Goal: Feedback & Contribution: Submit feedback/report problem

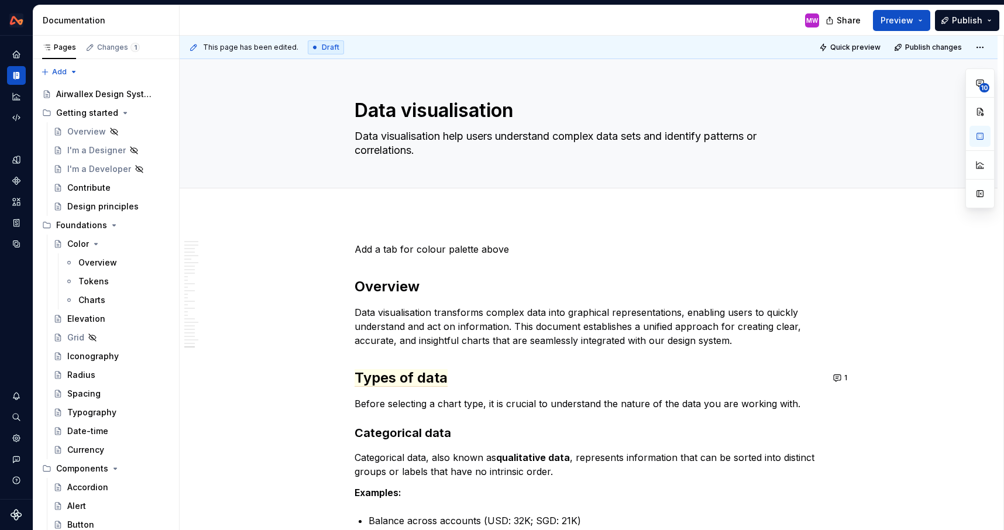
scroll to position [7867, 0]
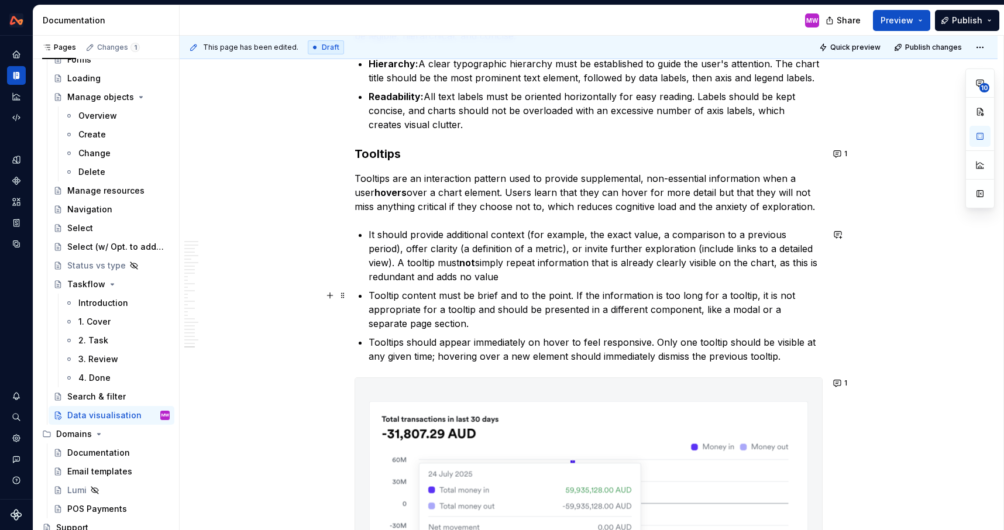
click at [663, 233] on p "It should provide additional context (for example, the exact value, a compariso…" at bounding box center [595, 255] width 454 height 56
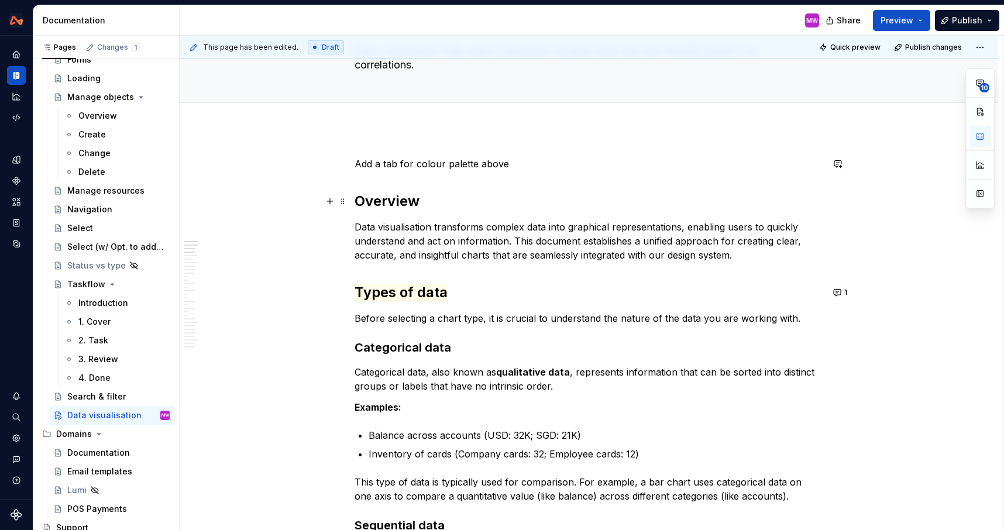
scroll to position [190, 0]
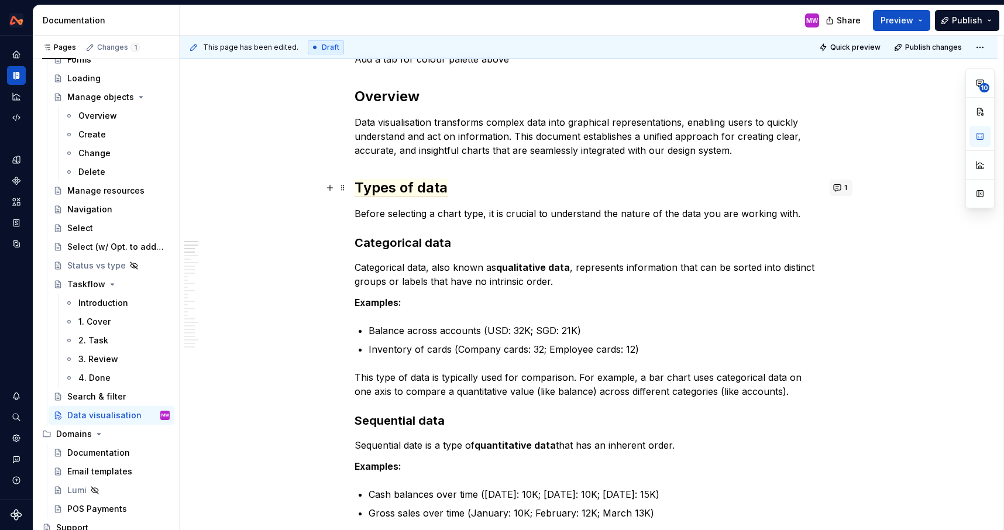
click at [844, 188] on button "1" at bounding box center [840, 188] width 23 height 16
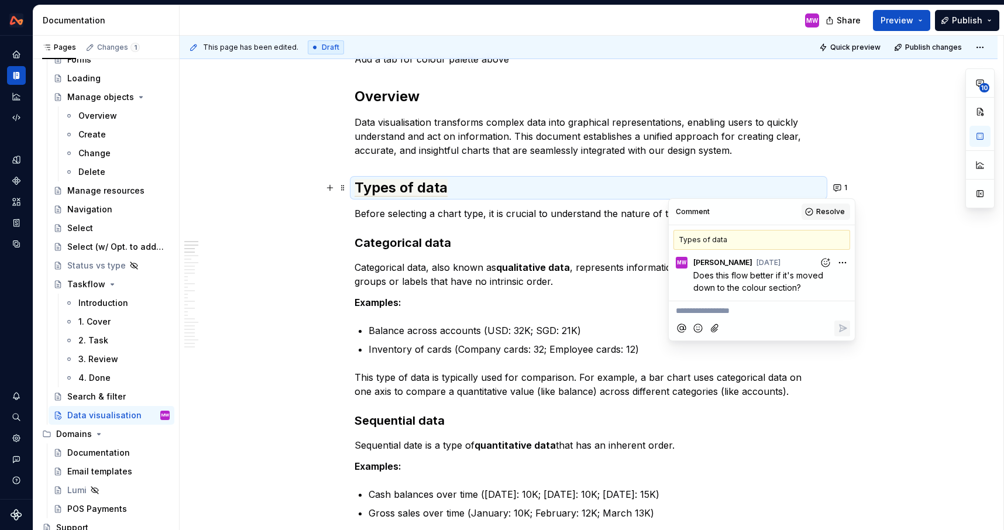
click at [818, 215] on span "Resolve" at bounding box center [830, 211] width 29 height 9
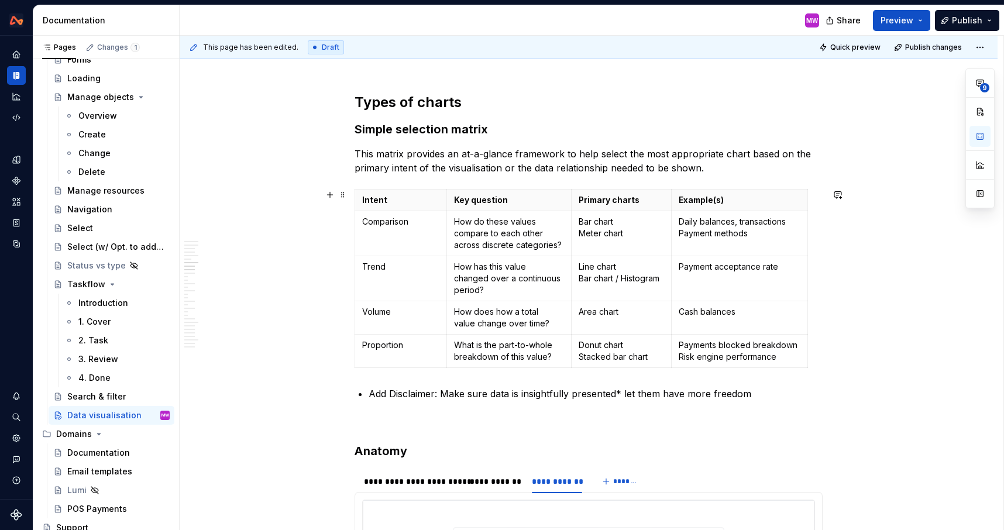
scroll to position [1750, 0]
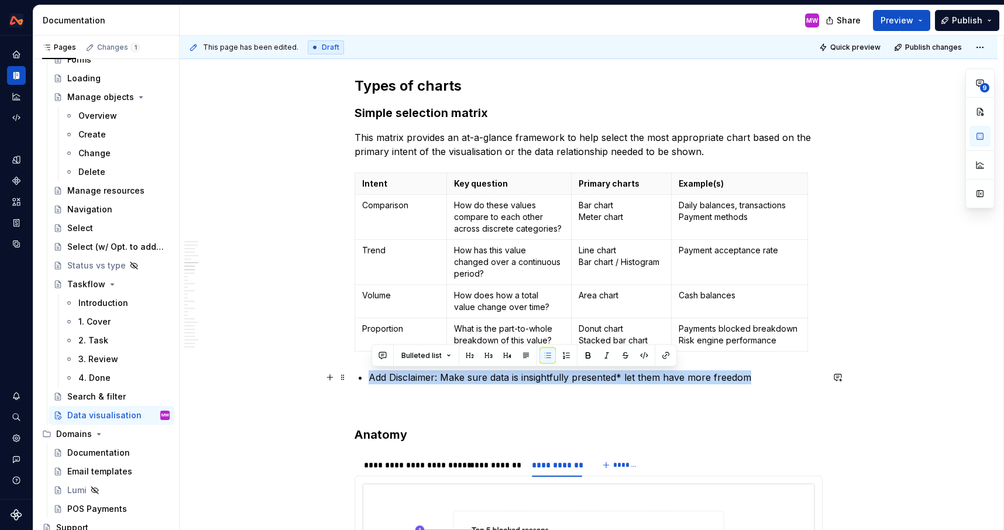
drag, startPoint x: 776, startPoint y: 380, endPoint x: 359, endPoint y: 378, distance: 417.0
copy p "Add Disclaimer: Make sure data is insightfully presented* let them have more fr…"
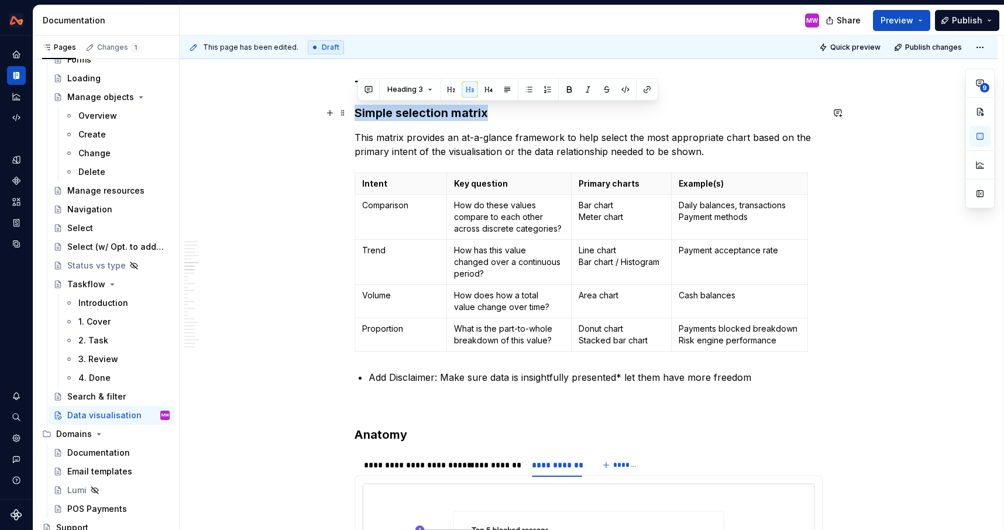
drag, startPoint x: 503, startPoint y: 114, endPoint x: 352, endPoint y: 119, distance: 151.0
copy h3 "Simple selection matrix"
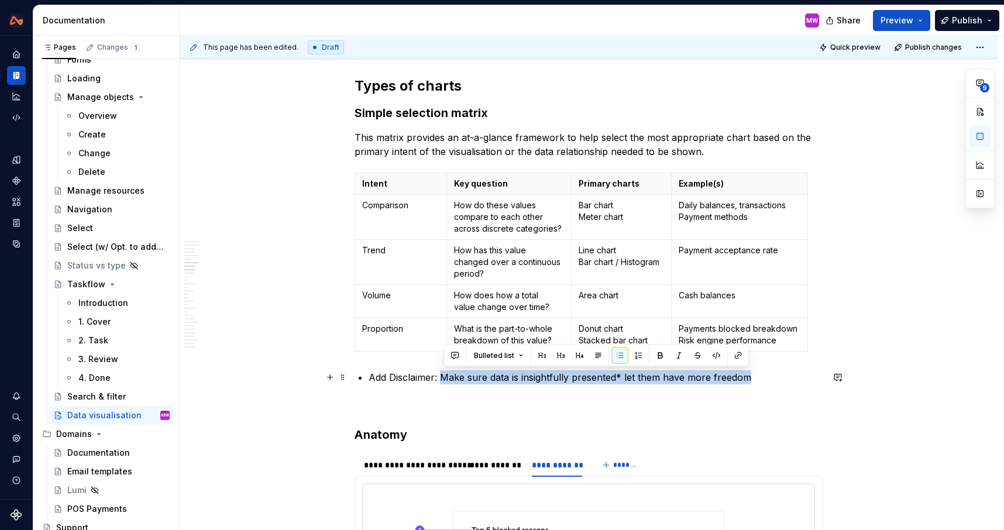
drag, startPoint x: 444, startPoint y: 375, endPoint x: 758, endPoint y: 375, distance: 314.1
click at [758, 375] on p "Add Disclaimer: Make sure data is insightfully presented* let them have more fr…" at bounding box center [595, 377] width 454 height 14
copy p "Make sure data is insightfully presented* let them have more freedom"
click at [508, 411] on p at bounding box center [588, 405] width 468 height 14
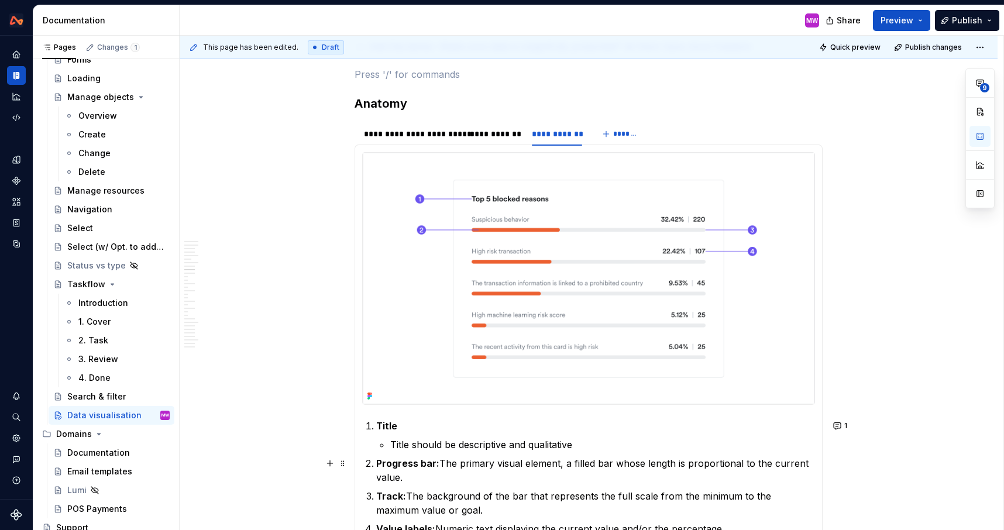
scroll to position [2128, 0]
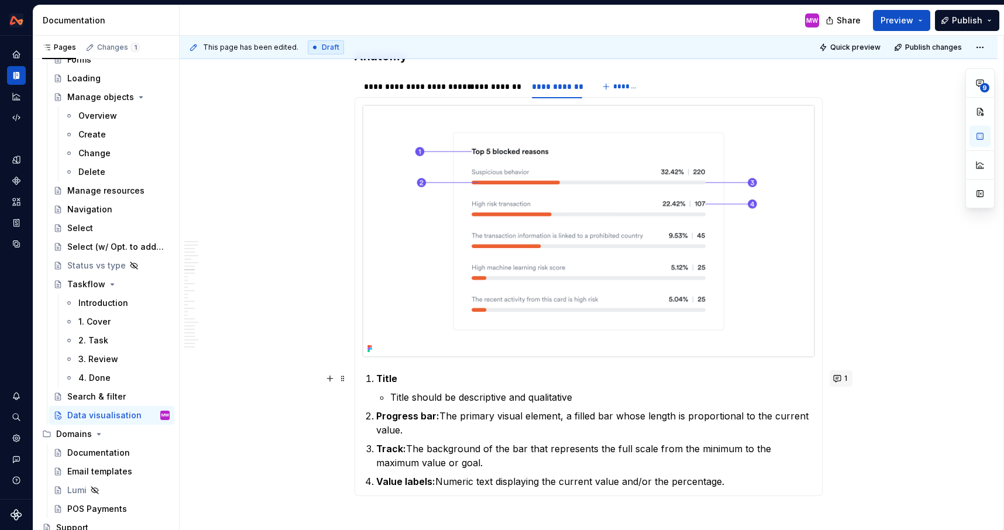
click at [846, 381] on span "1" at bounding box center [845, 378] width 3 height 9
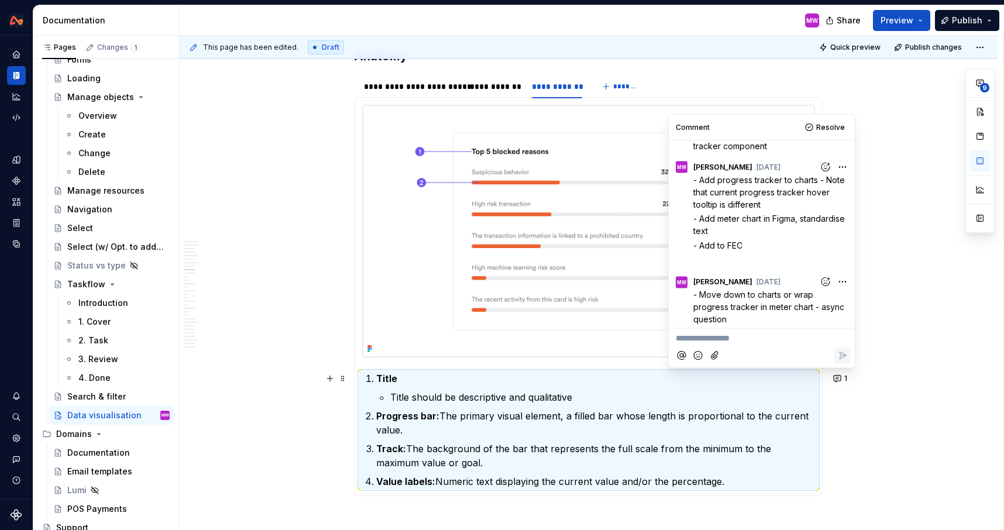
scroll to position [36, 0]
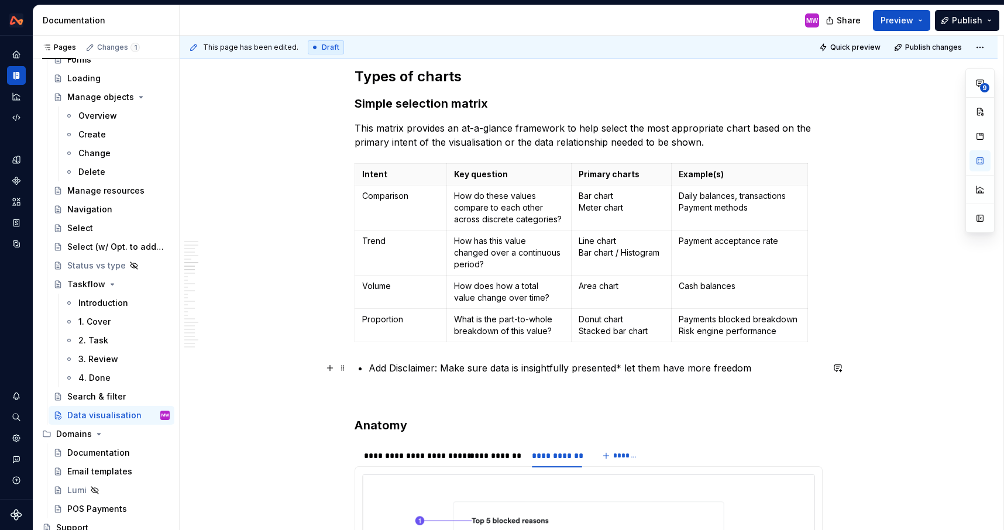
scroll to position [1729, 0]
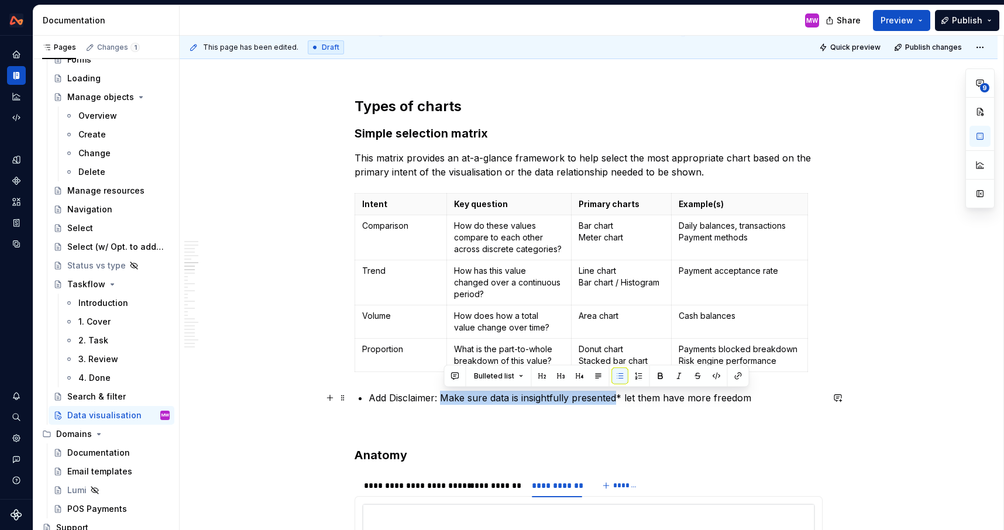
drag, startPoint x: 444, startPoint y: 398, endPoint x: 620, endPoint y: 399, distance: 176.0
click at [620, 399] on p "Add Disclaimer: Make sure data is insightfully presented* let them have more fr…" at bounding box center [595, 398] width 454 height 14
copy p "Make sure data is insightfully presented"
type textarea "*"
click at [377, 398] on p "Add Disclaimer: Make sure data is insightfully presented* let them have more fr…" at bounding box center [595, 398] width 454 height 14
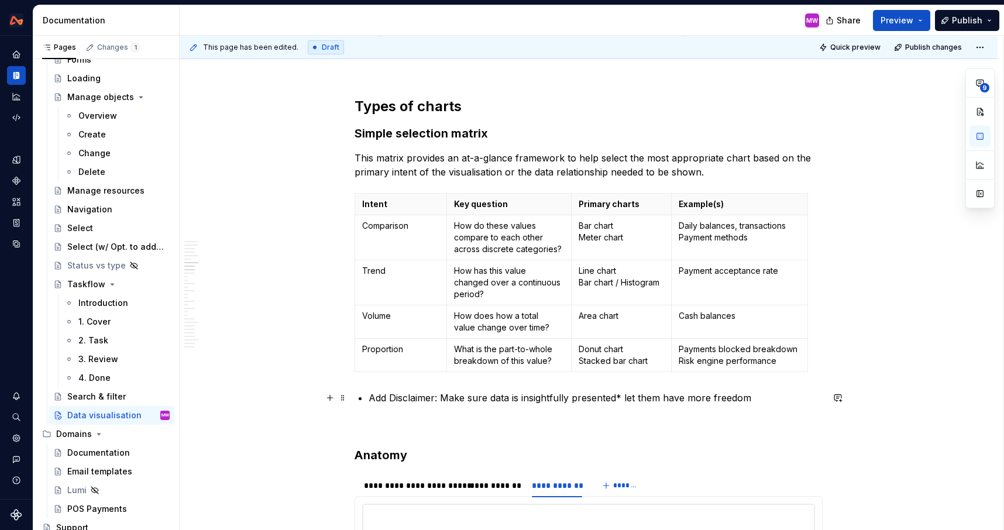
click at [761, 397] on p "Add Disclaimer: Make sure data is insightfully presented* let them have more fr…" at bounding box center [595, 398] width 454 height 14
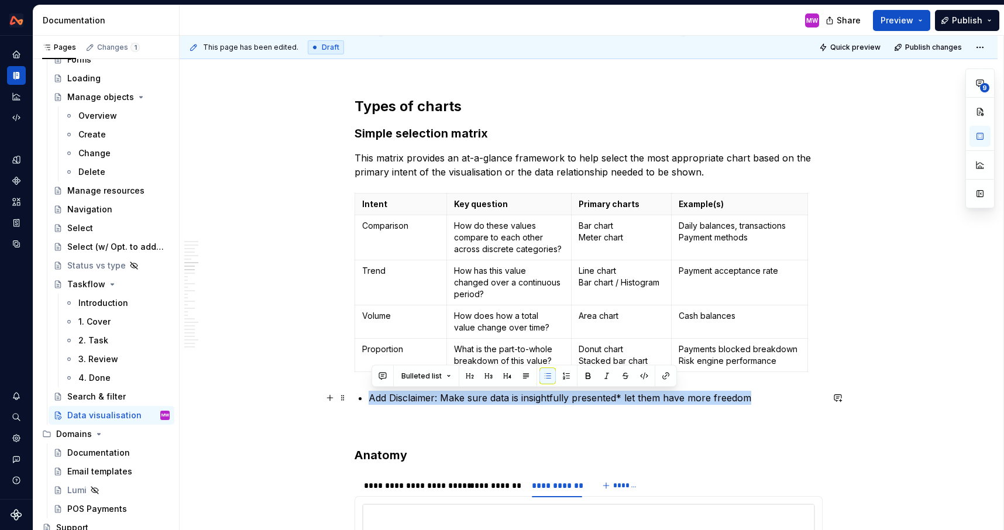
drag, startPoint x: 761, startPoint y: 397, endPoint x: 364, endPoint y: 395, distance: 397.7
click at [368, 395] on li "Add Disclaimer: Make sure data is insightfully presented* let them have more fr…" at bounding box center [595, 398] width 454 height 14
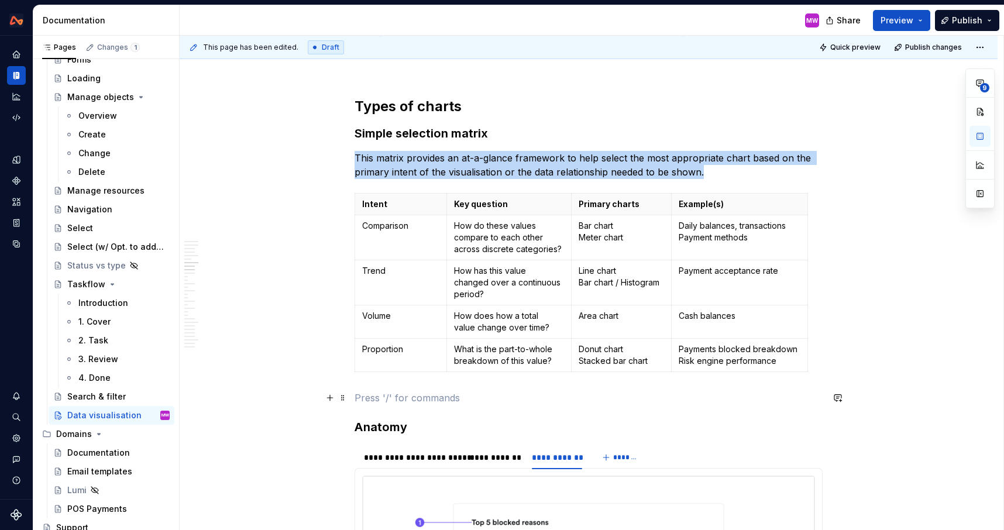
click at [367, 397] on p at bounding box center [588, 398] width 468 height 14
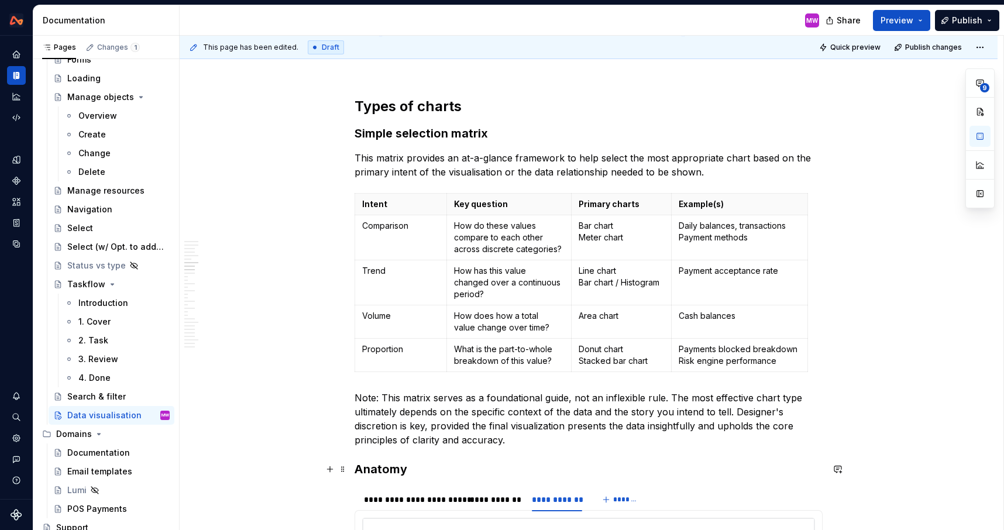
click at [359, 467] on h3 "Anatomy" at bounding box center [588, 469] width 468 height 16
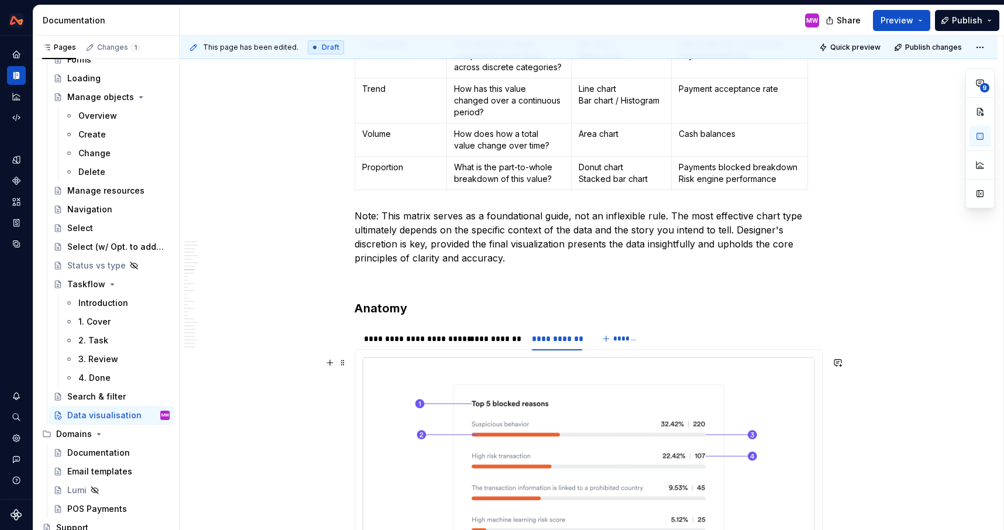
scroll to position [1836, 0]
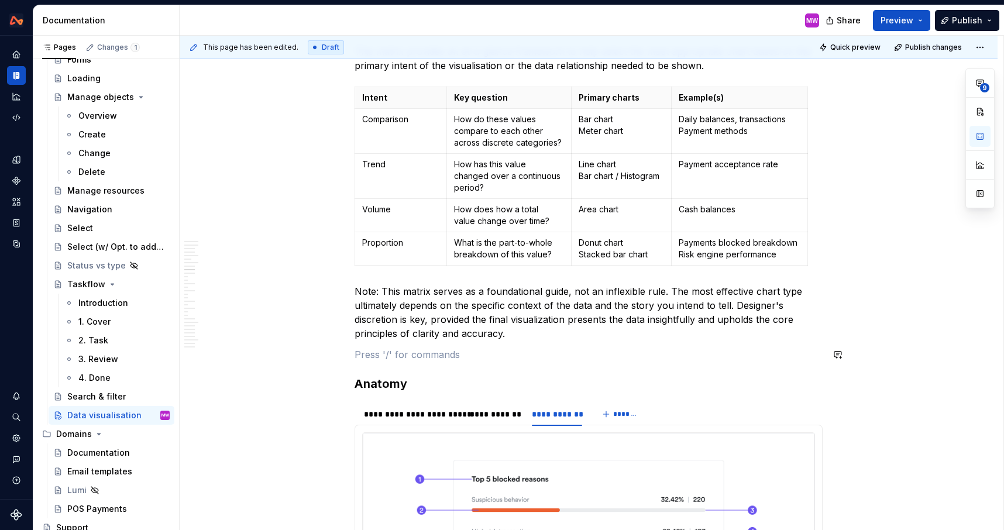
click at [518, 336] on p "Note: This matrix serves as a foundational guide, not an inflexible rule. The m…" at bounding box center [588, 312] width 468 height 56
click at [594, 305] on p "Note: This matrix serves as a foundational guide, not an inflexible rule. The m…" at bounding box center [588, 312] width 468 height 56
click at [539, 335] on p "Note: This matrix serves as a foundational guide, not an inflexible rule. The m…" at bounding box center [588, 312] width 468 height 56
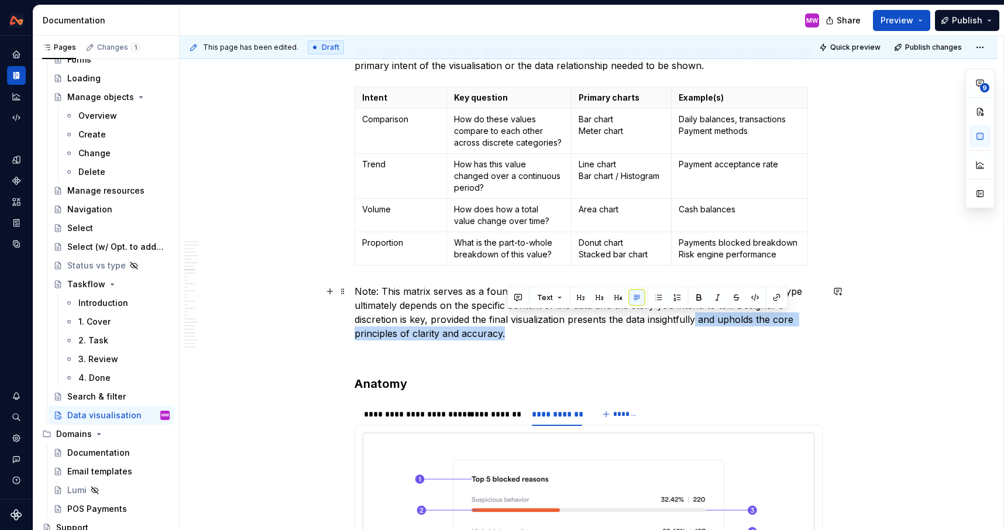
drag, startPoint x: 698, startPoint y: 319, endPoint x: 711, endPoint y: 332, distance: 18.6
click at [711, 332] on p "Note: This matrix serves as a foundational guide, not an inflexible rule. The m…" at bounding box center [588, 312] width 468 height 56
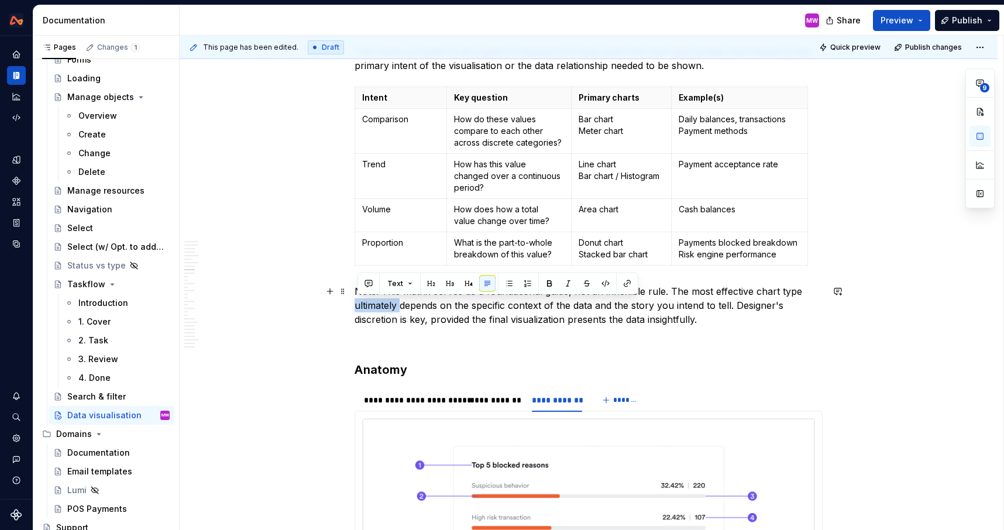
drag, startPoint x: 403, startPoint y: 305, endPoint x: 352, endPoint y: 306, distance: 50.9
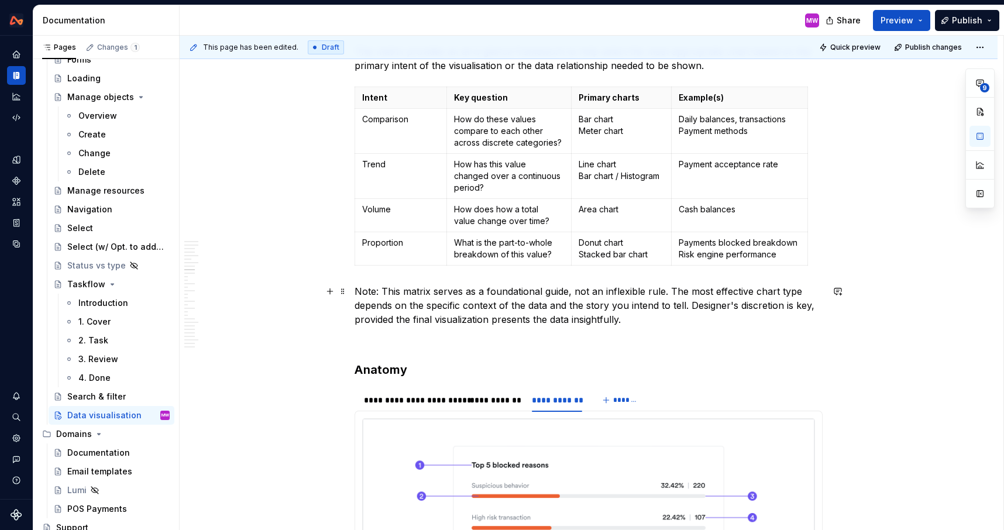
click at [693, 306] on p "Note: This matrix serves as a foundational guide, not an inflexible rule. The m…" at bounding box center [588, 305] width 468 height 42
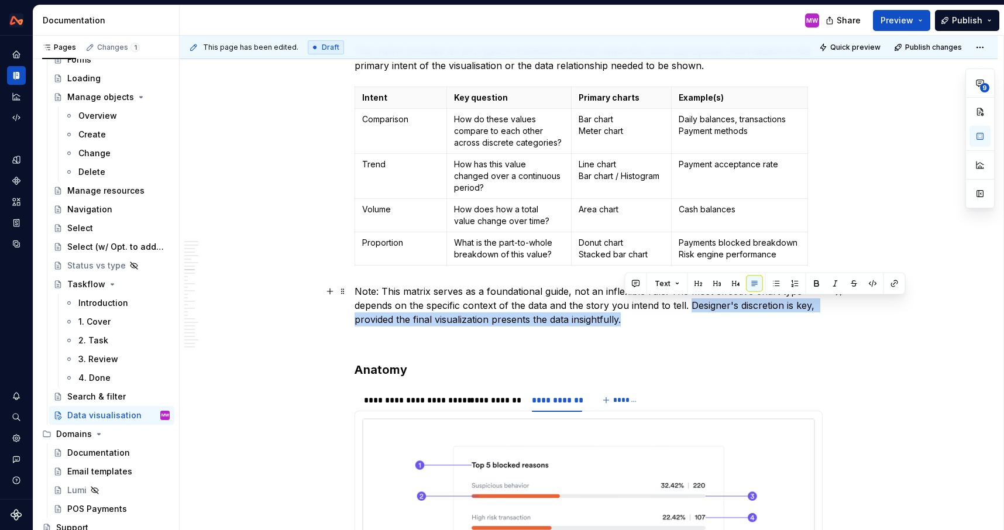
drag, startPoint x: 692, startPoint y: 304, endPoint x: 713, endPoint y: 319, distance: 26.8
click at [713, 319] on p "Note: This matrix serves as a foundational guide, not an inflexible rule. The m…" at bounding box center [588, 305] width 468 height 42
click at [691, 319] on p "Note: This matrix serves as a foundational guide, not an inflexible rule. The m…" at bounding box center [588, 305] width 468 height 42
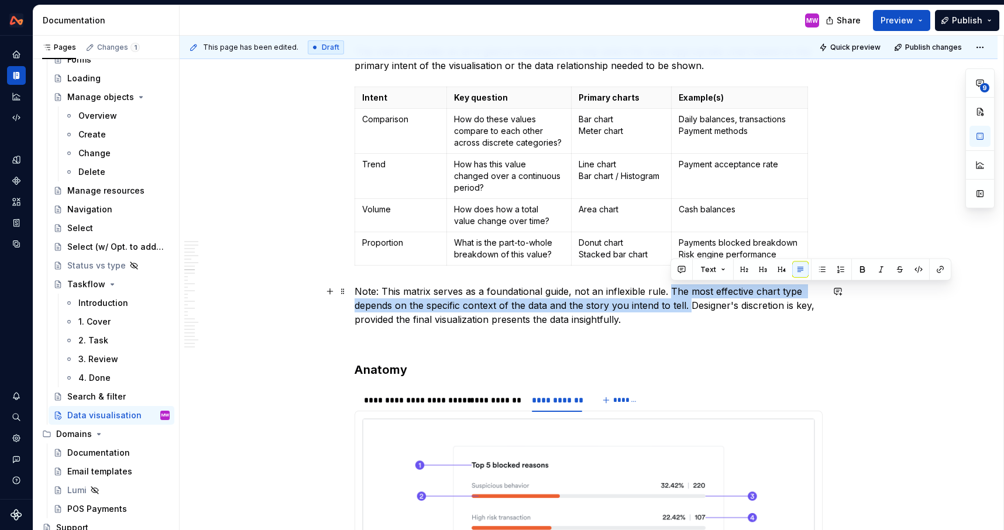
drag, startPoint x: 671, startPoint y: 286, endPoint x: 691, endPoint y: 302, distance: 25.8
click at [691, 302] on p "Note: This matrix serves as a foundational guide, not an inflexible rule. The m…" at bounding box center [588, 305] width 468 height 42
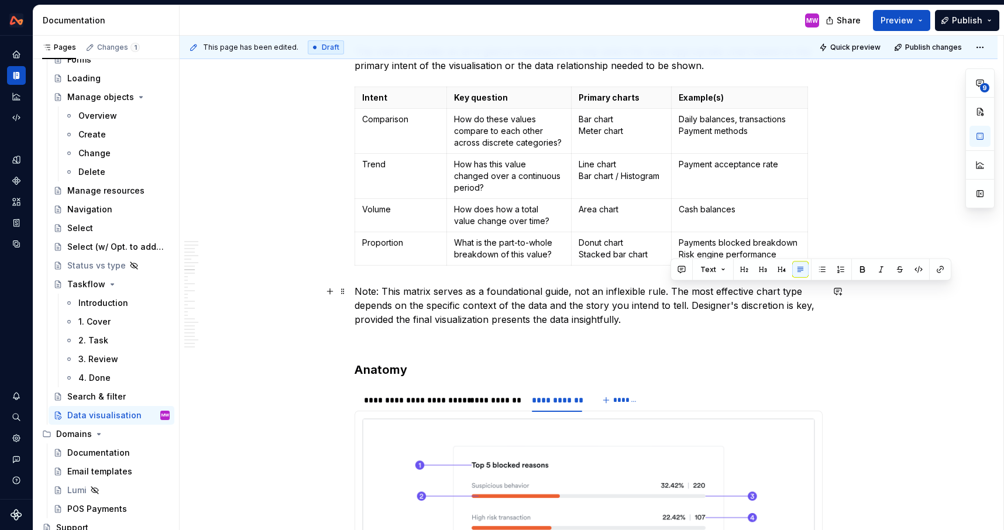
click at [548, 313] on p "Note: This matrix serves as a foundational guide, not an inflexible rule. The m…" at bounding box center [588, 305] width 468 height 42
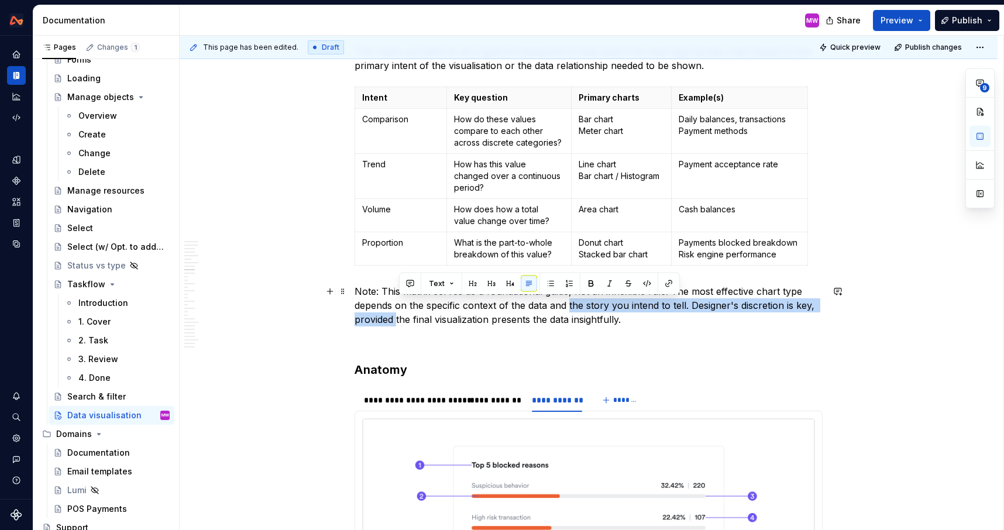
drag, startPoint x: 571, startPoint y: 305, endPoint x: 399, endPoint y: 322, distance: 173.4
click at [399, 322] on p "Note: This matrix serves as a foundational guide, not an inflexible rule. The m…" at bounding box center [588, 305] width 468 height 42
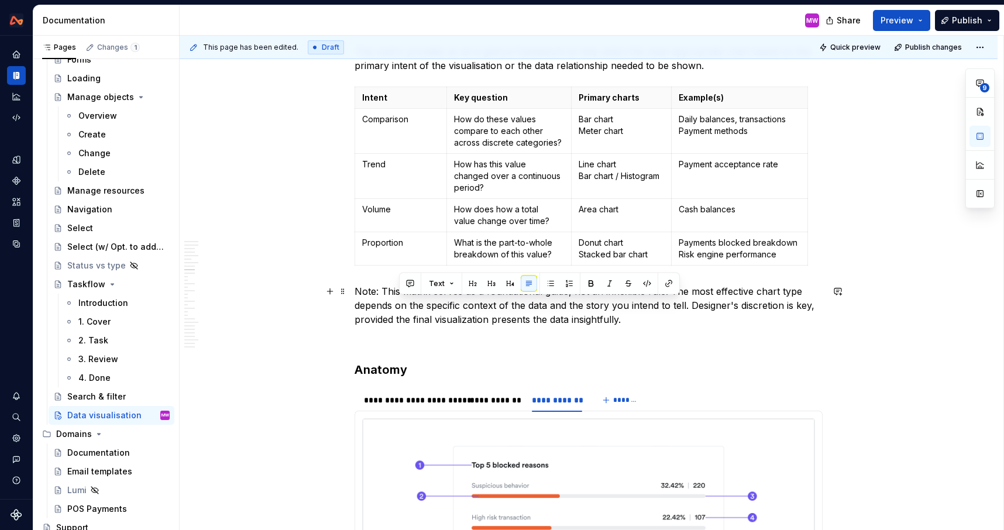
click at [628, 320] on p "Note: This matrix serves as a foundational guide, not an inflexible rule. The m…" at bounding box center [588, 305] width 468 height 42
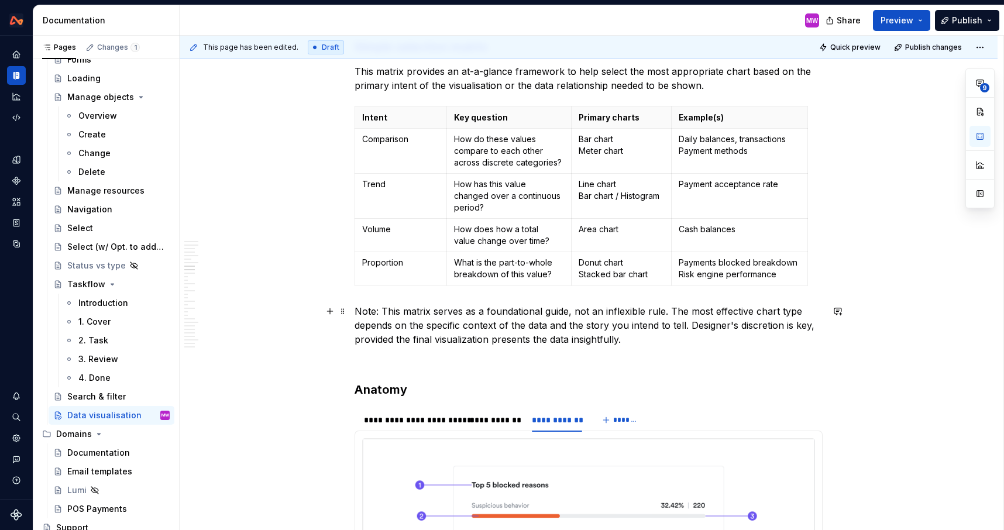
scroll to position [1825, 0]
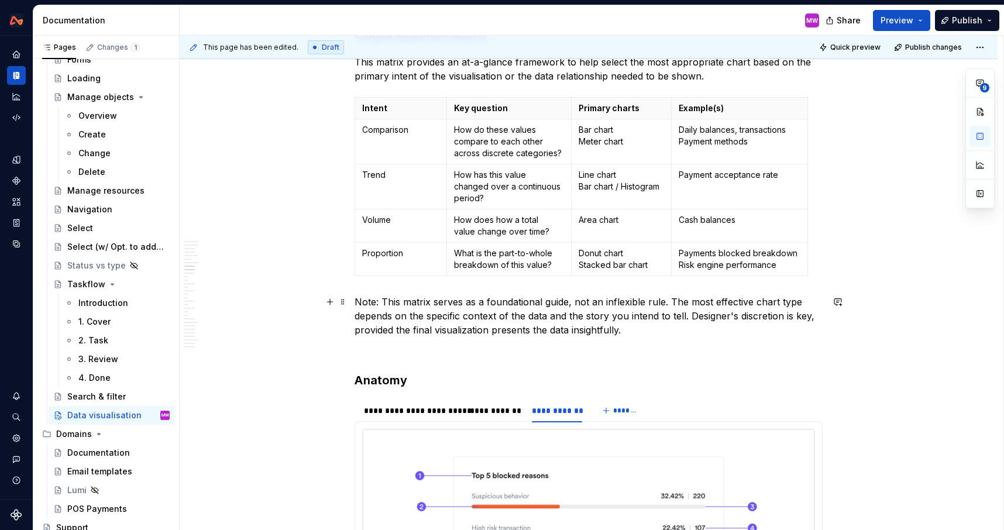
click at [551, 315] on p "Note: This matrix serves as a foundational guide, not an inflexible rule. The m…" at bounding box center [588, 316] width 468 height 42
click at [549, 316] on p "Note: This matrix serves as a foundational guide, not an inflexible rule. The m…" at bounding box center [588, 316] width 468 height 42
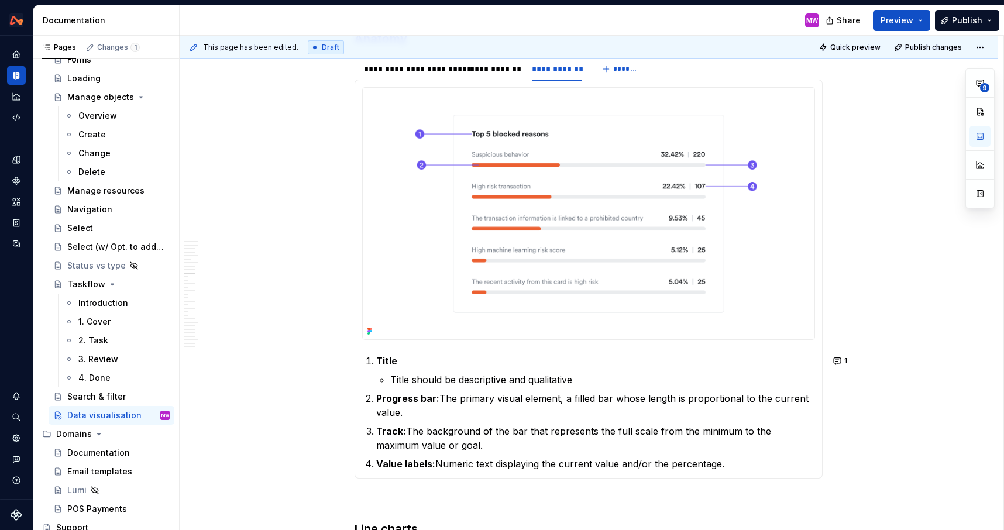
scroll to position [2128, 0]
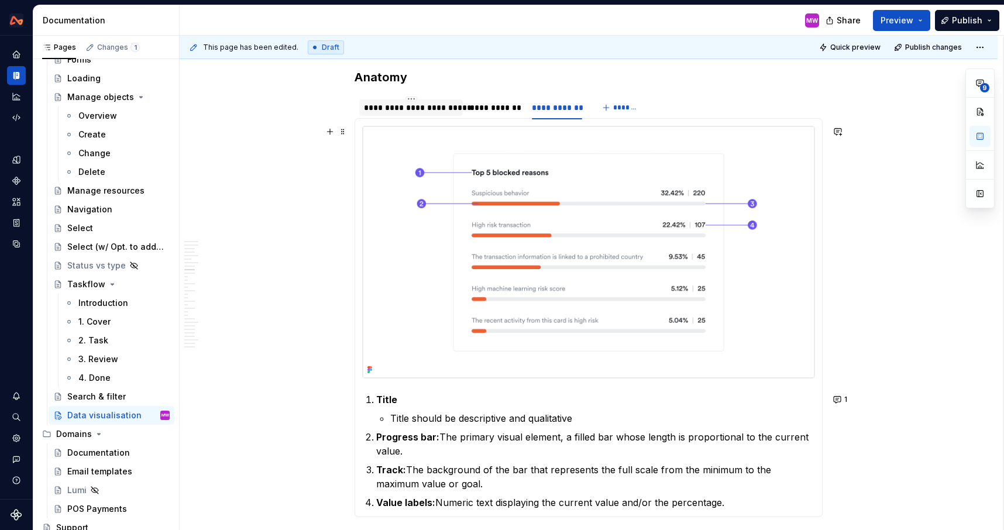
click at [430, 117] on div at bounding box center [411, 117] width 104 height 1
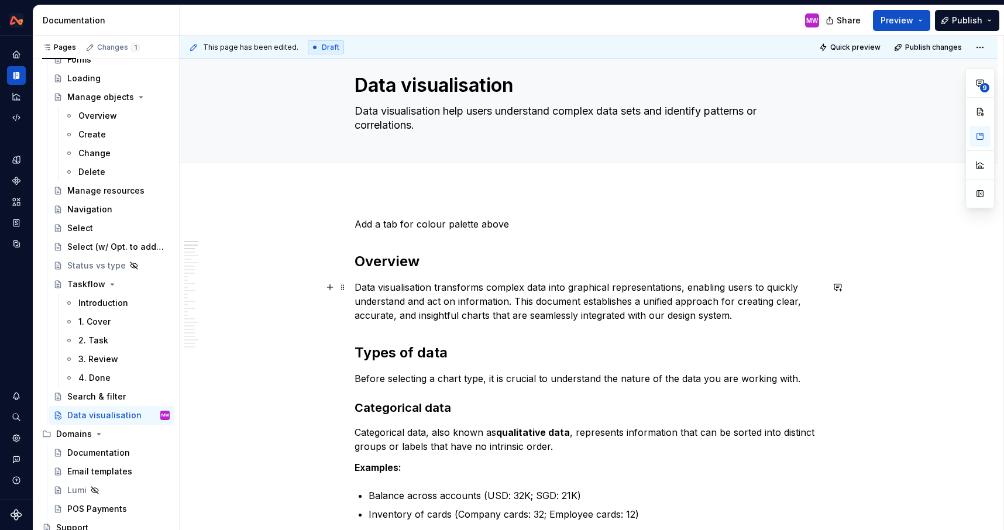
scroll to position [0, 0]
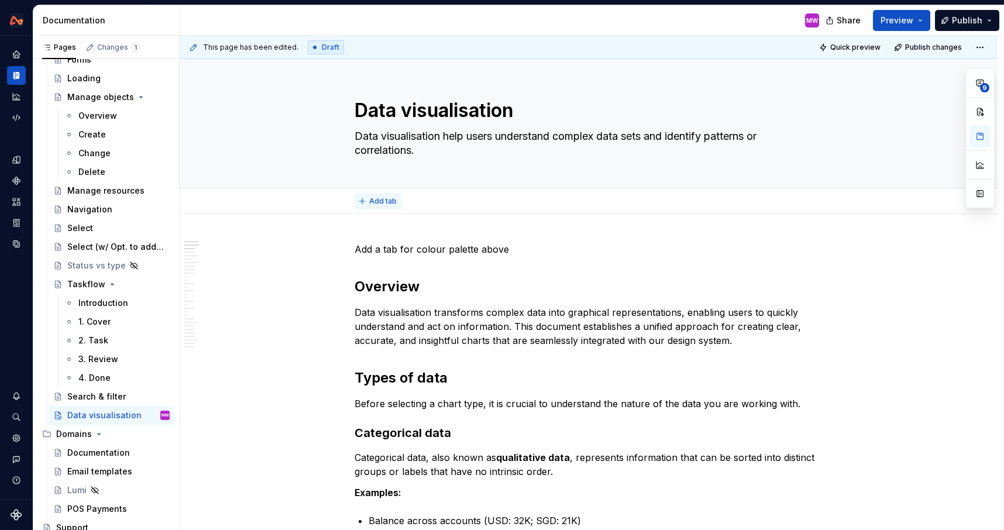
click at [383, 205] on span "Add tab" at bounding box center [382, 201] width 27 height 9
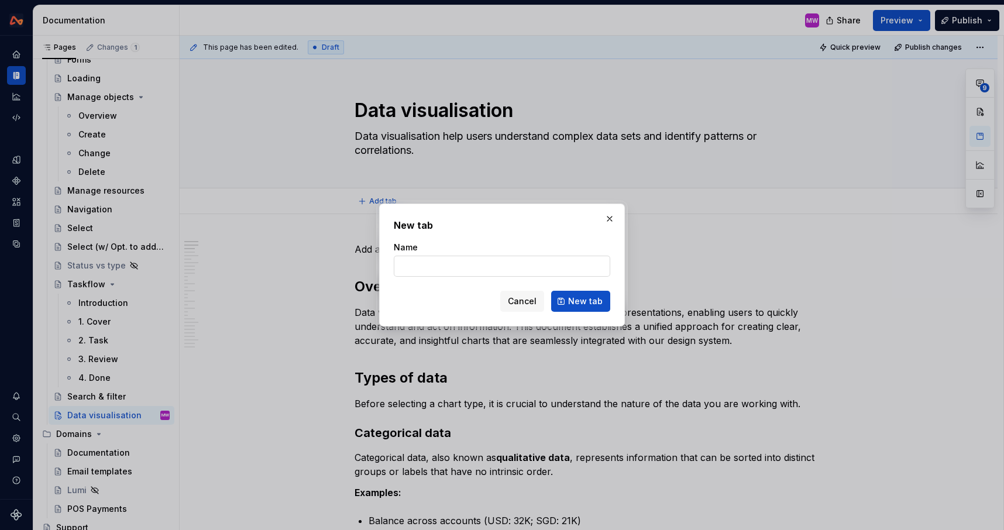
click at [421, 262] on input "Name" at bounding box center [502, 266] width 216 height 21
type textarea "*"
type input "Guidelines"
click at [568, 302] on button "New tab" at bounding box center [580, 301] width 59 height 21
type textarea "*"
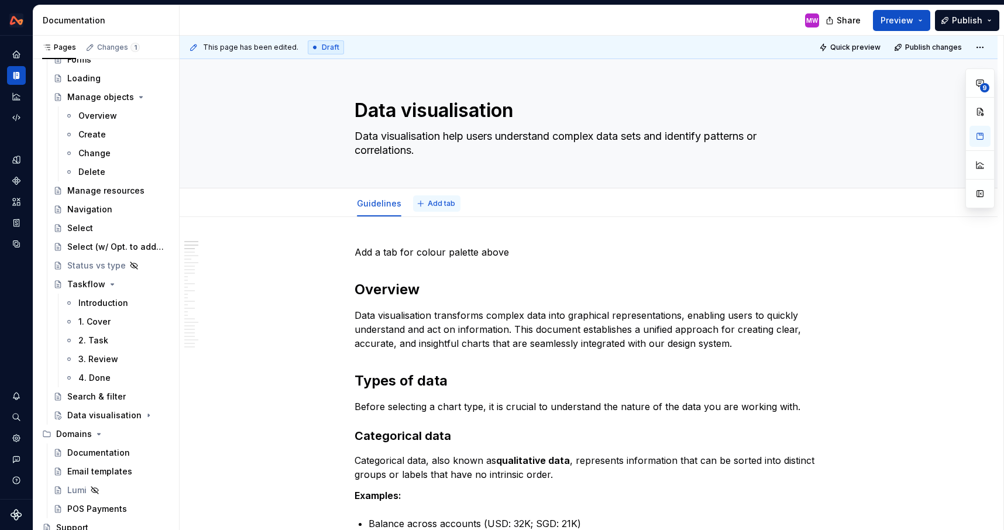
click at [429, 204] on span "Add tab" at bounding box center [441, 203] width 27 height 9
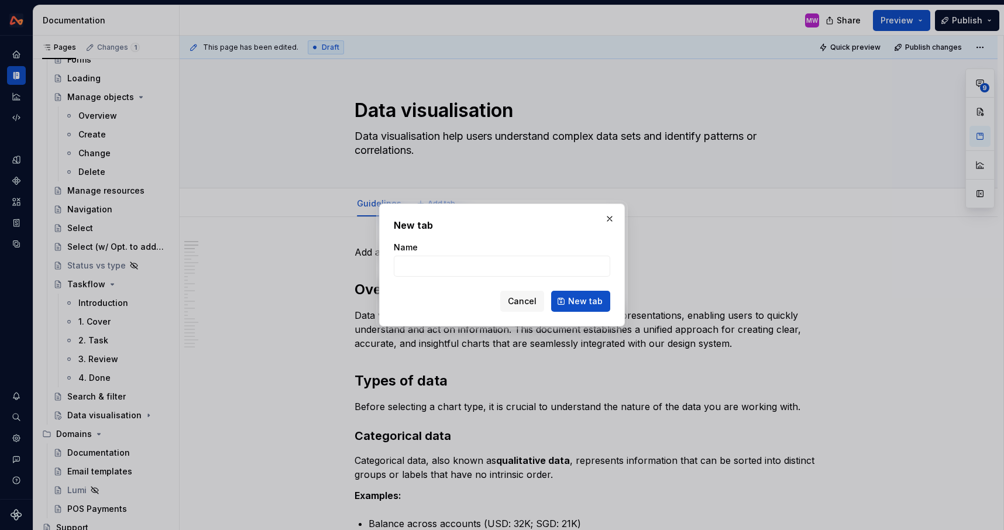
click at [429, 277] on form "Name Cancel New tab" at bounding box center [502, 277] width 216 height 70
click at [429, 273] on input "Name" at bounding box center [502, 266] width 216 height 21
click at [429, 271] on input "Name" at bounding box center [502, 266] width 216 height 21
type input "Color pal"
type textarea "*"
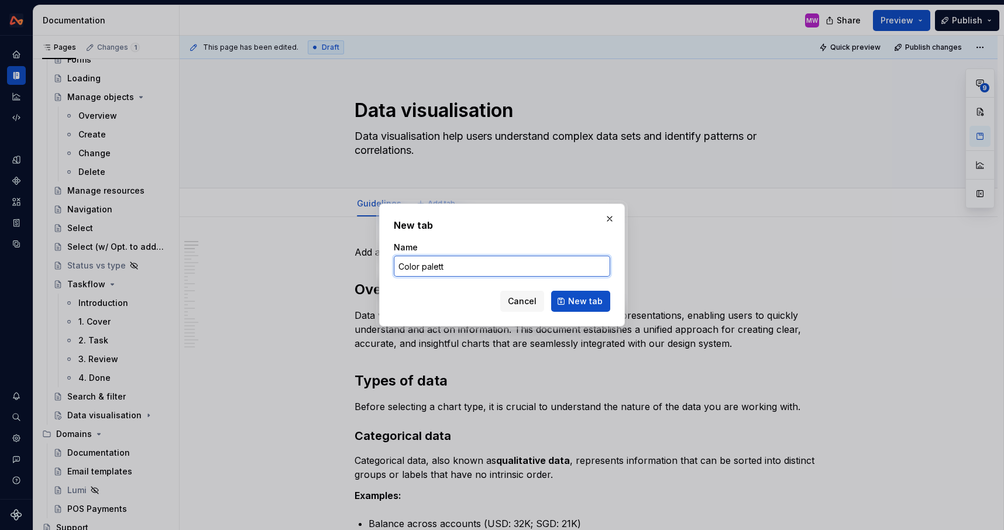
type input "Color palette"
type textarea "*"
type input "Color palette"
type textarea "*"
type input "Color palettes"
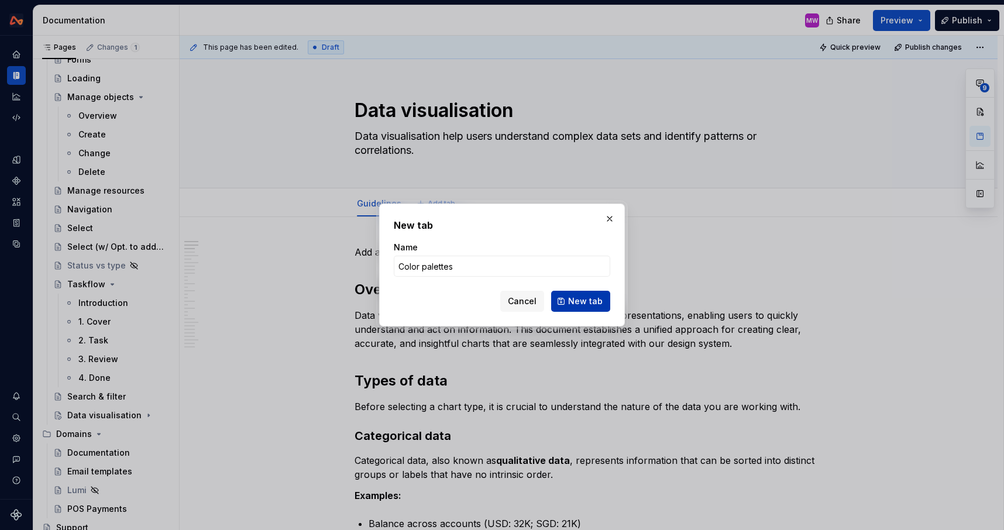
click at [577, 302] on span "New tab" at bounding box center [585, 301] width 35 height 12
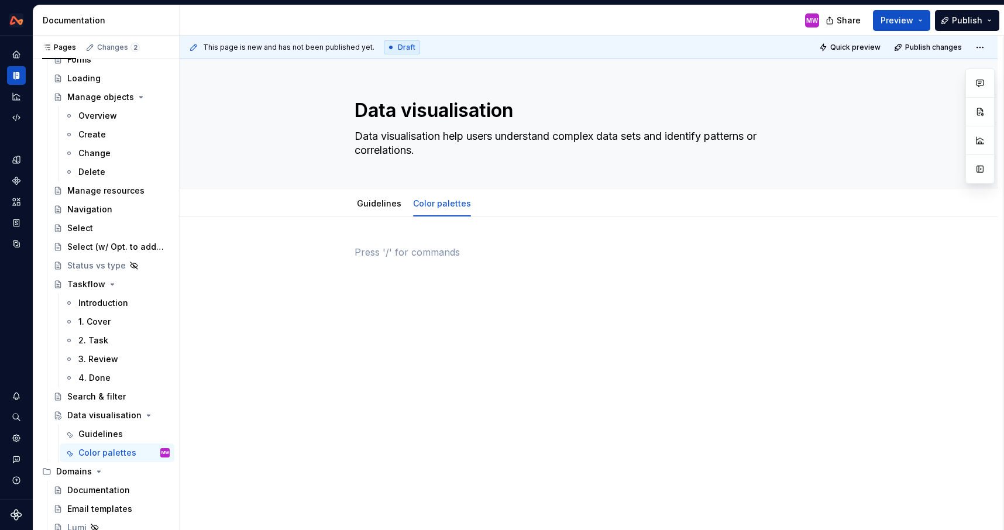
click at [419, 253] on p at bounding box center [588, 252] width 468 height 14
click at [380, 205] on link "Guidelines" at bounding box center [379, 203] width 44 height 10
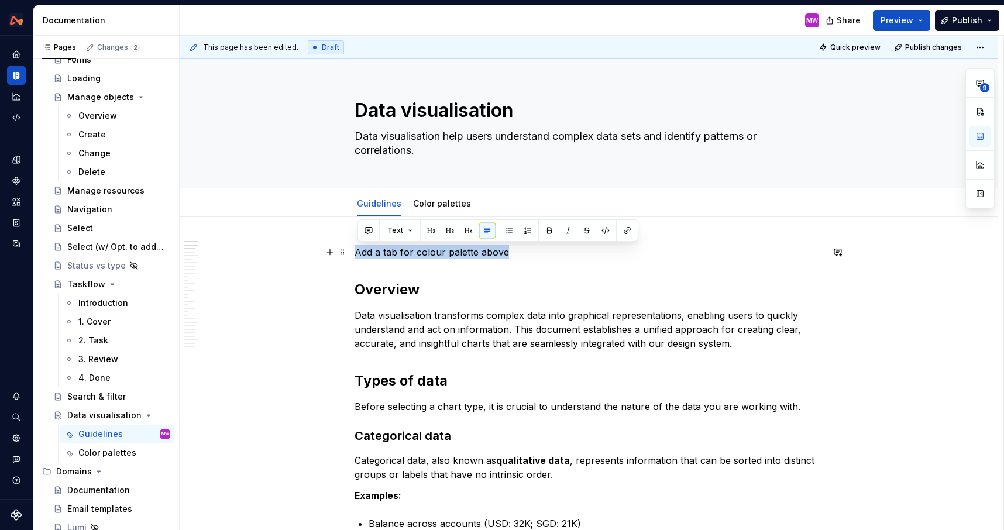
drag, startPoint x: 530, startPoint y: 257, endPoint x: 356, endPoint y: 251, distance: 174.4
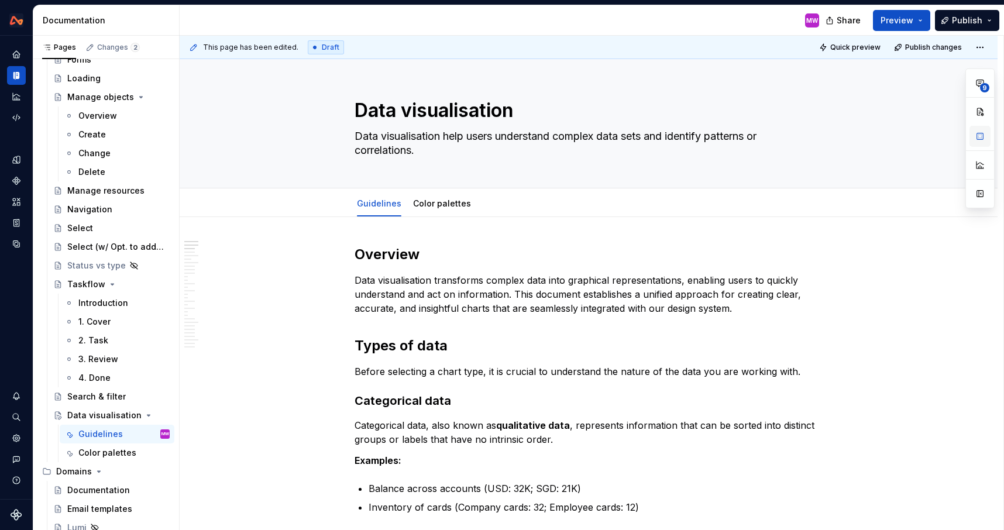
click at [976, 136] on button "button" at bounding box center [979, 136] width 21 height 21
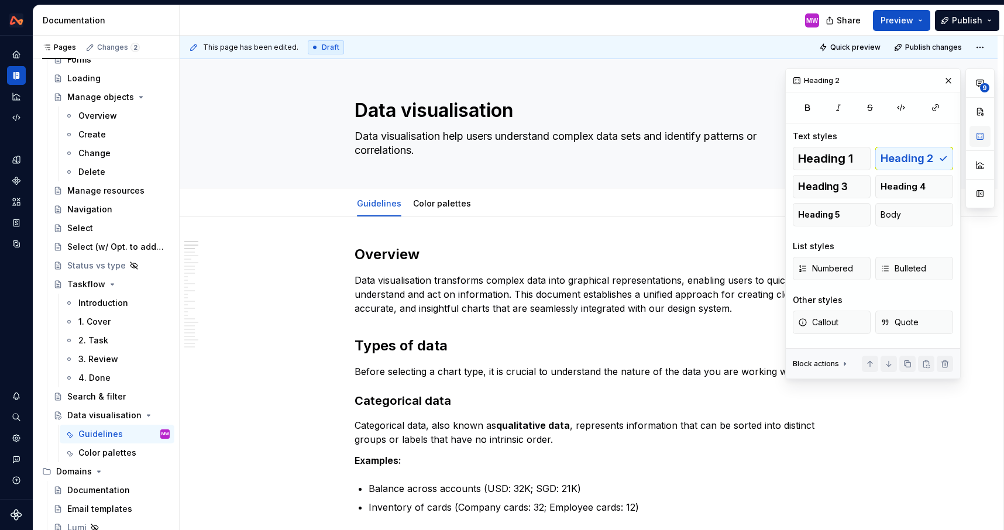
click at [976, 136] on button "button" at bounding box center [979, 136] width 21 height 21
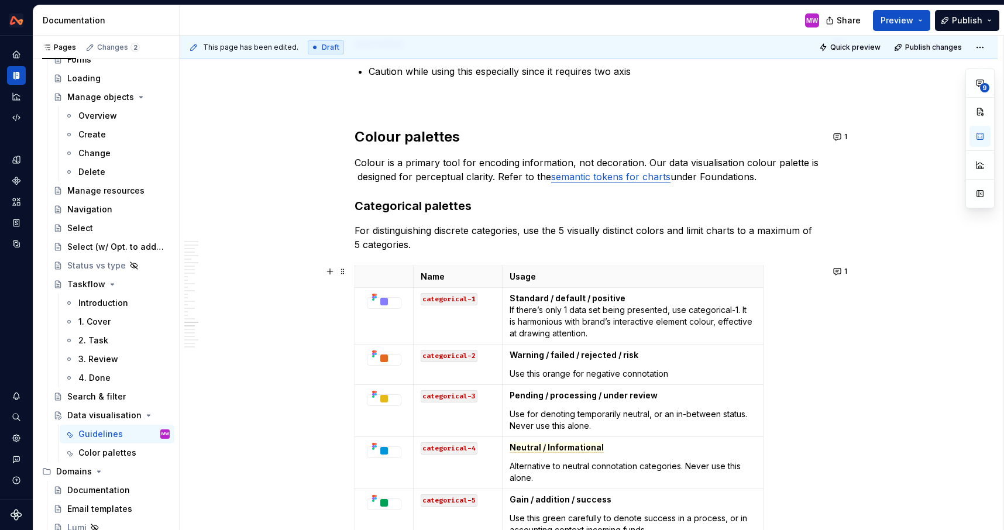
scroll to position [5836, 0]
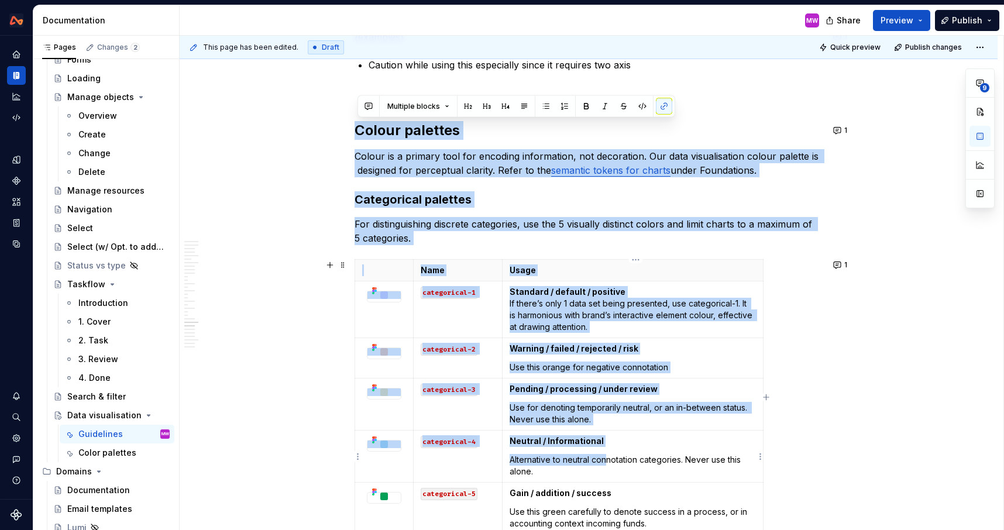
drag, startPoint x: 359, startPoint y: 127, endPoint x: 609, endPoint y: 453, distance: 410.8
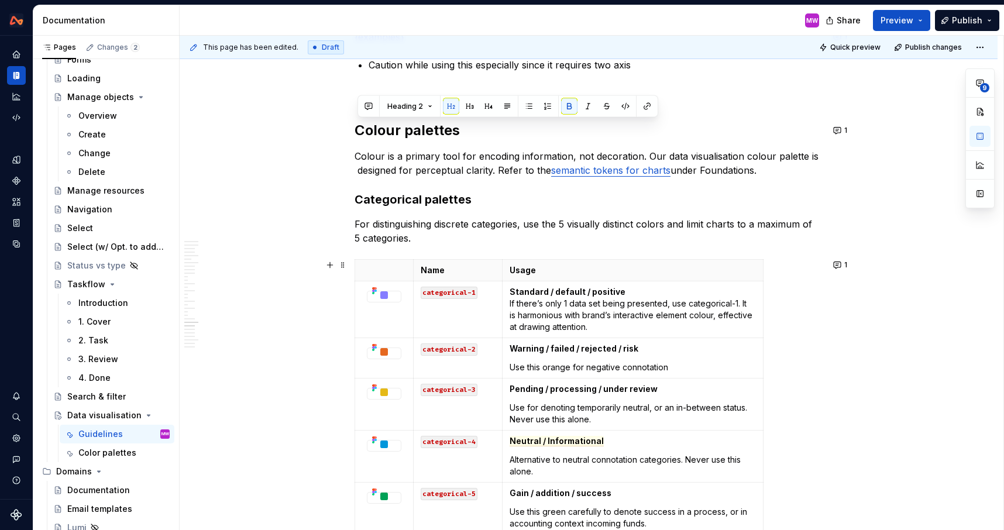
click at [791, 415] on div "Name Usage categorical-1 Standard / default / positive If there’s only 1 data s…" at bounding box center [588, 399] width 468 height 280
click at [836, 131] on button "1" at bounding box center [840, 130] width 23 height 16
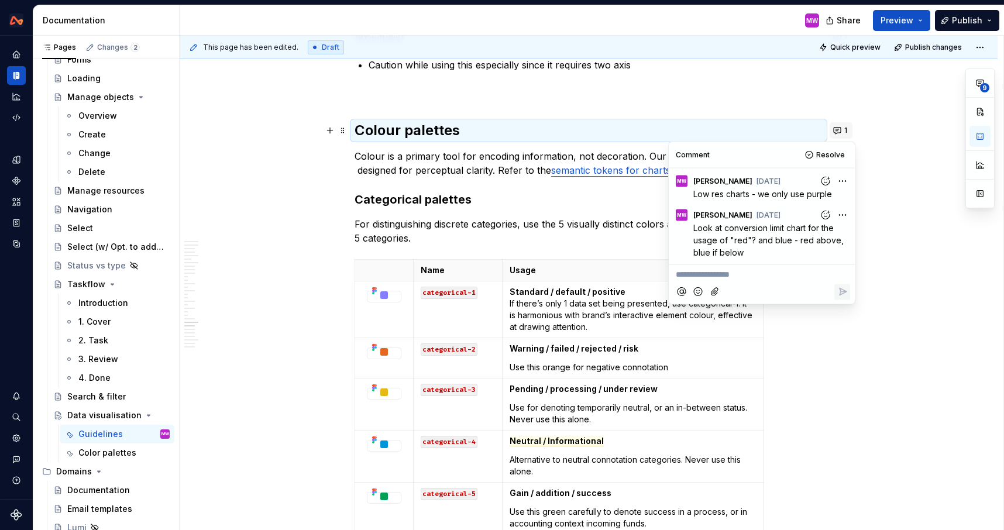
click at [836, 131] on button "1" at bounding box center [840, 130] width 23 height 16
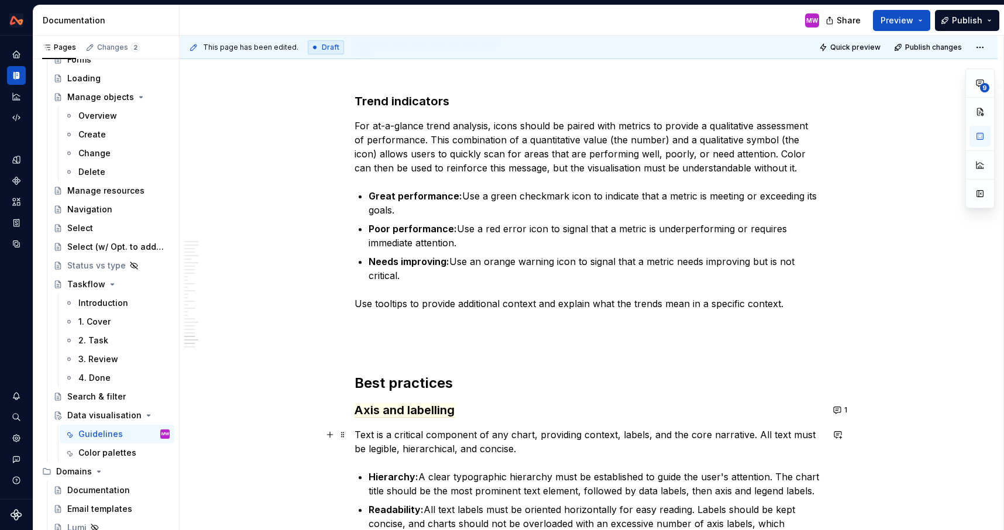
scroll to position [7507, 0]
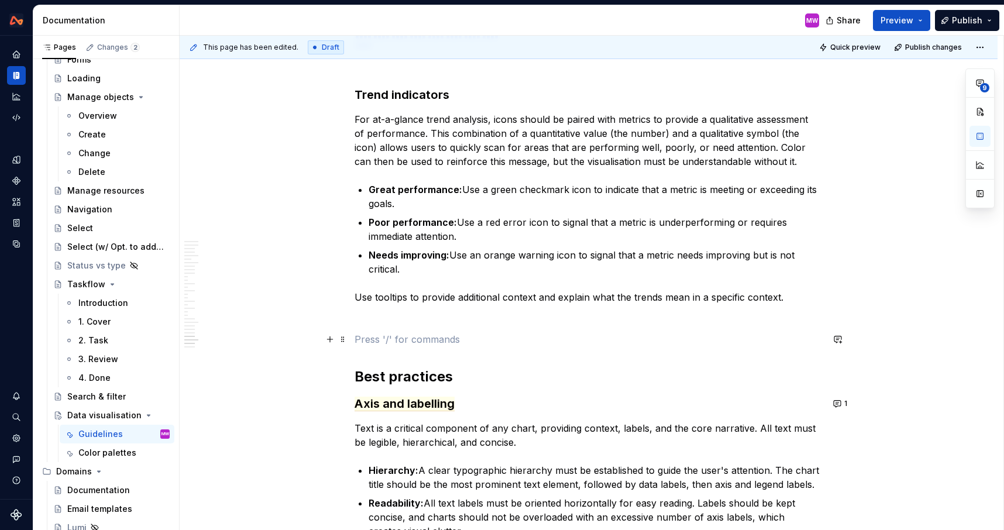
click at [402, 343] on p at bounding box center [588, 339] width 468 height 14
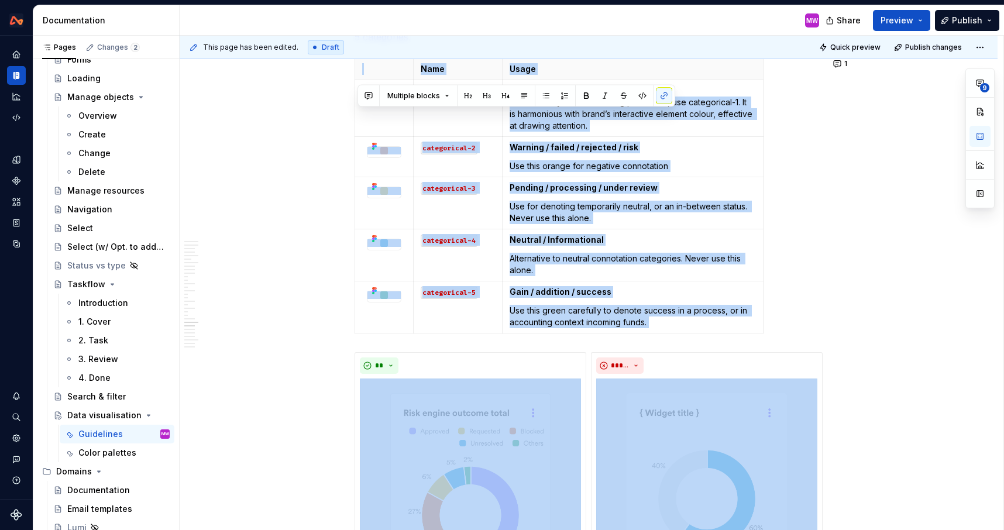
scroll to position [5345, 0]
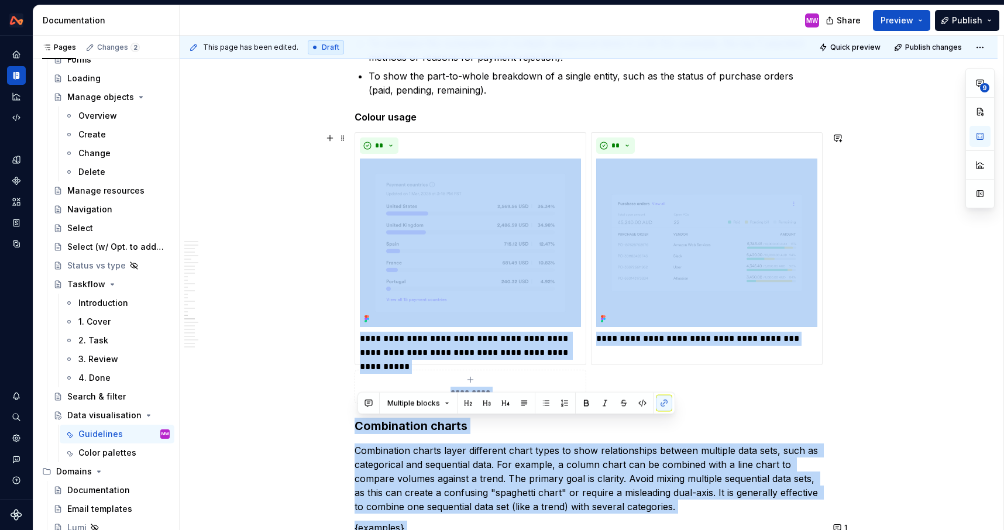
drag, startPoint x: 371, startPoint y: 346, endPoint x: 378, endPoint y: 397, distance: 51.3
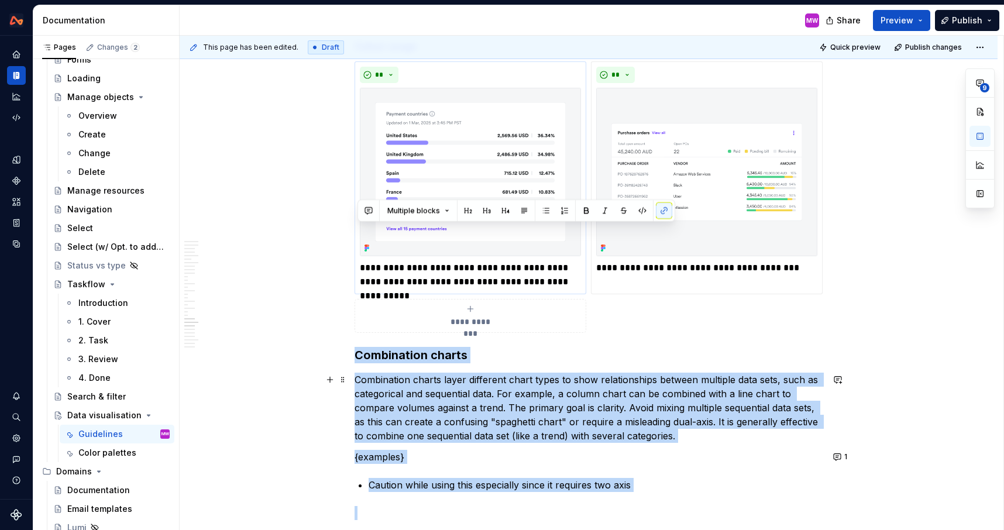
scroll to position [5590, 0]
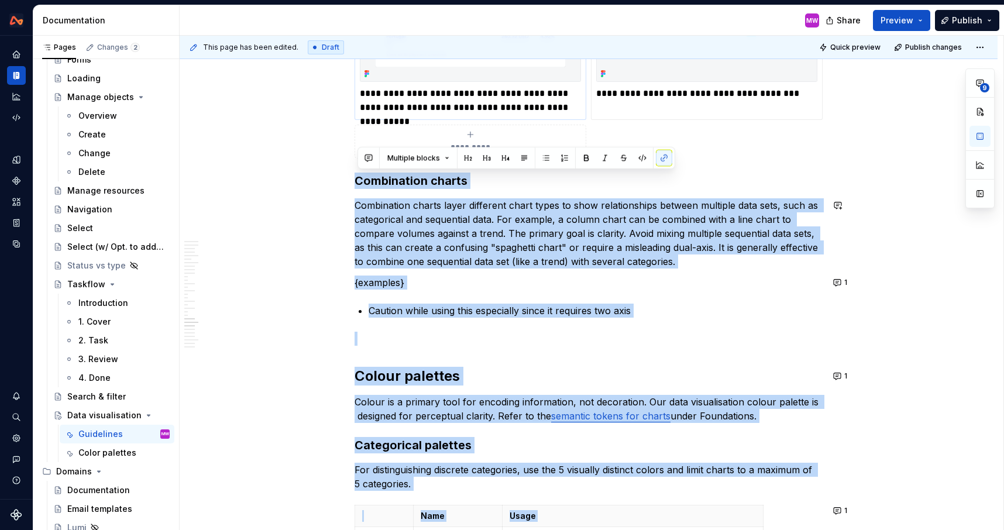
copy div "Combination charts Combination charts layer different chart types to show relat…"
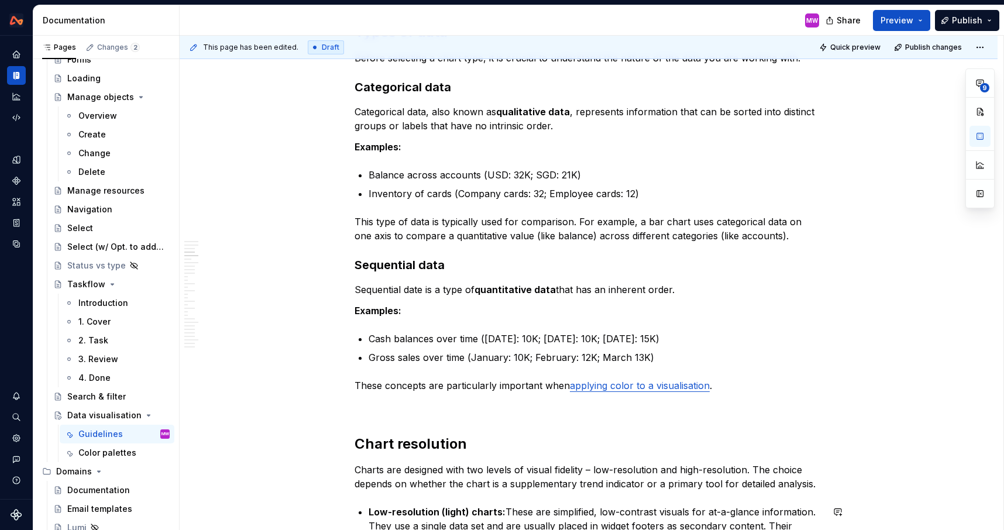
scroll to position [0, 0]
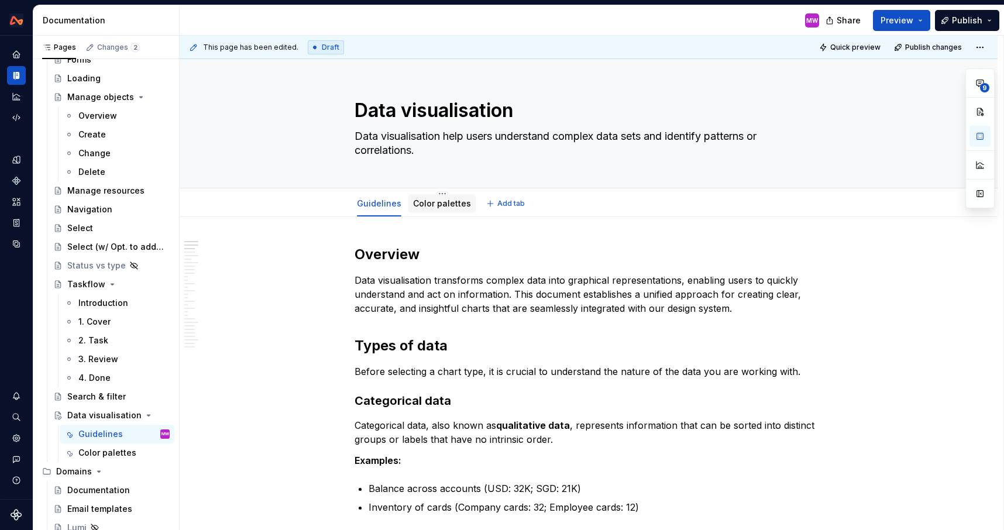
click at [443, 203] on link "Color palettes" at bounding box center [442, 203] width 58 height 10
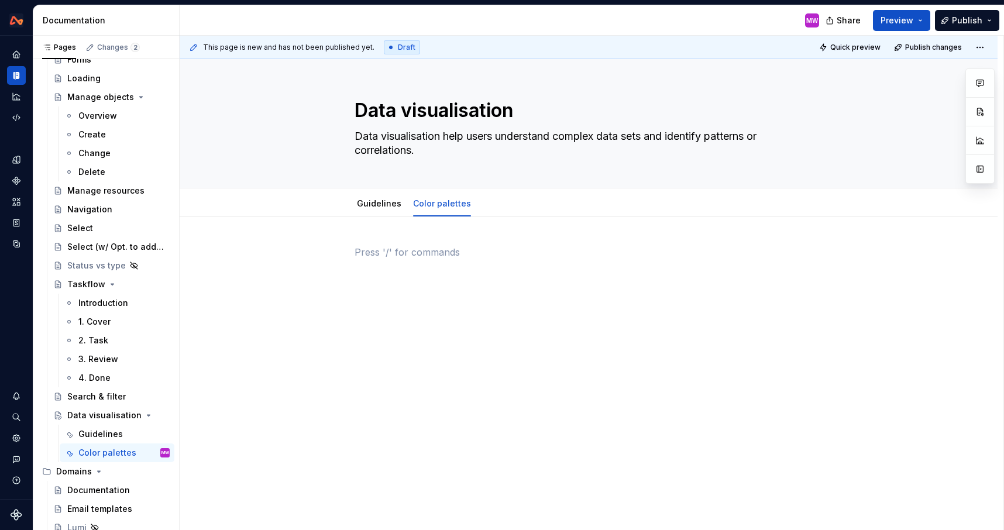
click at [394, 254] on p at bounding box center [588, 252] width 468 height 14
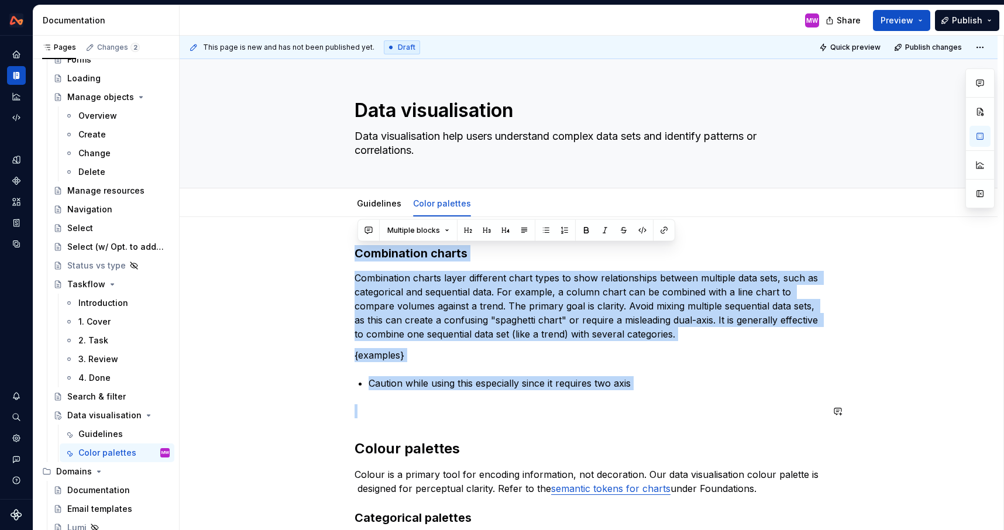
drag, startPoint x: 360, startPoint y: 250, endPoint x: 458, endPoint y: 422, distance: 198.0
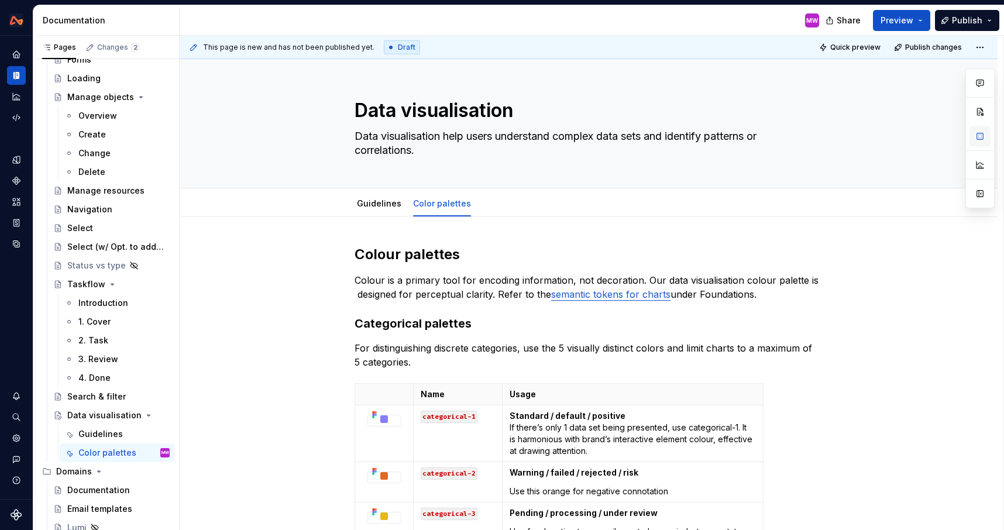
click at [983, 135] on button "button" at bounding box center [979, 136] width 21 height 21
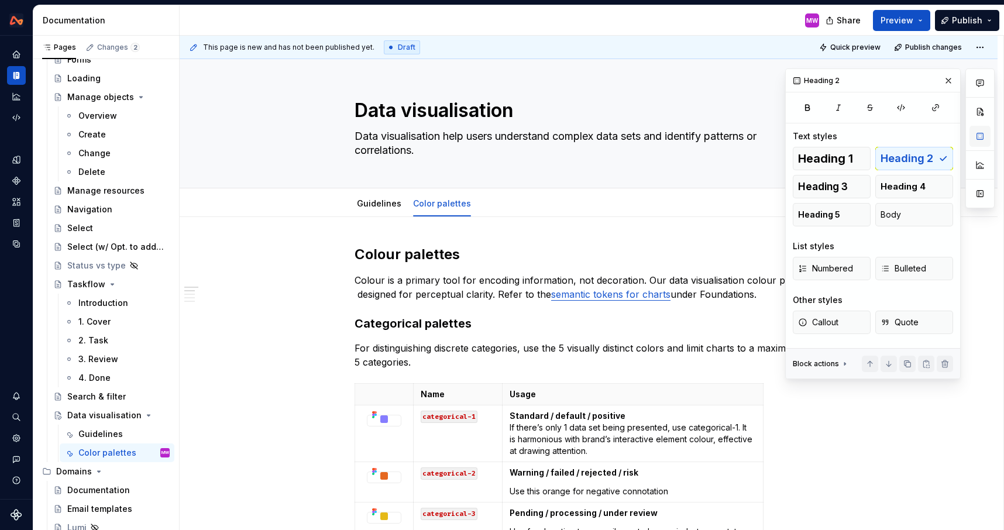
click at [983, 135] on button "button" at bounding box center [979, 136] width 21 height 21
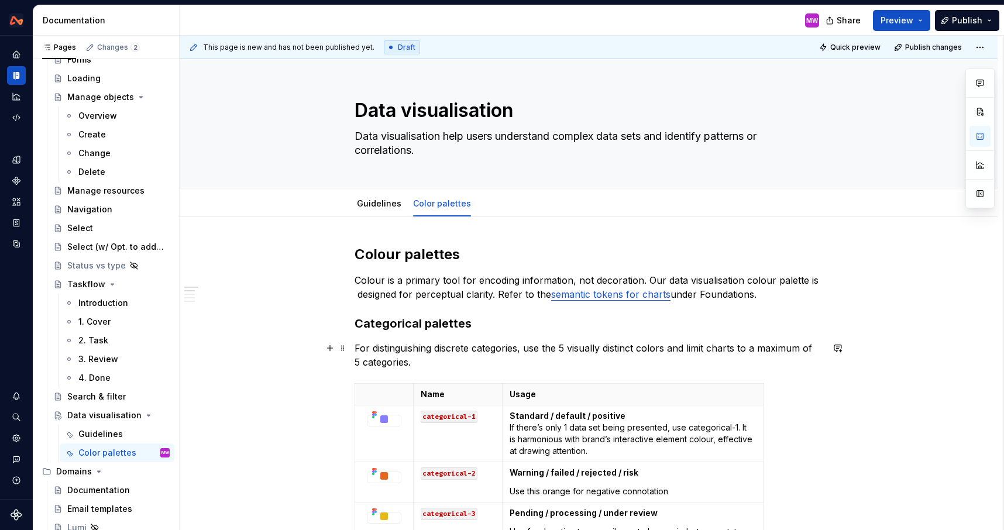
click at [499, 343] on p "For distinguishing discrete categories, use the 5 visually distinct colors and …" at bounding box center [588, 355] width 468 height 28
click at [497, 329] on h3 "Categorical palettes" at bounding box center [588, 323] width 468 height 16
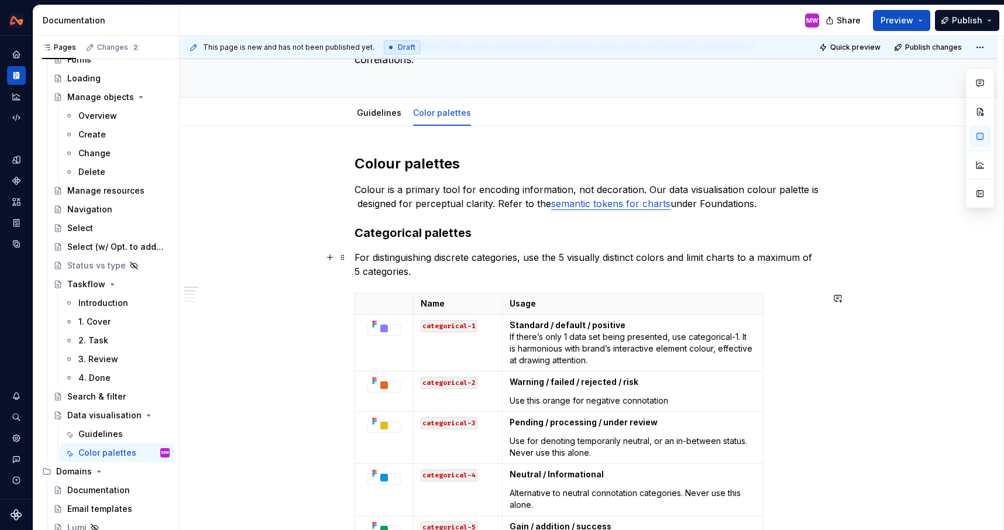
scroll to position [26, 0]
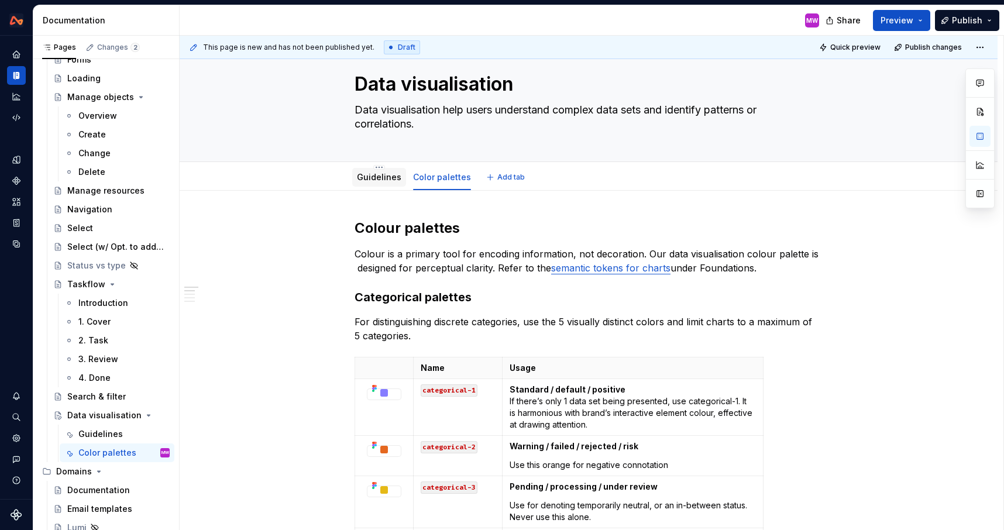
click at [368, 183] on div "Guidelines" at bounding box center [379, 177] width 44 height 14
click at [368, 180] on link "Guidelines" at bounding box center [379, 177] width 44 height 10
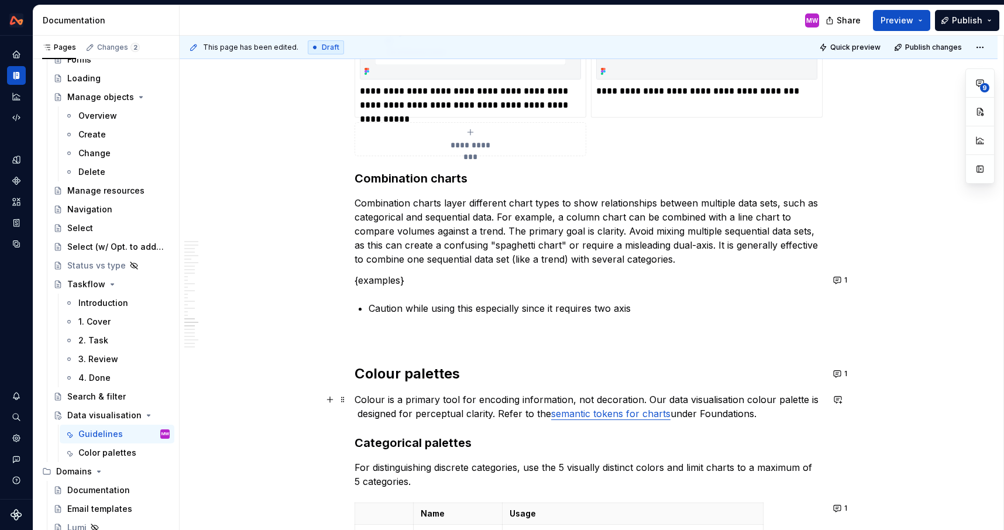
scroll to position [5637, 0]
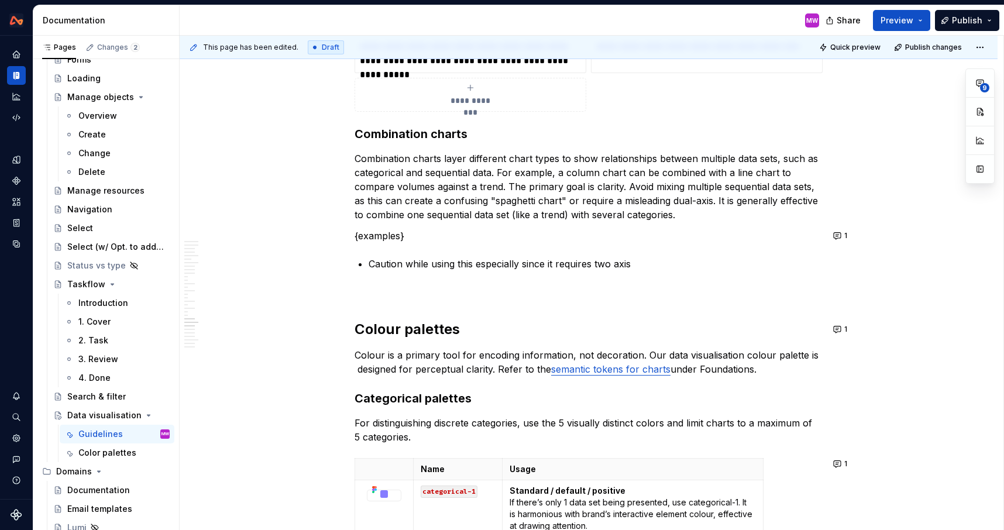
type textarea "*"
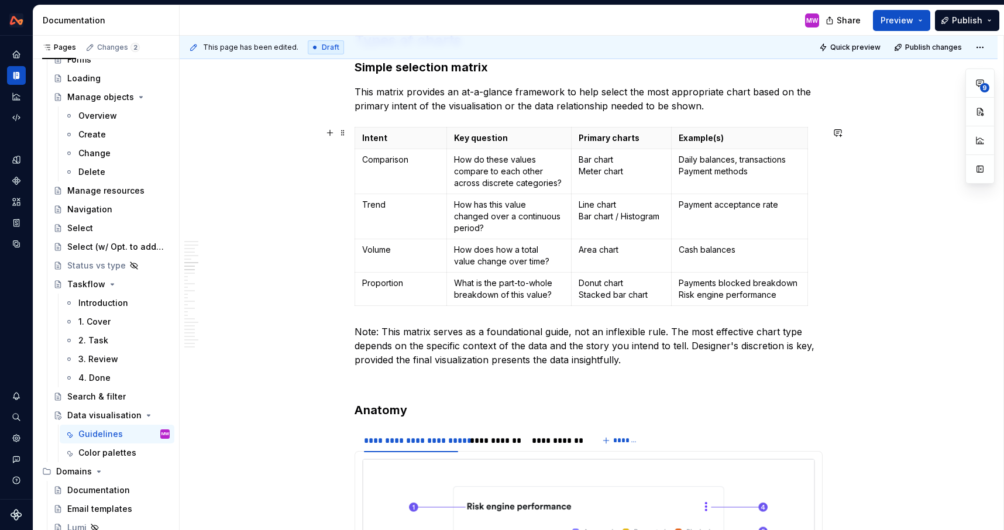
scroll to position [1791, 0]
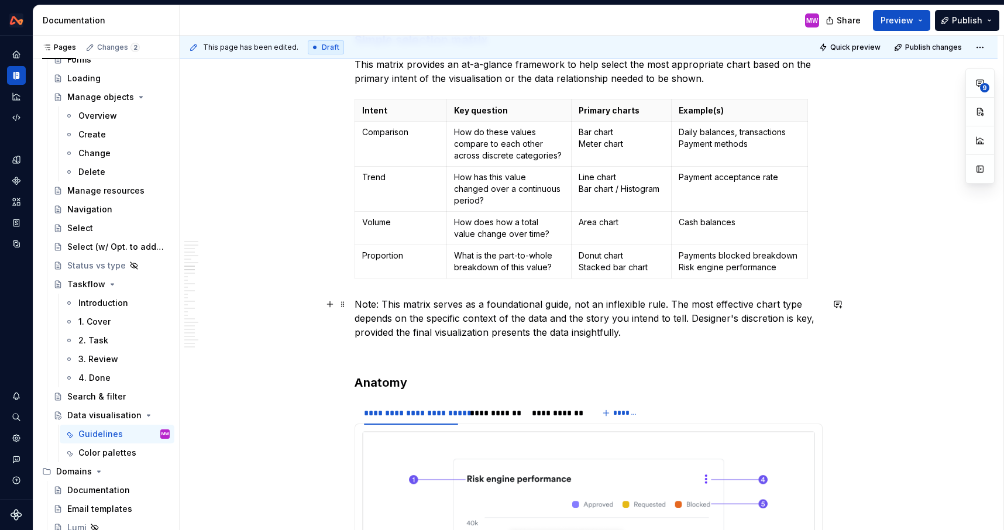
click at [646, 332] on p "Note: This matrix serves as a foundational guide, not an inflexible rule. The m…" at bounding box center [588, 318] width 468 height 42
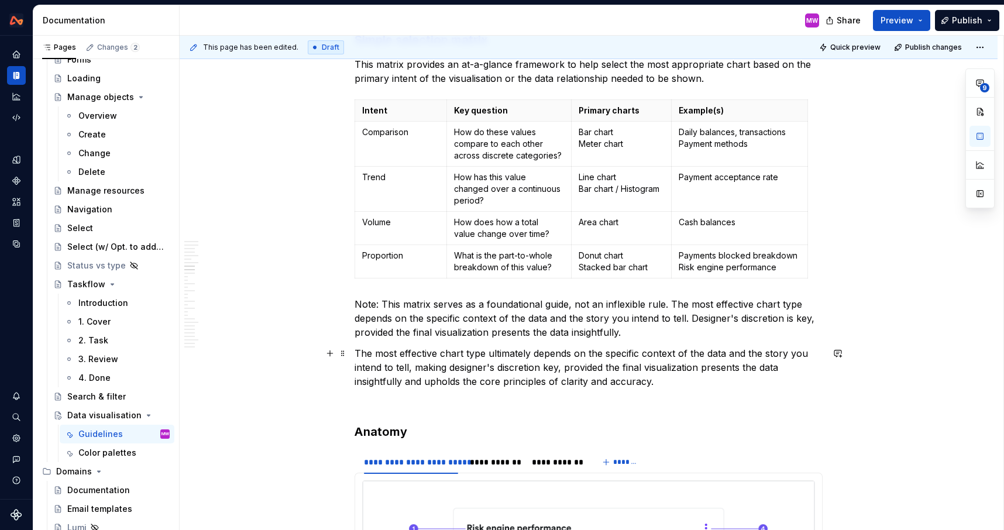
click at [491, 350] on p "The most effective chart type ultimately depends on the specific context of the…" at bounding box center [588, 367] width 468 height 42
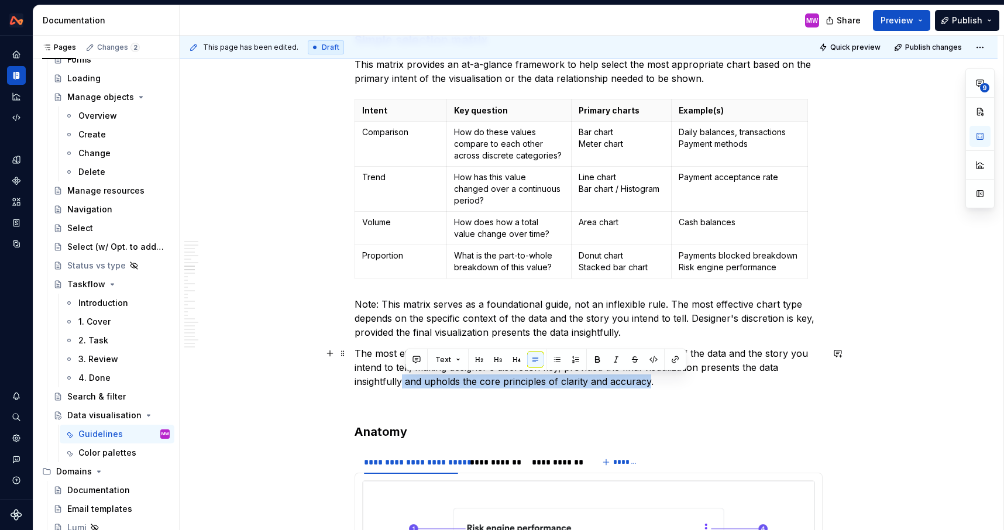
drag, startPoint x: 404, startPoint y: 378, endPoint x: 650, endPoint y: 377, distance: 246.2
click at [650, 377] on p "The most effective chart type ultimately depends on the specific context of the…" at bounding box center [588, 367] width 468 height 42
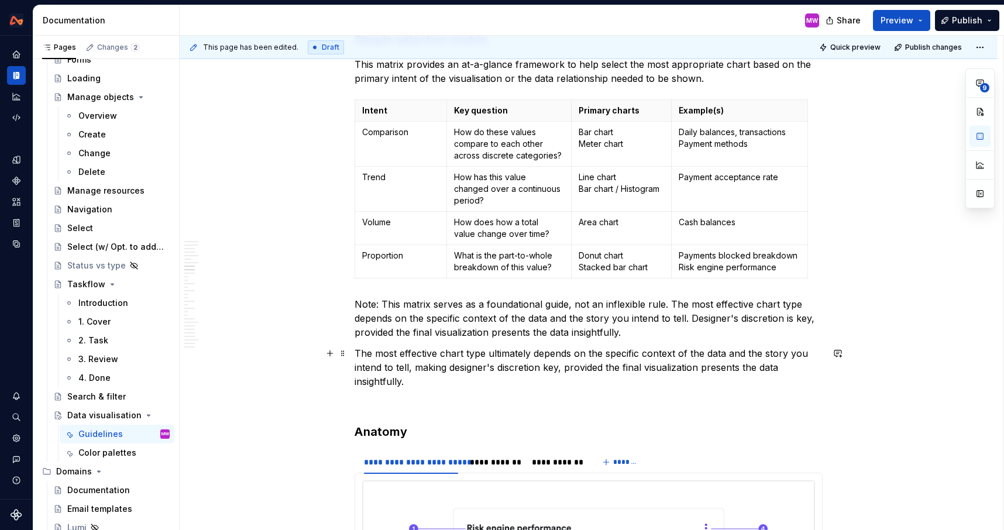
click at [728, 353] on p "The most effective chart type ultimately depends on the specific context of the…" at bounding box center [588, 367] width 468 height 42
click at [585, 377] on p "The most effective chart type ultimately depends on the specific context of the…" at bounding box center [588, 367] width 468 height 42
click at [452, 368] on p "The most effective chart type ultimately depends on the specific context of the…" at bounding box center [588, 367] width 468 height 42
click at [425, 380] on p "The most effective chart type ultimately depends on the specific context of the…" at bounding box center [588, 367] width 468 height 42
click at [439, 380] on p "The most effective chart type ultimately depends on the specific context of the…" at bounding box center [588, 367] width 468 height 42
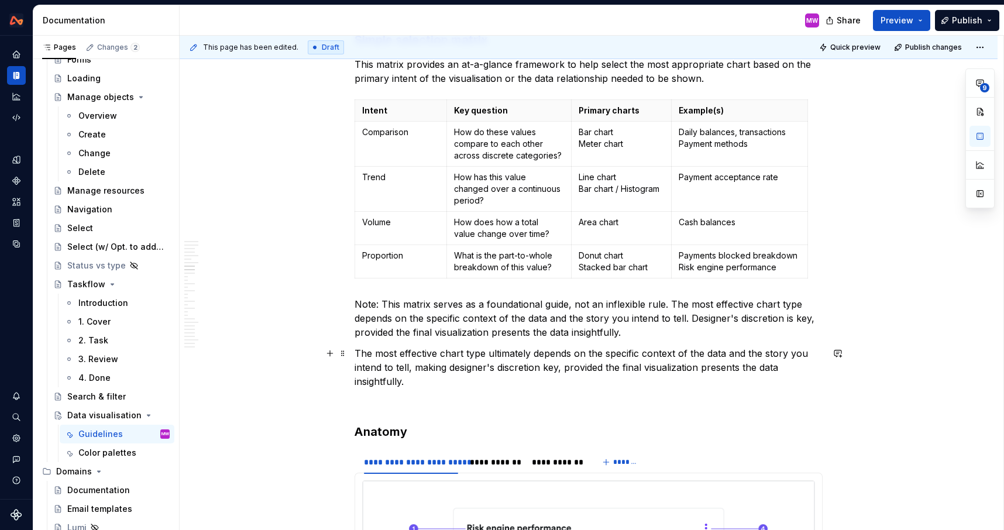
click at [439, 380] on p "The most effective chart type ultimately depends on the specific context of the…" at bounding box center [588, 367] width 468 height 42
click at [687, 316] on p "Note: This matrix serves as a foundational guide, not an inflexible rule. The m…" at bounding box center [588, 318] width 468 height 42
click at [657, 326] on p "Note: This matrix serves as a foundational guide, not an inflexible rule. The m…" at bounding box center [588, 318] width 468 height 42
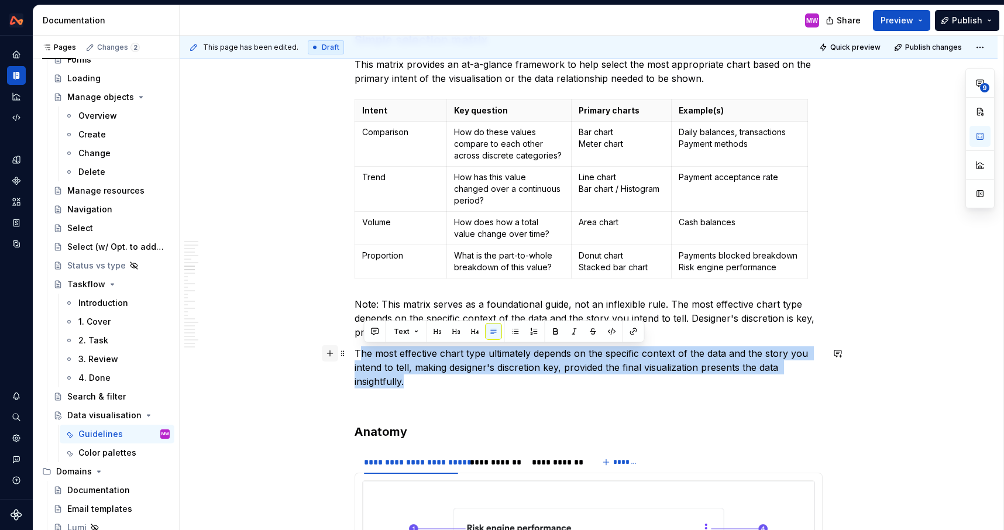
drag, startPoint x: 442, startPoint y: 384, endPoint x: 339, endPoint y: 347, distance: 109.3
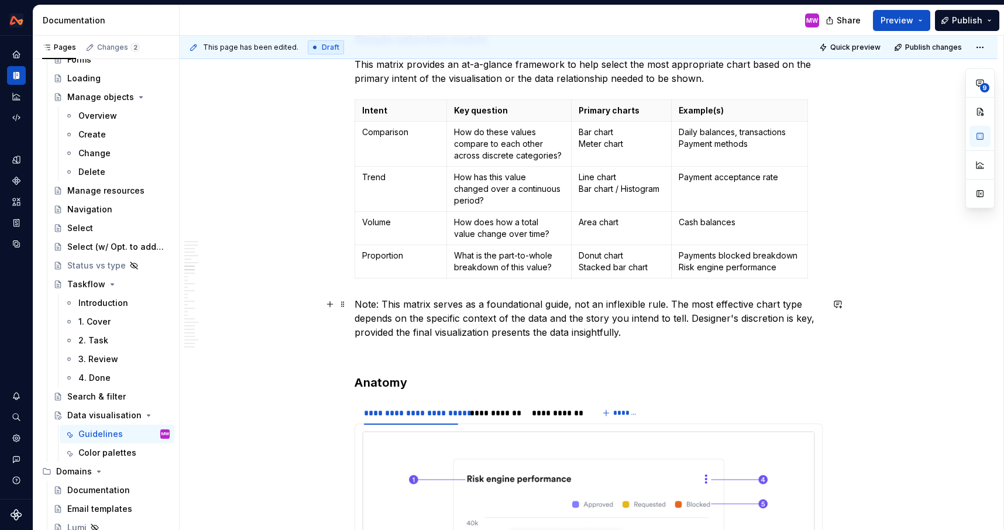
click at [978, 142] on button "button" at bounding box center [979, 136] width 21 height 21
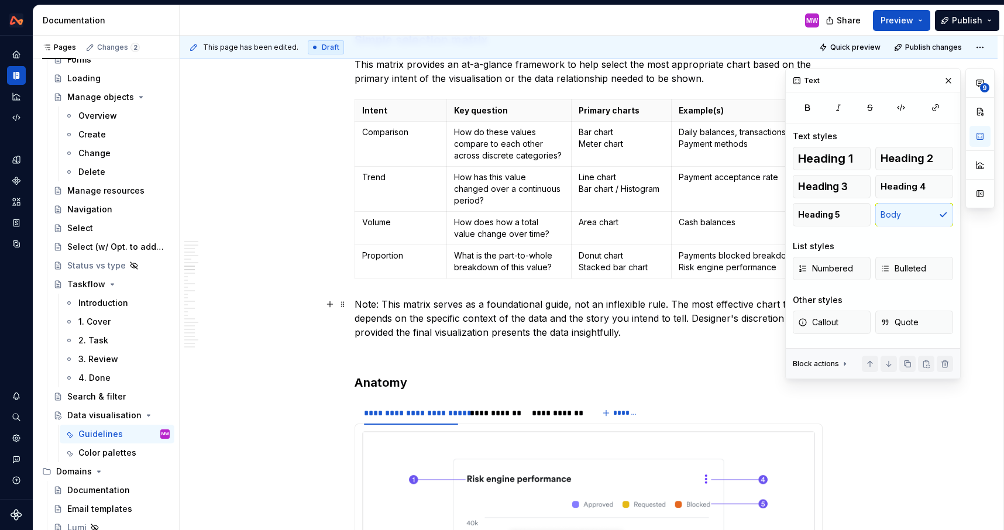
click at [667, 320] on p "Note: This matrix serves as a foundational guide, not an inflexible rule. The m…" at bounding box center [588, 318] width 468 height 42
click at [656, 330] on p "Note: This matrix serves as a foundational guide, not an inflexible rule. The m…" at bounding box center [588, 318] width 468 height 42
click at [819, 322] on span "Callout" at bounding box center [818, 322] width 40 height 12
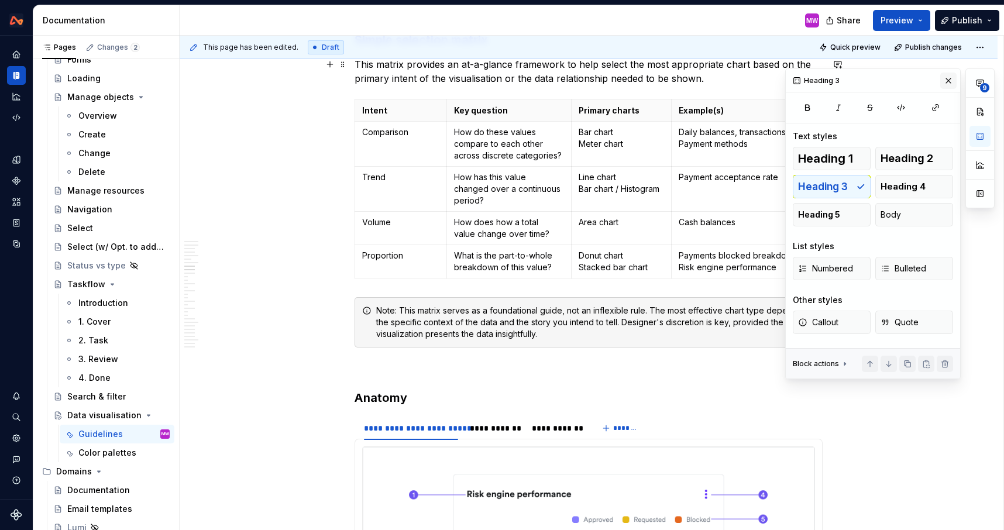
click at [948, 80] on button "button" at bounding box center [948, 81] width 16 height 16
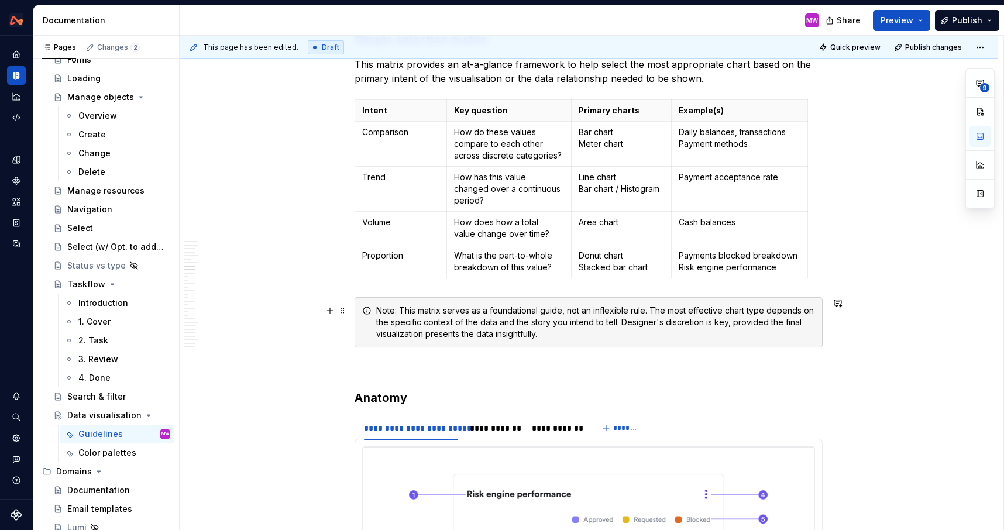
click at [392, 315] on div "Note: This matrix serves as a foundational guide, not an inflexible rule. The m…" at bounding box center [595, 322] width 439 height 35
click at [395, 370] on p at bounding box center [588, 368] width 468 height 14
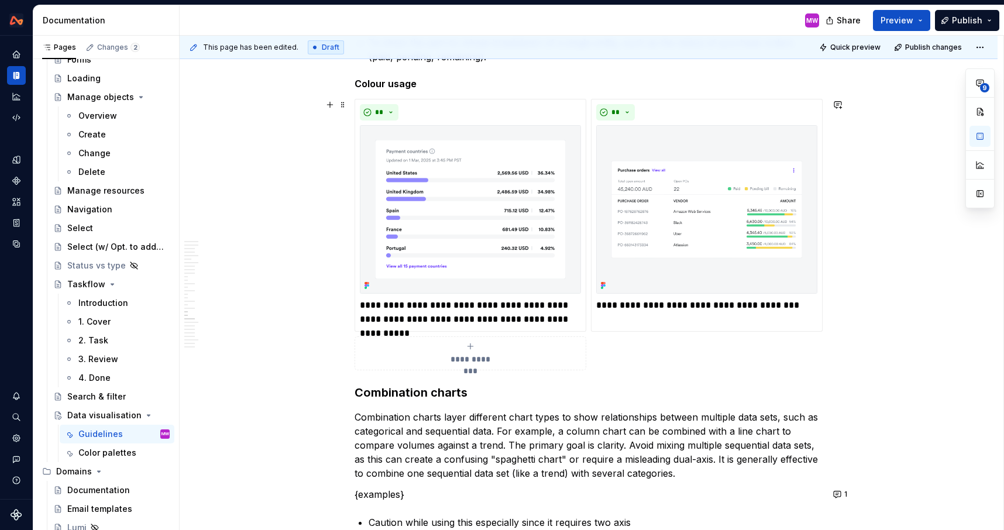
scroll to position [5579, 0]
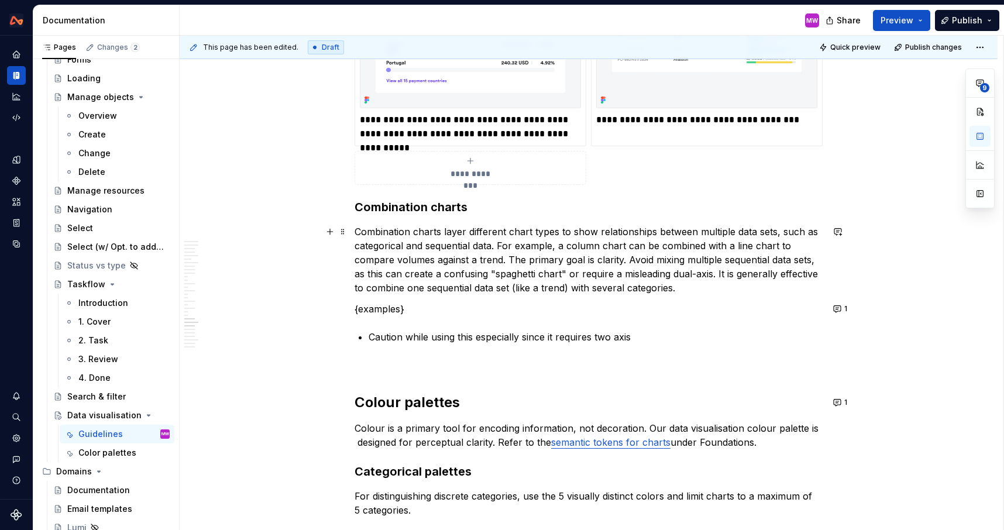
click at [501, 245] on p "Combination charts layer different chart types to show relationships between mu…" at bounding box center [588, 260] width 468 height 70
click at [416, 312] on p "{examples}" at bounding box center [588, 309] width 468 height 14
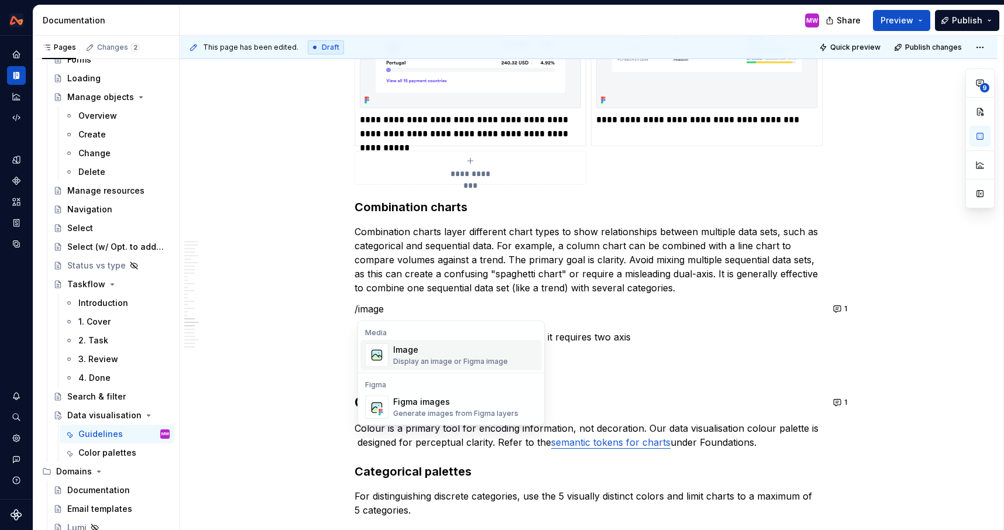
click at [428, 346] on div "Image" at bounding box center [450, 350] width 115 height 12
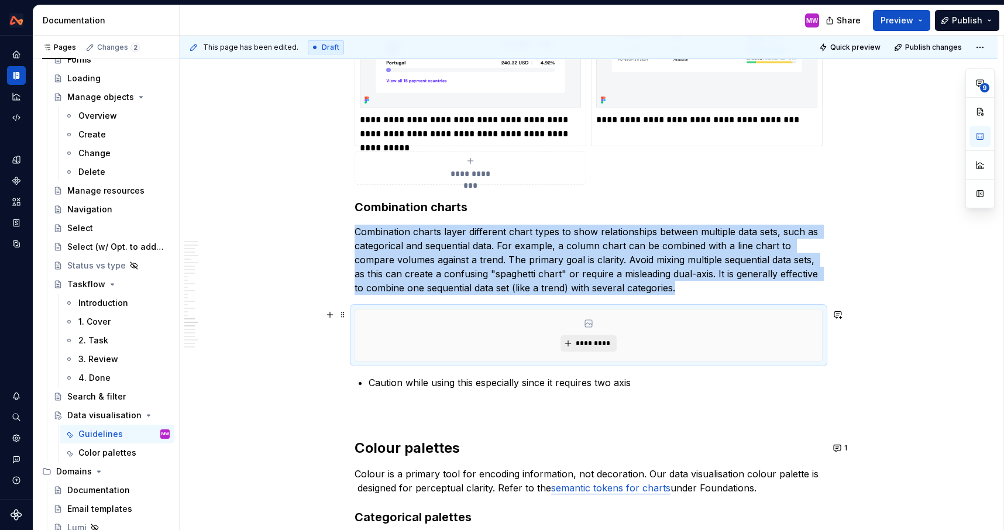
click at [575, 346] on button "*********" at bounding box center [588, 343] width 56 height 16
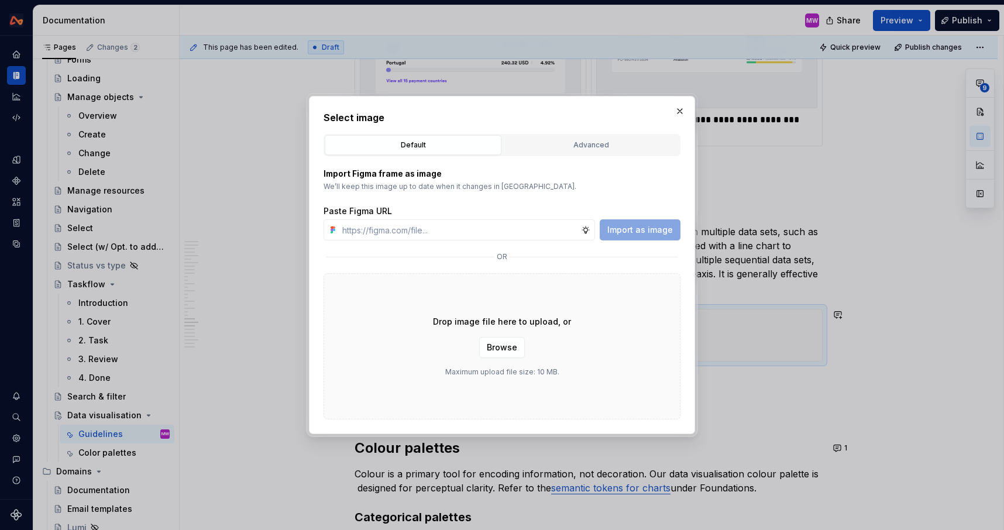
type textarea "*"
click at [519, 236] on input "text" at bounding box center [458, 229] width 243 height 21
type input "The most effective chart type ultimately depends on the specific context of the…"
type textarea "*"
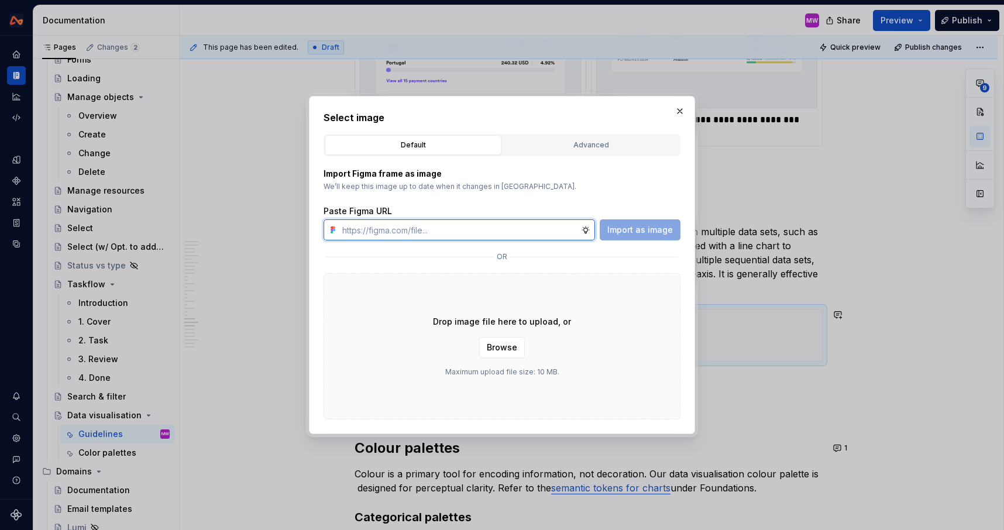
click at [430, 229] on input "text" at bounding box center [458, 229] width 243 height 21
paste input "https://www.figma.com/design/vyrr2wkQLi2cIhDazDjR9o/Webapp-patterns?node-id=369…"
type input "https://www.figma.com/design/vyrr2wkQLi2cIhDazDjR9o/Webapp-patterns?node-id=369…"
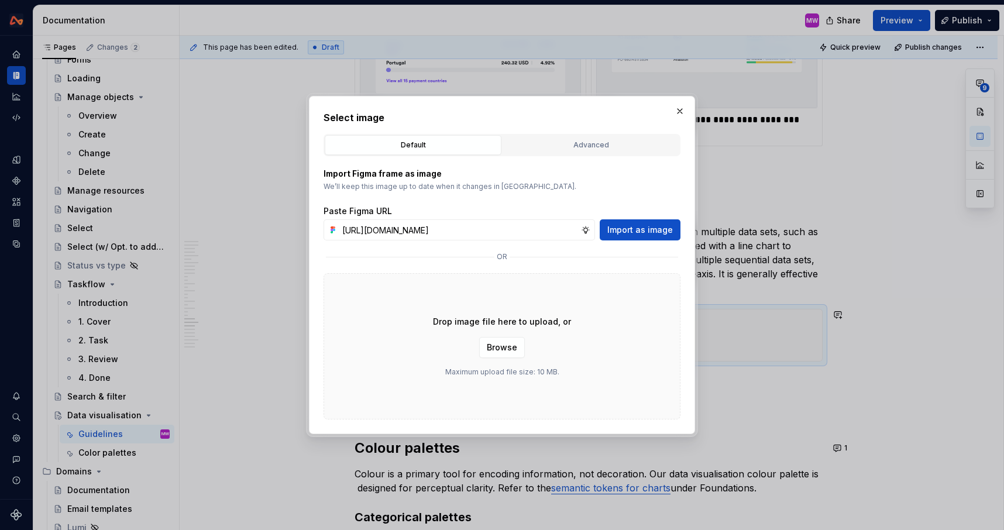
scroll to position [0, 0]
click at [620, 242] on div "Import Figma frame as image We’ll keep this image up to date when it changes in…" at bounding box center [501, 287] width 357 height 263
click at [619, 228] on span "Import as image" at bounding box center [640, 230] width 66 height 12
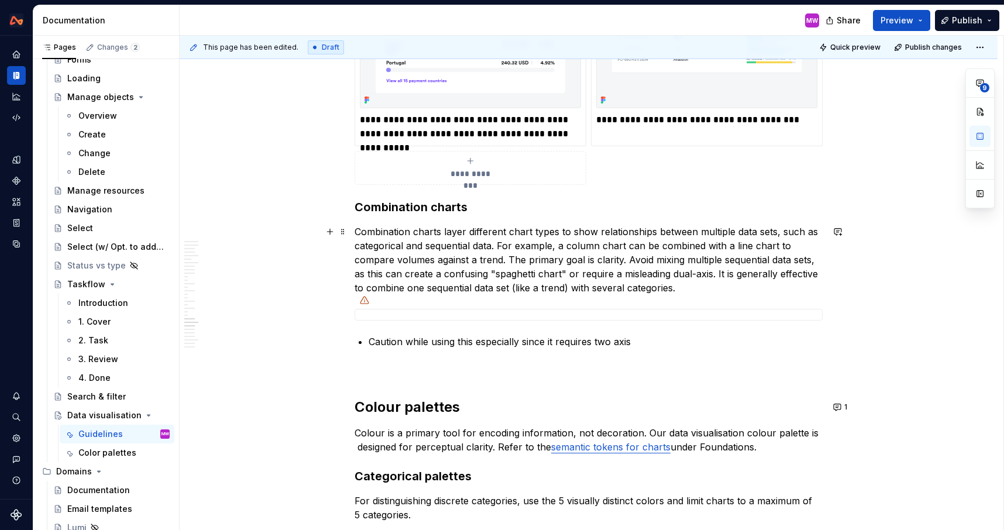
click at [561, 246] on p "Combination charts layer different chart types to show relationships between mu…" at bounding box center [588, 260] width 468 height 70
drag, startPoint x: 602, startPoint y: 244, endPoint x: 568, endPoint y: 244, distance: 33.9
click at [568, 244] on p "Combination charts layer different chart types to show relationships between mu…" at bounding box center [588, 260] width 468 height 70
click at [511, 258] on p "Combination charts layer different chart types to show relationships between mu…" at bounding box center [588, 260] width 468 height 70
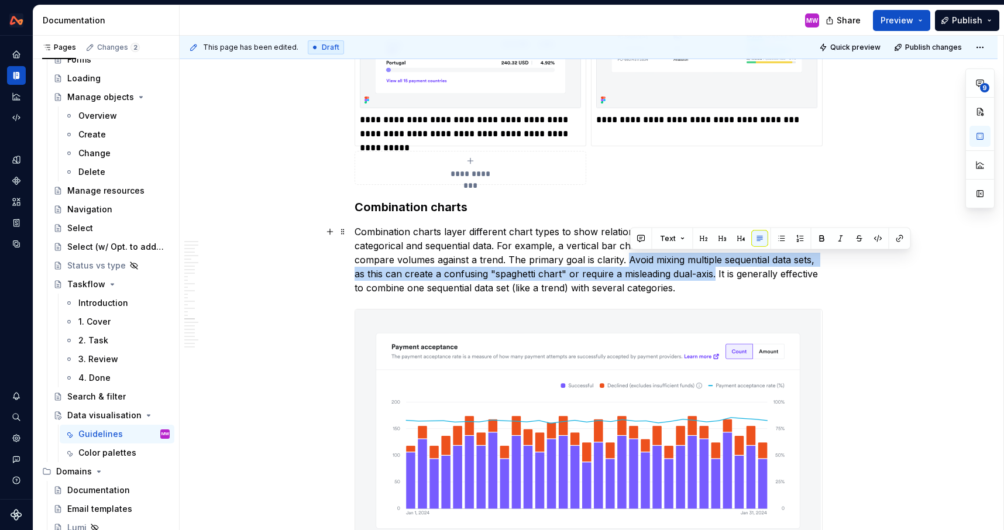
drag, startPoint x: 629, startPoint y: 261, endPoint x: 716, endPoint y: 275, distance: 87.8
click at [716, 276] on p "Combination charts layer different chart types to show relationships between mu…" at bounding box center [588, 260] width 468 height 70
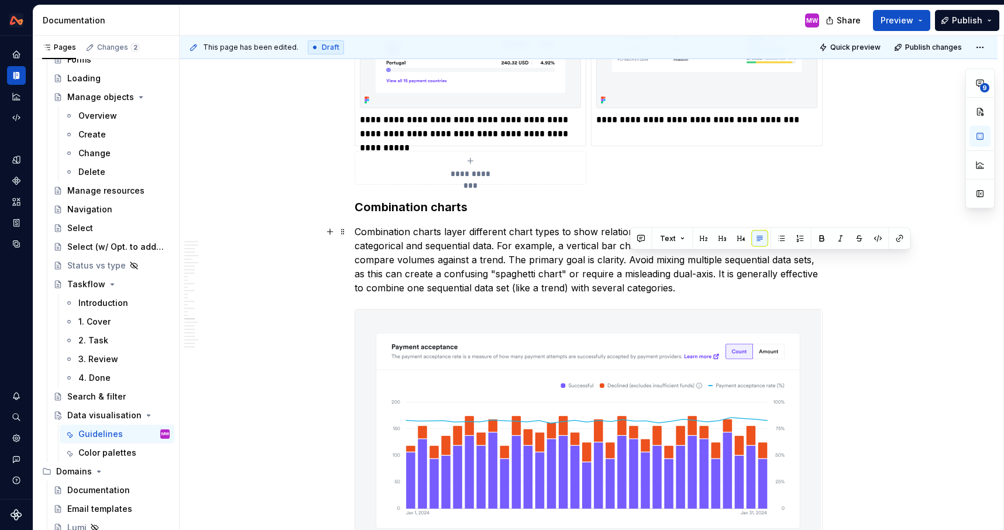
click at [695, 285] on p "Combination charts layer different chart types to show relationships between mu…" at bounding box center [588, 260] width 468 height 70
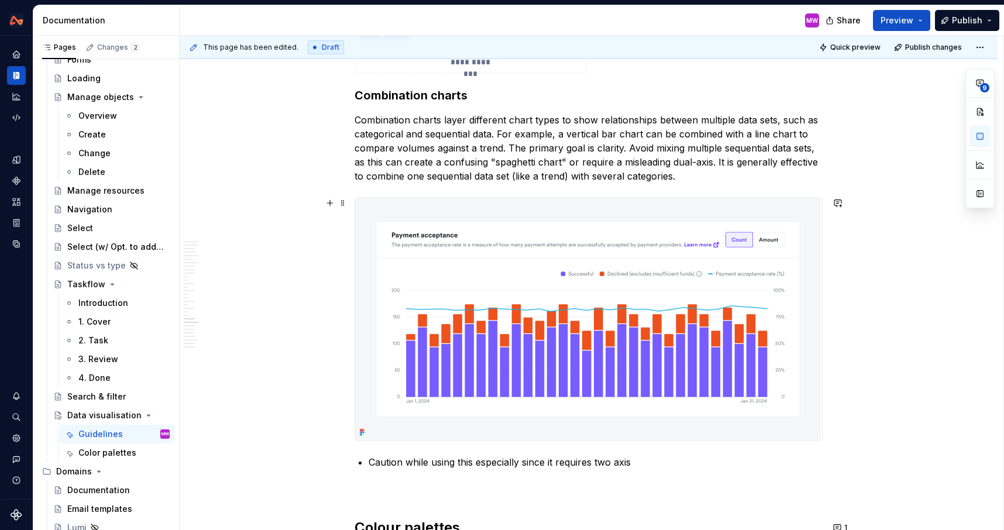
scroll to position [5692, 0]
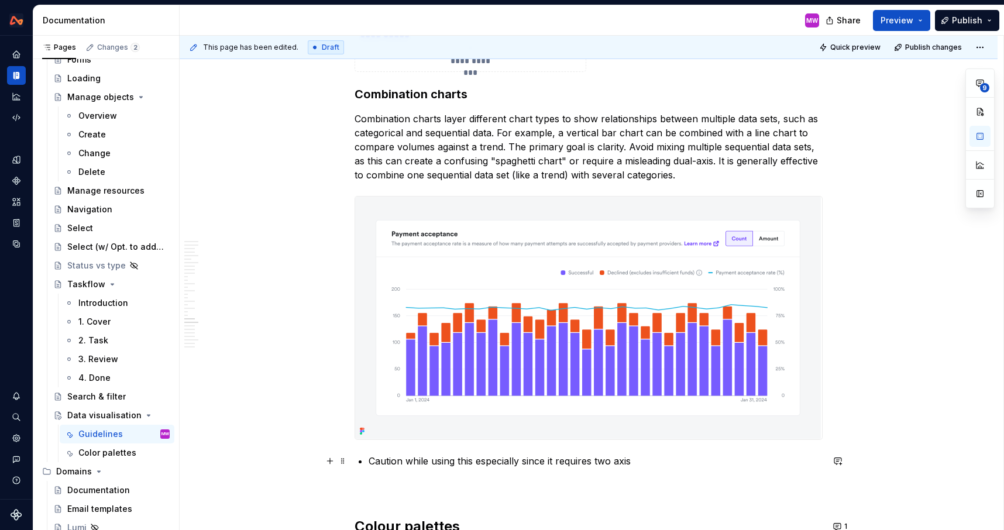
click at [648, 465] on p "Caution while using this especially since it requires two axis" at bounding box center [595, 461] width 454 height 14
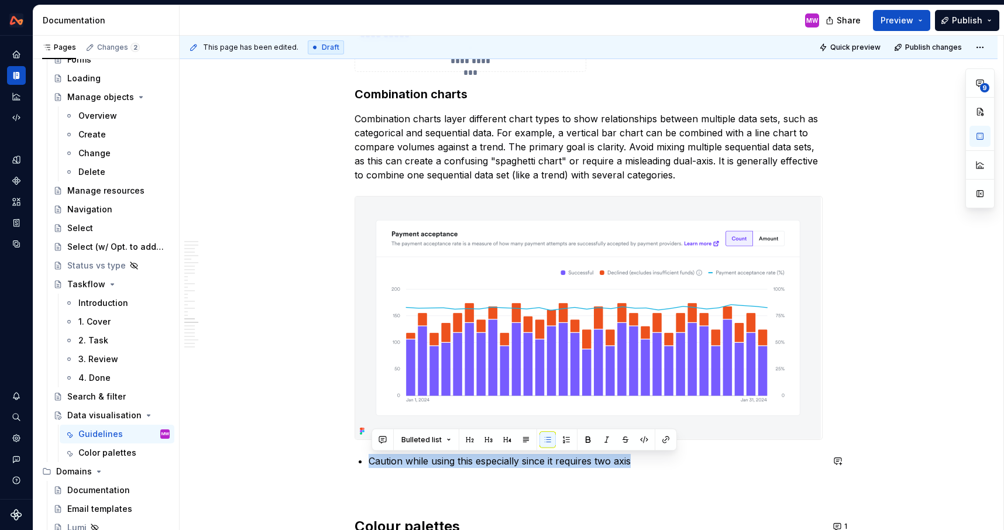
copy p "Caution while using this especially since it requires two axis"
click at [528, 319] on img at bounding box center [588, 318] width 466 height 243
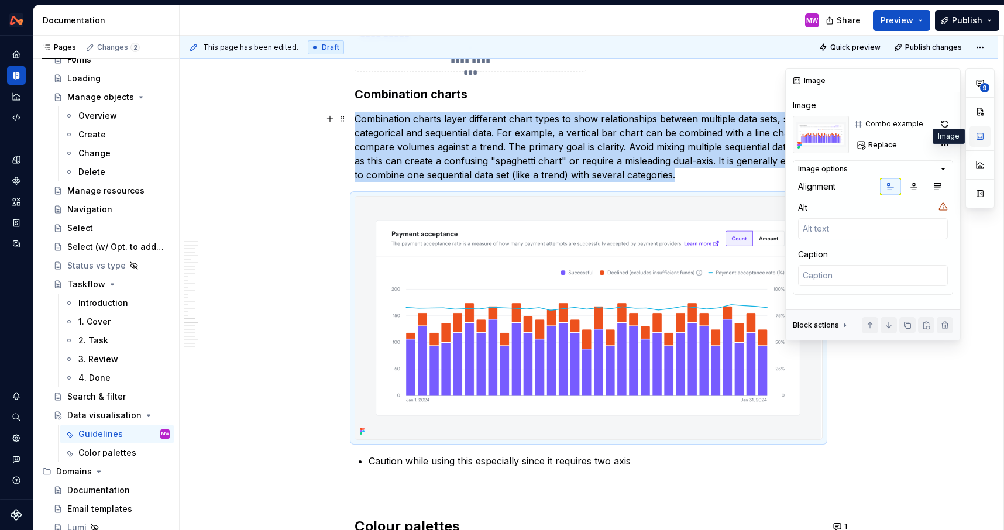
click at [977, 141] on button "button" at bounding box center [979, 136] width 21 height 21
type textarea "*"
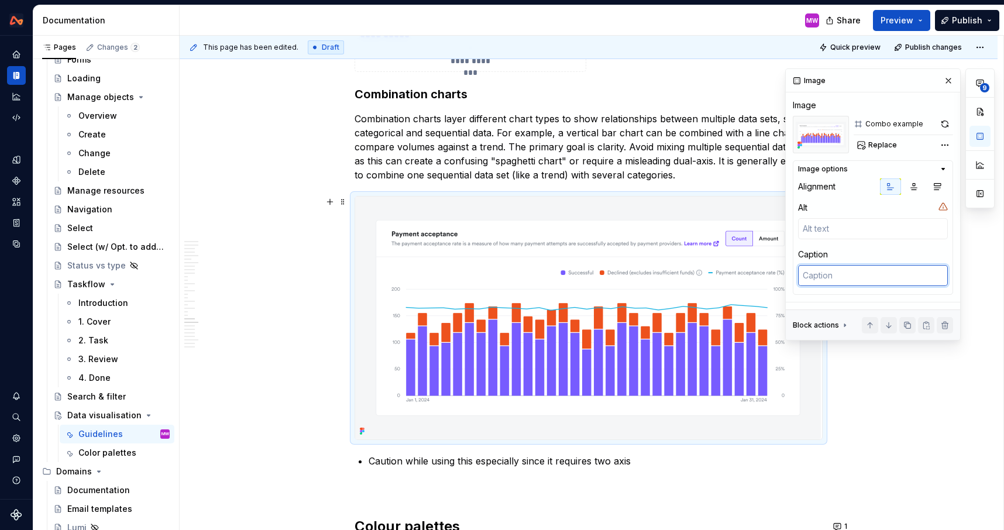
click at [821, 279] on textarea at bounding box center [873, 275] width 150 height 21
type textarea "P"
type textarea "*"
type textarea "Pa"
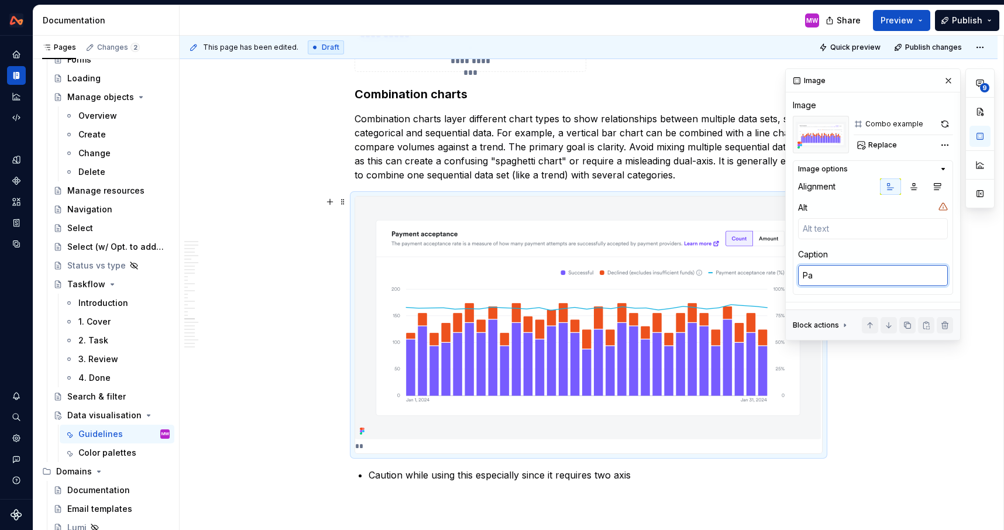
type textarea "*"
type textarea "Pay"
type textarea "*"
type textarea "Paym"
type textarea "*"
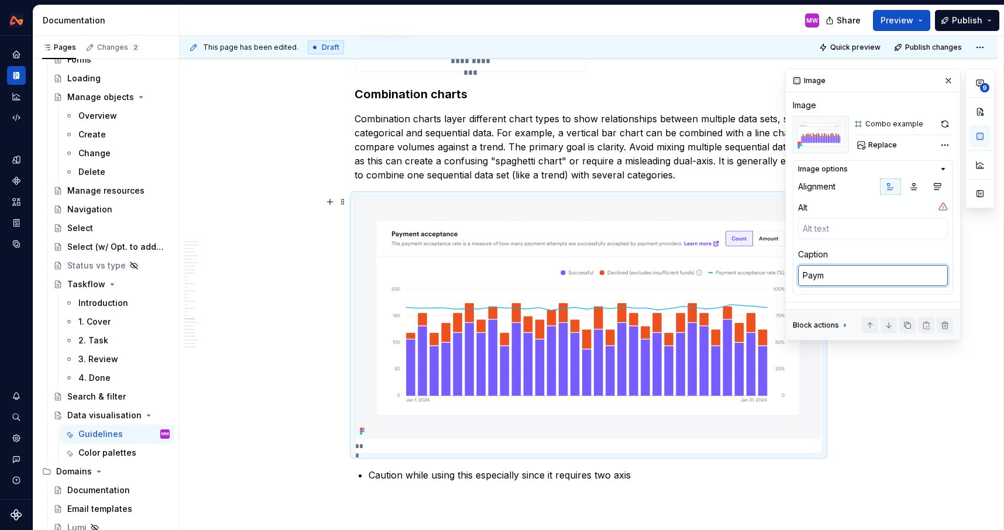
type textarea "Payme"
type textarea "*"
type textarea "Paymen"
type textarea "*"
type textarea "Payment"
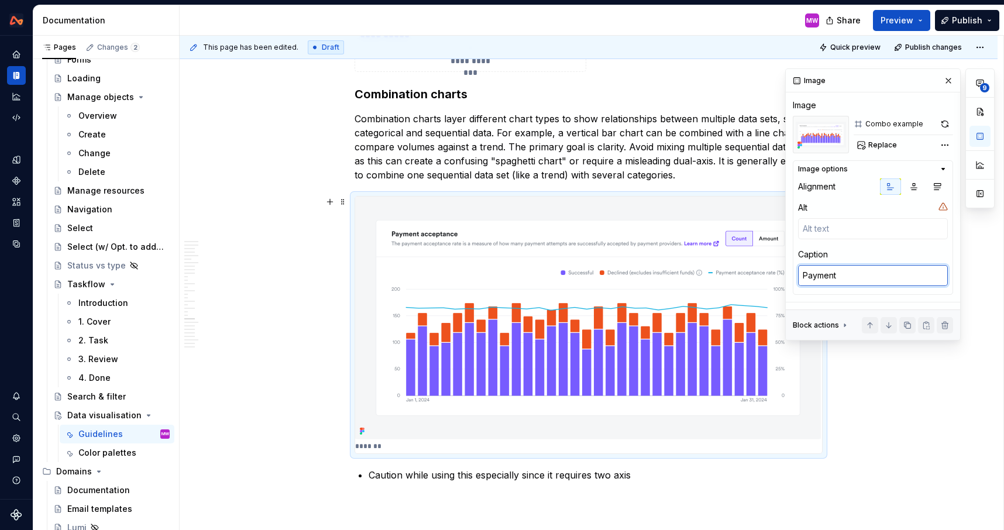
type textarea "*"
type textarea "Payment"
type textarea "*"
type textarea "Payment a"
type textarea "*"
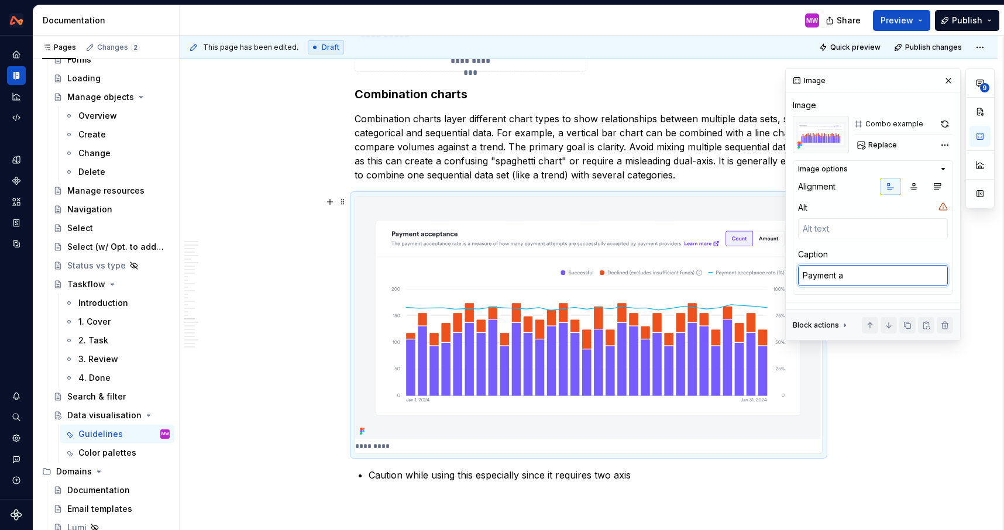
type textarea "Payment ac"
type textarea "*"
type textarea "Payment acc"
type textarea "*"
type textarea "Payment acce"
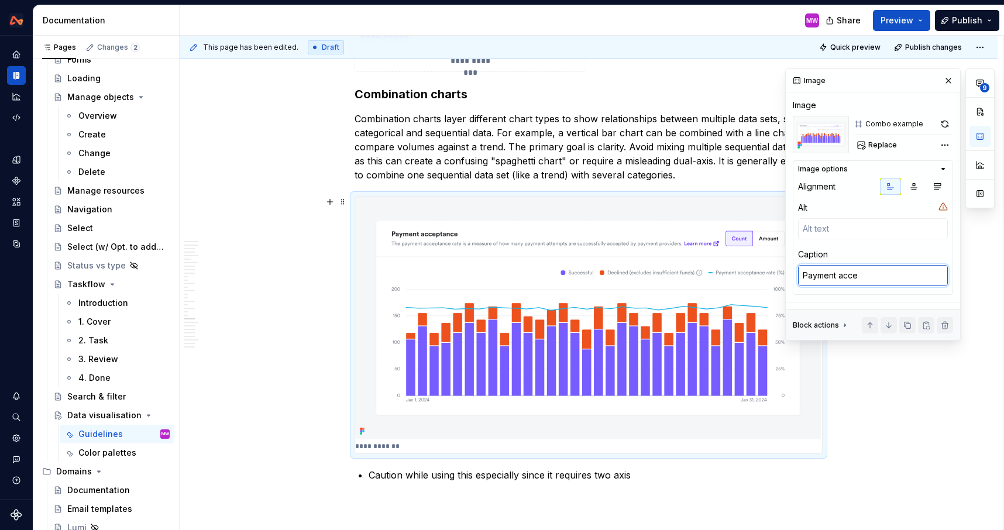
type textarea "*"
type textarea "Payment accep"
type textarea "*"
type textarea "Payment accept"
type textarea "*"
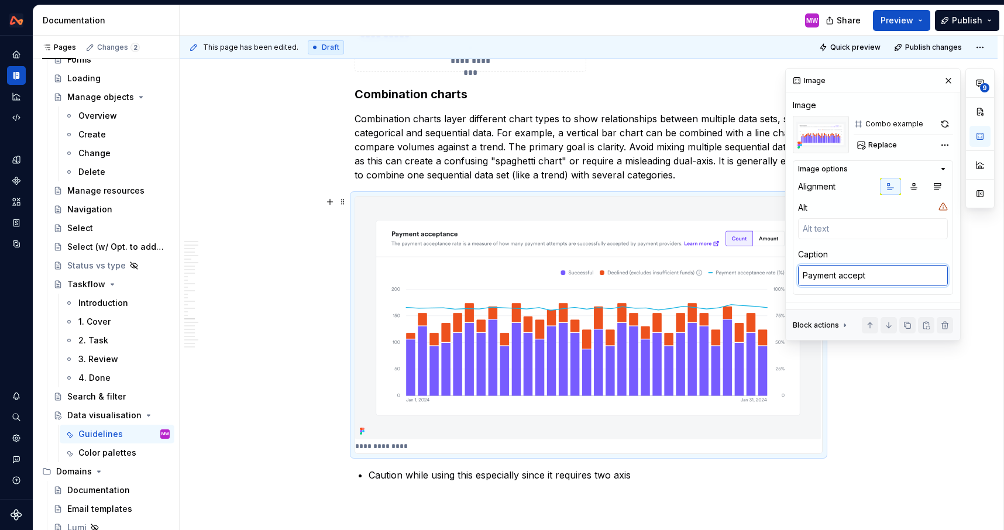
type textarea "Payment accepta"
type textarea "*"
type textarea "Payment acceptan"
type textarea "*"
type textarea "Payment acceptanc"
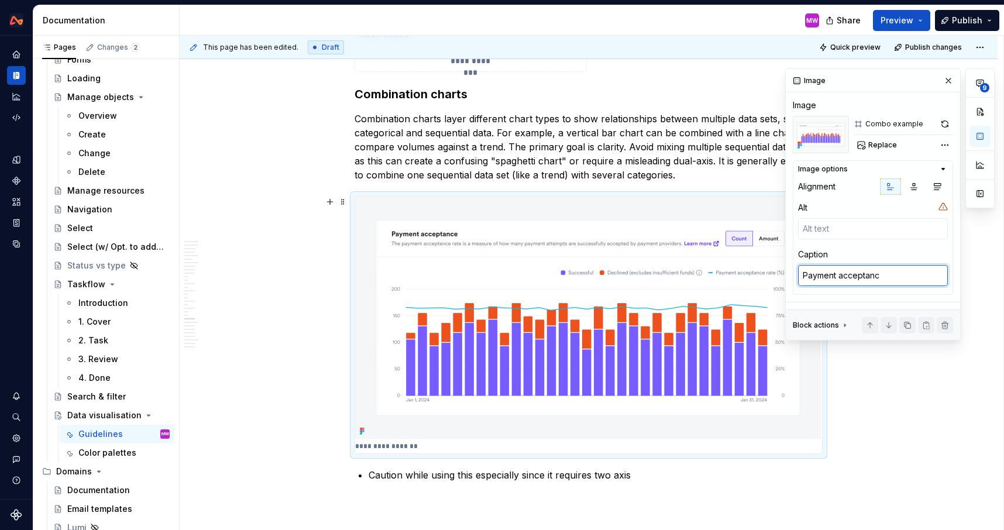
type textarea "*"
type textarea "Payment acceptance"
type textarea "*"
type textarea "Payment acceptance"
type textarea "*"
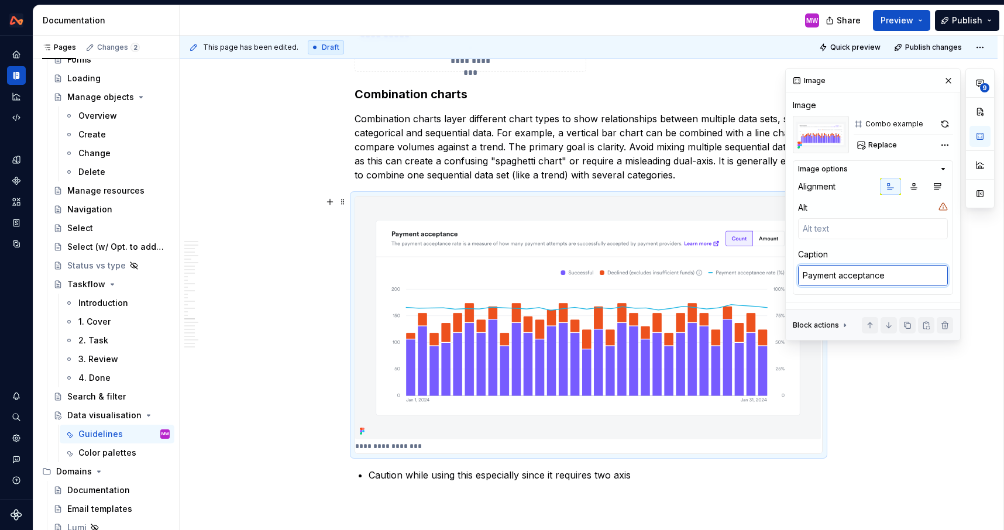
type textarea "Payment acceptance r"
type textarea "*"
type textarea "Payment acceptance ra"
type textarea "*"
type textarea "Payment acceptance rat"
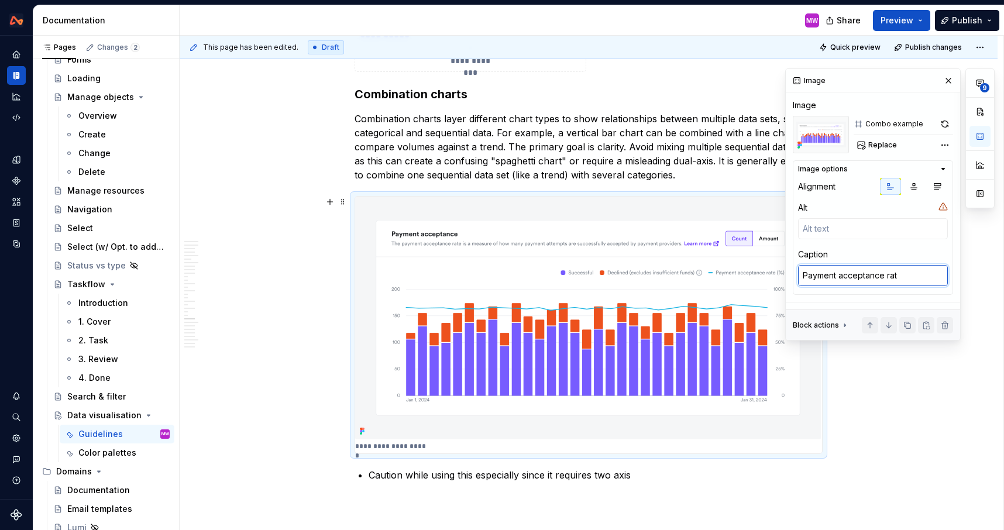
type textarea "*"
type textarea "Payment acceptance rate"
type textarea "*"
type textarea "Payment acceptance rate"
type textarea "*"
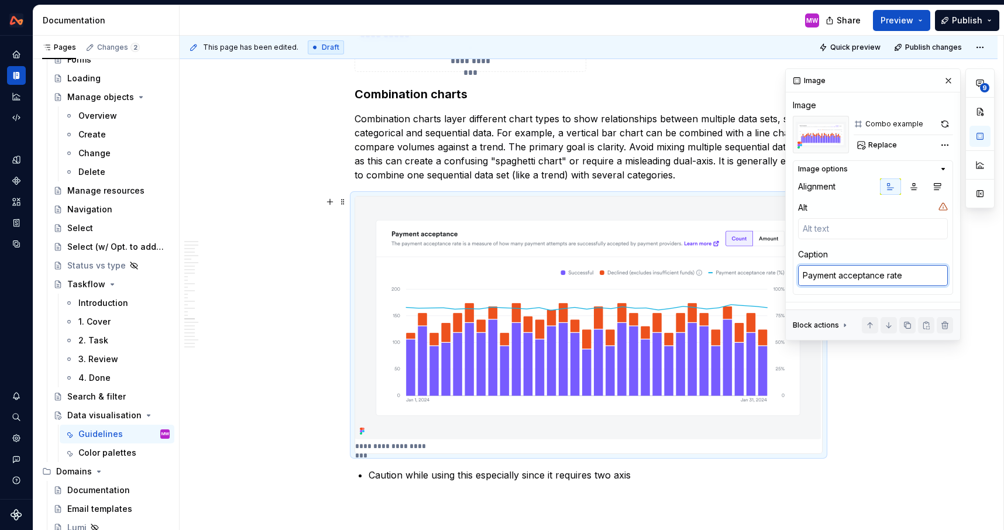
type textarea "Payment acceptance rate c"
type textarea "*"
type textarea "Payment acceptance rate ch"
type textarea "*"
type textarea "Payment acceptance rate cha"
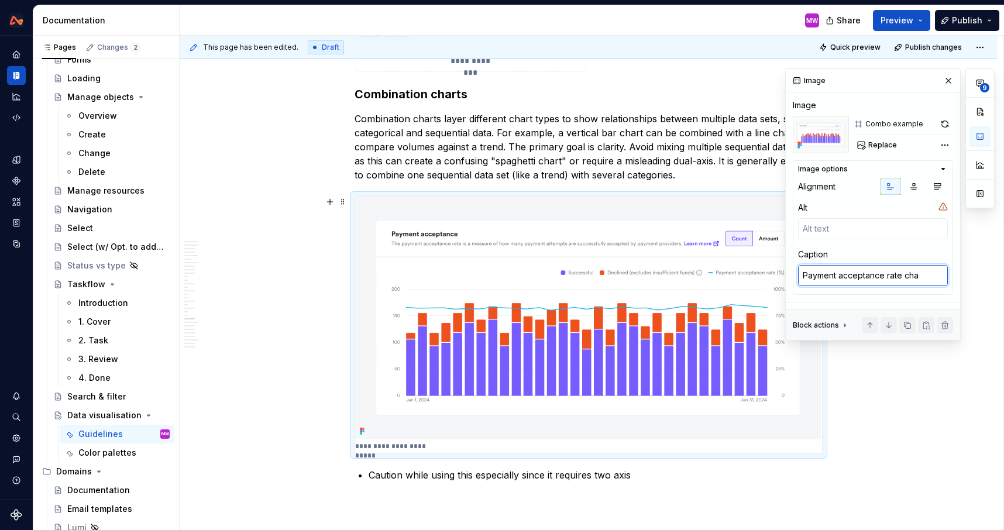
type textarea "*"
type textarea "Payment acceptance rate char"
type textarea "*"
type textarea "Payment acceptance rate chart"
type textarea "*"
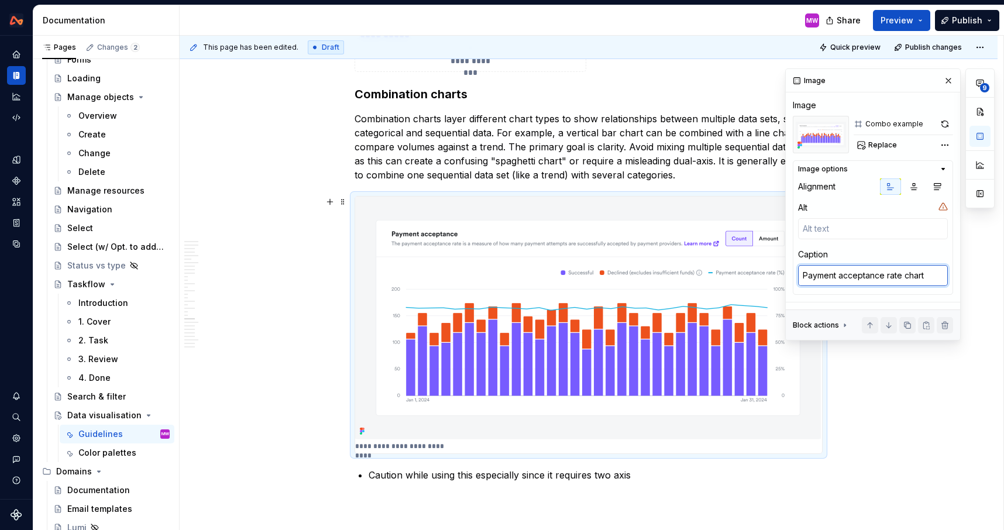
type textarea "Payment acceptance rate chart"
type textarea "*"
type textarea "Payment acceptance rate chart co"
type textarea "*"
type textarea "Payment acceptance rate chart com"
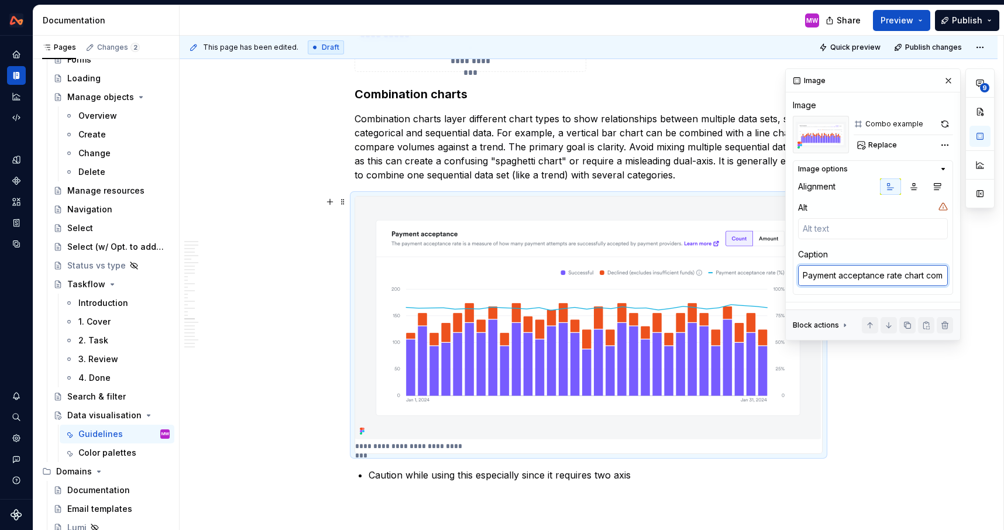
type textarea "*"
type textarea "Payment acceptance rate chart comb"
type textarea "*"
type textarea "Payment acceptance rate chart combi"
type textarea "*"
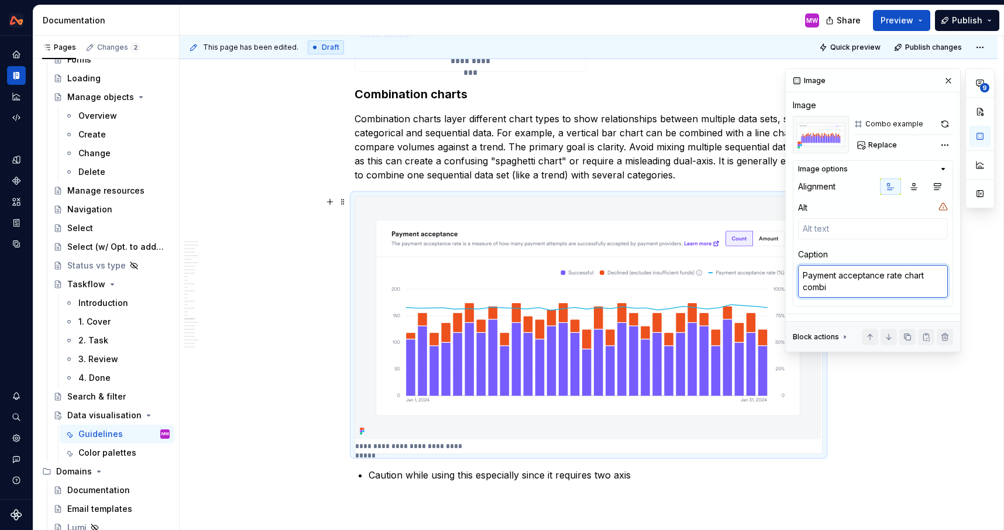
type textarea "Payment acceptance rate chart combin"
type textarea "*"
type textarea "Payment acceptance rate chart combine"
type textarea "*"
type textarea "Payment acceptance rate chart combines"
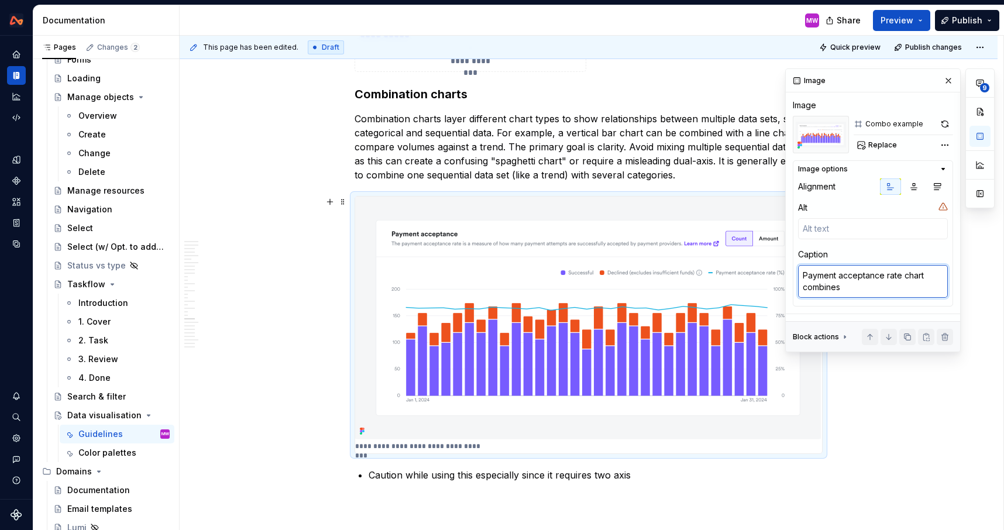
type textarea "*"
type textarea "Payment acceptance rate chart combines"
type textarea "*"
type textarea "Payment acceptance rate chart combines v"
type textarea "*"
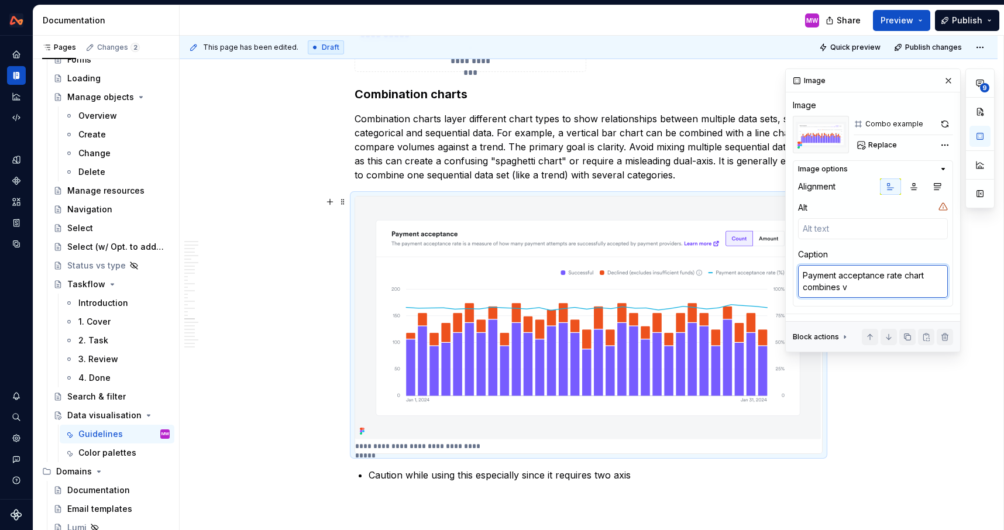
type textarea "Payment acceptance rate chart combines ve"
type textarea "*"
type textarea "Payment acceptance rate chart combines ver"
type textarea "*"
type textarea "Payment acceptance rate chart combines vert"
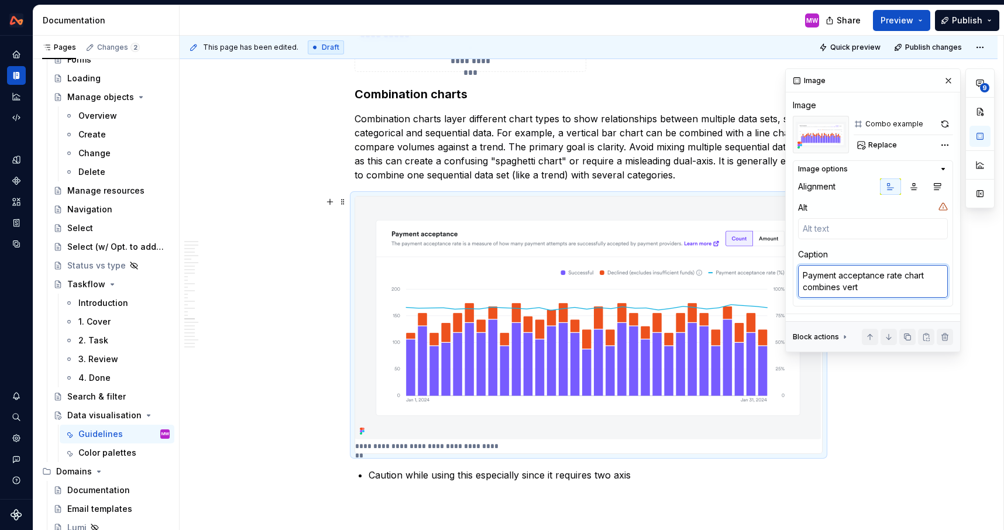
type textarea "*"
type textarea "Payment acceptance rate chart combines verti"
type textarea "*"
type textarea "Payment acceptance rate chart combines vertic"
type textarea "*"
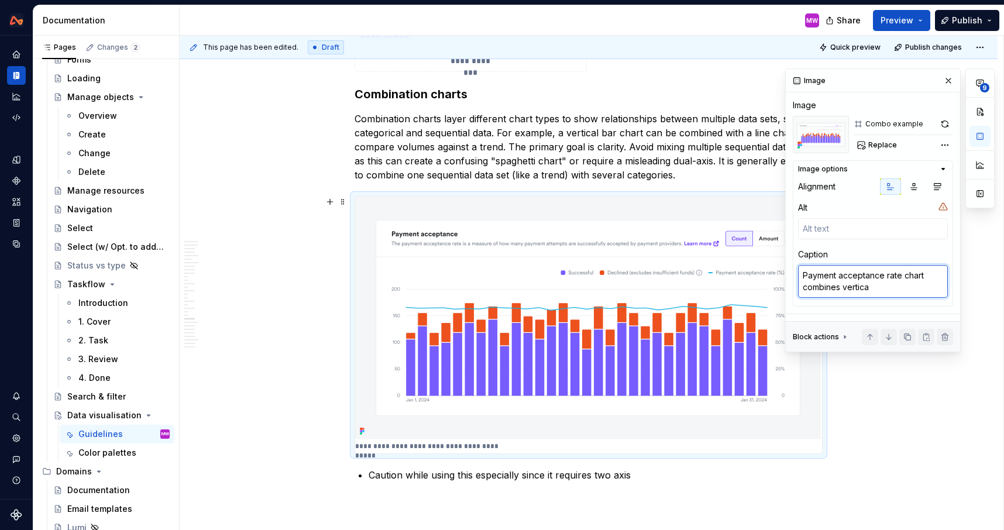
type textarea "Payment acceptance rate chart combines vertical"
type textarea "*"
type textarea "Payment acceptance rate chart combines vertical"
type textarea "*"
type textarea "Payment acceptance rate chart combines vertical b"
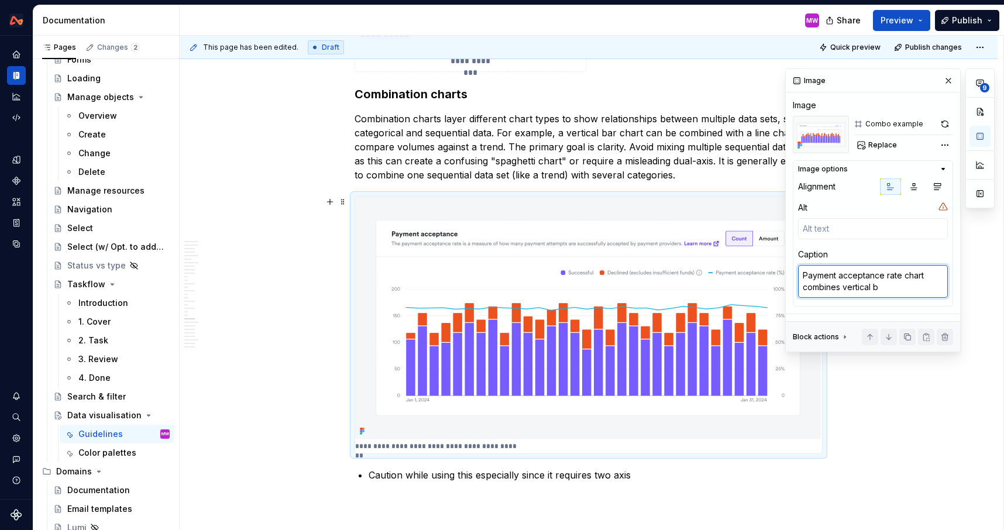
type textarea "*"
type textarea "Payment acceptance rate chart combines vertical ba"
type textarea "*"
type textarea "Payment acceptance rate chart combines vertical bar"
type textarea "*"
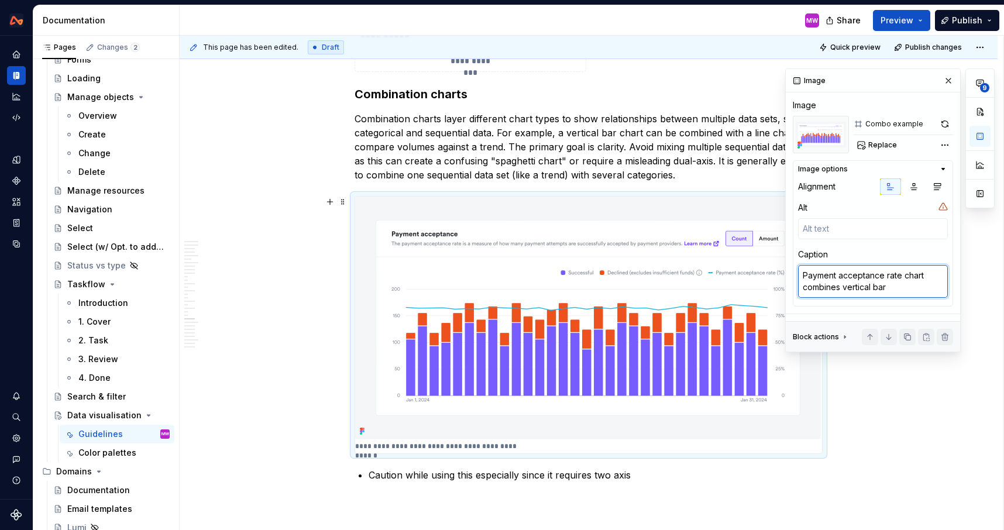
type textarea "Payment acceptance rate chart combines vertical bar"
type textarea "*"
type textarea "Payment acceptance rate chart combines vertical bar c"
type textarea "*"
type textarea "Payment acceptance rate chart combines vertical bar ch"
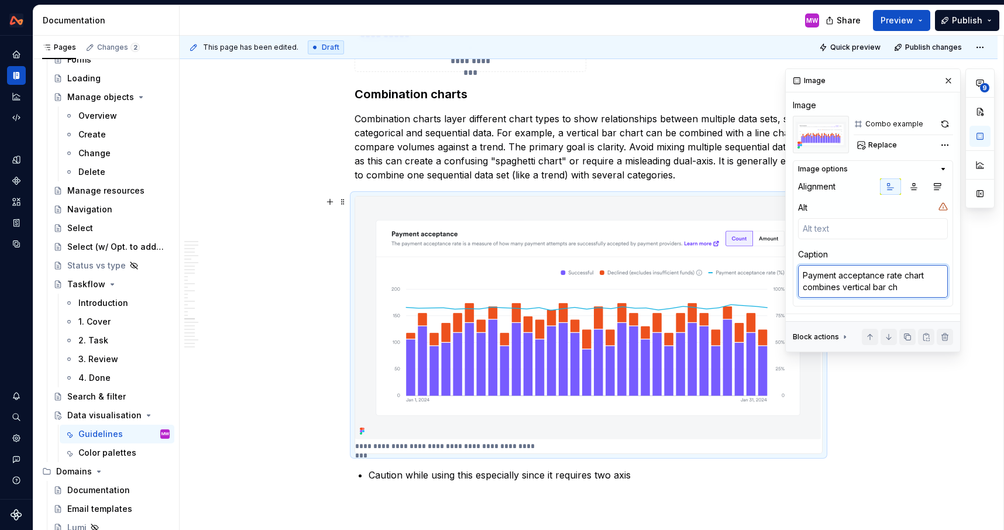
type textarea "*"
type textarea "Payment acceptance rate chart combines vertical bar char"
type textarea "*"
type textarea "Payment acceptance rate chart combines vertical bar chart"
type textarea "*"
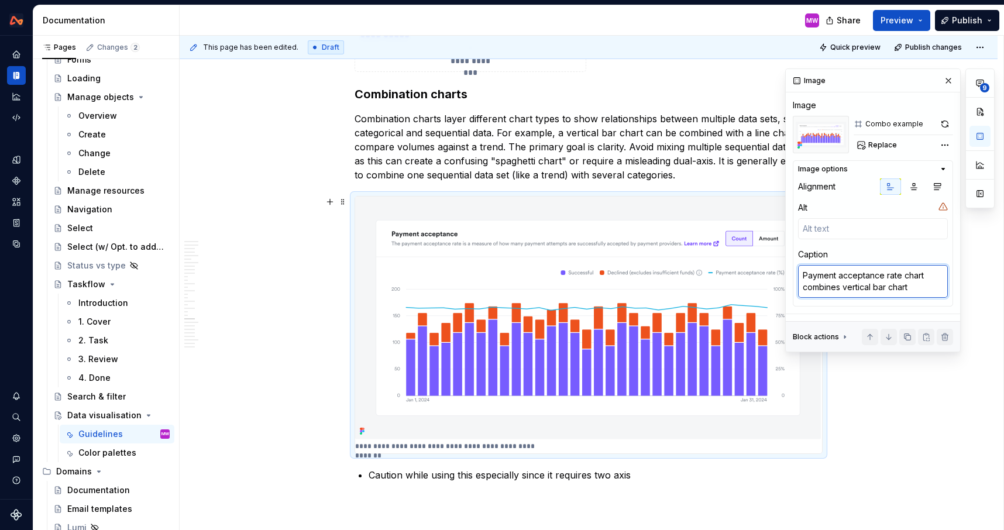
type textarea "Payment acceptance rate chart combines vertical bar chart"
type textarea "*"
type textarea "Payment acceptance rate chart combines vertical bar chart wi"
type textarea "*"
type textarea "Payment acceptance rate chart combines vertical bar chart wit"
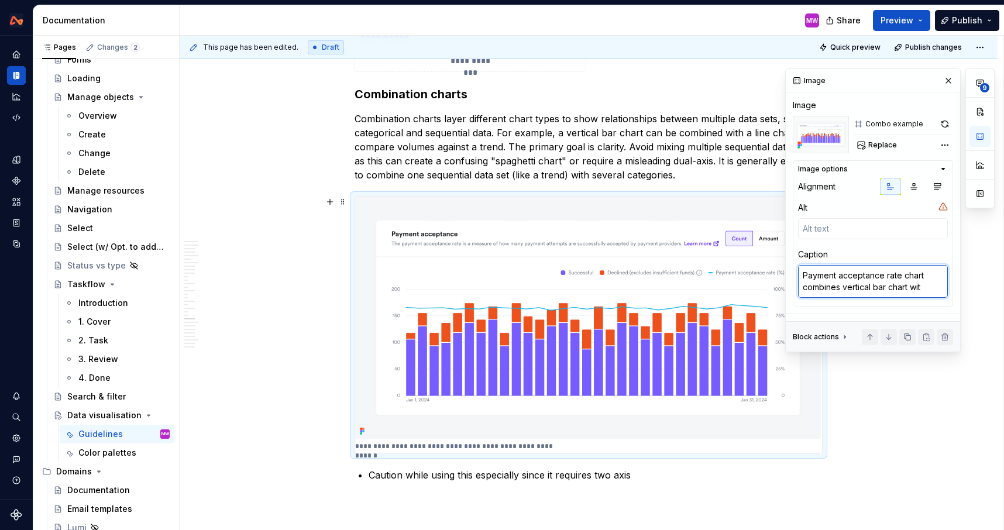
type textarea "*"
type textarea "Payment acceptance rate chart combines vertical bar chart with"
type textarea "*"
type textarea "Payment acceptance rate chart combines vertical bar chart with"
type textarea "*"
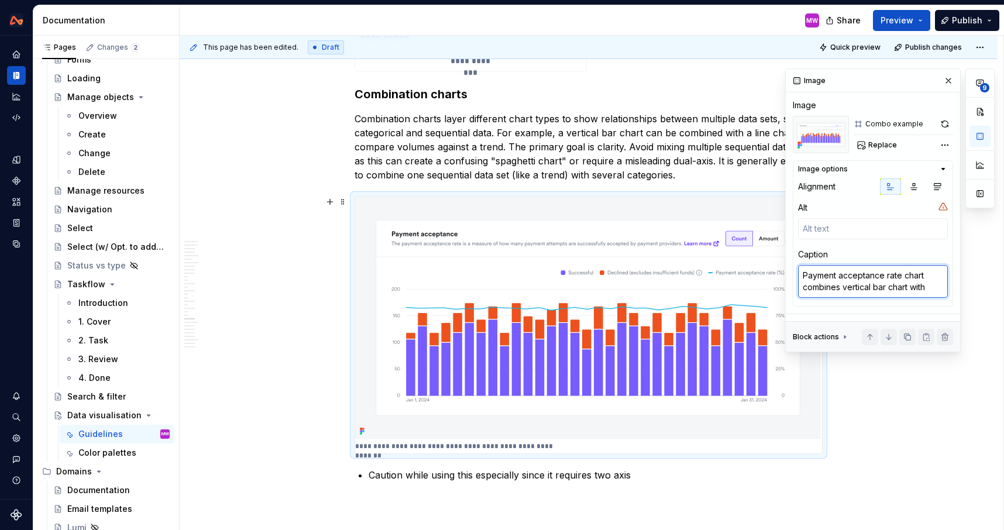
type textarea "Payment acceptance rate chart combines vertical bar chart with l"
type textarea "*"
type textarea "Payment acceptance rate chart combines vertical bar chart with li"
type textarea "*"
type textarea "Payment acceptance rate chart combines vertical bar chart with lin"
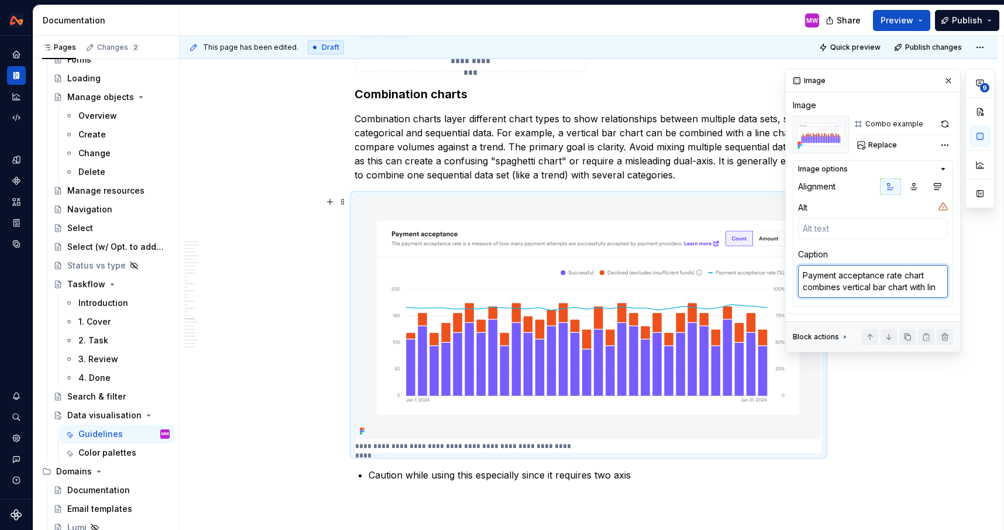
type textarea "*"
type textarea "Payment acceptance rate chart combines vertical bar chart with line"
type textarea "*"
type textarea "Payment acceptance rate chart combines vertical bar chart with line"
type textarea "*"
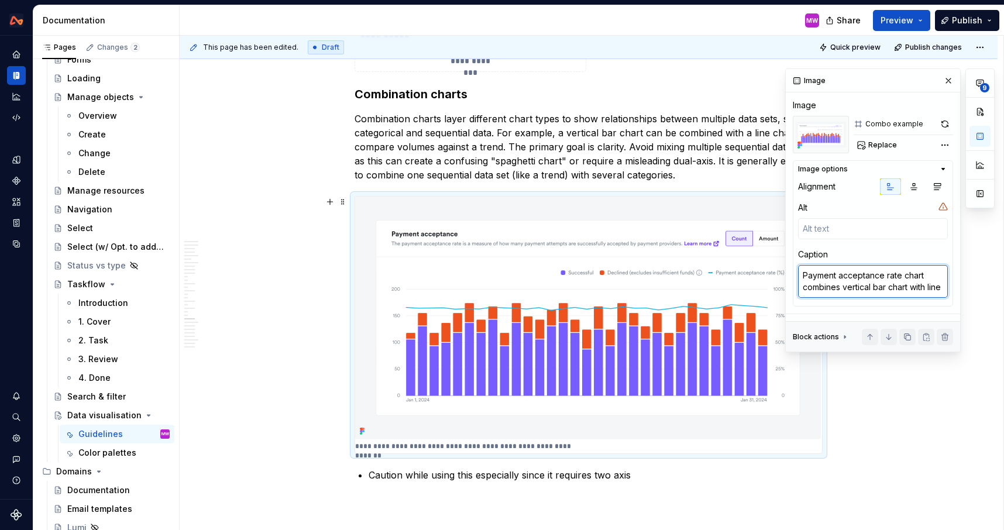
type textarea "Payment acceptance rate chart combines vertical bar chart with line c"
type textarea "*"
type textarea "Payment acceptance rate chart combines vertical bar chart with line ch"
type textarea "*"
type textarea "Payment acceptance rate chart combines vertical bar chart with line char"
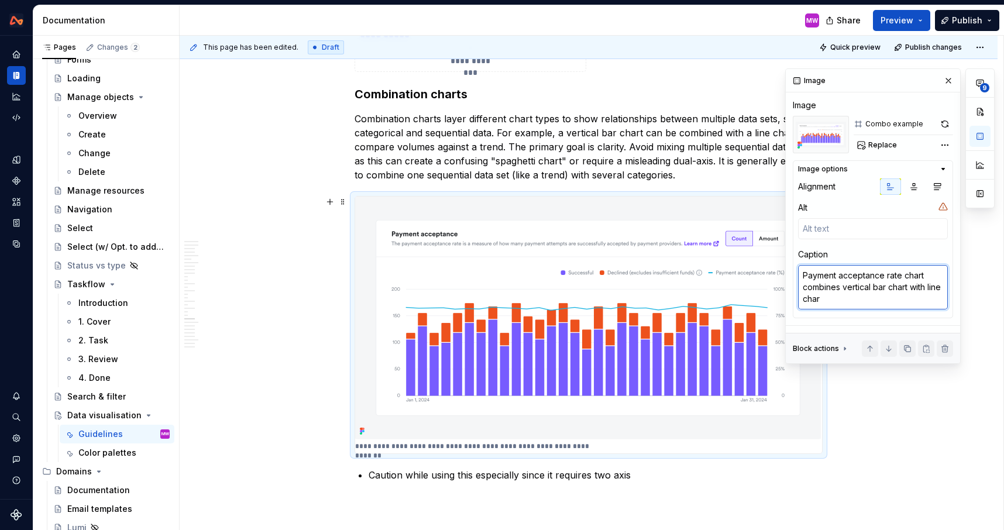
type textarea "*"
type textarea "Payment acceptance rate chart combines vertical bar chart with line chart"
type textarea "*"
click at [802, 274] on textarea "Payment acceptance rate chart combines vertical bar chart with line chart" at bounding box center [873, 287] width 150 height 44
type textarea "Tayment acceptance rate chart combines vertical bar chart with line chart"
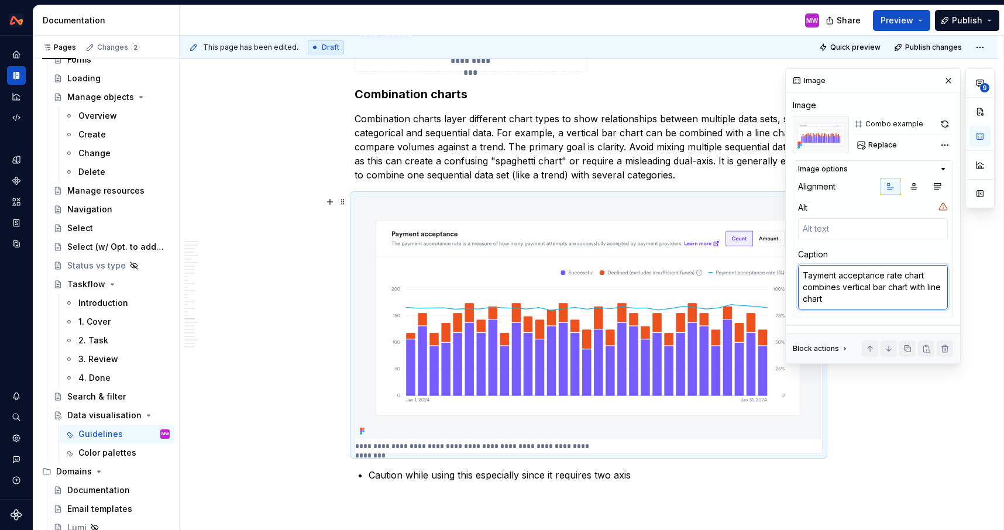
type textarea "*"
type textarea "Thayment acceptance rate chart combines vertical bar chart with line chart"
type textarea "*"
type textarea "Theayment acceptance rate chart combines vertical bar chart with line chart"
type textarea "*"
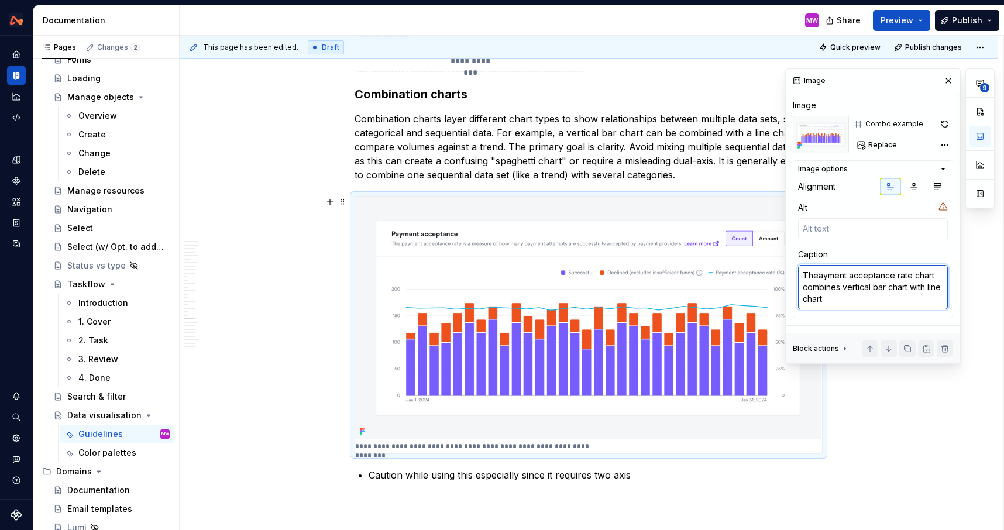
type textarea "The ayment acceptance rate chart combines vertical bar chart with line chart"
type textarea "*"
type textarea "The payment acceptance rate chart combines vertical bar chart with line chart"
click at [948, 80] on button "button" at bounding box center [948, 81] width 16 height 16
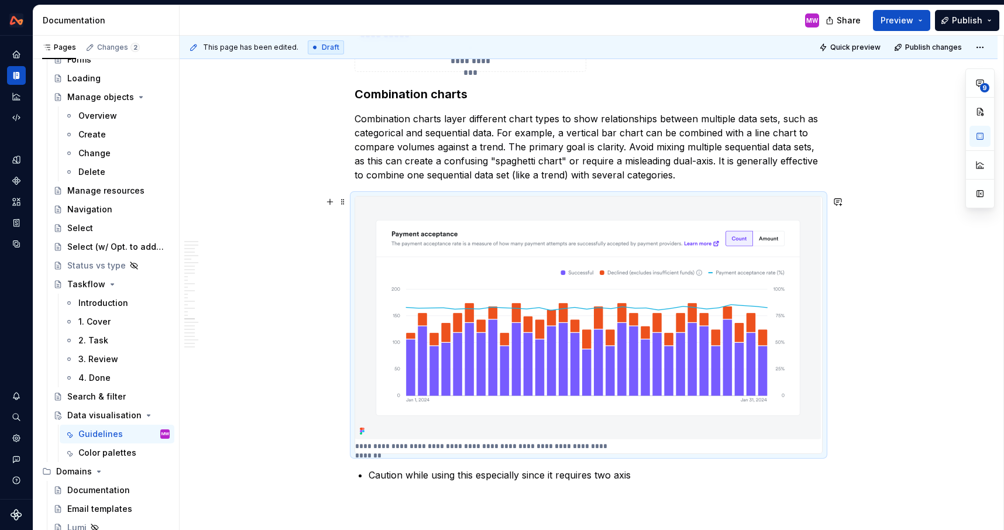
click at [573, 445] on p "**********" at bounding box center [485, 446] width 260 height 9
click at [630, 147] on p "Combination charts layer different chart types to show relationships between mu…" at bounding box center [588, 147] width 468 height 70
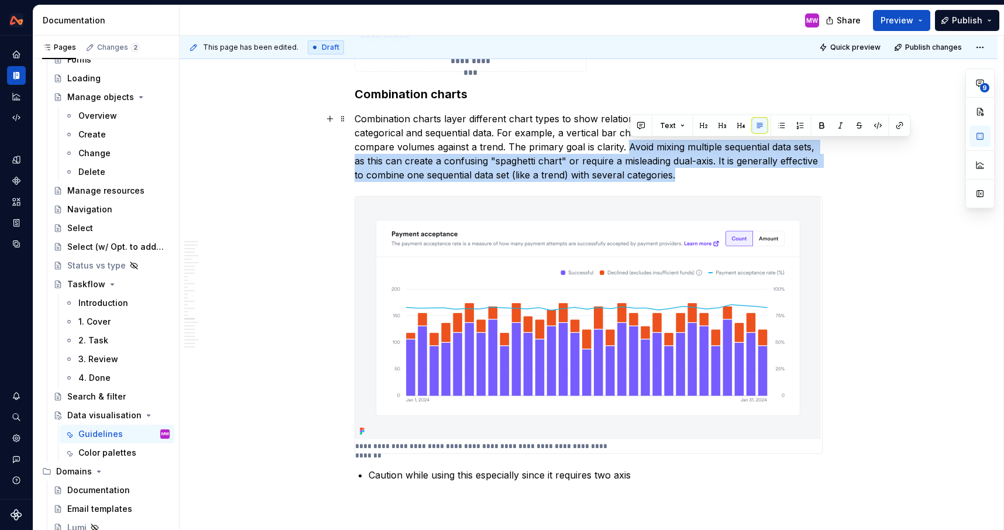
drag, startPoint x: 629, startPoint y: 146, endPoint x: 681, endPoint y: 180, distance: 62.4
click at [681, 180] on p "Combination charts layer different chart types to show relationships between mu…" at bounding box center [588, 147] width 468 height 70
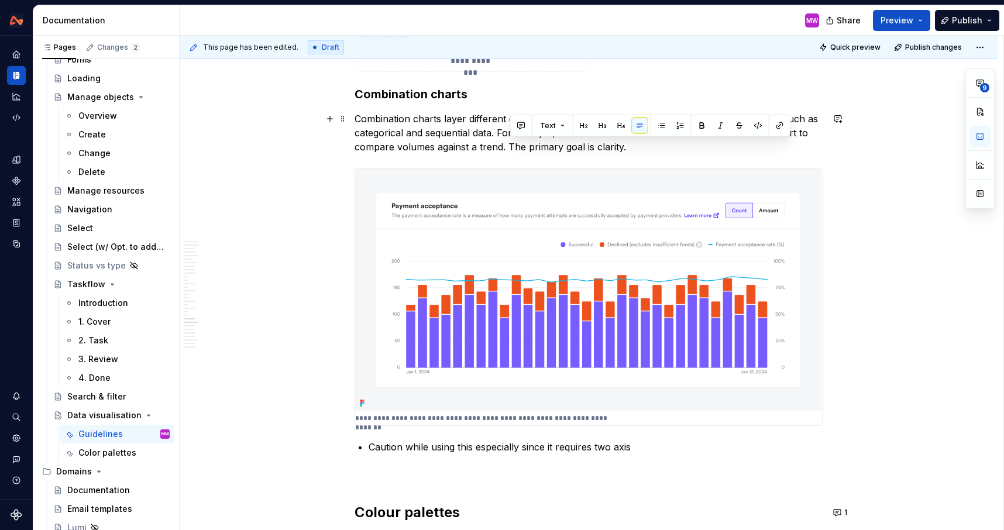
drag, startPoint x: 511, startPoint y: 145, endPoint x: 686, endPoint y: 147, distance: 175.5
click at [686, 147] on p "Combination charts layer different chart types to show relationships between mu…" at bounding box center [588, 133] width 468 height 42
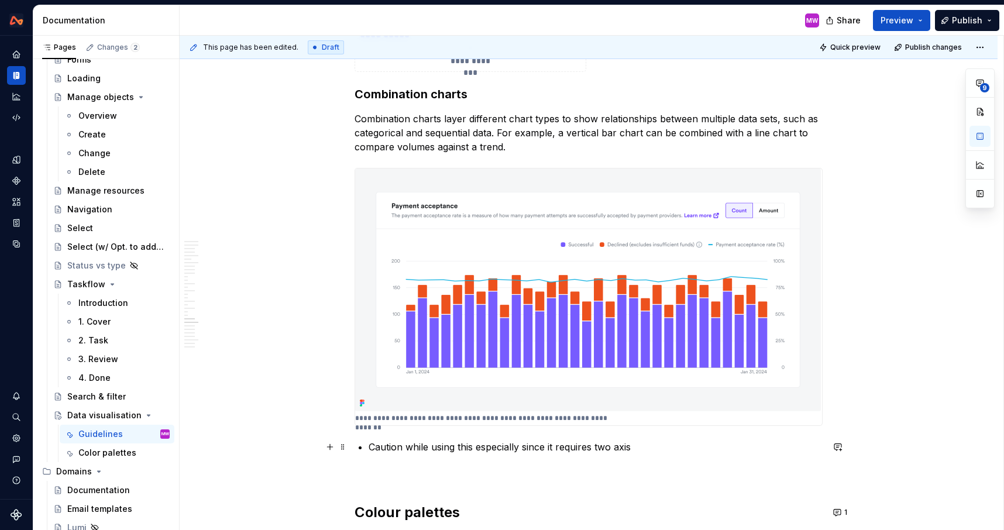
click at [650, 442] on p "Caution while using this especially since it requires two axis" at bounding box center [595, 447] width 454 height 14
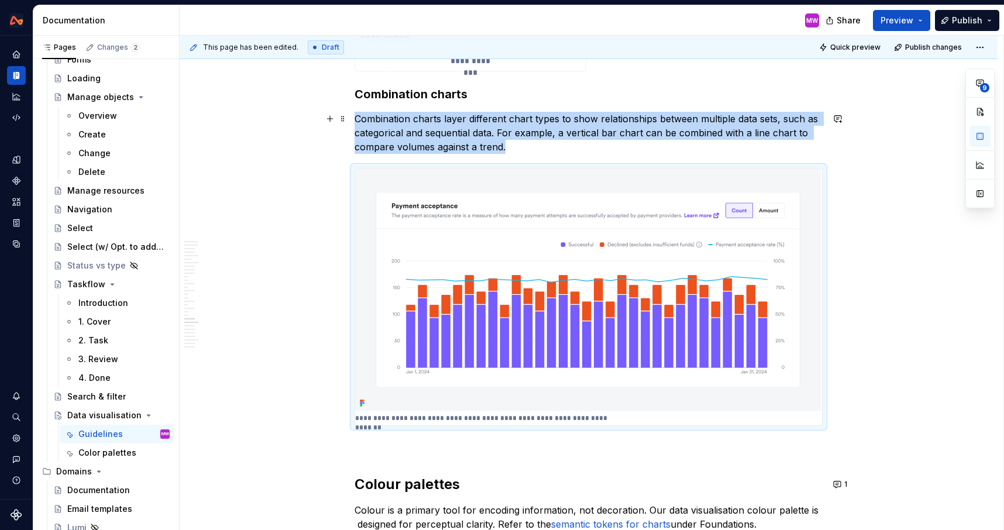
click at [531, 146] on p "Combination charts layer different chart types to show relationships between mu…" at bounding box center [588, 133] width 468 height 42
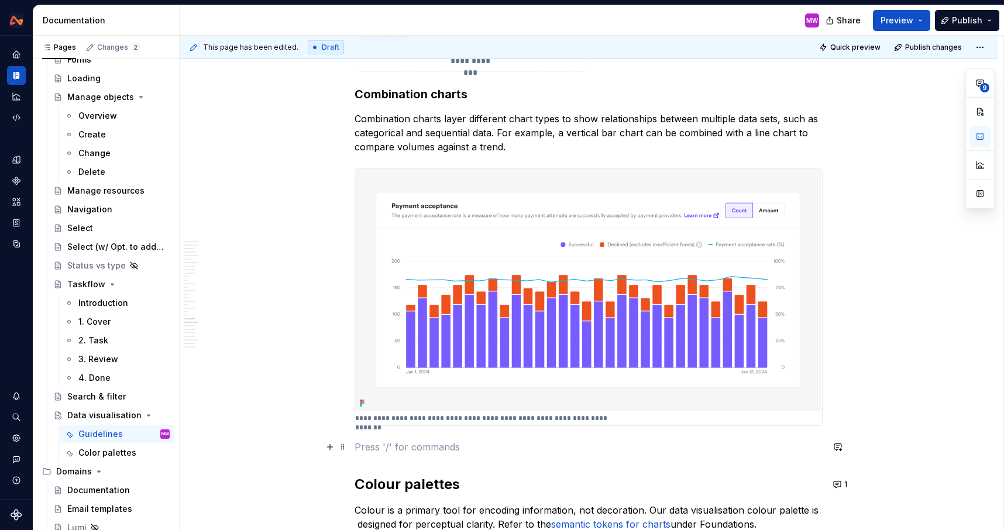
click at [402, 444] on p at bounding box center [588, 447] width 468 height 14
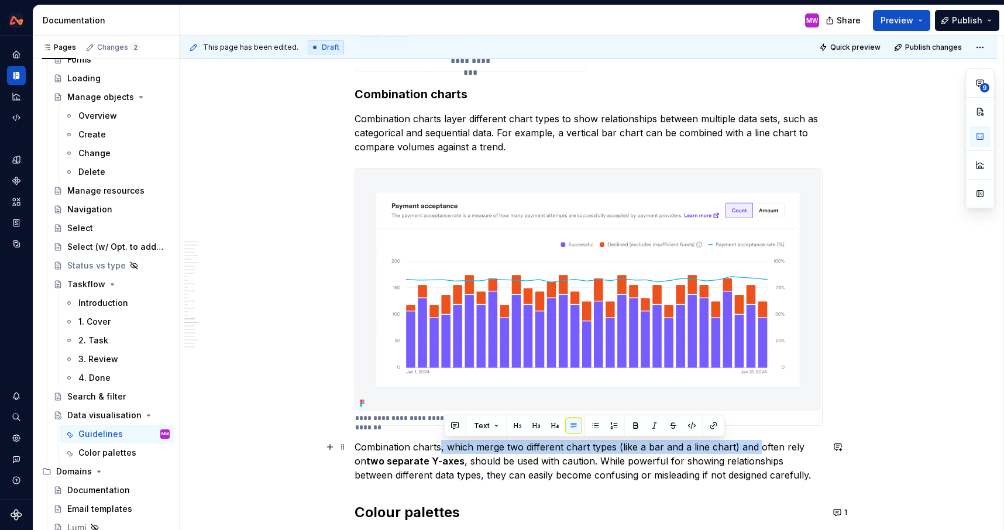
drag, startPoint x: 760, startPoint y: 448, endPoint x: 443, endPoint y: 440, distance: 317.7
click at [443, 440] on p "Combination charts, which merge two different chart types (like a bar and a lin…" at bounding box center [588, 461] width 468 height 42
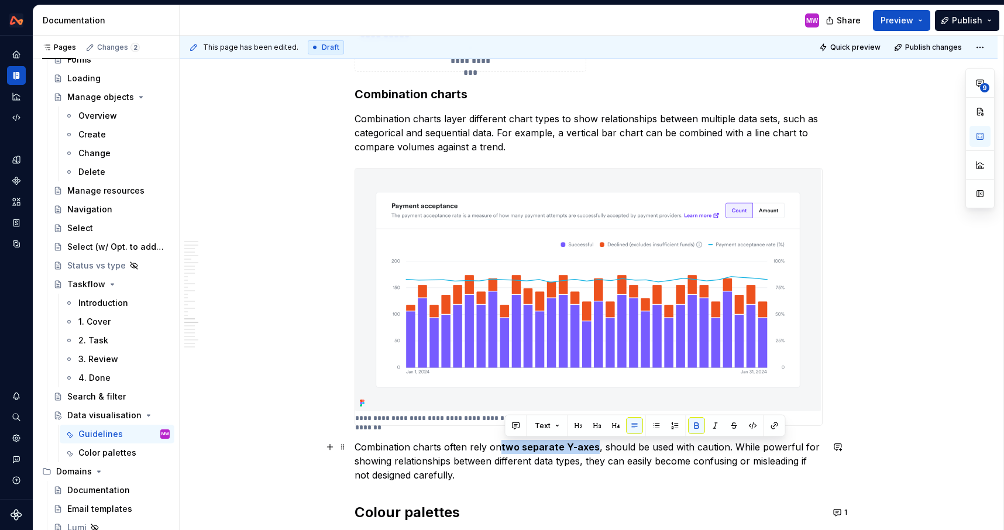
drag, startPoint x: 598, startPoint y: 448, endPoint x: 504, endPoint y: 445, distance: 93.6
click at [504, 445] on p "Combination charts often rely on two separate Y-axes , should be used with caut…" at bounding box center [588, 461] width 468 height 42
click at [697, 422] on button "button" at bounding box center [696, 426] width 16 height 16
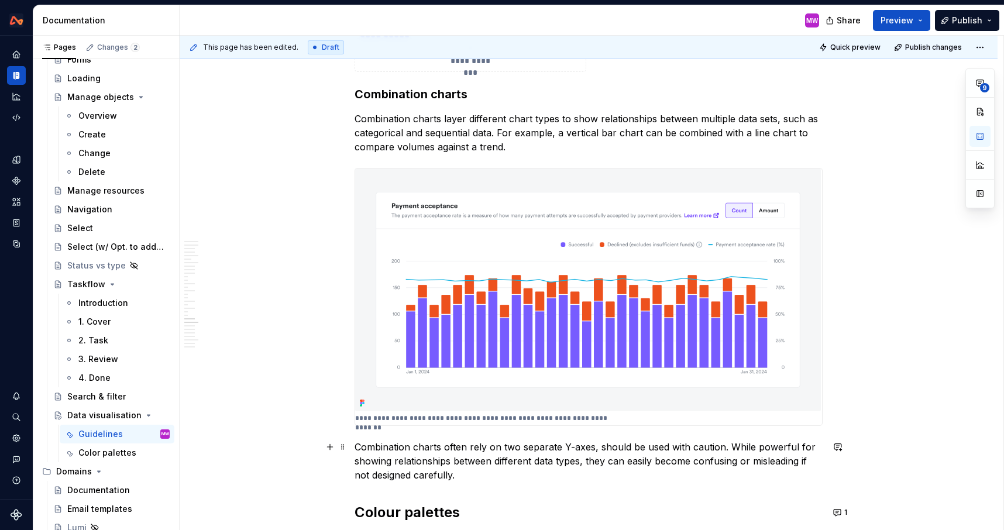
click at [599, 446] on p "Combination charts often rely on two separate Y-axes, should be used with cauti…" at bounding box center [588, 461] width 468 height 42
click at [446, 448] on p "Combination charts often rely on two separate Y-axes and should be used with ca…" at bounding box center [588, 461] width 468 height 42
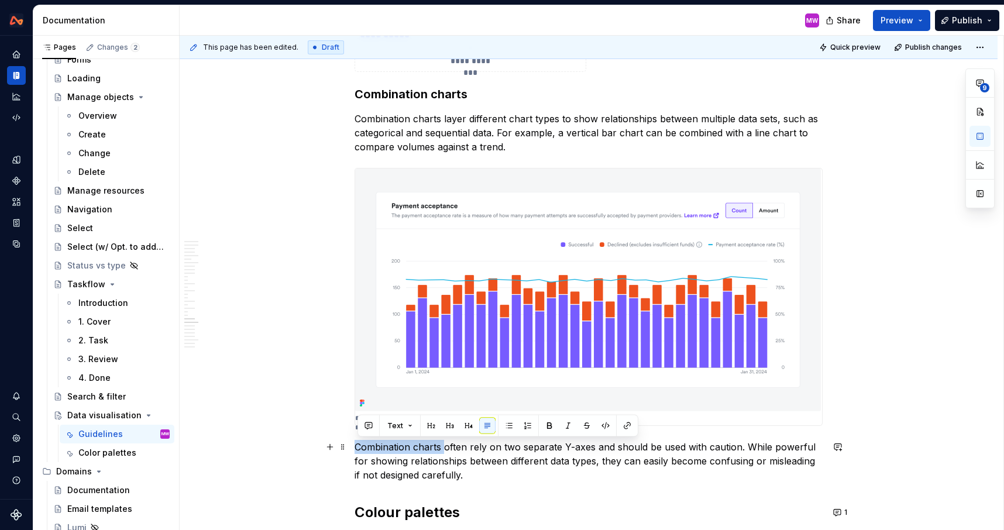
drag, startPoint x: 446, startPoint y: 448, endPoint x: 357, endPoint y: 445, distance: 89.5
click at [447, 446] on p "Combination charts often rely on two separate Y-axes and should be used with ca…" at bounding box center [588, 461] width 468 height 42
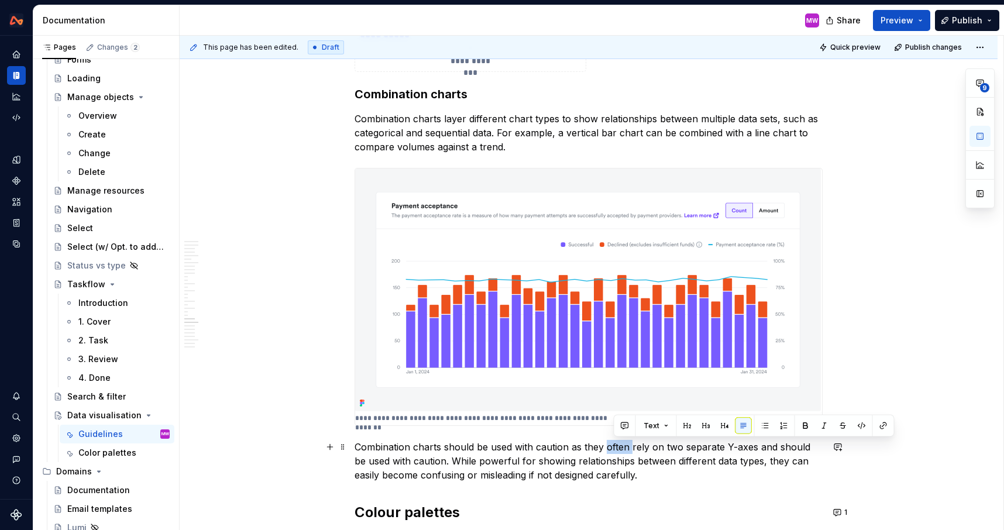
drag, startPoint x: 633, startPoint y: 446, endPoint x: 609, endPoint y: 444, distance: 24.0
click at [609, 444] on p "Combination charts should be used with caution as they often rely on two separa…" at bounding box center [588, 461] width 468 height 42
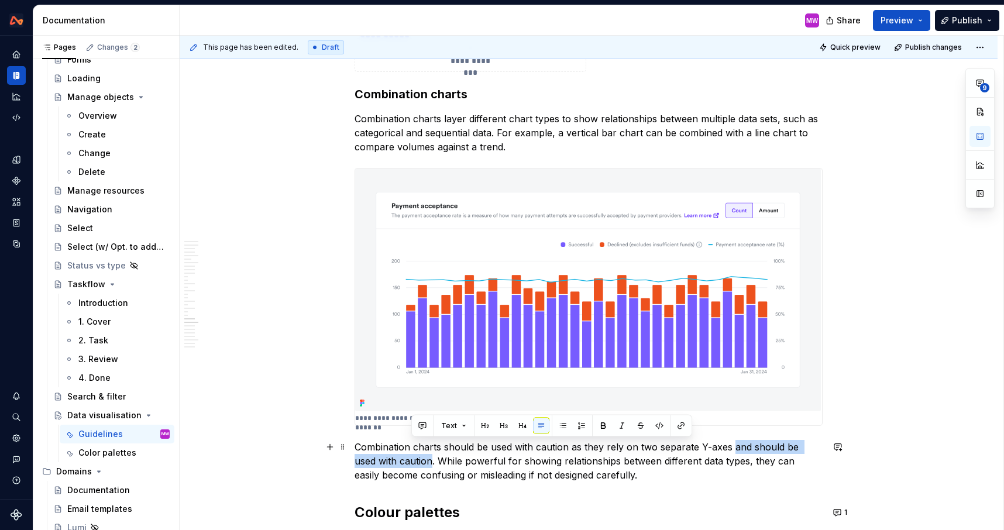
drag, startPoint x: 733, startPoint y: 446, endPoint x: 411, endPoint y: 459, distance: 322.5
click at [411, 459] on p "Combination charts should be used with caution as they rely on two separate Y-a…" at bounding box center [588, 461] width 468 height 42
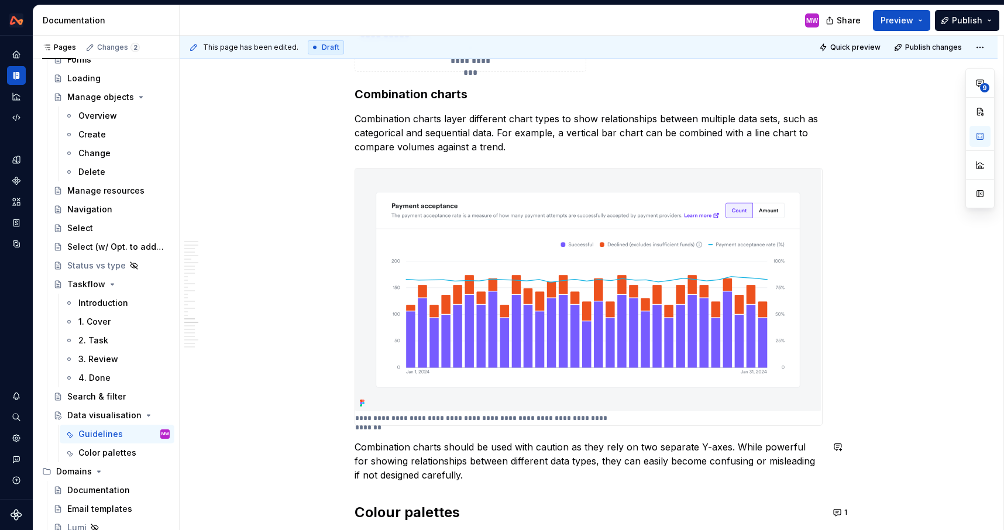
click at [477, 481] on p "Combination charts should be used with caution as they rely on two separate Y-a…" at bounding box center [588, 461] width 468 height 42
click at [484, 469] on p "Combination charts should be used with caution as they rely on two separate Y-a…" at bounding box center [588, 461] width 468 height 42
click at [470, 474] on p "Combination charts should be used with caution as they rely on two separate Y-a…" at bounding box center [588, 461] width 468 height 42
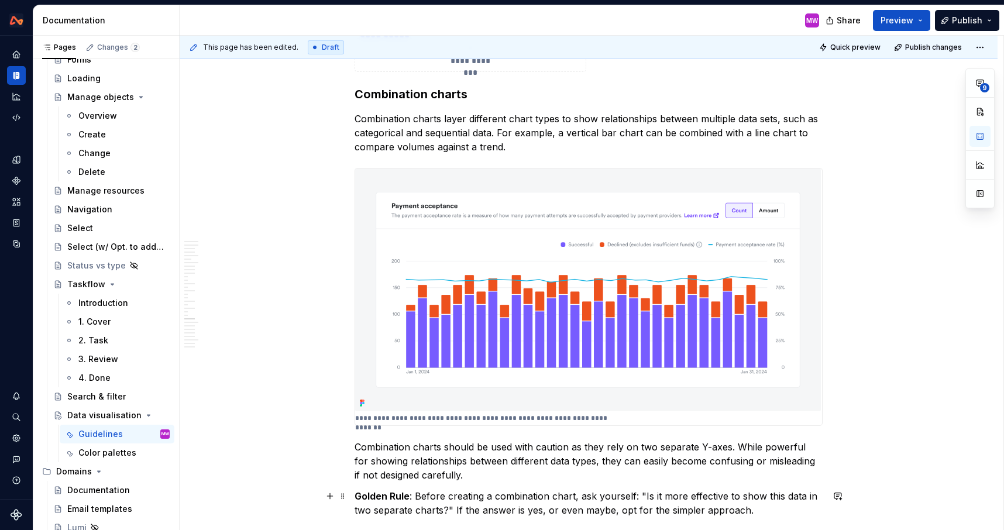
click at [357, 495] on strong "Golden Rule" at bounding box center [381, 496] width 55 height 12
click at [399, 495] on strong "Golden Rule" at bounding box center [381, 496] width 55 height 12
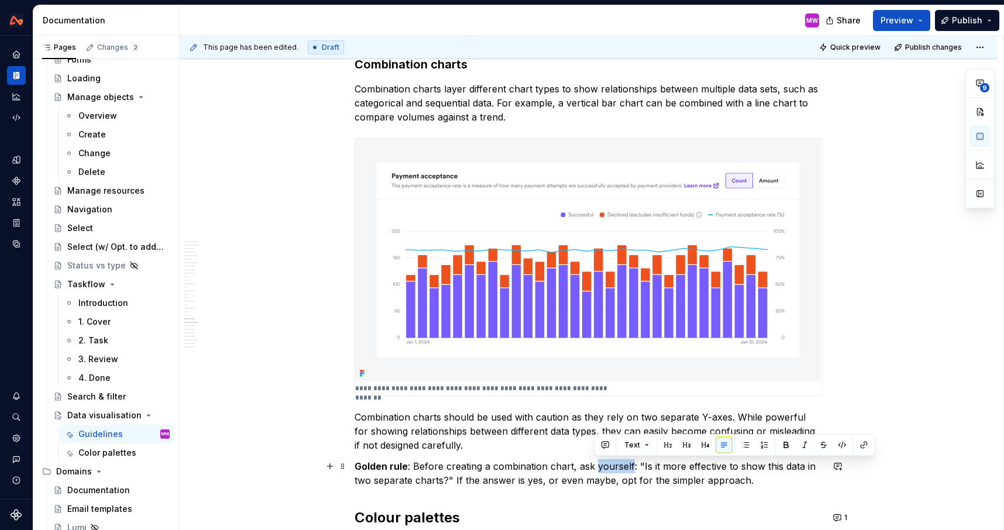
drag, startPoint x: 633, startPoint y: 466, endPoint x: 596, endPoint y: 466, distance: 36.8
click at [596, 467] on p "Golden rule : Before creating a combination chart, ask yourself: "Is it more ef…" at bounding box center [588, 473] width 468 height 28
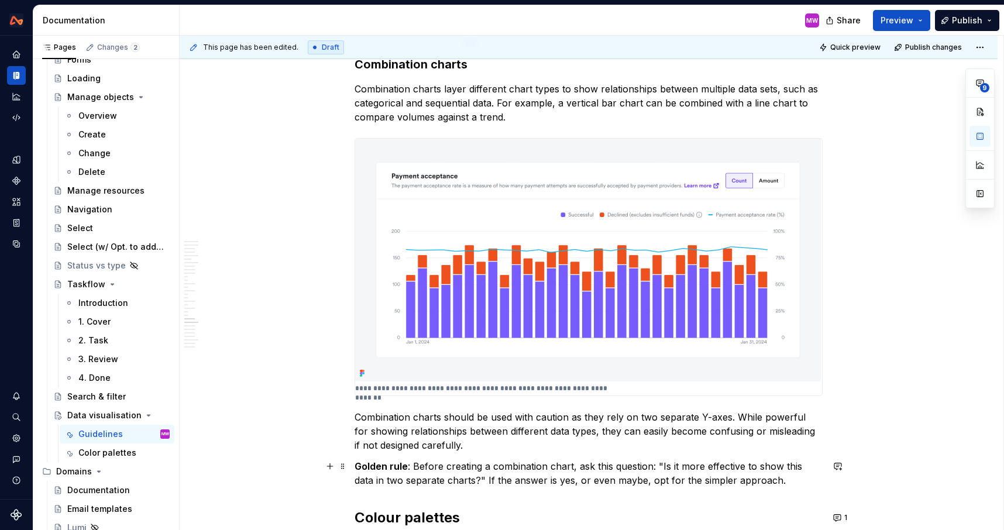
click at [771, 485] on p "Golden rule : Before creating a combination chart, ask this question: "Is it mo…" at bounding box center [588, 473] width 468 height 28
click at [360, 417] on p "Combination charts should be used with caution as they rely on two separate Y-a…" at bounding box center [588, 431] width 468 height 42
click at [743, 434] on p "Combination charts should be used with caution as they rely on two separate Y-a…" at bounding box center [588, 431] width 468 height 42
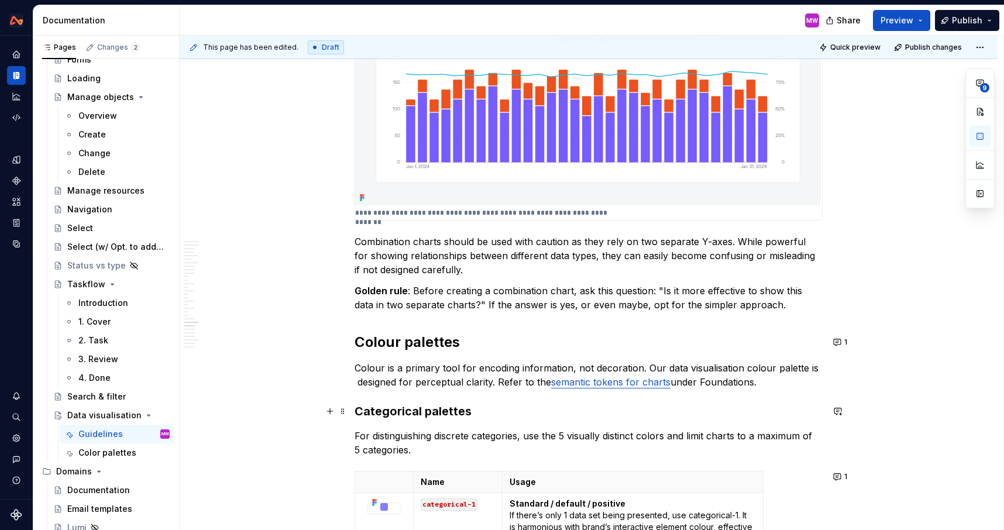
scroll to position [5906, 0]
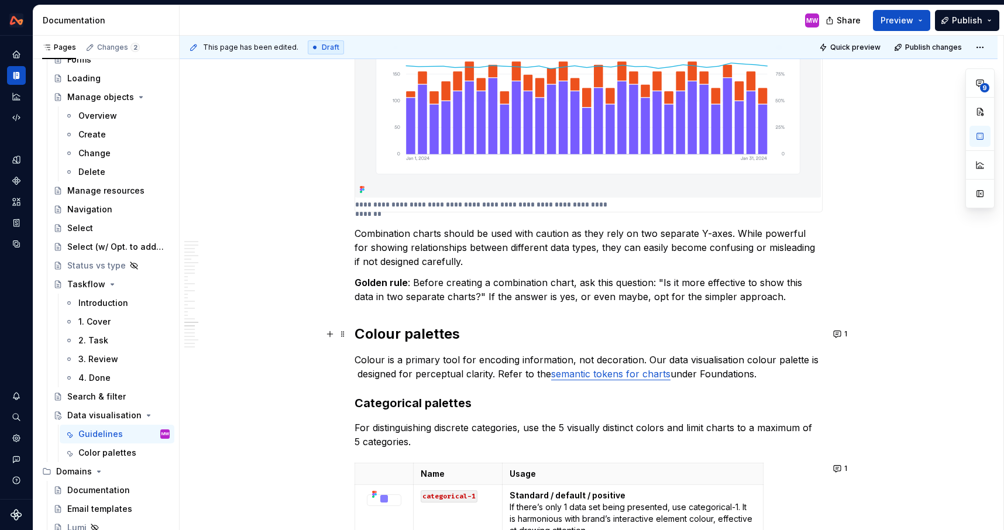
click at [360, 331] on strong "Colour palettes" at bounding box center [406, 333] width 105 height 17
click at [842, 334] on button "1" at bounding box center [840, 334] width 23 height 16
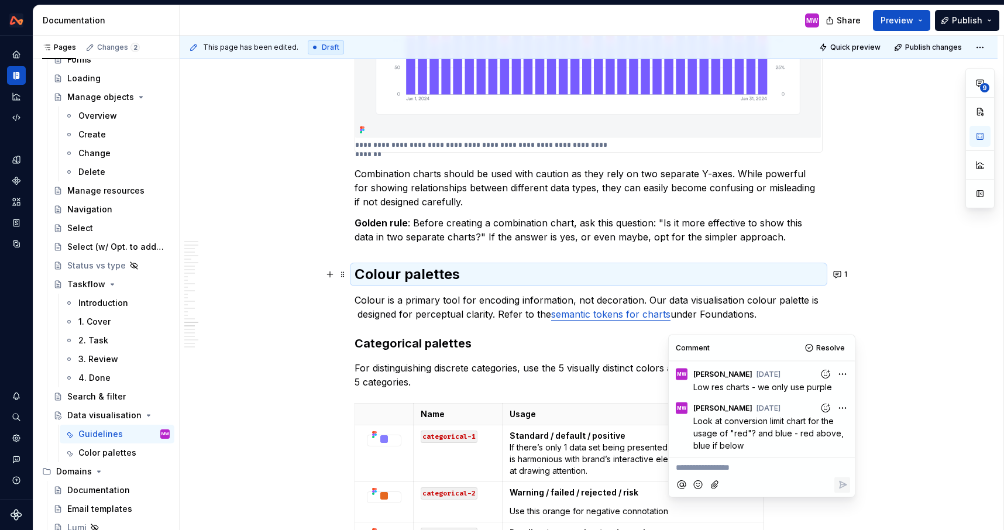
scroll to position [5969, 0]
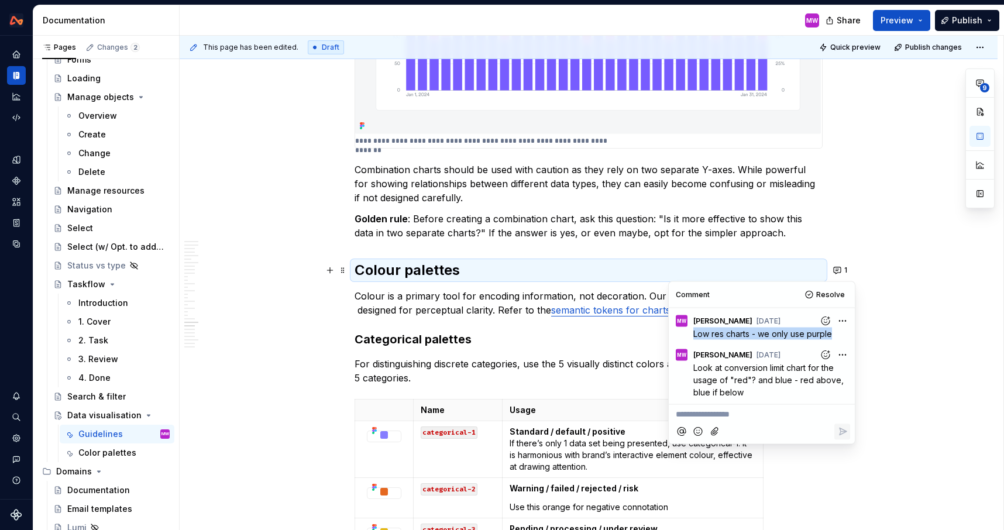
drag, startPoint x: 831, startPoint y: 335, endPoint x: 692, endPoint y: 337, distance: 138.6
click at [693, 337] on span "Low res charts - we only use purple" at bounding box center [762, 333] width 139 height 10
copy span "Low res charts - we only use purple"
click at [781, 392] on p "Look at conversion limit chart for the usage of "red"? and blue - red above, bl…" at bounding box center [771, 379] width 157 height 37
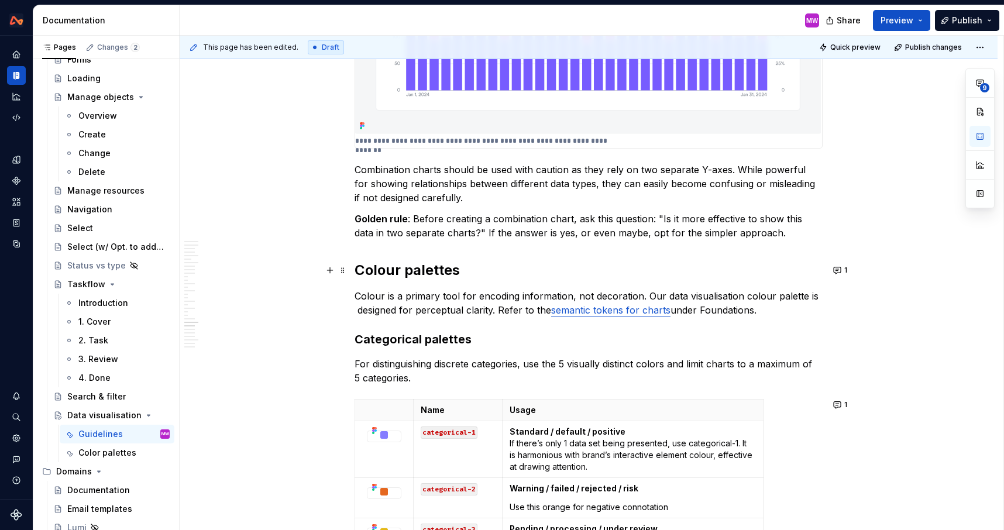
click at [630, 308] on link "semantic tokens for charts" at bounding box center [610, 310] width 119 height 12
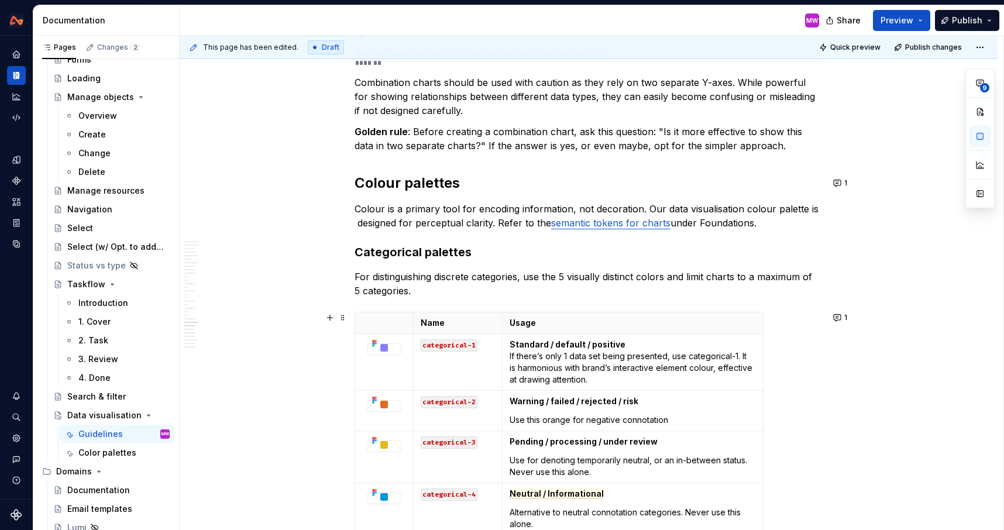
scroll to position [6099, 0]
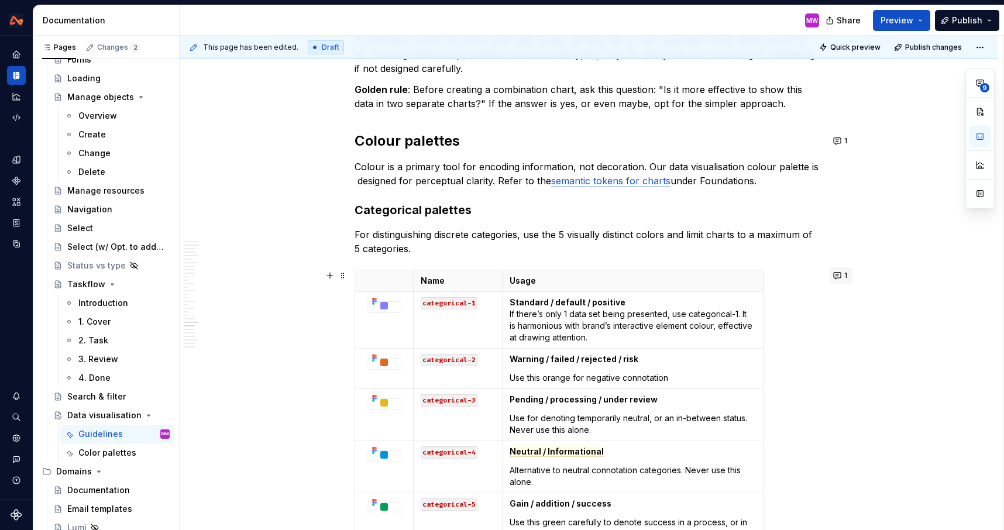
click at [839, 280] on button "1" at bounding box center [840, 275] width 23 height 16
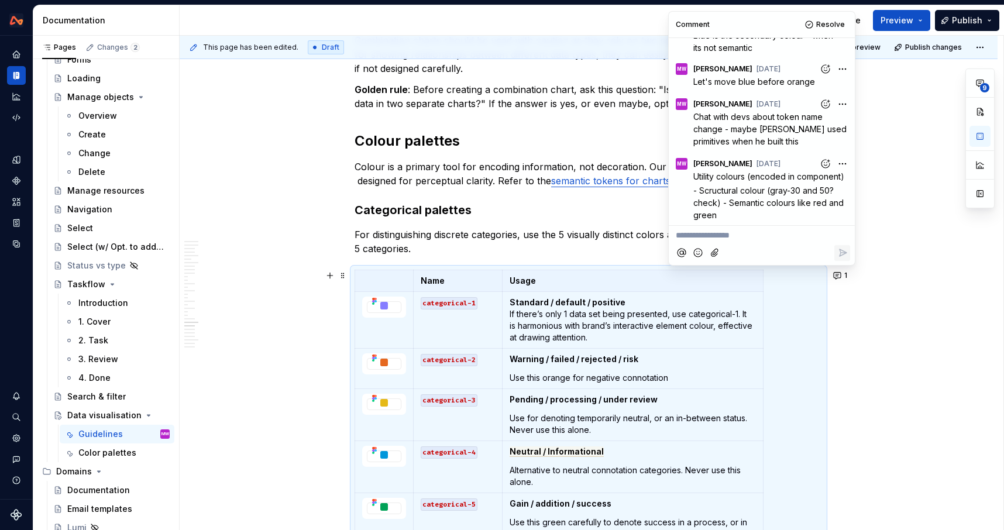
scroll to position [54, 0]
click at [756, 124] on span "Chat with devs about token name change - maybe [PERSON_NAME] used primitives wh…" at bounding box center [771, 127] width 156 height 35
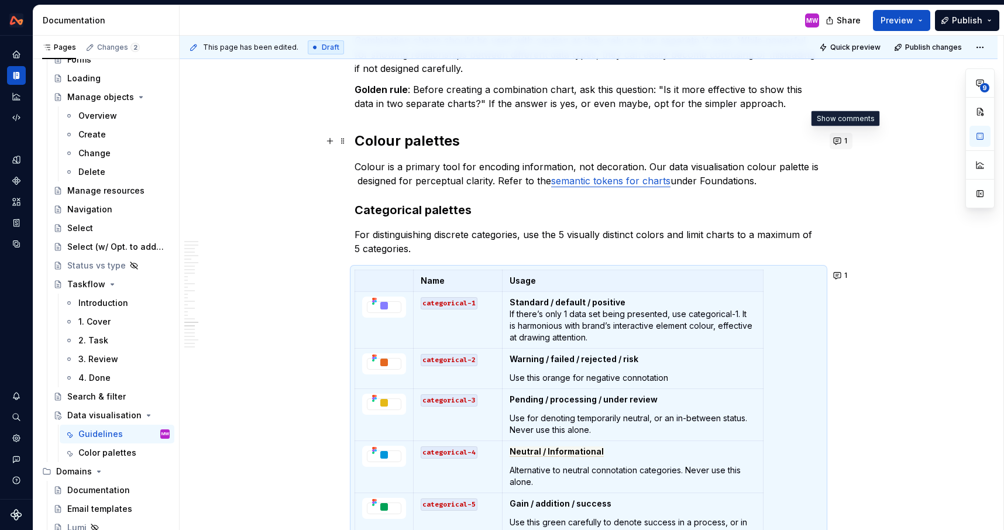
click at [847, 141] on span "1" at bounding box center [845, 140] width 3 height 9
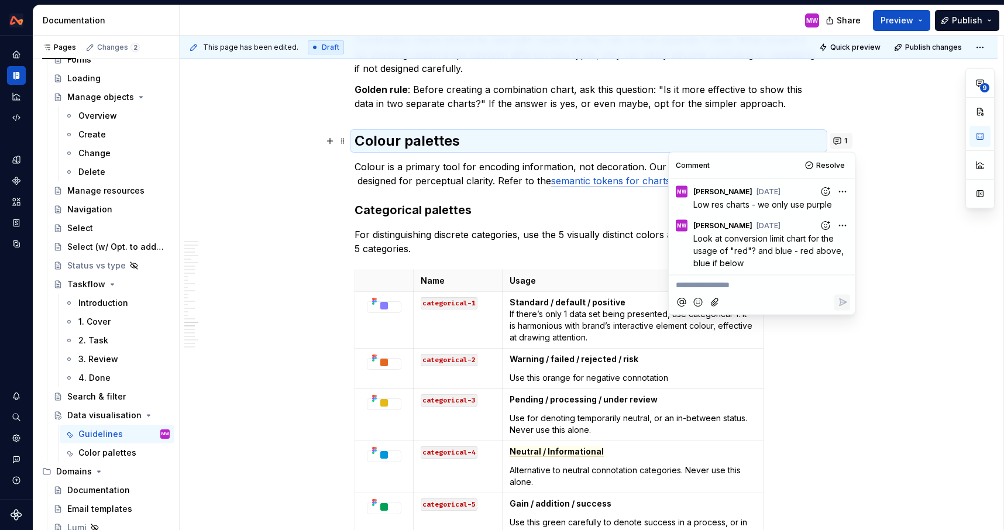
click at [847, 142] on span "1" at bounding box center [845, 140] width 3 height 9
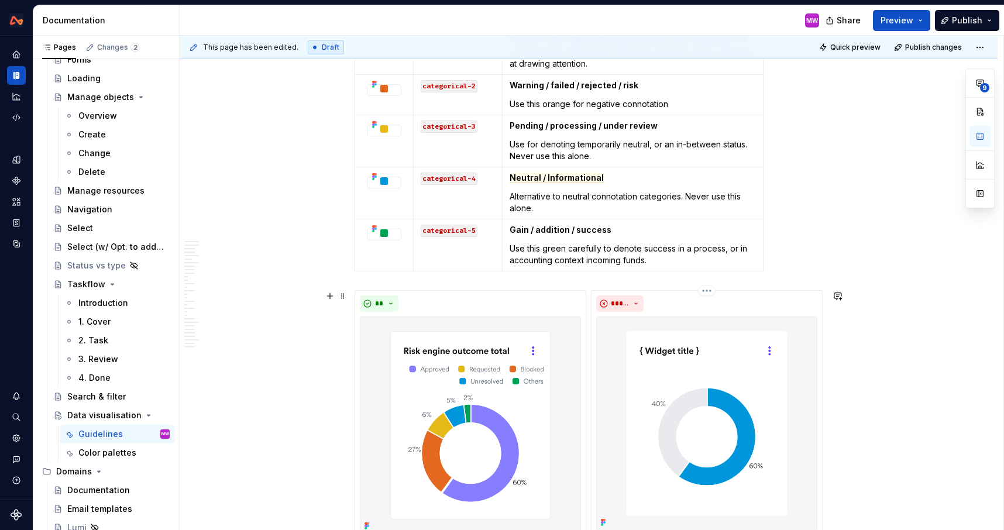
scroll to position [6506, 0]
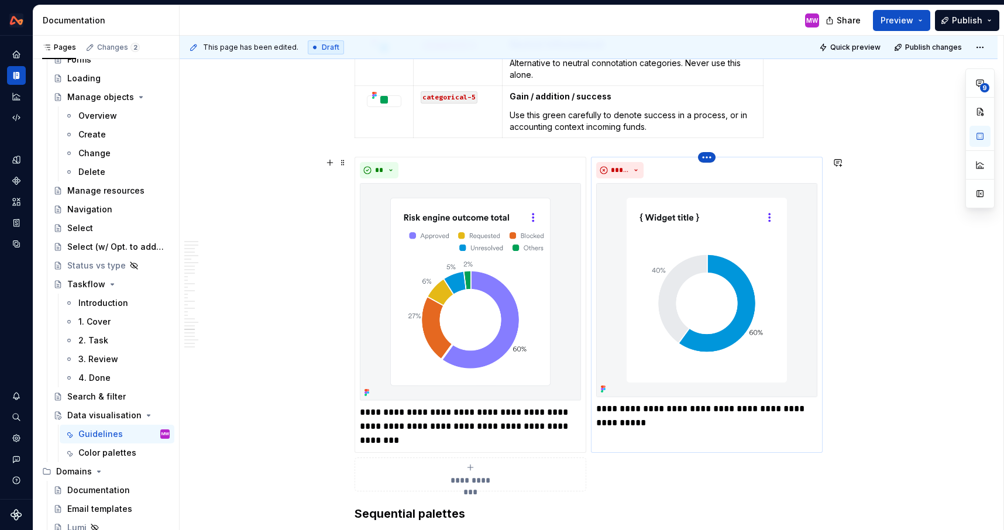
click at [712, 158] on html "Design System MW Design system data Documentation MW Share Preview Publish Page…" at bounding box center [502, 265] width 1004 height 530
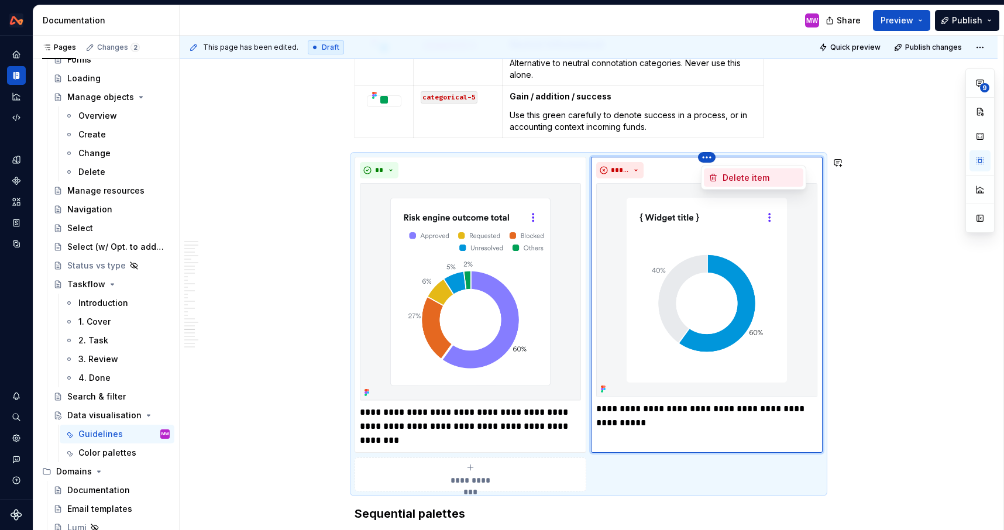
click at [734, 179] on div "Delete item" at bounding box center [760, 178] width 76 height 12
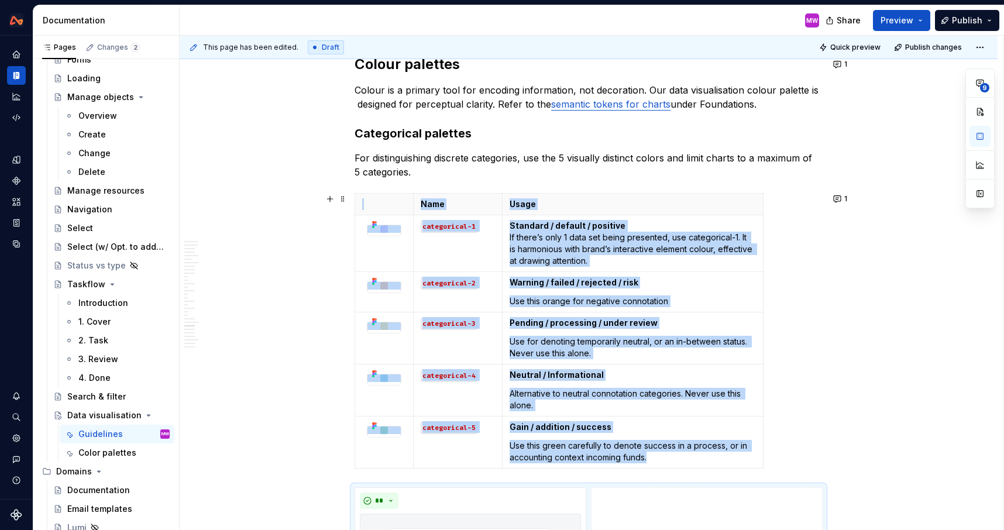
scroll to position [6168, 0]
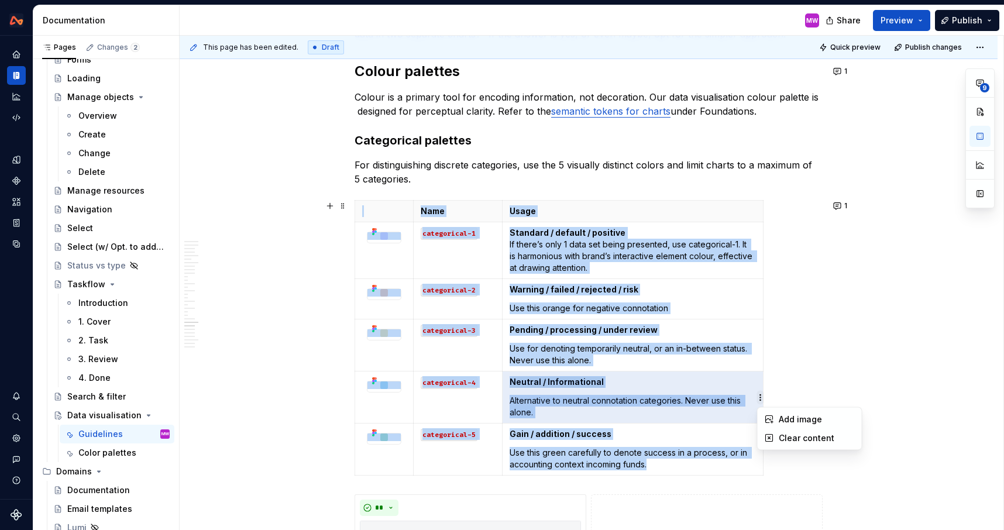
click at [750, 288] on html "Design System MW Design system data Documentation MW Share Preview Publish Page…" at bounding box center [502, 265] width 1004 height 530
click at [372, 404] on html "Design System MW Design system data Documentation MW Share Preview Publish Page…" at bounding box center [502, 265] width 1004 height 530
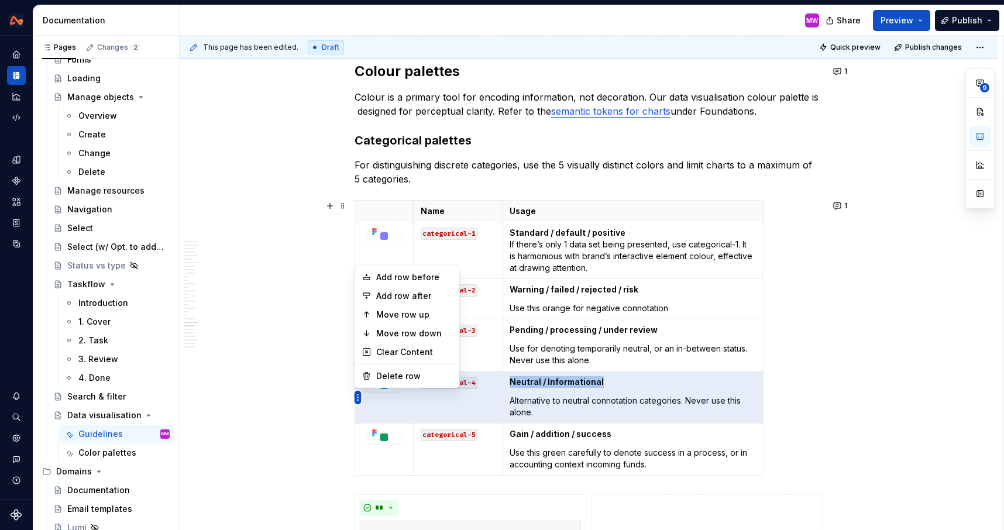
click at [387, 315] on body "Design System MW Design system data Documentation MW Share Preview Publish Page…" at bounding box center [502, 265] width 1004 height 530
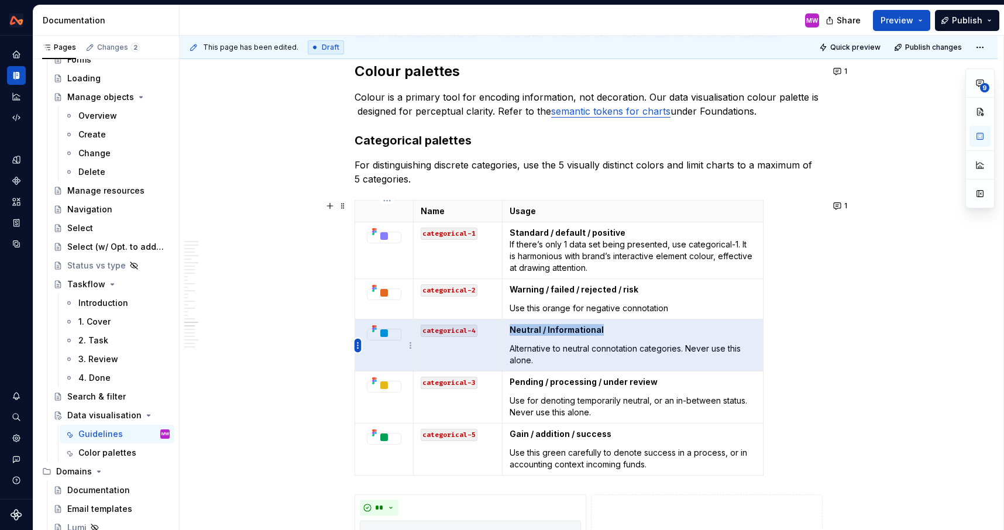
click at [357, 346] on html "Design System MW Design system data Documentation MW Share Preview Publish Page…" at bounding box center [502, 265] width 1004 height 530
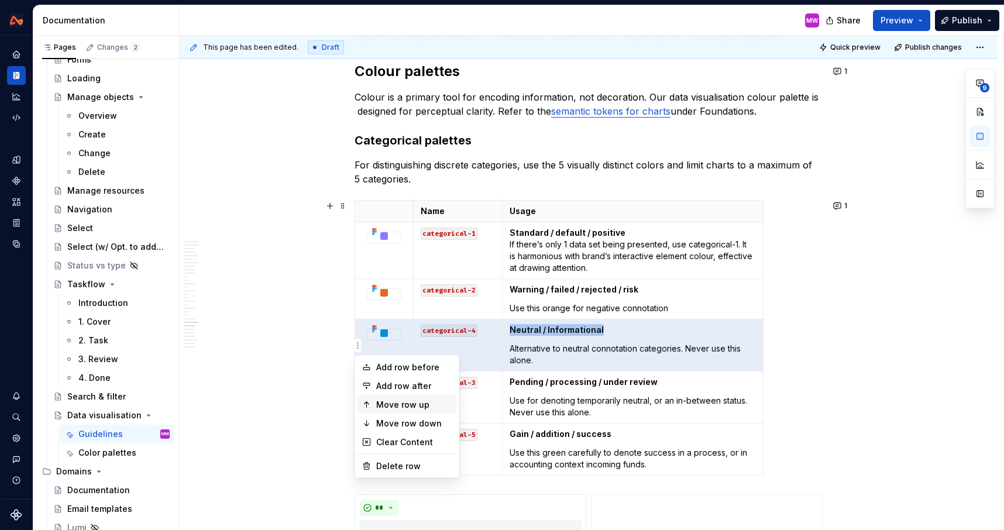
click at [413, 401] on div "Move row up" at bounding box center [414, 405] width 76 height 12
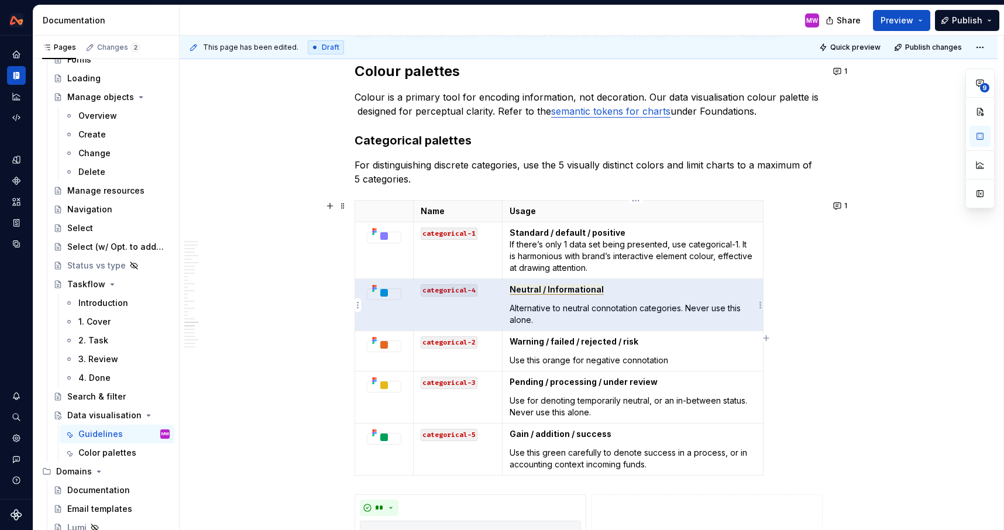
click at [582, 291] on span "Neutral / Informational" at bounding box center [556, 289] width 94 height 11
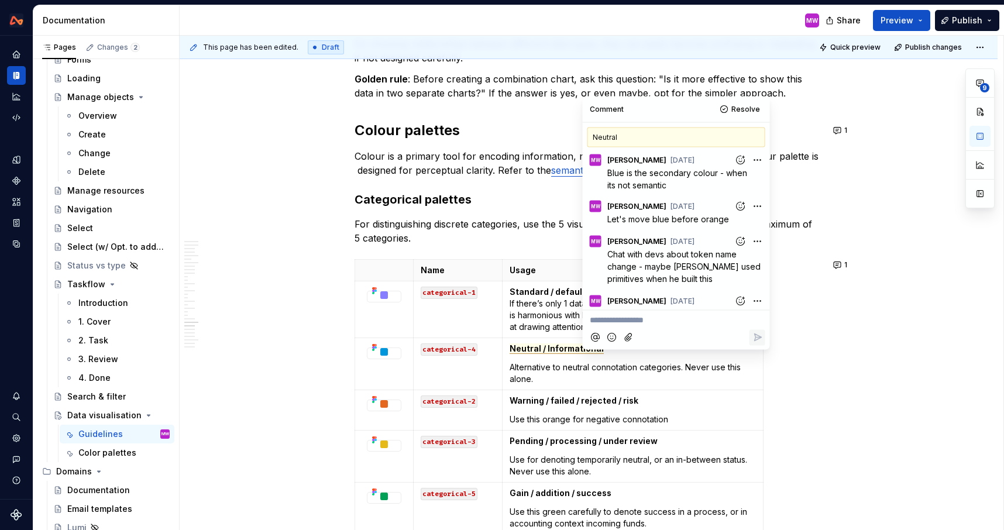
scroll to position [6097, 0]
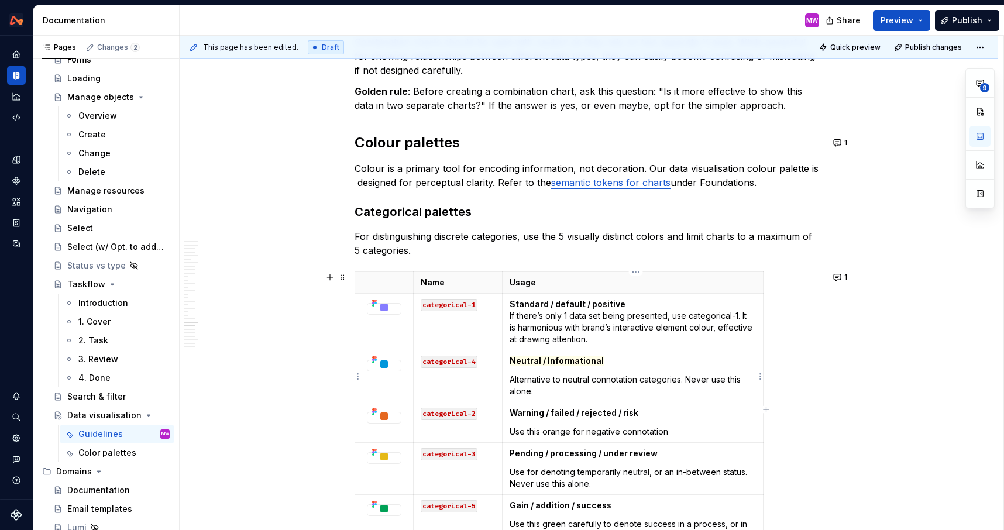
click at [598, 391] on p "Alternative to neutral connotation categories. Never use this alone." at bounding box center [632, 385] width 246 height 23
drag, startPoint x: 689, startPoint y: 376, endPoint x: 700, endPoint y: 388, distance: 16.1
click at [700, 388] on p "Alternative to neutral connotation categories. Never use this alone." at bounding box center [632, 385] width 246 height 23
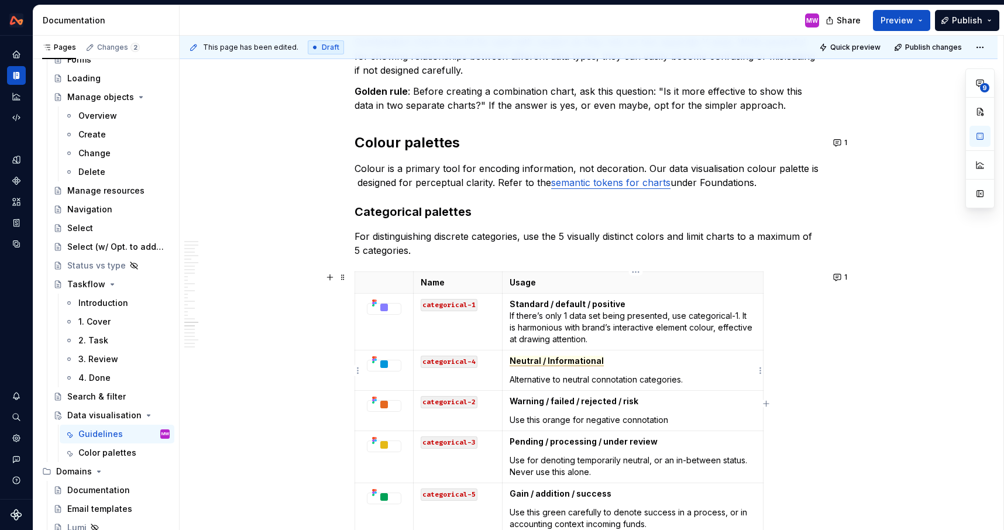
click at [551, 360] on span "Neutral / Informational" at bounding box center [556, 361] width 94 height 11
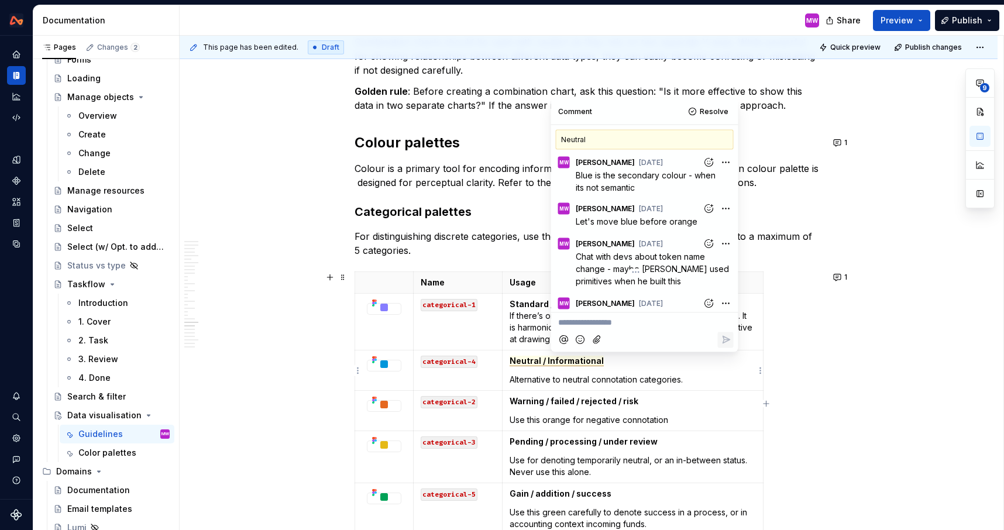
scroll to position [54, 0]
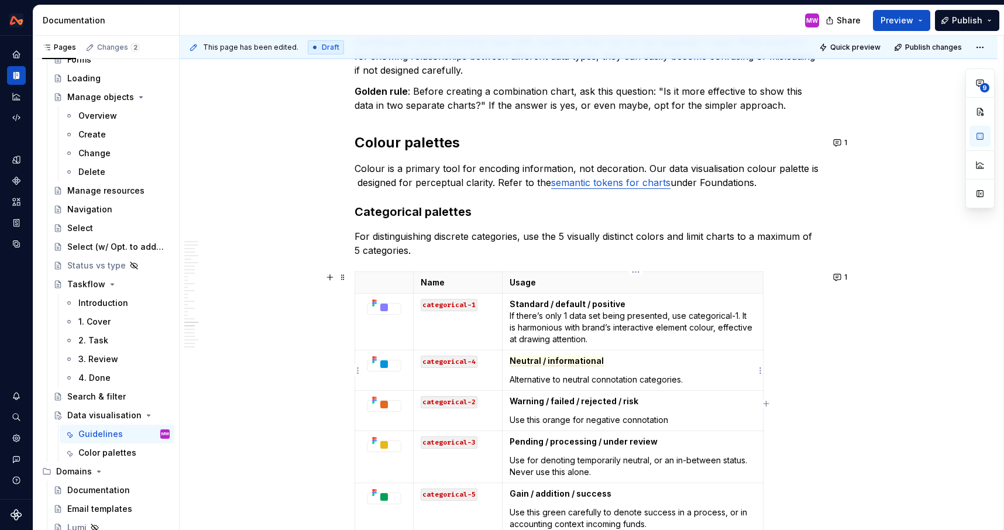
click at [662, 358] on p "Neutral / informational" at bounding box center [632, 361] width 246 height 12
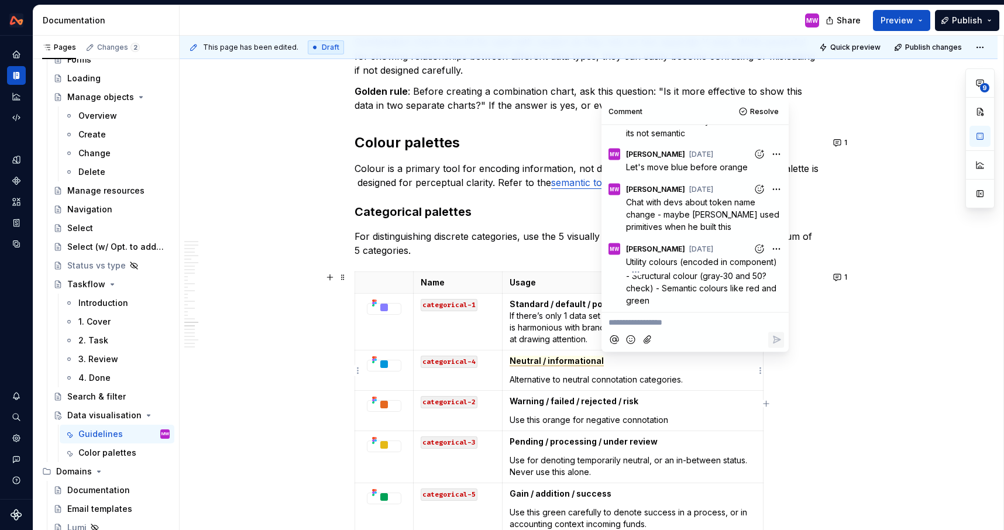
click at [693, 381] on p "Alternative to neutral connotation categories." at bounding box center [632, 380] width 246 height 12
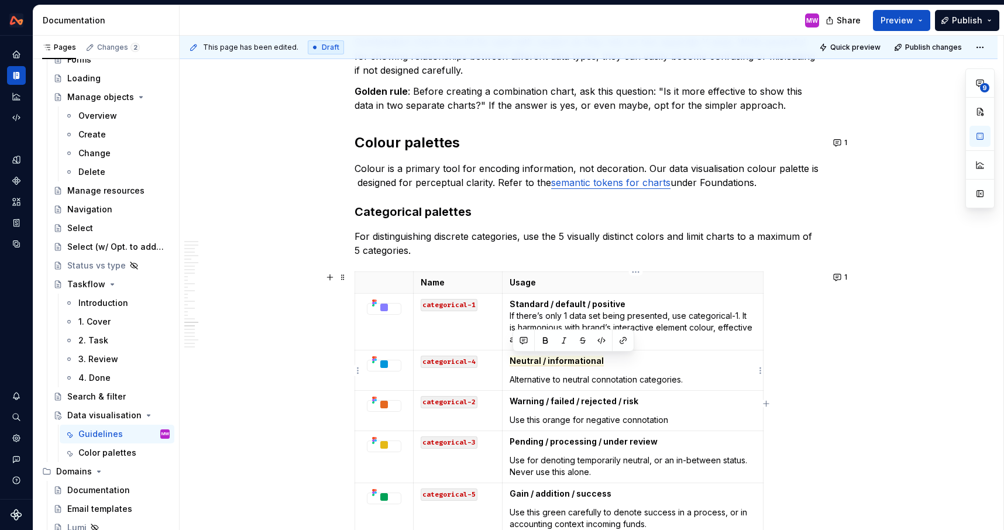
drag, startPoint x: 699, startPoint y: 378, endPoint x: 511, endPoint y: 359, distance: 189.2
click at [511, 359] on td "Neutral / informational Alternative to neutral connotation categories." at bounding box center [632, 370] width 261 height 40
copy td "Neutral / informational Alternative to neutral connotation categories."
click at [637, 377] on p "Alternative to neutral connotation categories." at bounding box center [632, 380] width 246 height 12
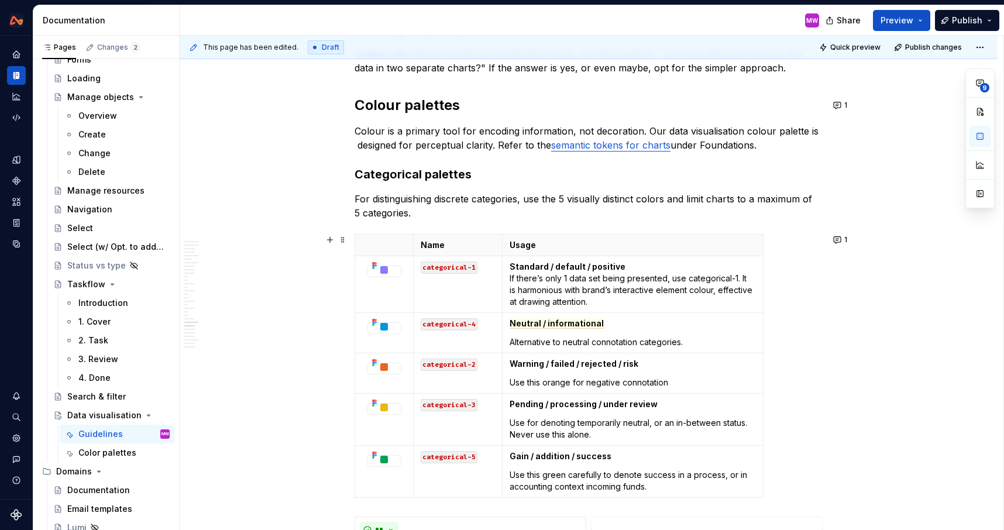
scroll to position [6135, 0]
drag, startPoint x: 622, startPoint y: 435, endPoint x: 515, endPoint y: 433, distance: 107.6
click at [515, 433] on p "Use for denoting temporarily neutral, or an in-between status. Never use this a…" at bounding box center [632, 427] width 246 height 23
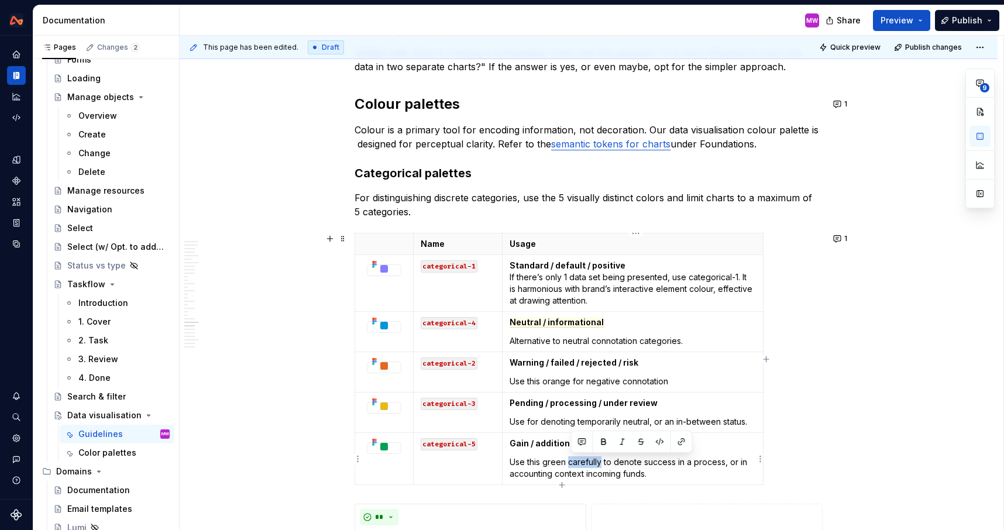
drag, startPoint x: 605, startPoint y: 462, endPoint x: 571, endPoint y: 461, distance: 33.3
click at [571, 461] on p "Use this green carefully to denote success in a process, or in accounting conte…" at bounding box center [632, 467] width 246 height 23
click at [576, 422] on p "Use for denoting temporarily neutral, or an in-between status." at bounding box center [632, 422] width 246 height 12
click at [529, 421] on p "Use for denoting temporarily neutral, or an in-between status." at bounding box center [632, 422] width 246 height 12
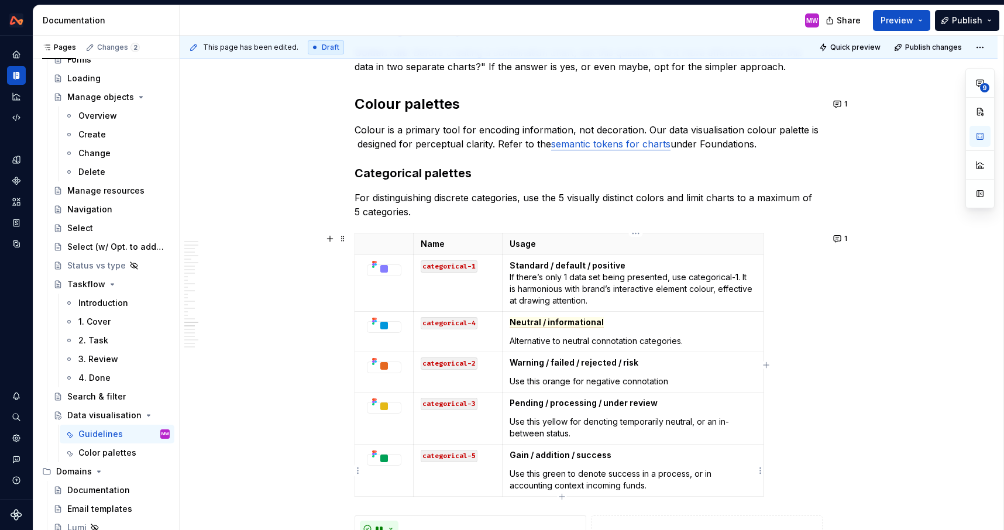
click at [578, 475] on p "Use this green to denote success in a process, or in accounting context incomin…" at bounding box center [632, 479] width 246 height 23
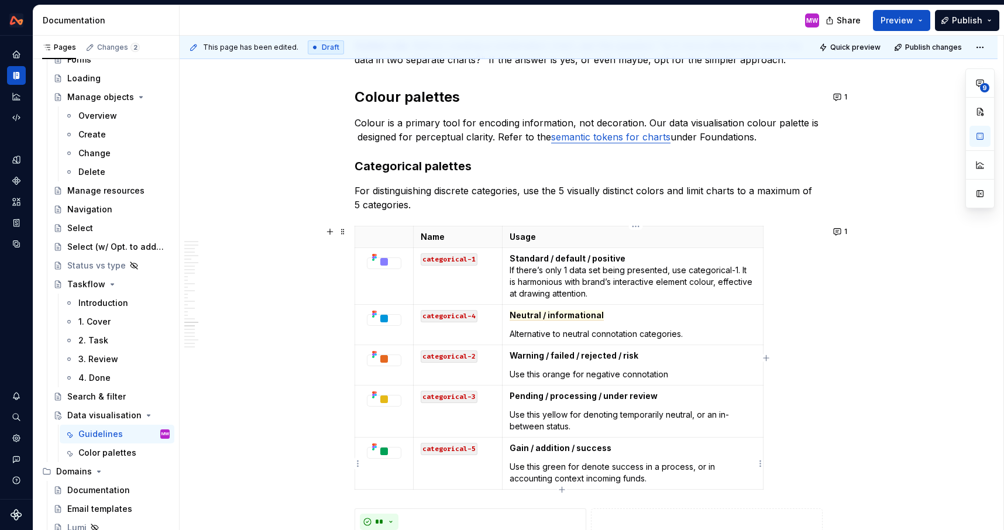
click at [610, 468] on p "Use this green for denote success in a process, or in accounting context incomi…" at bounding box center [632, 472] width 246 height 23
click at [512, 334] on p "Alternative to neutral connotation categories." at bounding box center [632, 334] width 246 height 12
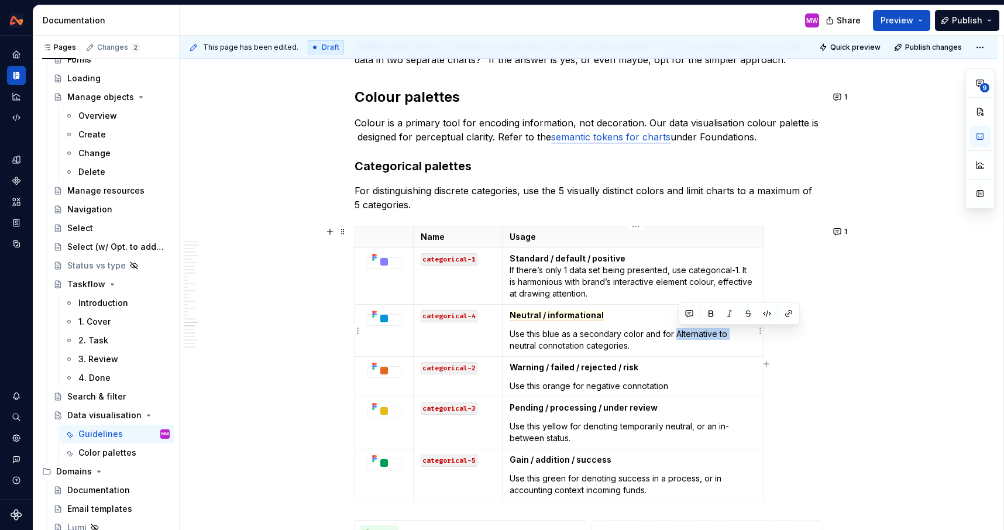
drag, startPoint x: 678, startPoint y: 334, endPoint x: 738, endPoint y: 335, distance: 59.7
click at [738, 335] on p "Use this blue as a secondary color and for Alternative to neutral connotation c…" at bounding box center [632, 339] width 246 height 23
drag, startPoint x: 706, startPoint y: 333, endPoint x: 756, endPoint y: 337, distance: 49.3
click at [756, 338] on p "Use this blue as a secondary color and for neutral connotation categories." at bounding box center [632, 339] width 246 height 23
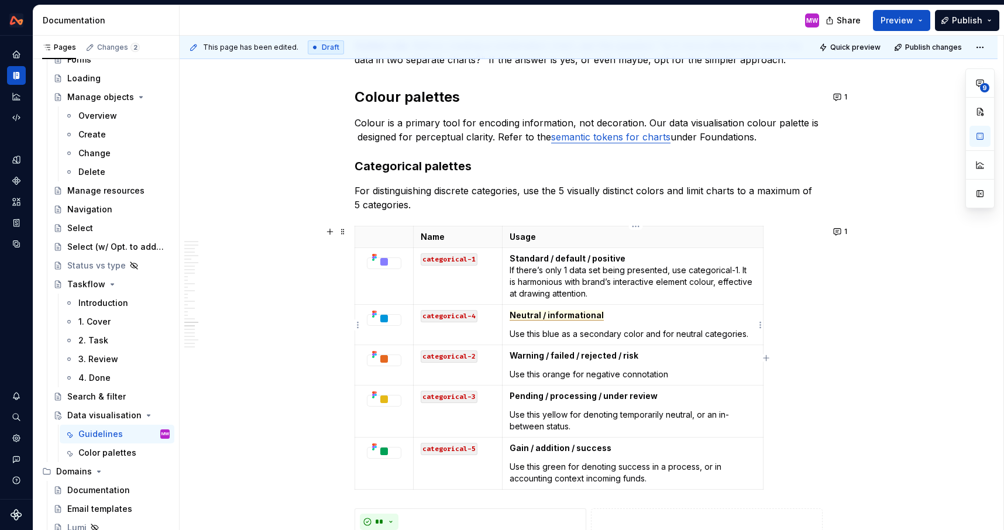
click at [576, 319] on span "Neutral / informational" at bounding box center [556, 315] width 94 height 11
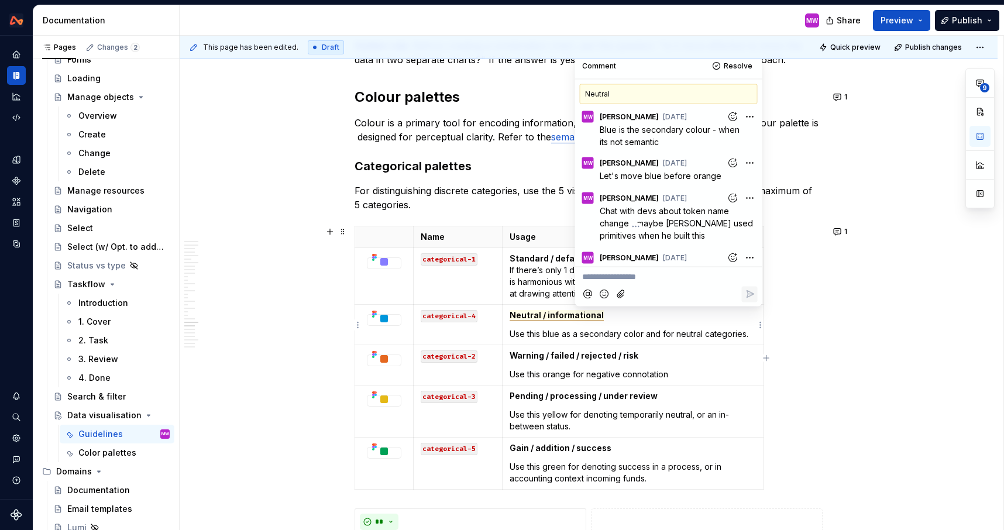
scroll to position [54, 0]
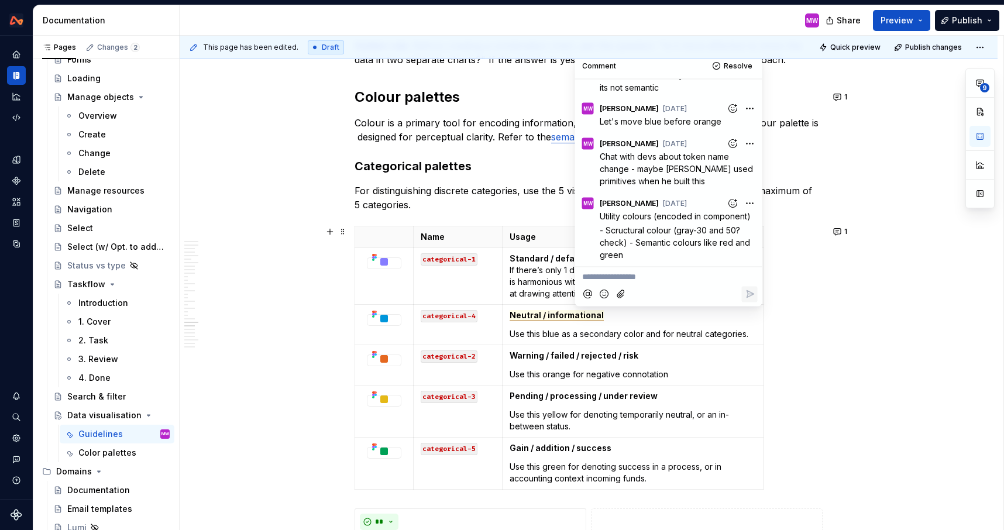
click at [813, 328] on div "Name Usage categorical-1 Standard / default / positive If there’s only 1 data s…" at bounding box center [588, 360] width 468 height 268
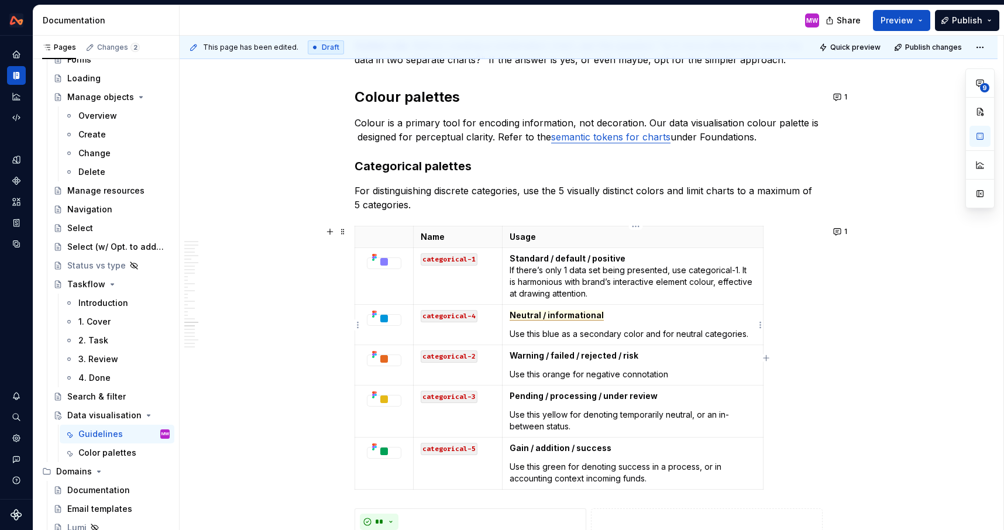
click at [563, 320] on span "Neutral / informational" at bounding box center [556, 315] width 94 height 11
click at [571, 311] on span "Neutral / informational" at bounding box center [556, 315] width 94 height 11
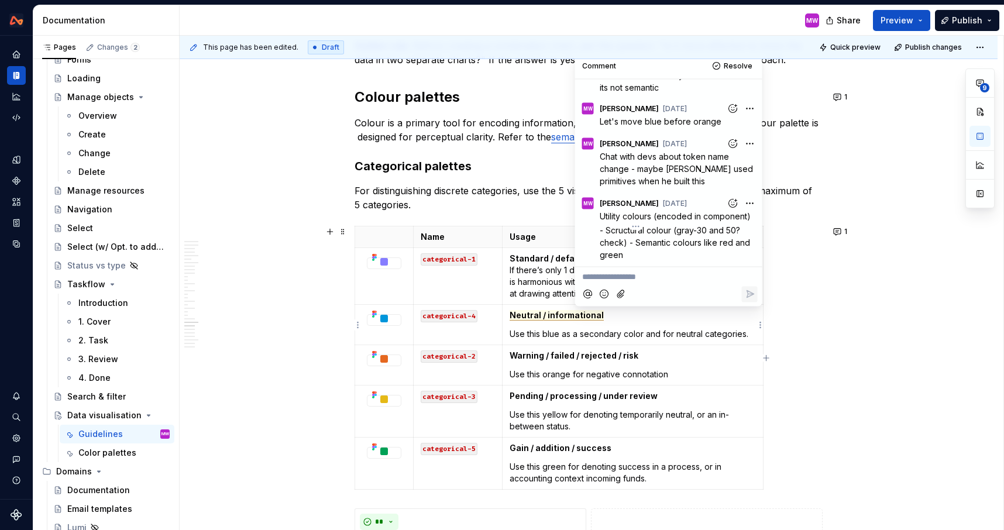
click at [886, 492] on div "This page has been edited. Draft Quick preview Publish changes Data visualisati…" at bounding box center [591, 283] width 823 height 495
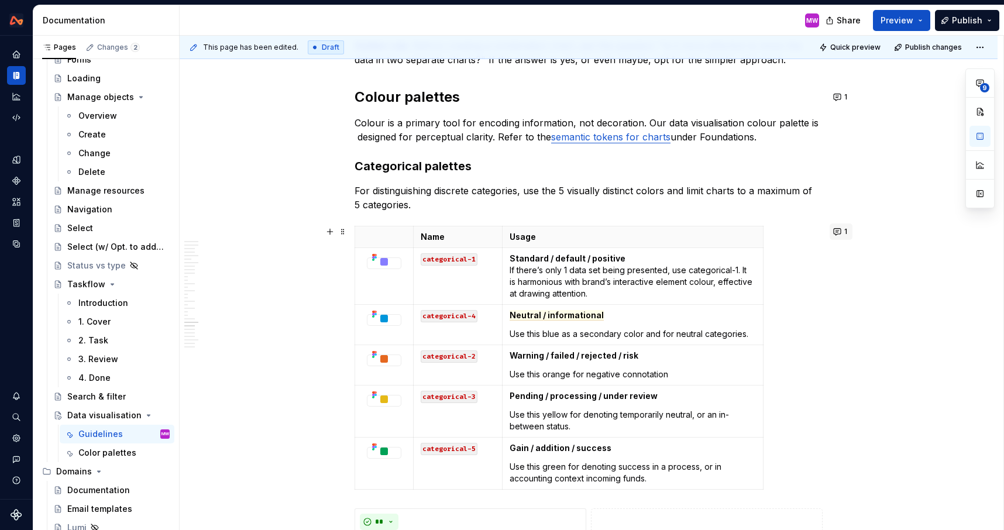
click at [846, 232] on button "1" at bounding box center [840, 231] width 23 height 16
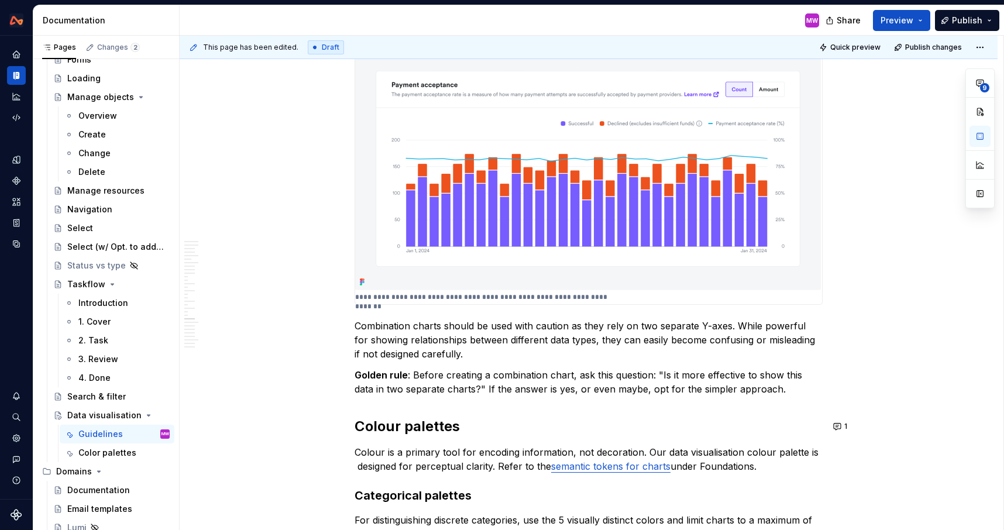
scroll to position [6042, 0]
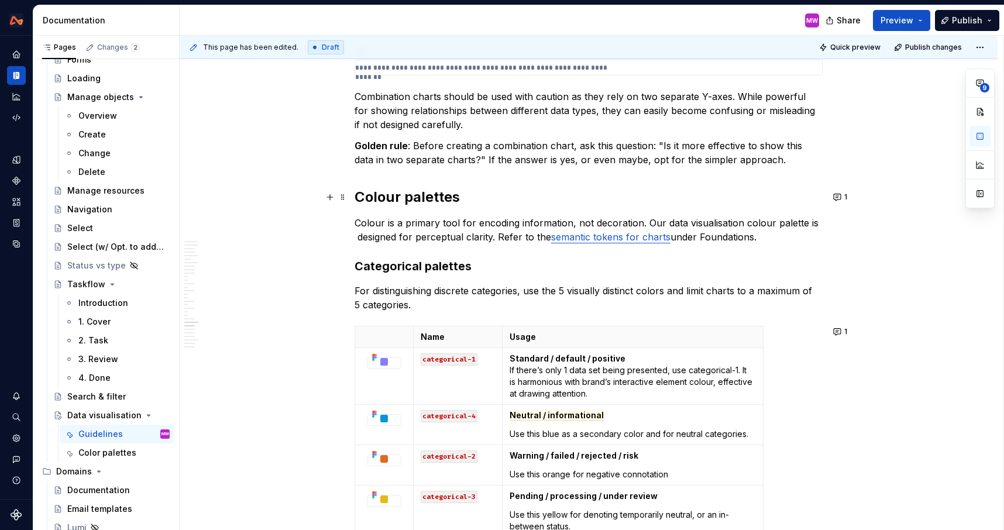
click at [358, 194] on strong "Colour palettes" at bounding box center [406, 196] width 105 height 17
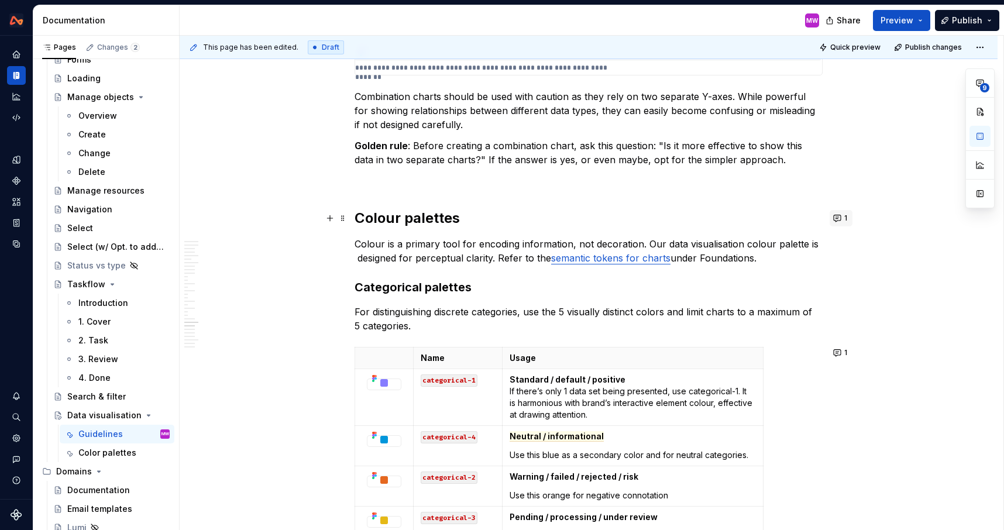
click at [846, 218] on button "1" at bounding box center [840, 218] width 23 height 16
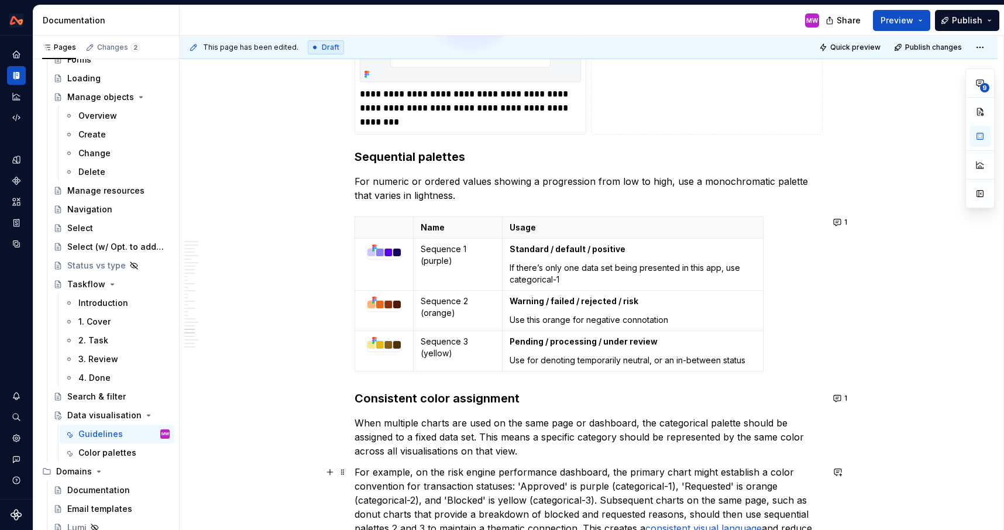
scroll to position [6831, 0]
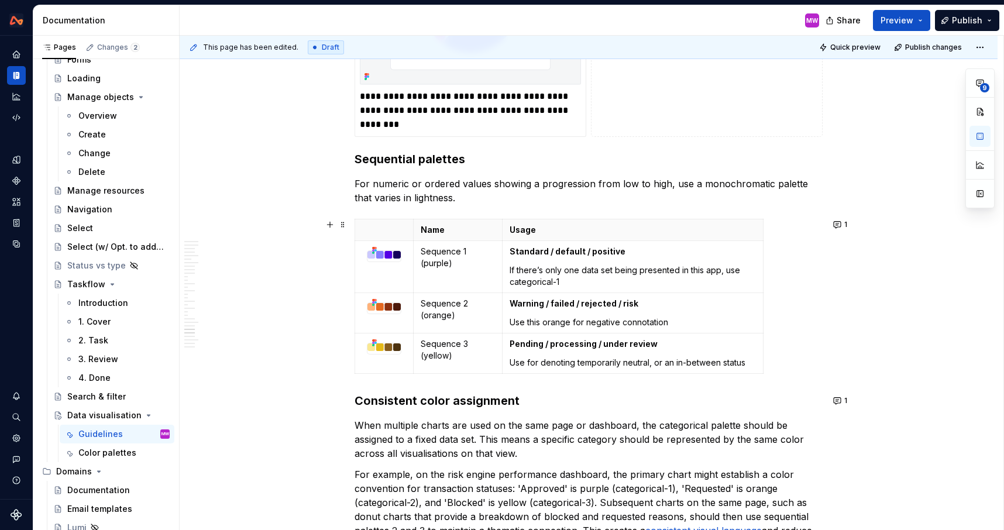
click at [843, 223] on button "1" at bounding box center [840, 224] width 23 height 16
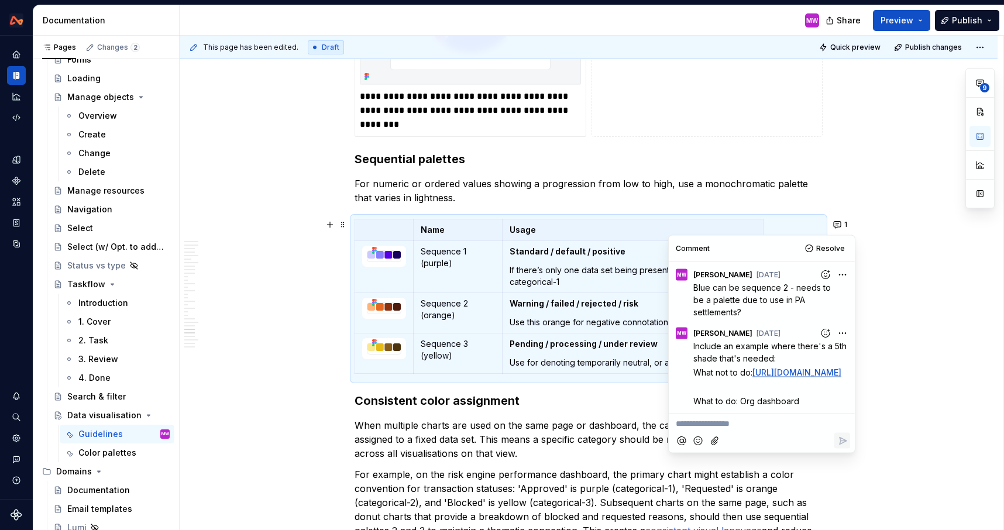
scroll to position [0, 0]
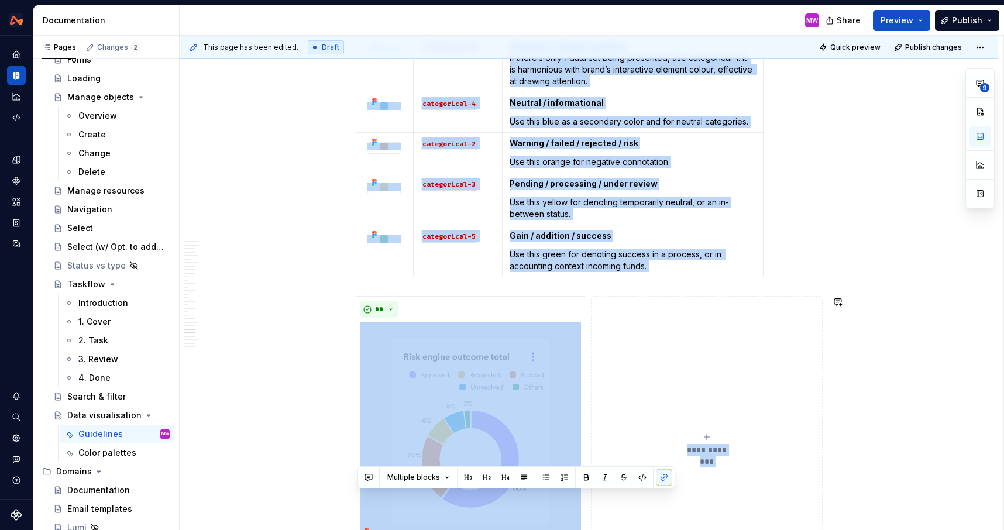
scroll to position [6970, 0]
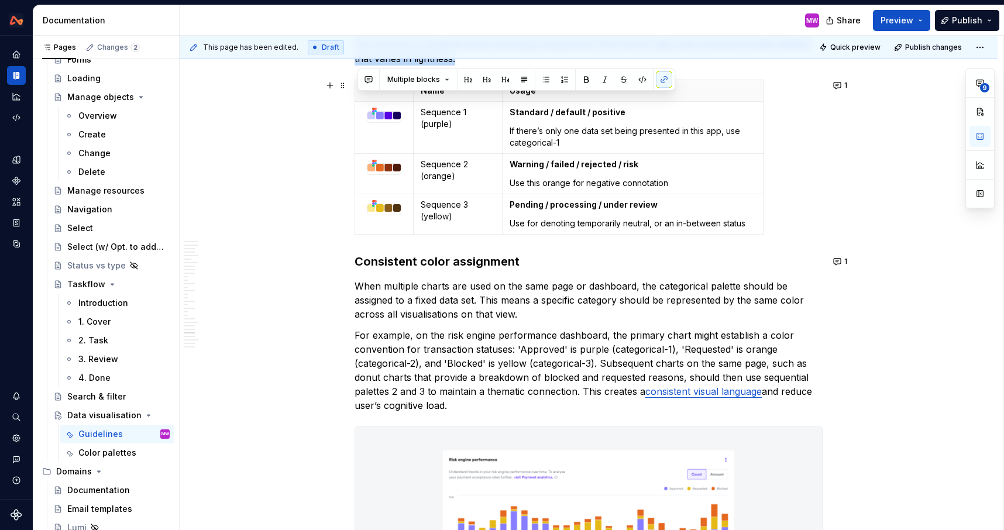
drag, startPoint x: 360, startPoint y: 90, endPoint x: 799, endPoint y: 232, distance: 461.6
copy div "Loremi dolorsit Ametco ad e seddoei temp inc utlabore etdoloremag, ali enimadmi…"
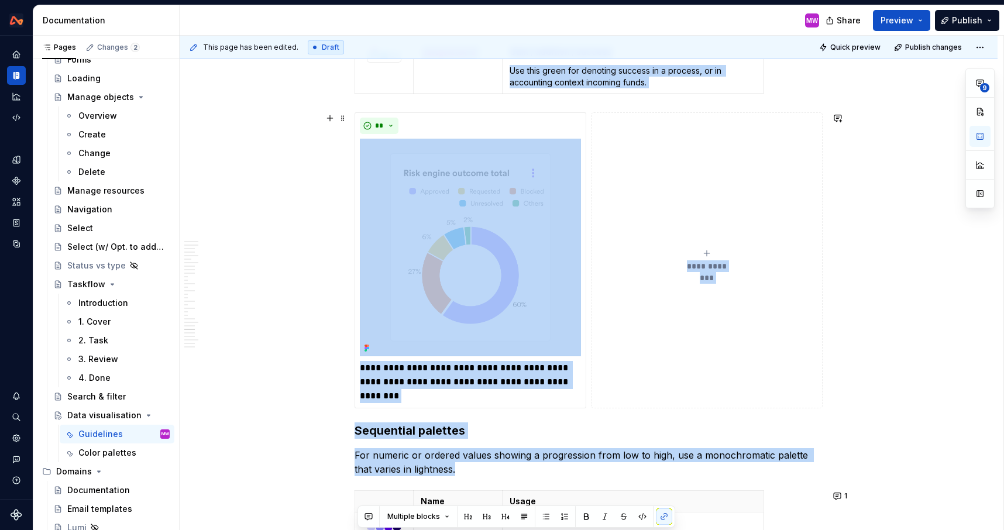
scroll to position [6503, 0]
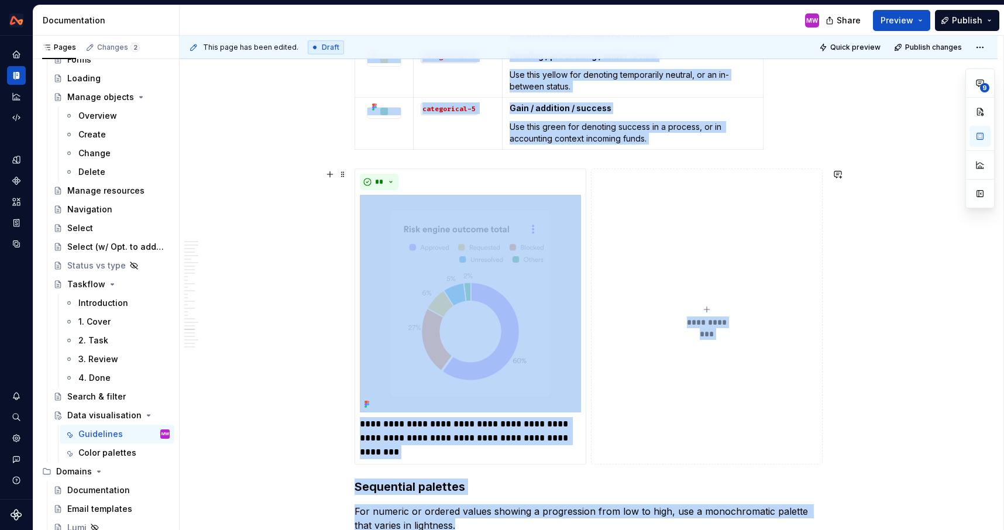
click at [822, 222] on div "**********" at bounding box center [588, 315] width 468 height 295
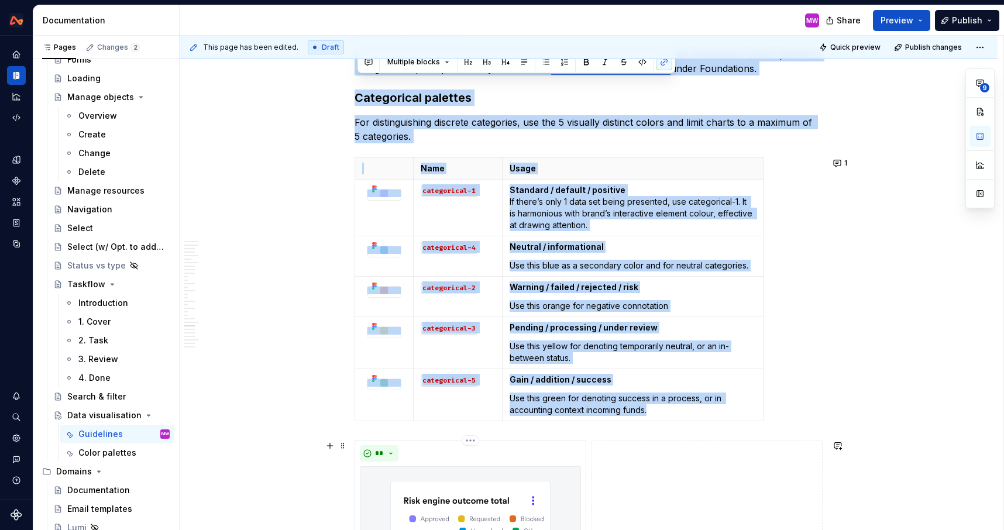
scroll to position [6759, 0]
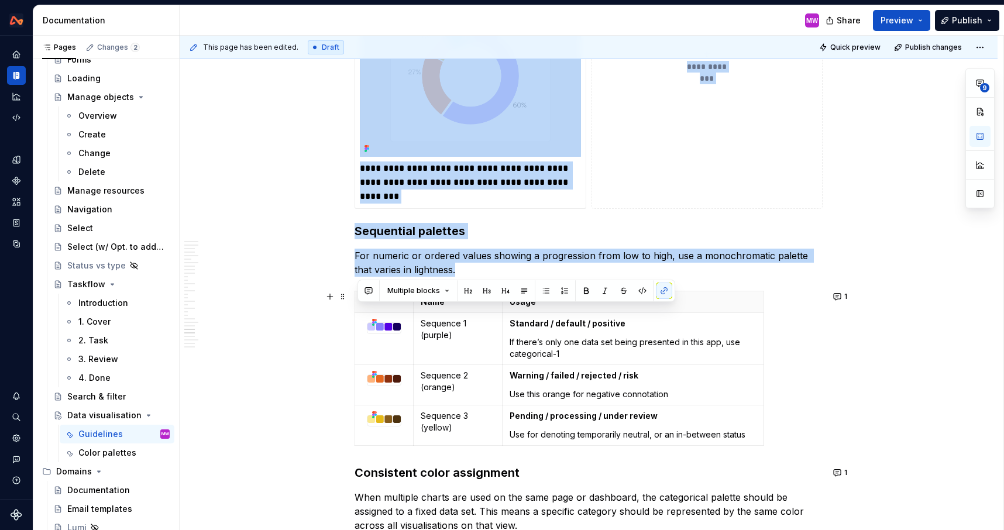
drag, startPoint x: 357, startPoint y: 63, endPoint x: 770, endPoint y: 450, distance: 565.2
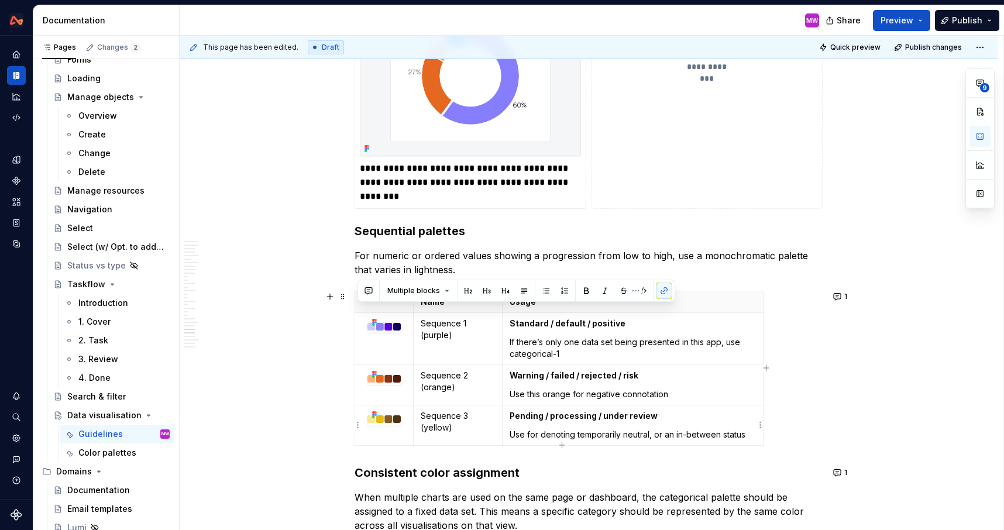
click at [754, 437] on p "Use for denoting temporarily neutral, or an in-between status" at bounding box center [632, 435] width 246 height 12
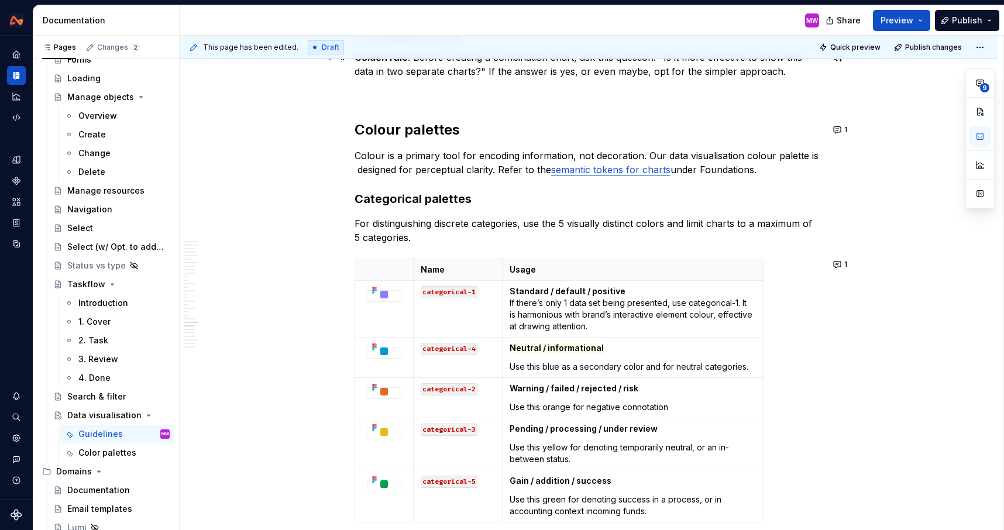
scroll to position [6050, 0]
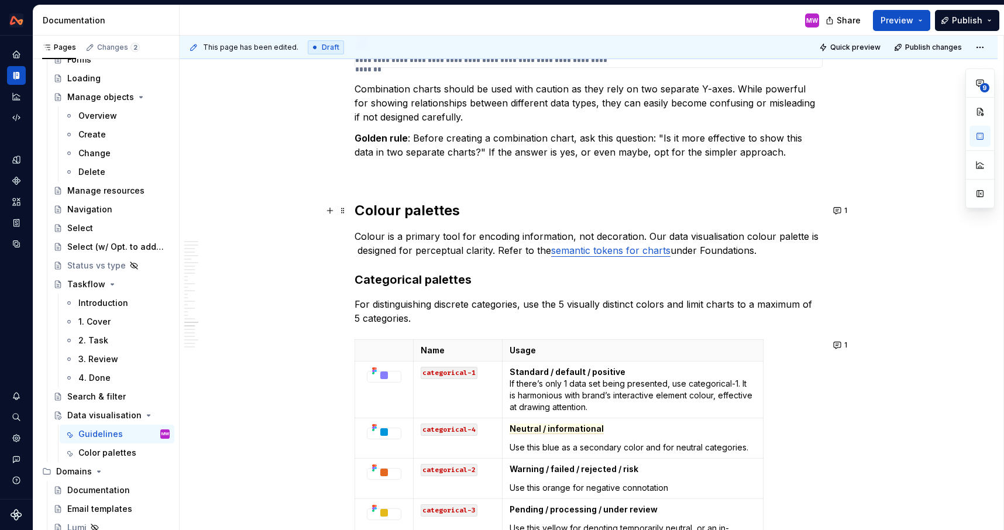
drag, startPoint x: 753, startPoint y: 436, endPoint x: 355, endPoint y: 208, distance: 458.4
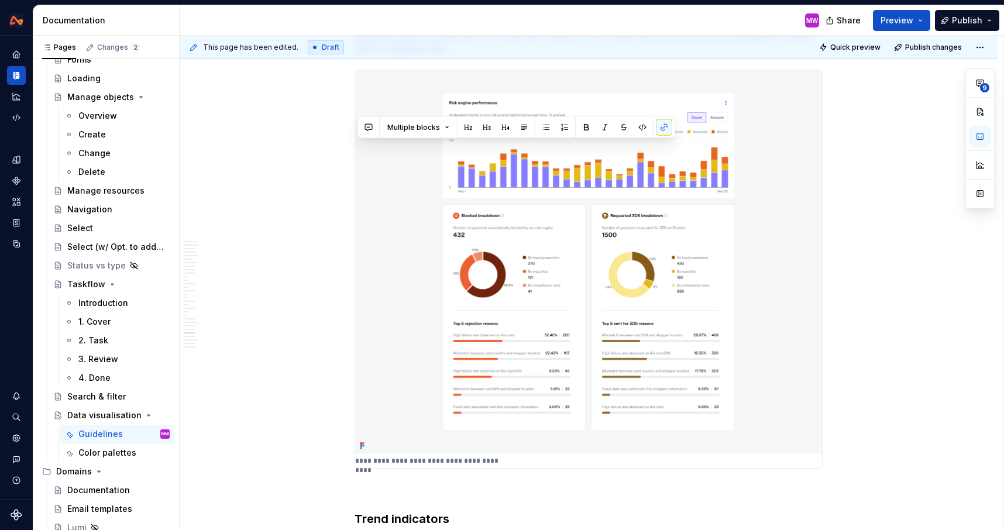
scroll to position [7127, 0]
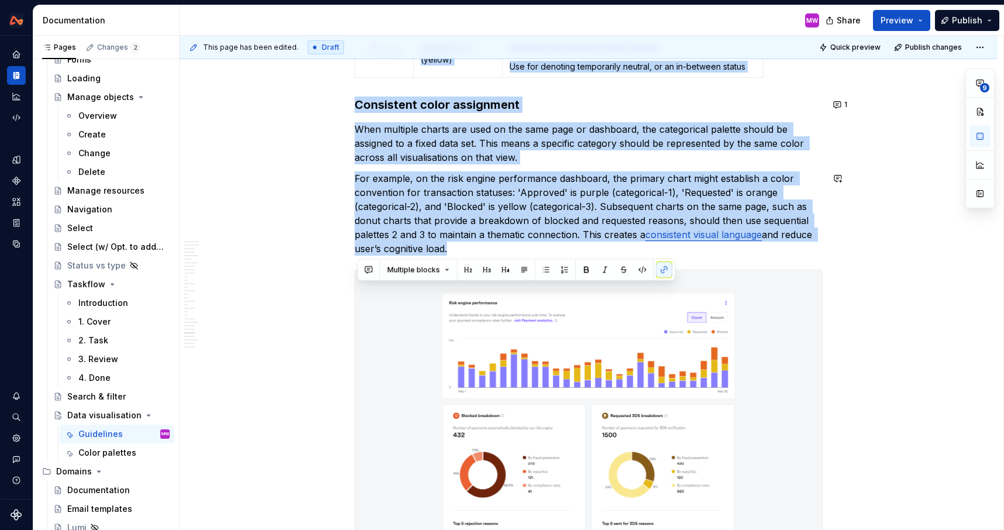
drag, startPoint x: 361, startPoint y: 209, endPoint x: 578, endPoint y: 259, distance: 222.7
copy div "Loremi dolorsit Ametco ad e seddoei temp inc utlabore etdoloremag, ali enimadmi…"
click at [670, 255] on p "For example, on the risk engine performance dashboard, the primary chart might …" at bounding box center [588, 213] width 468 height 84
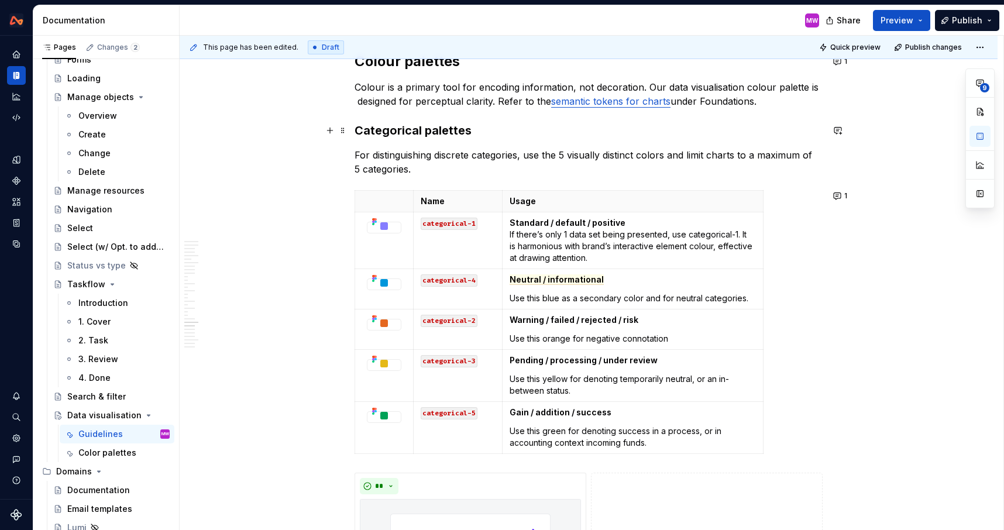
scroll to position [6145, 0]
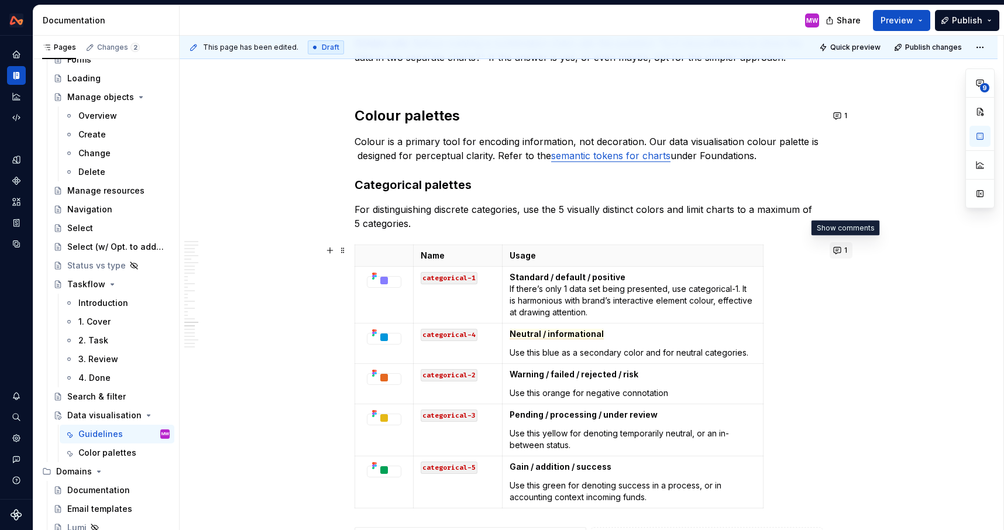
click at [842, 252] on button "1" at bounding box center [840, 250] width 23 height 16
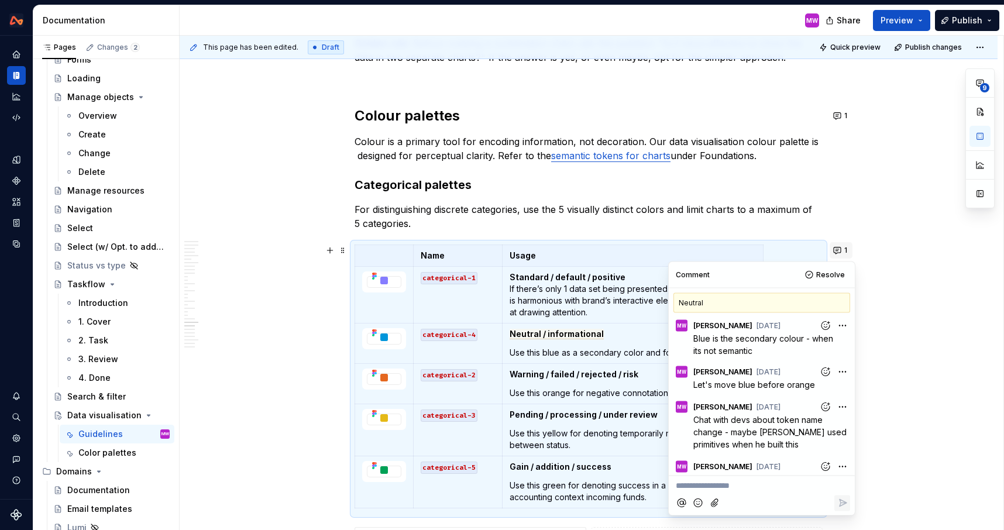
scroll to position [54, 0]
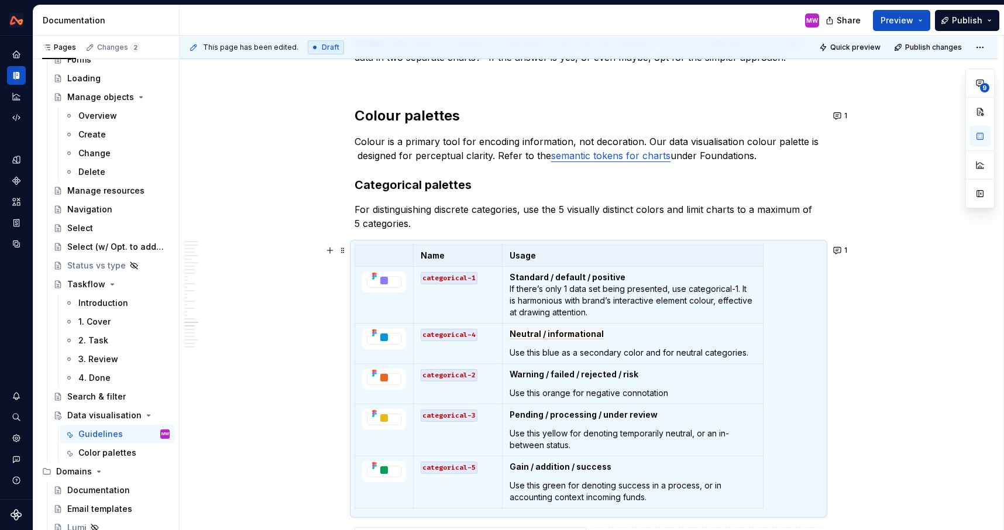
click at [840, 255] on button "1" at bounding box center [840, 250] width 23 height 16
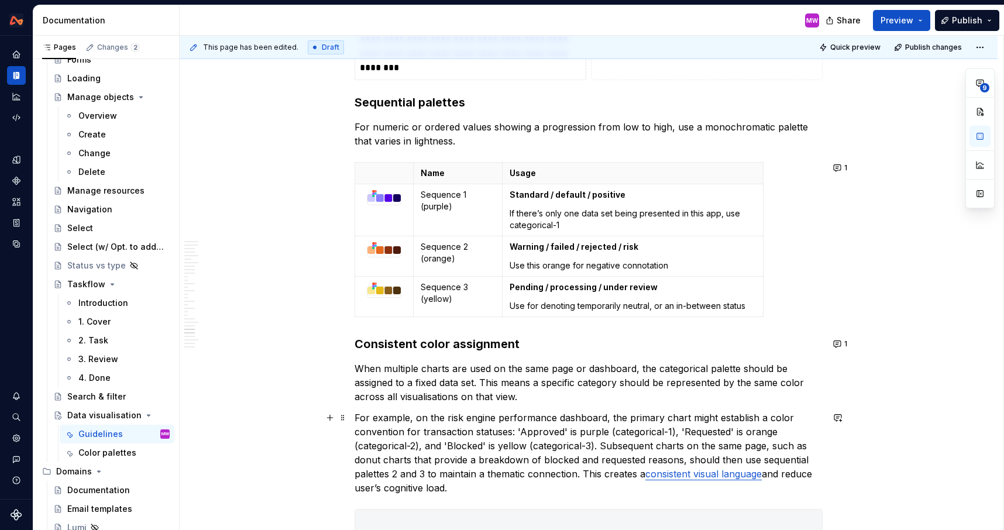
scroll to position [6930, 0]
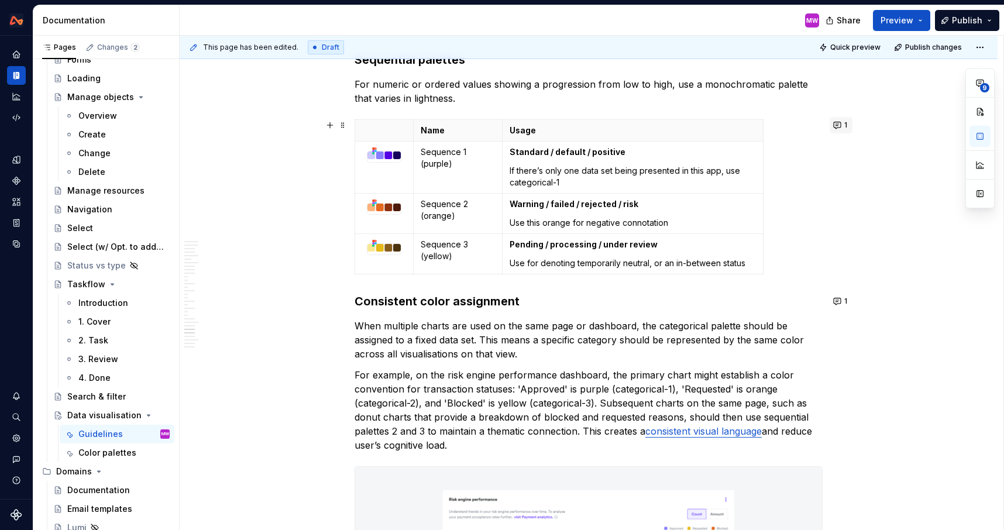
click at [842, 132] on button "1" at bounding box center [840, 125] width 23 height 16
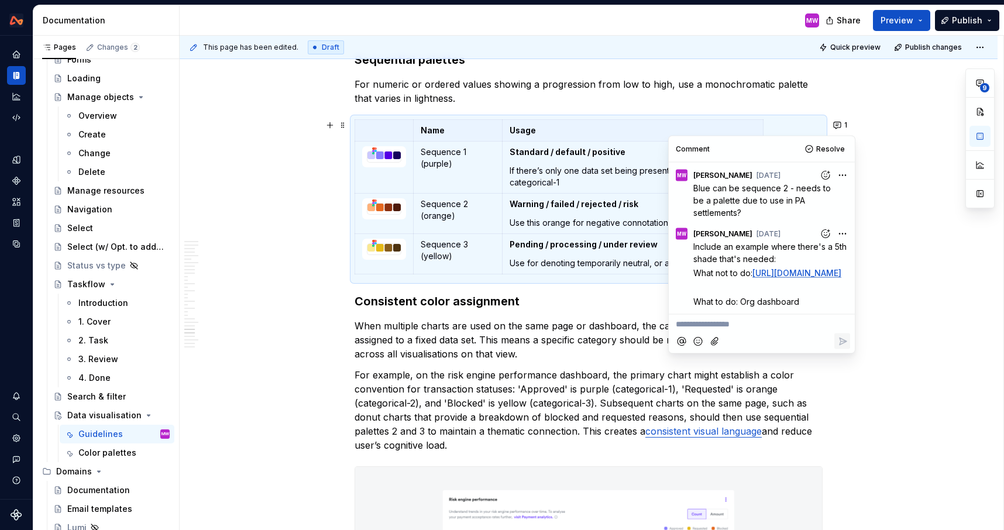
scroll to position [25, 0]
click at [694, 241] on span "Include an example where there's a 5th shade that's needed:" at bounding box center [771, 252] width 156 height 22
drag, startPoint x: 693, startPoint y: 220, endPoint x: 797, endPoint y: 236, distance: 105.3
click at [797, 240] on p "Include an example where there's a 5th shade that's needed:" at bounding box center [771, 252] width 157 height 25
click at [590, 326] on p "When multiple charts are used on the same page or dashboard, the categorical pa…" at bounding box center [588, 340] width 468 height 42
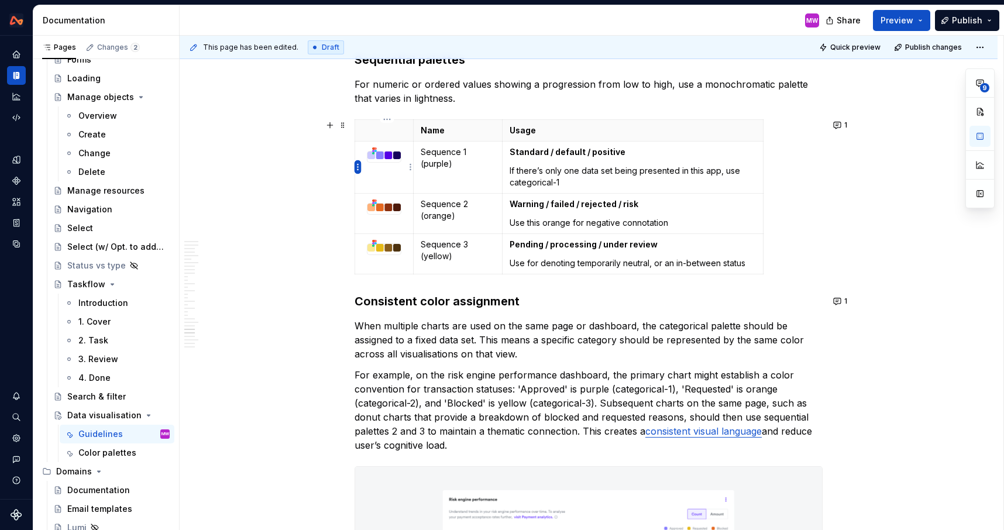
click at [357, 167] on html "Design System MW Design system data Documentation MW Share Preview Publish Page…" at bounding box center [502, 265] width 1004 height 530
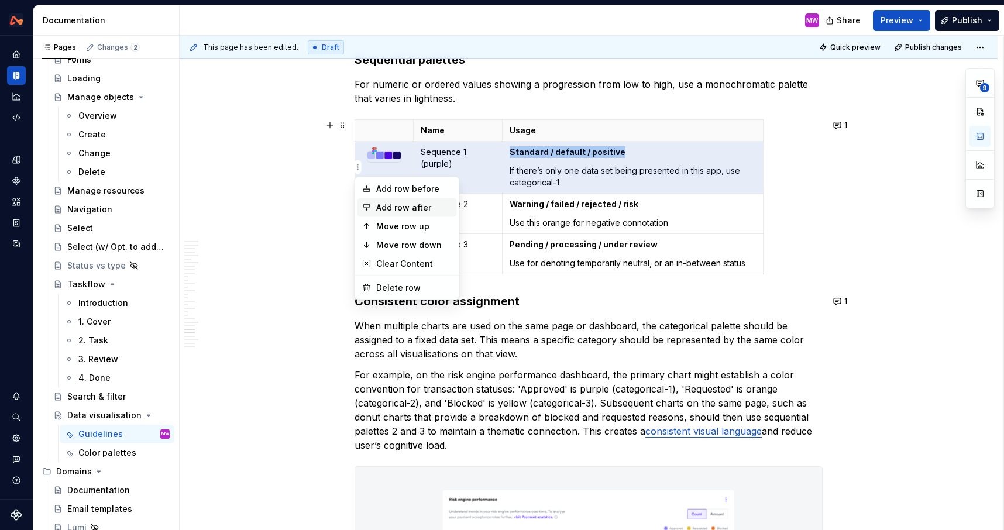
click at [393, 206] on div "Add row after" at bounding box center [414, 208] width 76 height 12
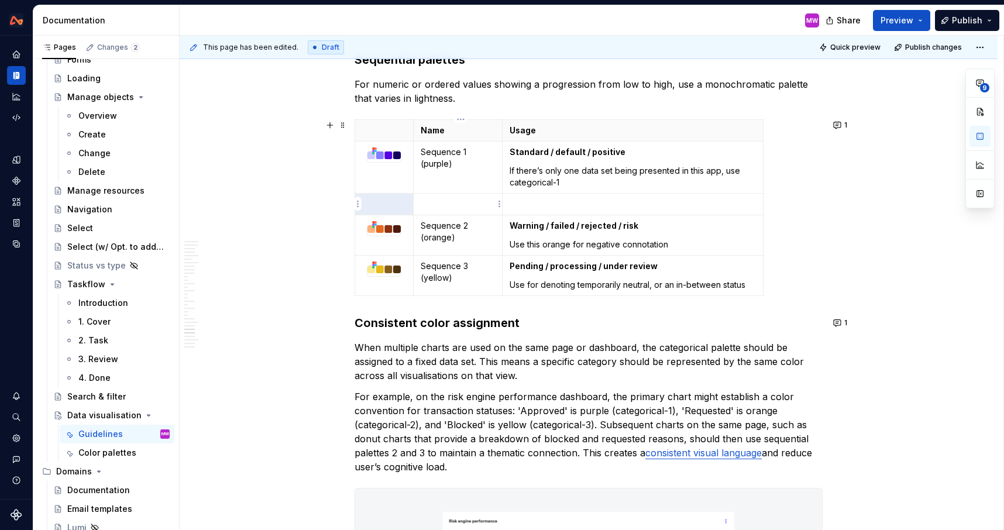
click at [455, 209] on p at bounding box center [457, 204] width 74 height 12
drag, startPoint x: 464, startPoint y: 239, endPoint x: 423, endPoint y: 226, distance: 43.5
click at [423, 226] on p "Sequence 2 (orange)" at bounding box center [457, 231] width 74 height 23
click at [420, 203] on td at bounding box center [457, 204] width 89 height 22
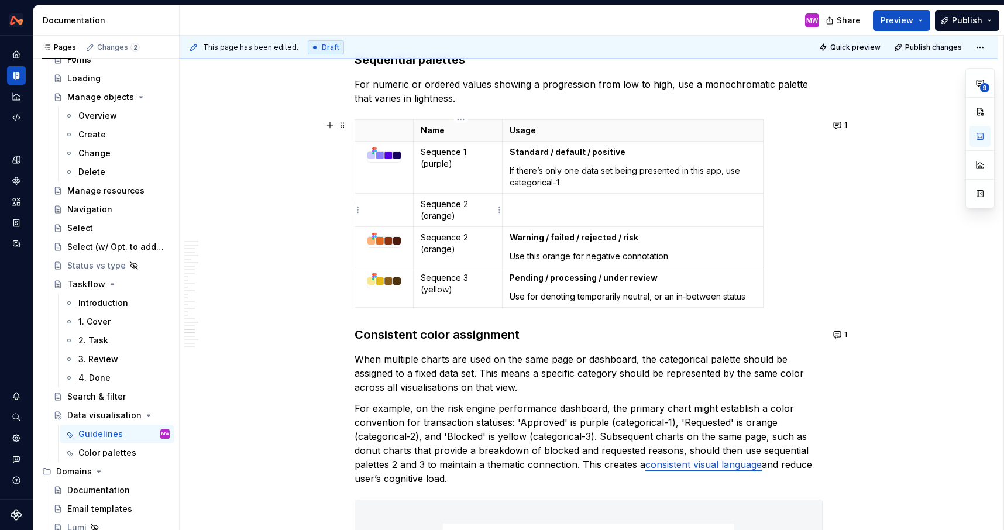
click at [471, 205] on p "Sequence 2 (orange)" at bounding box center [457, 209] width 74 height 23
drag, startPoint x: 454, startPoint y: 217, endPoint x: 425, endPoint y: 216, distance: 29.2
click at [425, 216] on p "Sequence 4 (orange)" at bounding box center [457, 209] width 74 height 23
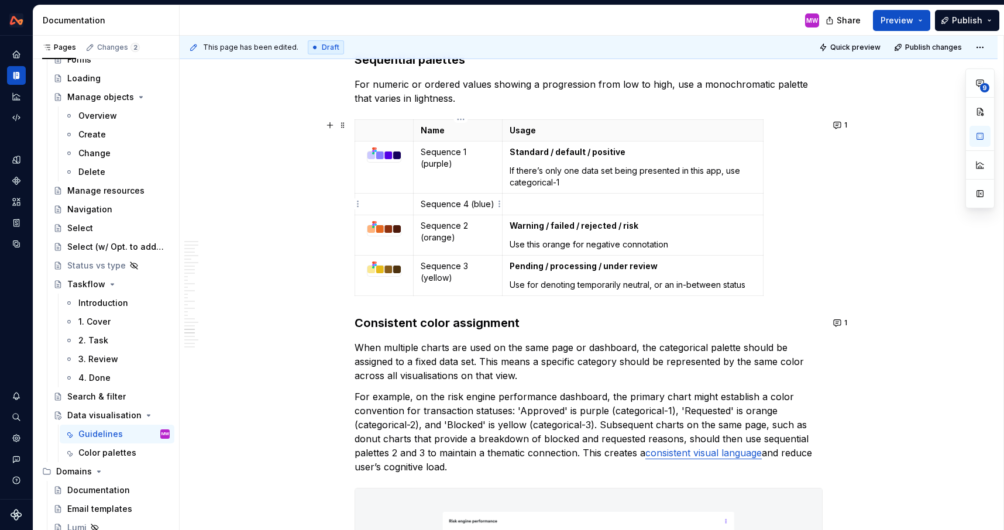
click at [473, 204] on p "Sequence 4 (blue)" at bounding box center [457, 204] width 74 height 12
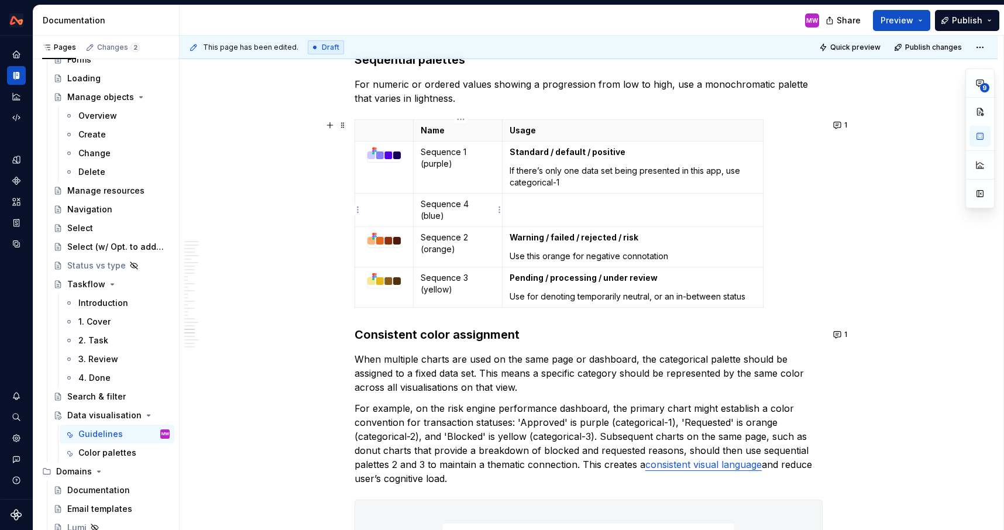
click at [537, 225] on td at bounding box center [632, 209] width 261 height 33
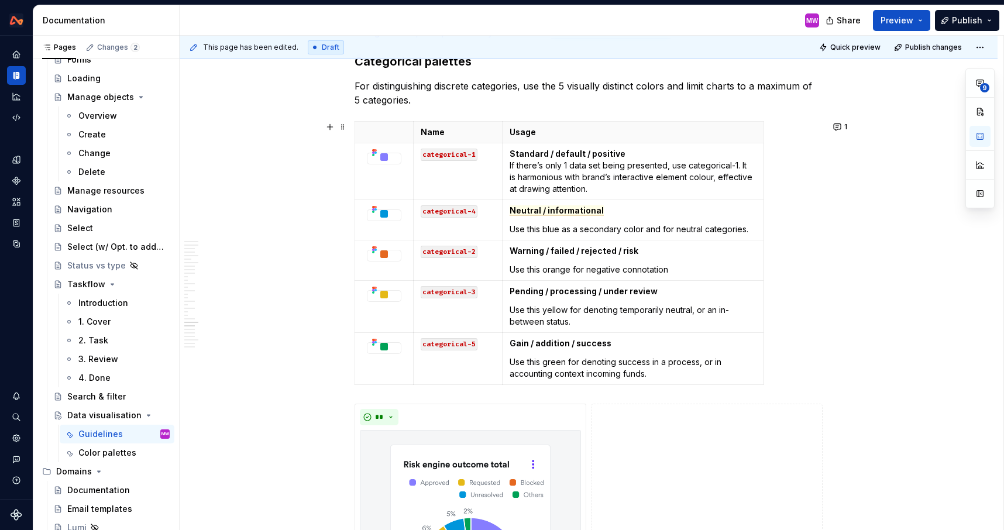
scroll to position [6283, 0]
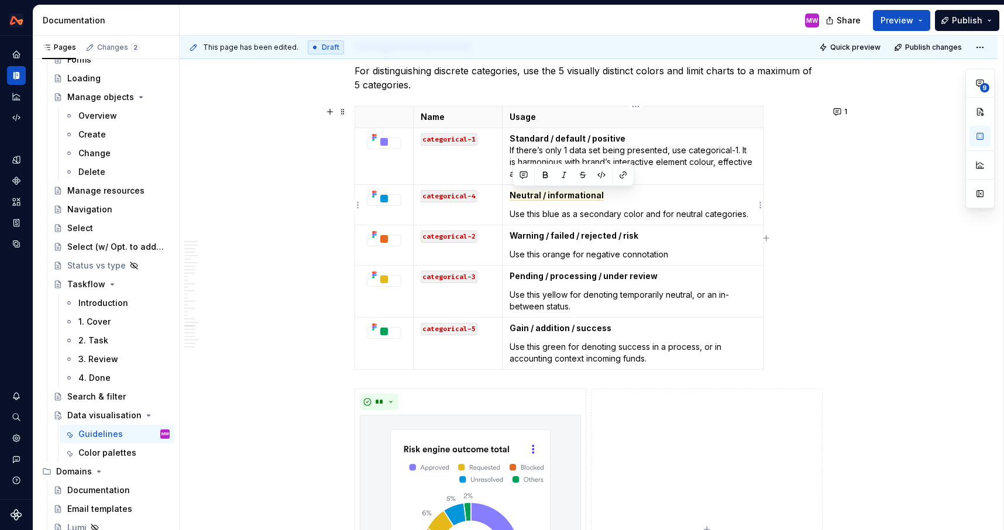
drag, startPoint x: 514, startPoint y: 193, endPoint x: 755, endPoint y: 219, distance: 242.3
click at [755, 219] on td "Neutral / informational Use this blue as a secondary color and for neutral cate…" at bounding box center [632, 205] width 261 height 40
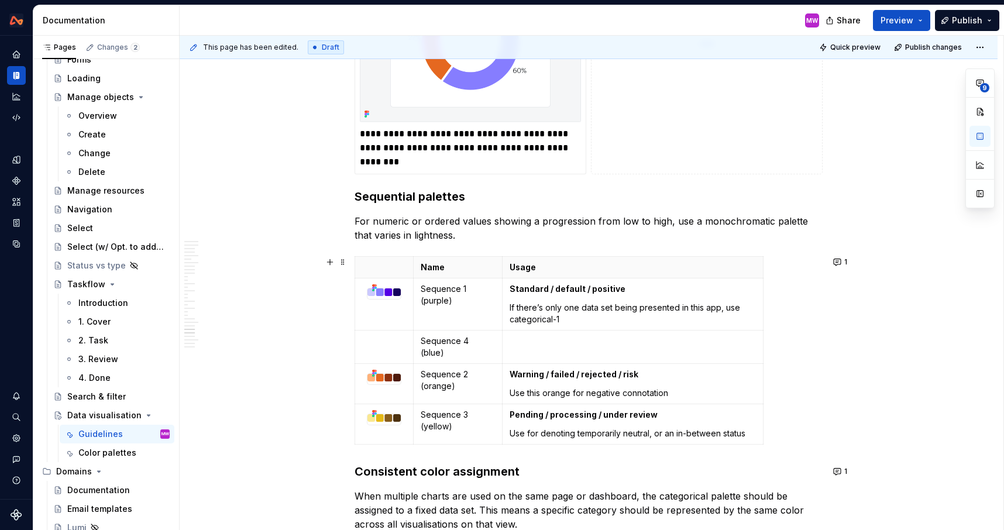
scroll to position [6851, 0]
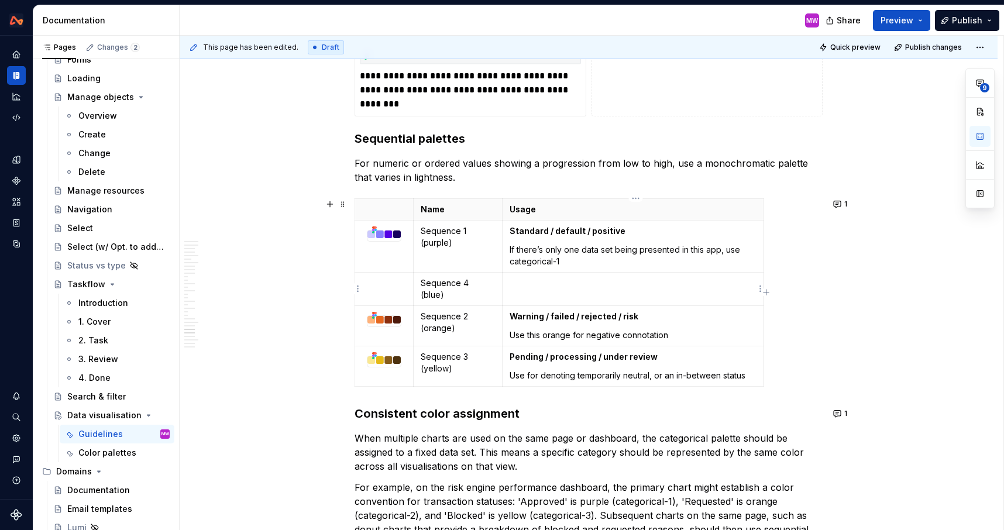
click at [557, 282] on p at bounding box center [632, 283] width 246 height 12
click at [602, 281] on p "Neutral / informational Use this blue as a secondary color and for neutral cate…" at bounding box center [632, 288] width 246 height 23
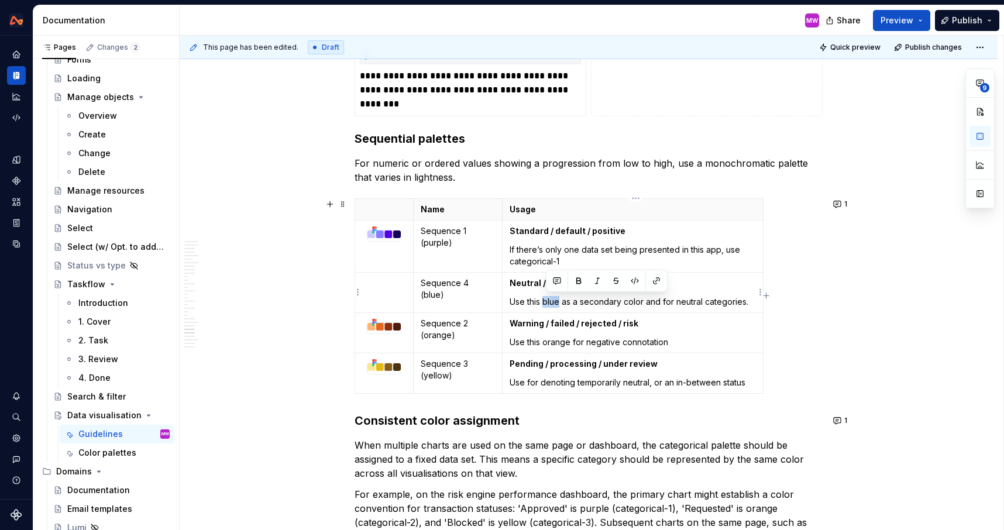
drag, startPoint x: 546, startPoint y: 303, endPoint x: 561, endPoint y: 305, distance: 15.3
click at [561, 305] on p "Use this blue as a secondary color and for neutral categories." at bounding box center [632, 302] width 246 height 12
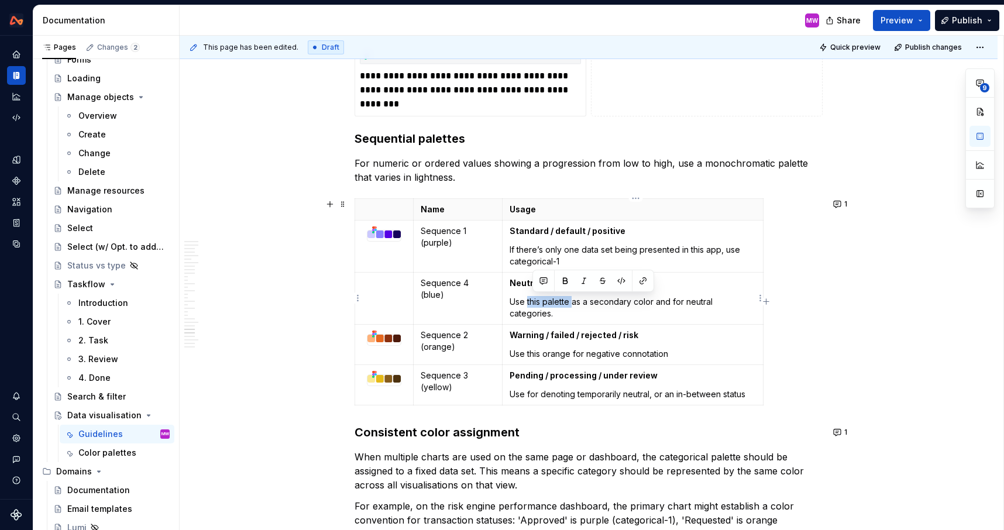
drag, startPoint x: 574, startPoint y: 304, endPoint x: 530, endPoint y: 300, distance: 44.1
click at [530, 300] on p "Use this palette as a secondary color and for neutral categories." at bounding box center [632, 307] width 246 height 23
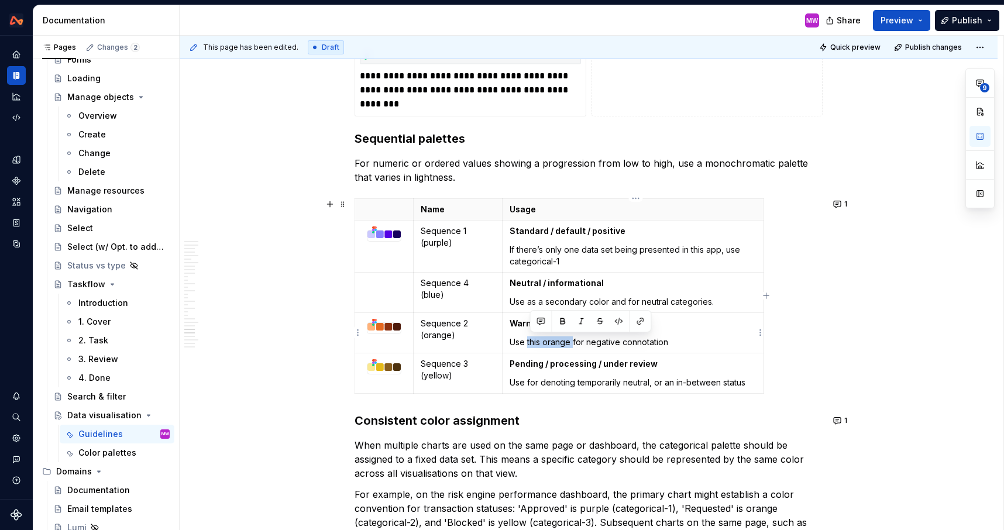
drag, startPoint x: 575, startPoint y: 343, endPoint x: 529, endPoint y: 339, distance: 47.0
click at [529, 339] on p "Use this orange for negative connotation" at bounding box center [632, 342] width 246 height 12
click at [637, 343] on p "Use for negative connotation" at bounding box center [632, 342] width 246 height 12
click at [751, 387] on p "Use for denoting temporarily neutral, or an in-between status" at bounding box center [632, 383] width 246 height 12
click at [729, 304] on p "Use as a secondary color and for neutral categories." at bounding box center [632, 302] width 246 height 12
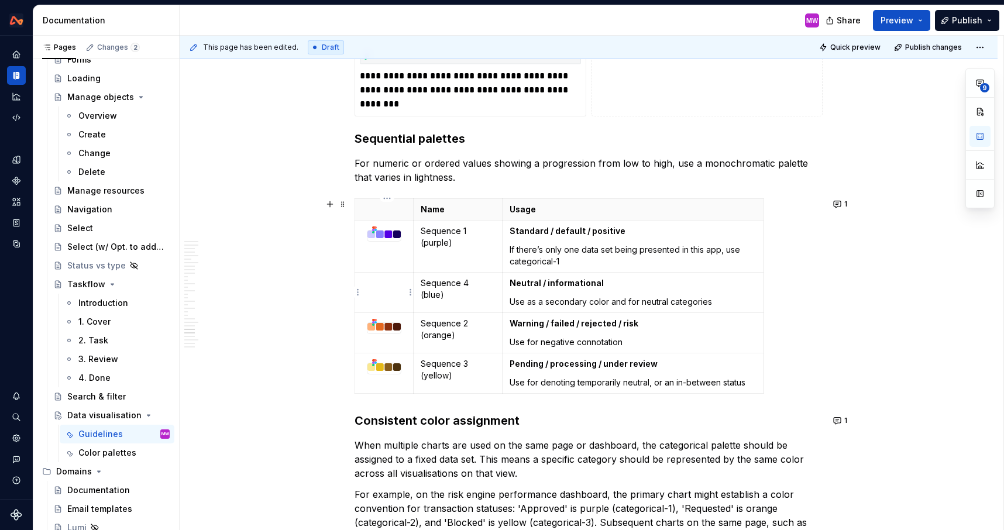
click at [392, 284] on p at bounding box center [384, 283] width 44 height 12
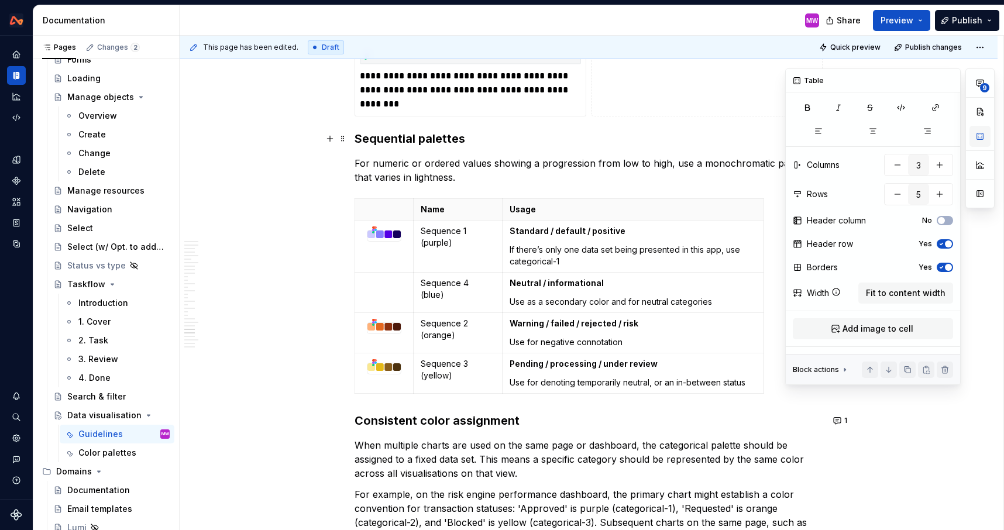
click at [979, 133] on button "button" at bounding box center [979, 136] width 21 height 21
click at [857, 332] on span "Add image to cell" at bounding box center [877, 329] width 71 height 12
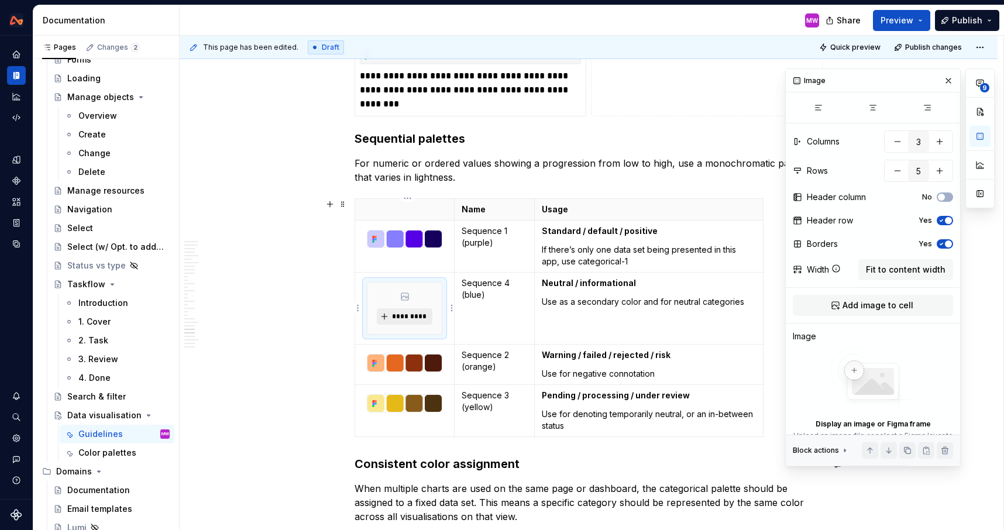
type textarea "*"
click at [423, 311] on button "*********" at bounding box center [405, 316] width 56 height 16
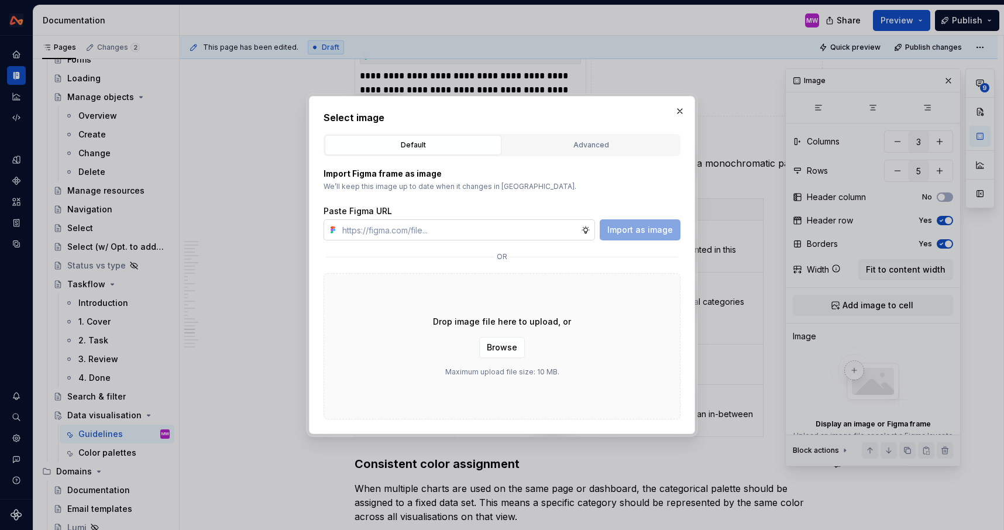
click at [465, 231] on input "text" at bounding box center [458, 229] width 243 height 21
type input "https://www.figma.com/design/vyrr2wkQLi2cIhDazDjR9o/Webapp-patterns?node-id=369…"
click at [614, 242] on div "Import Figma frame as image We’ll keep this image up to date when it changes in…" at bounding box center [501, 287] width 357 height 263
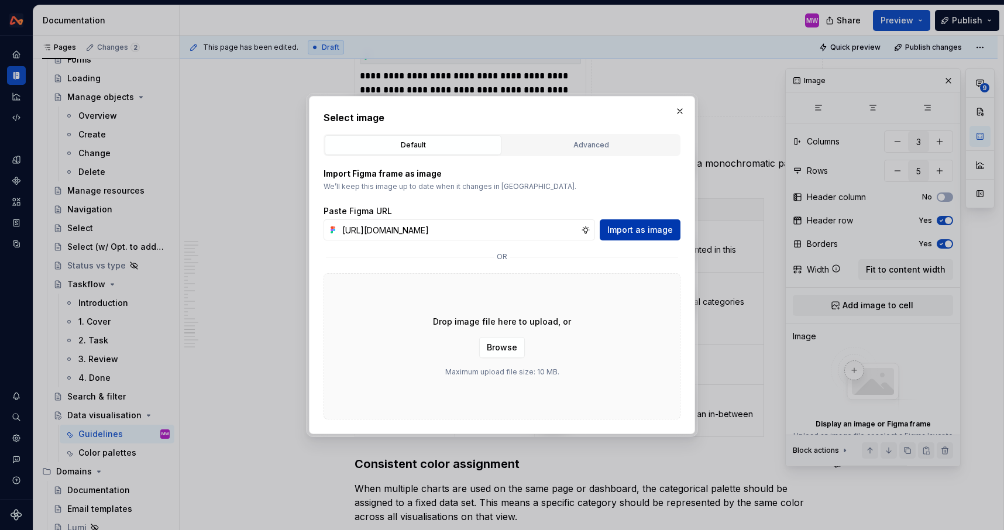
click at [617, 232] on span "Import as image" at bounding box center [640, 230] width 66 height 12
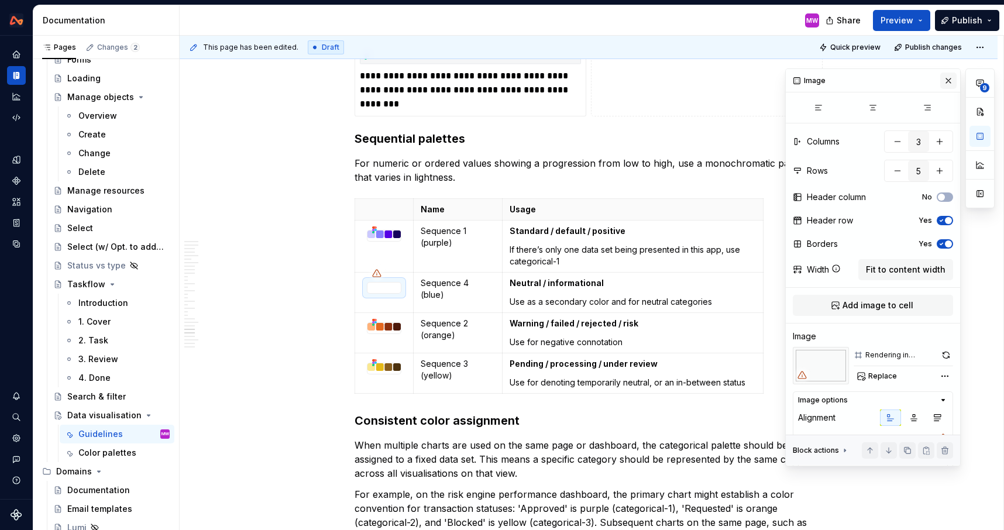
click at [949, 82] on button "button" at bounding box center [948, 81] width 16 height 16
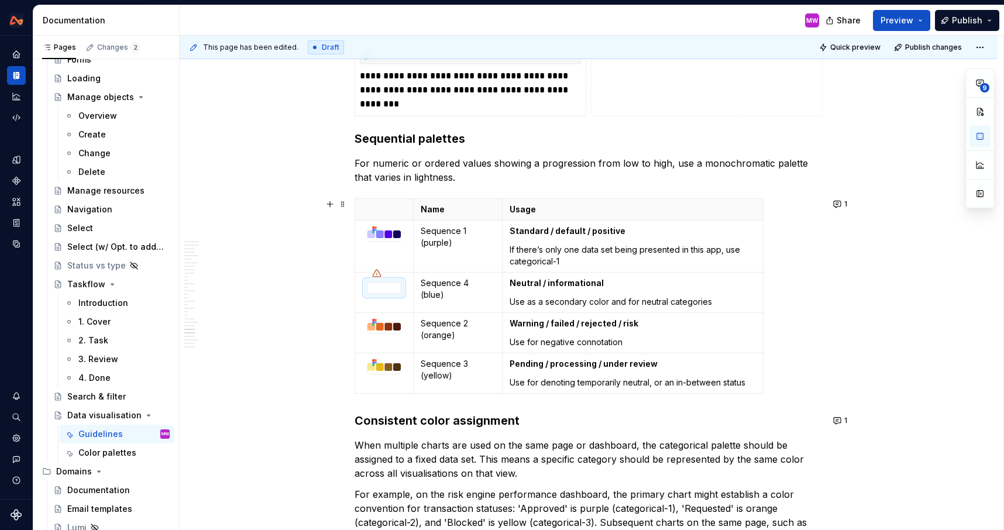
click at [845, 200] on button "1" at bounding box center [840, 204] width 23 height 16
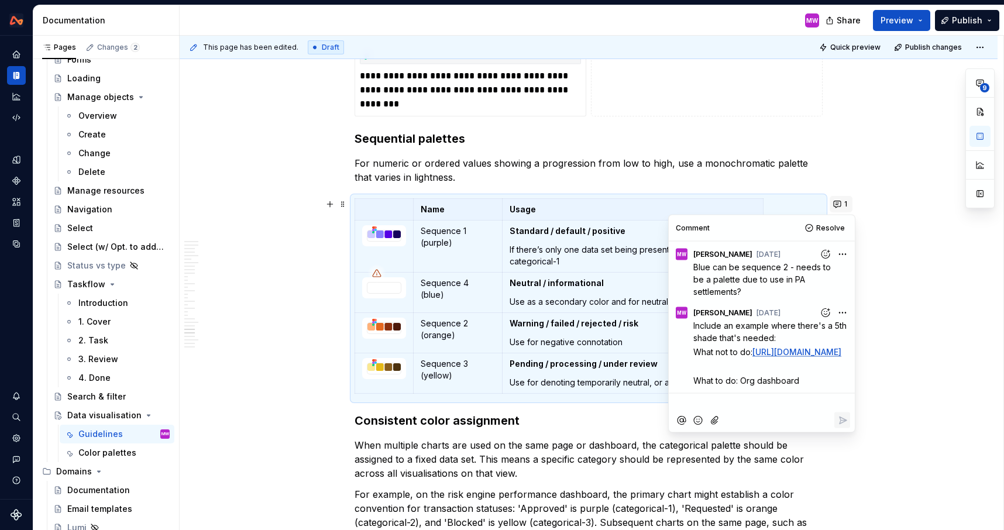
scroll to position [25, 0]
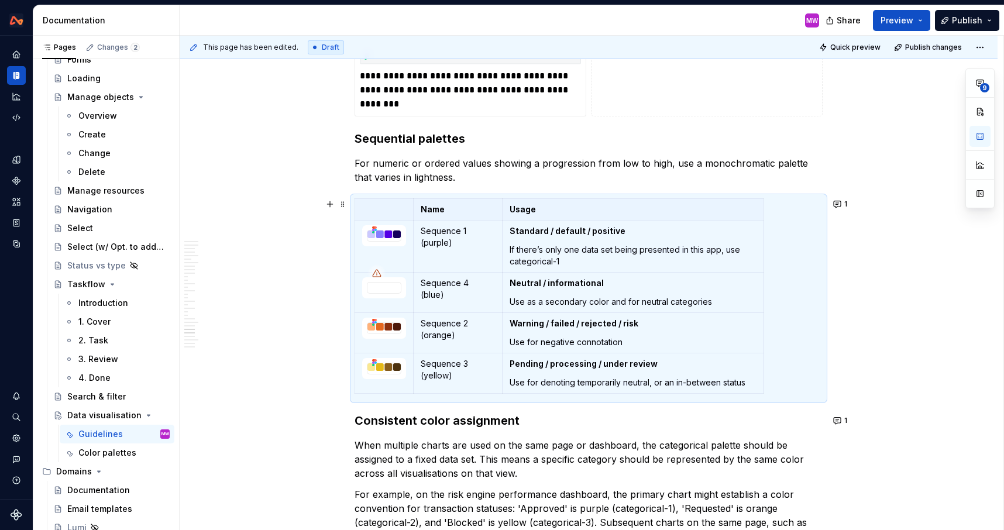
click at [485, 135] on h3 "Sequential palettes" at bounding box center [588, 138] width 468 height 16
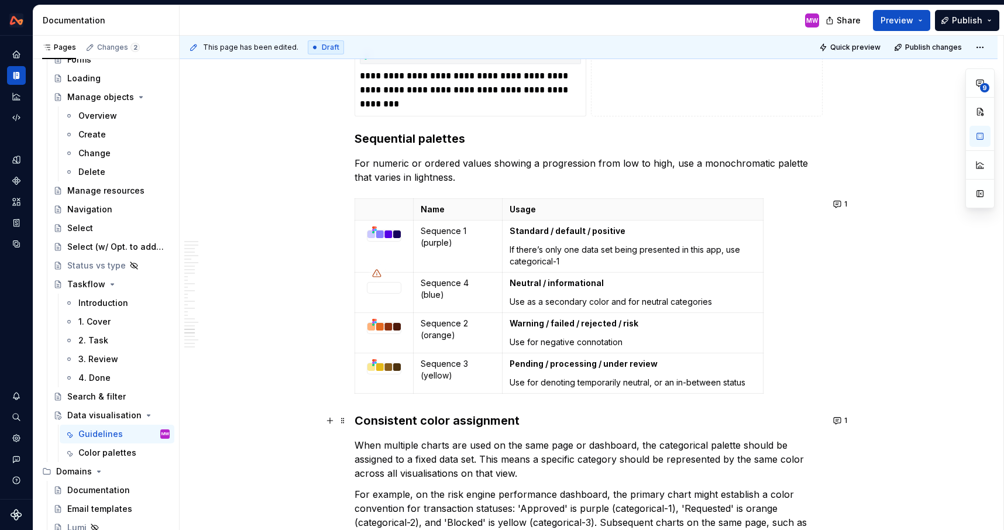
click at [360, 422] on h3 "Consistent color assignment" at bounding box center [588, 420] width 468 height 16
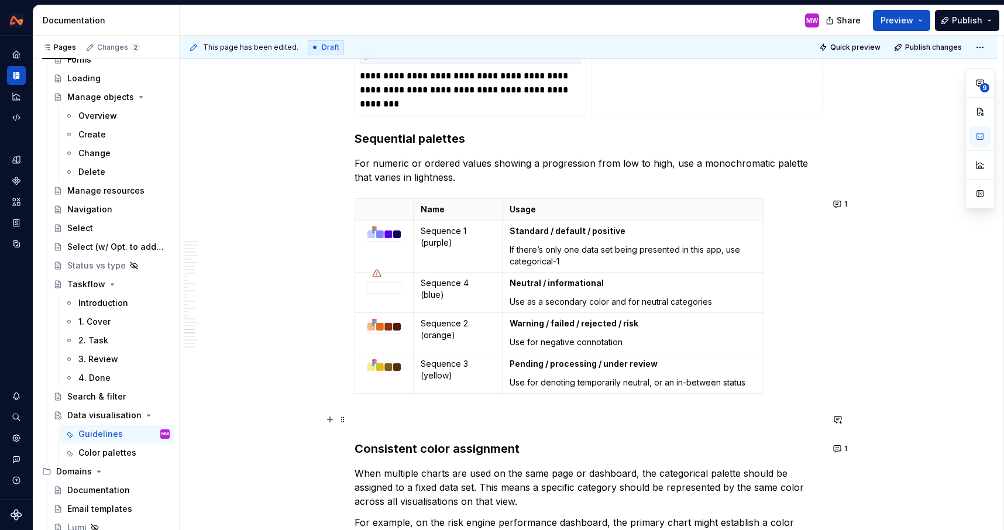
click at [375, 421] on p at bounding box center [588, 419] width 468 height 14
click at [468, 140] on h3 "Sequential palettes" at bounding box center [588, 138] width 468 height 16
click at [971, 138] on button "button" at bounding box center [979, 136] width 21 height 21
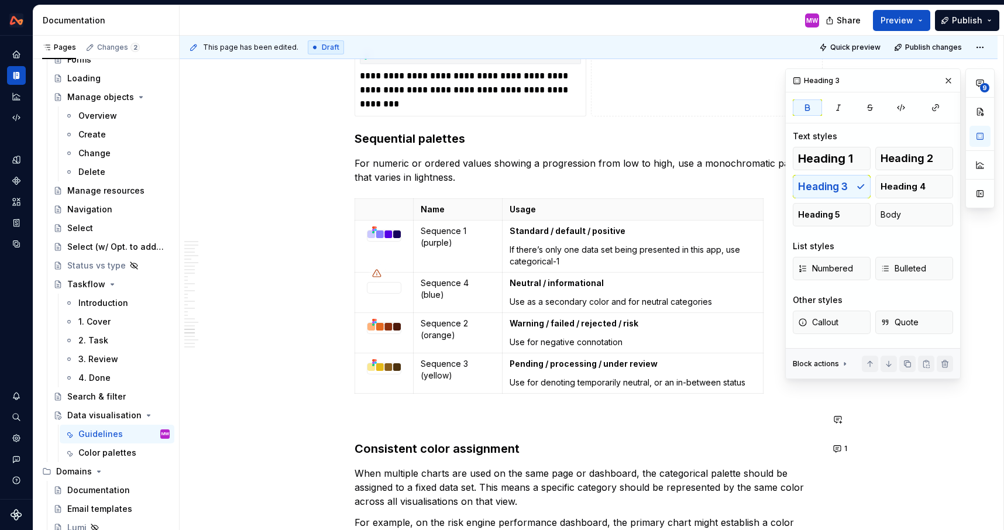
click at [394, 413] on p at bounding box center [588, 419] width 468 height 14
click at [844, 185] on span "Heading 3" at bounding box center [823, 187] width 50 height 12
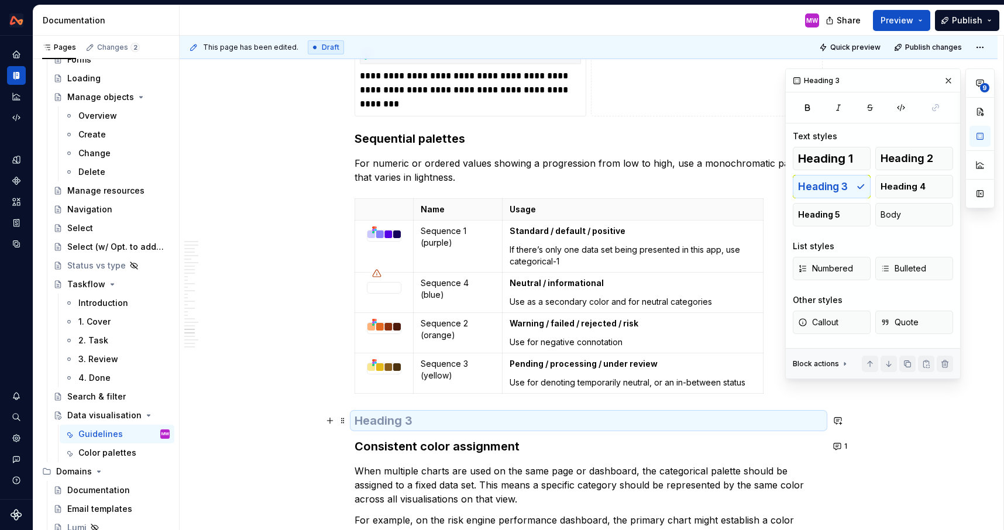
click at [397, 420] on h3 at bounding box center [588, 420] width 468 height 16
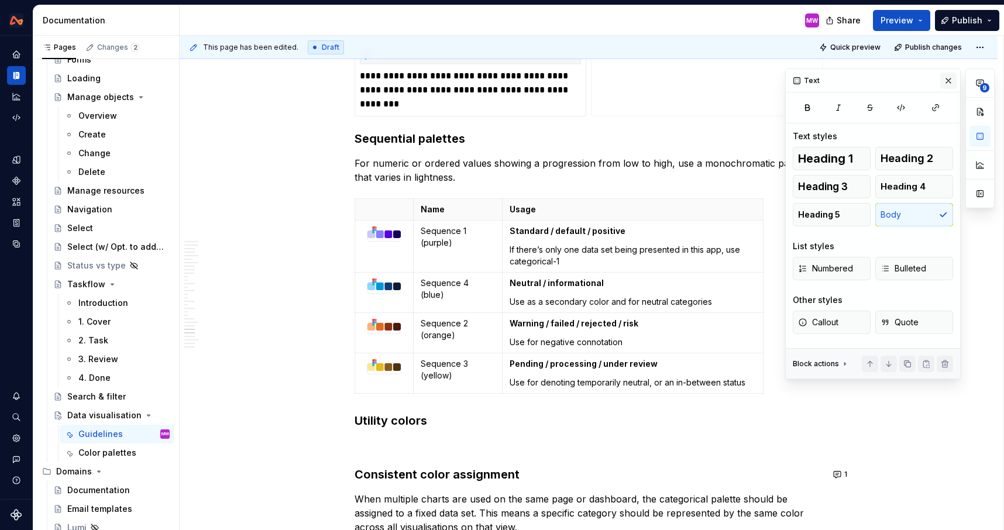
click at [946, 80] on button "button" at bounding box center [948, 81] width 16 height 16
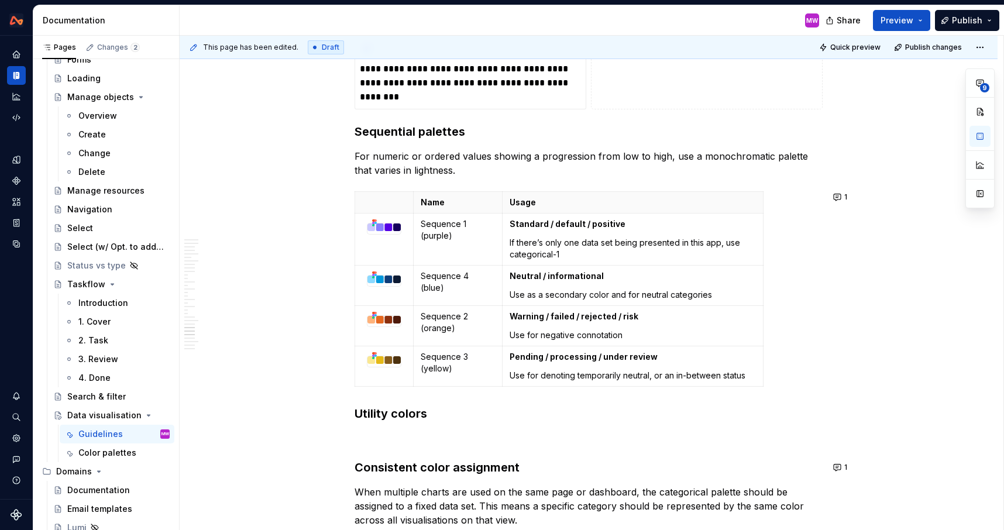
scroll to position [6941, 0]
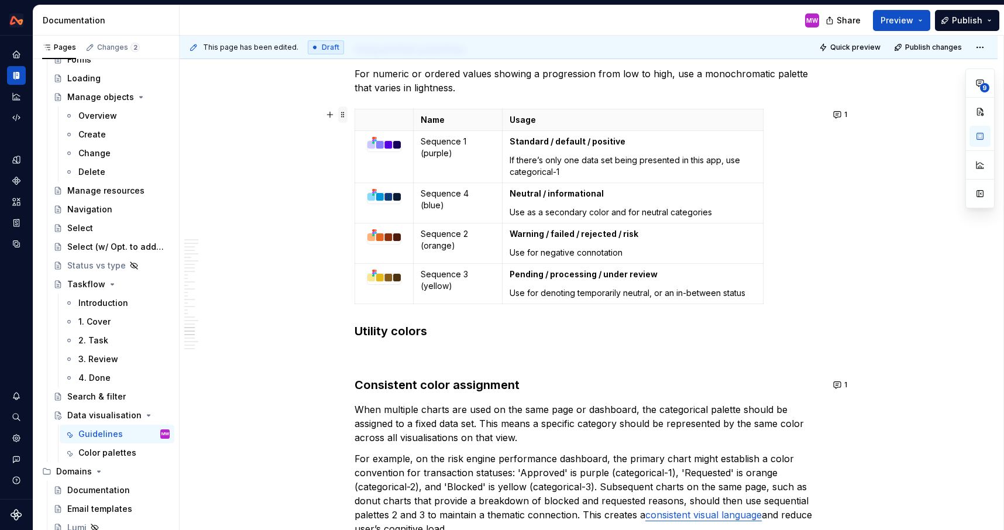
click at [343, 119] on span at bounding box center [342, 114] width 9 height 16
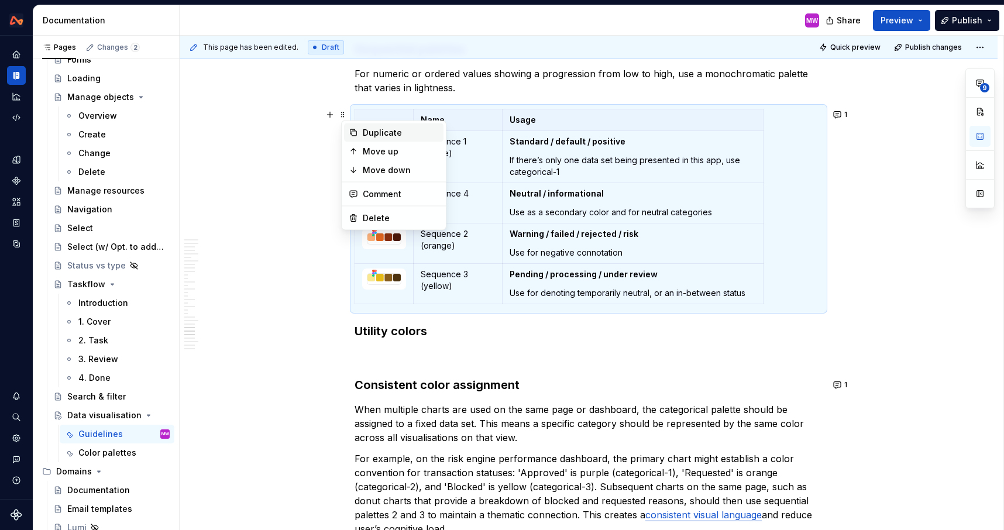
click at [378, 133] on div "Duplicate" at bounding box center [401, 133] width 76 height 12
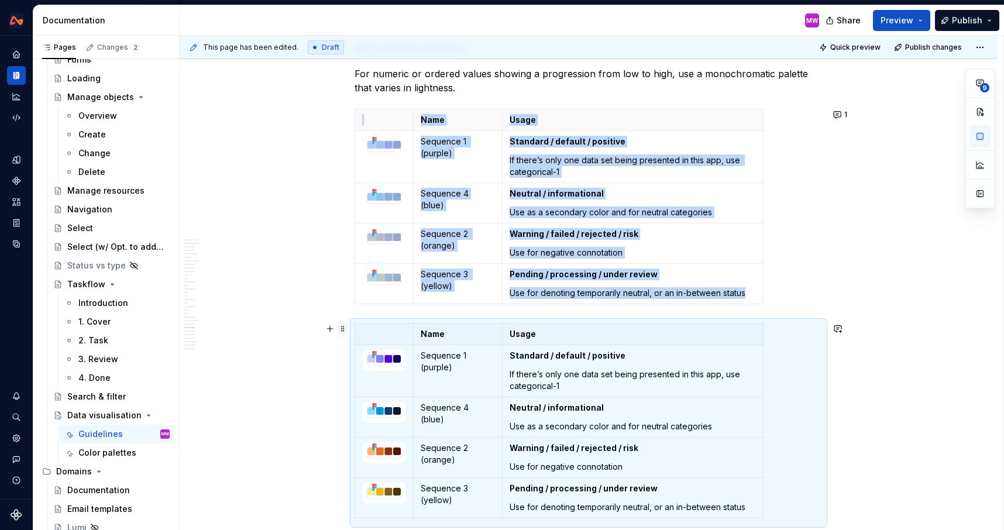
click at [347, 330] on span at bounding box center [342, 328] width 9 height 16
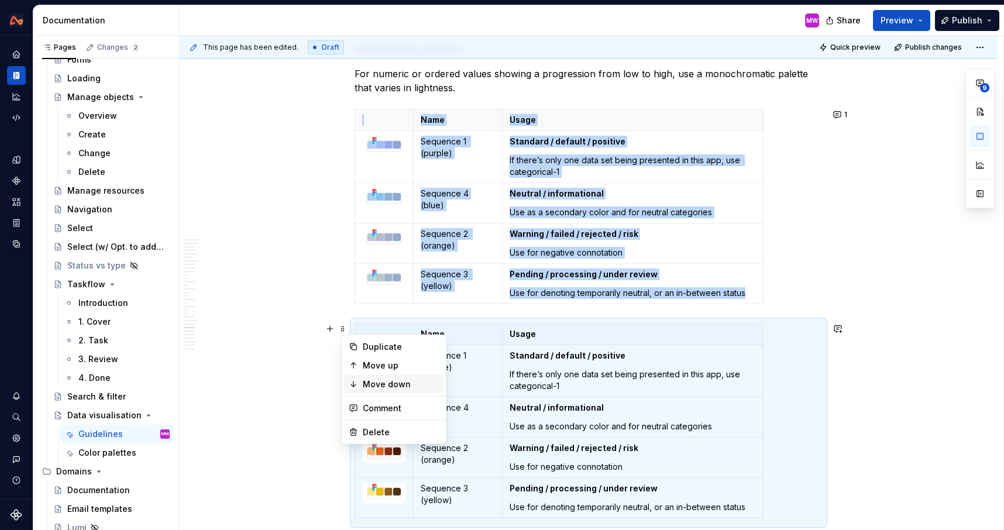
click at [390, 382] on div "Move down" at bounding box center [401, 384] width 76 height 12
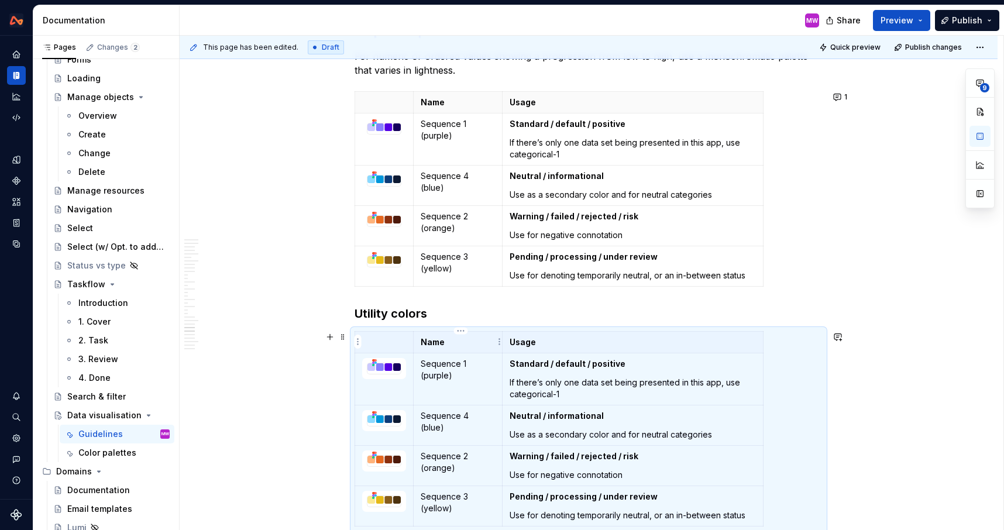
scroll to position [7028, 0]
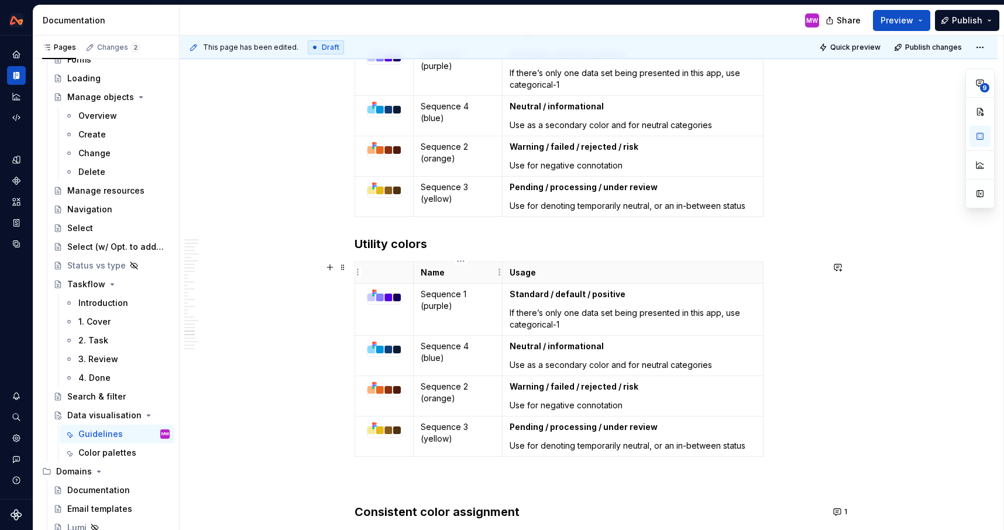
click at [474, 274] on p "Name" at bounding box center [457, 273] width 74 height 12
click at [505, 273] on th "Usage" at bounding box center [632, 272] width 261 height 22
click at [500, 271] on html "Design System MW Design system data Documentation MW Share Preview Publish Page…" at bounding box center [502, 265] width 1004 height 530
click at [507, 246] on html "Design System MW Design system data Documentation MW Share Preview Publish Page…" at bounding box center [502, 265] width 1004 height 530
click at [768, 355] on icon "button" at bounding box center [765, 358] width 9 height 9
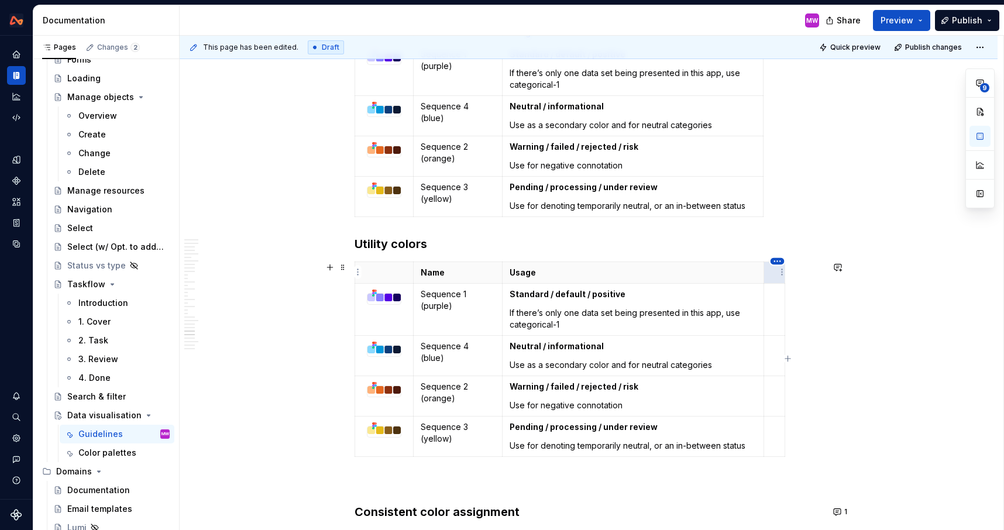
click at [776, 263] on html "Design System MW Design system data Documentation MW Share Preview Publish Page…" at bounding box center [502, 265] width 1004 height 530
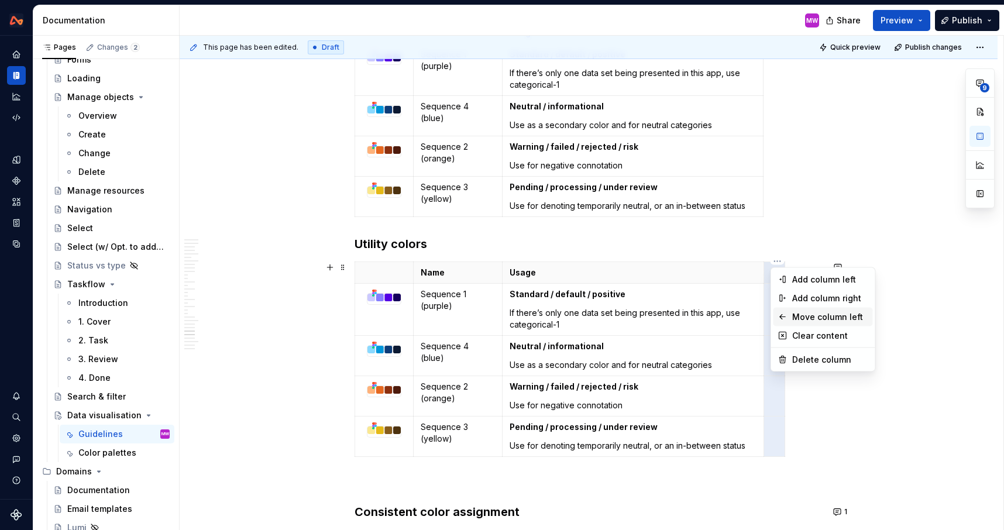
click at [801, 312] on div "Move column left" at bounding box center [830, 317] width 76 height 12
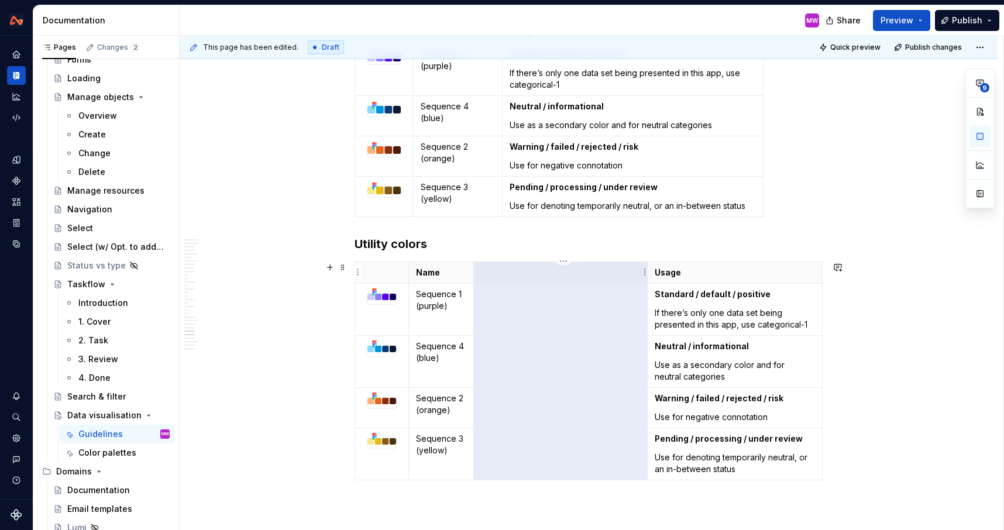
click at [612, 273] on p at bounding box center [561, 273] width 160 height 12
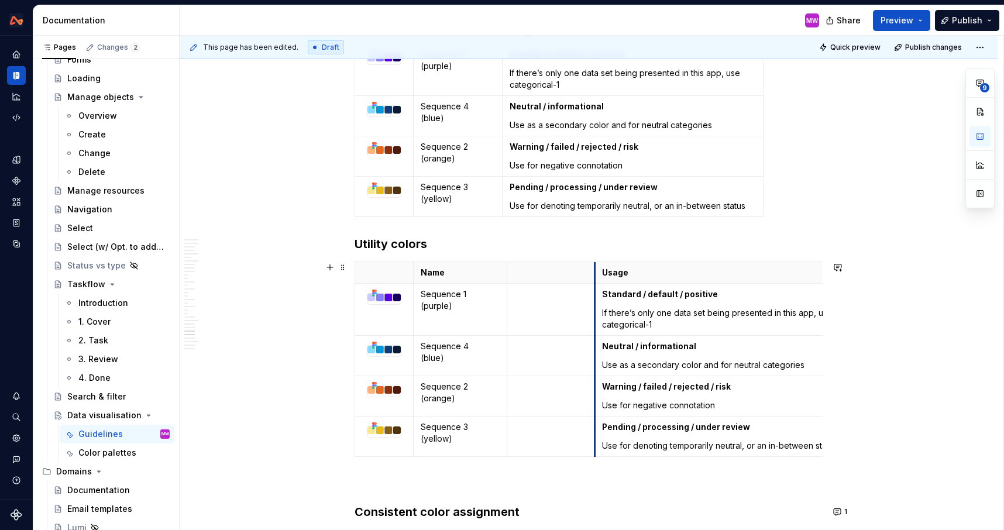
drag, startPoint x: 531, startPoint y: 273, endPoint x: 595, endPoint y: 277, distance: 63.8
click at [595, 277] on th "Usage" at bounding box center [724, 272] width 261 height 22
click at [551, 268] on p at bounding box center [549, 273] width 71 height 12
click at [543, 301] on td at bounding box center [548, 309] width 85 height 52
click at [387, 295] on img at bounding box center [383, 298] width 33 height 8
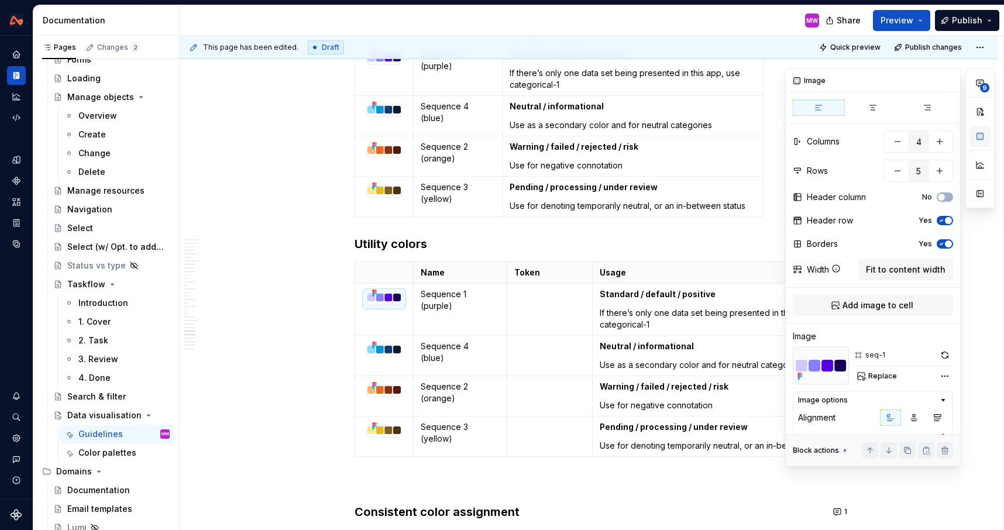
click at [980, 137] on button "button" at bounding box center [979, 136] width 21 height 21
click at [873, 373] on span "Replace" at bounding box center [882, 375] width 29 height 9
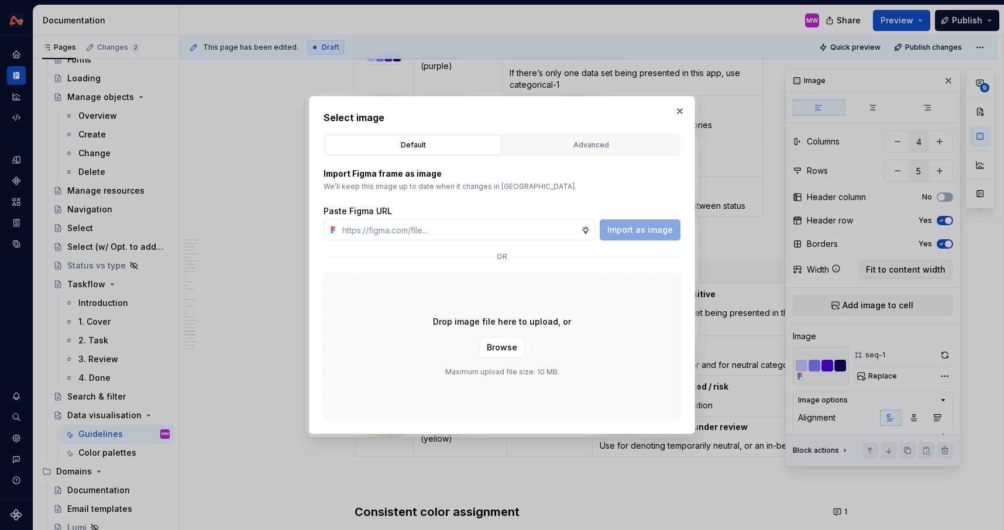
type textarea "*"
type input "https://www.figma.com/design/vyrr2wkQLi2cIhDazDjR9o/Webapp-patterns?node-id=369…"
click at [614, 229] on span "Import as image" at bounding box center [640, 230] width 66 height 12
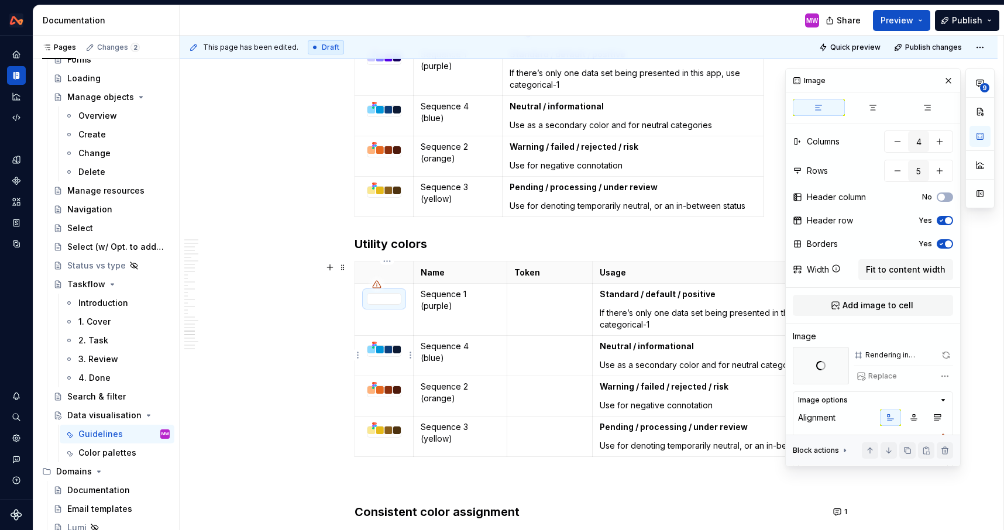
click at [388, 349] on img at bounding box center [383, 350] width 33 height 8
click at [875, 375] on span "Replace" at bounding box center [882, 375] width 29 height 9
type textarea "*"
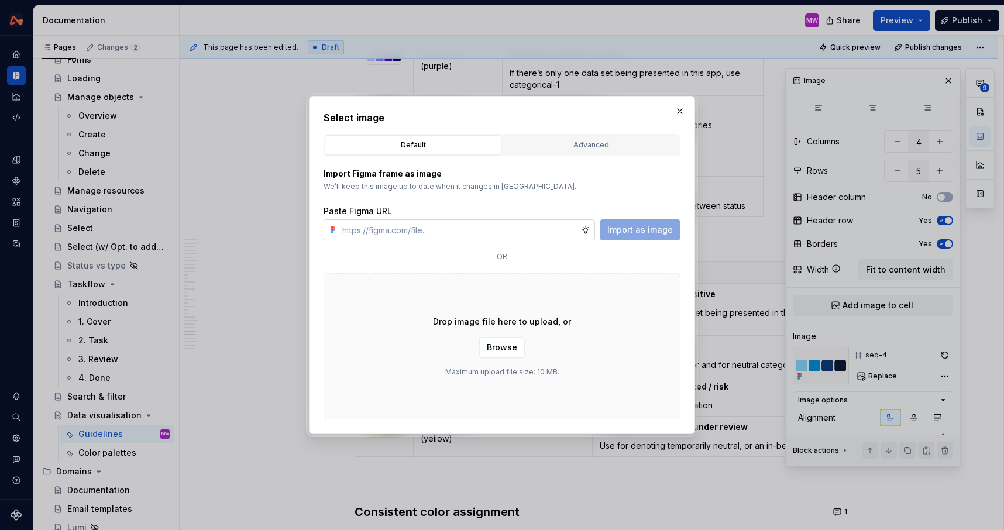
click at [522, 229] on input "text" at bounding box center [458, 229] width 243 height 21
type input "https://www.figma.com/design/vyrr2wkQLi2cIhDazDjR9o/Webapp-patterns?node-id=369…"
click at [667, 239] on button "Import as image" at bounding box center [639, 229] width 81 height 21
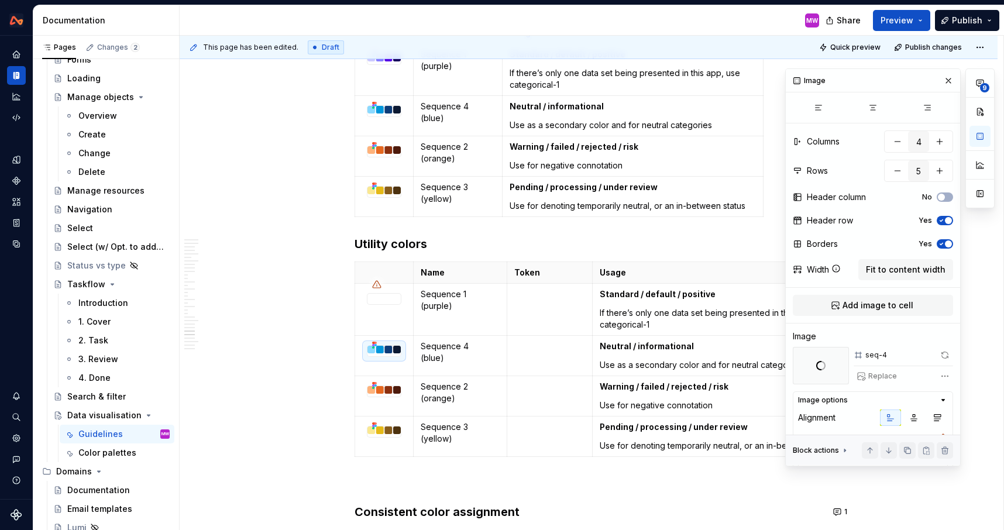
scroll to position [7056, 0]
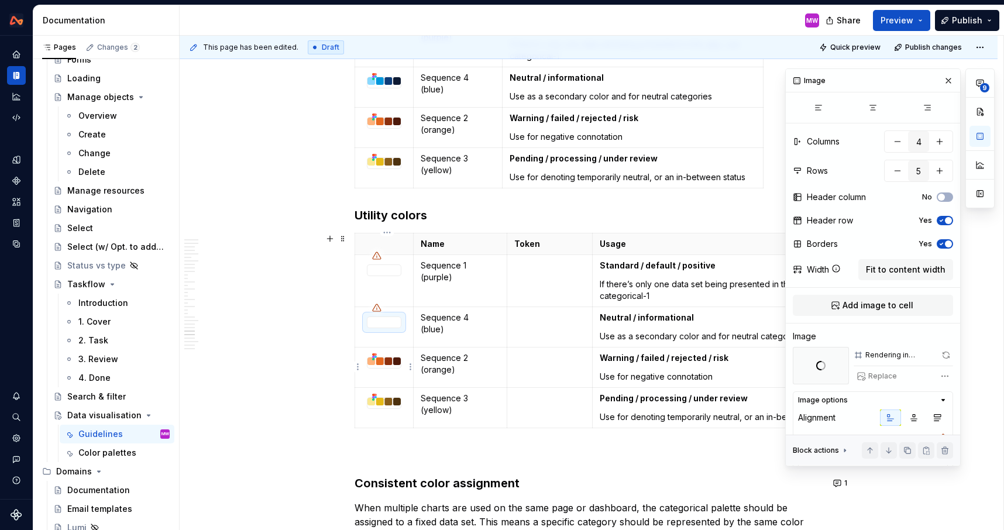
click at [390, 361] on img at bounding box center [383, 361] width 33 height 8
click at [863, 375] on button "Replace" at bounding box center [877, 376] width 49 height 16
type textarea "*"
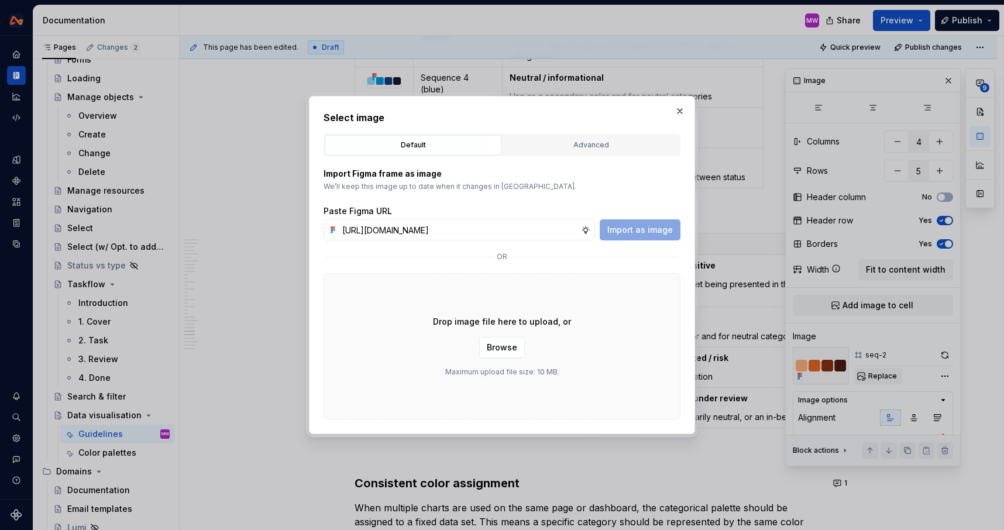
scroll to position [0, 249]
type input "https://www.figma.com/design/vyrr2wkQLi2cIhDazDjR9o/Webapp-patterns?node-id=369…"
click at [644, 232] on span "Import as image" at bounding box center [640, 230] width 66 height 12
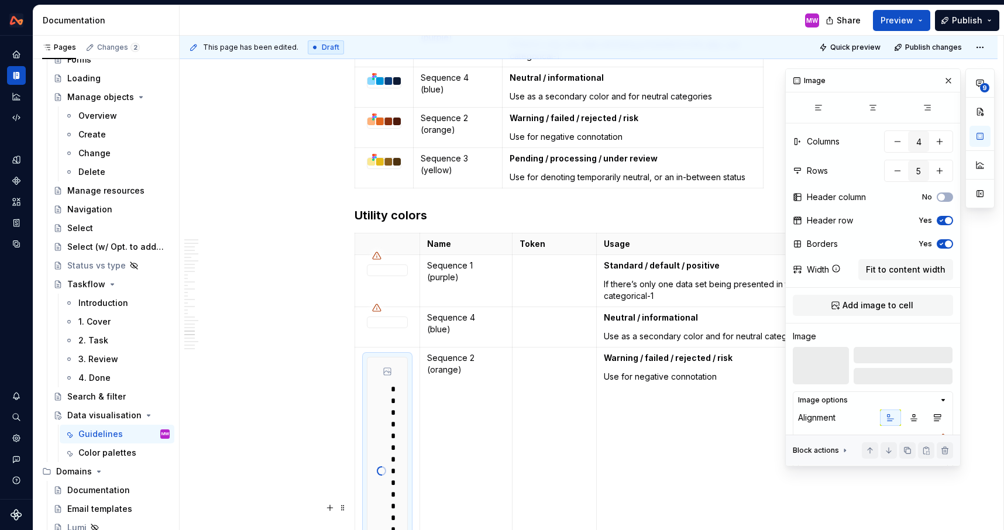
scroll to position [7097, 0]
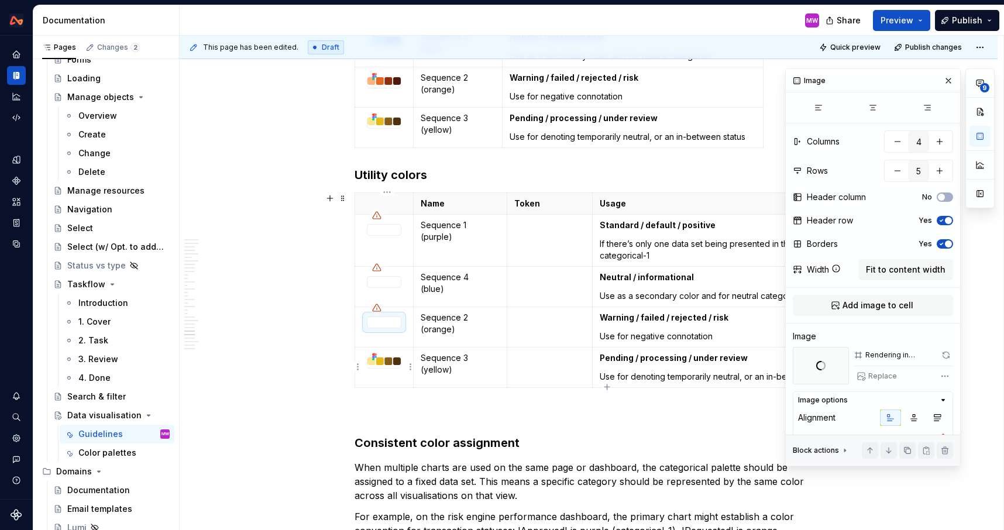
click at [377, 356] on icon at bounding box center [375, 357] width 2 height 2
click at [874, 377] on span "Replace" at bounding box center [882, 375] width 29 height 9
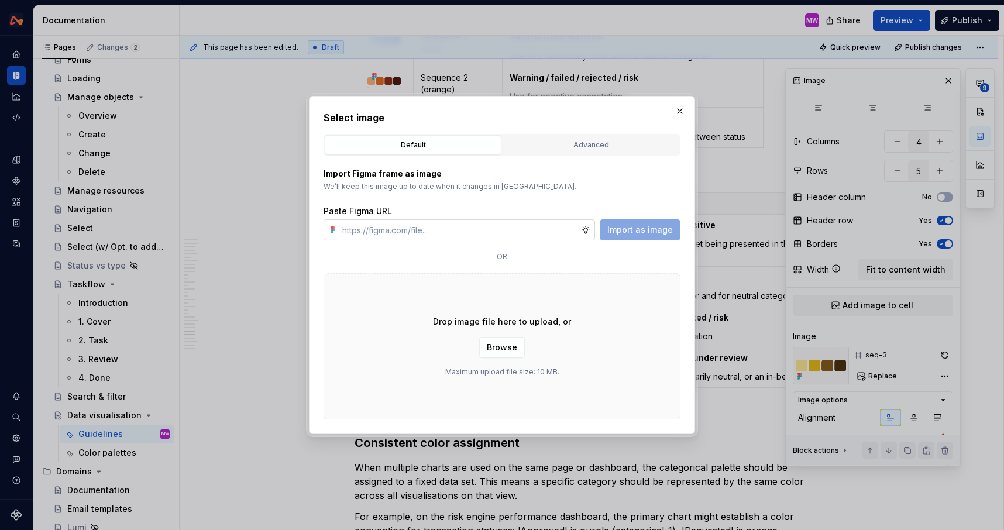
type textarea "*"
click at [564, 233] on input "text" at bounding box center [458, 229] width 243 height 21
type input "https://www.figma.com/design/vyrr2wkQLi2cIhDazDjR9o/Webapp-patterns?node-id=369…"
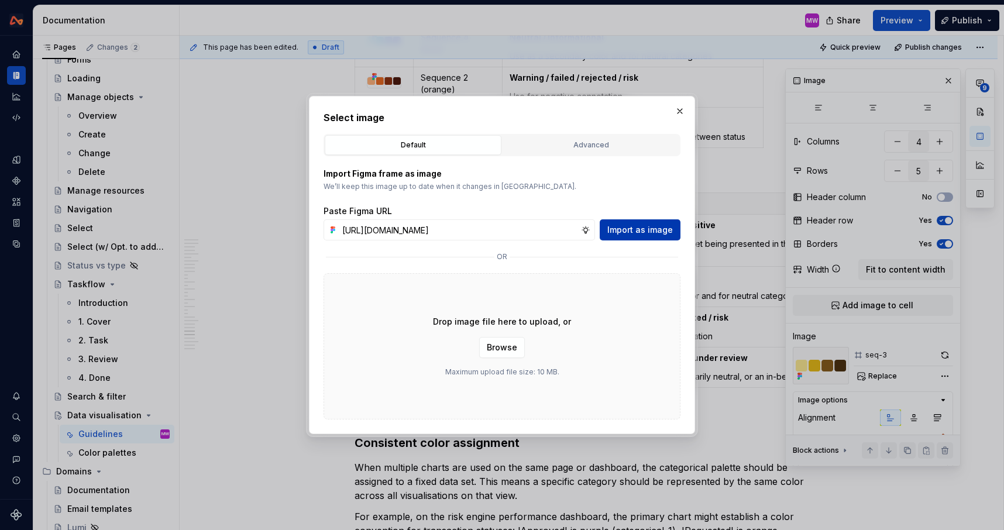
click at [638, 232] on span "Import as image" at bounding box center [640, 230] width 66 height 12
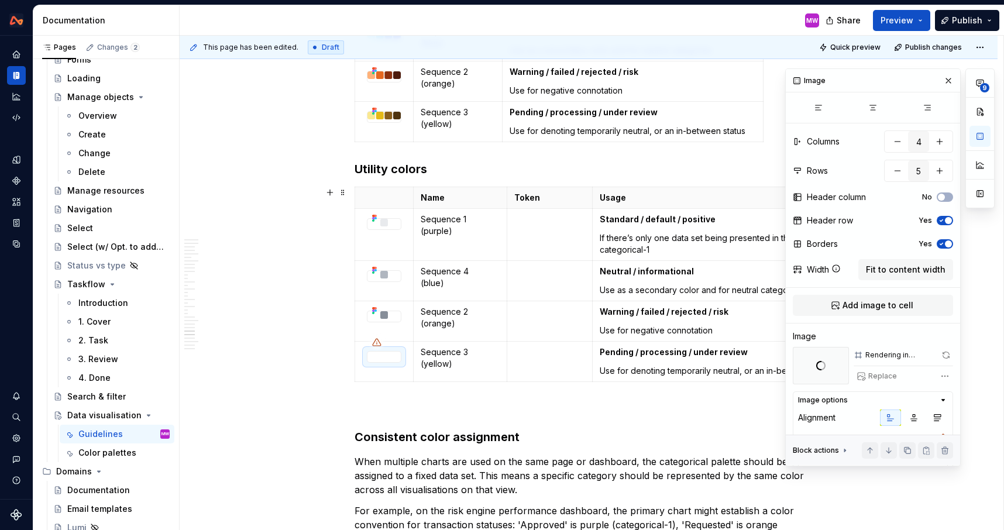
scroll to position [7072, 0]
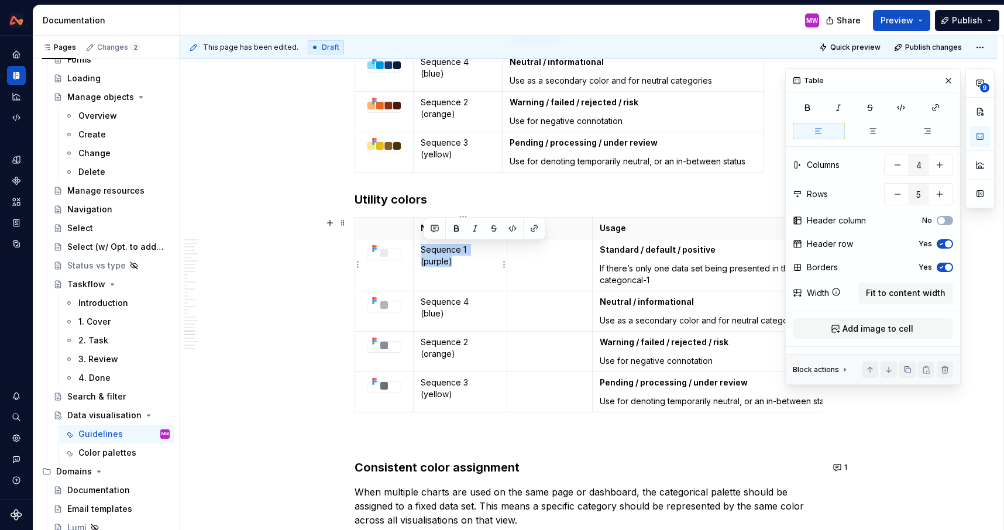
drag, startPoint x: 503, startPoint y: 251, endPoint x: 421, endPoint y: 249, distance: 81.9
click at [421, 249] on td "Sequence 1 (purple)" at bounding box center [460, 265] width 94 height 52
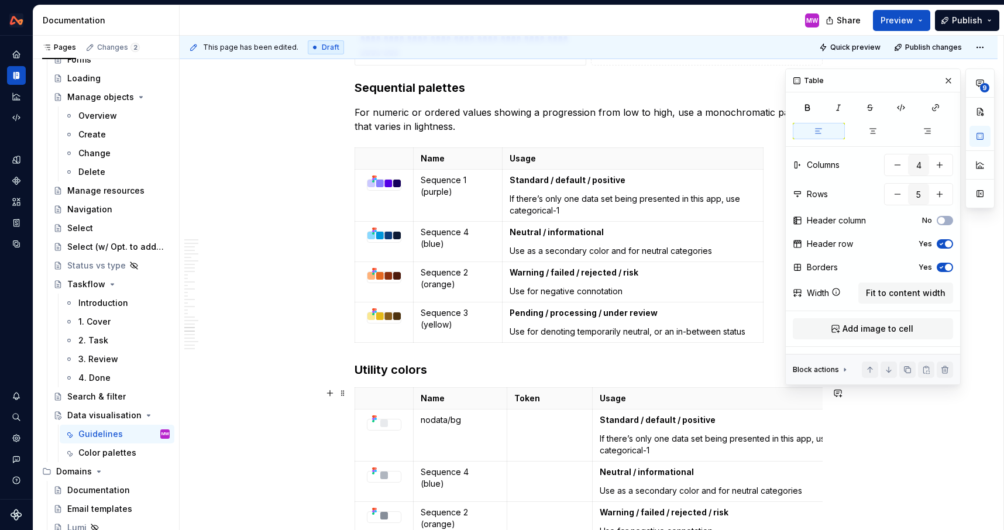
scroll to position [7021, 0]
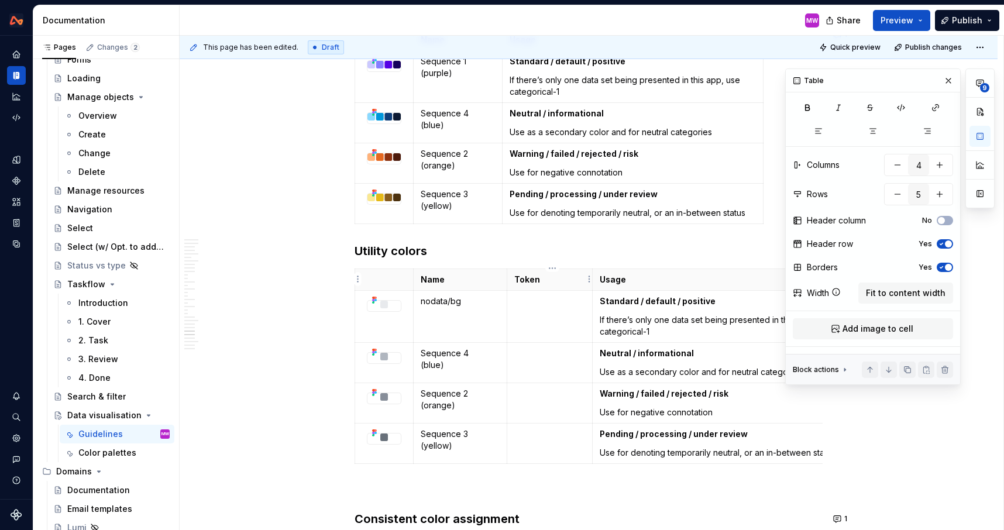
click at [565, 282] on p "Token" at bounding box center [549, 280] width 71 height 12
click at [551, 300] on p at bounding box center [549, 301] width 71 height 12
click at [454, 301] on p "nodata/bg" at bounding box center [459, 301] width 79 height 12
drag, startPoint x: 473, startPoint y: 304, endPoint x: 425, endPoint y: 303, distance: 47.4
click at [425, 303] on p "nodata-bg" at bounding box center [459, 301] width 79 height 12
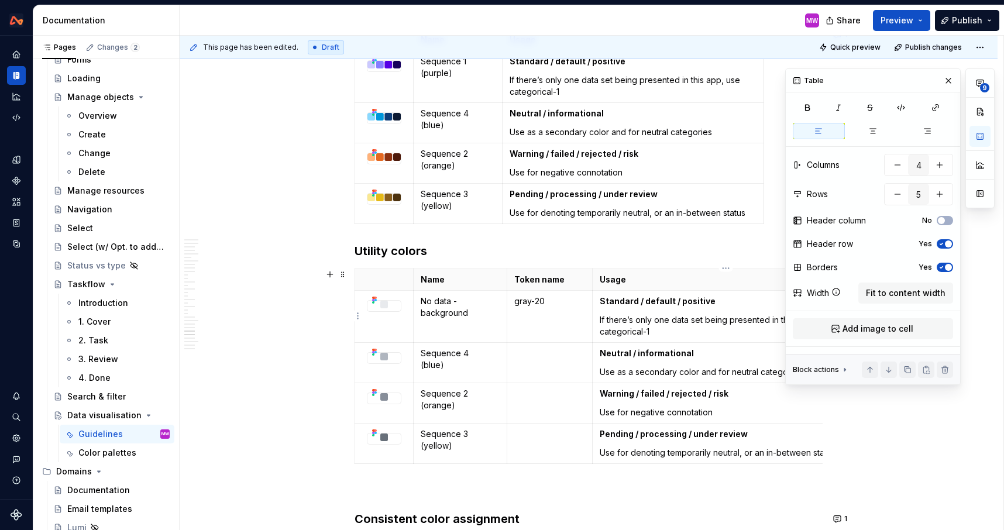
click at [637, 305] on strong "Standard / default / positive" at bounding box center [657, 301] width 116 height 10
type textarea "*"
drag, startPoint x: 670, startPoint y: 335, endPoint x: 599, endPoint y: 319, distance: 72.5
click at [599, 319] on td "Standard / default / positive If there’s only one data set being presented in t…" at bounding box center [722, 316] width 261 height 52
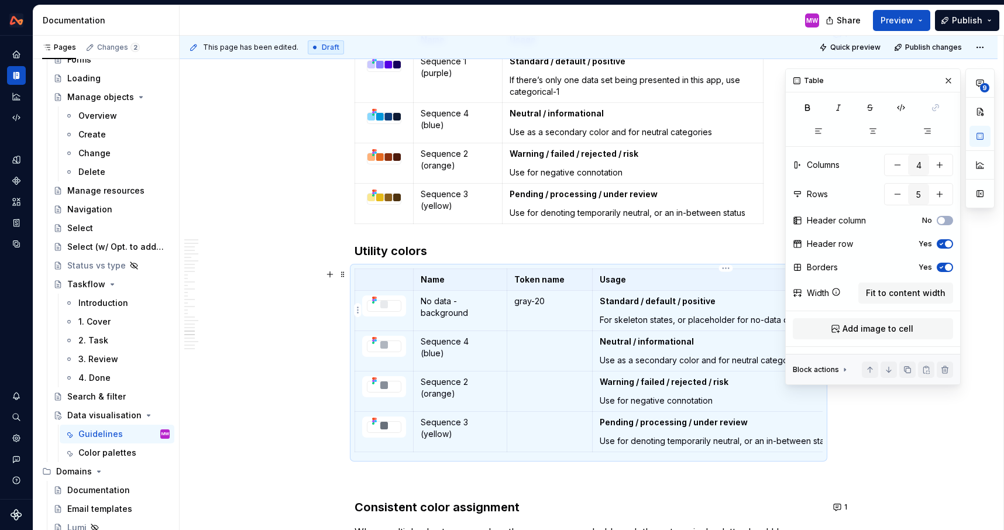
click at [603, 318] on p "For skeleton states, or placeholder for no-data donut chart." at bounding box center [722, 320] width 246 height 12
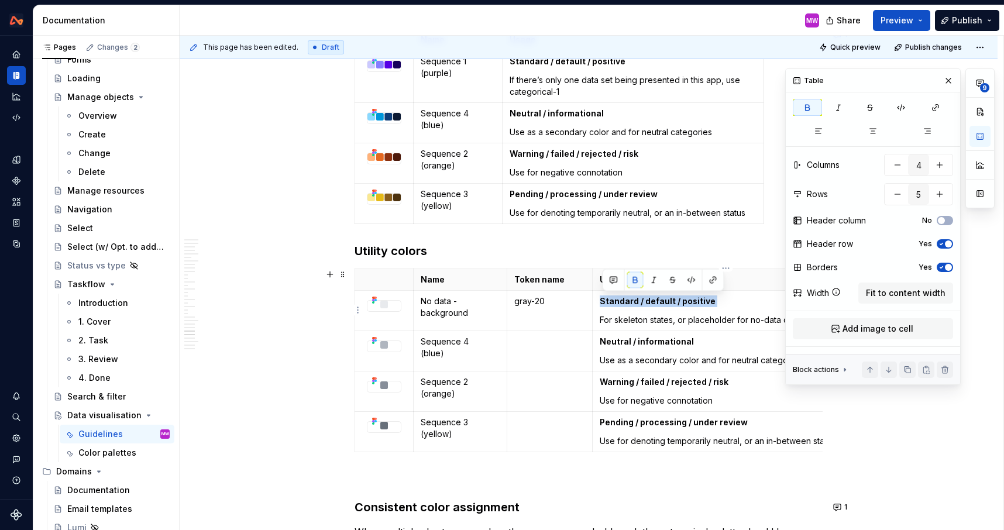
drag, startPoint x: 603, startPoint y: 320, endPoint x: 603, endPoint y: 299, distance: 20.5
click at [603, 299] on td "Standard / default / positive For skeleton states, or placeholder for no-data d…" at bounding box center [722, 310] width 261 height 40
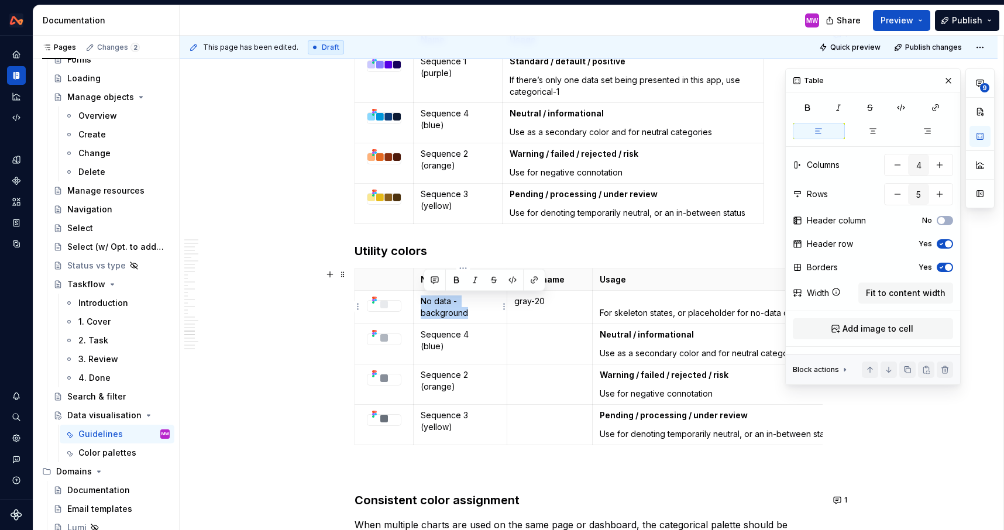
drag, startPoint x: 425, startPoint y: 299, endPoint x: 478, endPoint y: 317, distance: 56.6
click at [478, 317] on p "No data - background" at bounding box center [459, 306] width 79 height 23
click at [609, 299] on p "For skeleton states, or placeholder for no-data donut chart." at bounding box center [722, 306] width 246 height 23
click at [603, 312] on p "No data - background For skeleton states, or placeholder for no-data donut char…" at bounding box center [722, 306] width 246 height 23
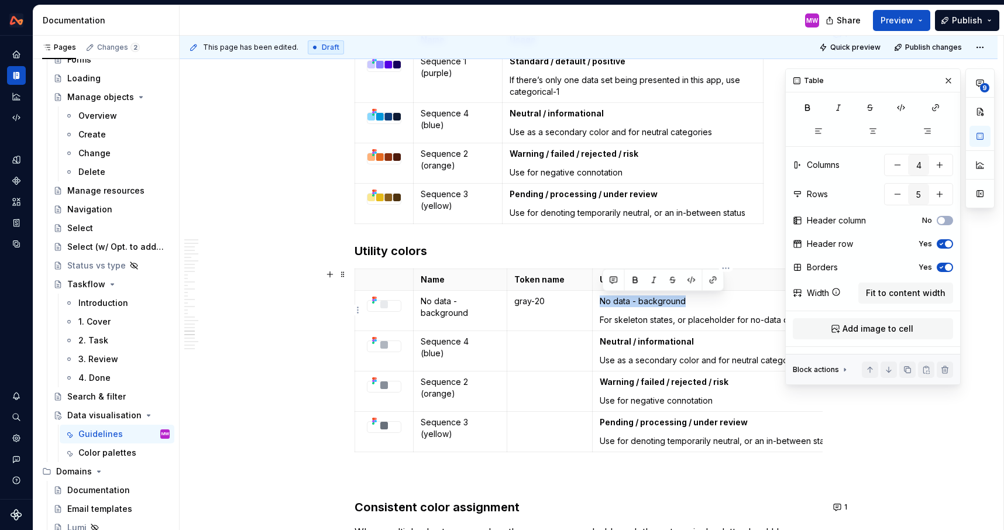
drag, startPoint x: 694, startPoint y: 299, endPoint x: 599, endPoint y: 297, distance: 94.2
click at [599, 297] on td "No data - background For skeleton states, or placeholder for no-data donut char…" at bounding box center [722, 310] width 261 height 40
click at [642, 282] on button "button" at bounding box center [635, 280] width 16 height 16
click at [458, 278] on p "Name" at bounding box center [459, 280] width 79 height 12
click at [461, 269] on html "Design System MW Design system data Documentation MW Share Preview Publish Page…" at bounding box center [502, 265] width 1004 height 530
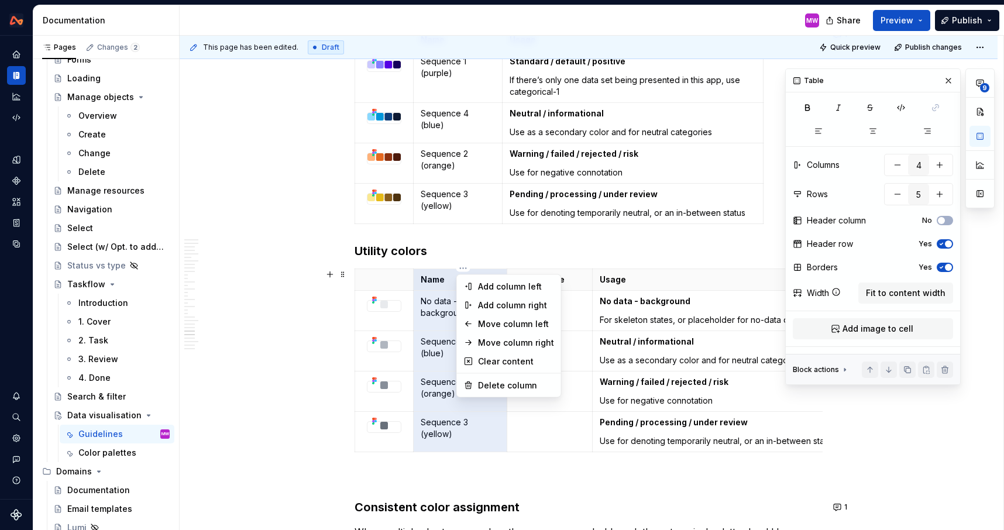
click at [475, 250] on html "Design System MW Design system data Documentation MW Share Preview Publish Page…" at bounding box center [502, 265] width 1004 height 530
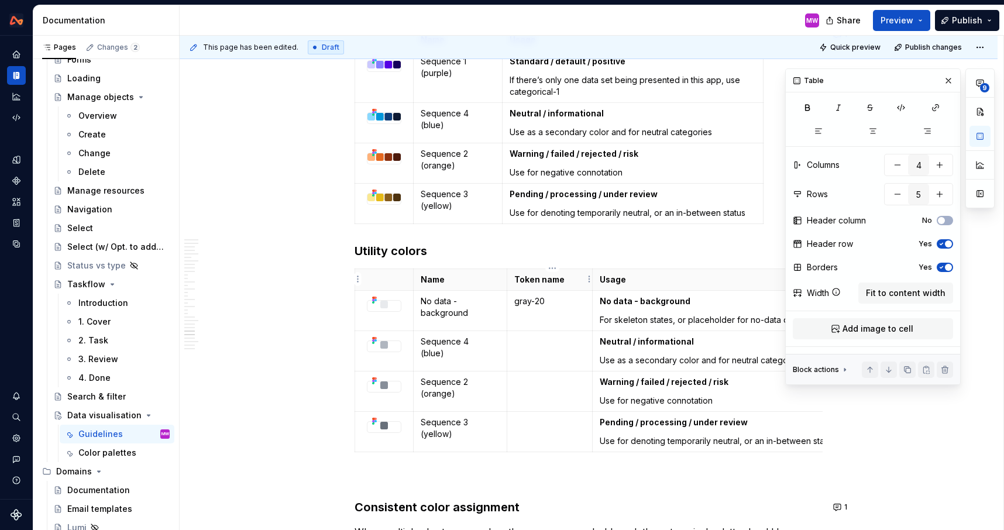
click at [570, 280] on p "Token name" at bounding box center [549, 280] width 71 height 12
drag, startPoint x: 564, startPoint y: 301, endPoint x: 516, endPoint y: 301, distance: 47.4
click at [516, 301] on td "gray-20" at bounding box center [548, 310] width 85 height 40
drag, startPoint x: 475, startPoint y: 316, endPoint x: 424, endPoint y: 298, distance: 54.2
click at [424, 298] on p "No data - background" at bounding box center [459, 306] width 79 height 23
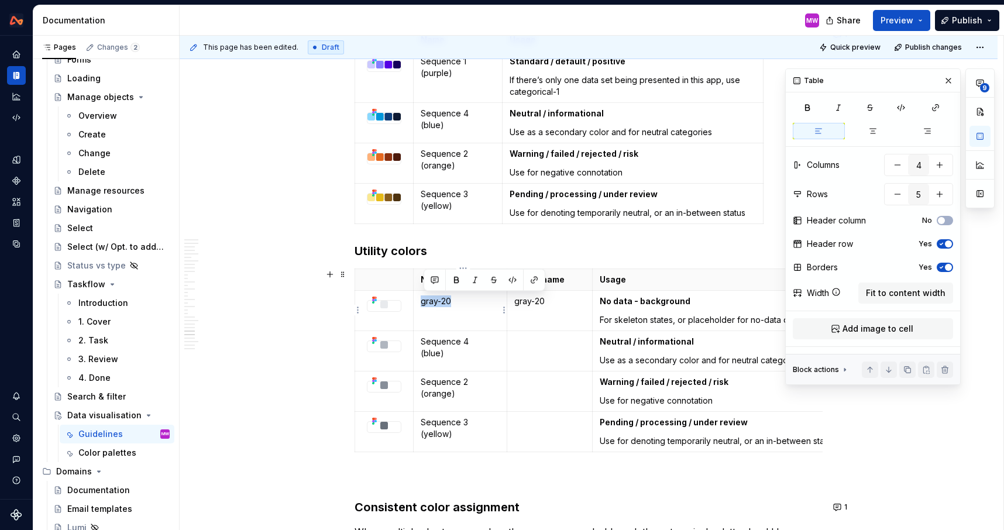
drag, startPoint x: 464, startPoint y: 305, endPoint x: 423, endPoint y: 301, distance: 41.1
click at [423, 301] on td "gray-20" at bounding box center [460, 310] width 94 height 40
click at [508, 278] on button "button" at bounding box center [512, 280] width 16 height 16
click at [478, 310] on td "gray-20" at bounding box center [460, 310] width 94 height 40
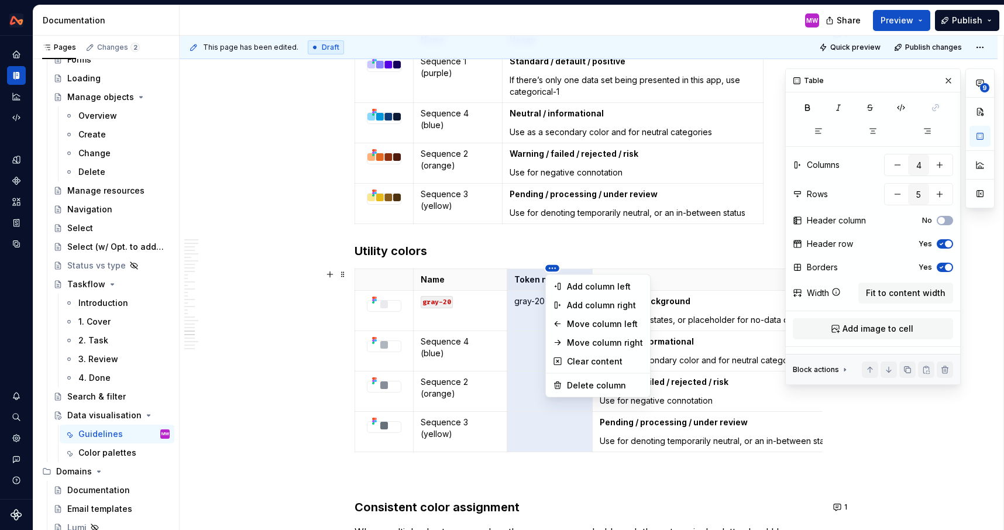
click at [554, 271] on html "Design System MW Design system data Documentation MW Share Preview Publish Page…" at bounding box center [502, 265] width 1004 height 530
click at [579, 387] on div "Delete column" at bounding box center [605, 386] width 76 height 12
type input "3"
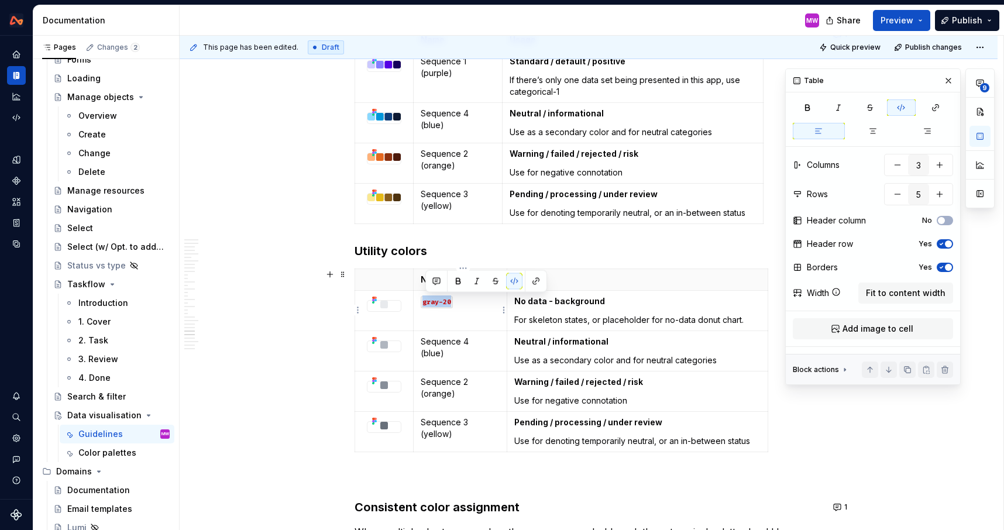
drag, startPoint x: 456, startPoint y: 303, endPoint x: 425, endPoint y: 303, distance: 30.4
click at [425, 303] on p "gray-20" at bounding box center [459, 301] width 79 height 12
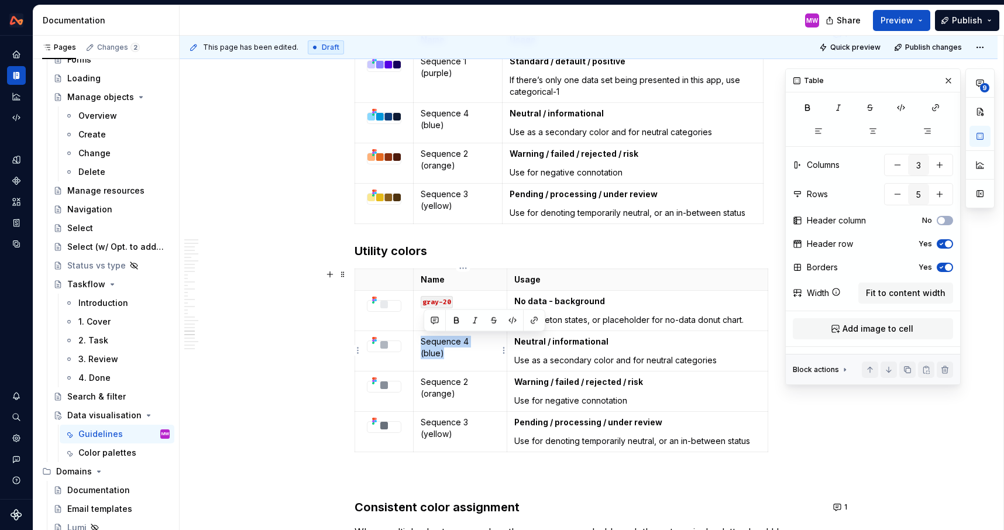
drag, startPoint x: 449, startPoint y: 355, endPoint x: 420, endPoint y: 340, distance: 32.2
click at [420, 340] on td "Sequence 4 (blue)" at bounding box center [460, 350] width 94 height 40
drag, startPoint x: 460, startPoint y: 396, endPoint x: 421, endPoint y: 379, distance: 42.2
click at [421, 379] on td "Sequence 2 (orange)" at bounding box center [460, 391] width 94 height 40
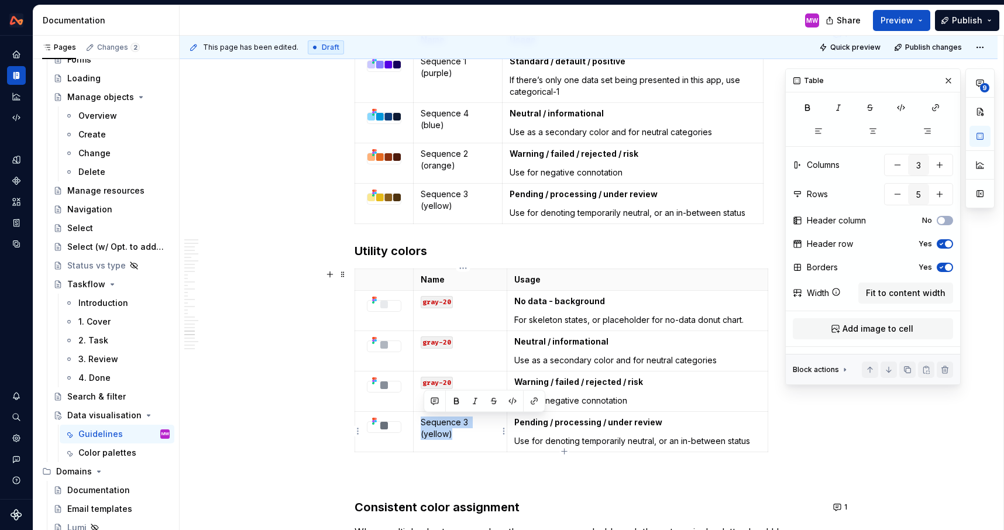
drag, startPoint x: 464, startPoint y: 440, endPoint x: 420, endPoint y: 418, distance: 49.7
click at [420, 418] on td "Sequence 3 (yellow)" at bounding box center [460, 431] width 94 height 40
click at [450, 345] on code "gray-20" at bounding box center [436, 342] width 32 height 12
click at [447, 385] on code "gray-20" at bounding box center [436, 383] width 32 height 12
click at [449, 423] on code "gray-20" at bounding box center [436, 423] width 32 height 12
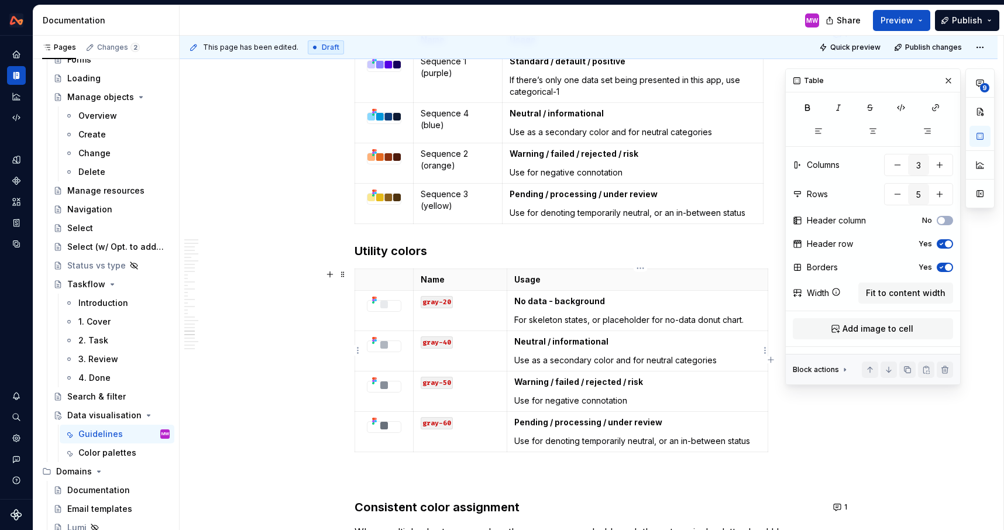
click at [719, 360] on p "Use as a secondary color and for neutral categories" at bounding box center [637, 360] width 246 height 12
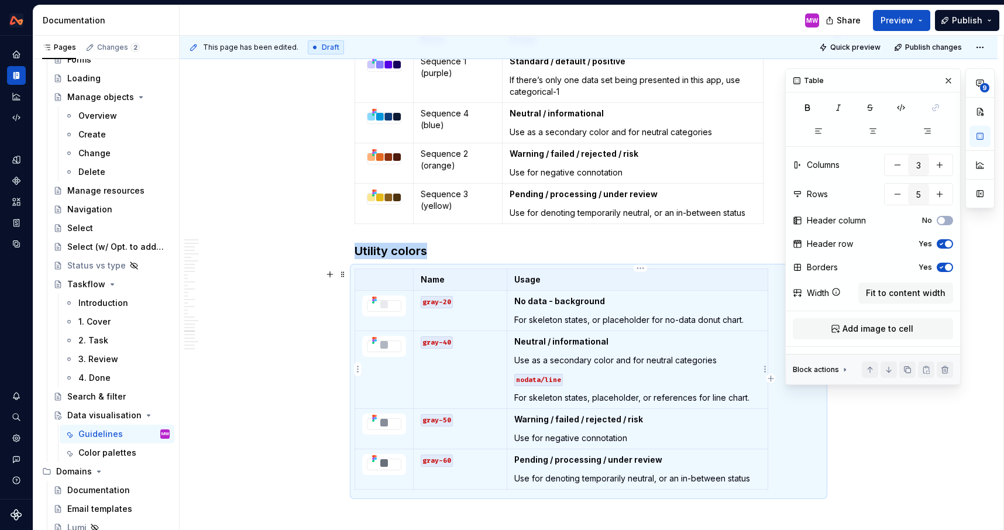
click at [580, 374] on p "nodata/line" at bounding box center [637, 379] width 246 height 12
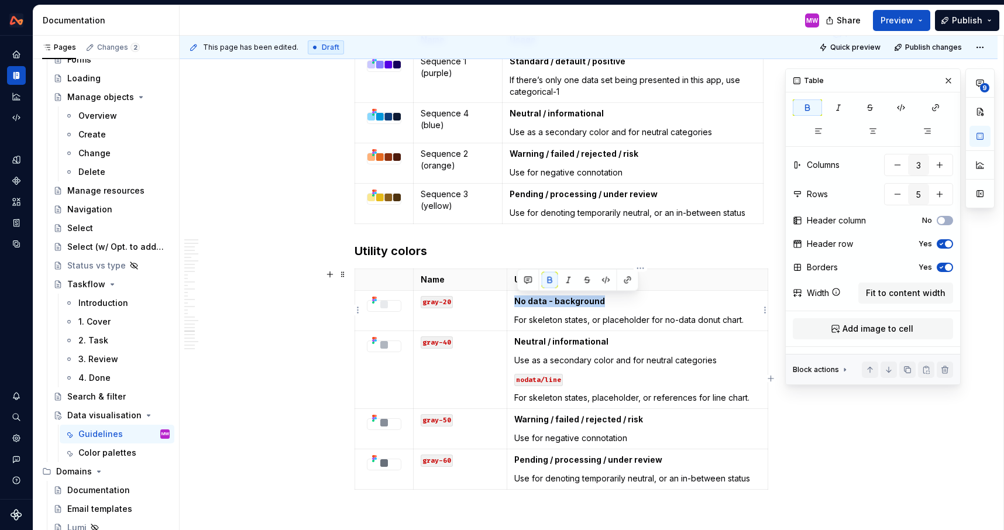
drag, startPoint x: 612, startPoint y: 302, endPoint x: 516, endPoint y: 302, distance: 95.9
click at [516, 302] on p "No data - background" at bounding box center [637, 301] width 246 height 12
drag, startPoint x: 618, startPoint y: 339, endPoint x: 516, endPoint y: 339, distance: 101.8
click at [516, 339] on td "Neutral / informational Use as a secondary color and for neutral categories nod…" at bounding box center [636, 369] width 261 height 78
drag, startPoint x: 621, startPoint y: 343, endPoint x: 556, endPoint y: 340, distance: 65.0
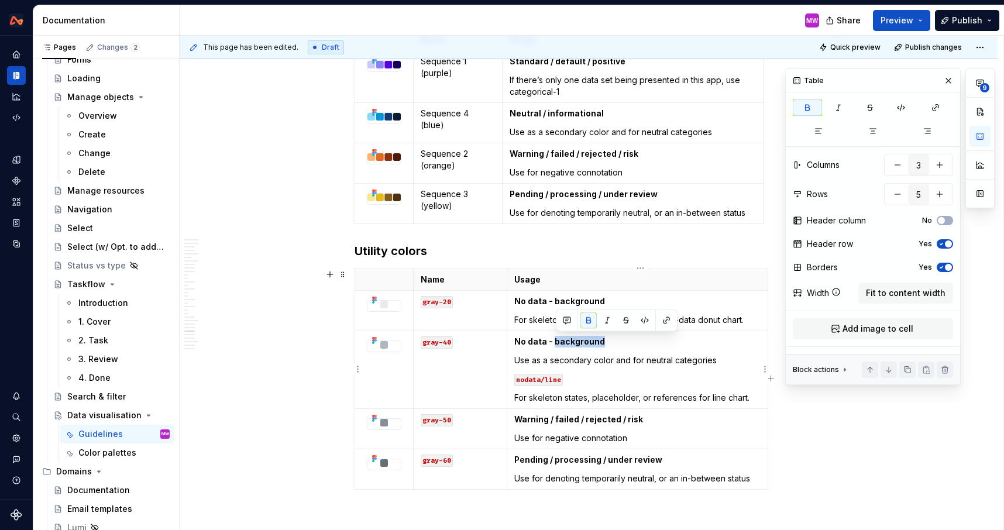
click at [556, 340] on p "No data - background" at bounding box center [637, 342] width 246 height 12
click at [519, 394] on p "For skeleton states, placeholder, or references for line chart." at bounding box center [637, 398] width 246 height 12
drag, startPoint x: 587, startPoint y: 381, endPoint x: 516, endPoint y: 380, distance: 70.8
click at [516, 380] on td "No data - line Use as a secondary color and for neutral categories nodata/line …" at bounding box center [636, 369] width 261 height 78
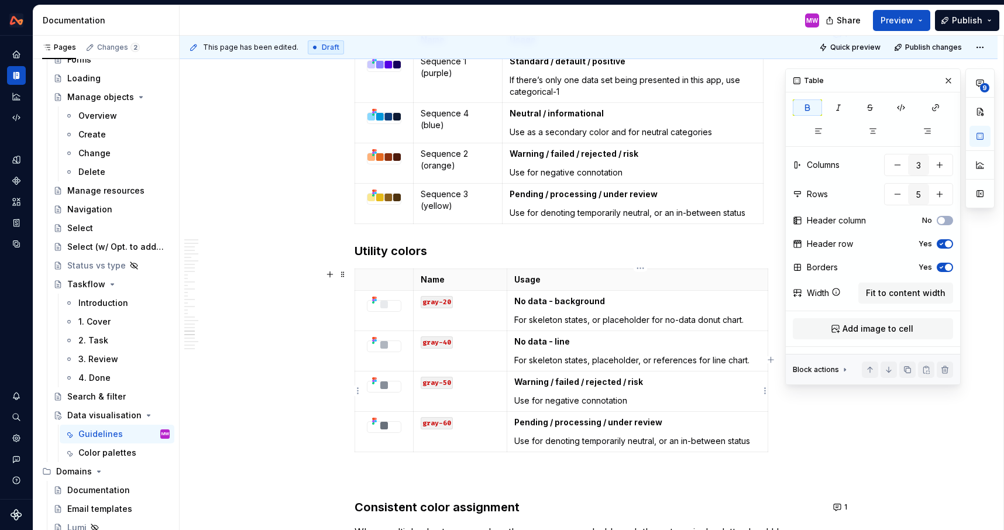
click at [651, 398] on p "Use for negative connotation" at bounding box center [637, 401] width 246 height 12
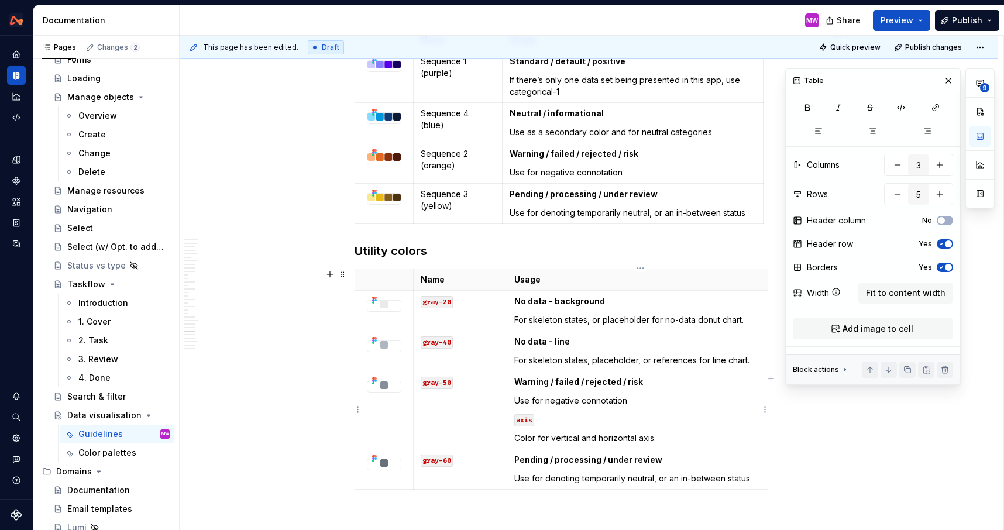
click at [573, 428] on td "Warning / failed / rejected / risk Use for negative connotation axis Color for …" at bounding box center [636, 410] width 261 height 78
drag, startPoint x: 518, startPoint y: 435, endPoint x: 518, endPoint y: 399, distance: 35.7
click at [518, 399] on td "Warning / failed / rejected / risk Use for negative connotation axis Color for …" at bounding box center [636, 410] width 261 height 78
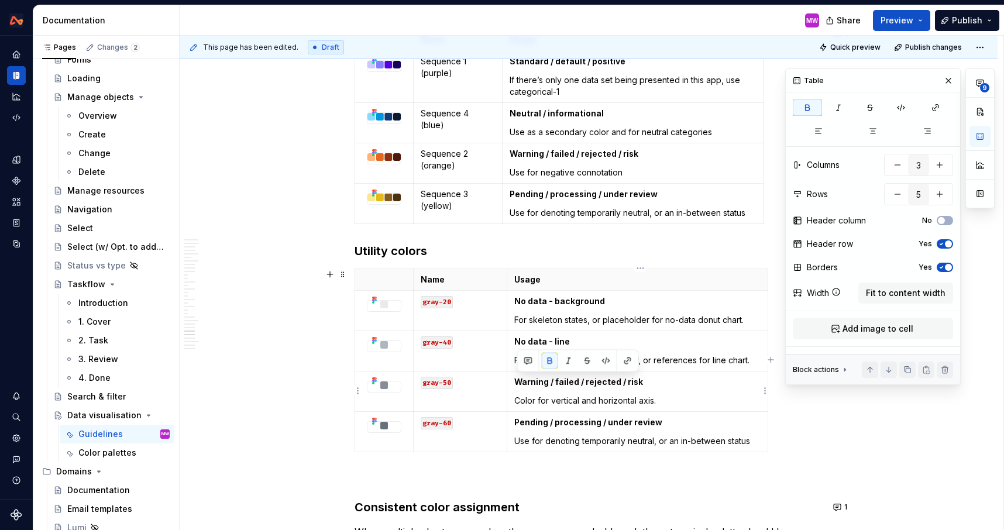
drag, startPoint x: 658, startPoint y: 380, endPoint x: 515, endPoint y: 380, distance: 142.7
click at [515, 380] on td "Warning / failed / rejected / risk Color for vertical and horizontal axis." at bounding box center [636, 391] width 261 height 40
click at [761, 437] on html "Design System MW Design system data Documentation MW Share Preview Publish Page…" at bounding box center [502, 265] width 1004 height 530
click at [748, 444] on html "Design System MW Design system data Documentation MW Share Preview Publish Page…" at bounding box center [502, 265] width 1004 height 530
click at [750, 441] on p "Use for denoting temporarily neutral, or an in-between status" at bounding box center [637, 441] width 246 height 12
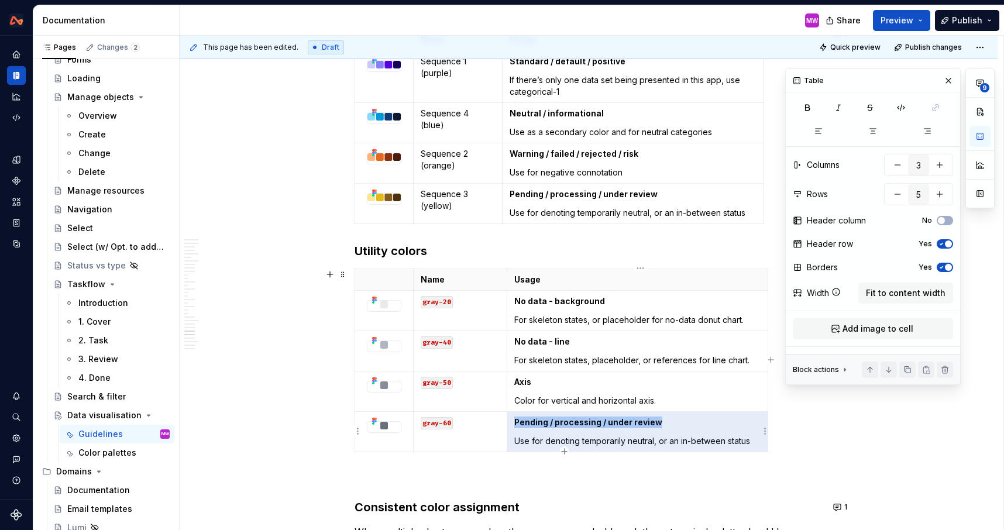
drag, startPoint x: 756, startPoint y: 441, endPoint x: 519, endPoint y: 442, distance: 237.4
click at [519, 442] on p "Use for denoting temporarily neutral, or an in-between status" at bounding box center [637, 441] width 246 height 12
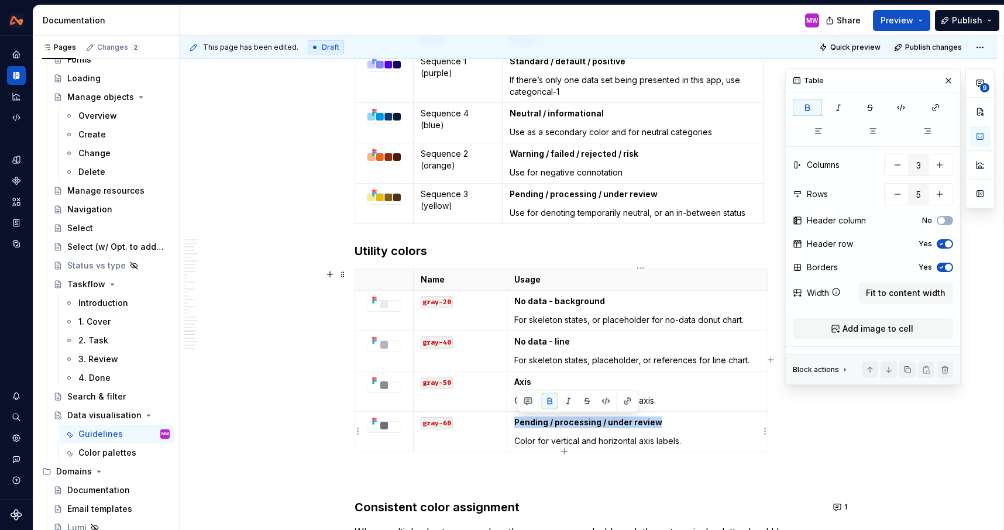
drag, startPoint x: 685, startPoint y: 421, endPoint x: 519, endPoint y: 424, distance: 165.5
click at [519, 424] on p "Pending / processing / under review" at bounding box center [637, 422] width 246 height 12
click at [539, 420] on strong "Axis-label" at bounding box center [535, 422] width 42 height 10
click at [583, 419] on p "Axis label" at bounding box center [637, 422] width 246 height 12
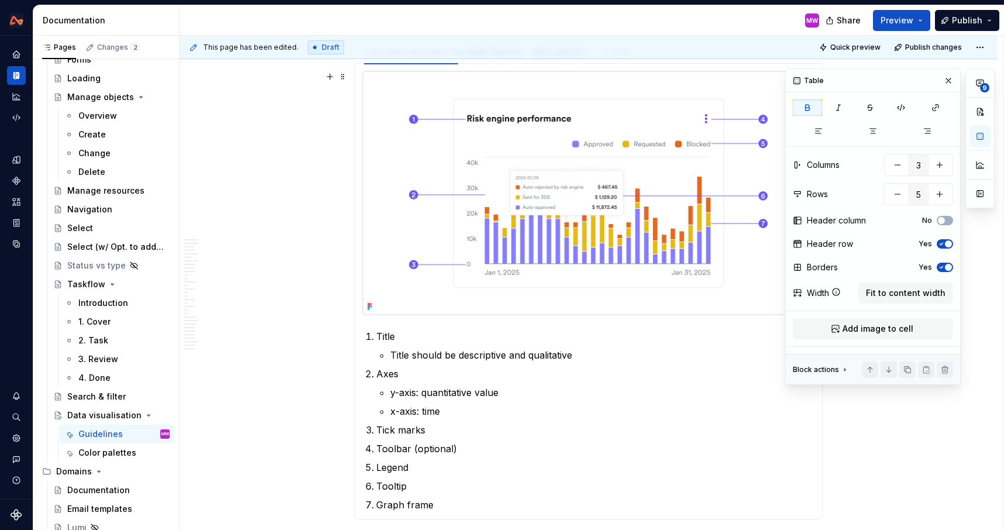
scroll to position [2124, 0]
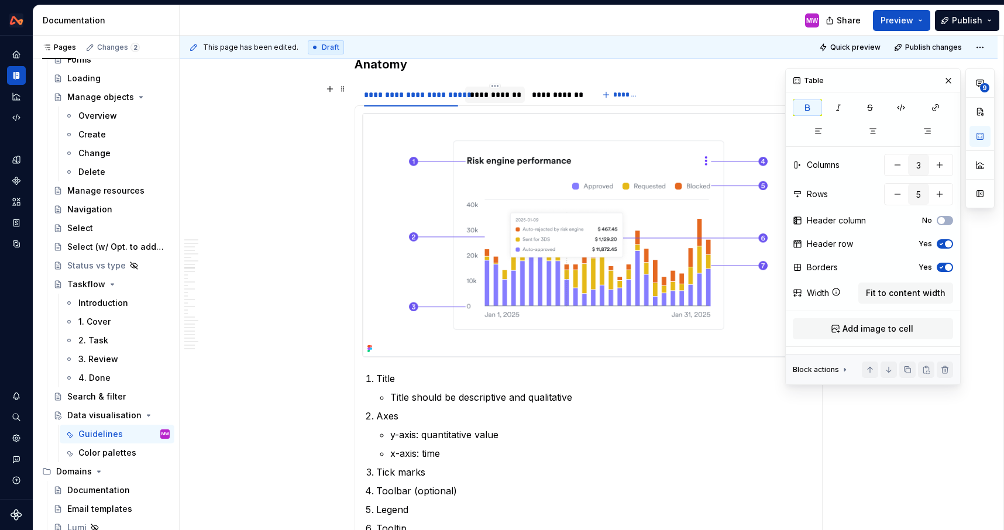
click at [501, 89] on div "**********" at bounding box center [495, 95] width 50 height 12
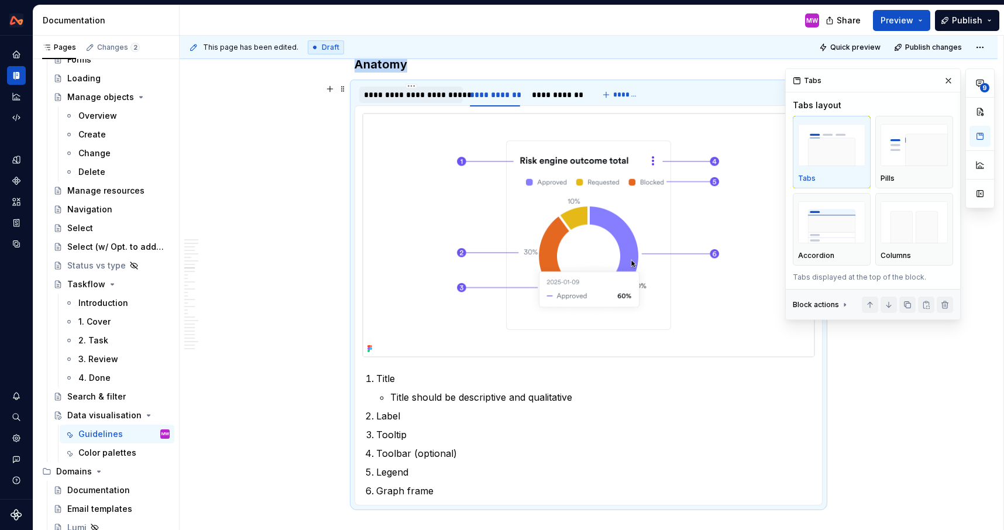
click at [435, 99] on div "**********" at bounding box center [411, 95] width 94 height 12
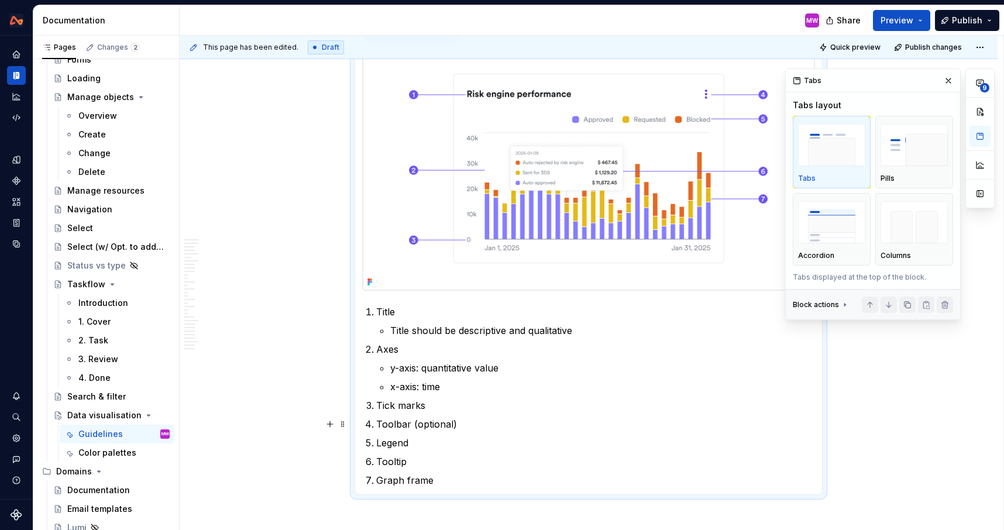
scroll to position [2194, 0]
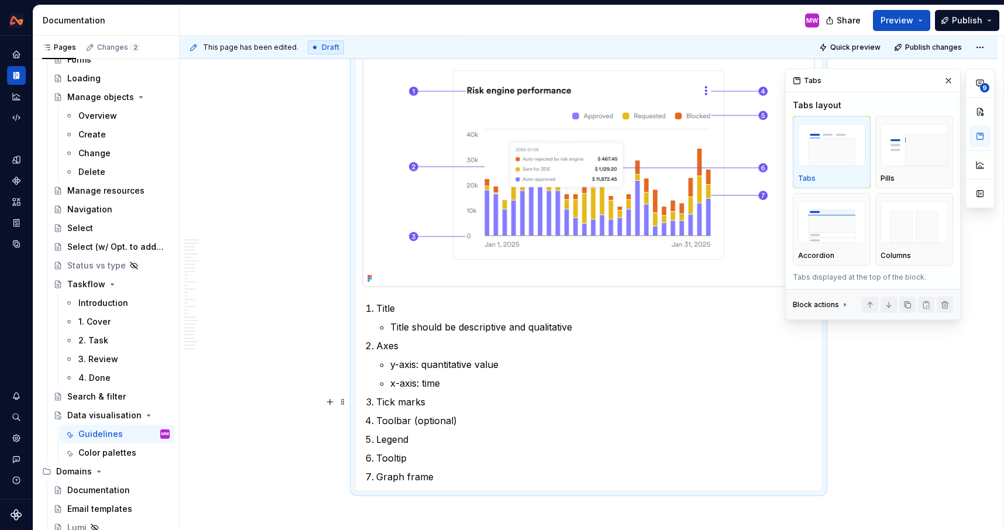
click at [380, 399] on p "Tick marks" at bounding box center [595, 402] width 439 height 14
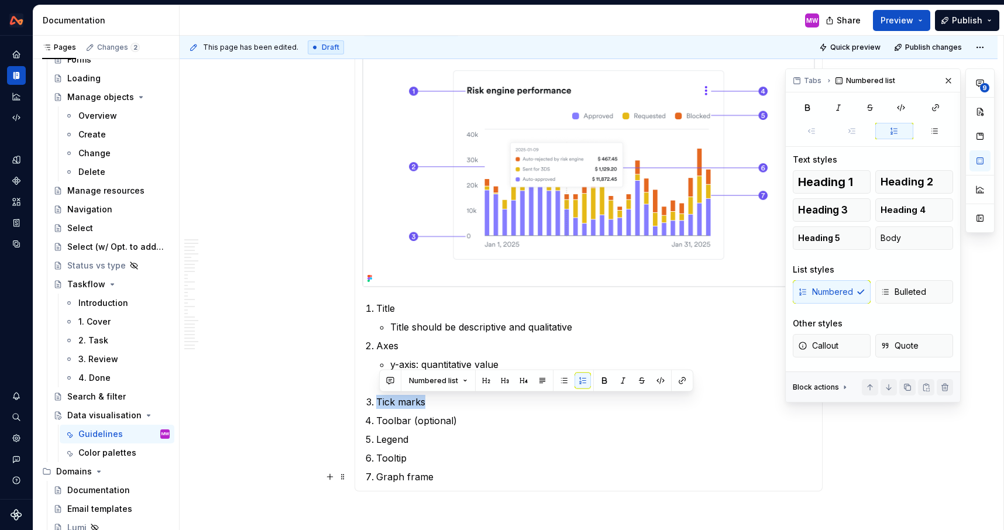
click at [560, 475] on p "Graph frame" at bounding box center [595, 477] width 439 height 14
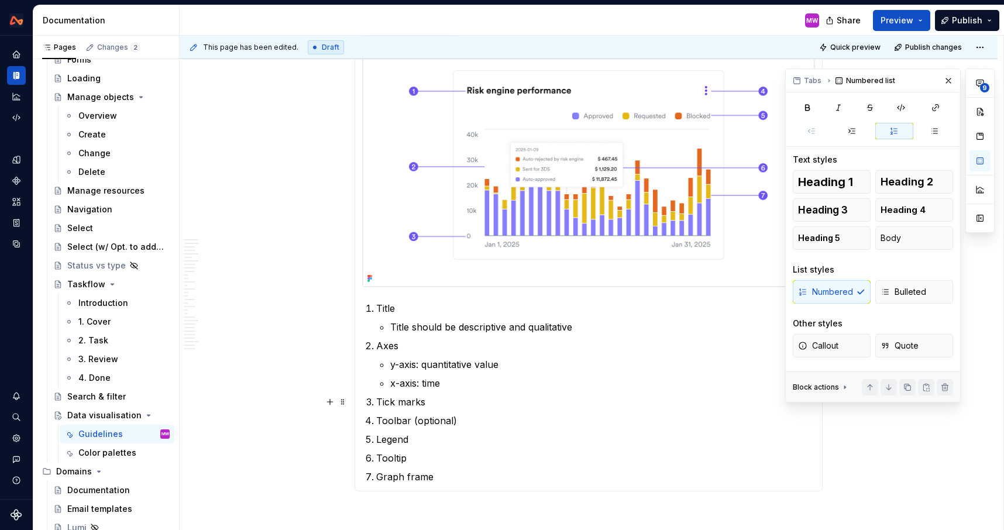
click at [443, 402] on p "Tick marks" at bounding box center [595, 402] width 439 height 14
click at [384, 399] on p "Labels" at bounding box center [595, 402] width 439 height 14
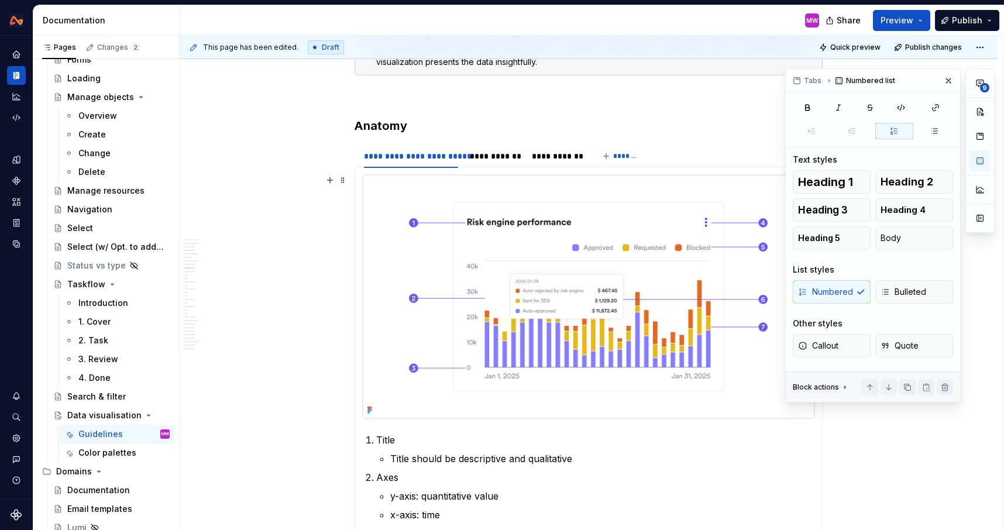
scroll to position [2050, 0]
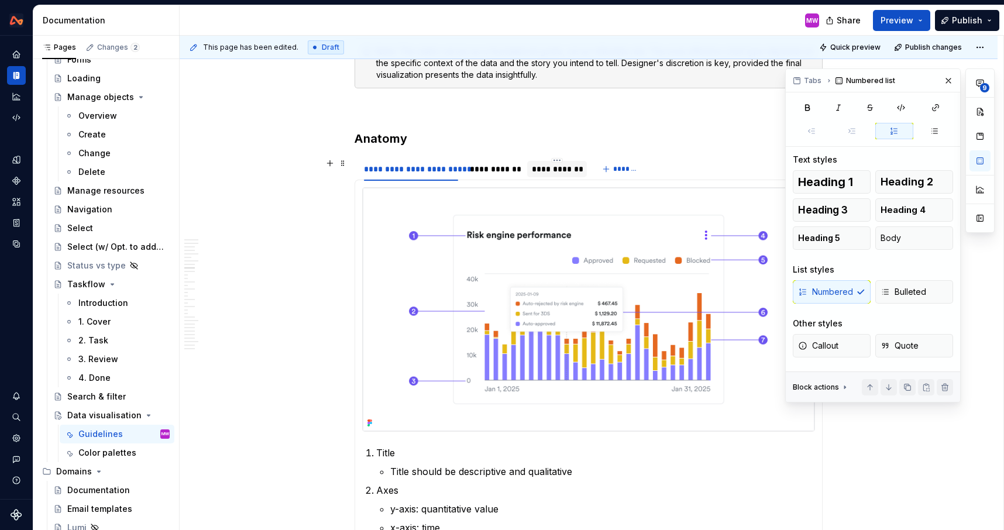
click at [571, 172] on div "**********" at bounding box center [557, 169] width 50 height 12
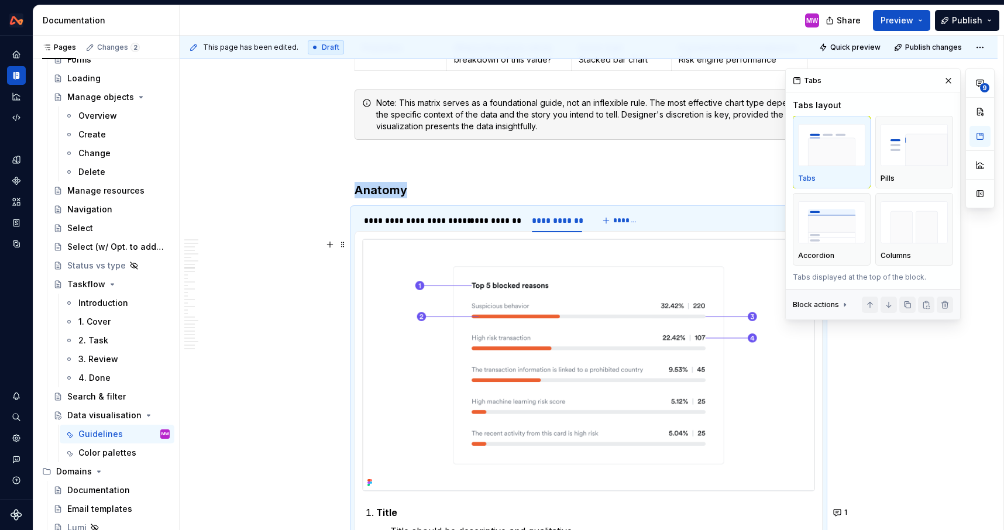
scroll to position [1969, 0]
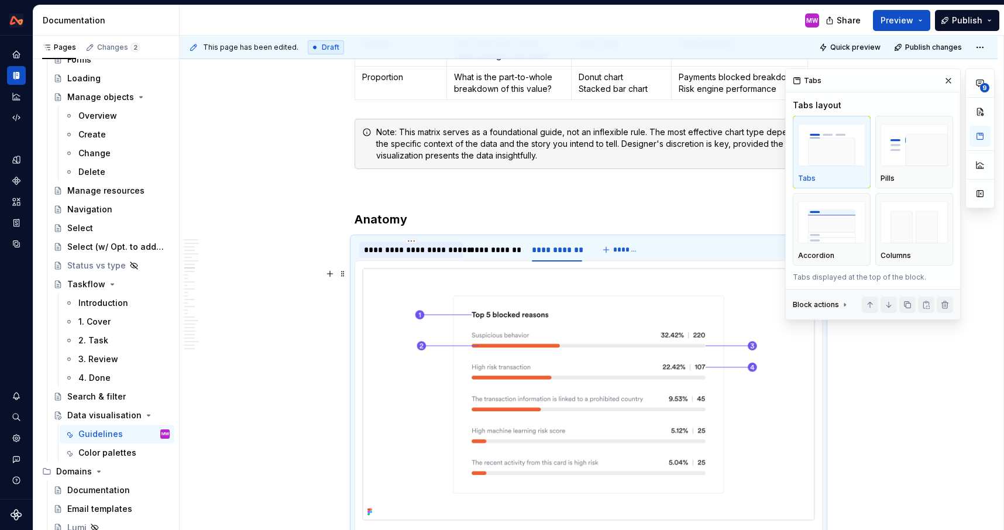
click at [426, 251] on div "**********" at bounding box center [411, 250] width 94 height 12
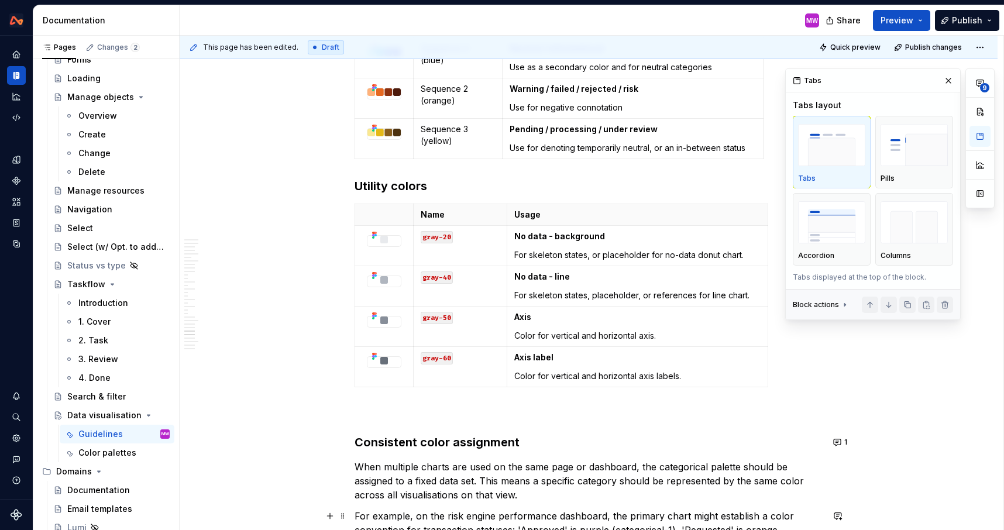
scroll to position [7067, 0]
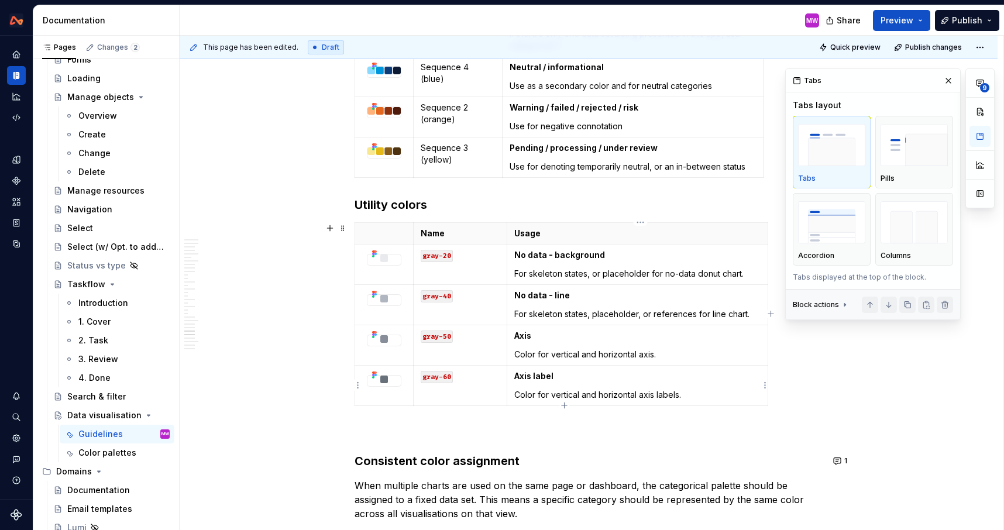
click at [699, 397] on p "Color for vertical and horizontal axis labels." at bounding box center [637, 395] width 246 height 12
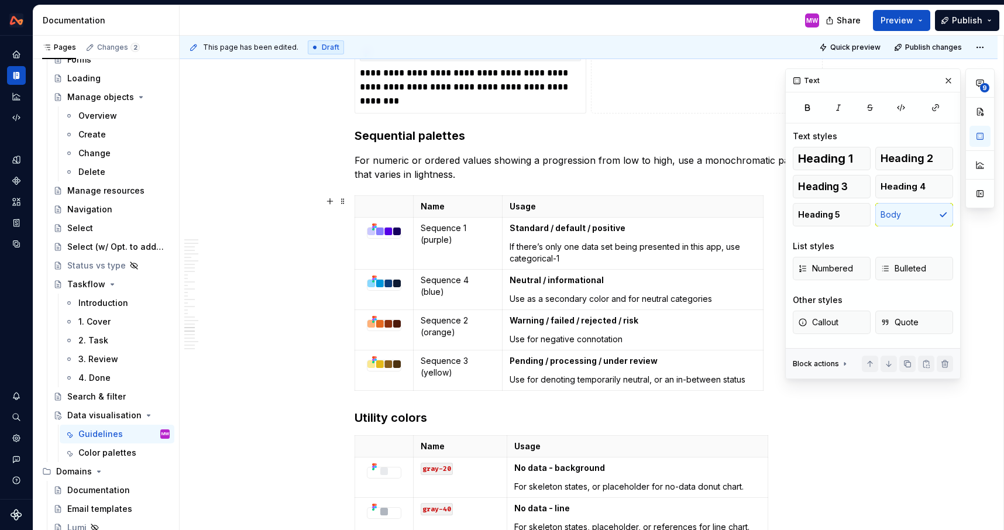
scroll to position [6844, 0]
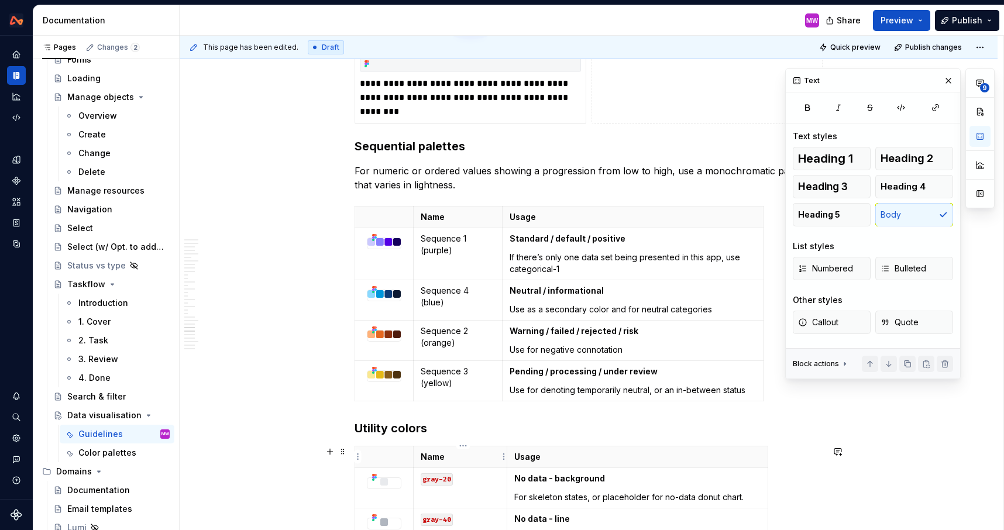
click at [434, 429] on h3 "Utility colors" at bounding box center [588, 428] width 468 height 16
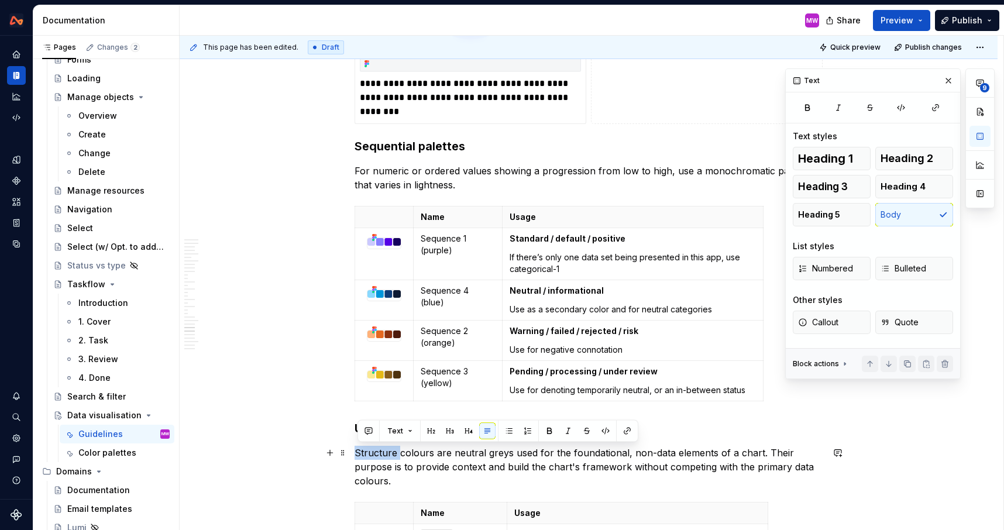
drag, startPoint x: 400, startPoint y: 451, endPoint x: 357, endPoint y: 451, distance: 42.7
click at [357, 451] on p "Structure colours are neutral greys used for the foundational, non-data element…" at bounding box center [588, 467] width 468 height 42
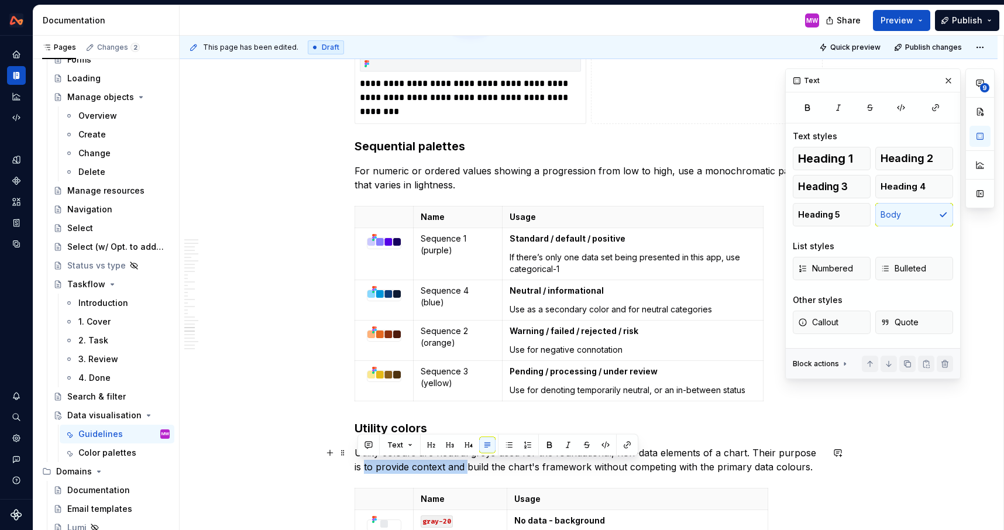
drag, startPoint x: 459, startPoint y: 467, endPoint x: 356, endPoint y: 468, distance: 102.4
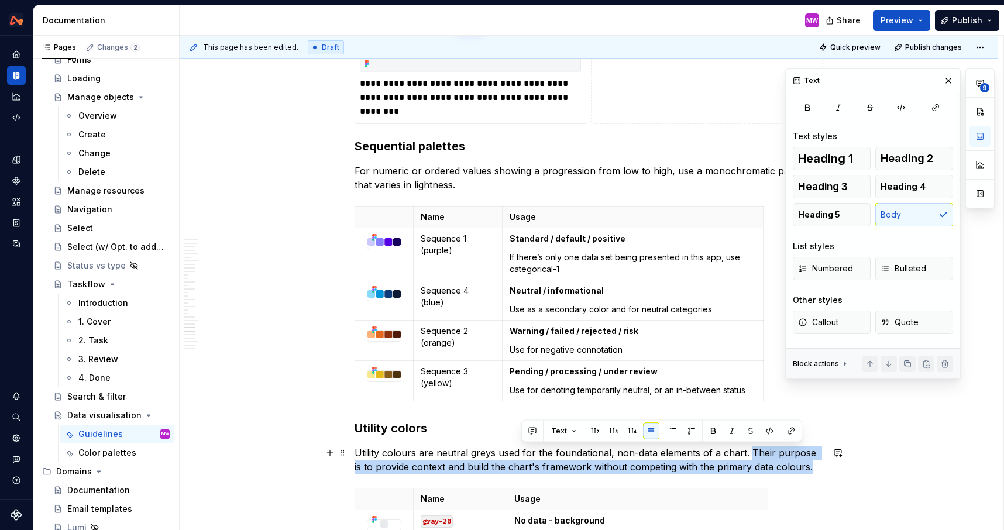
drag, startPoint x: 749, startPoint y: 449, endPoint x: 813, endPoint y: 469, distance: 67.9
click at [813, 469] on p "Utility colours are neutral greys used for the foundational, non-data elements …" at bounding box center [588, 460] width 468 height 28
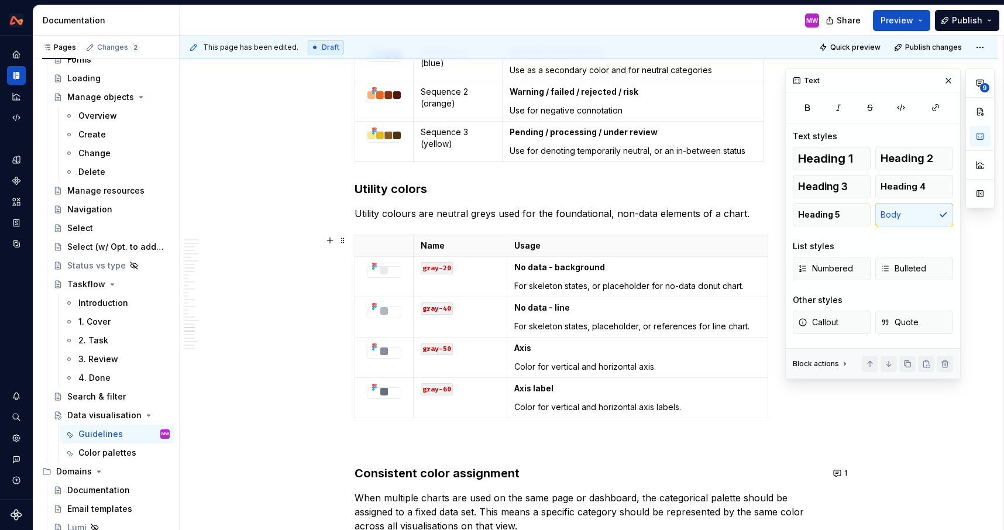
scroll to position [7155, 0]
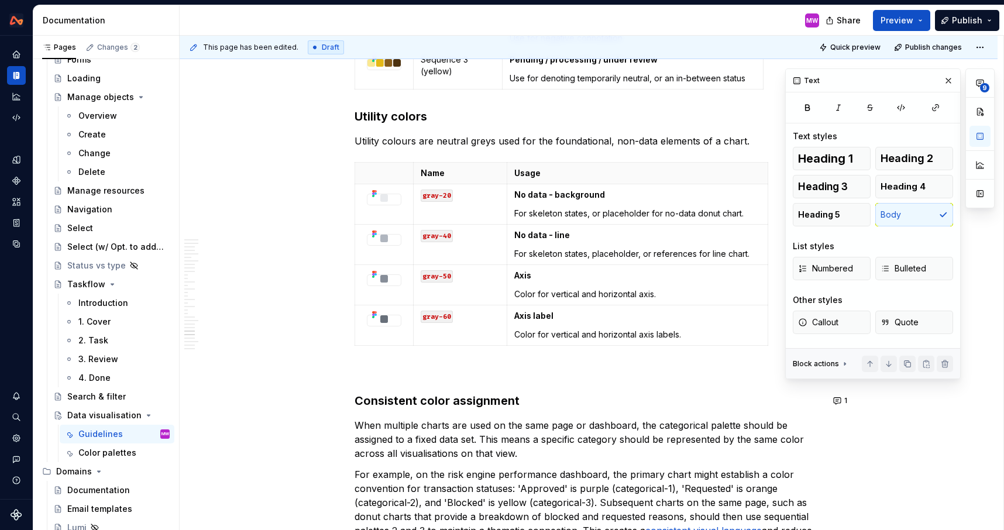
click at [371, 366] on p at bounding box center [588, 371] width 468 height 14
click at [842, 187] on span "Heading 3" at bounding box center [823, 187] width 50 height 12
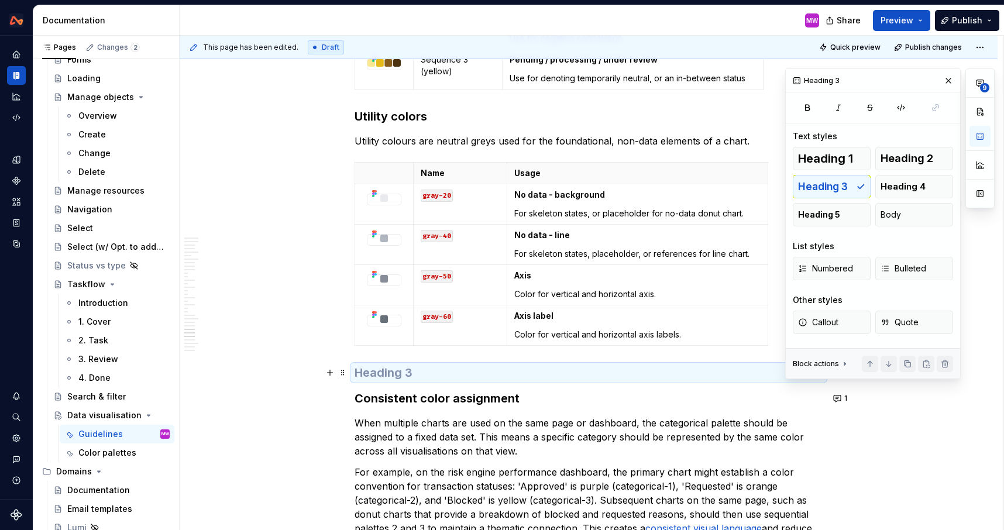
click at [408, 374] on h3 at bounding box center [588, 372] width 468 height 16
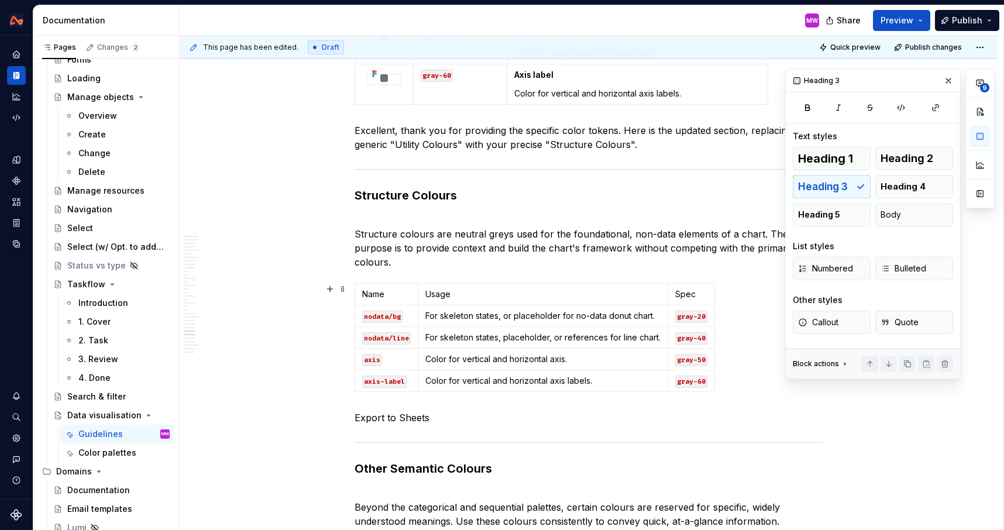
scroll to position [7402, 0]
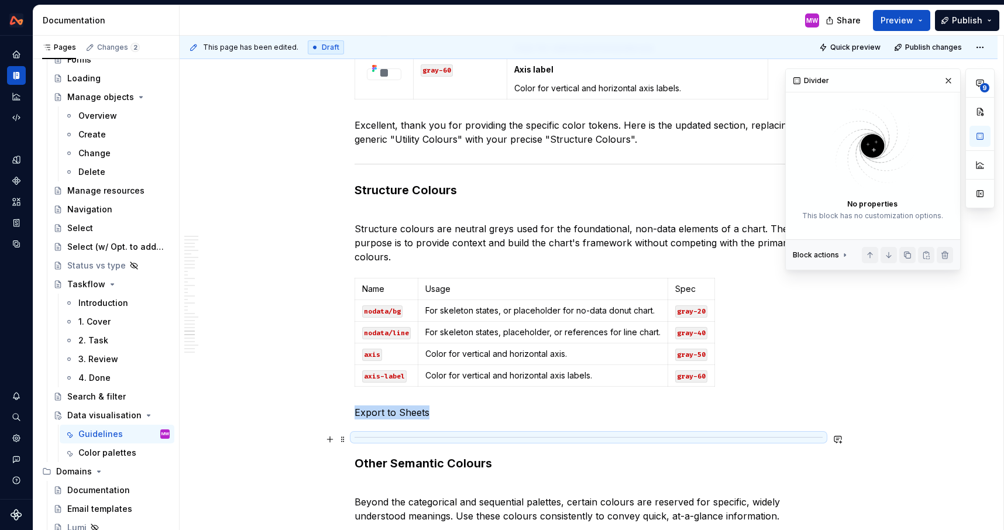
click at [413, 438] on div at bounding box center [588, 437] width 468 height 8
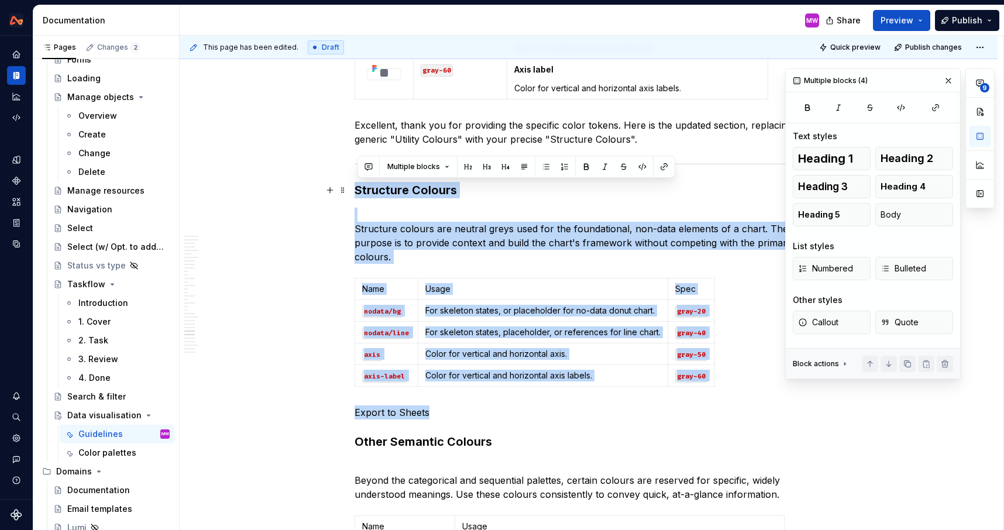
drag, startPoint x: 459, startPoint y: 413, endPoint x: 355, endPoint y: 191, distance: 244.9
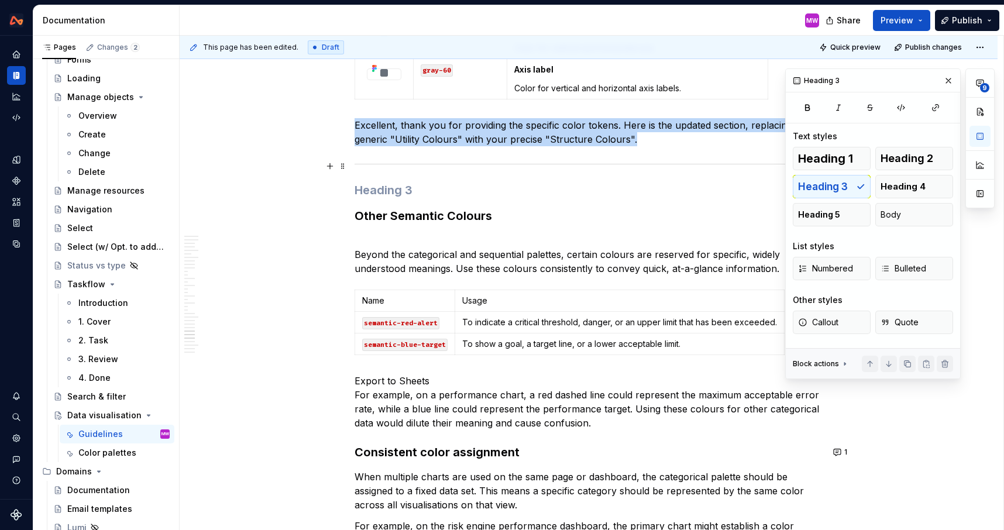
click at [389, 164] on hr at bounding box center [588, 164] width 468 height 1
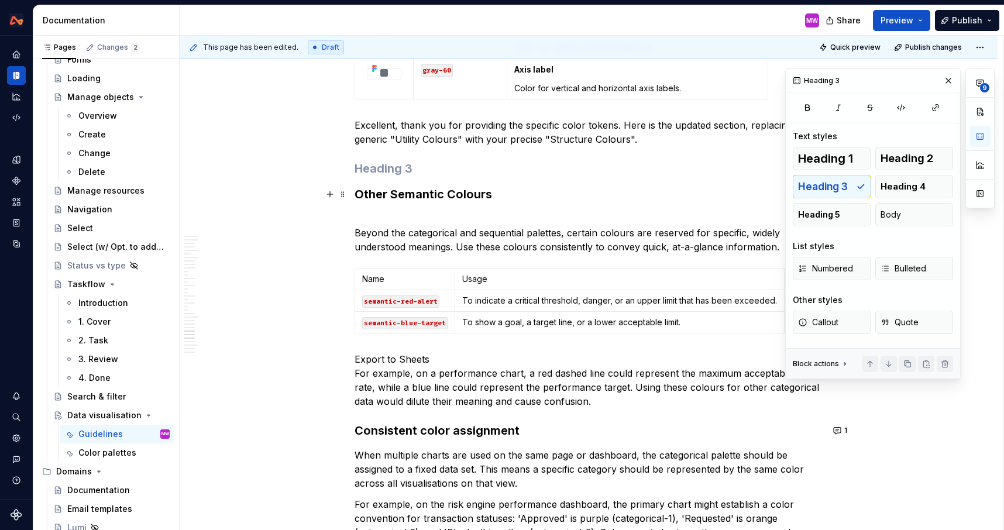
click at [360, 192] on h3 "Other Semantic Colours" at bounding box center [588, 194] width 468 height 16
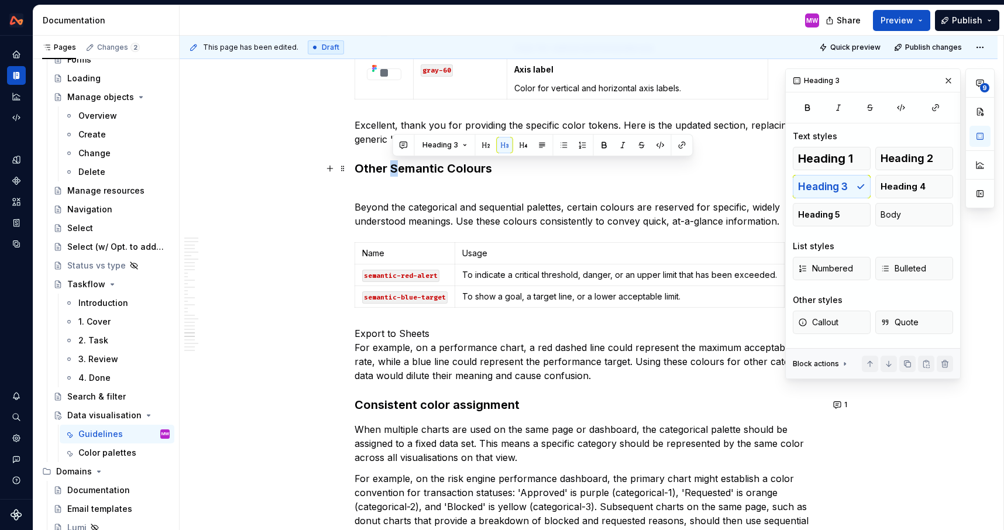
drag, startPoint x: 400, startPoint y: 168, endPoint x: 394, endPoint y: 168, distance: 5.9
click at [394, 168] on h3 "Other Semantic Colours" at bounding box center [588, 168] width 468 height 16
drag, startPoint x: 456, startPoint y: 166, endPoint x: 449, endPoint y: 166, distance: 7.0
click at [449, 166] on h3 "Other semantic Colours" at bounding box center [588, 168] width 468 height 16
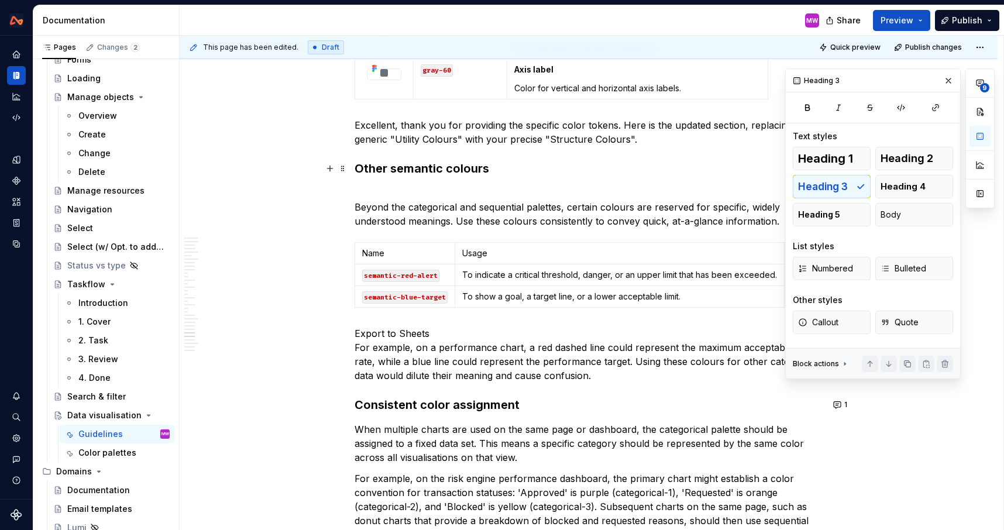
click at [509, 169] on h3 "Other semantic colours" at bounding box center [588, 168] width 468 height 16
click at [480, 166] on h3 "Other semantic colours" at bounding box center [588, 168] width 468 height 16
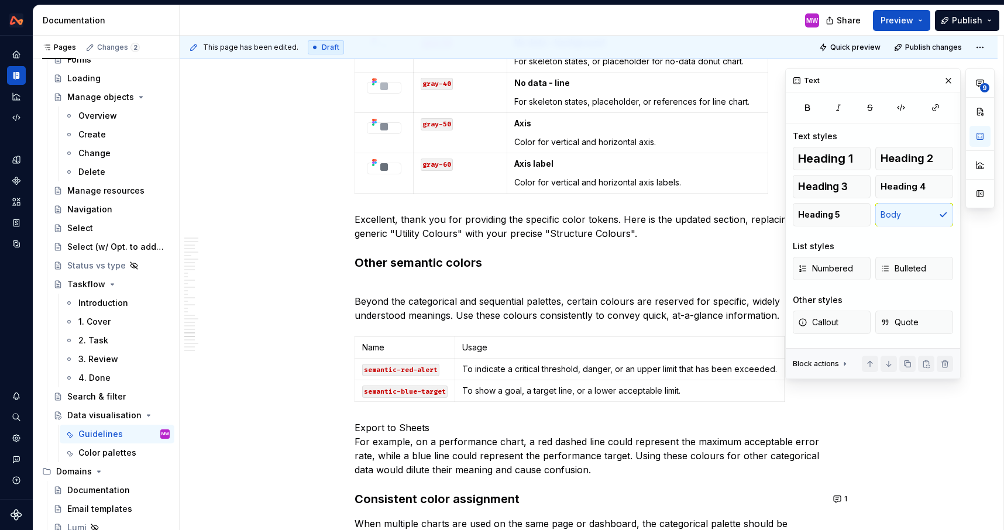
scroll to position [7282, 0]
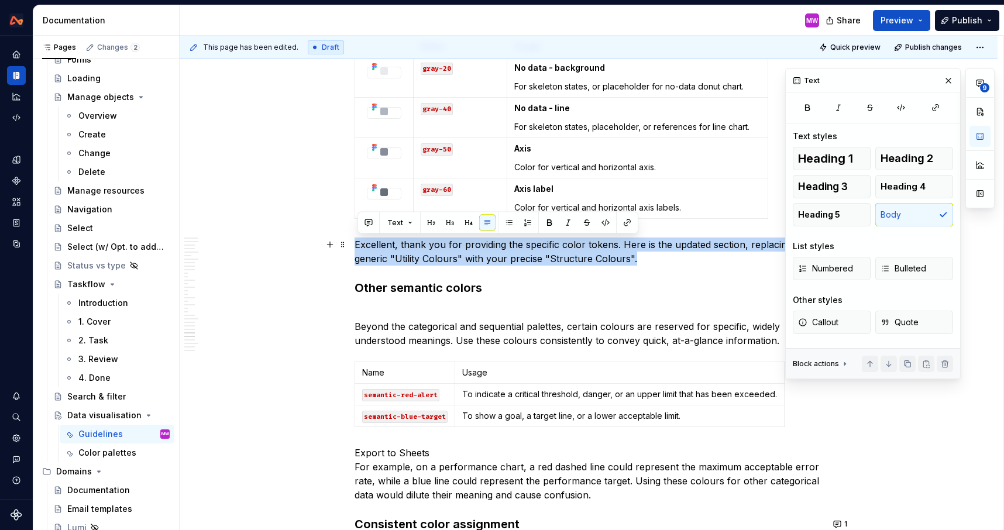
drag, startPoint x: 668, startPoint y: 264, endPoint x: 356, endPoint y: 248, distance: 312.7
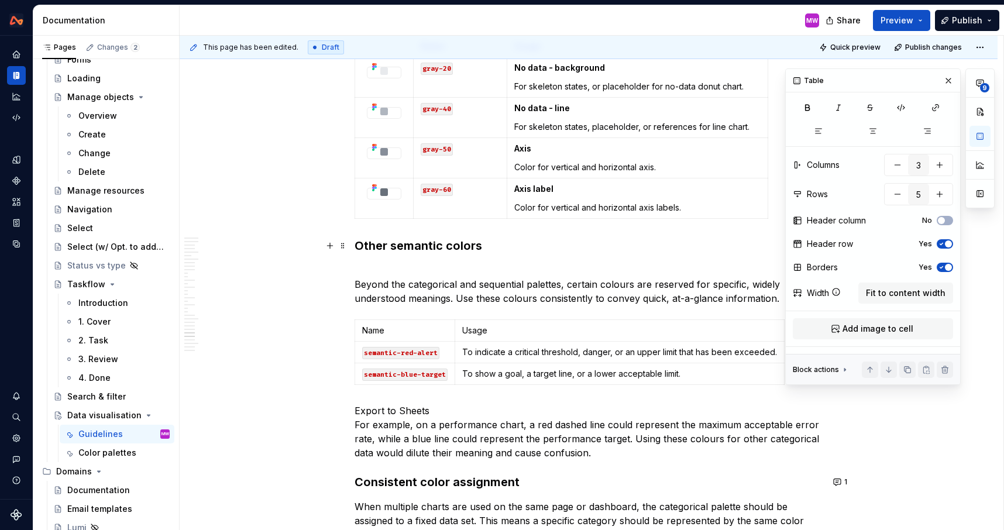
click at [360, 238] on h3 "Other semantic colors" at bounding box center [588, 245] width 468 height 16
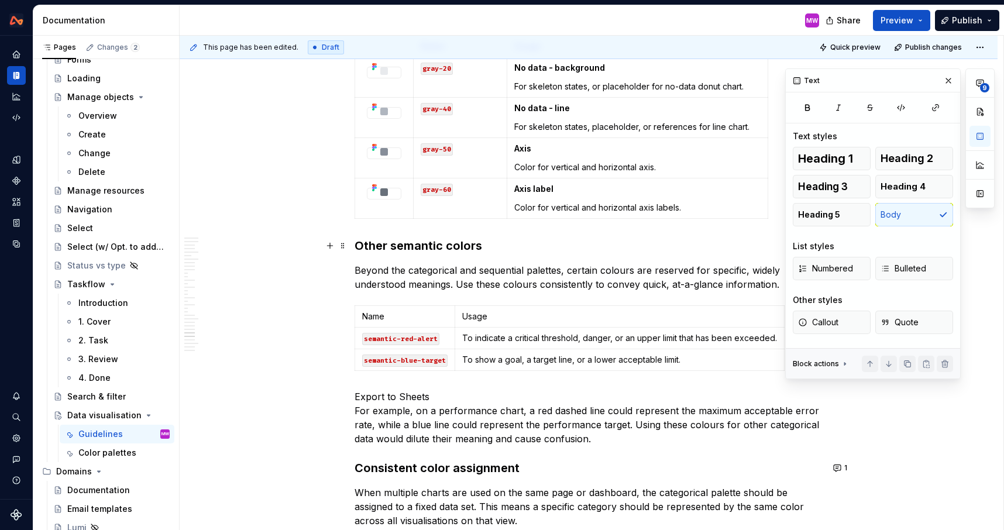
click at [358, 250] on h3 "Other semantic colors" at bounding box center [588, 245] width 468 height 16
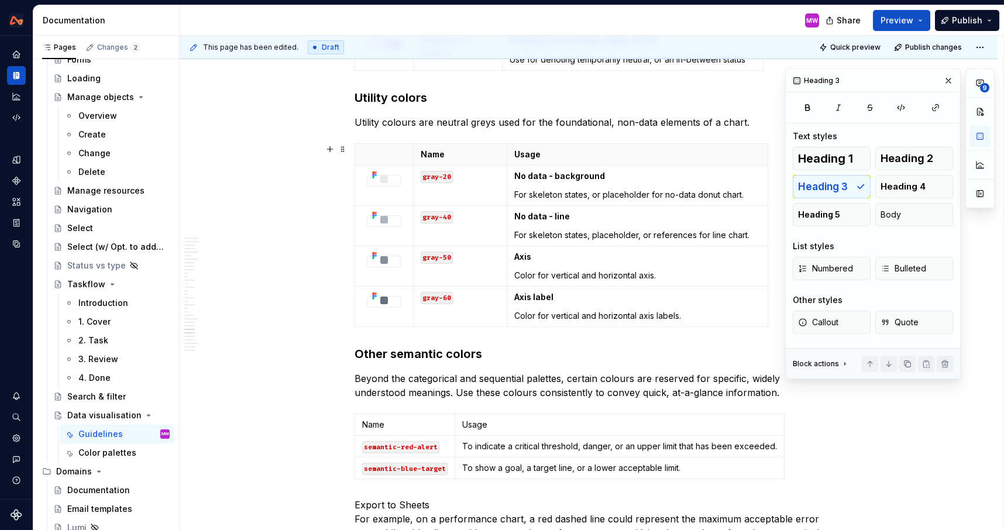
scroll to position [7173, 0]
click at [460, 392] on p "Beyond the categorical and sequential palettes, certain colours are reserved fo…" at bounding box center [588, 386] width 468 height 28
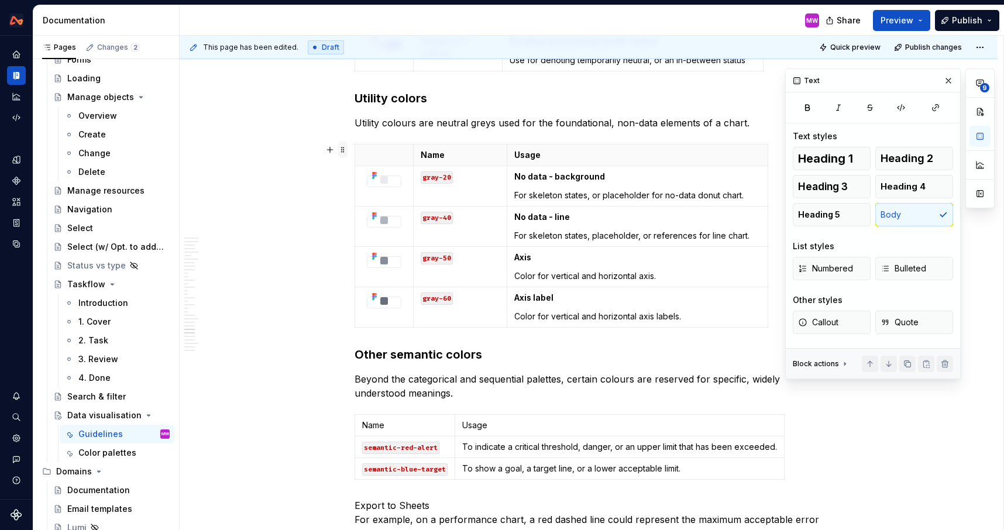
click at [347, 150] on span at bounding box center [342, 150] width 9 height 16
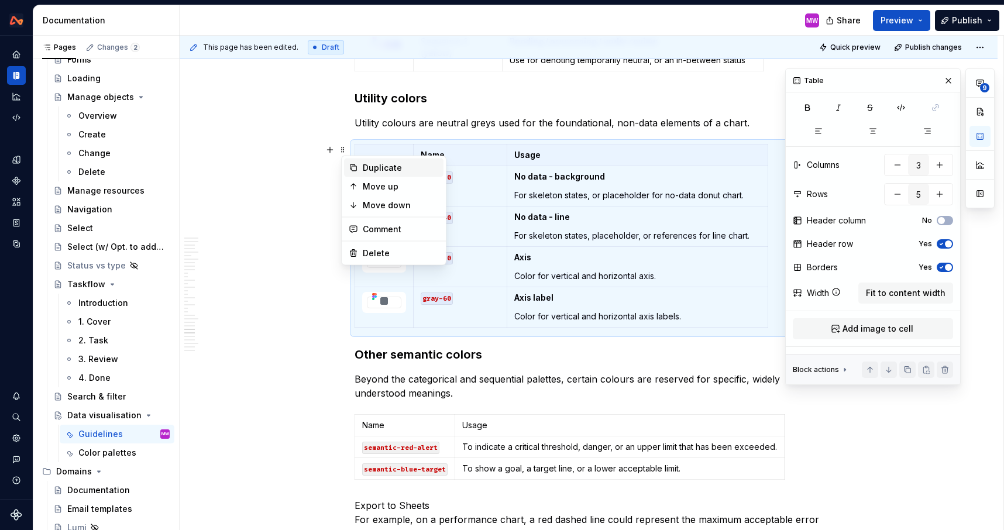
click at [368, 170] on div "Duplicate" at bounding box center [401, 168] width 76 height 12
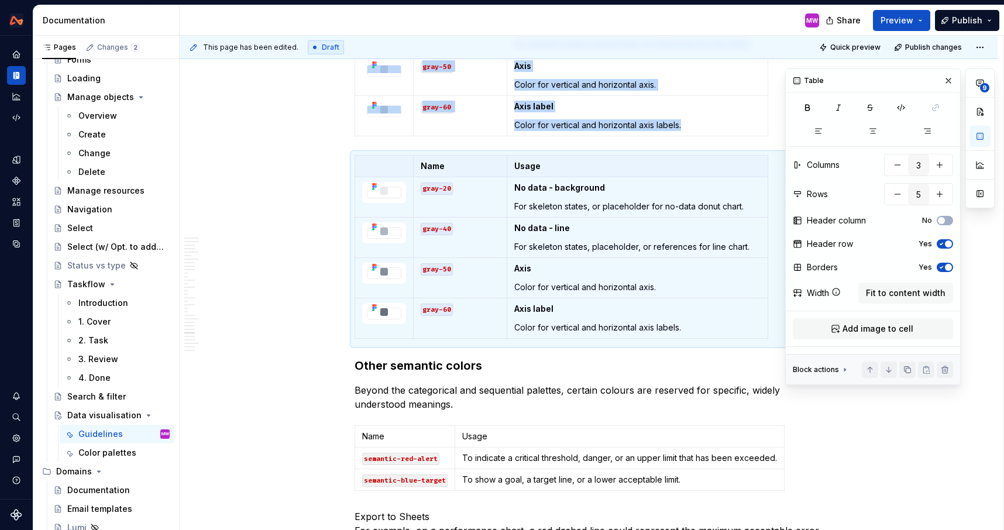
scroll to position [7431, 0]
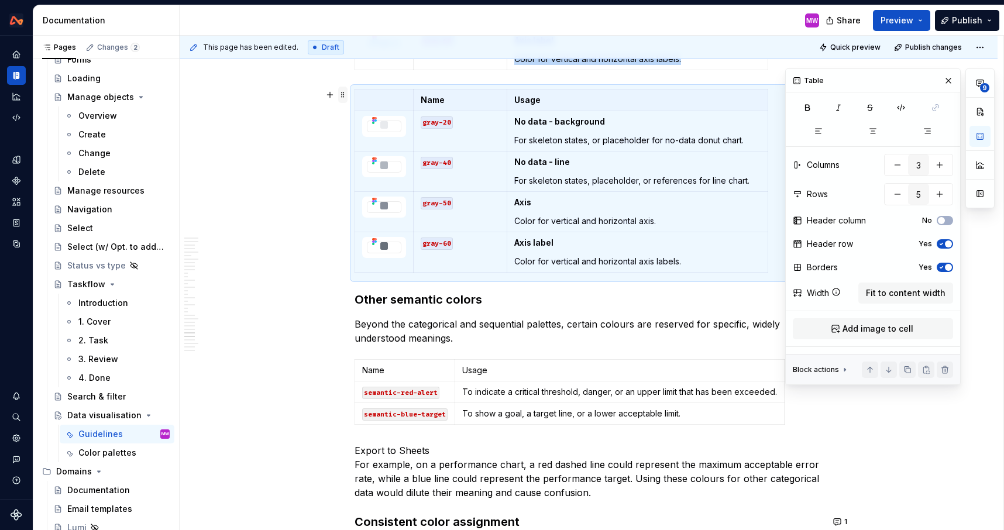
click at [345, 96] on span at bounding box center [342, 95] width 9 height 16
click at [344, 95] on span at bounding box center [342, 95] width 9 height 16
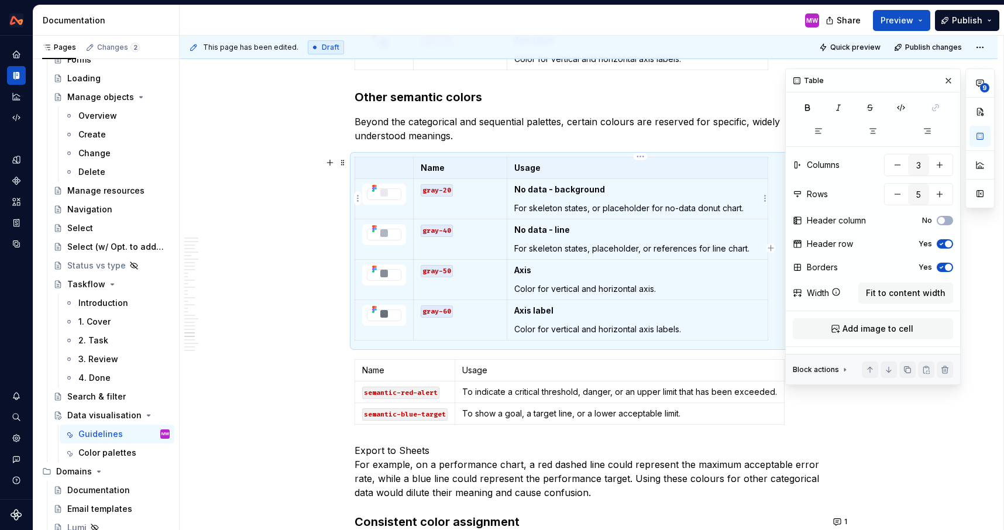
click at [555, 191] on strong "No data - background" at bounding box center [559, 189] width 91 height 10
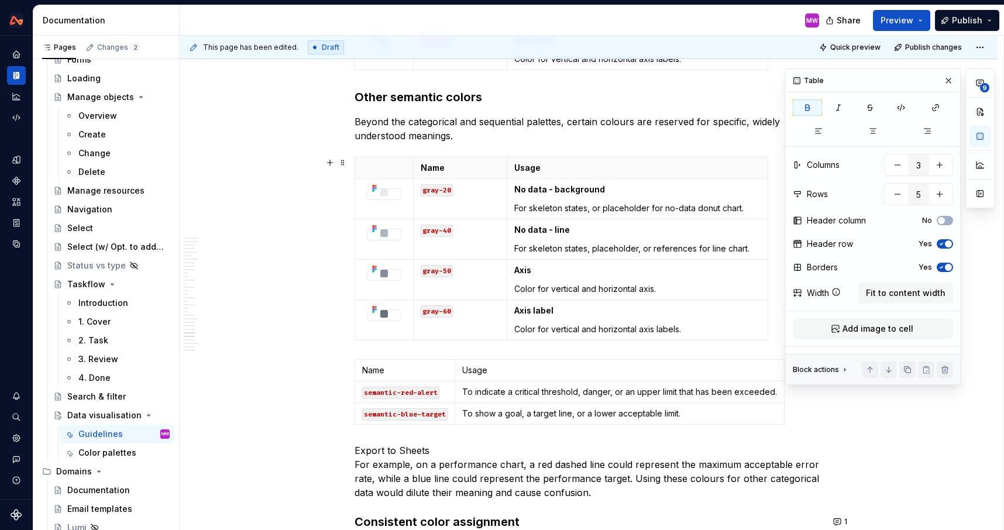
scroll to position [7410, 0]
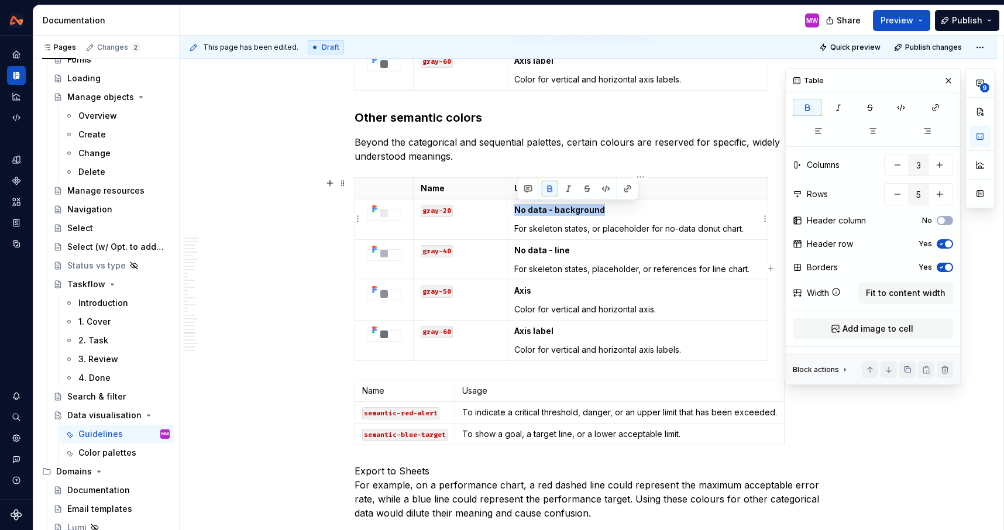
drag, startPoint x: 615, startPoint y: 211, endPoint x: 518, endPoint y: 206, distance: 97.2
click at [518, 206] on p "No data - background" at bounding box center [637, 210] width 246 height 12
drag, startPoint x: 584, startPoint y: 250, endPoint x: 516, endPoint y: 250, distance: 67.8
click at [516, 250] on p "No data - line" at bounding box center [637, 250] width 246 height 12
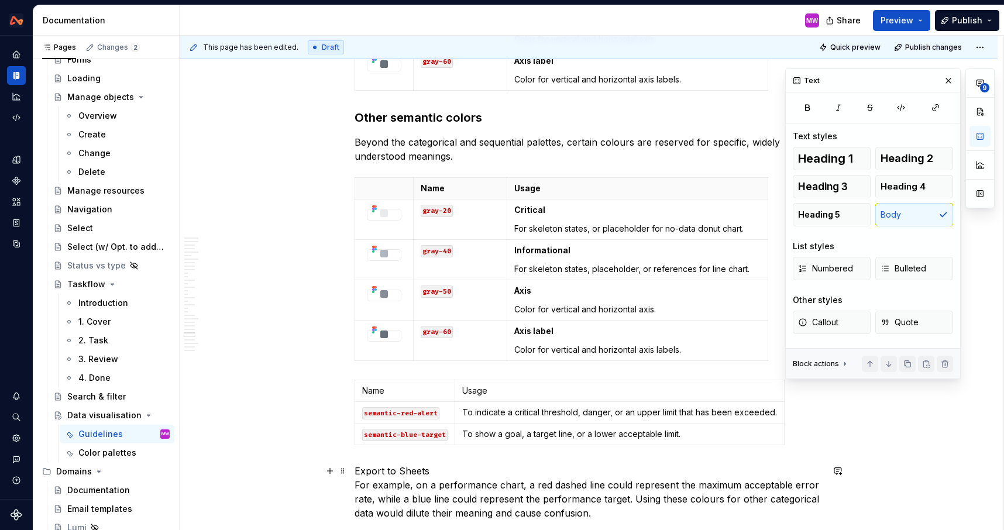
click at [442, 470] on p "Export to Sheets For example, on a performance chart, a red dashed line could r…" at bounding box center [588, 492] width 468 height 56
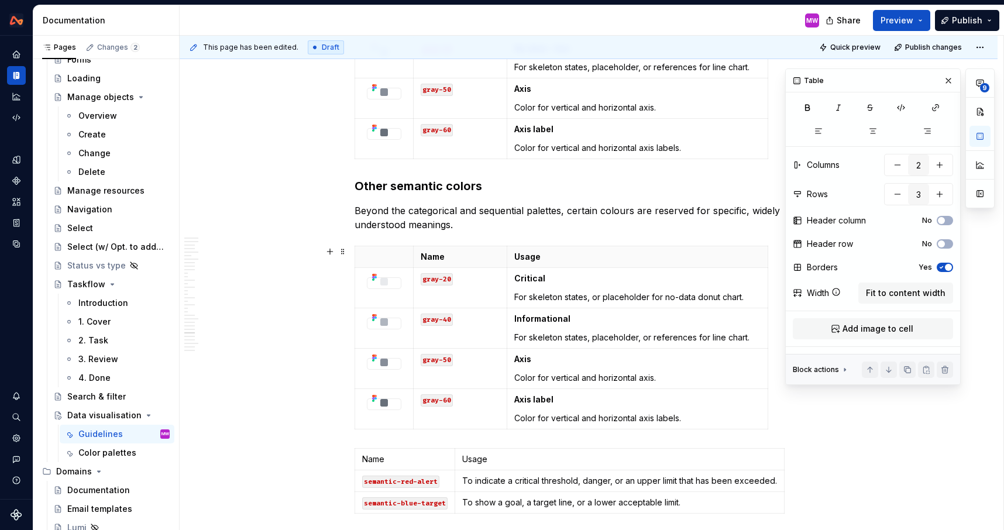
scroll to position [7341, 0]
click at [947, 82] on button "button" at bounding box center [948, 81] width 16 height 16
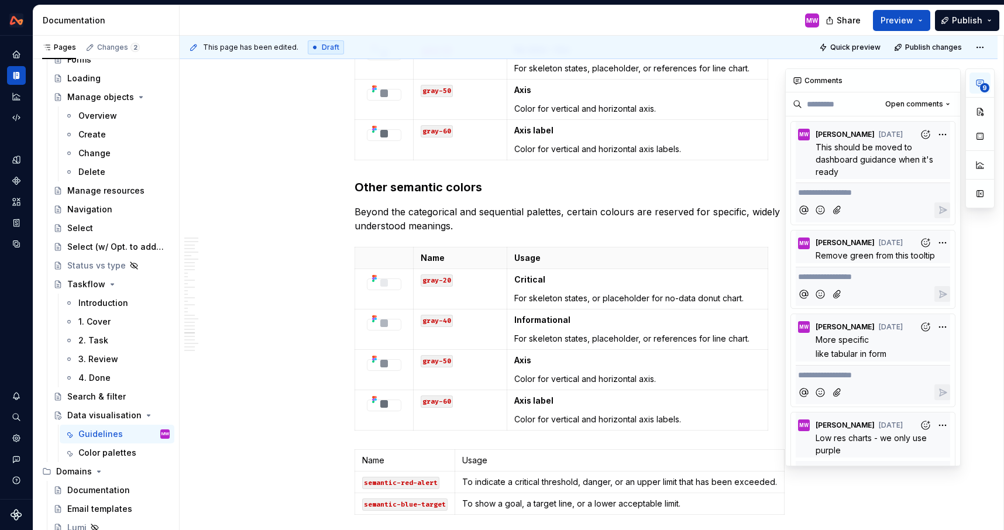
click at [981, 89] on span "9" at bounding box center [984, 87] width 9 height 9
click at [953, 78] on button "button" at bounding box center [948, 81] width 16 height 16
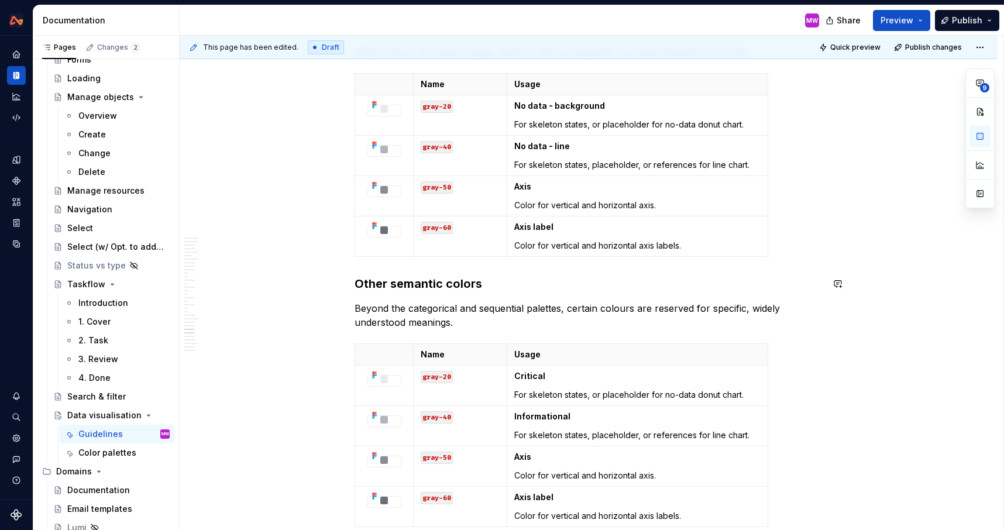
scroll to position [7328, 0]
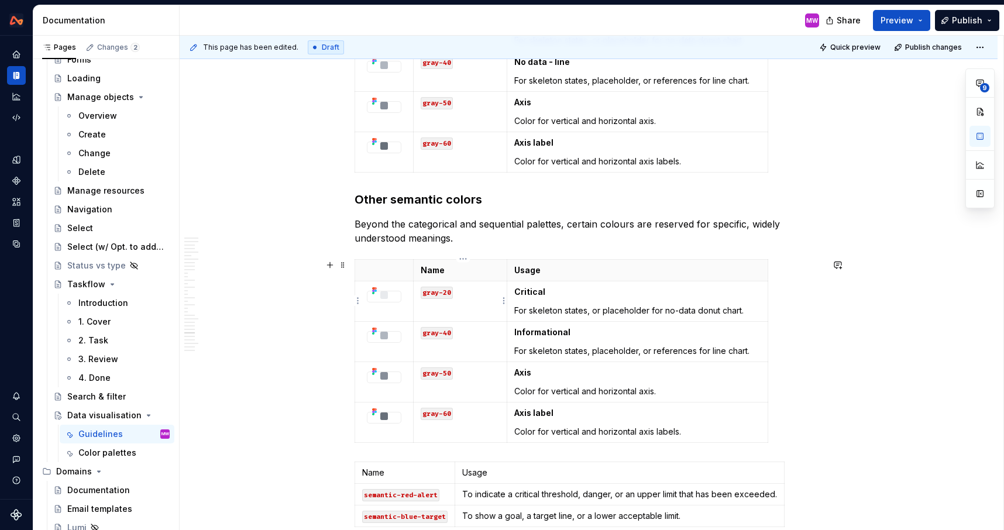
click at [452, 298] on td "gray-20" at bounding box center [460, 301] width 94 height 40
click at [453, 292] on code "gray-20" at bounding box center [436, 293] width 32 height 12
click at [482, 294] on p "gray-20" at bounding box center [459, 292] width 79 height 12
drag, startPoint x: 556, startPoint y: 291, endPoint x: 519, endPoint y: 291, distance: 36.8
click at [519, 291] on p "Critical" at bounding box center [637, 292] width 246 height 12
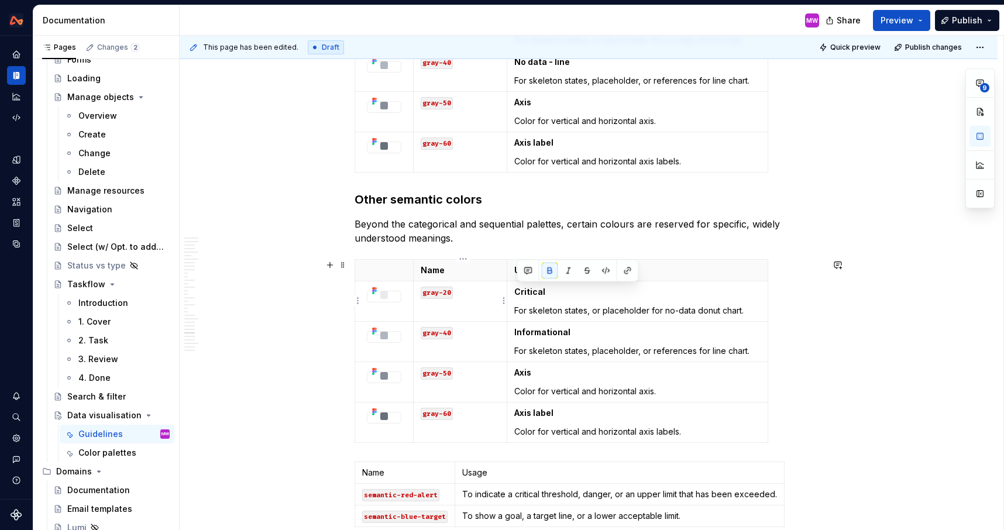
click at [453, 294] on code "gray-20" at bounding box center [436, 293] width 32 height 12
click at [477, 294] on p "gray-20" at bounding box center [459, 292] width 79 height 12
click at [519, 311] on p "For skeleton states, or placeholder for no-data donut chart." at bounding box center [637, 311] width 246 height 12
drag, startPoint x: 518, startPoint y: 311, endPoint x: 518, endPoint y: 294, distance: 17.0
click at [518, 294] on td "Critical For skeleton states, or placeholder for no-data donut chart." at bounding box center [636, 301] width 261 height 40
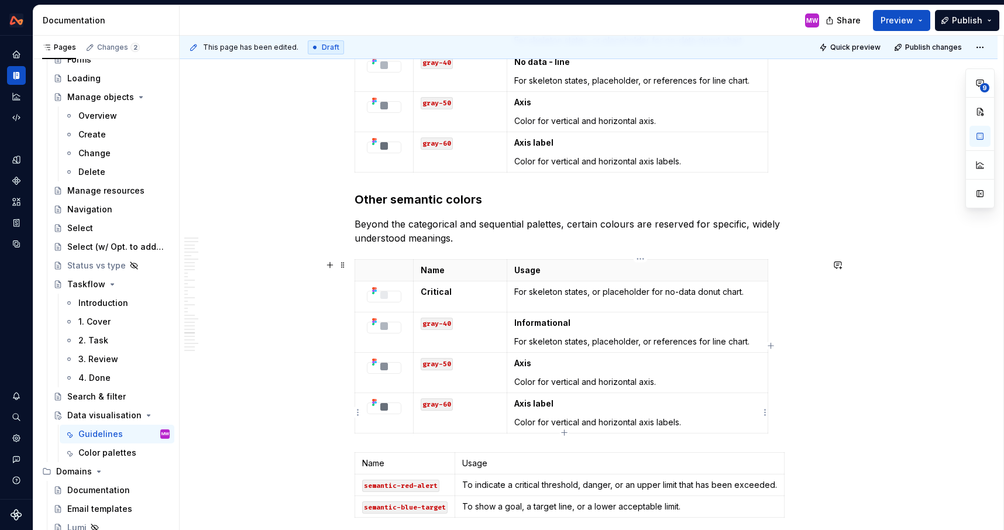
click at [563, 399] on p "Axis label" at bounding box center [637, 404] width 246 height 12
click at [566, 388] on td "Axis Color for vertical and horizontal axis." at bounding box center [636, 372] width 261 height 40
click at [733, 424] on p "Color for vertical and horizontal axis labels." at bounding box center [637, 422] width 246 height 12
click at [766, 409] on html "Design System MW Design system data Documentation MW Share Preview Publish Page…" at bounding box center [502, 265] width 1004 height 530
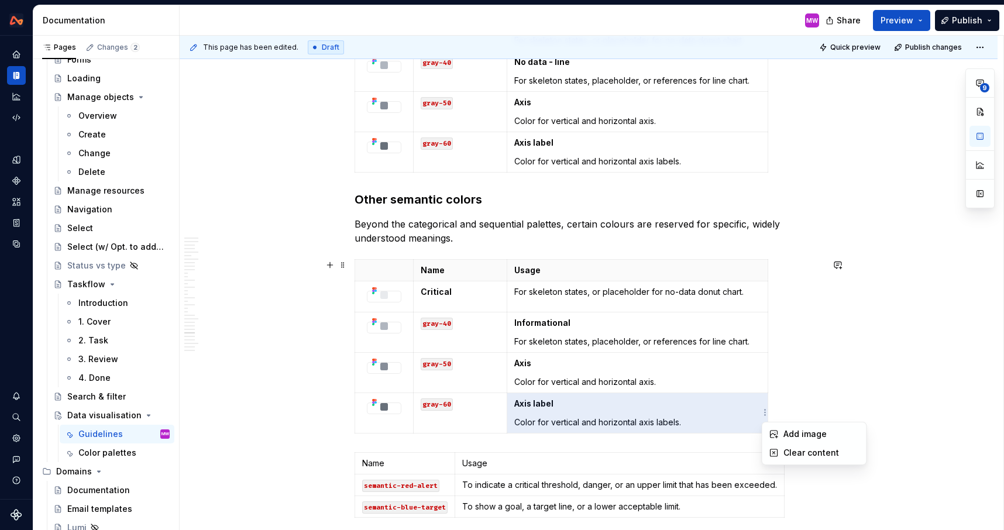
click at [802, 384] on html "Design System MW Design system data Documentation MW Share Preview Publish Page…" at bounding box center [502, 265] width 1004 height 530
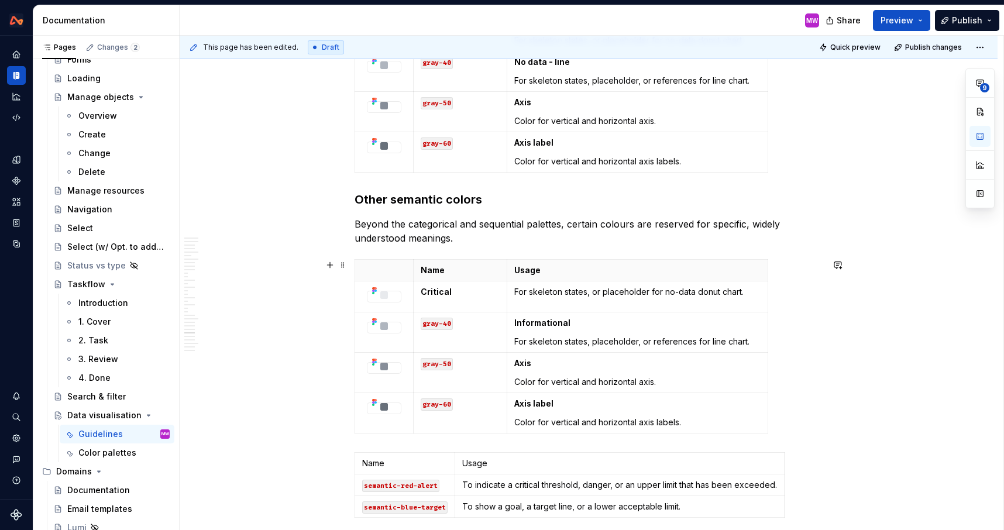
click at [784, 418] on div "Name Usage Critical For skeleton states, or placeholder for no-data donut chart…" at bounding box center [588, 348] width 468 height 179
click at [355, 412] on html "Design System MW Design system data Documentation MW Share Preview Publish Page…" at bounding box center [502, 265] width 1004 height 530
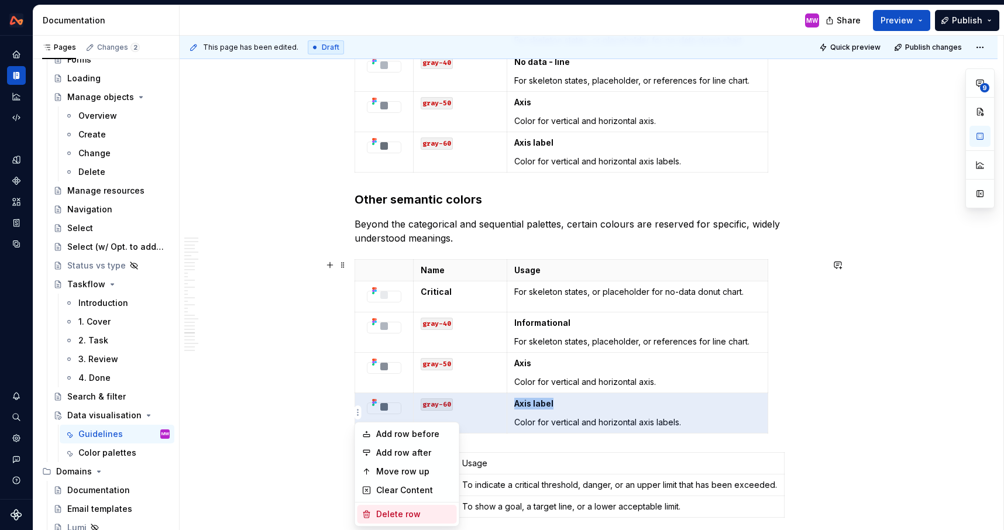
click at [397, 511] on div "Delete row" at bounding box center [414, 514] width 76 height 12
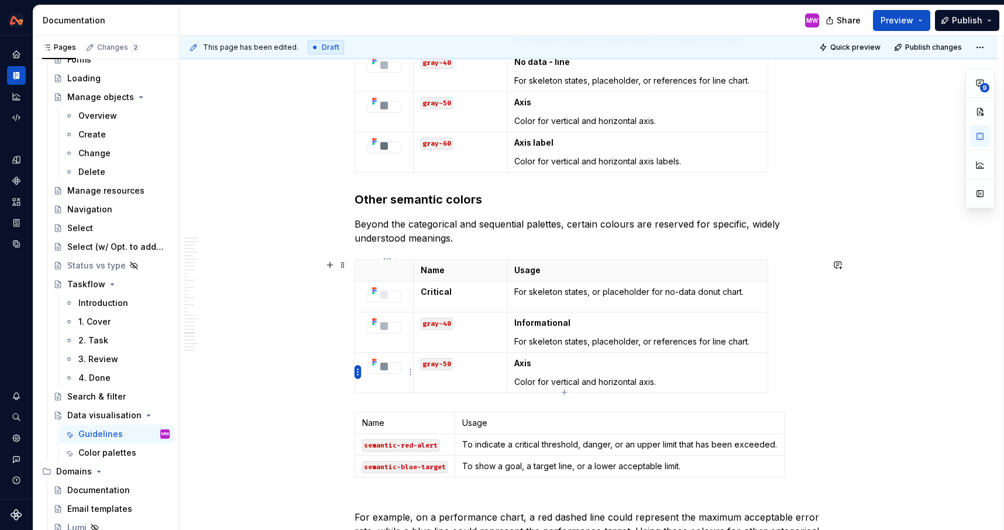
click at [357, 371] on html "Design System MW Design system data Documentation MW Share Preview Publish Page…" at bounding box center [502, 265] width 1004 height 530
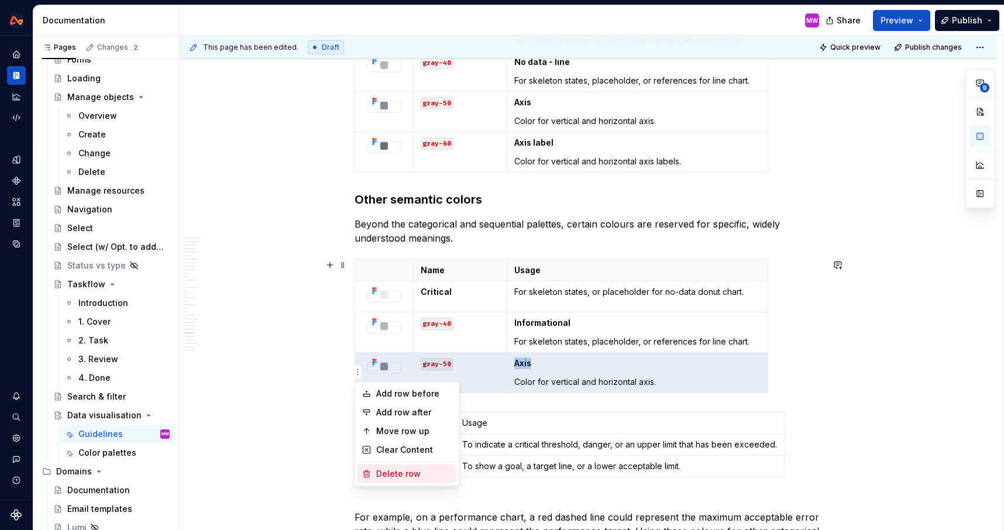
click at [391, 474] on div "Delete row" at bounding box center [414, 474] width 76 height 12
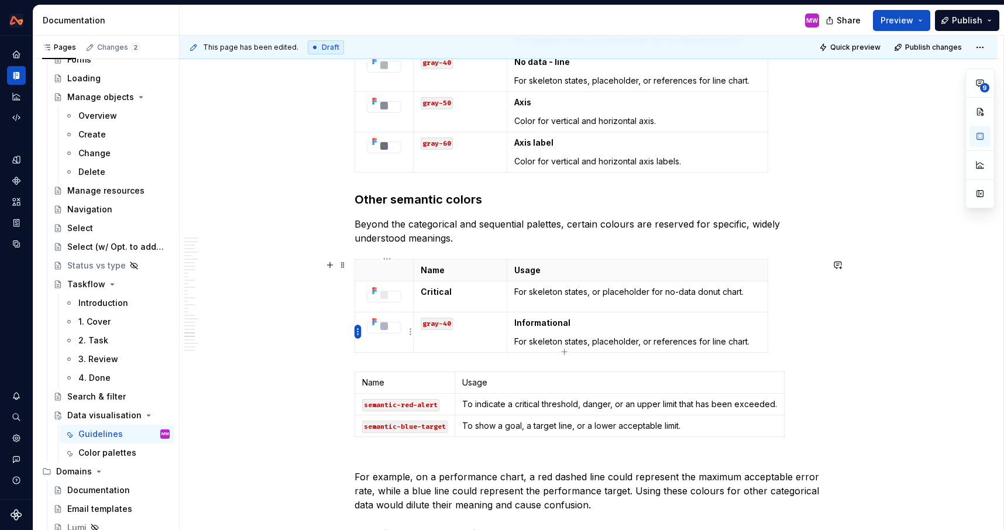
click at [358, 330] on html "Design System MW Design system data Documentation MW Share Preview Publish Page…" at bounding box center [502, 265] width 1004 height 530
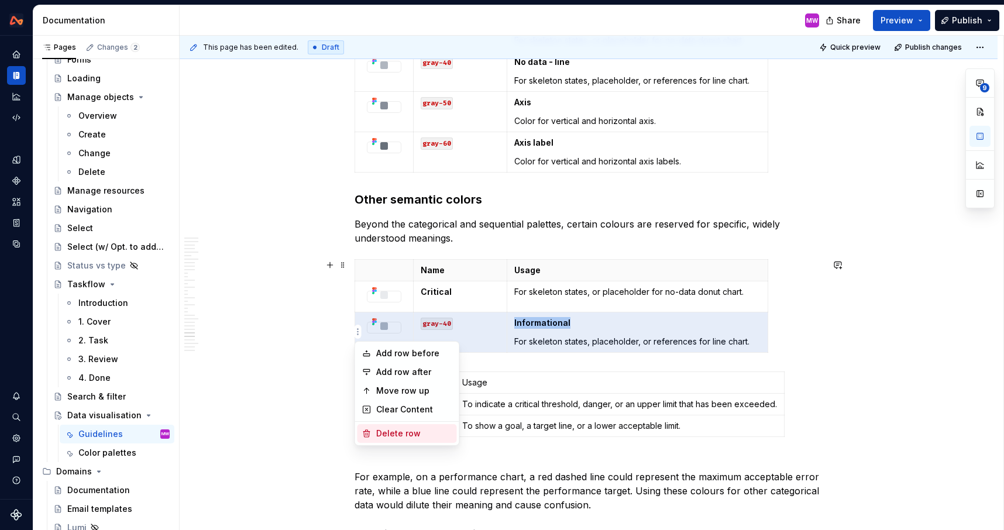
click at [398, 434] on div "Delete row" at bounding box center [414, 434] width 76 height 12
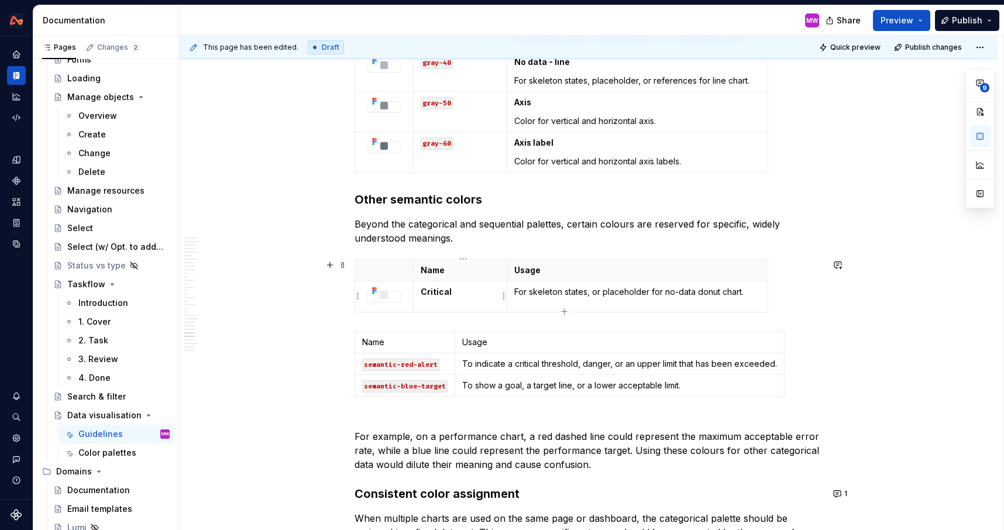
click at [454, 294] on p "Critical" at bounding box center [459, 292] width 79 height 12
drag, startPoint x: 458, startPoint y: 297, endPoint x: 421, endPoint y: 296, distance: 36.9
click at [421, 296] on td "Critical" at bounding box center [460, 296] width 94 height 31
click at [392, 296] on img at bounding box center [383, 295] width 33 height 8
click at [983, 137] on button "button" at bounding box center [979, 136] width 21 height 21
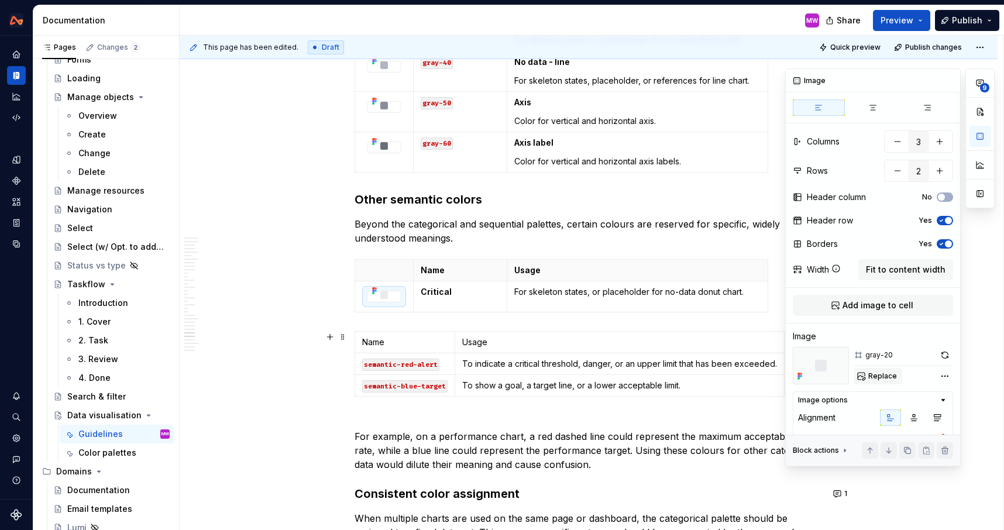
click at [871, 378] on span "Replace" at bounding box center [882, 375] width 29 height 9
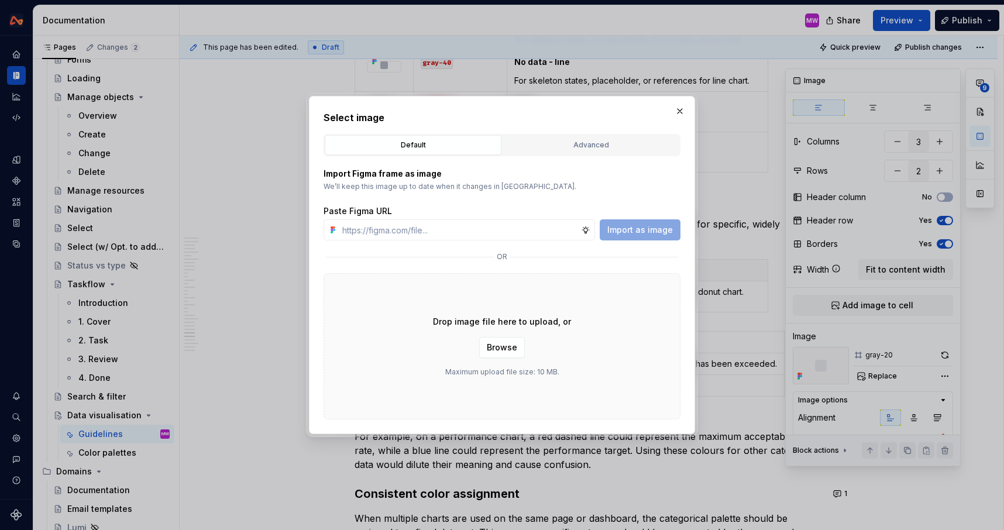
type textarea "*"
type input "https://www.figma.com/design/vyrr2wkQLi2cIhDazDjR9o/Webapp-patterns?node-id=369…"
click at [648, 230] on span "Import as image" at bounding box center [640, 230] width 66 height 12
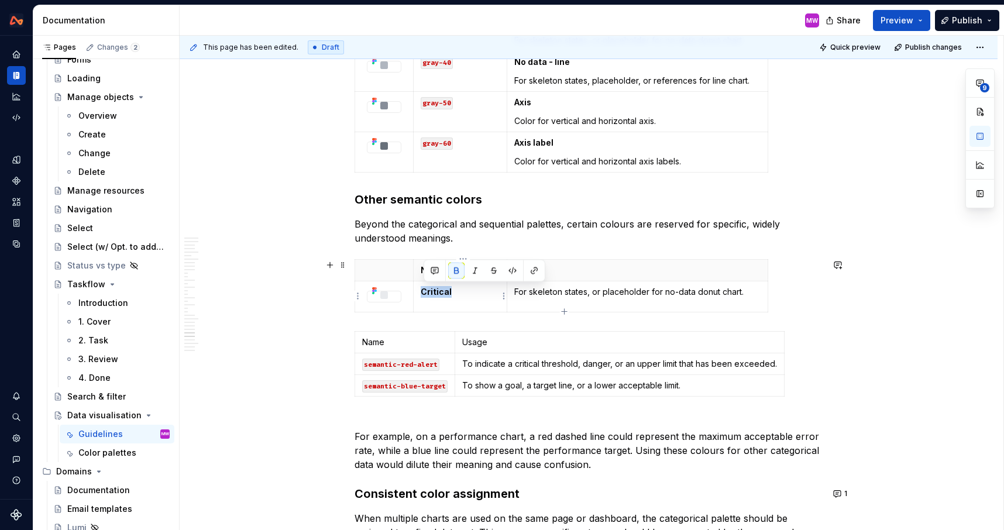
drag, startPoint x: 466, startPoint y: 296, endPoint x: 422, endPoint y: 295, distance: 44.5
click at [422, 295] on td "Critical" at bounding box center [460, 296] width 94 height 31
drag, startPoint x: 463, startPoint y: 290, endPoint x: 430, endPoint y: 290, distance: 32.8
click at [430, 290] on p "red-60" at bounding box center [459, 292] width 79 height 12
click at [519, 270] on button "button" at bounding box center [520, 271] width 16 height 16
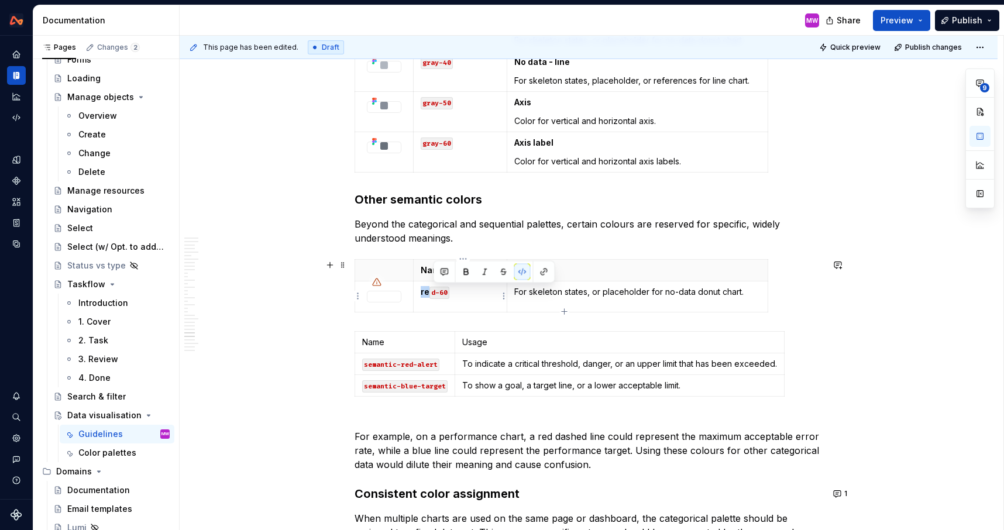
click at [460, 289] on p "re d-60" at bounding box center [459, 292] width 79 height 12
drag, startPoint x: 460, startPoint y: 289, endPoint x: 422, endPoint y: 289, distance: 38.6
click at [422, 289] on td "re d-60" at bounding box center [460, 296] width 94 height 31
click at [519, 269] on button "button" at bounding box center [512, 271] width 16 height 16
click at [580, 301] on td "For skeleton states, or placeholder for no-data donut chart." at bounding box center [636, 296] width 261 height 31
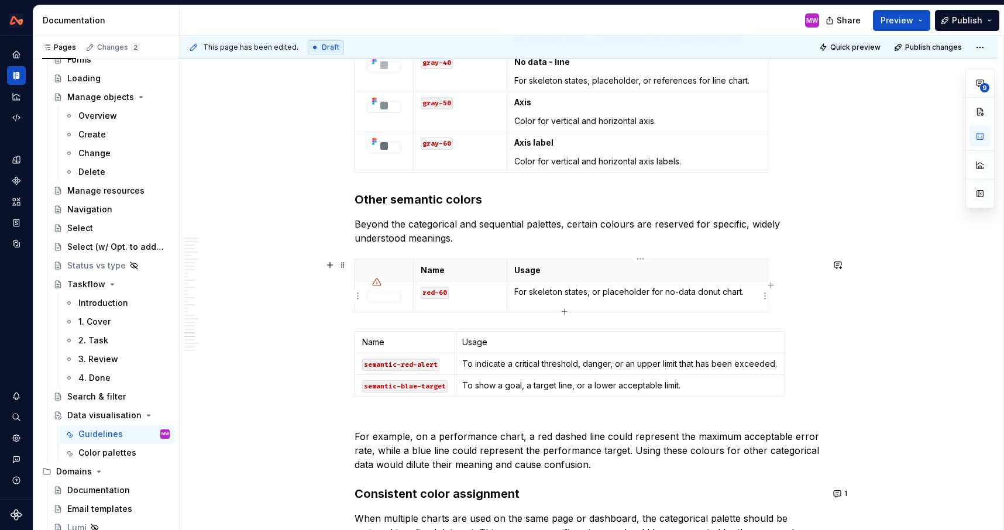
click at [517, 294] on p "For skeleton states, or placeholder for no-data donut chart." at bounding box center [637, 292] width 246 height 12
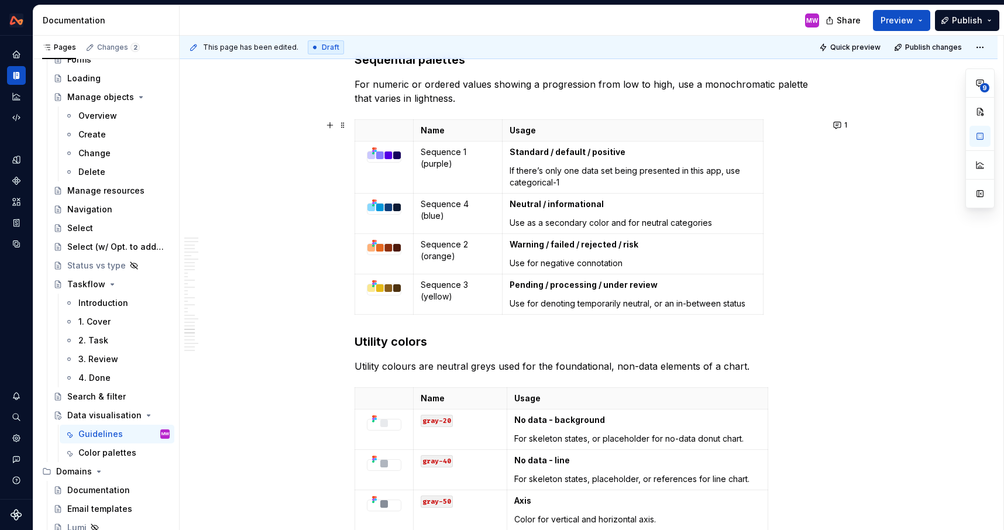
scroll to position [6885, 0]
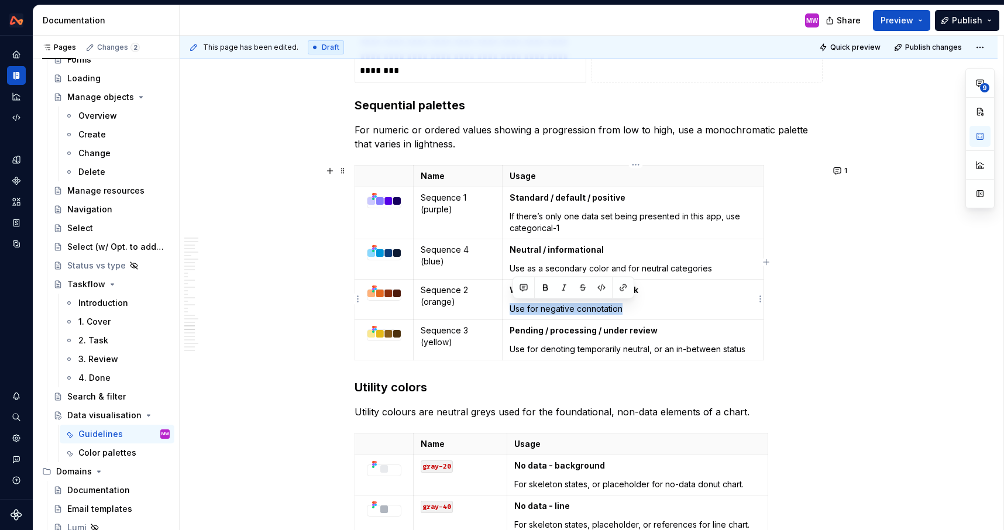
drag, startPoint x: 642, startPoint y: 311, endPoint x: 513, endPoint y: 312, distance: 128.7
click at [513, 312] on p "Use for negative connotation" at bounding box center [632, 309] width 246 height 12
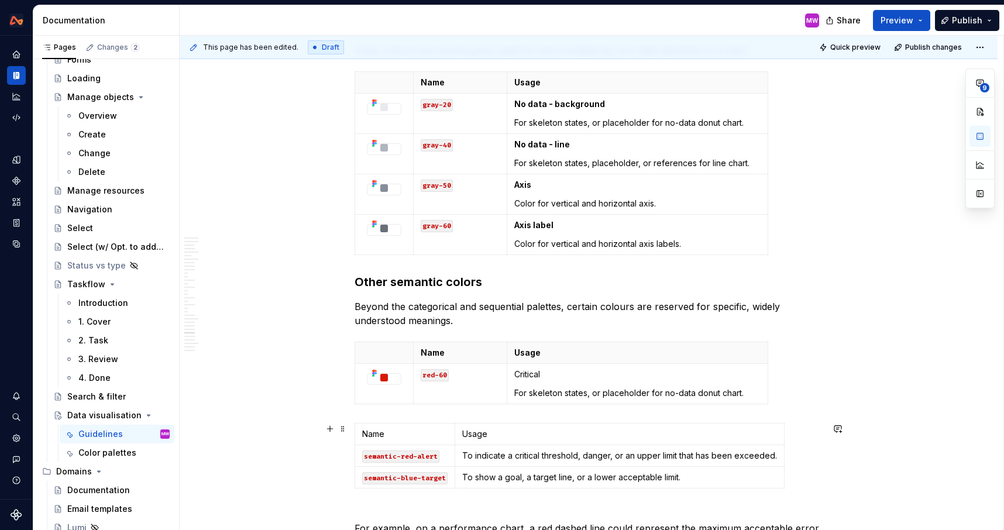
scroll to position [7265, 0]
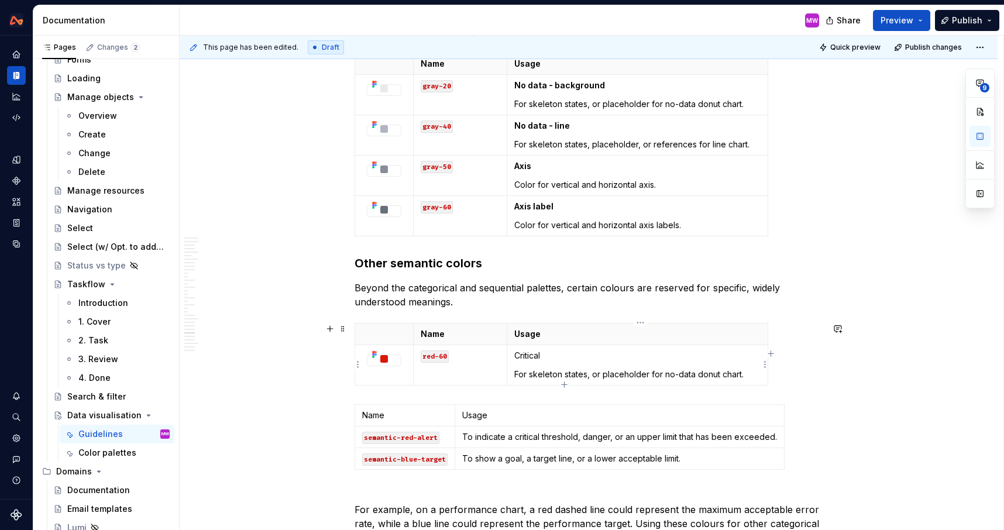
click at [751, 371] on p "For skeleton states, or placeholder for no-data donut chart." at bounding box center [637, 374] width 246 height 12
drag, startPoint x: 751, startPoint y: 371, endPoint x: 516, endPoint y: 373, distance: 234.5
click at [516, 373] on p "For skeleton states, or placeholder for no-data donut chart." at bounding box center [637, 374] width 246 height 12
click at [547, 373] on p "Use for negative connotation" at bounding box center [637, 374] width 246 height 12
click at [679, 380] on td "Critical Use for critical and negative connotation" at bounding box center [636, 364] width 261 height 40
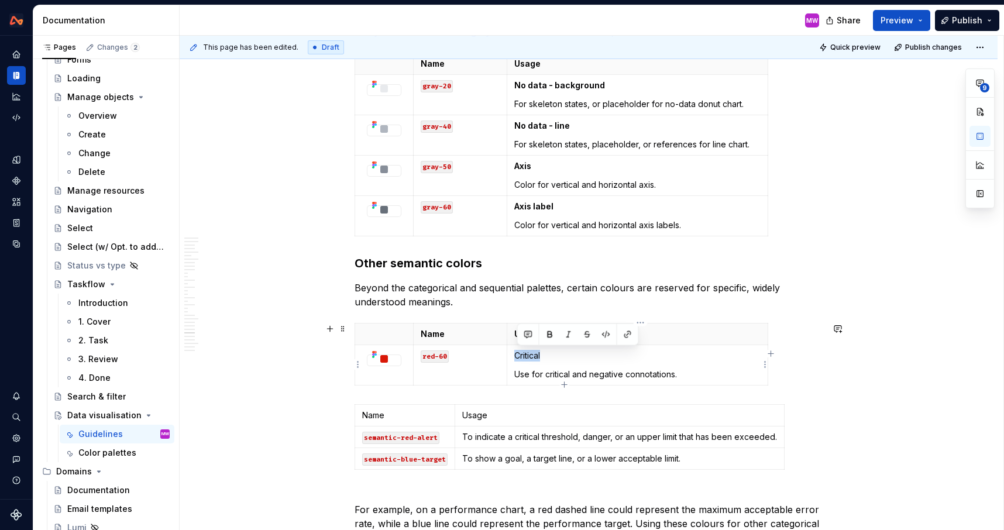
drag, startPoint x: 556, startPoint y: 353, endPoint x: 515, endPoint y: 353, distance: 40.4
click at [515, 353] on td "Critical Use for critical and negative connotations." at bounding box center [636, 364] width 261 height 40
click at [552, 332] on button "button" at bounding box center [550, 334] width 16 height 16
click at [702, 370] on p "Use for critical and negative connotations." at bounding box center [637, 374] width 246 height 12
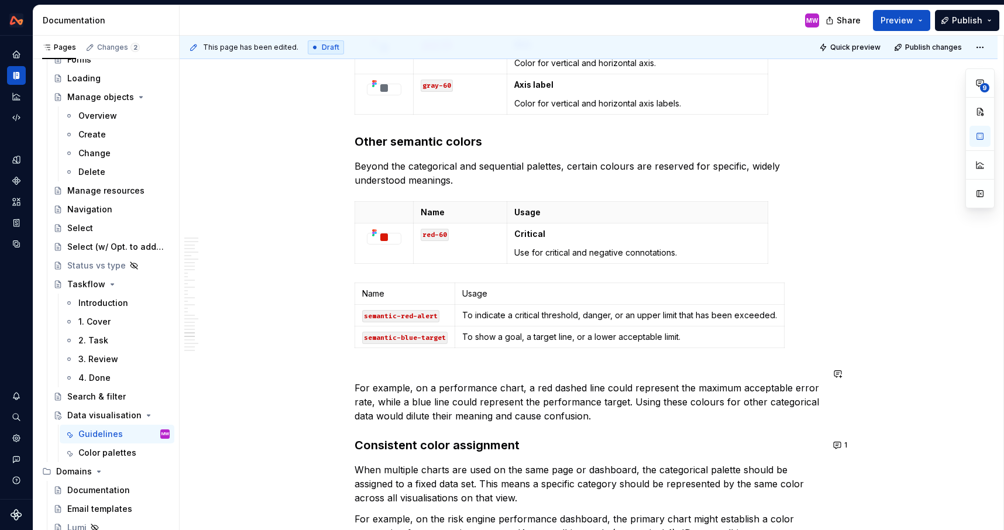
click at [630, 416] on p "For example, on a performance chart, a red dashed line could represent the maxi…" at bounding box center [588, 395] width 468 height 56
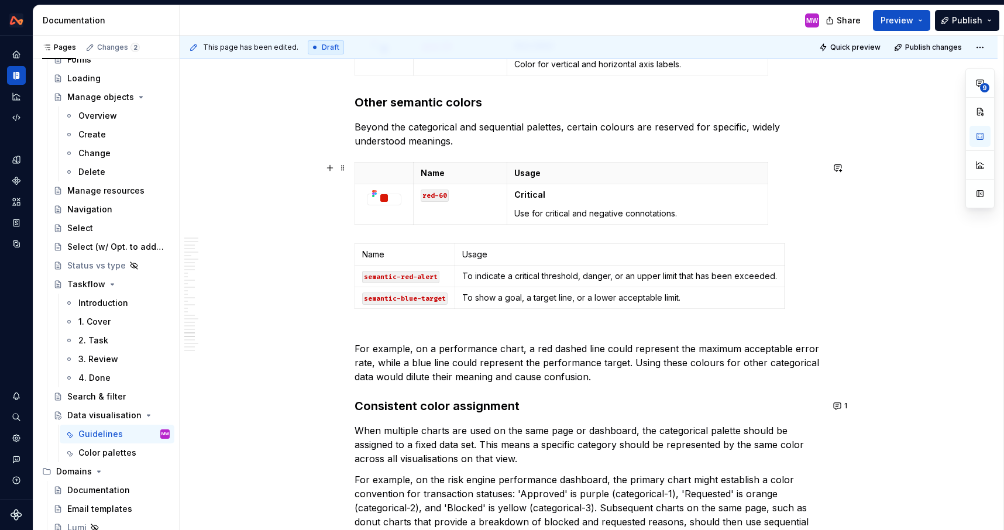
scroll to position [7426, 0]
click at [387, 330] on p "For example, on a performance chart, a red dashed line could represent the maxi…" at bounding box center [588, 355] width 468 height 56
click at [375, 330] on p "For example, on a performance chart, a red dashed line could represent the maxi…" at bounding box center [588, 355] width 468 height 56
click at [358, 346] on p "For example, on a performance chart, a red dashed line could represent the maxi…" at bounding box center [588, 355] width 468 height 56
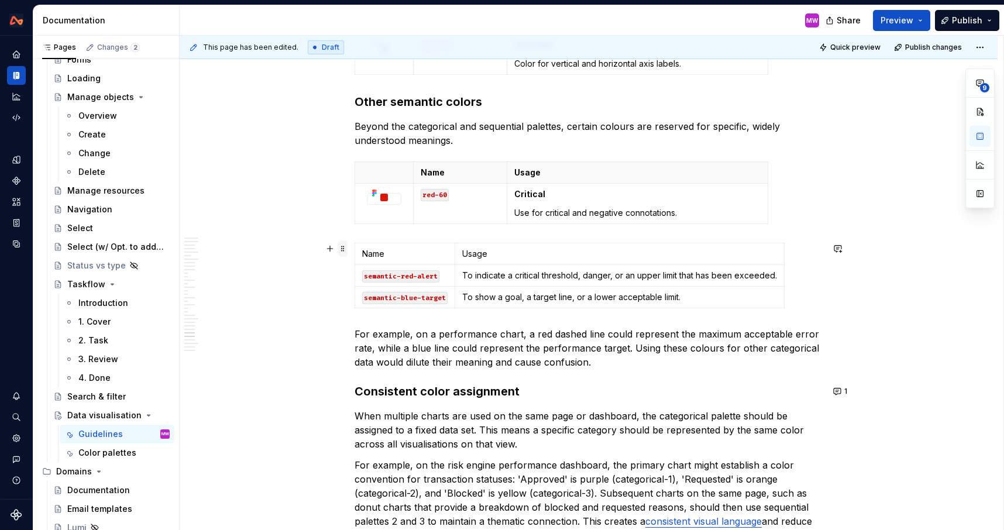
click at [344, 248] on span at bounding box center [342, 248] width 9 height 16
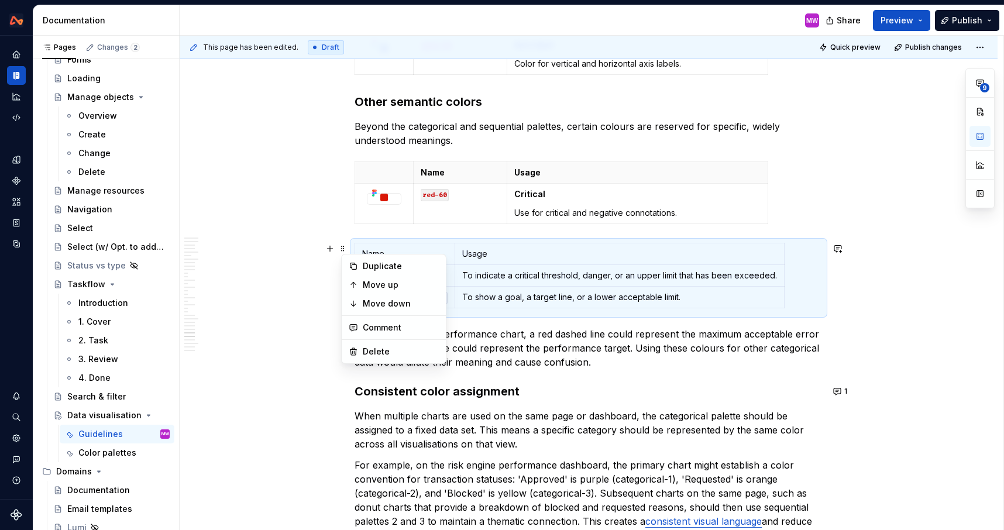
click at [545, 347] on p "For example, on a performance chart, a red dashed line could represent the maxi…" at bounding box center [588, 348] width 468 height 42
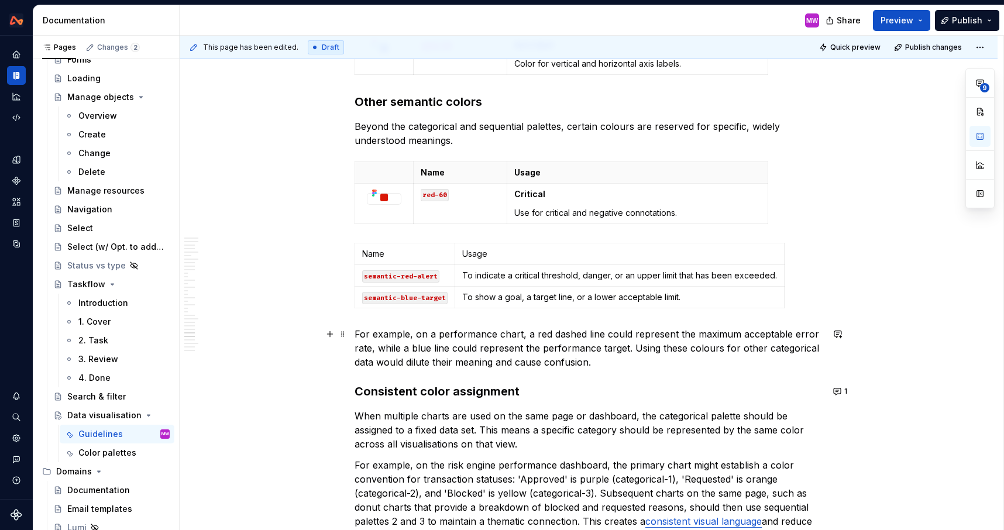
click at [623, 357] on p "For example, on a performance chart, a red dashed line could represent the maxi…" at bounding box center [588, 348] width 468 height 42
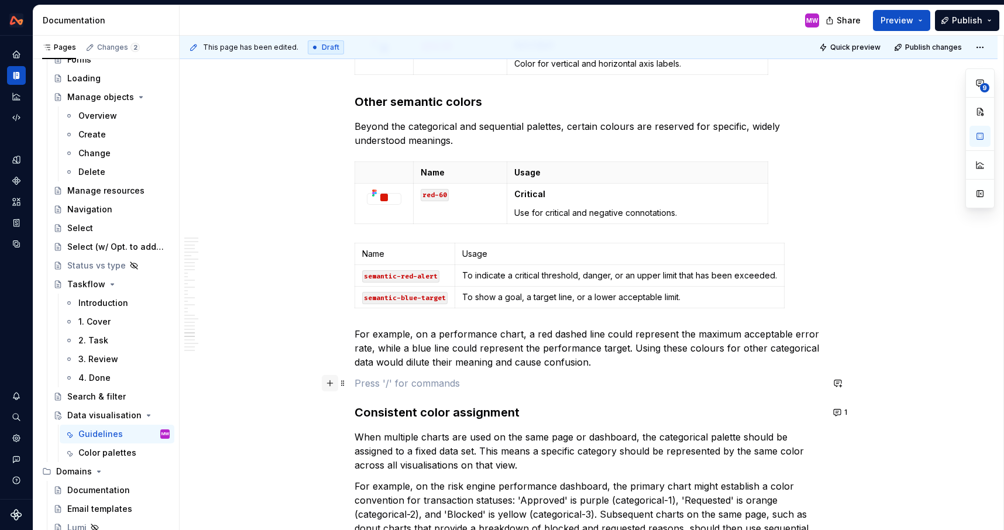
click at [333, 382] on button "button" at bounding box center [330, 383] width 16 height 16
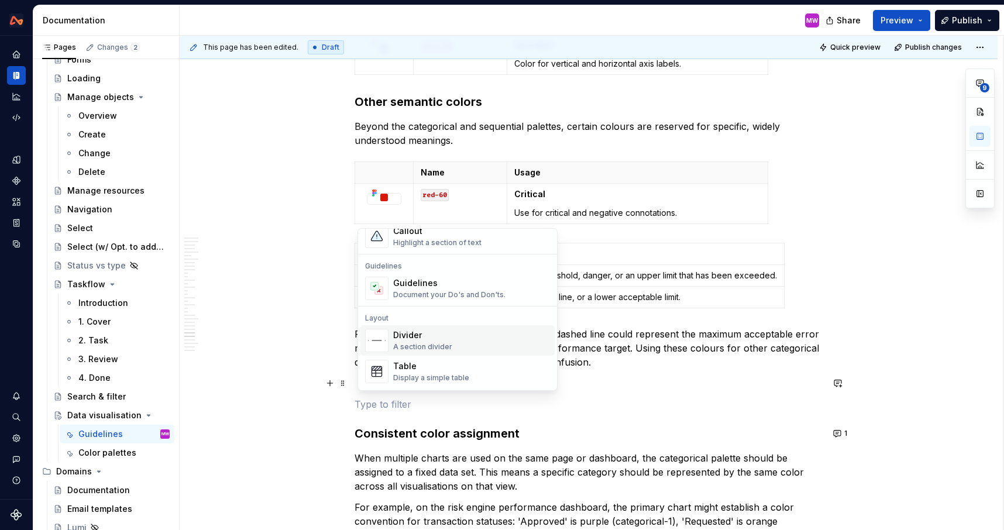
scroll to position [311, 0]
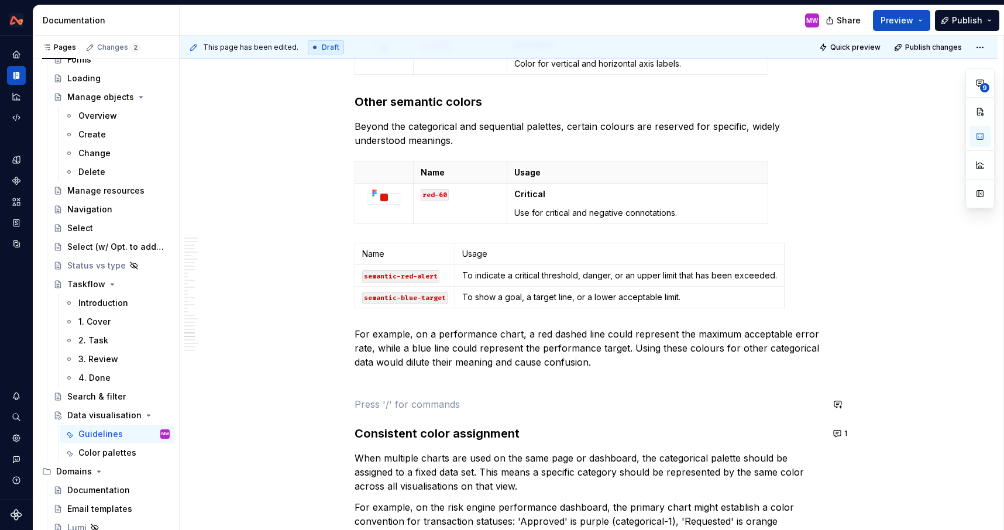
click at [374, 380] on p at bounding box center [588, 383] width 468 height 14
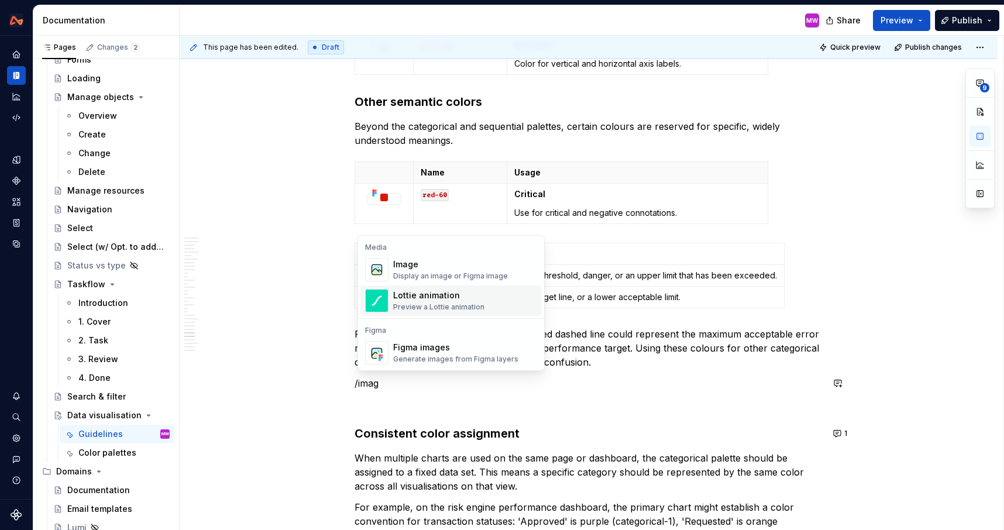
click at [412, 264] on div "Image" at bounding box center [450, 264] width 115 height 12
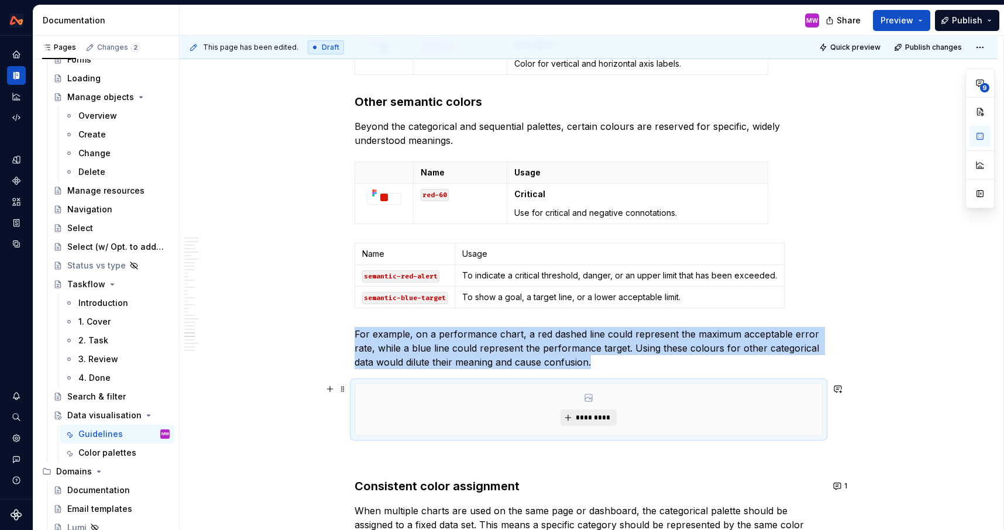
type textarea "*"
click at [594, 420] on span "*********" at bounding box center [593, 417] width 36 height 9
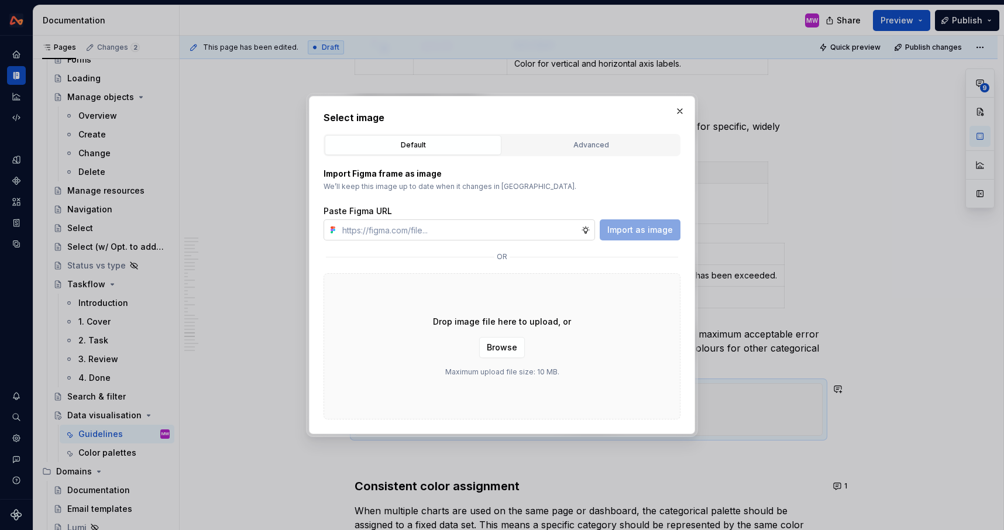
click at [532, 231] on input "text" at bounding box center [458, 229] width 243 height 21
type input "https://www.figma.com/design/vyrr2wkQLi2cIhDazDjR9o/Webapp-patterns?node-id=369…"
click at [656, 230] on span "Import as image" at bounding box center [640, 230] width 66 height 12
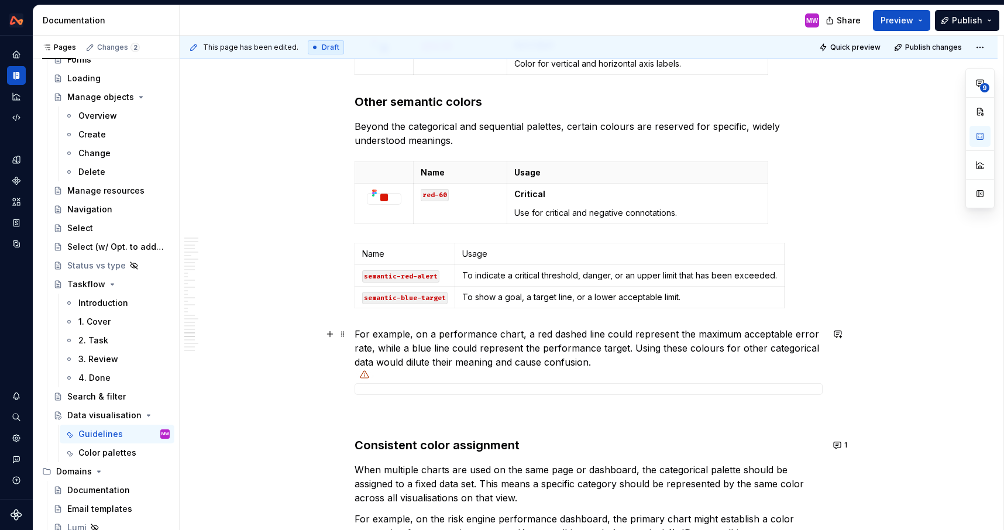
click at [431, 333] on p "For example, on a performance chart, a red dashed line could represent the maxi…" at bounding box center [588, 348] width 468 height 42
drag, startPoint x: 439, startPoint y: 334, endPoint x: 520, endPoint y: 333, distance: 81.3
click at [520, 333] on p "For example, on a performance chart, a red dashed line could represent the maxi…" at bounding box center [588, 348] width 468 height 42
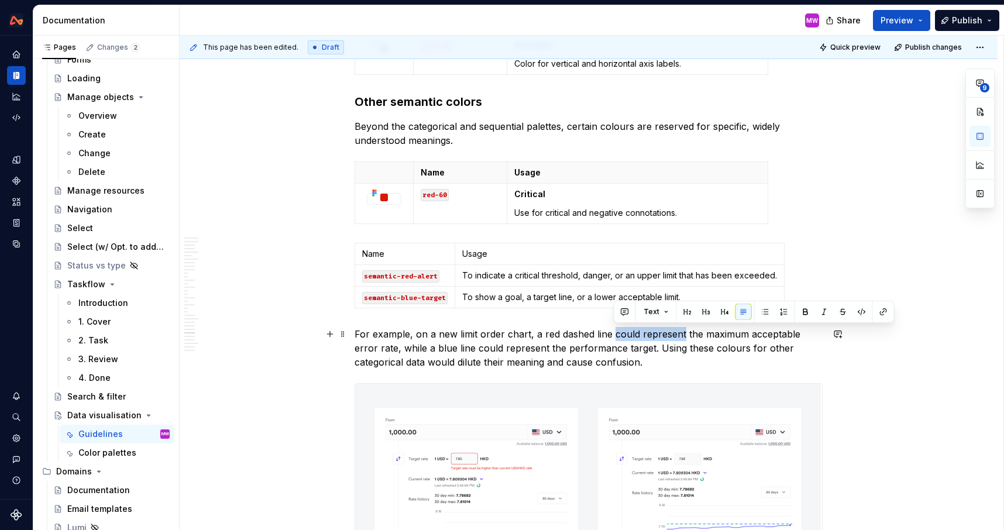
drag, startPoint x: 613, startPoint y: 332, endPoint x: 680, endPoint y: 329, distance: 66.7
click at [680, 329] on p "For example, on a new limit order chart, a red dashed line could represent the …" at bounding box center [588, 348] width 468 height 42
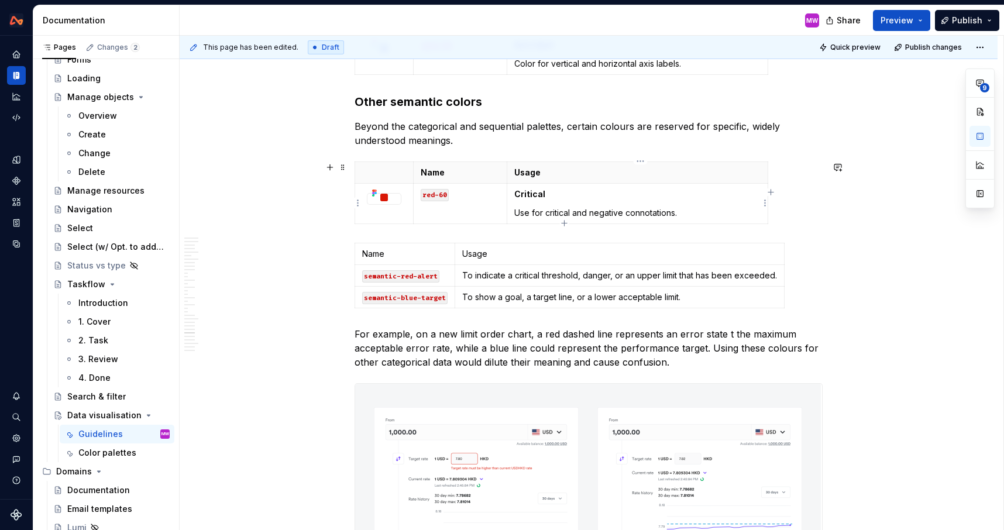
click at [574, 201] on td "Critical Use for critical and negative connotations." at bounding box center [636, 203] width 261 height 40
click at [571, 197] on p "Critical" at bounding box center [637, 194] width 246 height 12
click at [519, 193] on strong "Critical" at bounding box center [529, 194] width 31 height 10
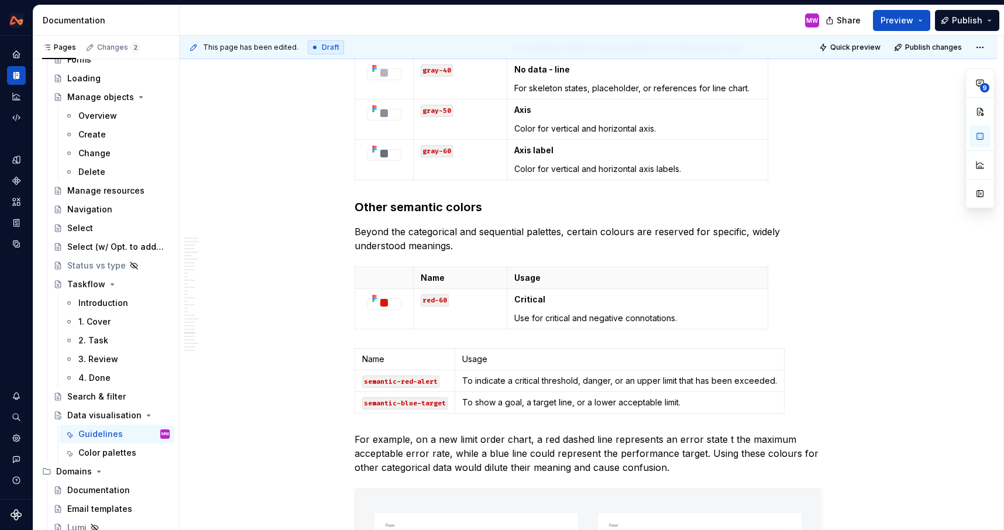
scroll to position [7323, 0]
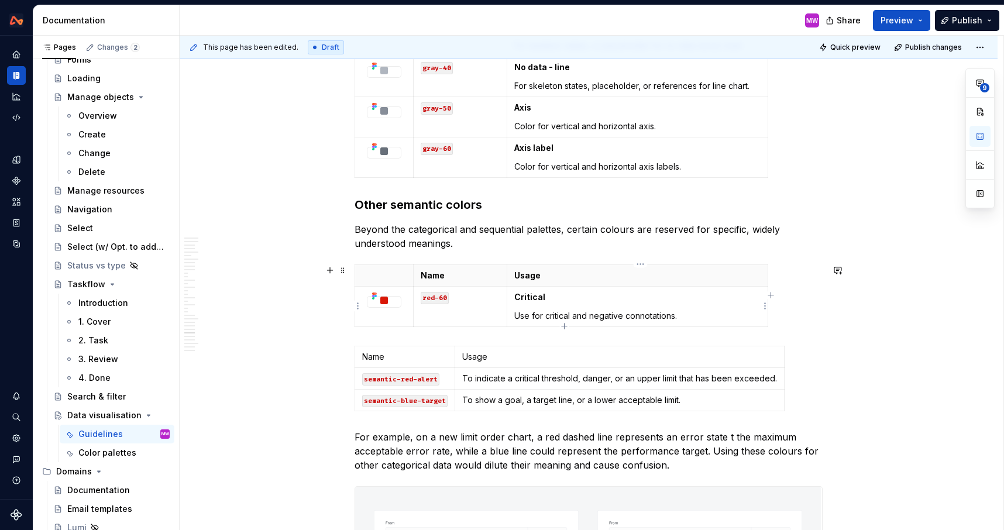
click at [559, 298] on p "Critical" at bounding box center [637, 297] width 246 height 12
click at [573, 313] on p "Use for critical and negative connotations." at bounding box center [637, 316] width 246 height 12
drag, startPoint x: 583, startPoint y: 298, endPoint x: 516, endPoint y: 296, distance: 66.7
click at [516, 296] on p "Critical / error" at bounding box center [637, 297] width 246 height 12
click at [593, 314] on p "Use for critical and negative connotations." at bounding box center [637, 316] width 246 height 12
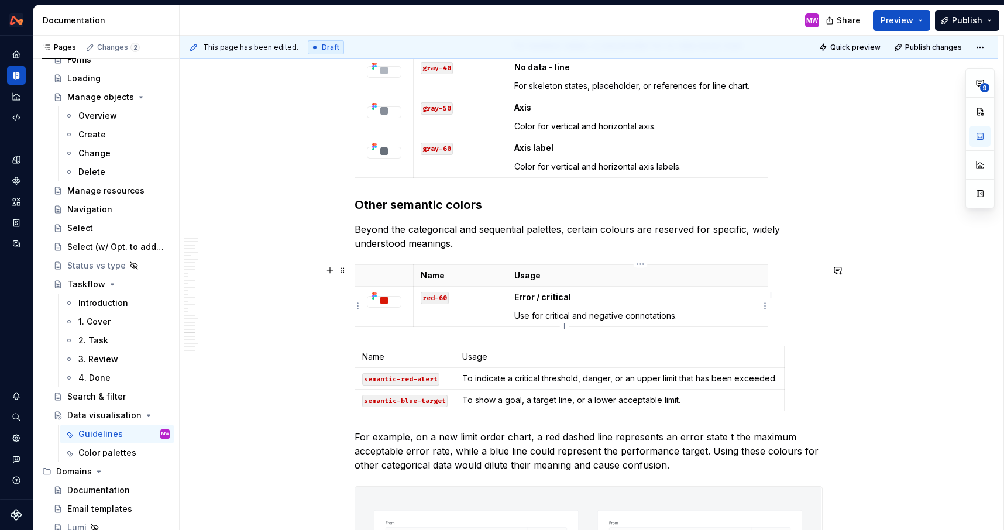
click at [547, 315] on p "Use for critical and negative connotations." at bounding box center [637, 316] width 246 height 12
drag, startPoint x: 667, startPoint y: 314, endPoint x: 619, endPoint y: 312, distance: 47.4
click at [619, 312] on p "Use for errors and critical and negative connotations." at bounding box center [637, 316] width 246 height 12
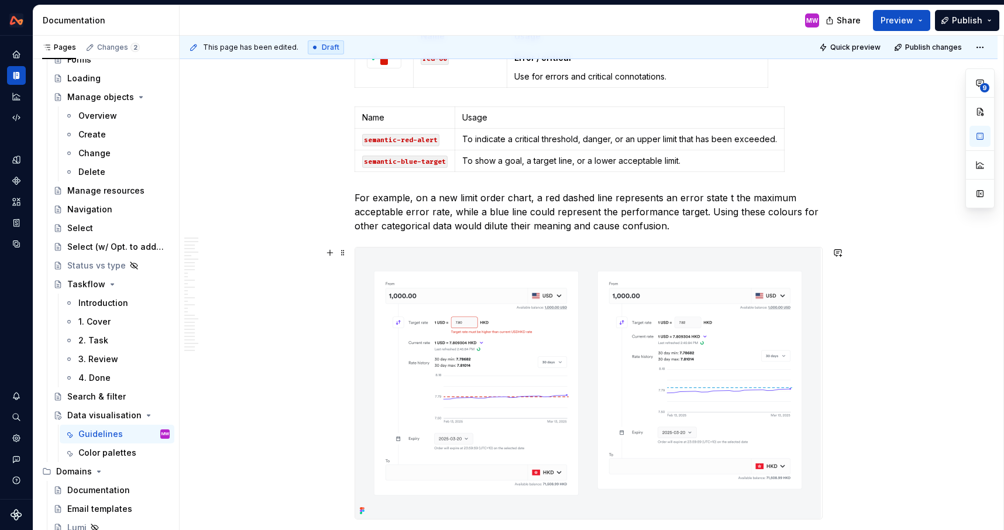
scroll to position [7572, 0]
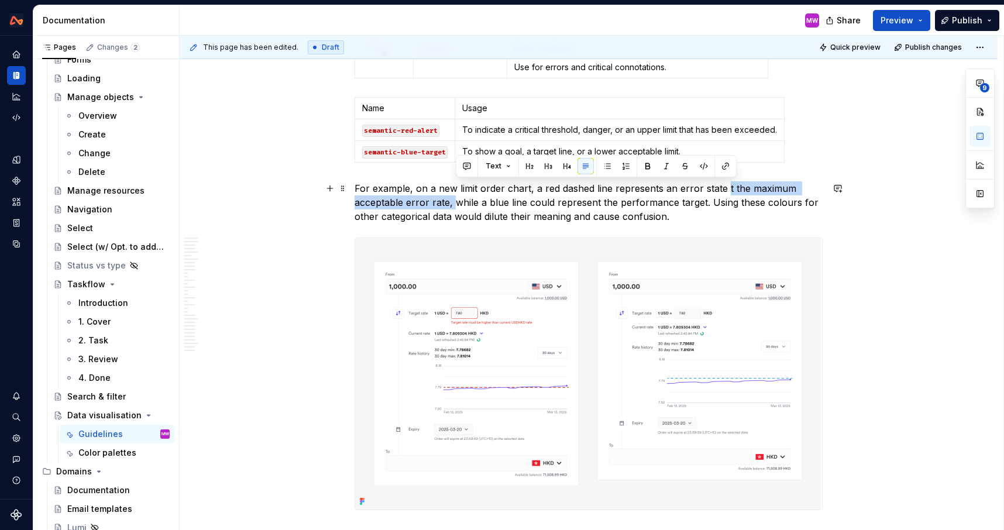
drag, startPoint x: 725, startPoint y: 186, endPoint x: 456, endPoint y: 205, distance: 269.1
click at [456, 205] on p "For example, on a new limit order chart, a red dashed line represents an error …" at bounding box center [588, 202] width 468 height 42
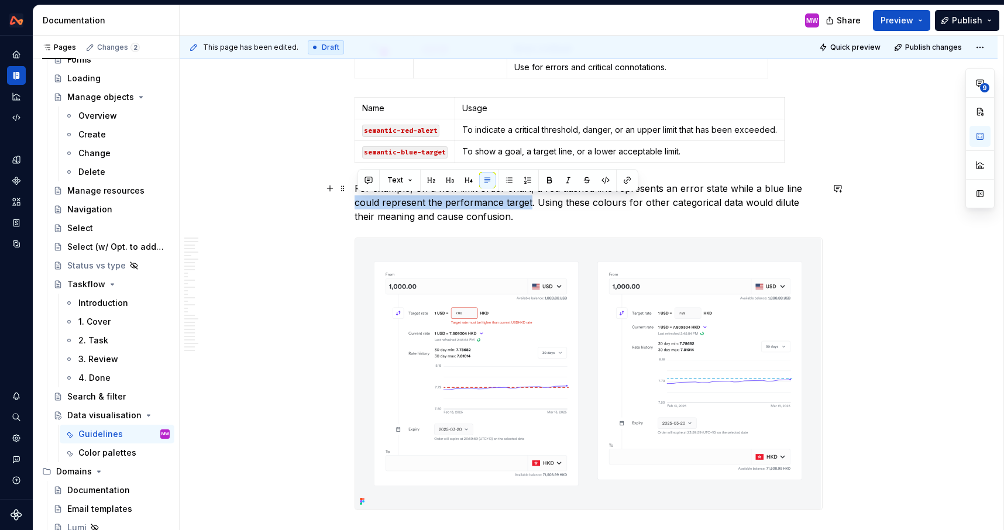
drag, startPoint x: 531, startPoint y: 204, endPoint x: 356, endPoint y: 204, distance: 174.9
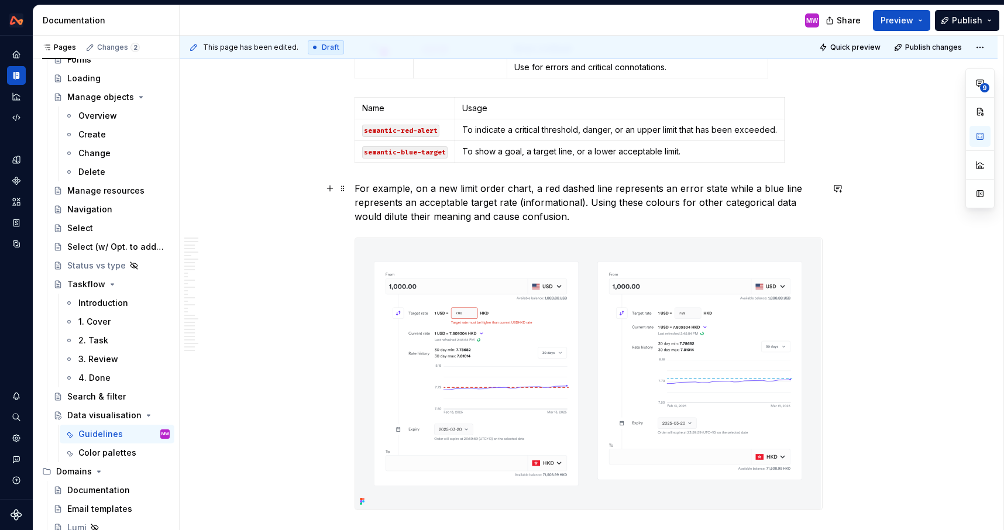
click at [581, 200] on p "For example, on a new limit order chart, a red dashed line represents an error …" at bounding box center [588, 202] width 468 height 42
click at [599, 217] on p "For example, on a new limit order chart, a red dashed line represents an error …" at bounding box center [588, 202] width 468 height 42
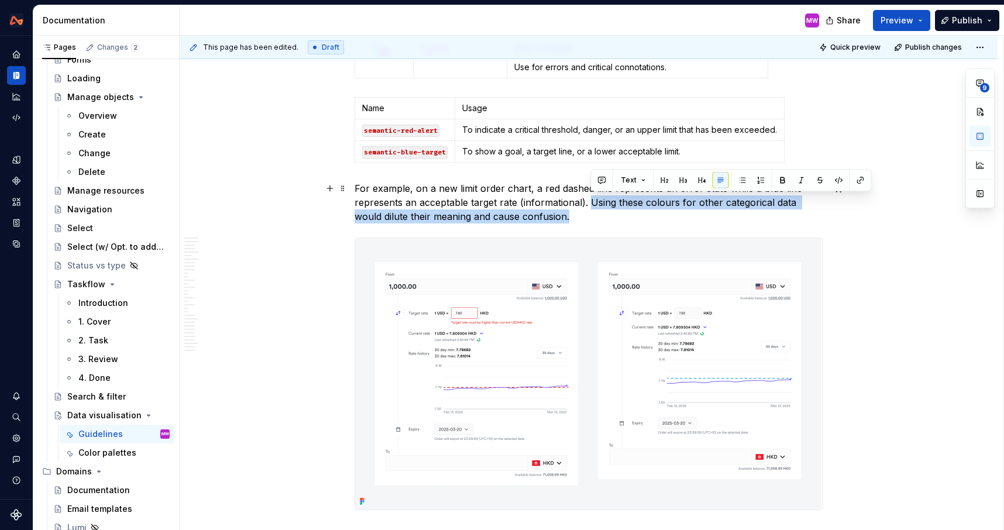
drag, startPoint x: 591, startPoint y: 201, endPoint x: 610, endPoint y: 220, distance: 26.9
click at [610, 220] on p "For example, on a new limit order chart, a red dashed line represents an error …" at bounding box center [588, 202] width 468 height 42
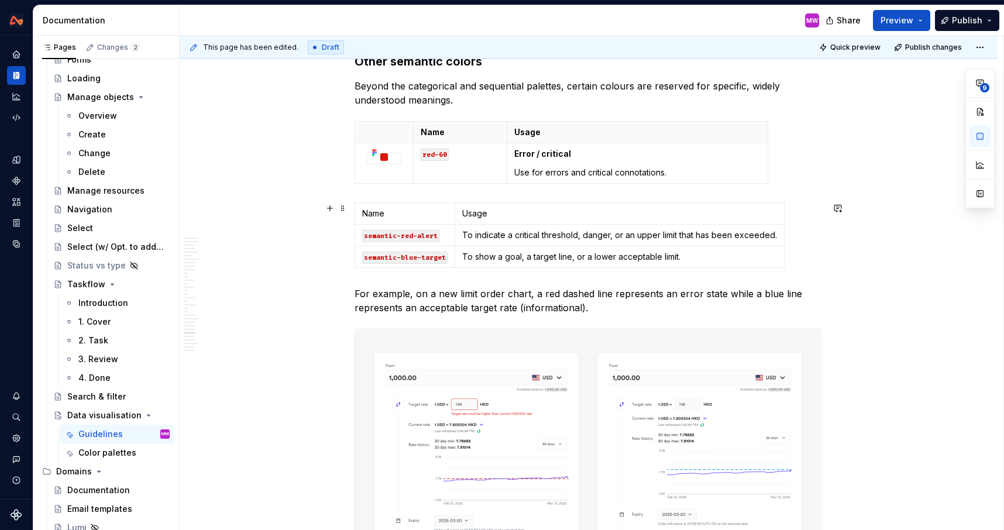
scroll to position [7466, 0]
click at [345, 208] on span at bounding box center [342, 209] width 9 height 16
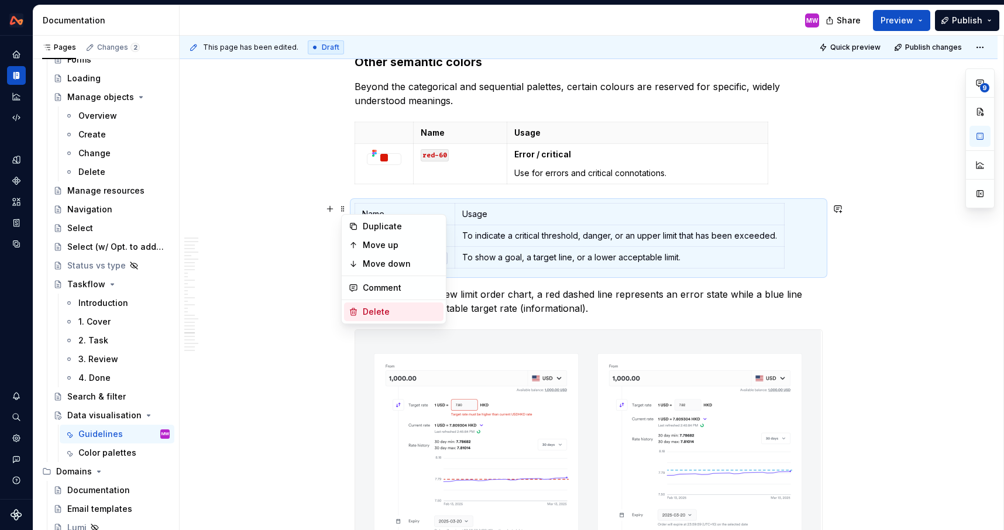
click at [382, 313] on div "Delete" at bounding box center [401, 312] width 76 height 12
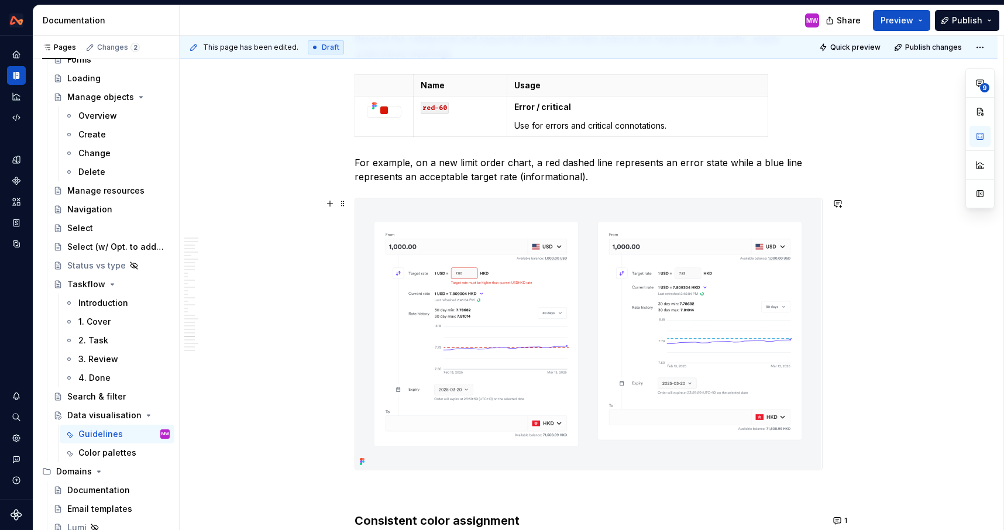
scroll to position [7544, 0]
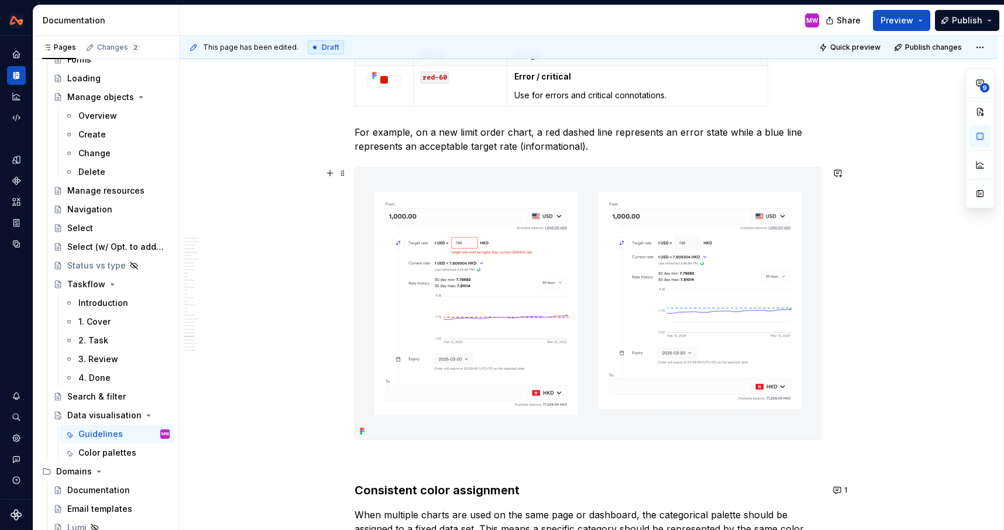
click at [550, 318] on img at bounding box center [588, 303] width 466 height 271
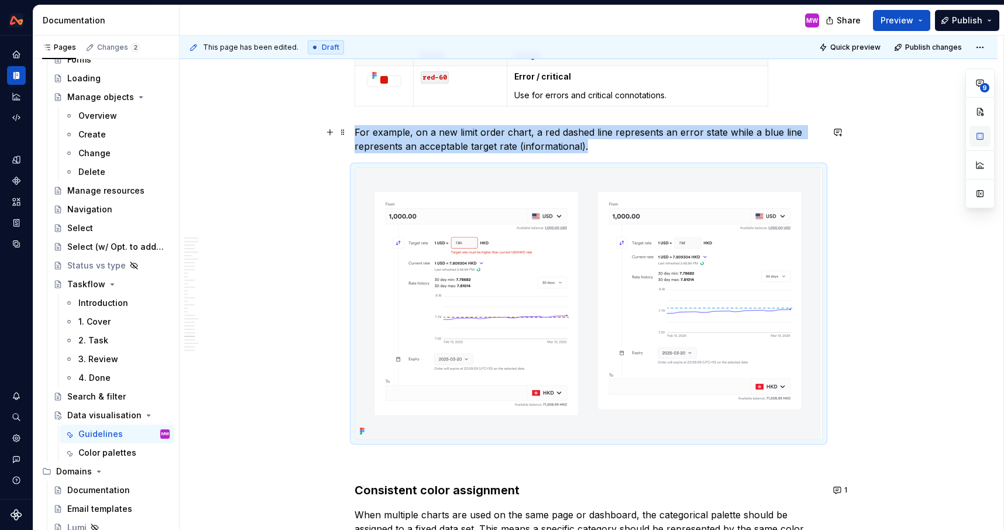
click at [982, 136] on button "button" at bounding box center [979, 136] width 21 height 21
type textarea "*"
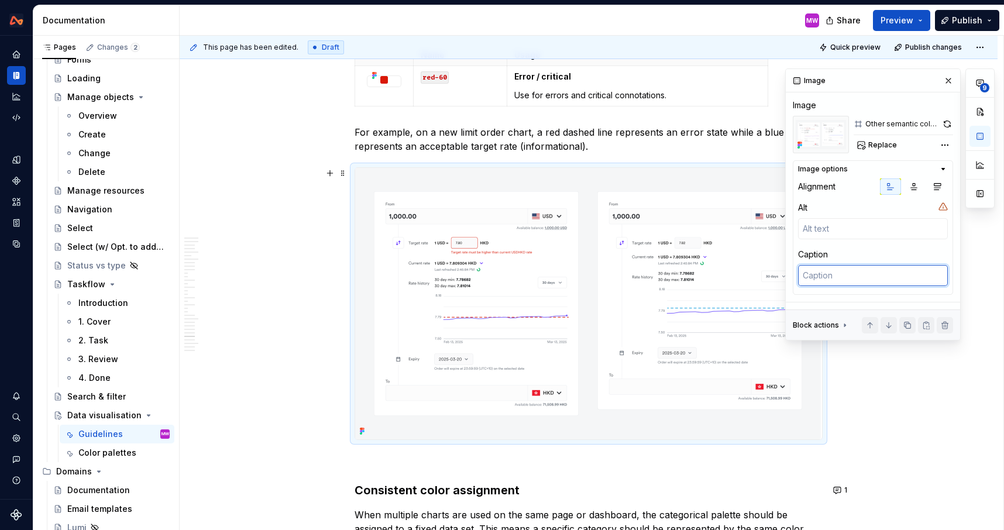
click at [836, 281] on textarea at bounding box center [873, 275] width 150 height 21
type textarea "U"
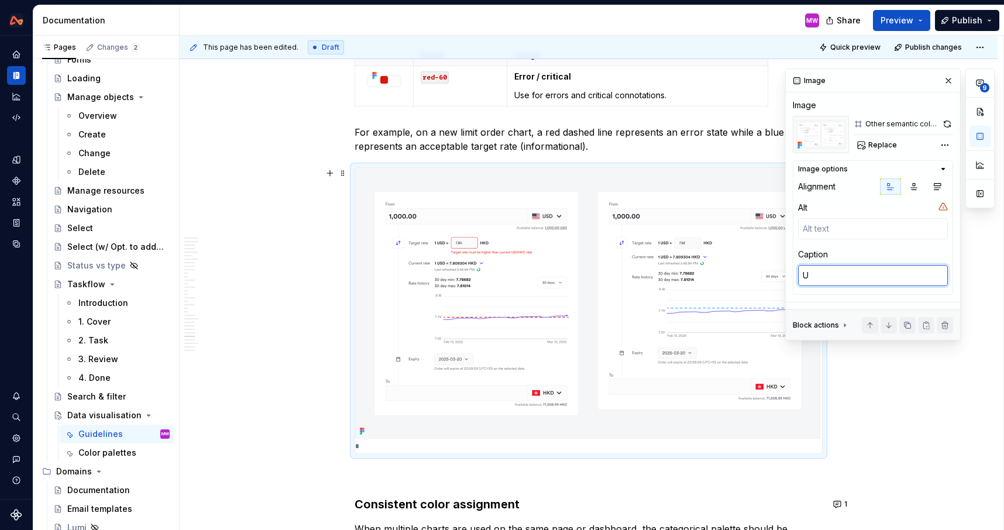
type textarea "*"
type textarea "Us"
type textarea "*"
type textarea "Use"
type textarea "*"
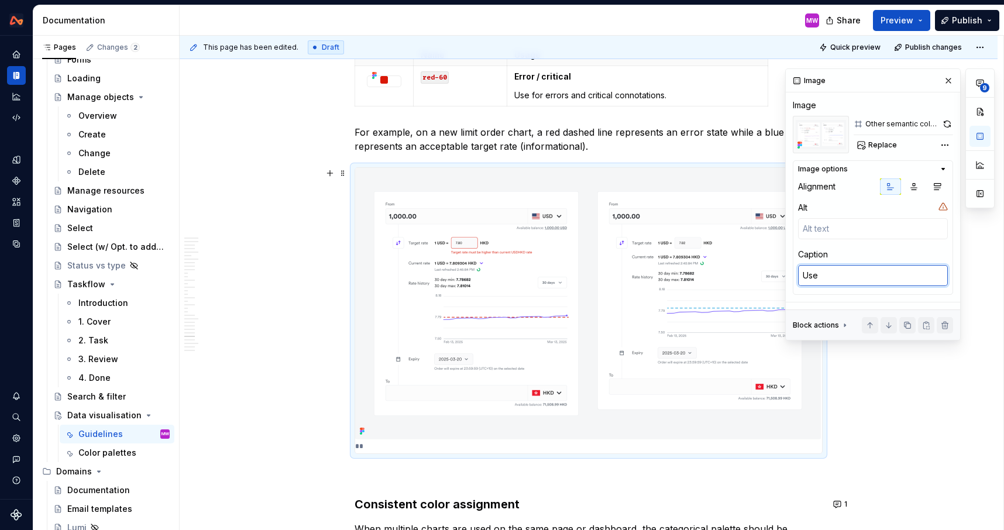
type textarea "Use"
type textarea "*"
type textarea "Use o"
type textarea "*"
type textarea "Use o"
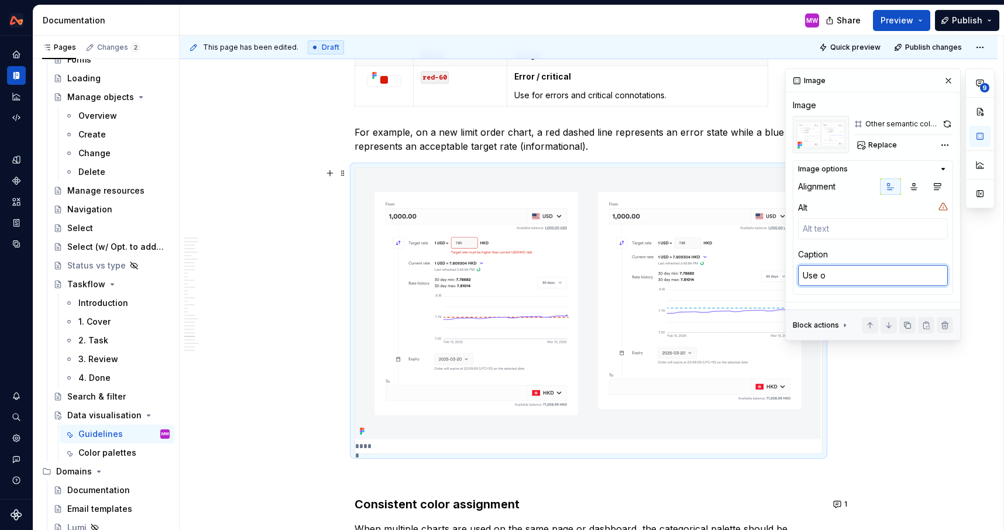
type textarea "*"
type textarea "Use o"
type textarea "*"
type textarea "Use of"
type textarea "*"
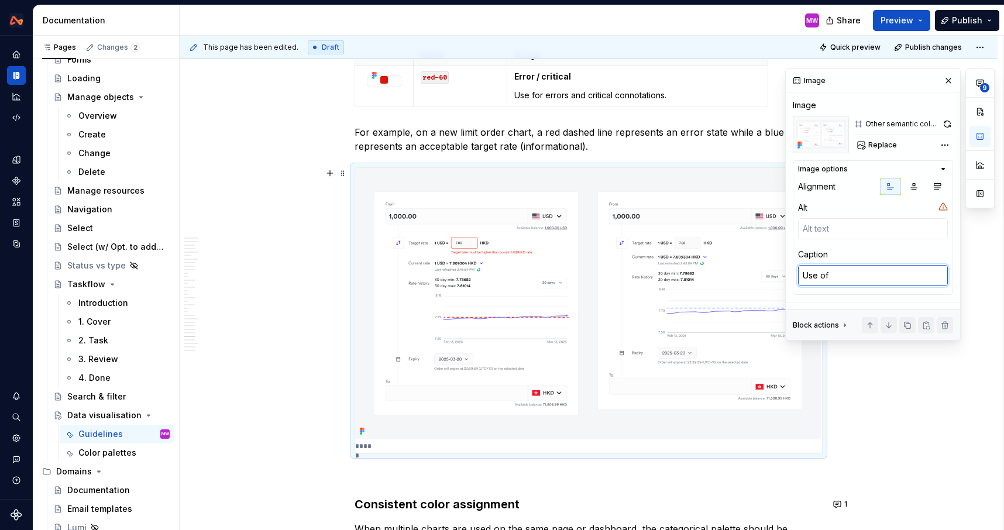
type textarea "Use of"
type textarea "*"
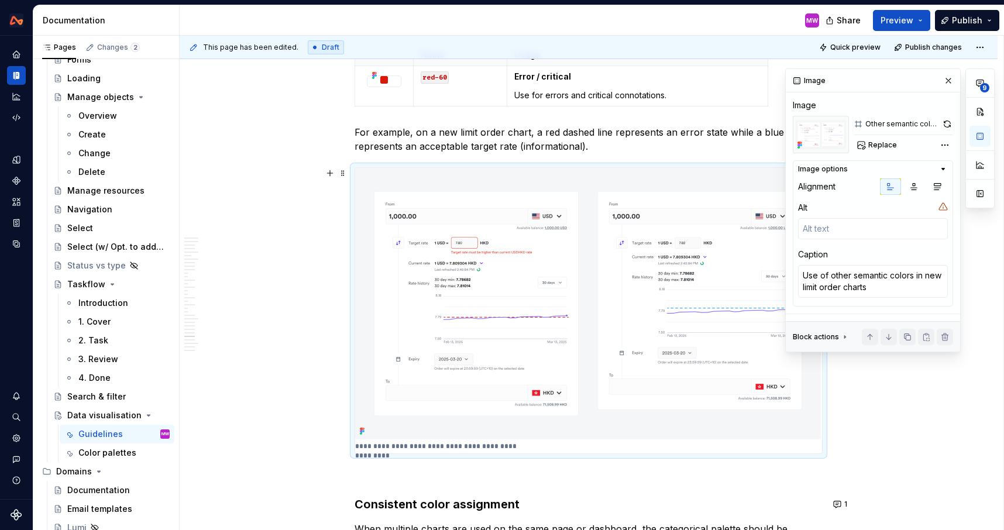
click at [643, 148] on p "For example, on a new limit order chart, a red dashed line represents an error …" at bounding box center [588, 139] width 468 height 28
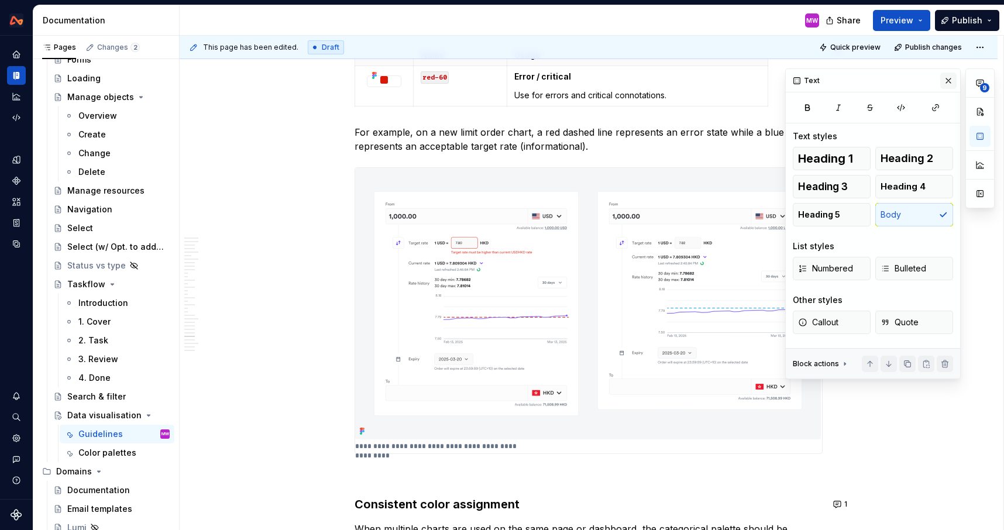
click at [948, 80] on button "button" at bounding box center [948, 81] width 16 height 16
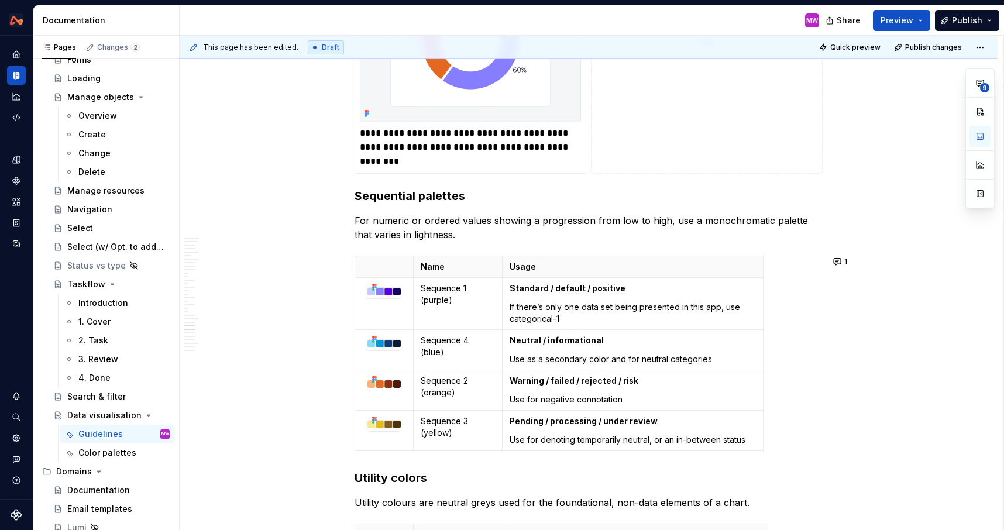
scroll to position [6769, 0]
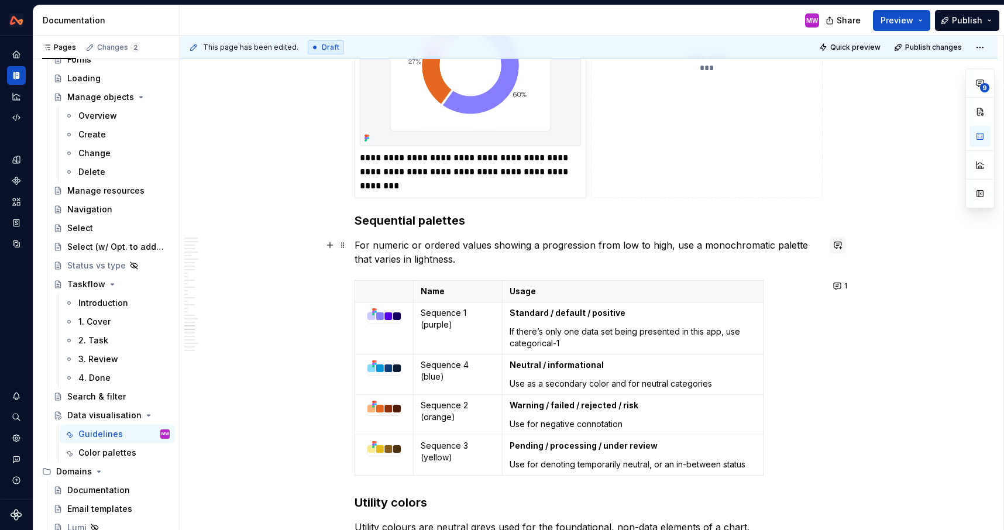
click at [843, 247] on button "button" at bounding box center [837, 245] width 16 height 16
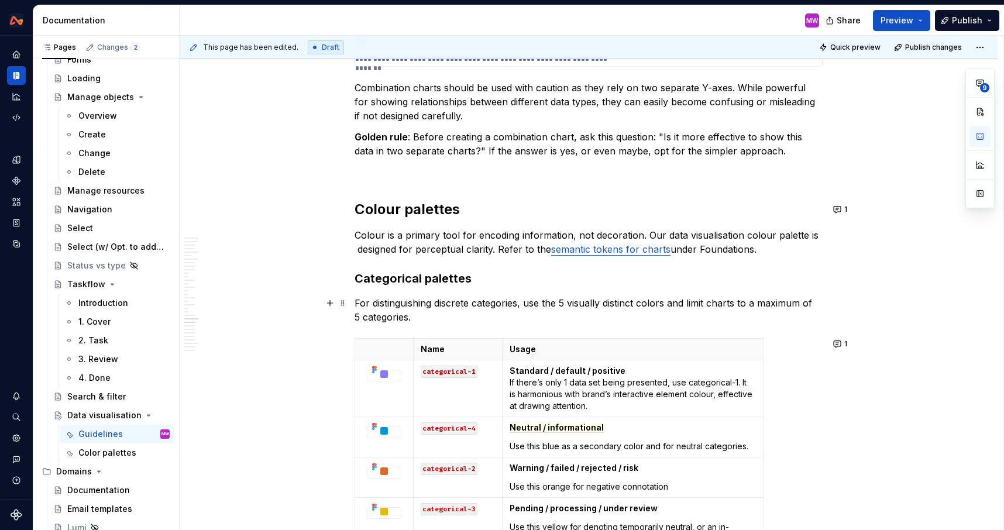
scroll to position [6041, 0]
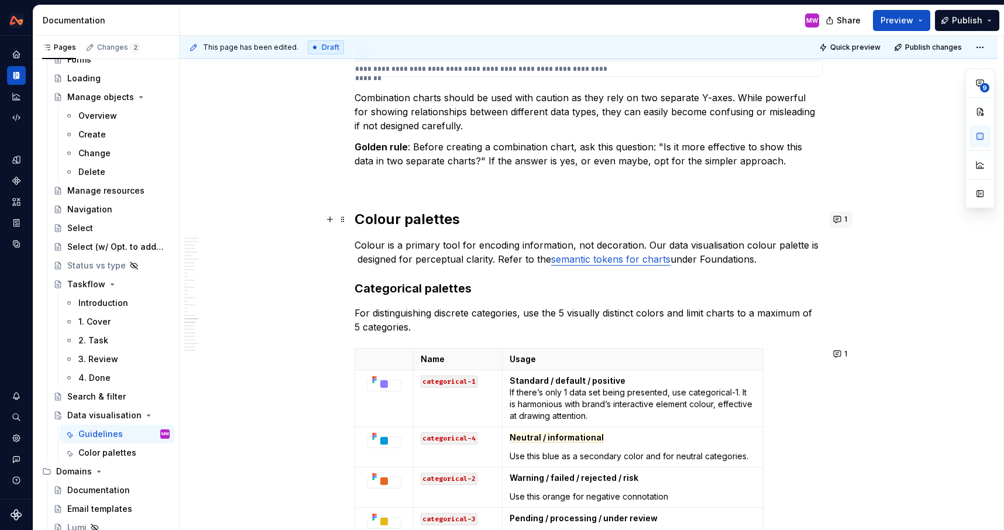
click at [842, 227] on button "1" at bounding box center [840, 219] width 23 height 16
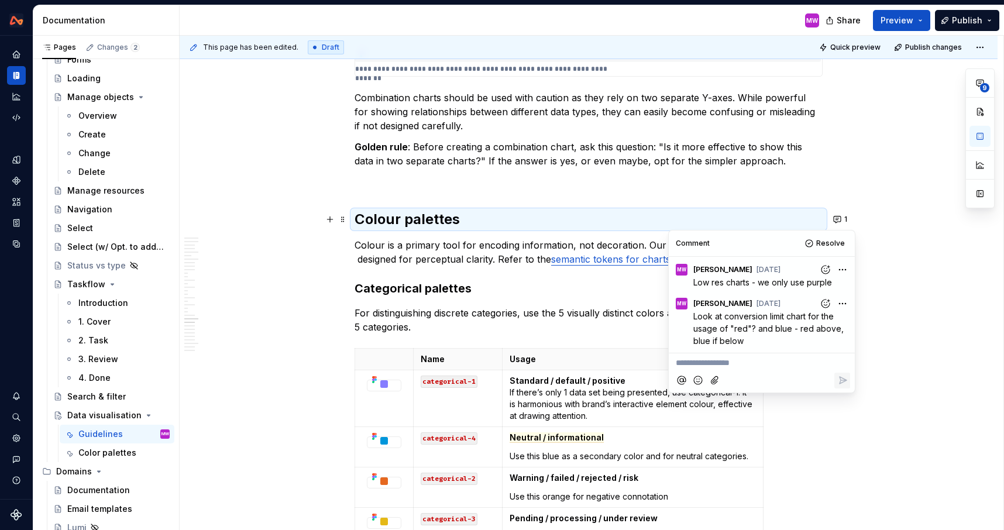
click at [730, 181] on p at bounding box center [588, 182] width 468 height 14
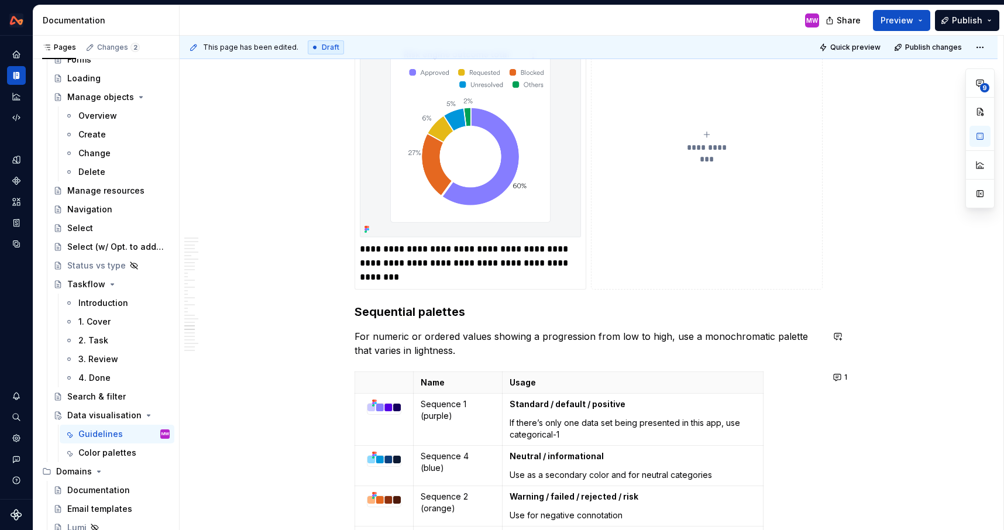
scroll to position [6771, 0]
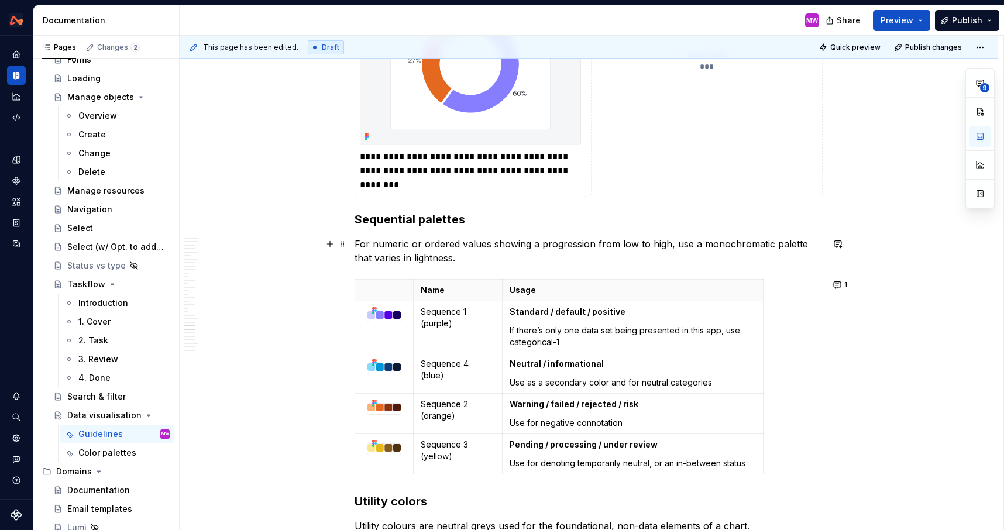
click at [470, 256] on p "For numeric or ordered values showing a progression from low to high, use a mon…" at bounding box center [588, 251] width 468 height 28
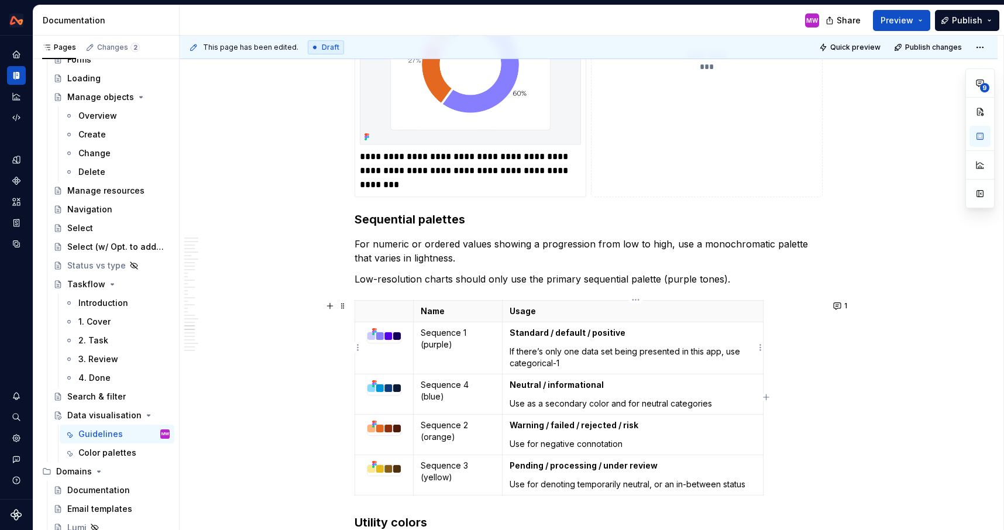
click at [595, 361] on p "If there’s only one data set being presented in this app, use categorical-1" at bounding box center [632, 357] width 246 height 23
drag, startPoint x: 554, startPoint y: 361, endPoint x: 514, endPoint y: 361, distance: 40.4
click at [514, 361] on p "If there’s only one data set being presented in this app, use categorical-1" at bounding box center [632, 357] width 246 height 23
click at [676, 366] on p "If there’s only one data set being presented in this app, use sequential-1" at bounding box center [632, 357] width 246 height 23
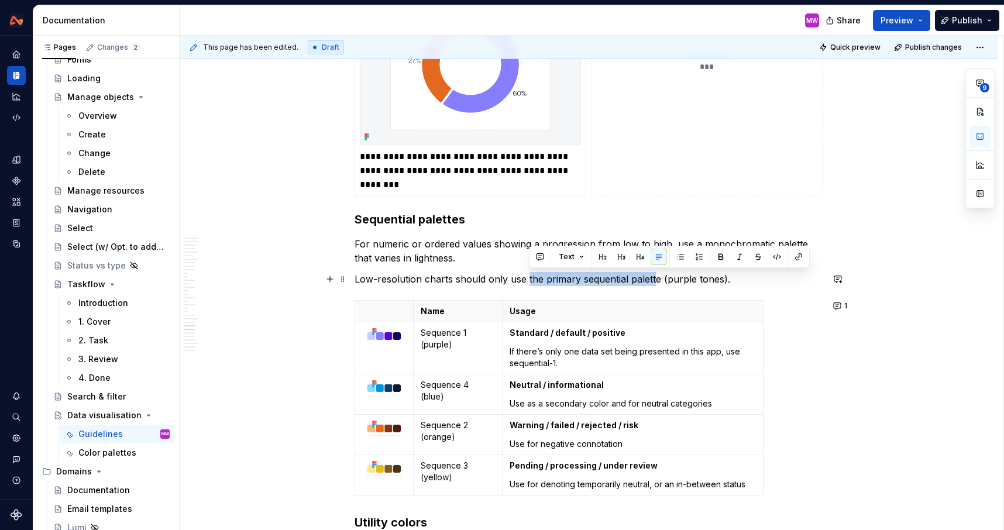
drag, startPoint x: 528, startPoint y: 277, endPoint x: 655, endPoint y: 280, distance: 126.9
click at [656, 280] on p "Low-resolution charts should only use the primary sequential palette (purple to…" at bounding box center [588, 279] width 468 height 14
click at [636, 332] on p "Standard / default / positive" at bounding box center [632, 333] width 246 height 12
drag, startPoint x: 578, startPoint y: 275, endPoint x: 547, endPoint y: 275, distance: 31.0
click at [547, 275] on p "Low-resolution charts should only use the primary sequential palette (purple to…" at bounding box center [588, 279] width 468 height 14
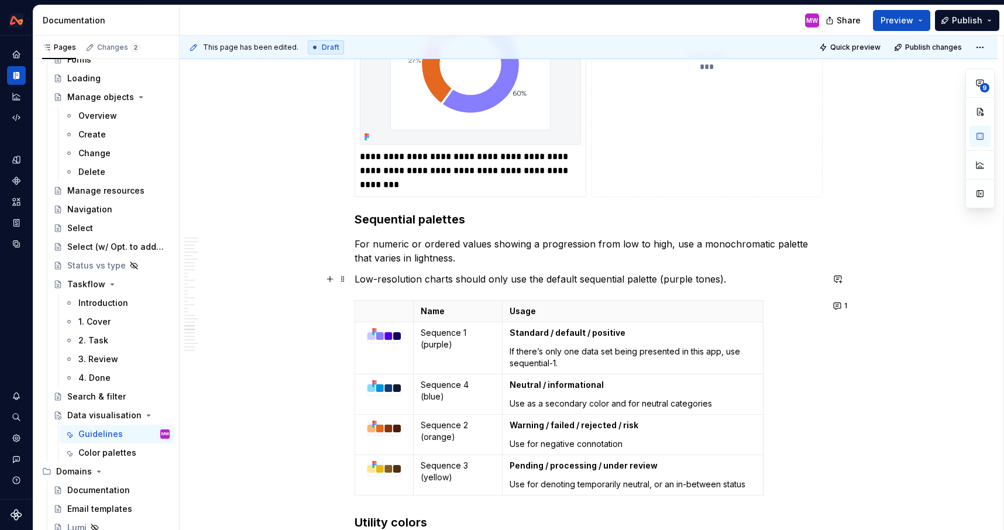
click at [658, 277] on p "Low-resolution charts should only use the default sequential palette (purple to…" at bounding box center [588, 279] width 468 height 14
click at [664, 278] on p "Low-resolution charts should only use the default sequential palette (purple to…" at bounding box center [588, 279] width 468 height 14
click at [803, 280] on p "Low-resolution charts should only use the default sequential palette (sequence-…" at bounding box center [588, 279] width 468 height 14
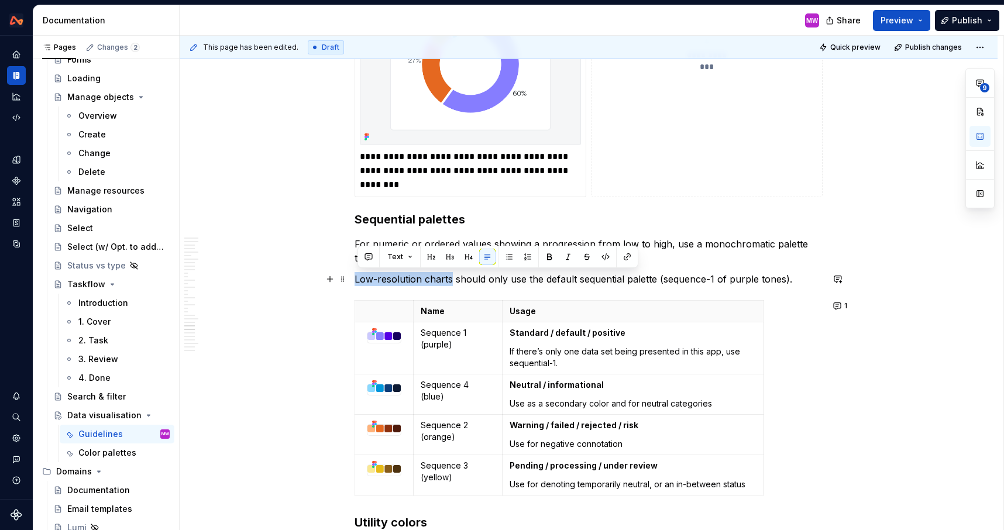
drag, startPoint x: 453, startPoint y: 280, endPoint x: 359, endPoint y: 279, distance: 93.6
click at [359, 279] on p "Low-resolution charts should only use the default sequential palette (sequence-…" at bounding box center [588, 279] width 468 height 14
click at [626, 260] on button "button" at bounding box center [627, 257] width 16 height 16
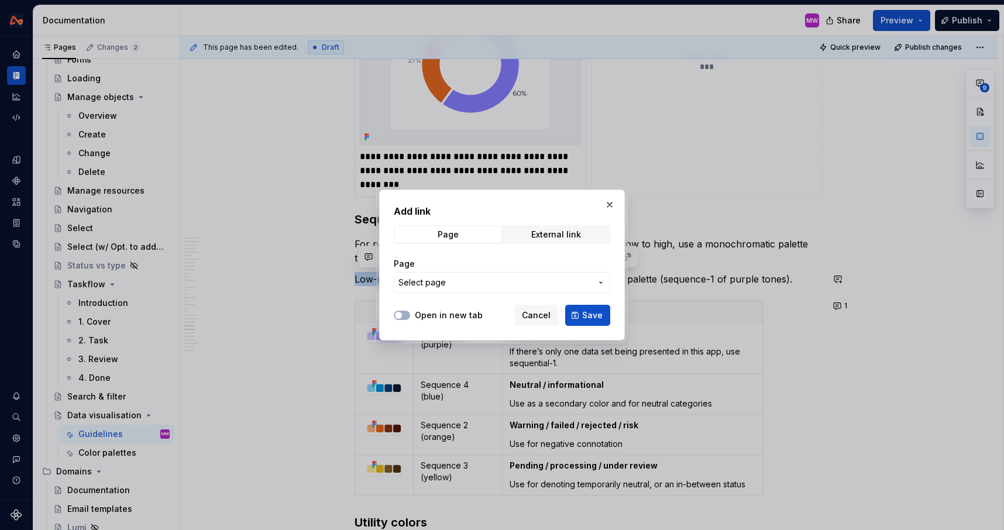
click at [554, 285] on span "Select page" at bounding box center [494, 283] width 193 height 12
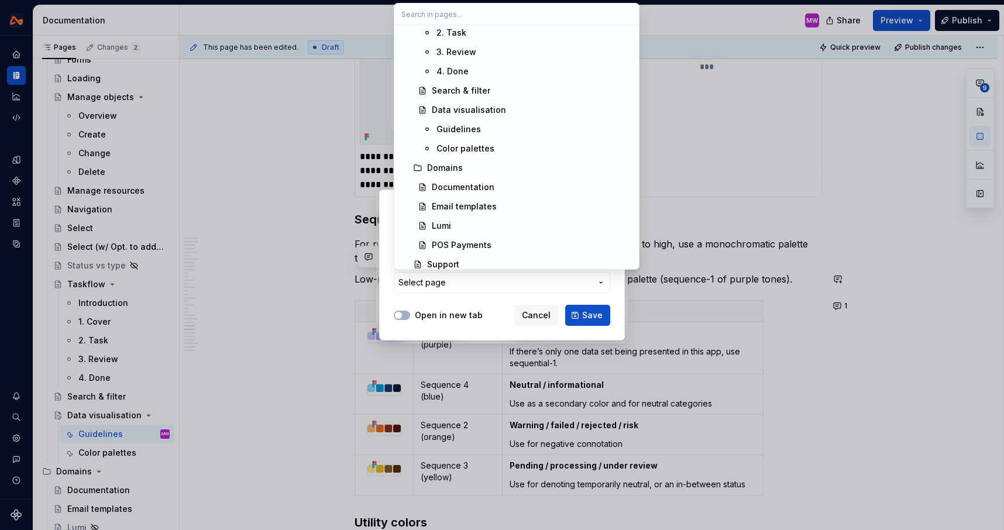
scroll to position [1285, 0]
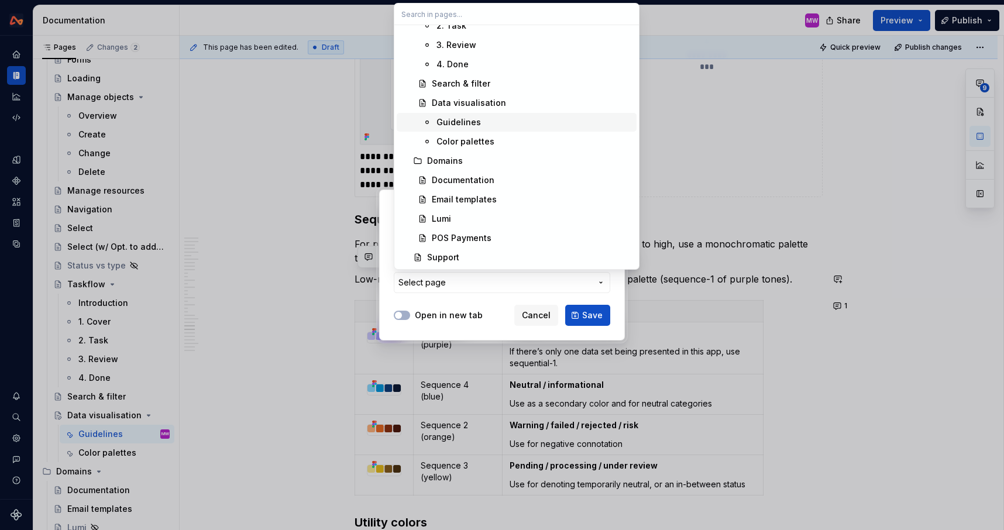
click at [472, 123] on div "Guidelines" at bounding box center [458, 122] width 44 height 12
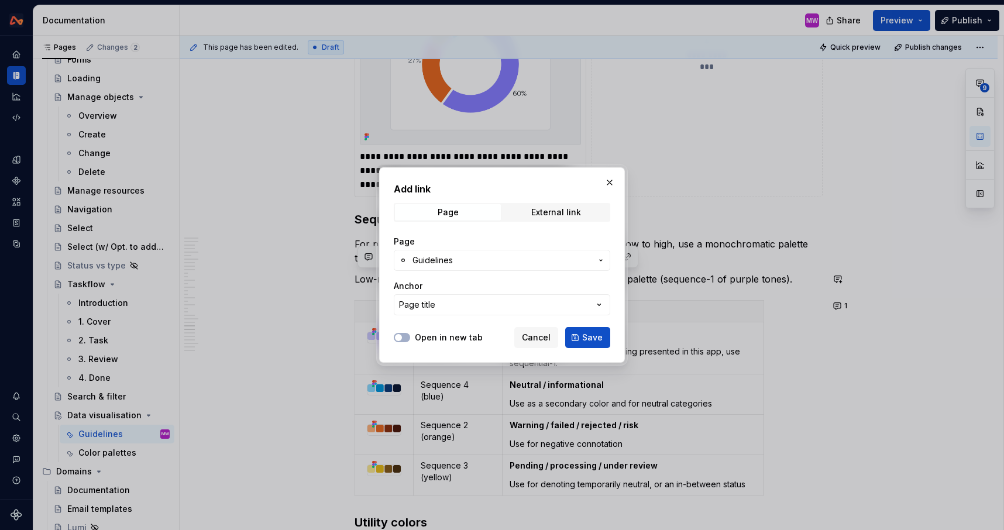
click at [599, 304] on icon "button" at bounding box center [599, 305] width 12 height 12
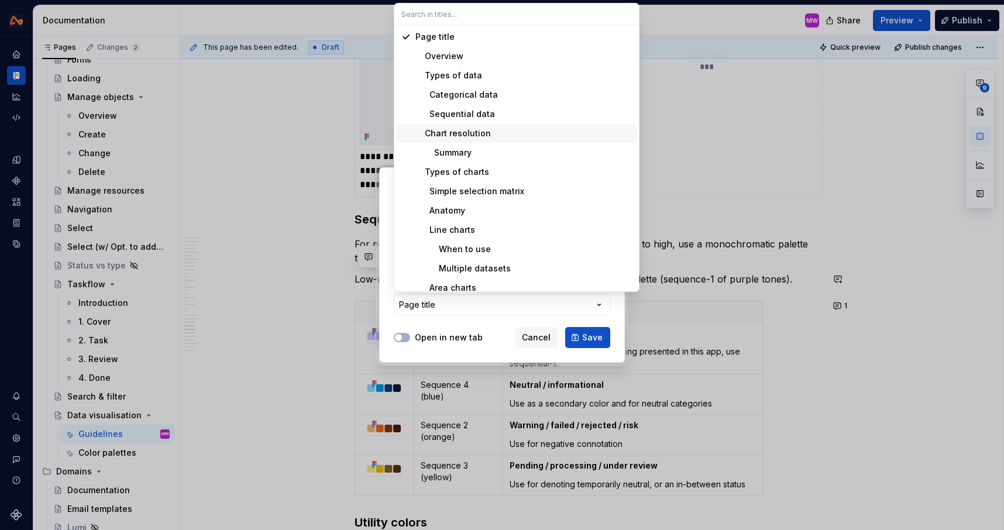
click at [468, 138] on div "Chart resolution" at bounding box center [452, 133] width 75 height 12
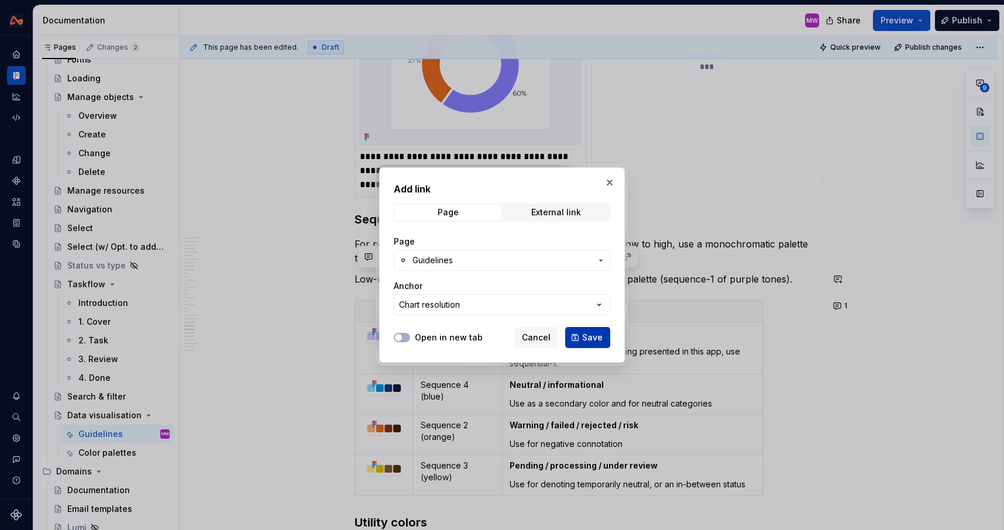
click at [593, 339] on span "Save" at bounding box center [592, 338] width 20 height 12
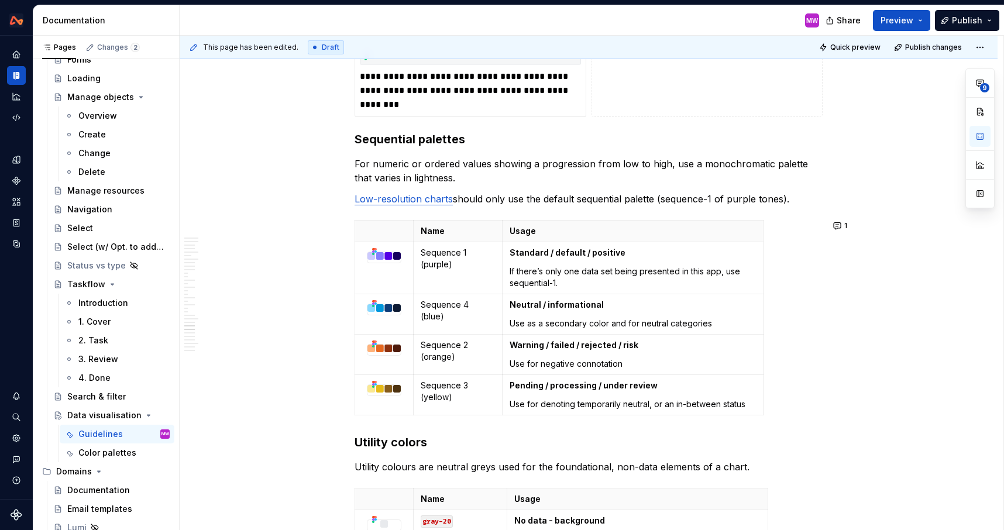
scroll to position [6897, 0]
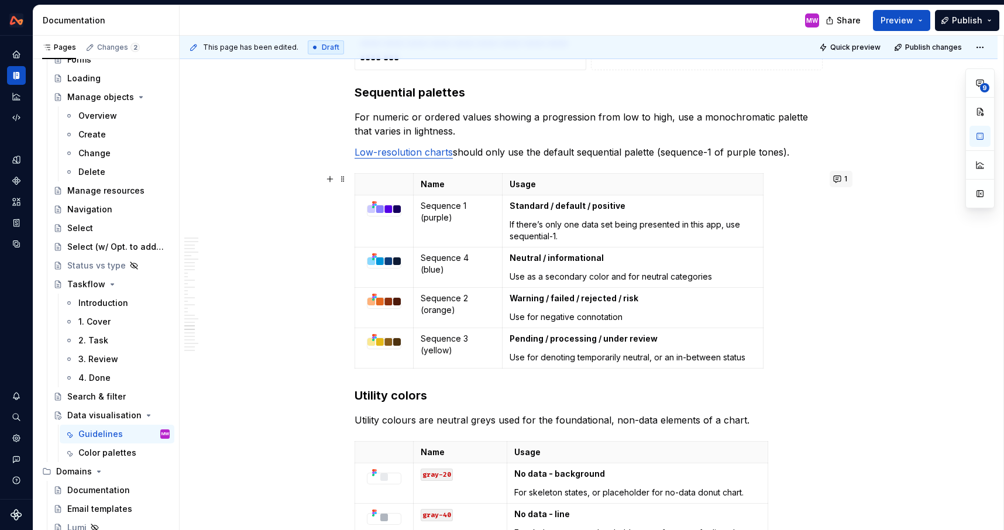
click at [847, 180] on span "1" at bounding box center [845, 178] width 3 height 9
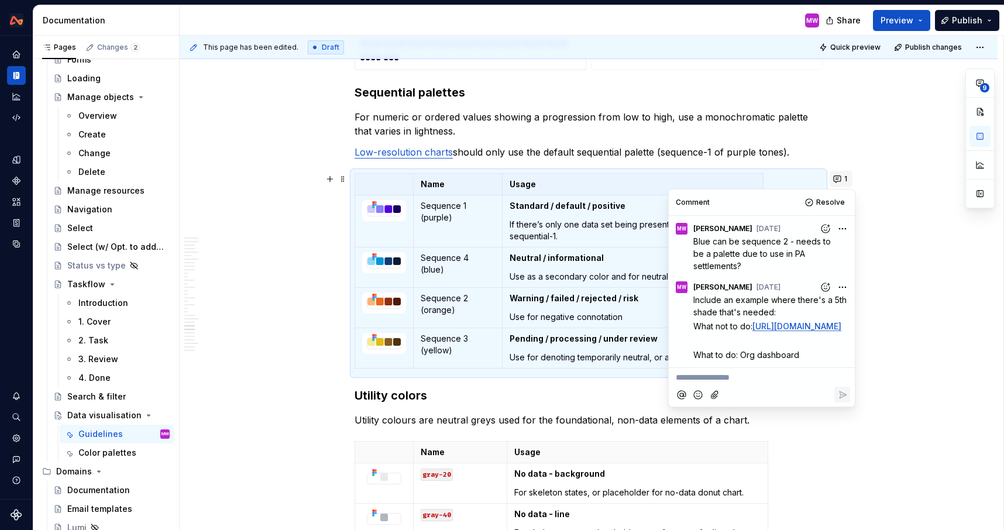
scroll to position [25, 0]
drag, startPoint x: 692, startPoint y: 273, endPoint x: 789, endPoint y: 285, distance: 97.3
click at [789, 294] on p "Include an example where there's a 5th shade that's needed:" at bounding box center [771, 306] width 157 height 25
click at [911, 279] on div "This page has been edited. Draft Quick preview Publish changes Data visualisati…" at bounding box center [591, 283] width 823 height 495
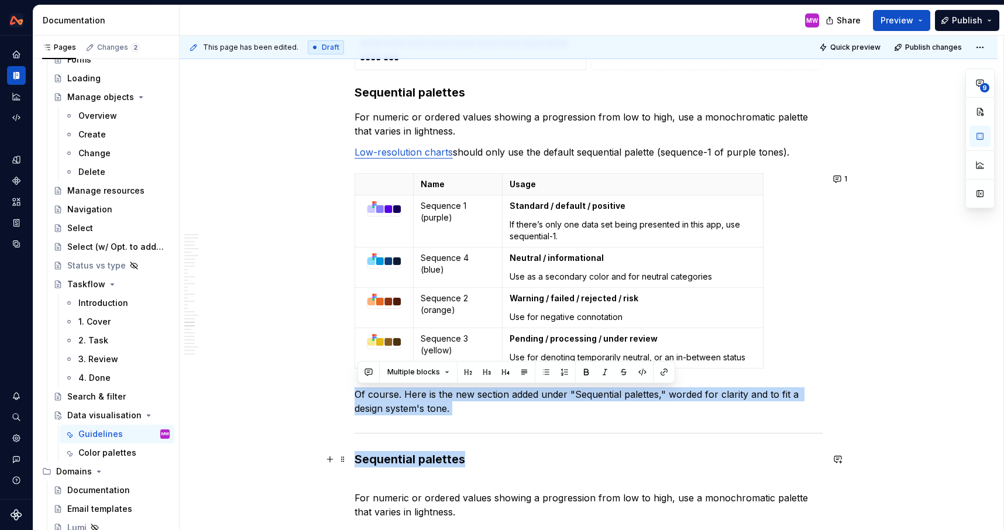
drag, startPoint x: 357, startPoint y: 389, endPoint x: 464, endPoint y: 458, distance: 127.0
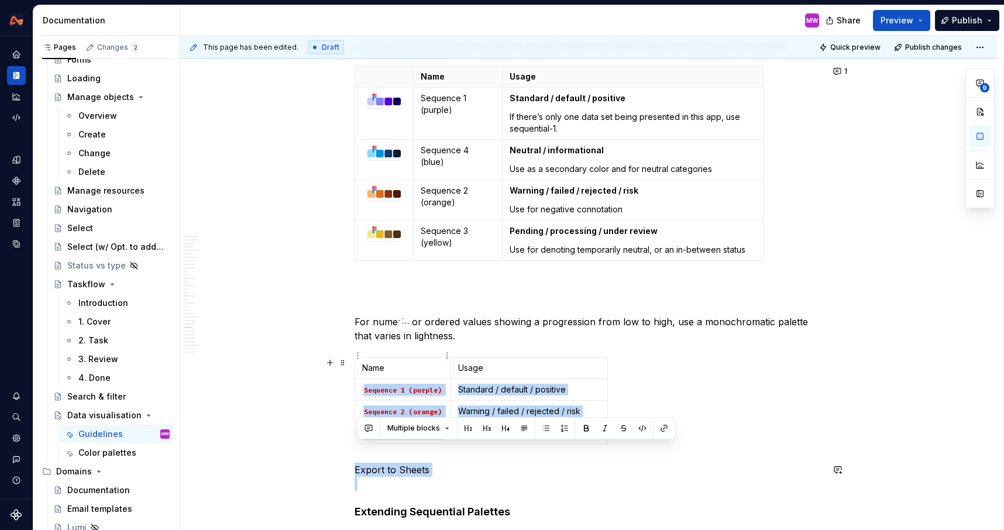
scroll to position [7038, 0]
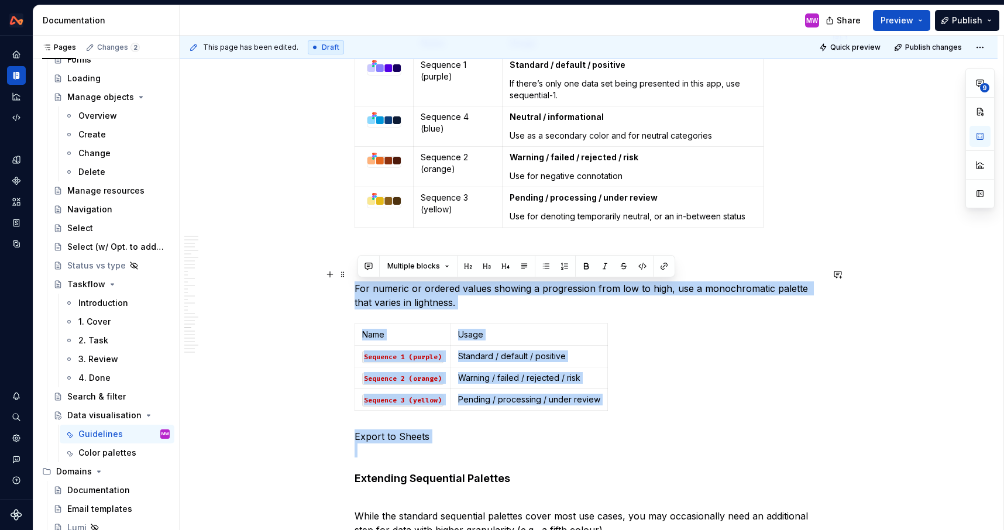
drag, startPoint x: 378, startPoint y: 495, endPoint x: 357, endPoint y: 288, distance: 208.6
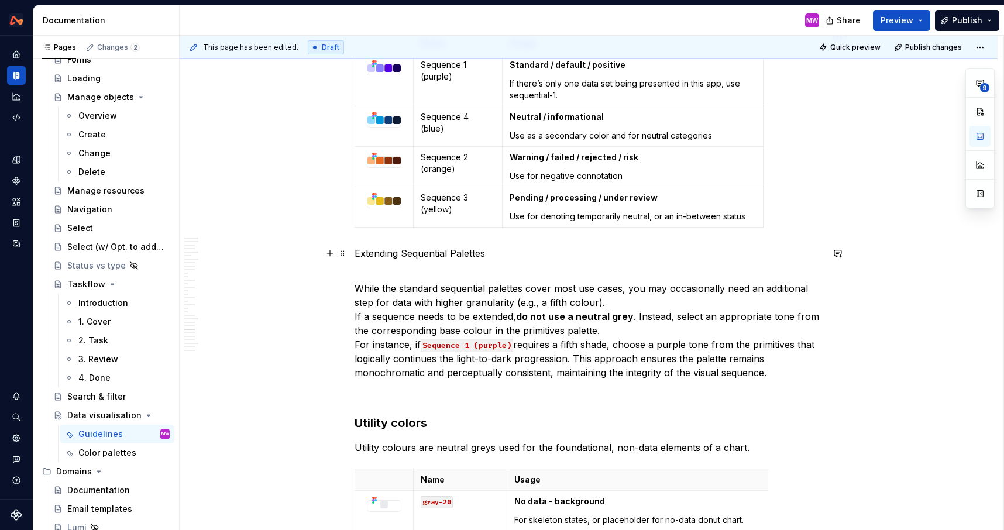
click at [411, 250] on p "Extending Sequential Palettes" at bounding box center [588, 253] width 468 height 14
click at [458, 254] on p "Extending sequential Palettes" at bounding box center [588, 253] width 468 height 14
click at [511, 258] on p "Extending sequential palettes" at bounding box center [588, 253] width 468 height 14
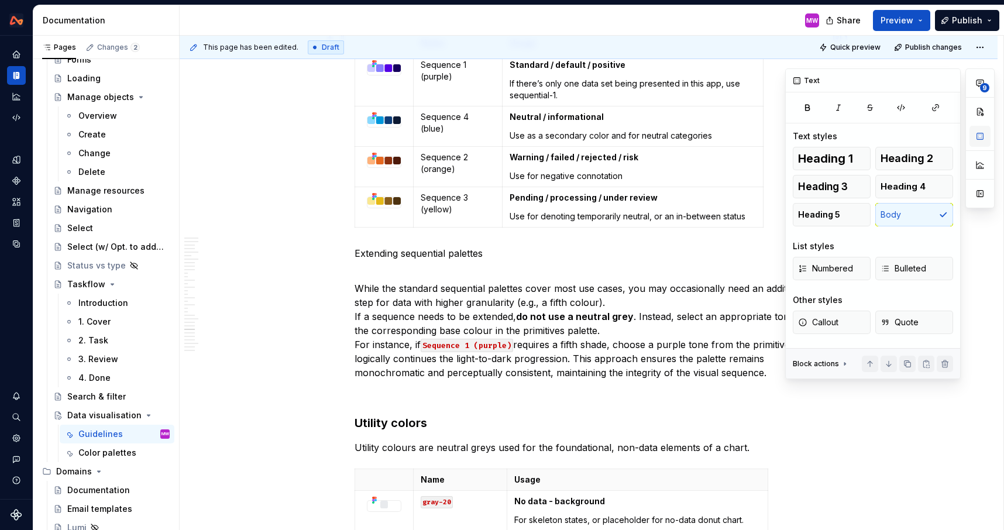
click at [982, 130] on button "button" at bounding box center [979, 136] width 21 height 21
click at [843, 210] on button "Heading 5" at bounding box center [831, 214] width 78 height 23
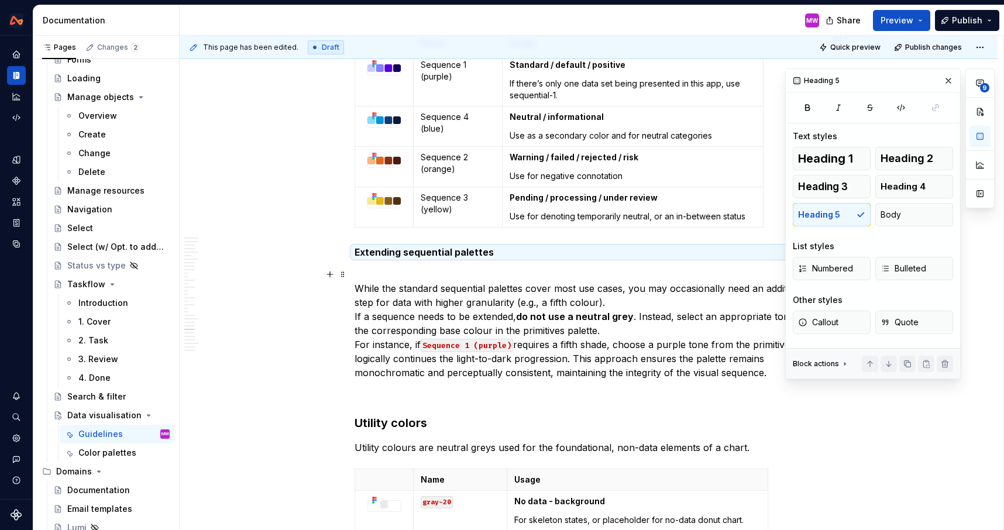
click at [435, 273] on p "While the standard sequential palettes cover most use cases, you may occasional…" at bounding box center [588, 323] width 468 height 112
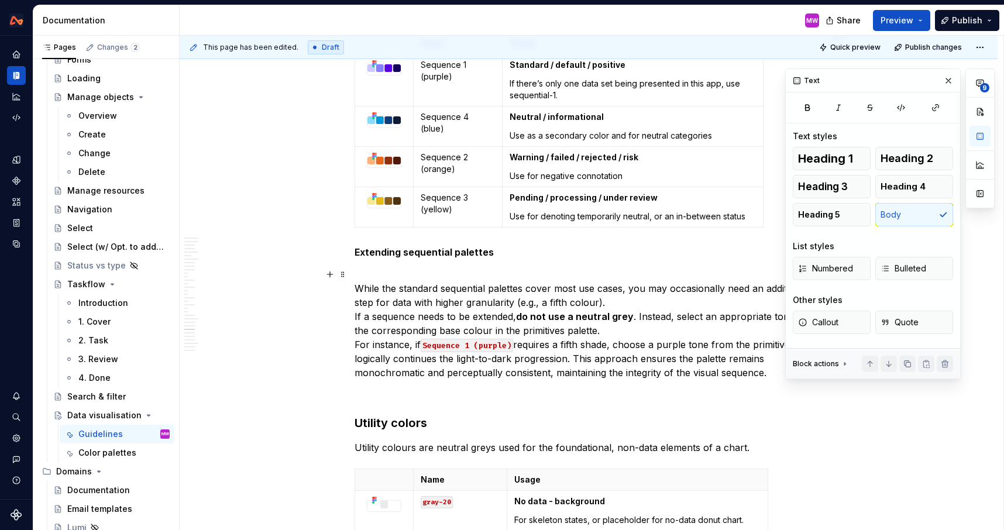
click at [357, 287] on p "While the standard sequential palettes cover most use cases, you may occasional…" at bounding box center [588, 323] width 468 height 112
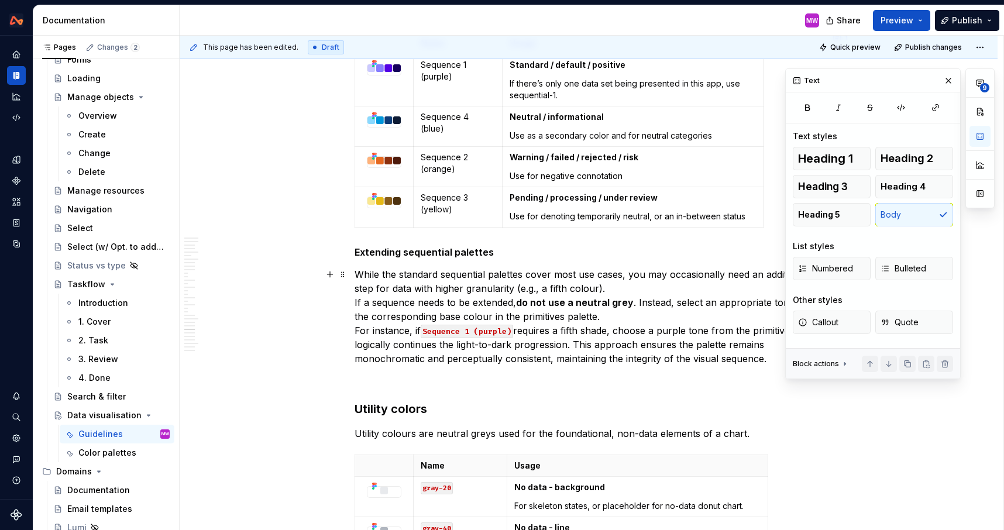
click at [642, 286] on p "While the standard sequential palettes cover most use cases, you may occasional…" at bounding box center [588, 316] width 468 height 98
click at [940, 85] on button "button" at bounding box center [948, 81] width 16 height 16
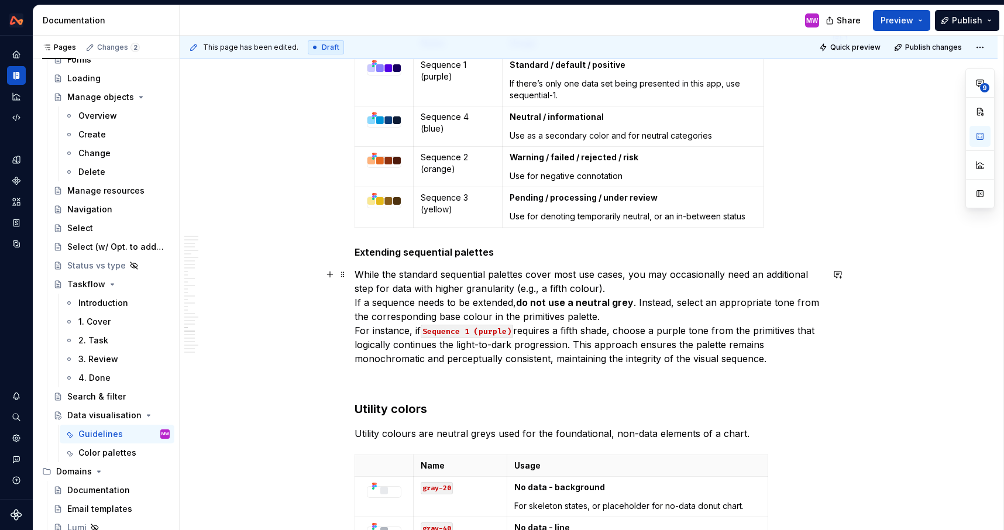
click at [672, 280] on p "While the standard sequential palettes cover most use cases, you may occasional…" at bounding box center [588, 316] width 468 height 98
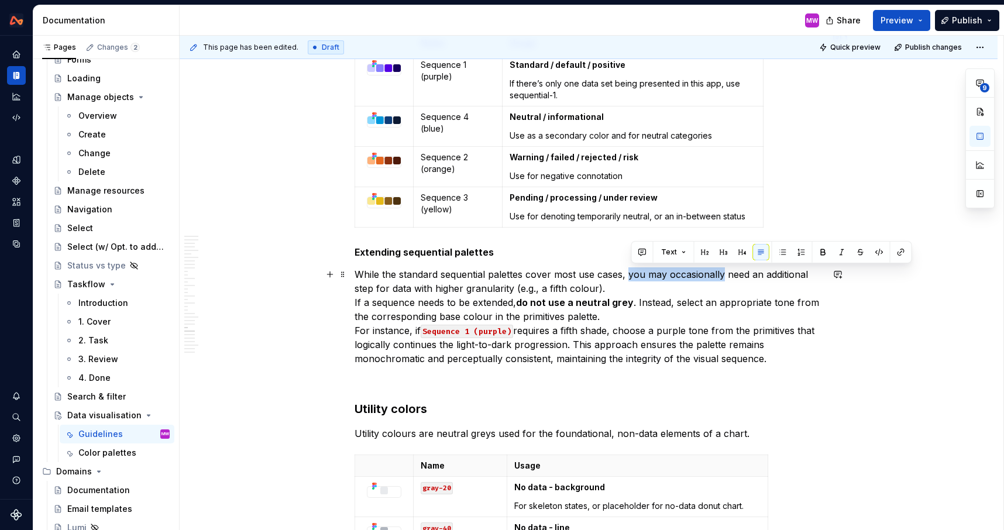
drag, startPoint x: 725, startPoint y: 271, endPoint x: 630, endPoint y: 274, distance: 94.8
click at [630, 274] on p "While the standard sequential palettes cover most use cases, you may occasional…" at bounding box center [588, 316] width 468 height 98
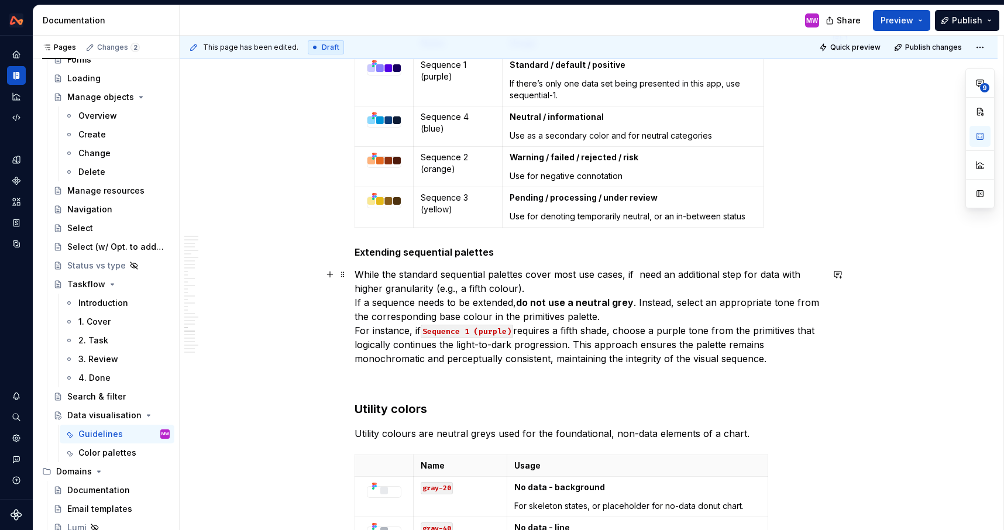
click at [643, 271] on p "While the standard sequential palettes cover most use cases, if need an additio…" at bounding box center [588, 316] width 468 height 98
click at [639, 273] on p "While the standard sequential palettes cover most use cases, if need an additio…" at bounding box center [588, 316] width 468 height 98
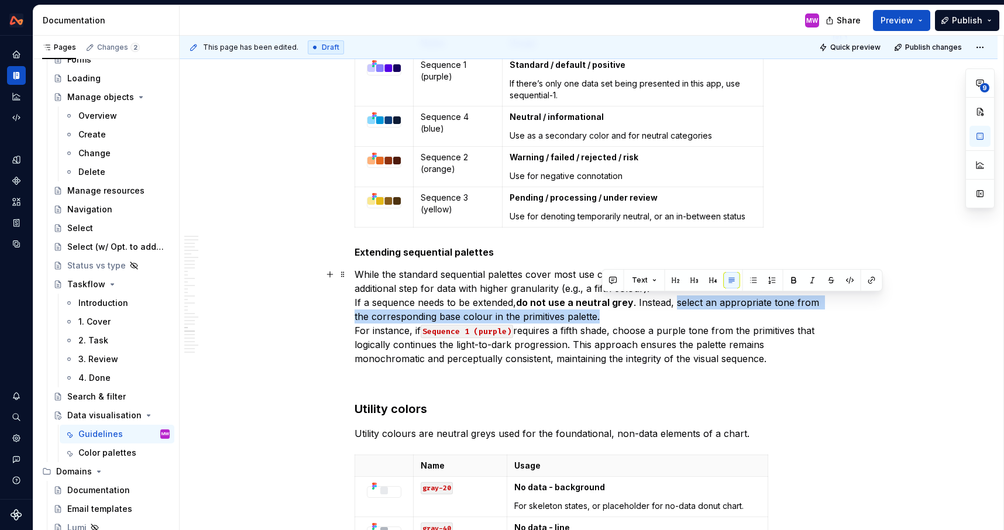
drag, startPoint x: 677, startPoint y: 301, endPoint x: 685, endPoint y: 316, distance: 16.8
click at [685, 316] on p "While the standard sequential palettes cover most use cases, if a fifth colour …" at bounding box center [588, 316] width 468 height 98
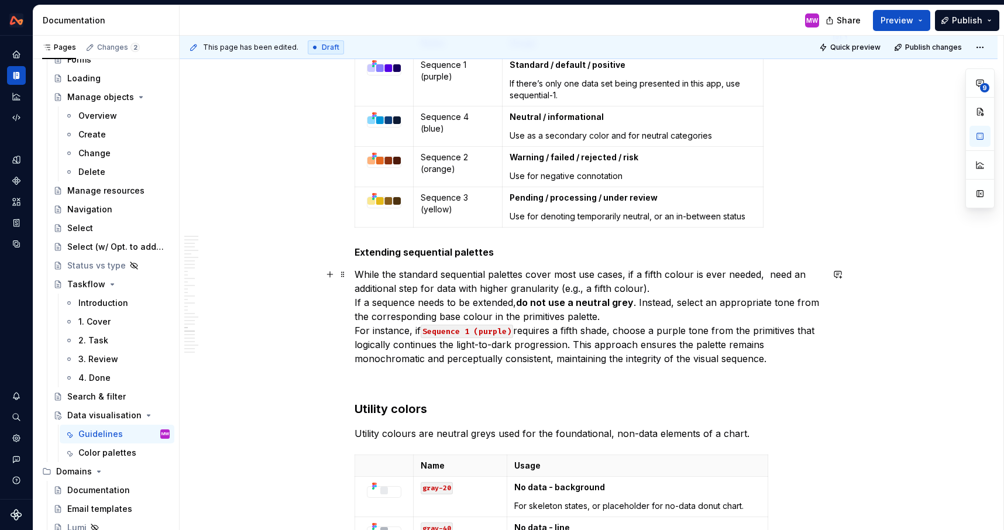
click at [700, 324] on p "While the standard sequential palettes cover most use cases, if a fifth colour …" at bounding box center [588, 316] width 468 height 98
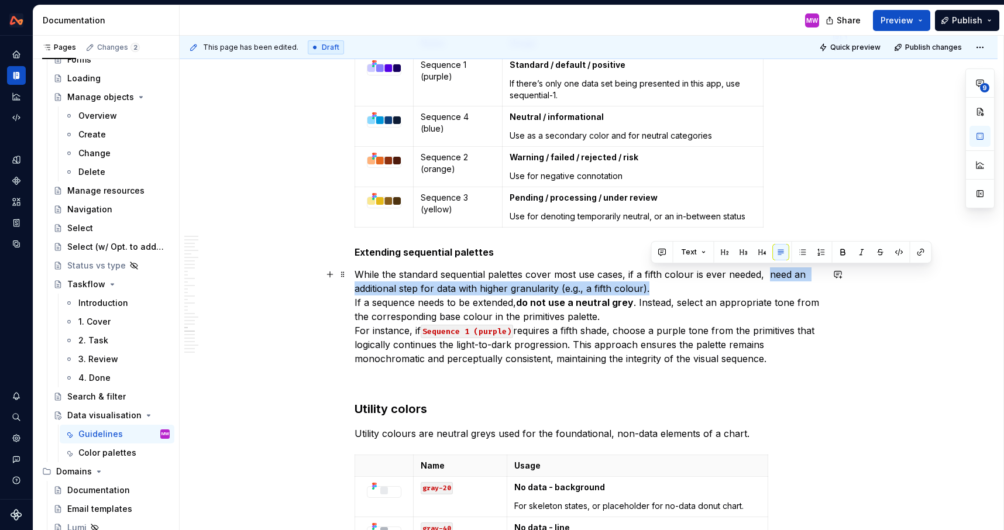
drag, startPoint x: 771, startPoint y: 270, endPoint x: 781, endPoint y: 285, distance: 17.7
click at [781, 285] on p "While the standard sequential palettes cover most use cases, if a fifth colour …" at bounding box center [588, 316] width 468 height 98
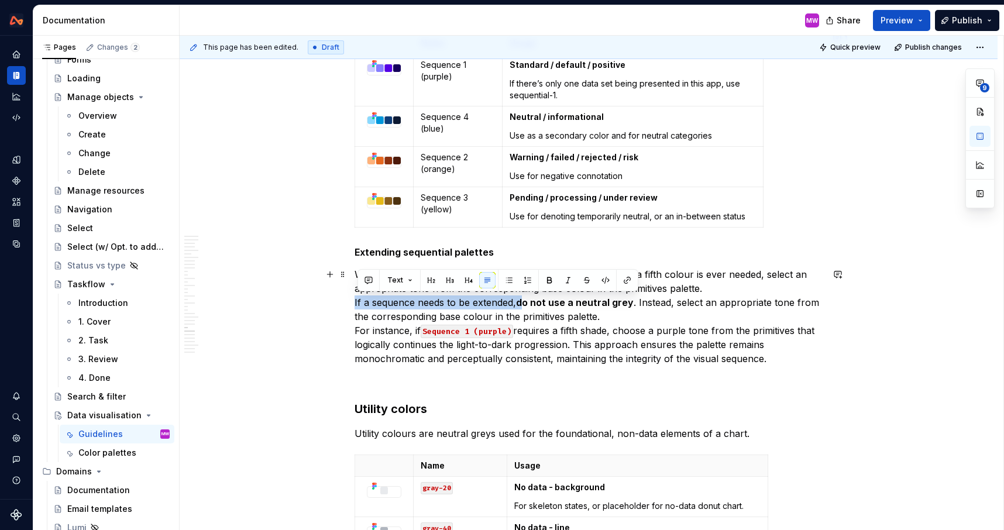
drag, startPoint x: 527, startPoint y: 303, endPoint x: 350, endPoint y: 302, distance: 177.2
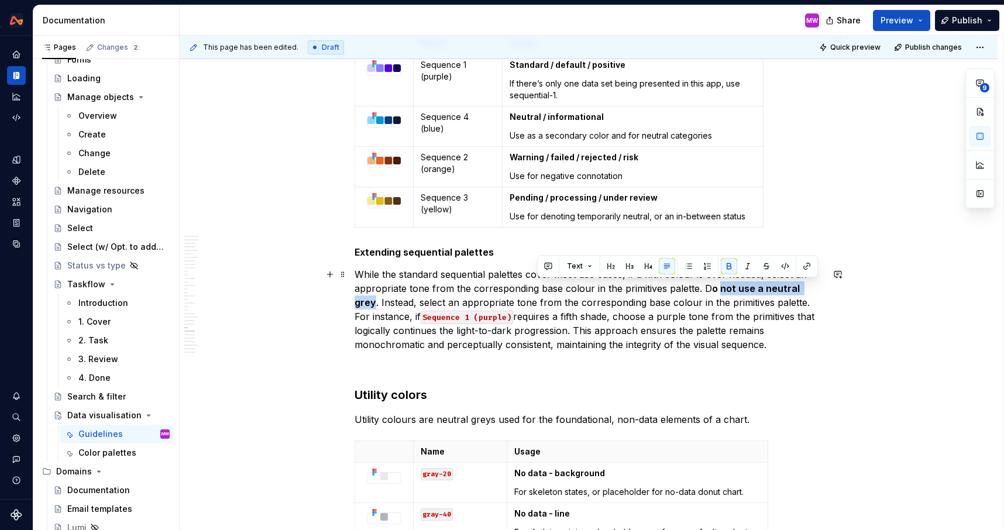
drag, startPoint x: 816, startPoint y: 288, endPoint x: 719, endPoint y: 287, distance: 96.5
click at [719, 287] on p "While the standard sequential palettes cover most use cases, if a fifth colour …" at bounding box center [588, 309] width 468 height 84
click at [725, 267] on button "button" at bounding box center [729, 266] width 16 height 16
click at [799, 307] on p "While the standard sequential palettes cover most use cases, if a fifth colour …" at bounding box center [588, 309] width 468 height 84
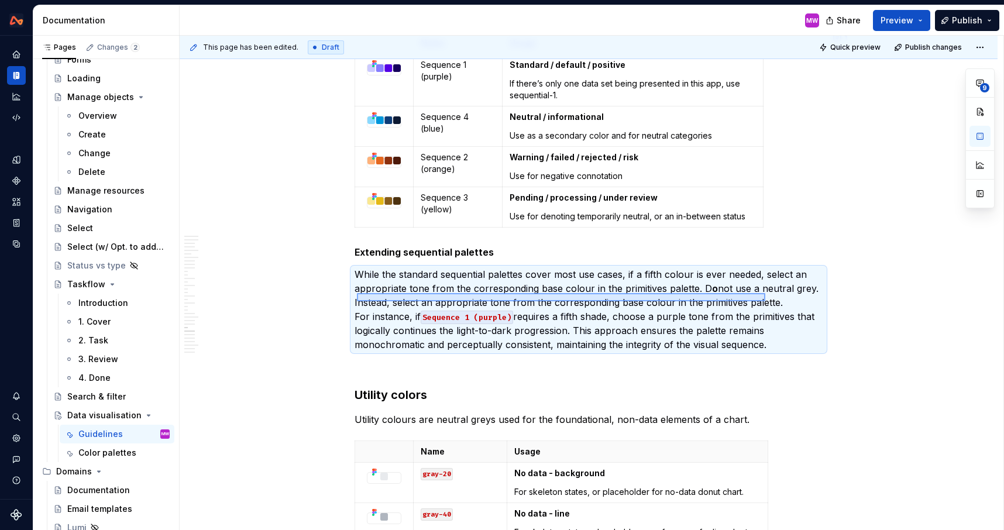
drag, startPoint x: 357, startPoint y: 301, endPoint x: 772, endPoint y: 295, distance: 415.3
click at [773, 295] on div "This page has been edited. Draft Quick preview Publish changes Data visualisati…" at bounding box center [591, 283] width 823 height 495
click at [773, 296] on p "While the standard sequential palettes cover most use cases, if a fifth colour …" at bounding box center [588, 309] width 468 height 84
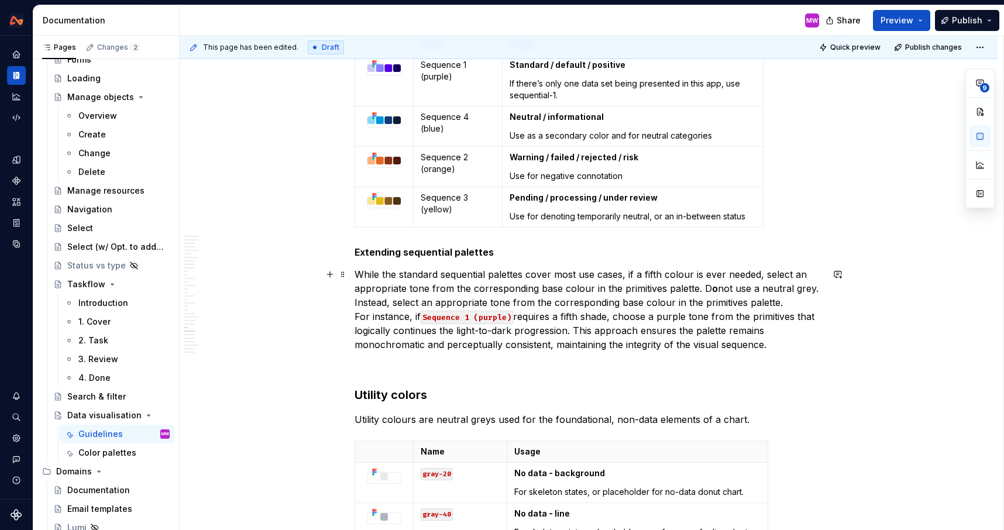
click at [798, 299] on p "While the standard sequential palettes cover most use cases, if a fifth colour …" at bounding box center [588, 309] width 468 height 84
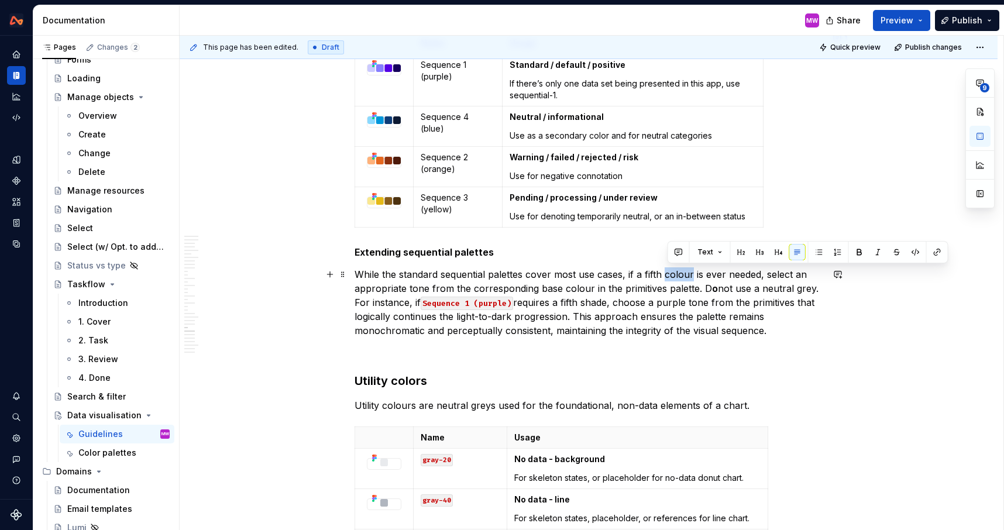
drag, startPoint x: 696, startPoint y: 275, endPoint x: 668, endPoint y: 275, distance: 27.5
click at [669, 275] on p "While the standard sequential palettes cover most use cases, if a fifth colour …" at bounding box center [588, 302] width 468 height 70
click at [590, 287] on p "While the standard sequential palettes cover most use cases, if a fifth shade i…" at bounding box center [588, 302] width 468 height 70
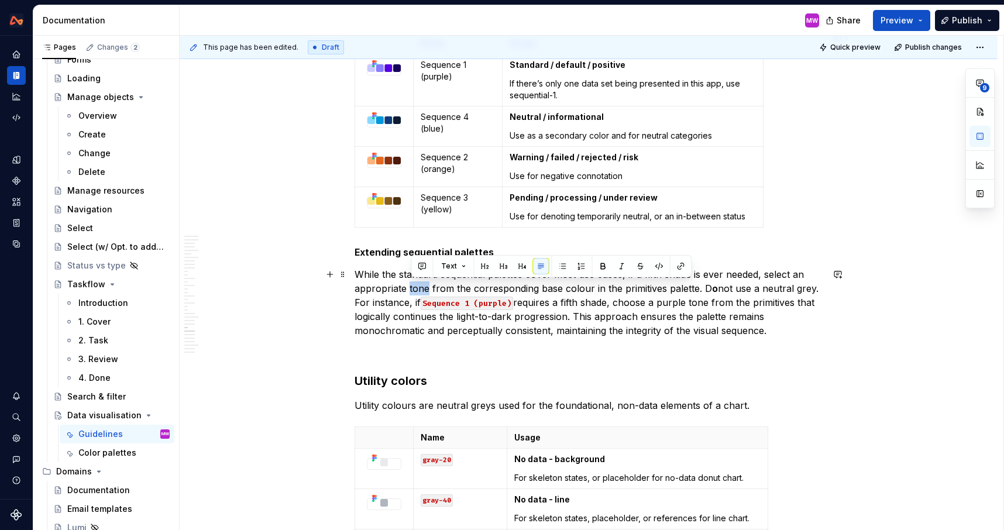
drag, startPoint x: 430, startPoint y: 287, endPoint x: 412, endPoint y: 287, distance: 17.5
click at [412, 287] on p "While the standard sequential palettes cover most use cases, if a fifth shade i…" at bounding box center [588, 302] width 468 height 70
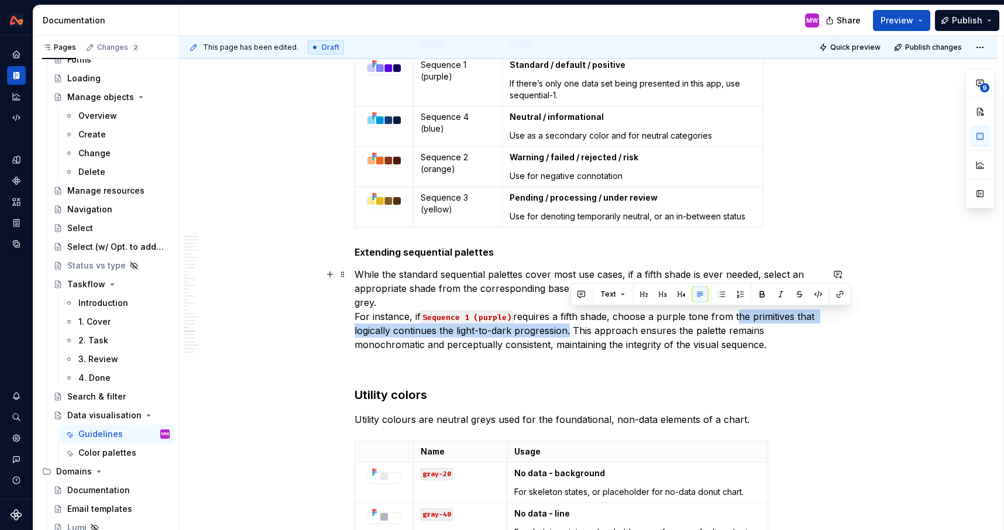
drag, startPoint x: 739, startPoint y: 315, endPoint x: 568, endPoint y: 333, distance: 171.1
click at [568, 333] on p "While the standard sequential palettes cover most use cases, if a fifth shade i…" at bounding box center [588, 309] width 468 height 84
click at [608, 346] on p "While the standard sequential palettes cover most use cases, if a fifth shade i…" at bounding box center [588, 309] width 468 height 84
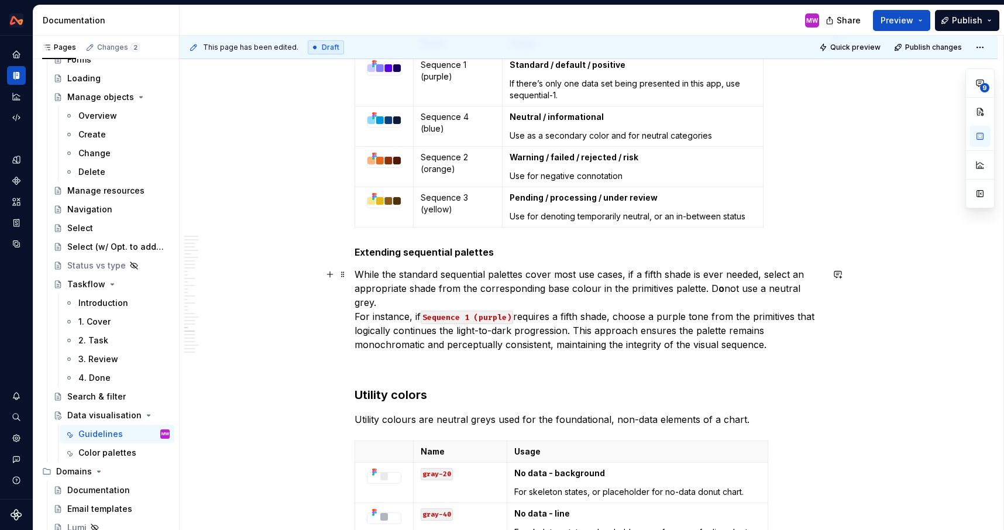
click at [576, 328] on p "While the standard sequential palettes cover most use cases, if a fifth shade i…" at bounding box center [588, 309] width 468 height 84
click at [540, 301] on p "While the standard sequential palettes cover most use cases, if a fifth shade i…" at bounding box center [588, 309] width 468 height 84
click at [599, 287] on p "While the standard sequential palettes cover most use cases, if a fifth shade i…" at bounding box center [588, 309] width 468 height 84
click at [709, 288] on p "While the standard sequential palettes cover most use cases, if a fifth shade i…" at bounding box center [588, 309] width 468 height 84
drag, startPoint x: 716, startPoint y: 287, endPoint x: 718, endPoint y: 295, distance: 8.4
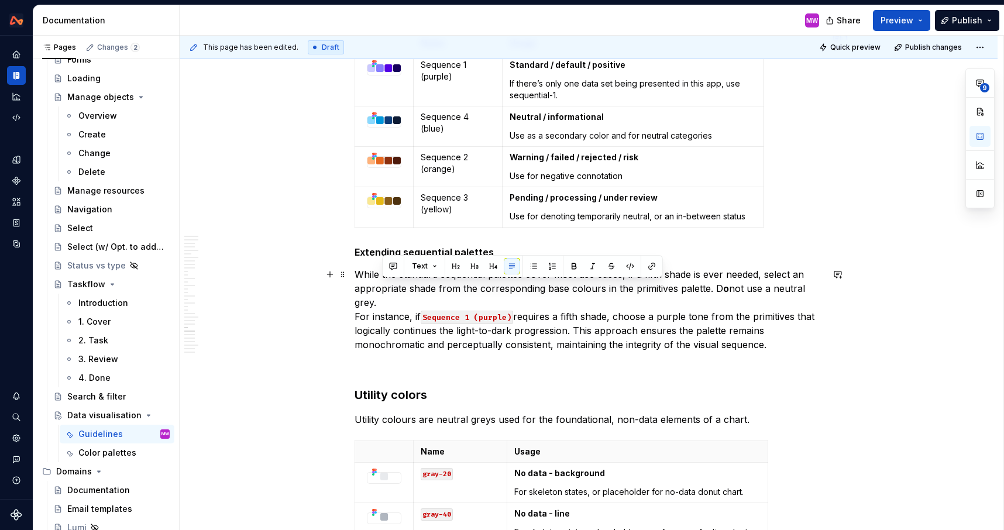
click at [718, 295] on p "While the standard sequential palettes cover most use cases, if a fifth shade i…" at bounding box center [588, 309] width 468 height 84
click at [573, 264] on button "button" at bounding box center [574, 266] width 16 height 16
click at [432, 299] on p "While the standard sequential palettes cover most use cases, if a fifth shade i…" at bounding box center [588, 309] width 468 height 84
click at [358, 317] on p "While the standard sequential palettes cover most use cases, if a fifth shade i…" at bounding box center [588, 309] width 468 height 84
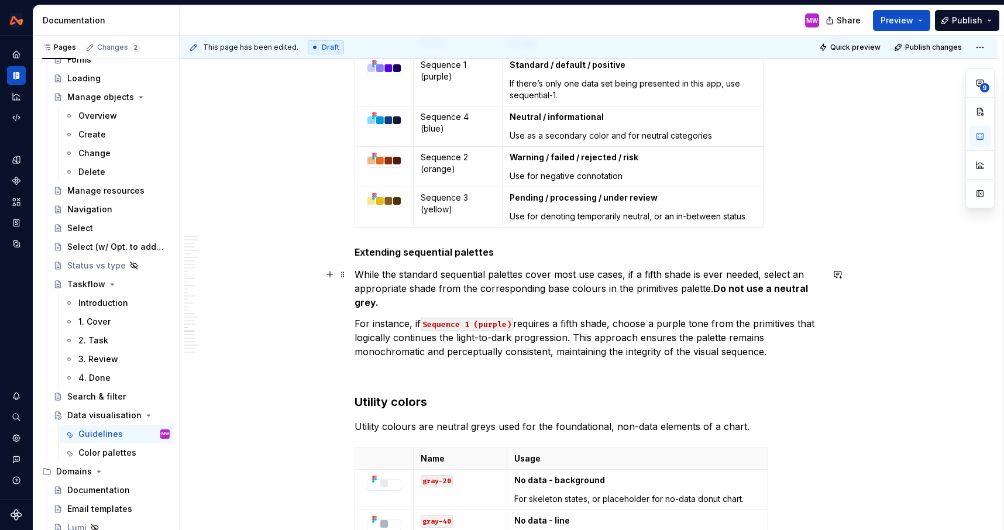
click at [360, 250] on h5 "Extending sequential palettes" at bounding box center [588, 252] width 468 height 12
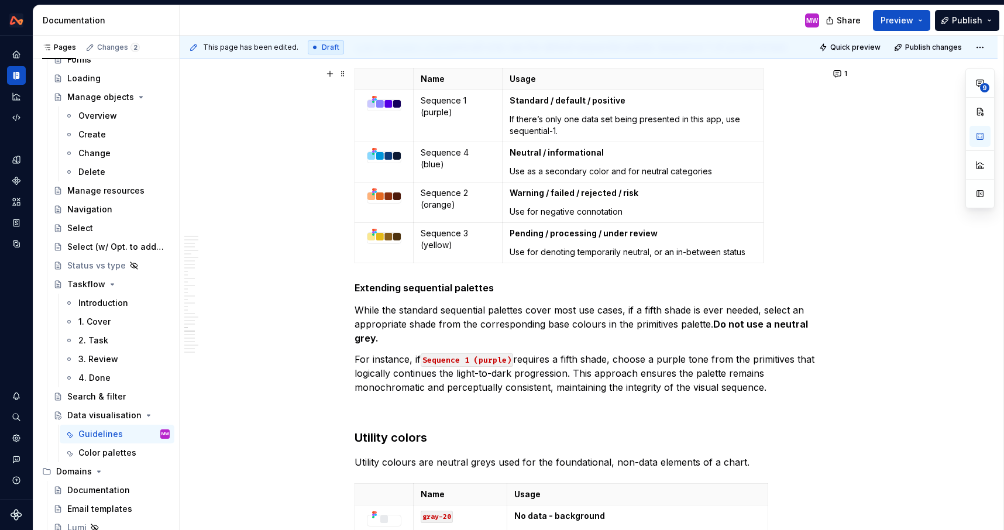
scroll to position [7008, 0]
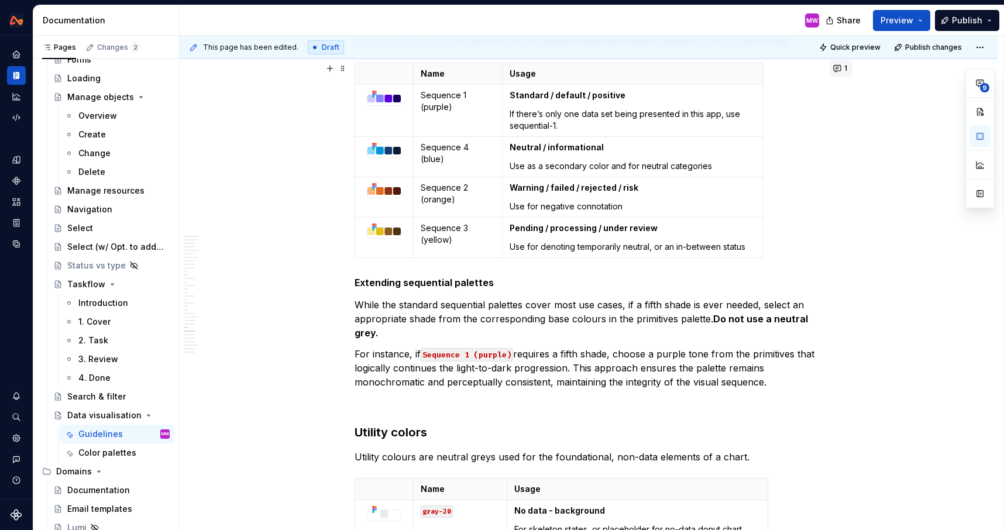
click at [845, 66] on button "1" at bounding box center [840, 68] width 23 height 16
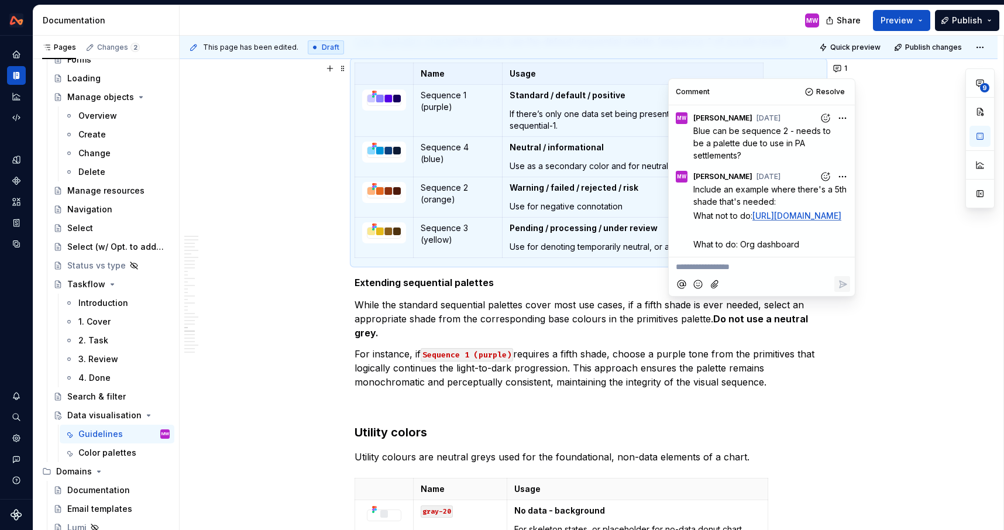
scroll to position [25, 0]
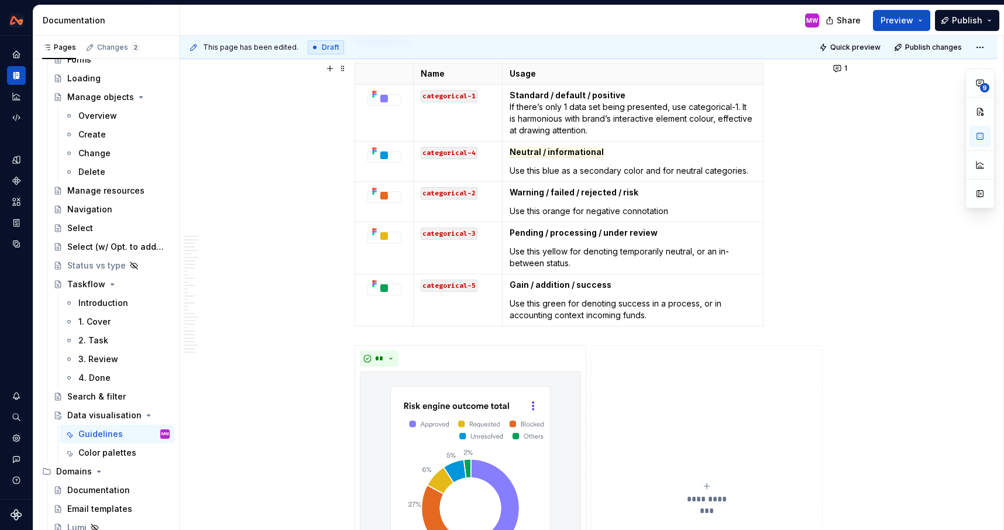
scroll to position [6242, 0]
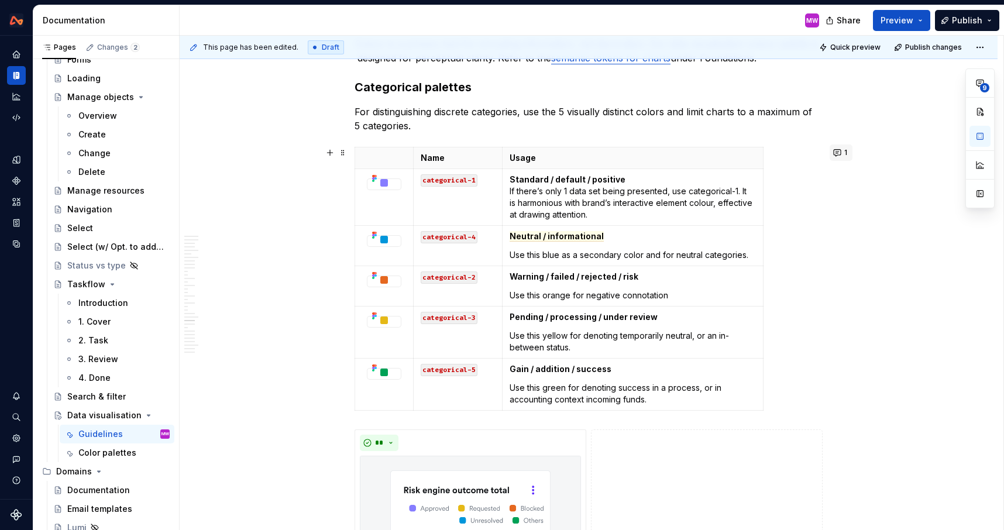
click at [845, 146] on button "1" at bounding box center [840, 152] width 23 height 16
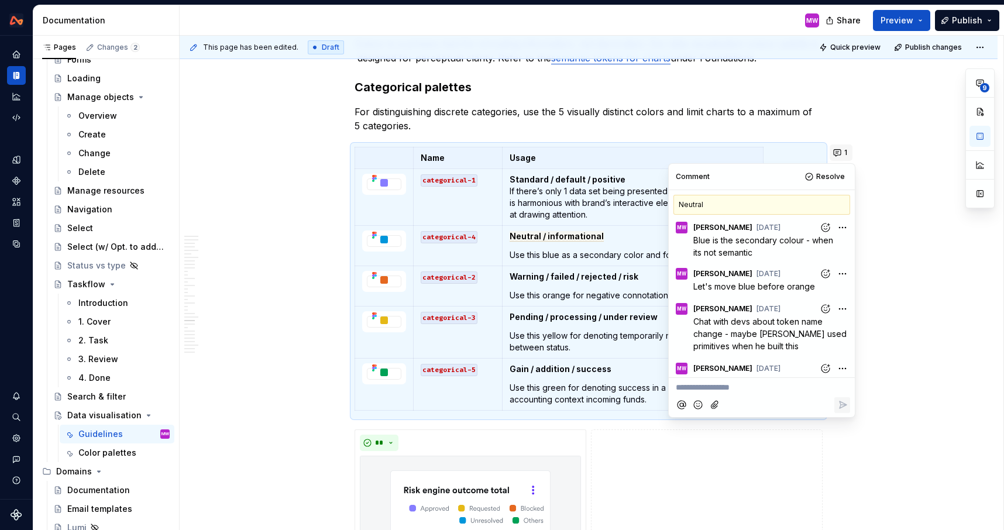
scroll to position [54, 0]
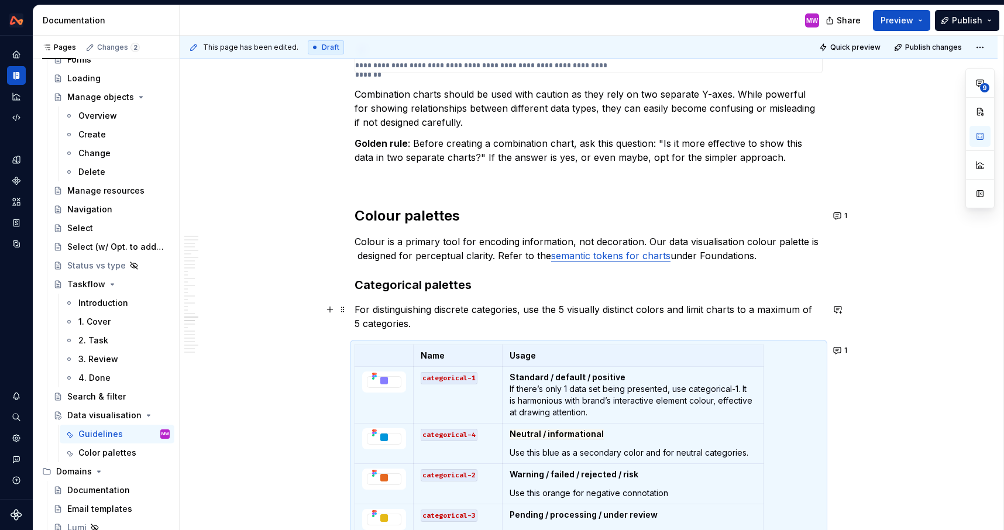
scroll to position [5997, 0]
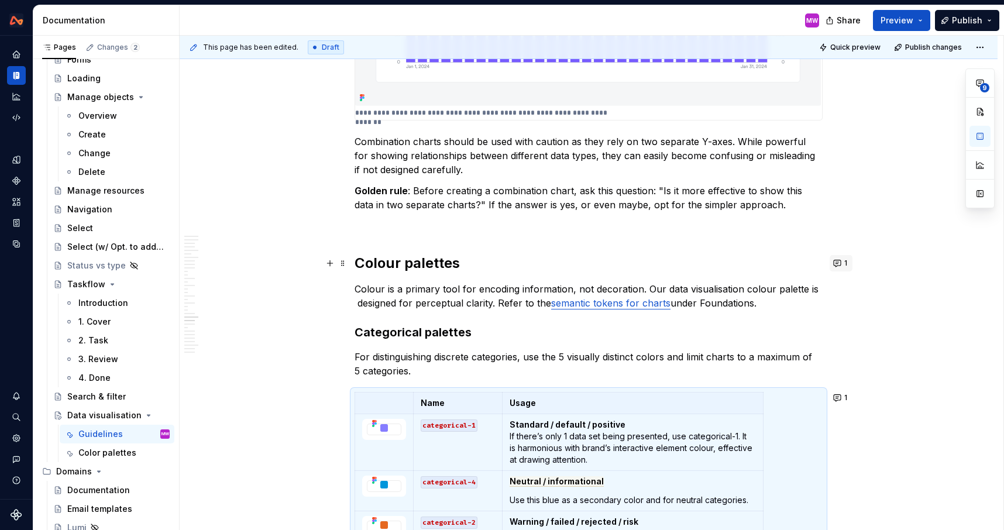
click at [843, 265] on button "1" at bounding box center [840, 263] width 23 height 16
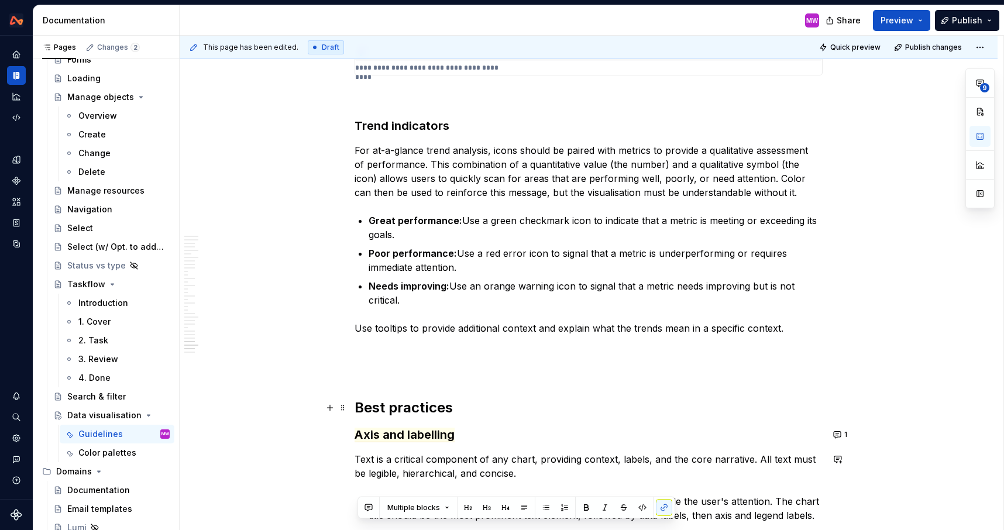
scroll to position [8720, 0]
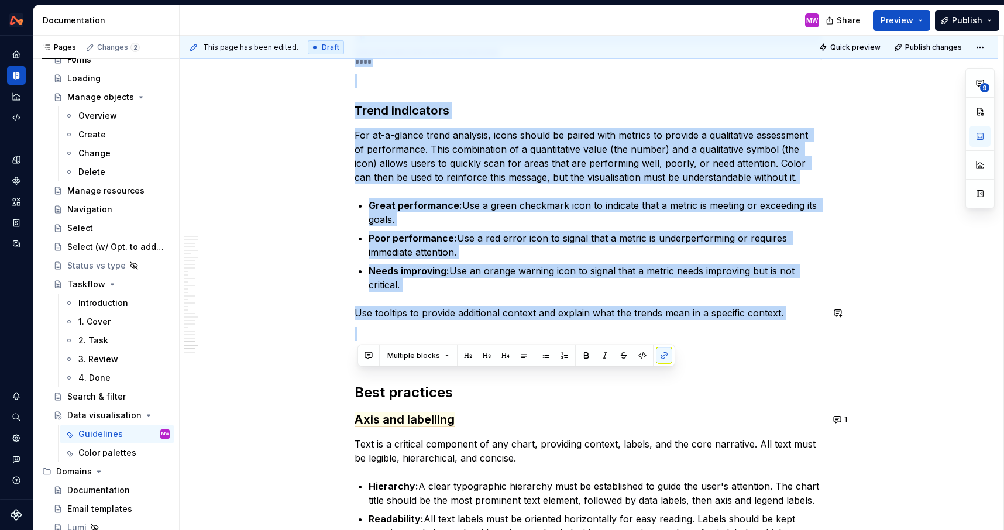
drag, startPoint x: 358, startPoint y: 67, endPoint x: 853, endPoint y: 323, distance: 557.9
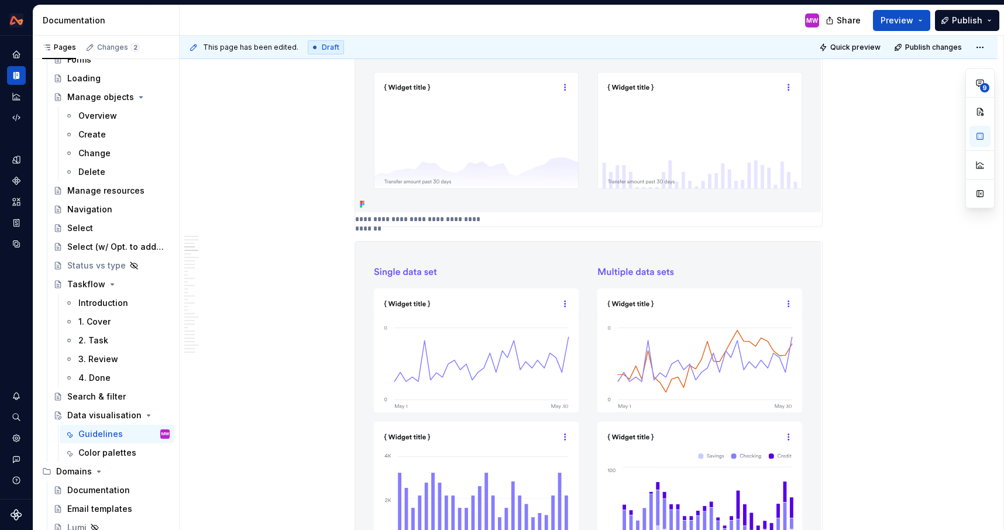
scroll to position [0, 0]
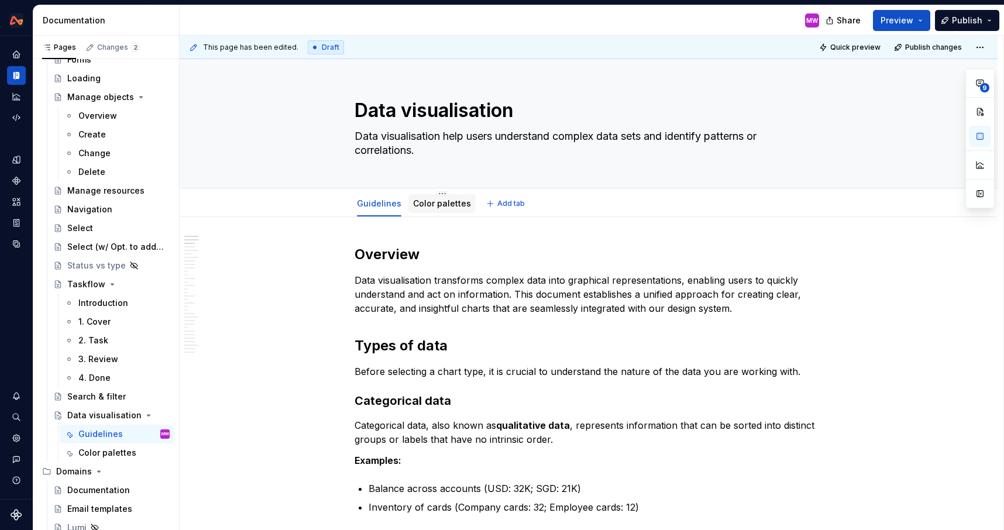
click at [440, 197] on div "Color palettes" at bounding box center [442, 204] width 58 height 14
click at [430, 207] on link "Color palettes" at bounding box center [442, 203] width 58 height 10
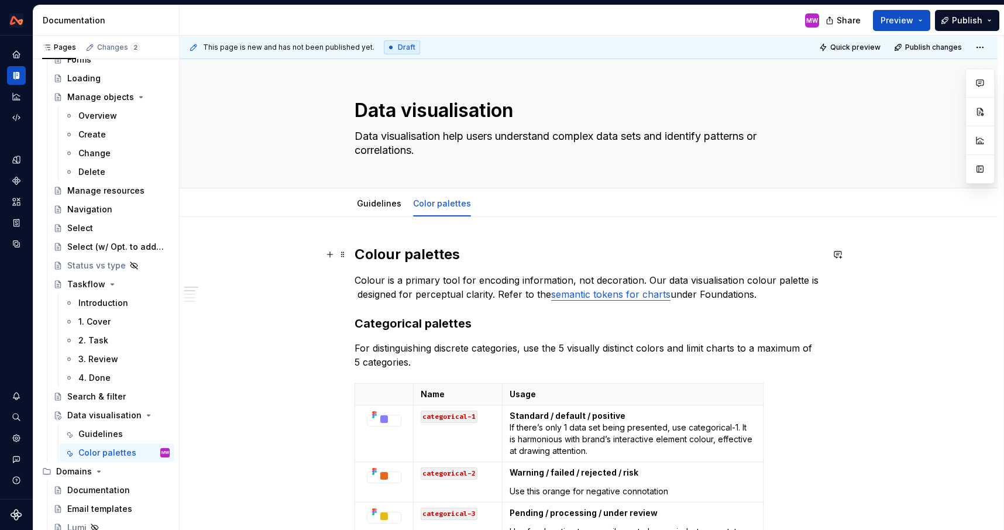
click at [358, 253] on strong "Colour palettes" at bounding box center [406, 254] width 105 height 17
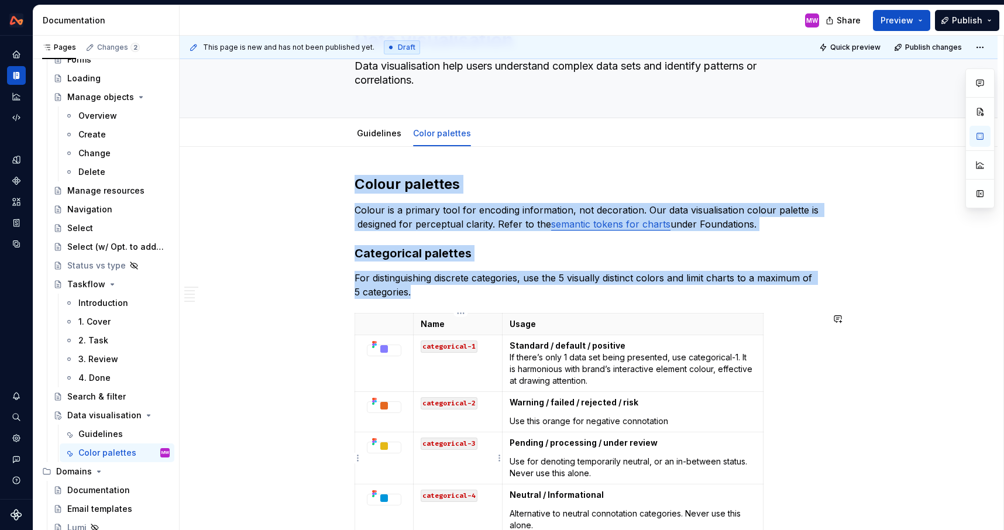
scroll to position [1784, 0]
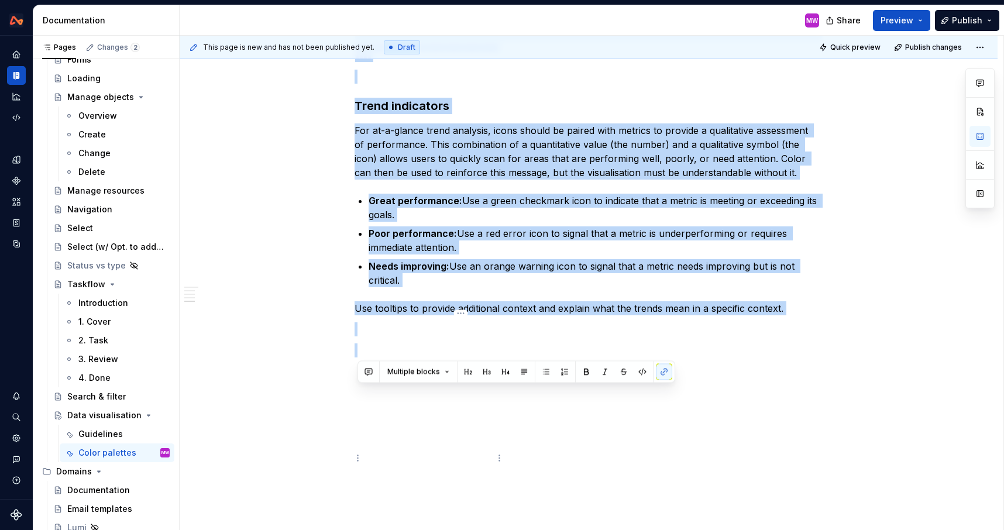
drag, startPoint x: 360, startPoint y: 181, endPoint x: 556, endPoint y: 580, distance: 443.6
click at [556, 529] on html "Design System MW Design system data Documentation MW Share Preview Publish Page…" at bounding box center [502, 265] width 1004 height 530
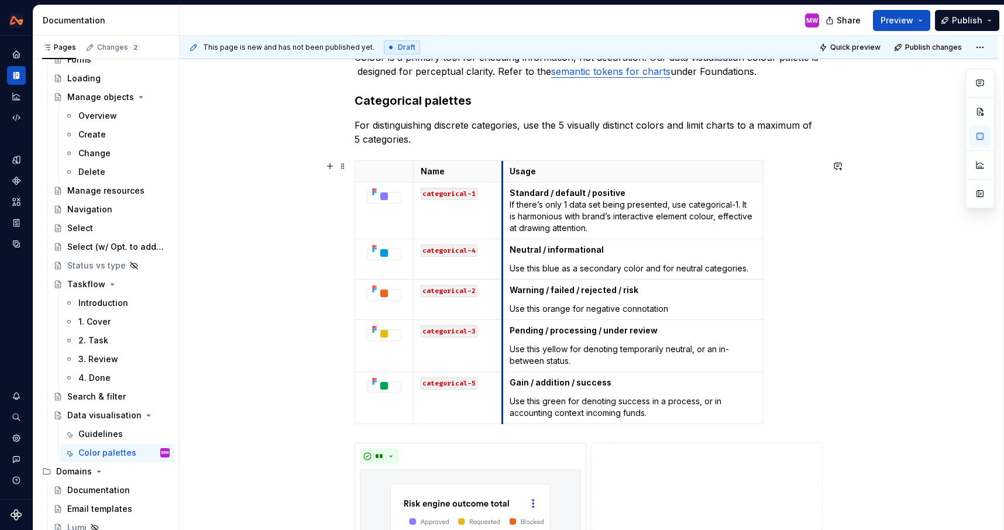
scroll to position [0, 0]
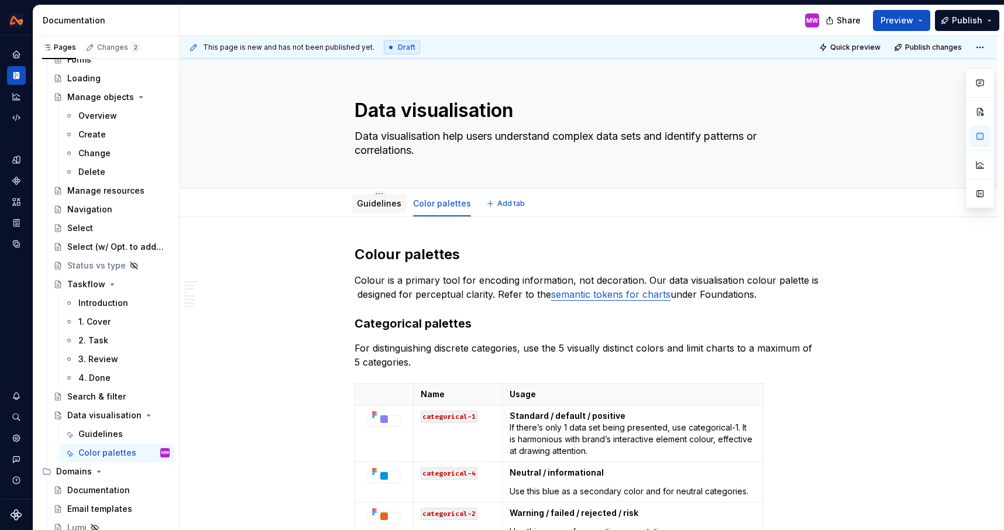
click at [389, 212] on div "Guidelines" at bounding box center [379, 203] width 54 height 19
click at [398, 202] on link "Guidelines" at bounding box center [379, 203] width 44 height 10
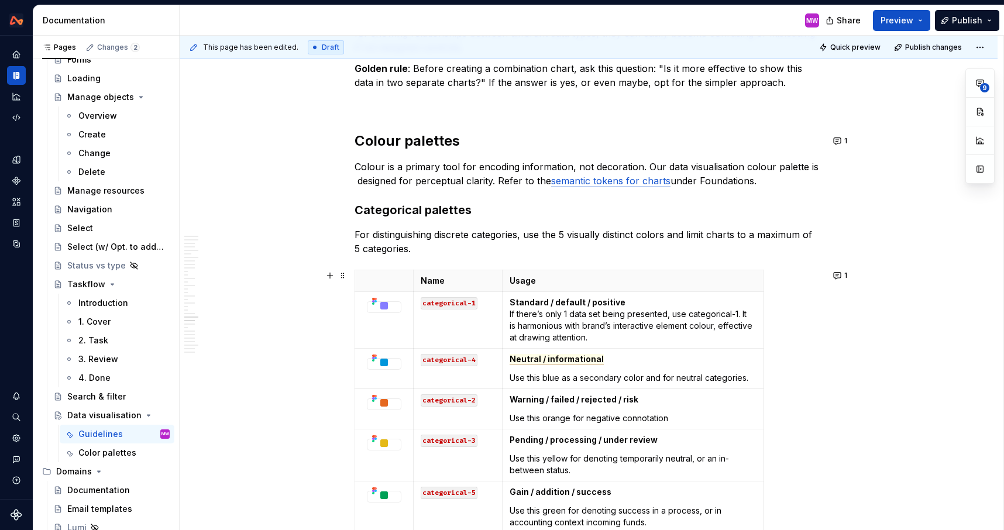
scroll to position [6118, 0]
click at [843, 140] on button "1" at bounding box center [840, 142] width 23 height 16
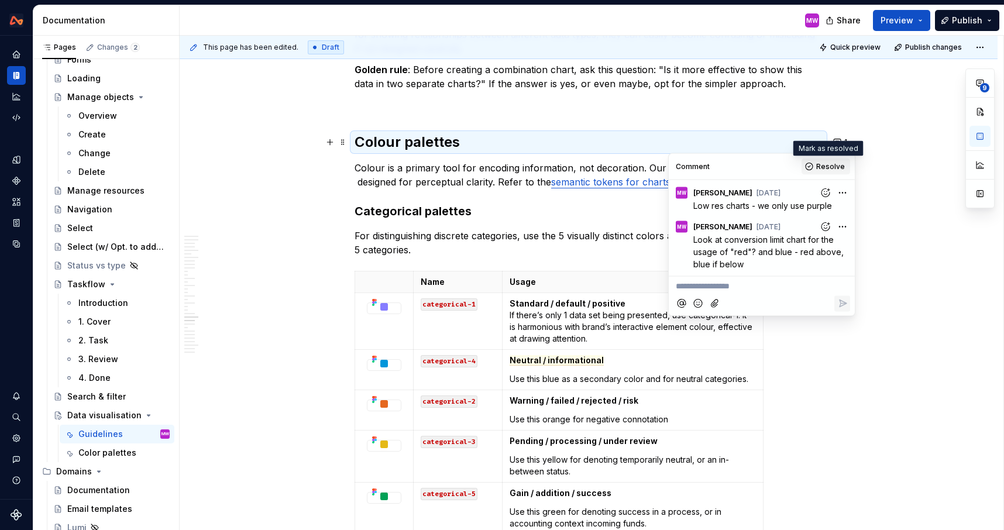
click at [832, 168] on span "Resolve" at bounding box center [830, 166] width 29 height 9
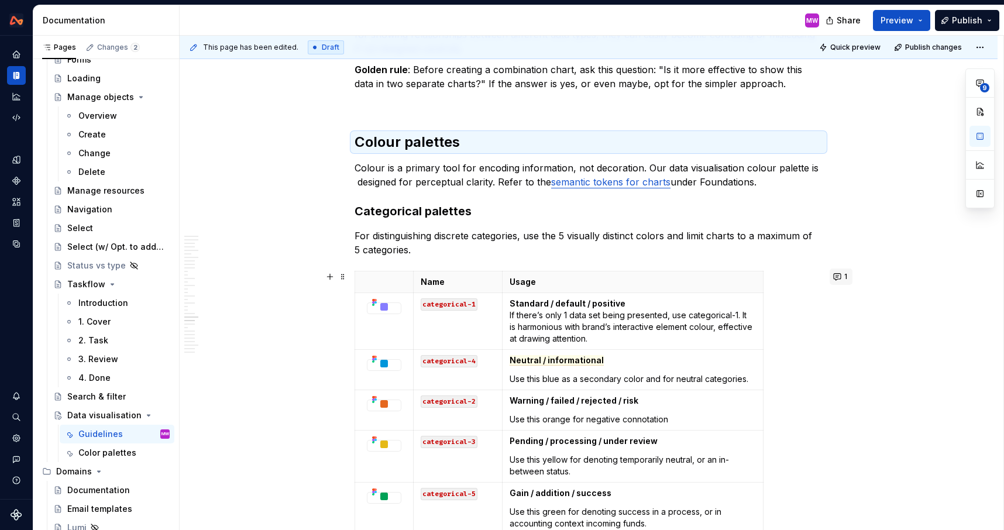
click at [844, 282] on button "1" at bounding box center [840, 276] width 23 height 16
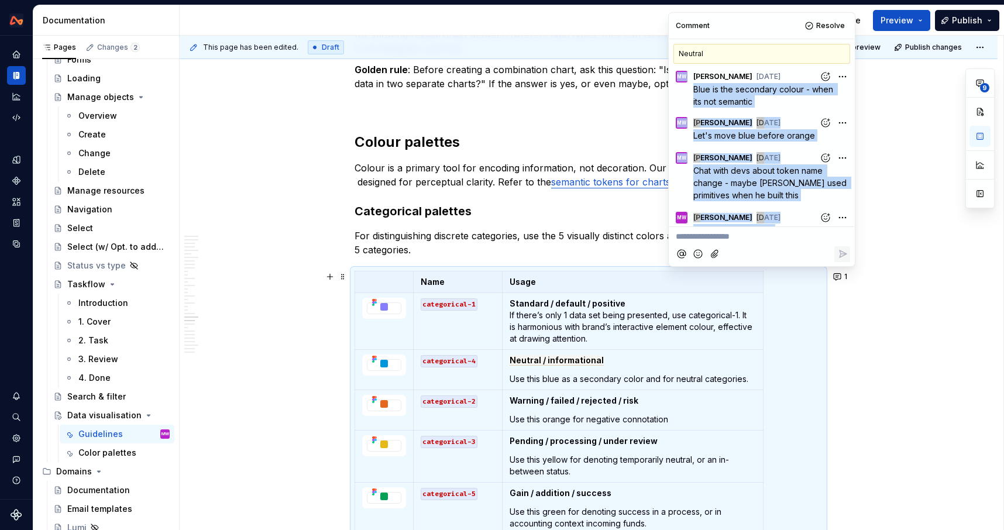
scroll to position [54, 0]
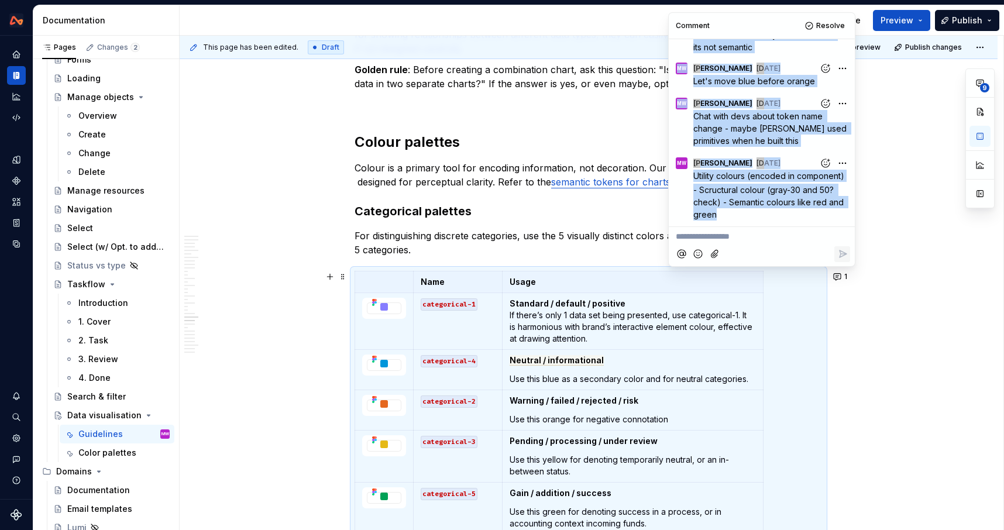
drag, startPoint x: 694, startPoint y: 87, endPoint x: 784, endPoint y: 213, distance: 155.5
click at [784, 213] on div "MW Michele Wong 3d ago Blue is the secondary colour - when its not semantic MW …" at bounding box center [761, 115] width 186 height 213
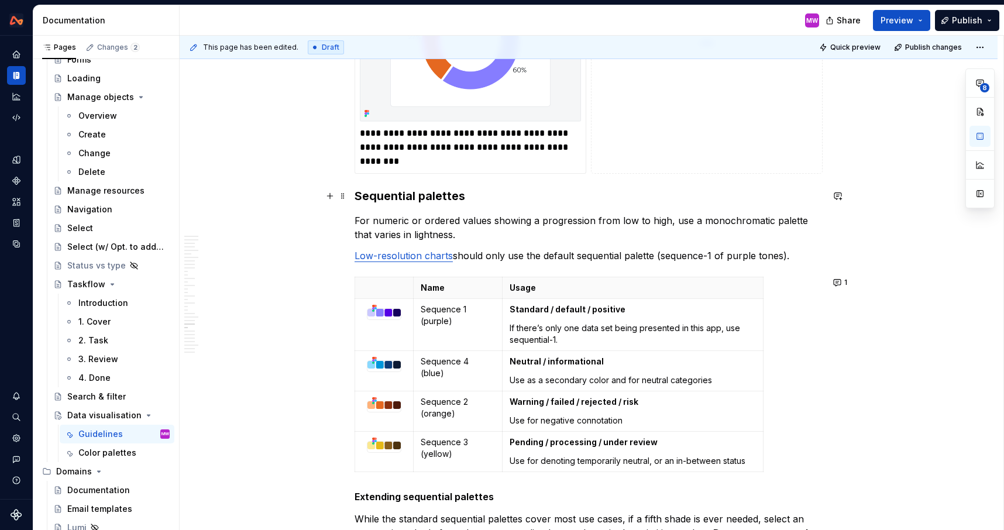
scroll to position [6805, 0]
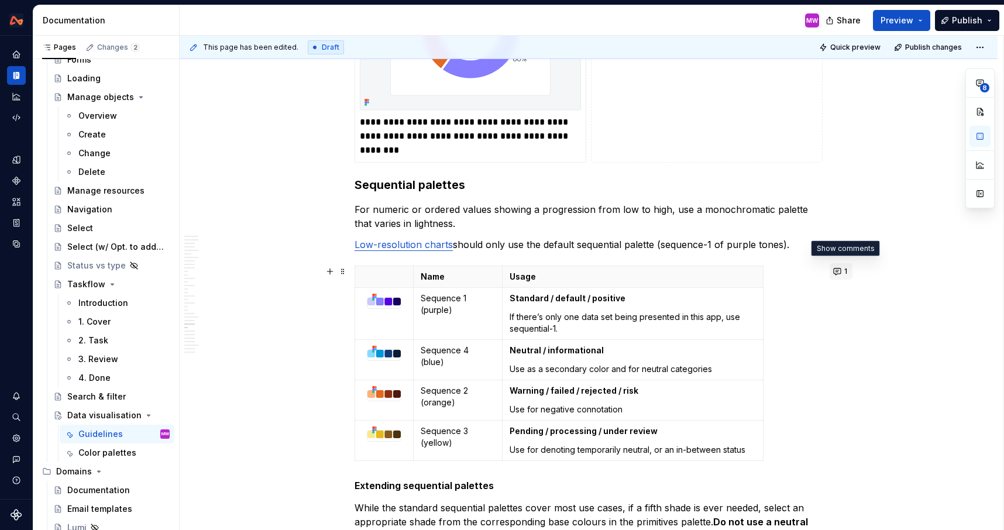
click at [847, 270] on span "1" at bounding box center [845, 271] width 3 height 9
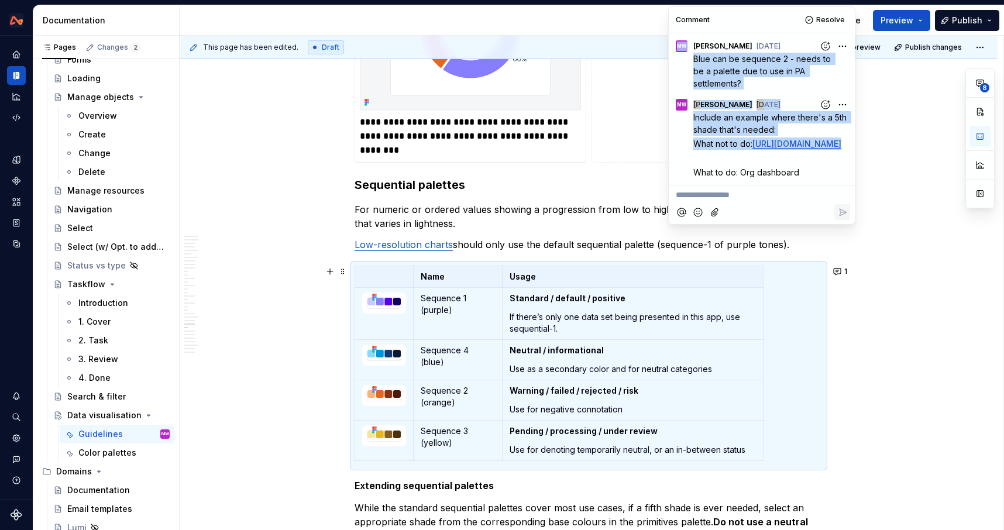
scroll to position [25, 0]
drag, startPoint x: 693, startPoint y: 57, endPoint x: 793, endPoint y: 228, distance: 198.4
click at [793, 224] on div "**********" at bounding box center [761, 115] width 186 height 217
click at [880, 326] on div "This page has been edited. Draft Quick preview Publish changes Data visualisati…" at bounding box center [591, 283] width 823 height 495
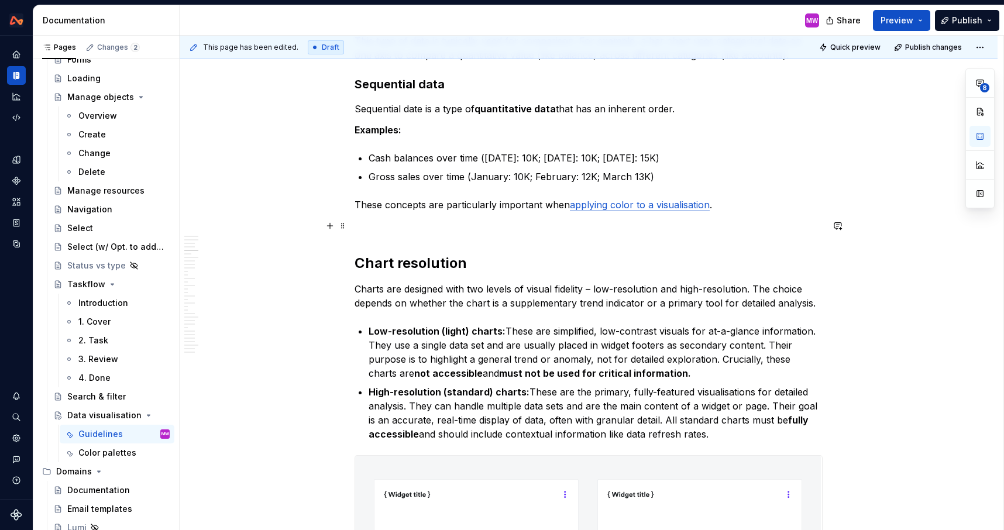
scroll to position [0, 0]
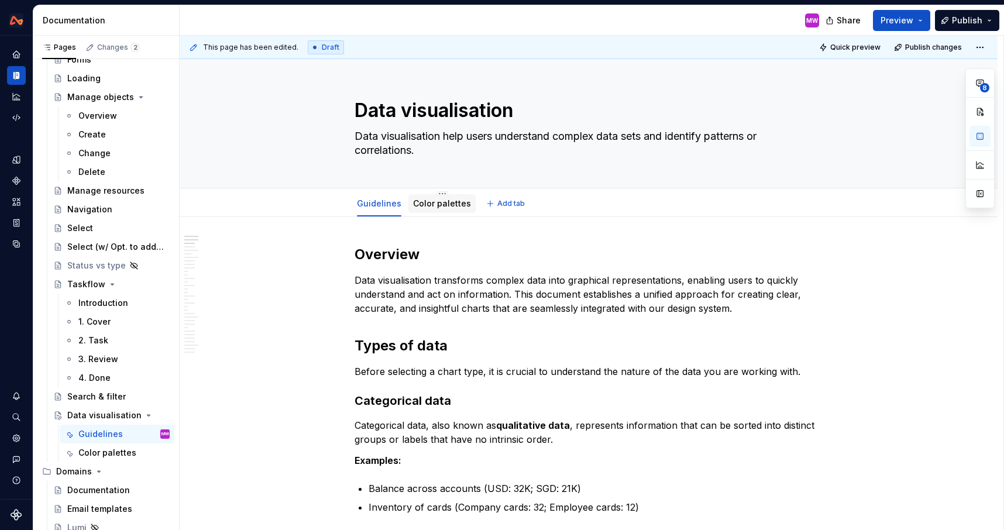
click at [426, 209] on div "Color palettes" at bounding box center [442, 204] width 58 height 12
click at [453, 201] on link "Color palettes" at bounding box center [442, 203] width 58 height 10
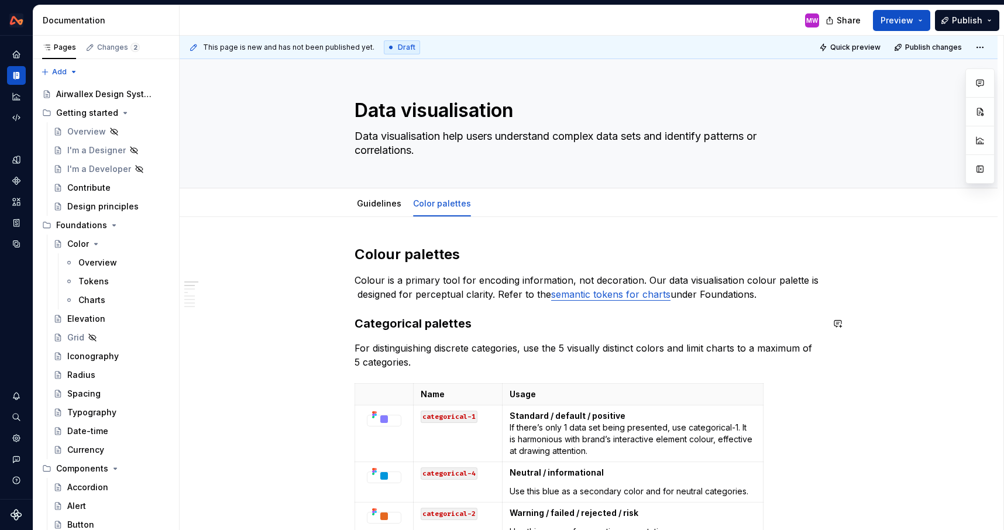
scroll to position [970, 0]
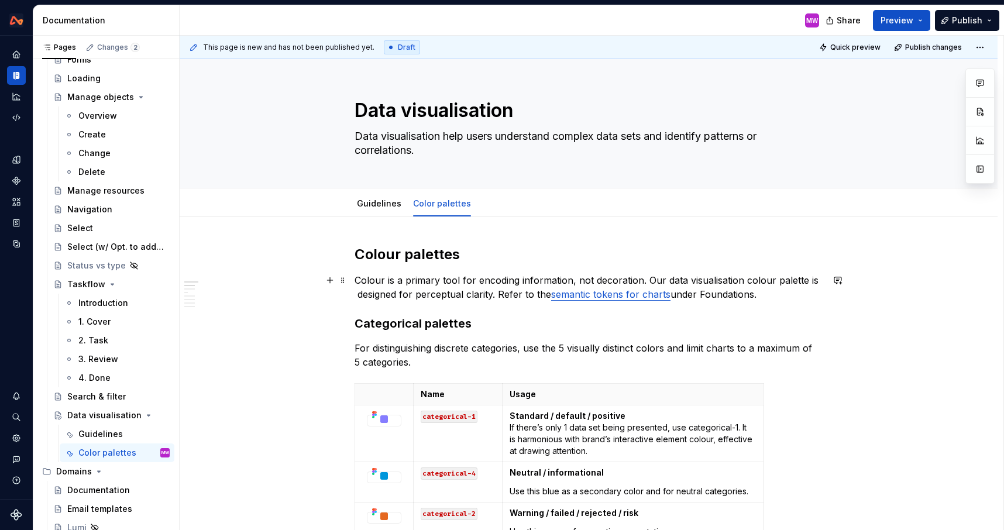
click at [637, 296] on link "semantic tokens for charts" at bounding box center [610, 294] width 119 height 12
click at [669, 343] on p "For distinguishing discrete categories, use the 5 visually distinct colors and …" at bounding box center [588, 355] width 468 height 28
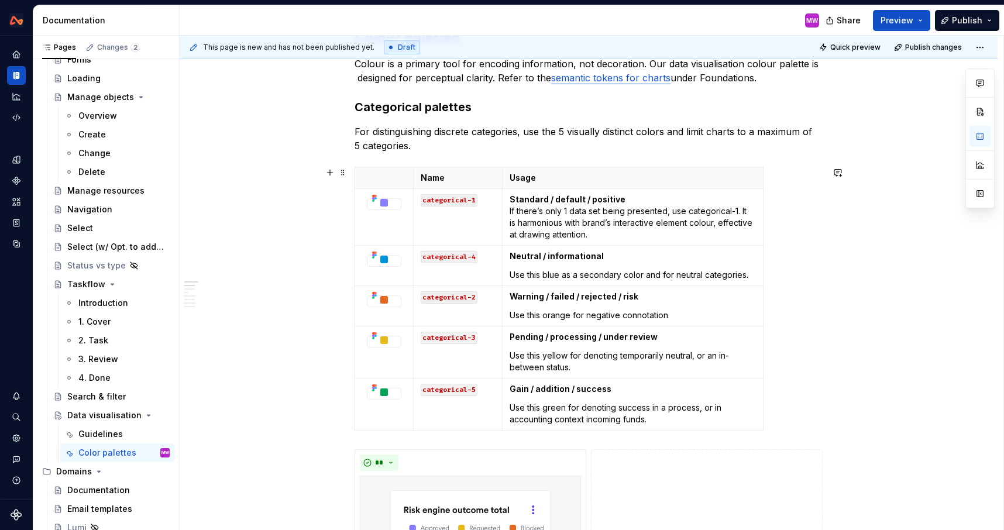
scroll to position [222, 0]
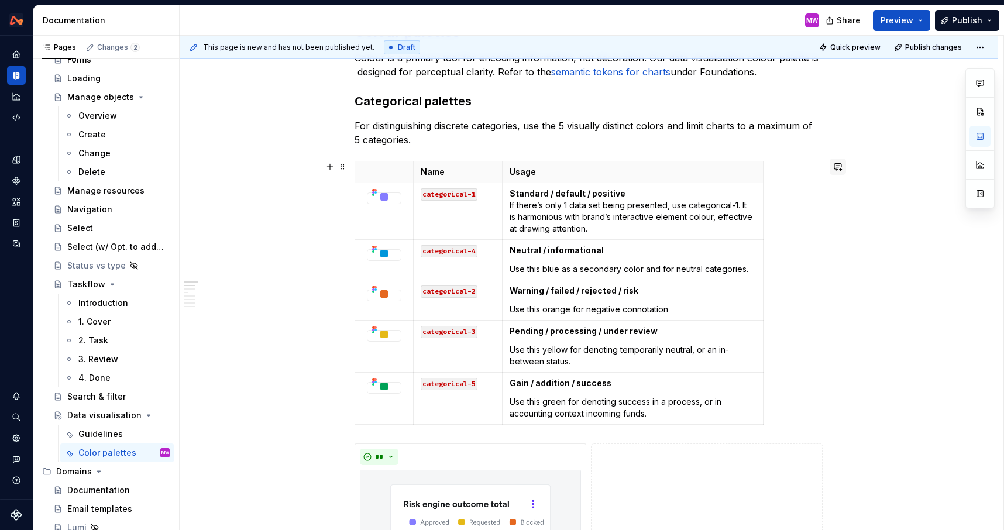
click at [842, 166] on button "button" at bounding box center [837, 166] width 16 height 16
click at [743, 188] on p "**********" at bounding box center [755, 187] width 172 height 12
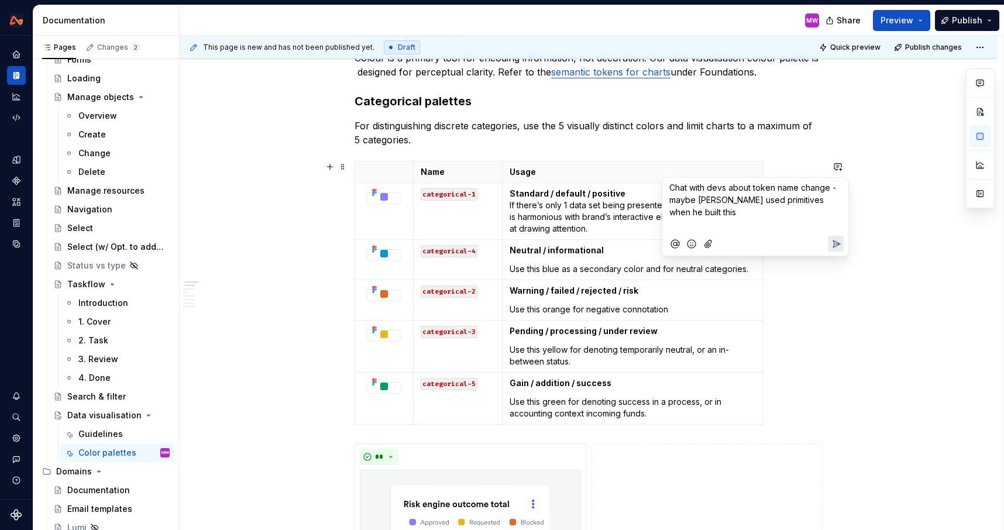
click at [836, 188] on span "Chat with devs about token name change - maybe [PERSON_NAME] used primitives wh…" at bounding box center [753, 199] width 169 height 35
click at [801, 206] on span "- maybe [PERSON_NAME] used primitives when he built this" at bounding box center [750, 208] width 163 height 22
click at [756, 208] on p "- maybe [PERSON_NAME] used primitives when he built this" at bounding box center [755, 208] width 172 height 25
click at [720, 217] on p "- maybe [PERSON_NAME] used primitives when he built this" at bounding box center [755, 208] width 172 height 25
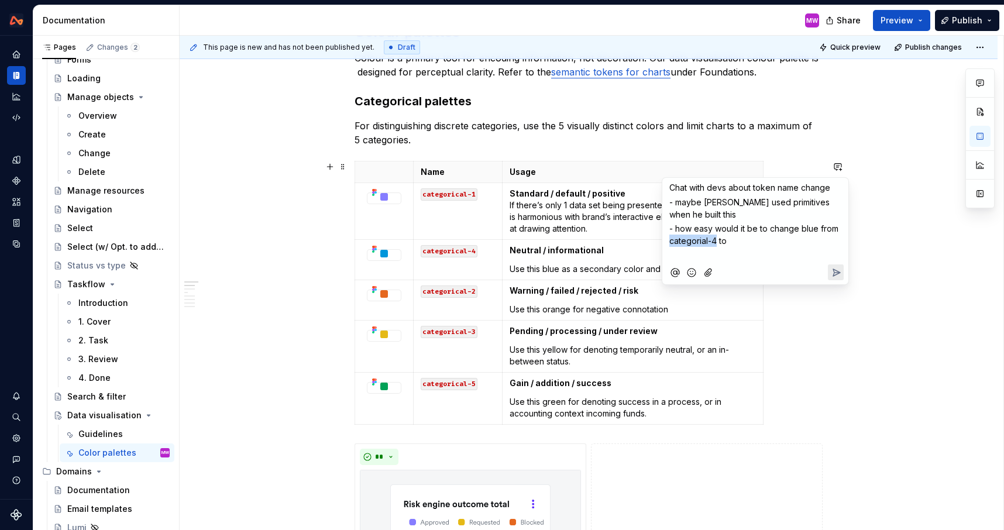
drag, startPoint x: 716, startPoint y: 243, endPoint x: 669, endPoint y: 242, distance: 46.8
click at [669, 242] on span "- how easy would it be to change blue from categorial-4 to" at bounding box center [754, 234] width 171 height 22
copy span "categorial-4"
click at [762, 244] on p "- how easy would it be to change blue from categorial-4 to" at bounding box center [755, 234] width 172 height 25
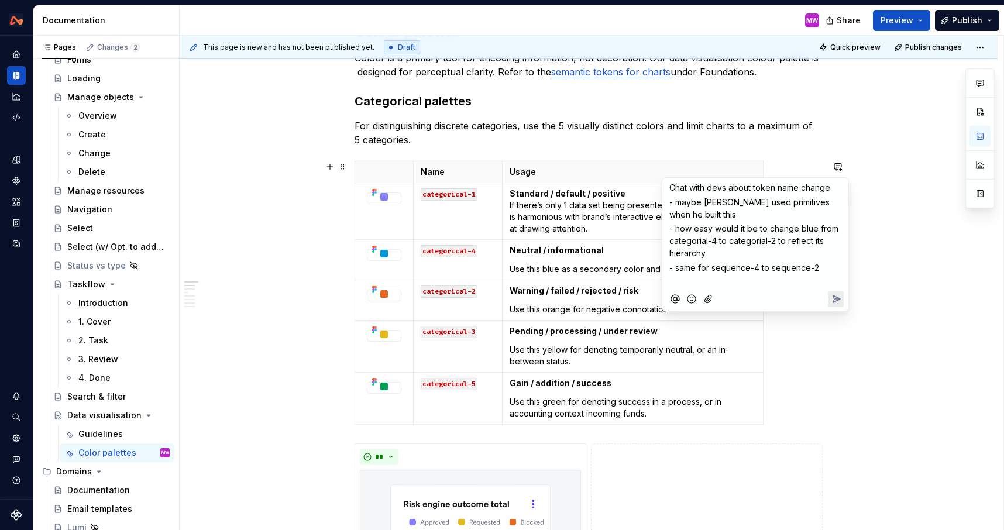
click at [834, 298] on icon "Send" at bounding box center [836, 299] width 12 height 12
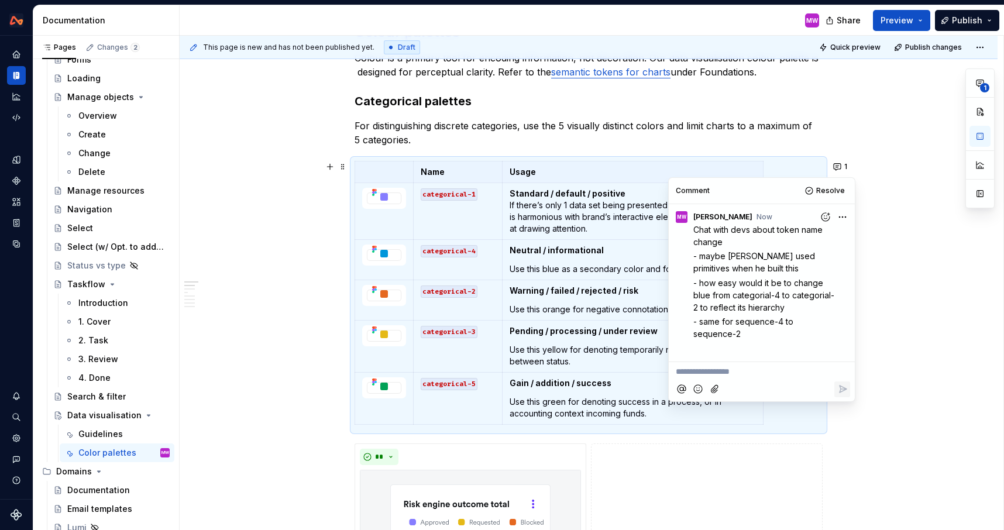
click at [622, 131] on p "For distinguishing discrete categories, use the 5 visually distinct colors and …" at bounding box center [588, 133] width 468 height 28
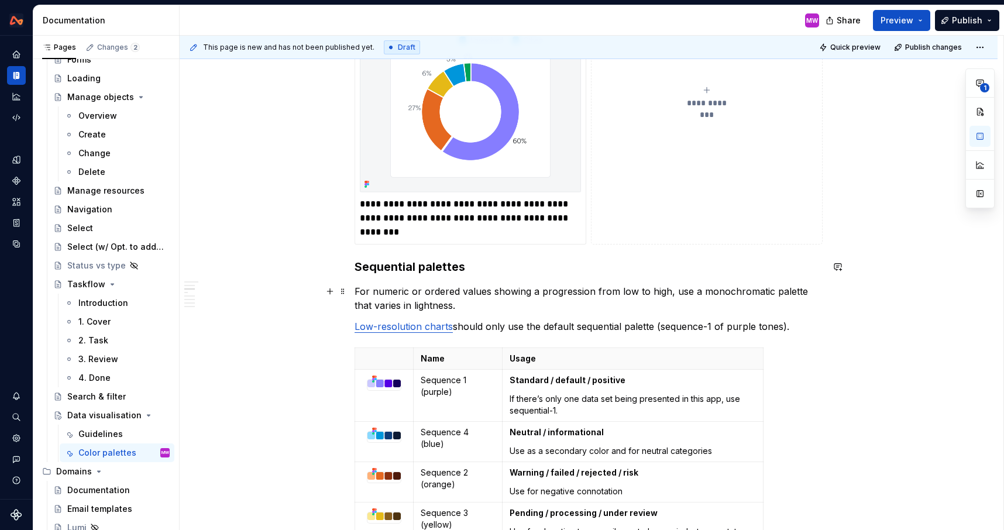
scroll to position [896, 0]
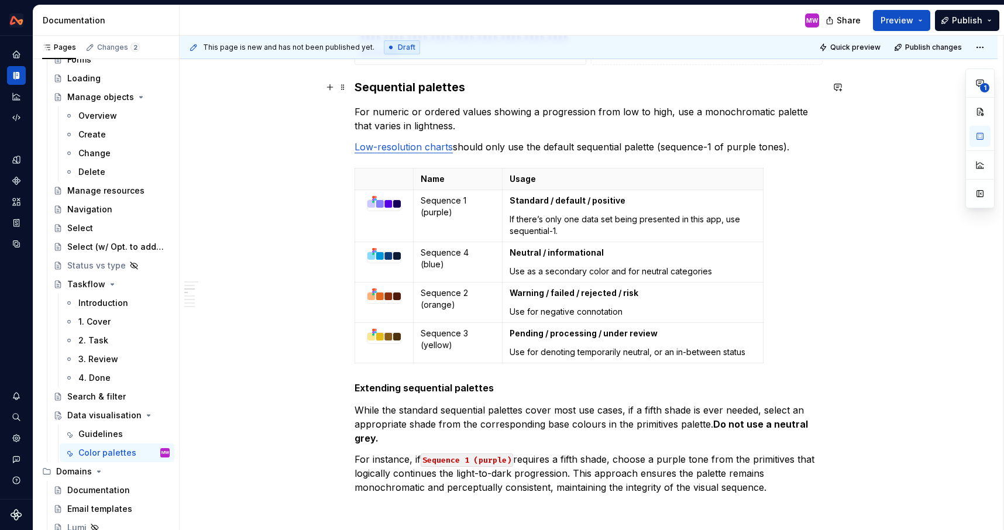
click at [358, 89] on strong "Sequential palettes" at bounding box center [409, 87] width 111 height 14
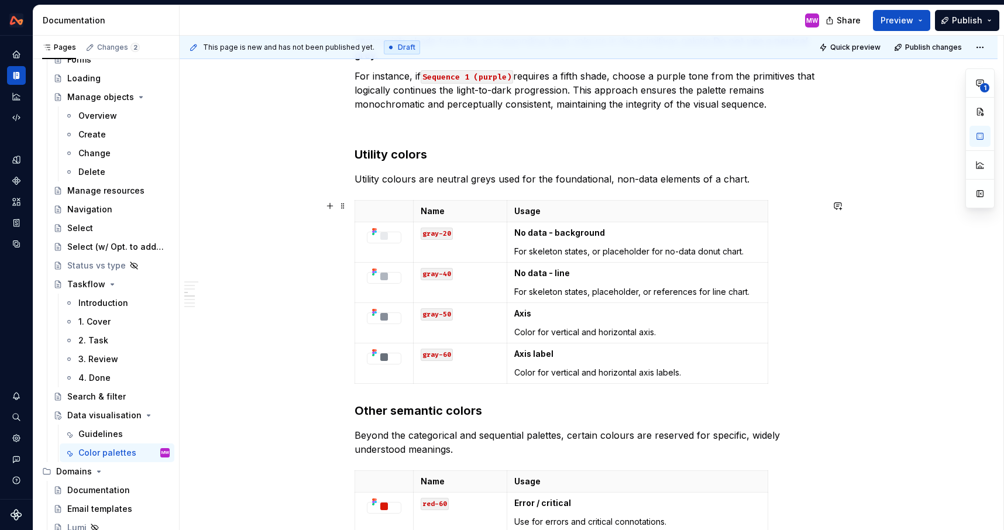
scroll to position [1416, 0]
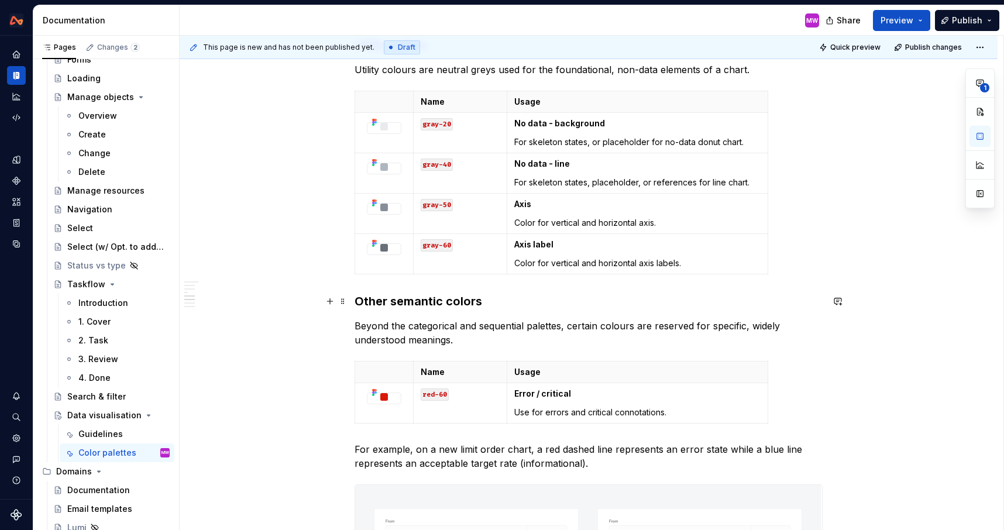
click at [358, 302] on h3 "Other semantic colors" at bounding box center [588, 301] width 468 height 16
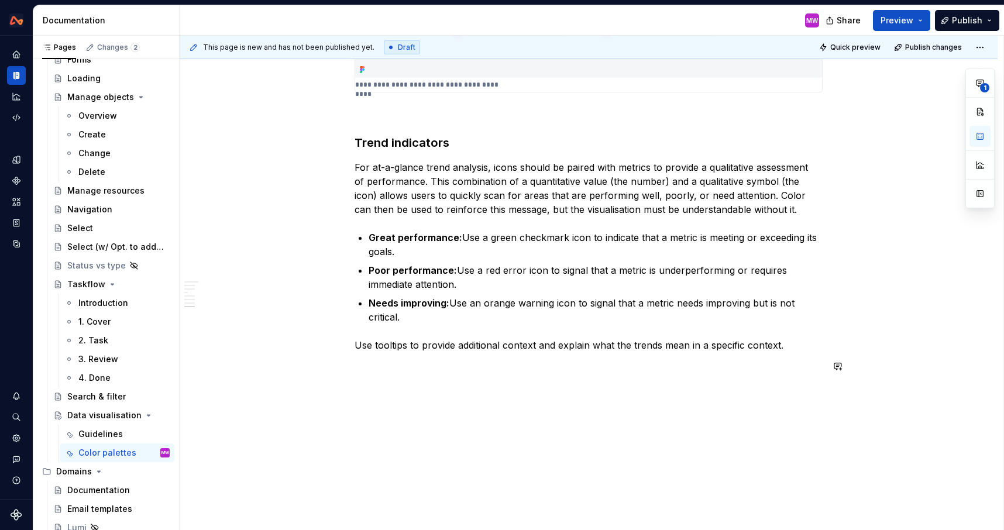
scroll to position [2753, 0]
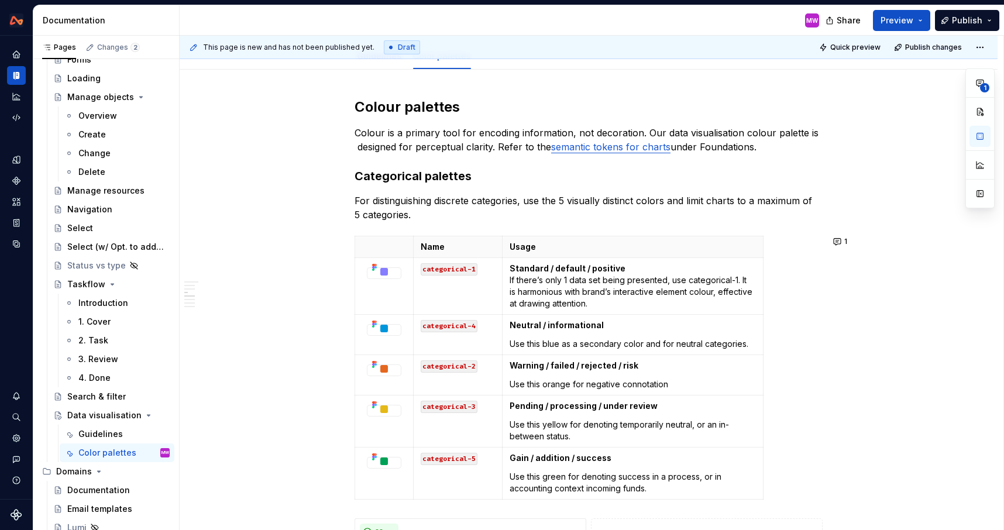
scroll to position [0, 0]
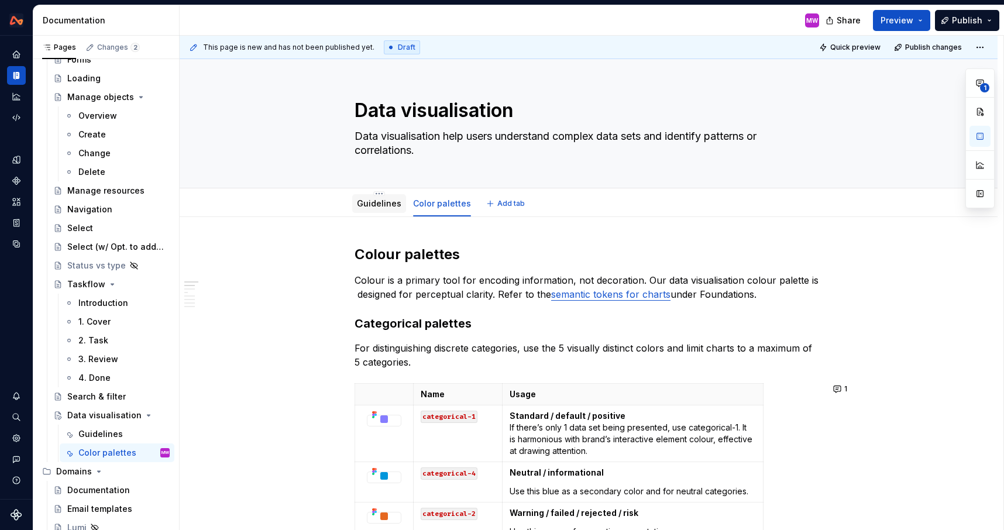
click at [390, 202] on link "Guidelines" at bounding box center [379, 203] width 44 height 10
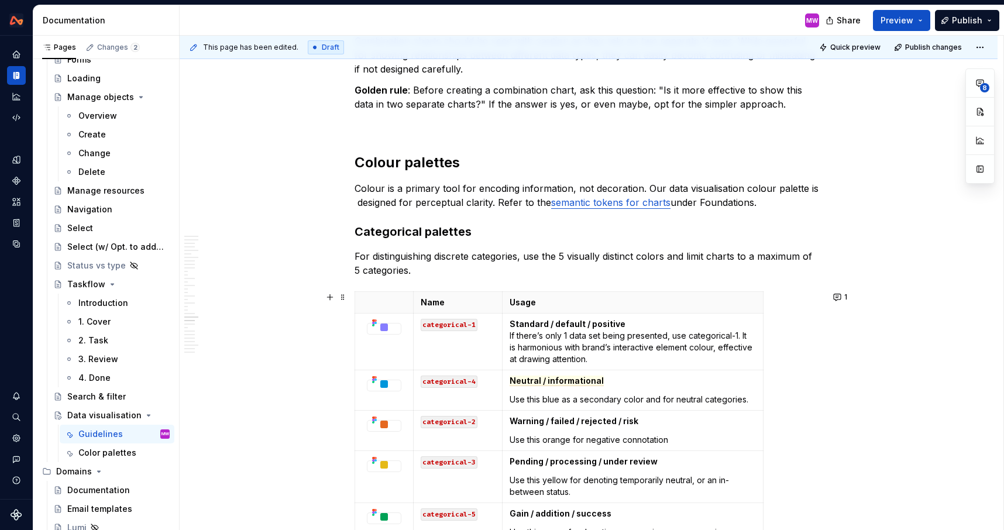
scroll to position [6108, 0]
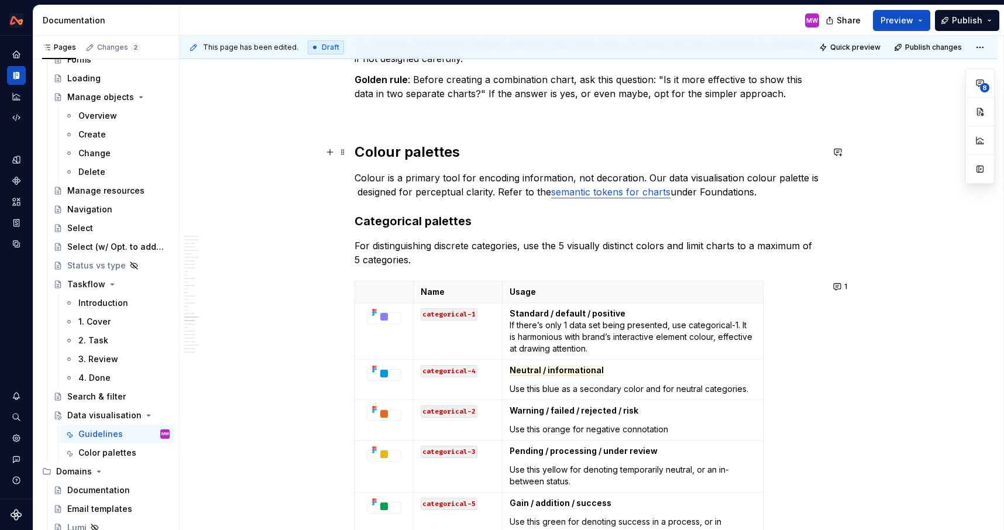
click at [360, 152] on strong "Colour palettes" at bounding box center [406, 151] width 105 height 17
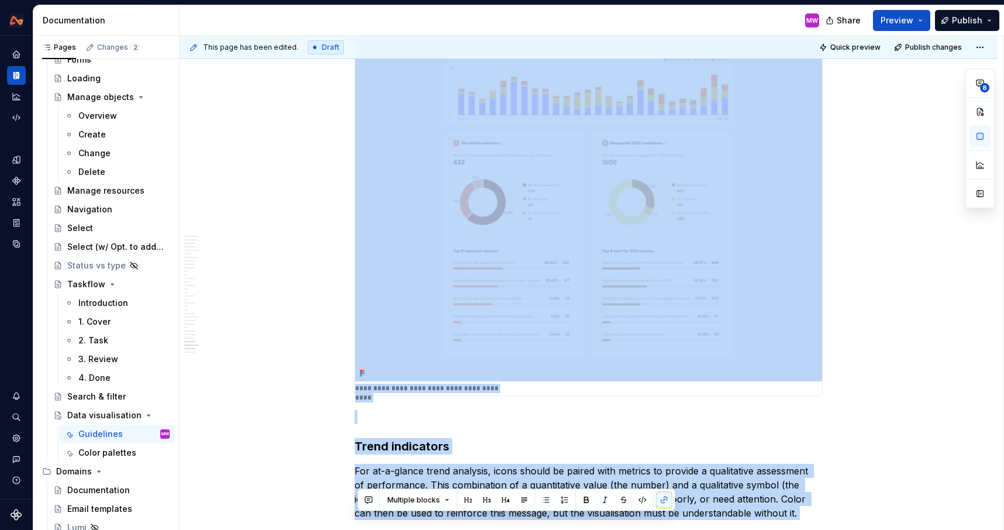
scroll to position [8699, 0]
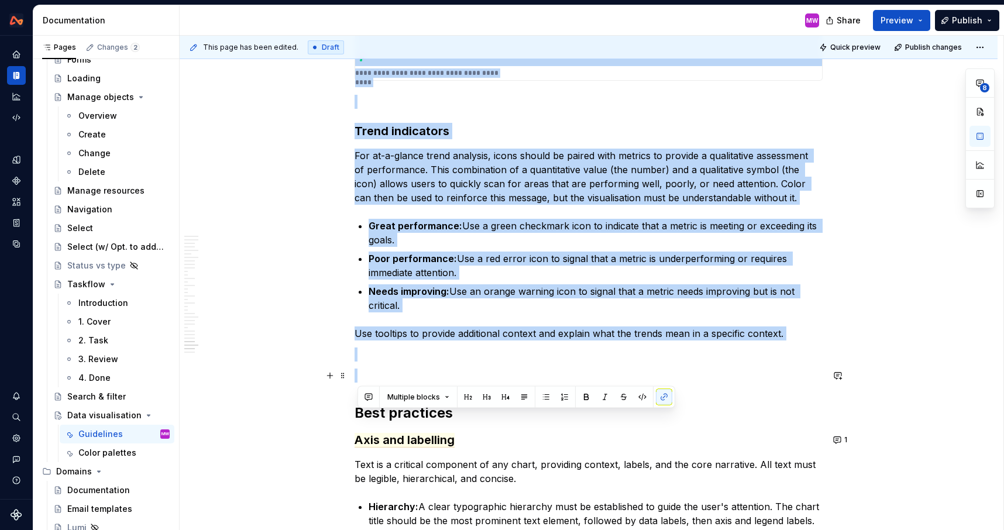
drag, startPoint x: 358, startPoint y: 150, endPoint x: 599, endPoint y: 377, distance: 331.4
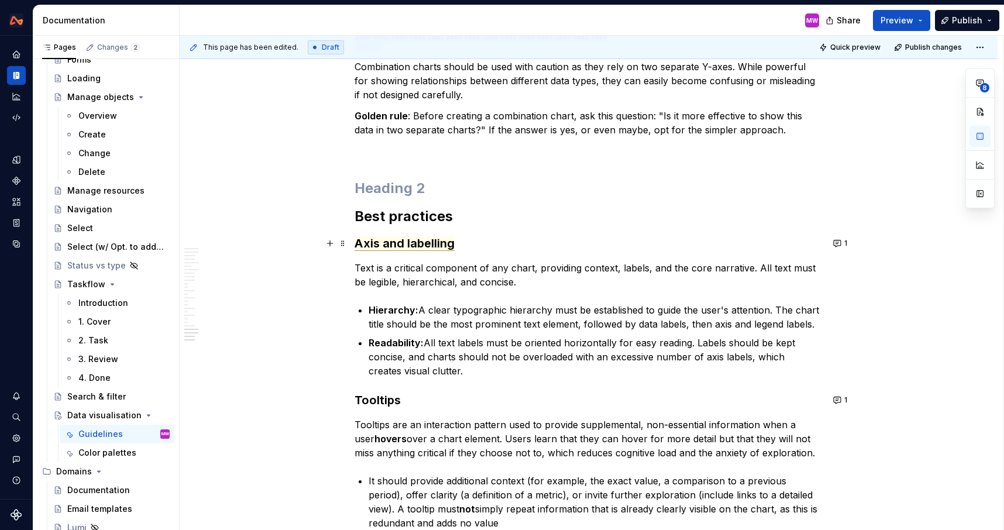
scroll to position [6028, 0]
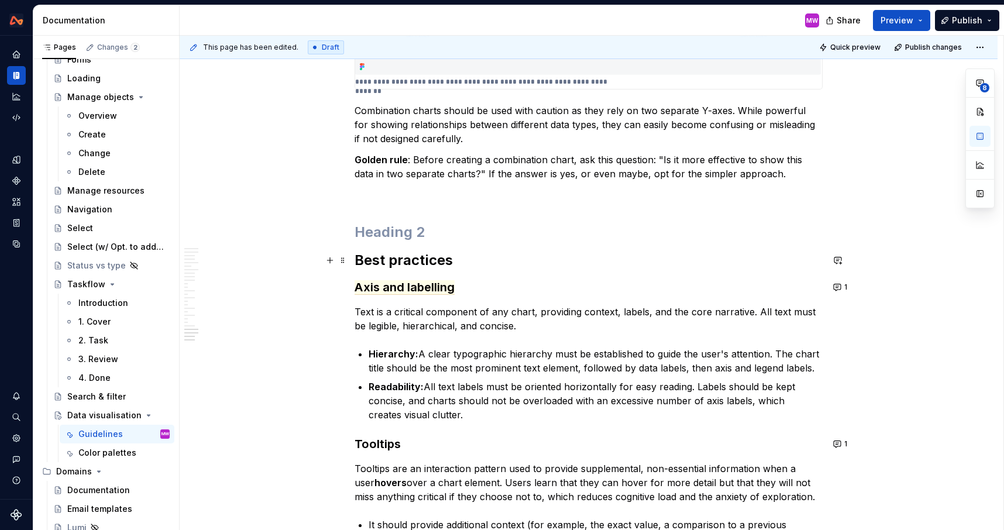
click at [358, 256] on h2 "Best practices" at bounding box center [588, 260] width 468 height 19
click at [361, 237] on h2 at bounding box center [588, 232] width 468 height 19
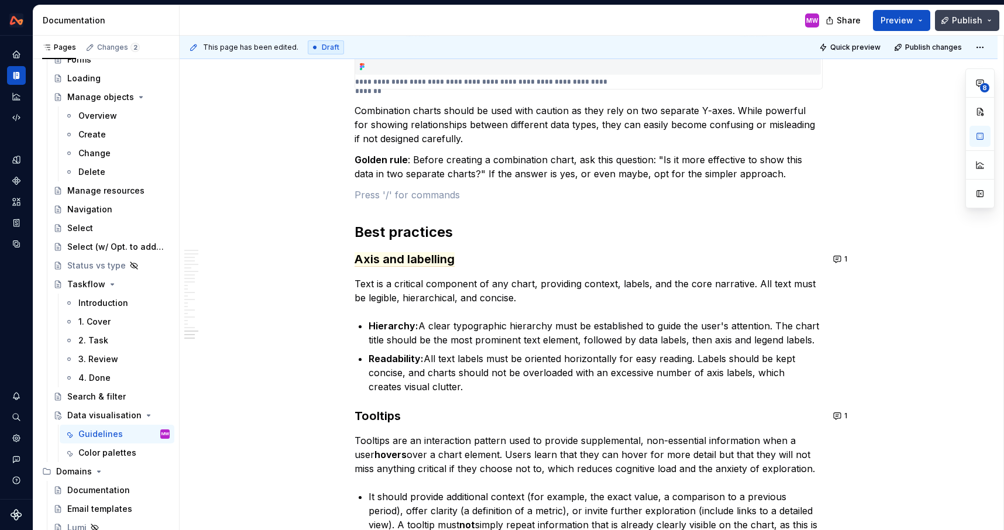
click at [985, 18] on button "Publish" at bounding box center [967, 20] width 64 height 21
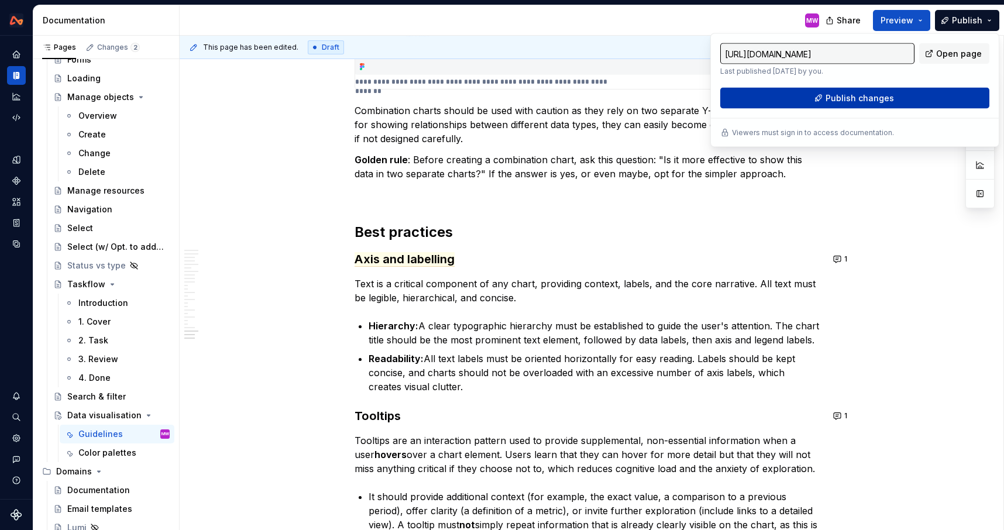
click at [863, 100] on span "Publish changes" at bounding box center [859, 98] width 68 height 12
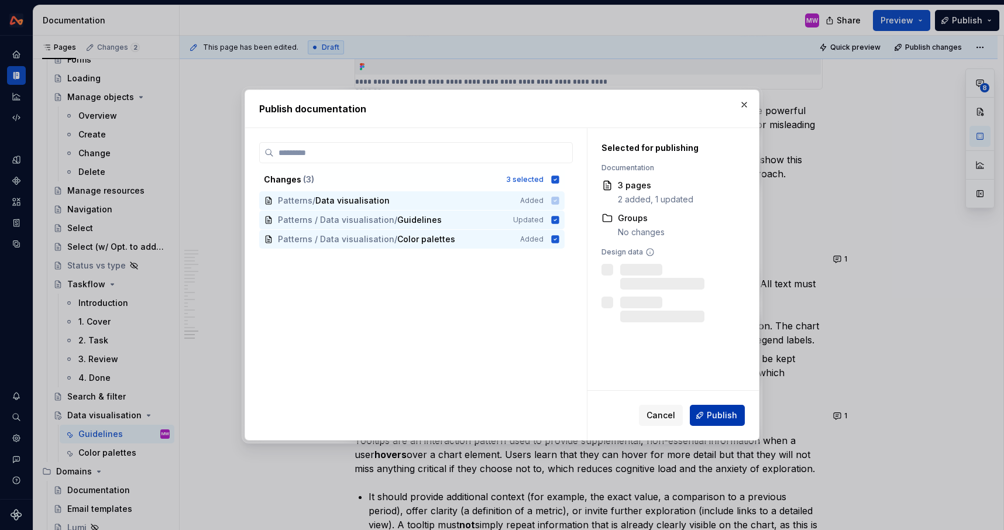
click at [742, 414] on button "Publish" at bounding box center [717, 415] width 55 height 21
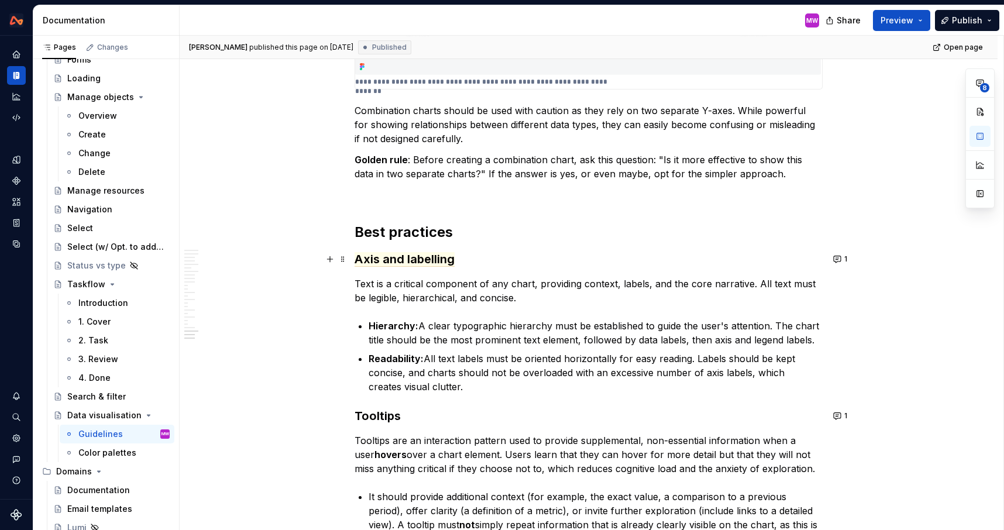
click at [540, 262] on h3 "Axis and labelling" at bounding box center [588, 259] width 468 height 16
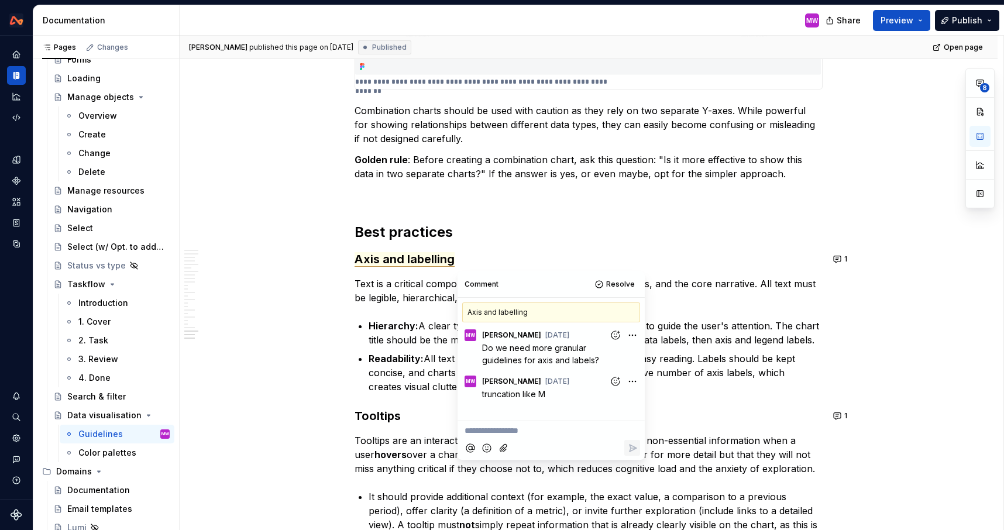
click at [719, 371] on p "Readability: All text labels must be oriented horizontally for easy reading. La…" at bounding box center [595, 372] width 454 height 42
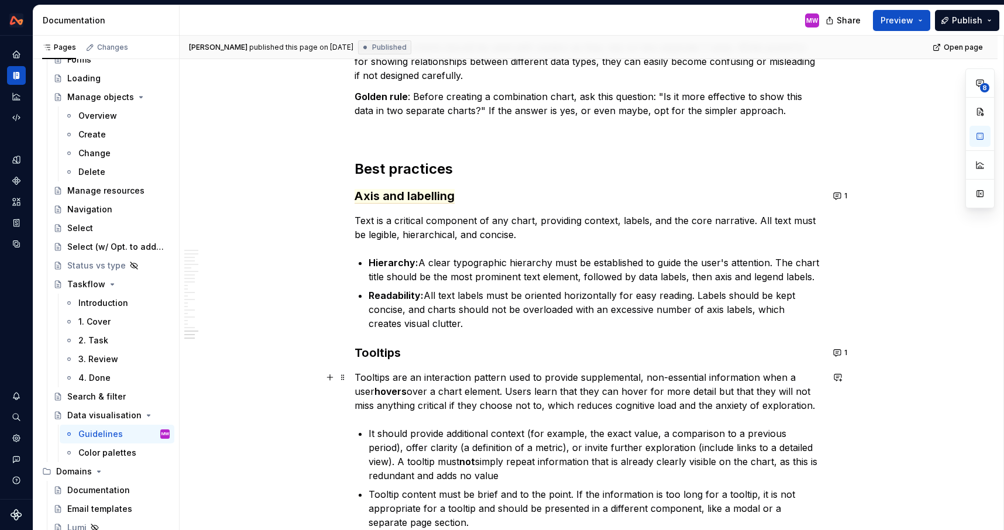
scroll to position [6153, 0]
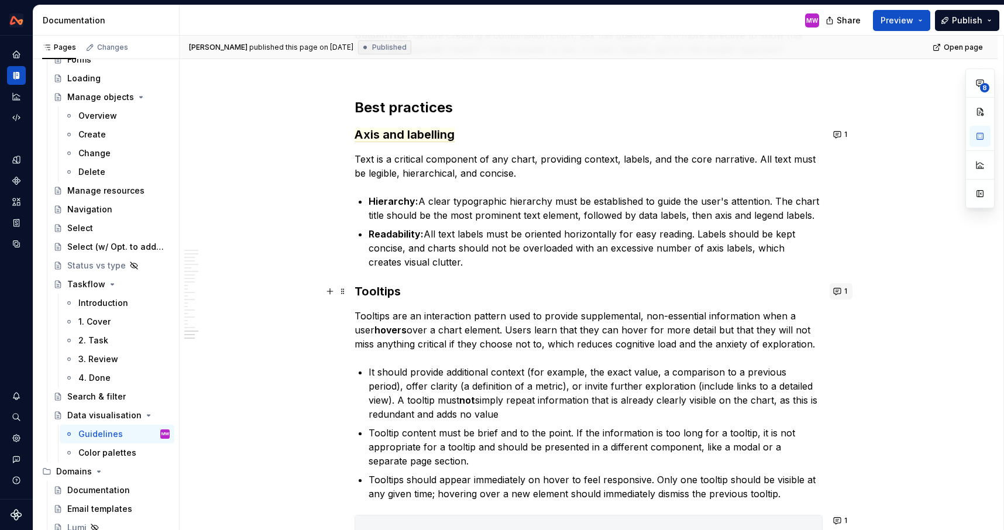
click at [844, 292] on button "1" at bounding box center [840, 291] width 23 height 16
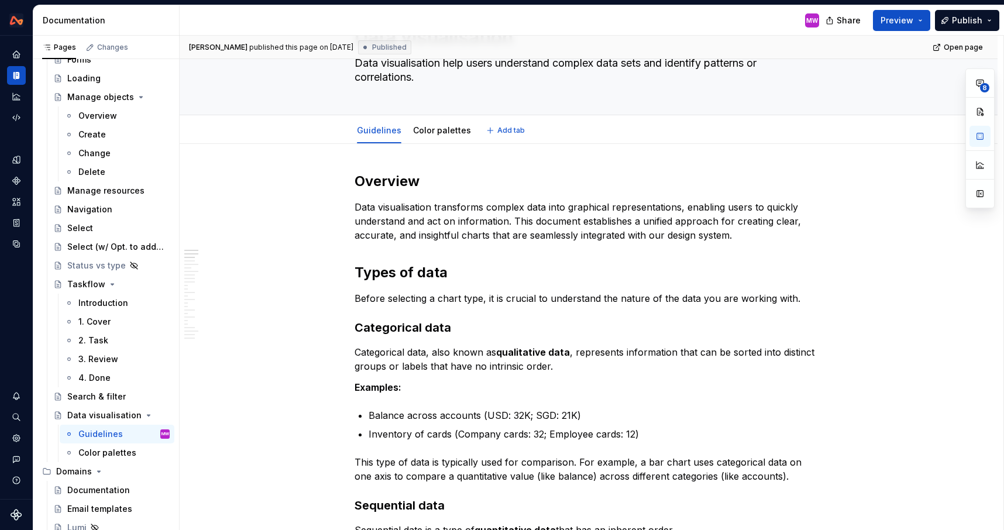
scroll to position [0, 0]
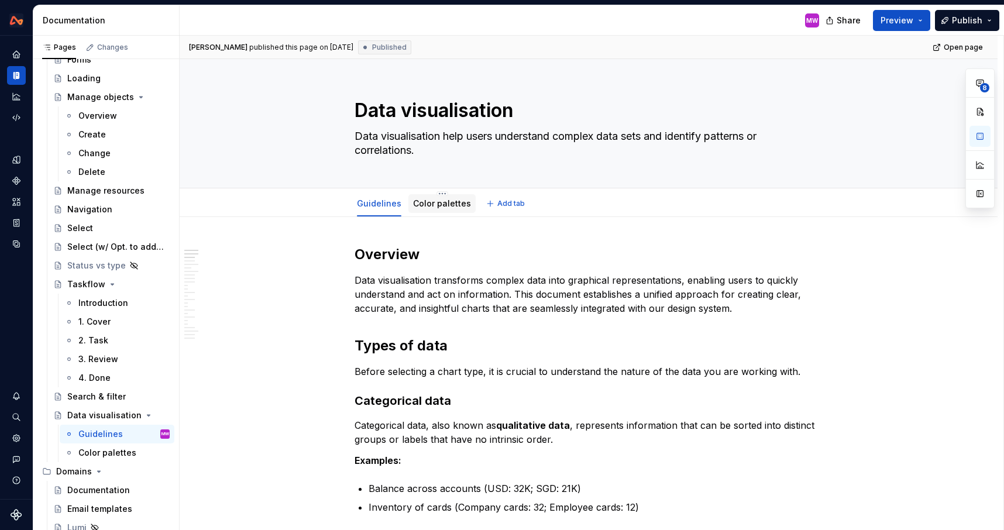
click at [436, 209] on div "Color palettes" at bounding box center [442, 204] width 58 height 12
click at [436, 208] on link "Color palettes" at bounding box center [442, 203] width 58 height 10
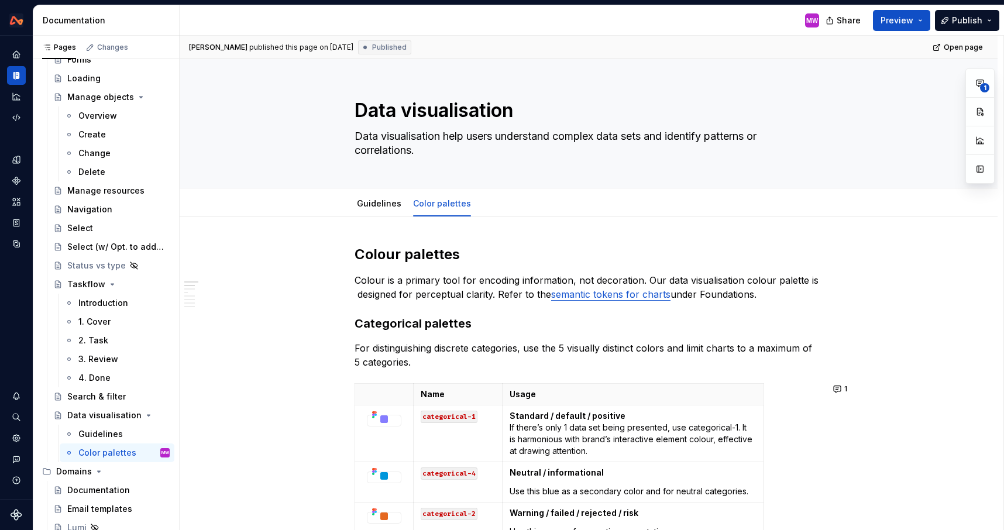
type textarea "*"
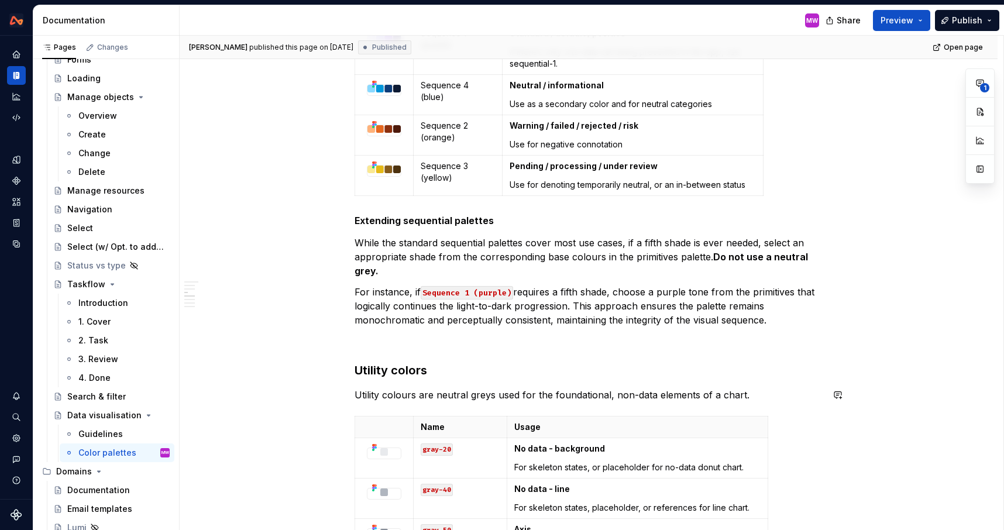
scroll to position [1145, 0]
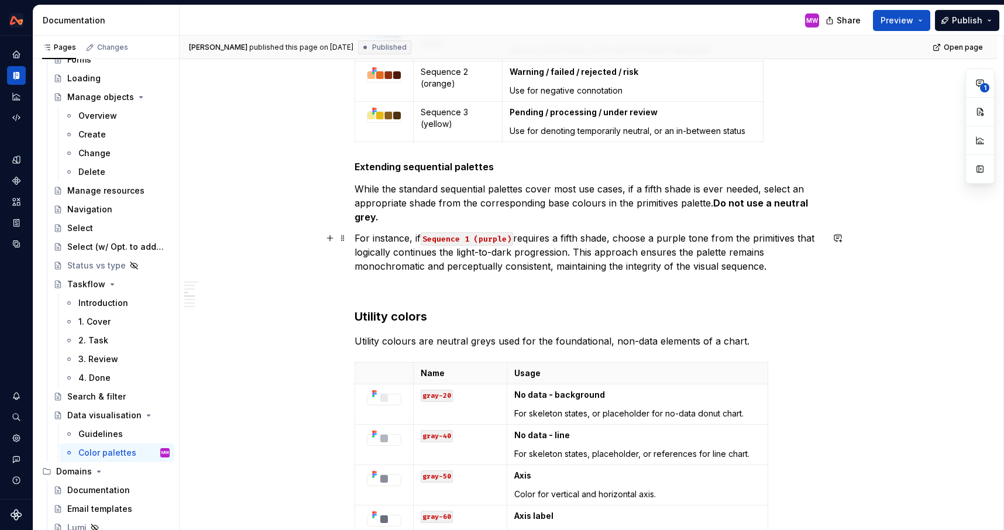
click at [583, 240] on p "For instance, if Sequence 1 (purple) requires a fifth shade, choose a purple to…" at bounding box center [588, 252] width 468 height 42
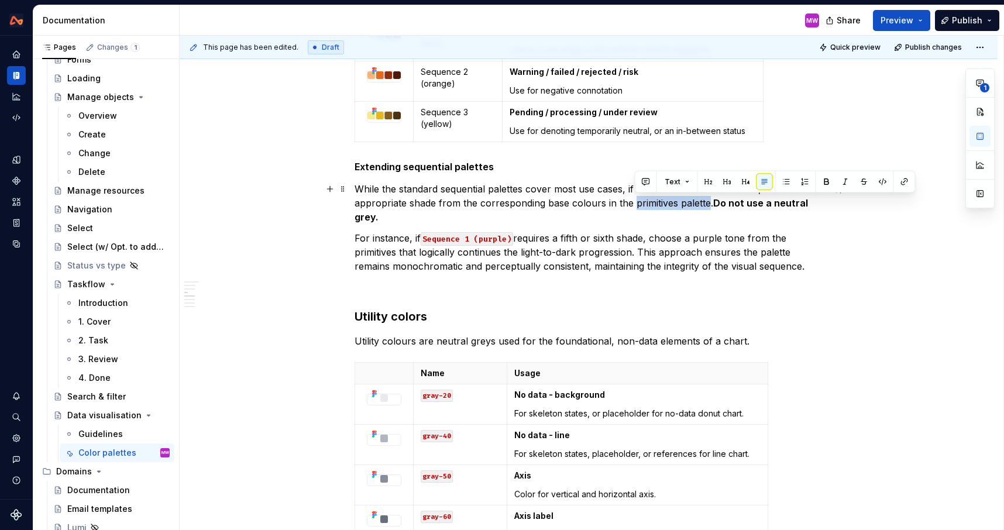
drag, startPoint x: 709, startPoint y: 204, endPoint x: 635, endPoint y: 201, distance: 73.7
click at [635, 201] on p "While the standard sequential palettes cover most use cases, if a fifth shade i…" at bounding box center [588, 203] width 468 height 42
drag, startPoint x: 678, startPoint y: 203, endPoint x: 636, endPoint y: 202, distance: 42.1
click at [636, 202] on p "While the standard sequential palettes cover most use cases, if a fifth shade i…" at bounding box center [588, 203] width 468 height 42
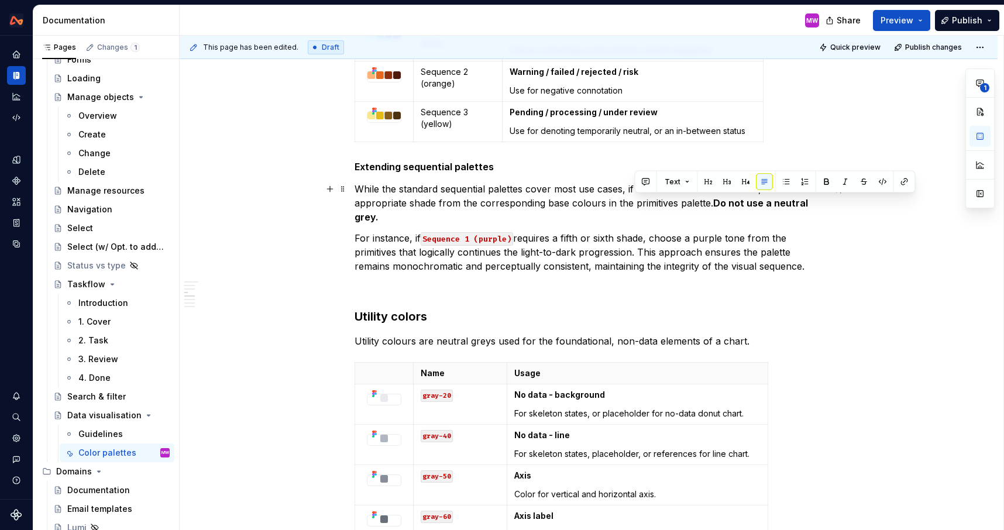
click at [688, 208] on p "While the standard sequential palettes cover most use cases, if a fifth shade i…" at bounding box center [588, 203] width 468 height 42
drag, startPoint x: 709, startPoint y: 205, endPoint x: 635, endPoint y: 205, distance: 74.3
click at [635, 205] on p "While the standard sequential palettes cover most use cases, if a fifth shade i…" at bounding box center [588, 203] width 468 height 42
click at [611, 290] on p at bounding box center [588, 287] width 468 height 14
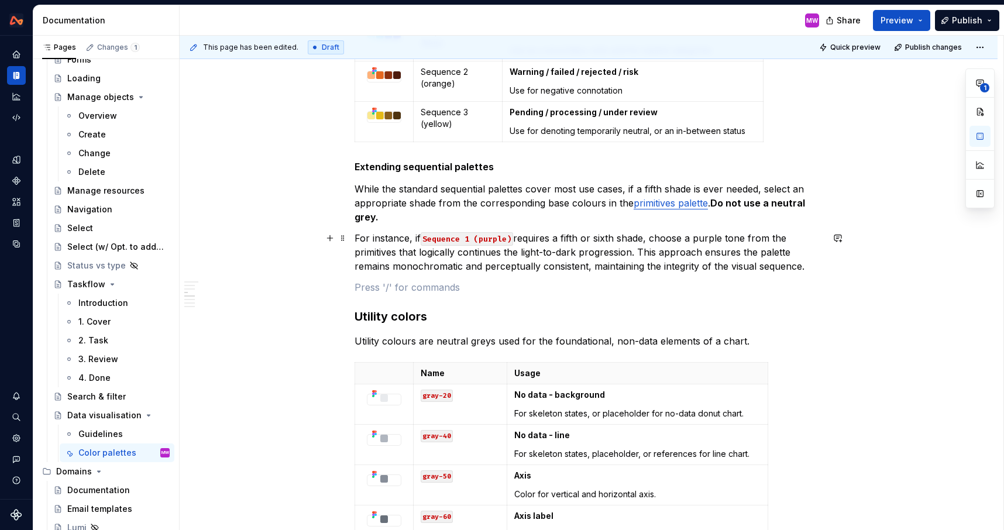
click at [694, 240] on p "For instance, if Sequence 1 (purple) requires a fifth or sixth shade, choose a …" at bounding box center [588, 252] width 468 height 42
click at [738, 237] on p "For instance, if Sequence 1 (purple) requires a fifth or sixth shade, choose pu…" at bounding box center [588, 252] width 468 height 42
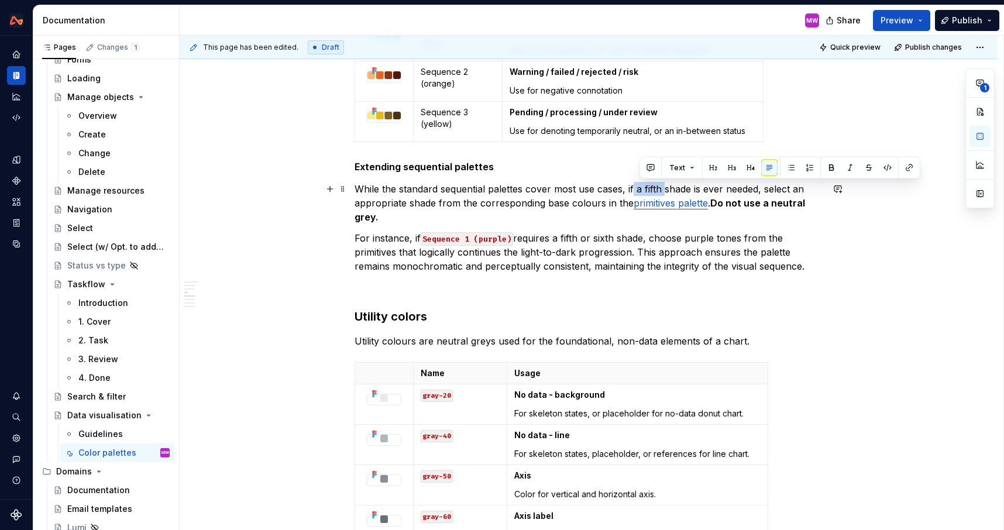
drag, startPoint x: 668, startPoint y: 190, endPoint x: 637, endPoint y: 189, distance: 30.4
click at [637, 189] on p "While the standard sequential palettes cover most use cases, if a fifth shade i…" at bounding box center [588, 203] width 468 height 42
click at [690, 187] on p "While the standard sequential palettes cover most use cases, if extra shade is …" at bounding box center [588, 203] width 468 height 42
drag, startPoint x: 661, startPoint y: 189, endPoint x: 639, endPoint y: 189, distance: 21.6
click at [639, 189] on p "While the standard sequential palettes cover most use cases, if extra shades is…" at bounding box center [588, 203] width 468 height 42
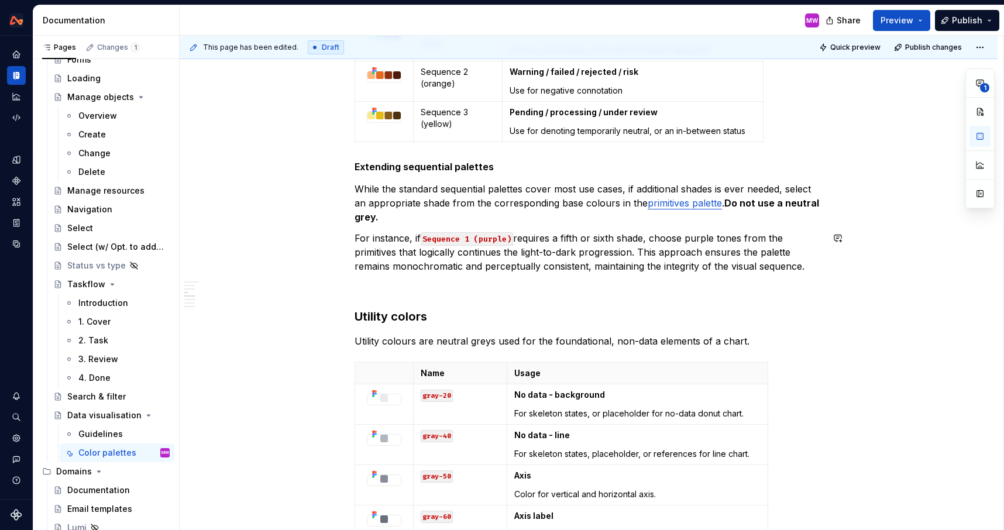
click at [460, 228] on div "Colour palettes Colour is a primary tool for encoding information, not decorati…" at bounding box center [588, 522] width 468 height 2845
click at [799, 340] on p "Utility colours are neutral greys used for the foundational, non-data elements …" at bounding box center [588, 341] width 468 height 14
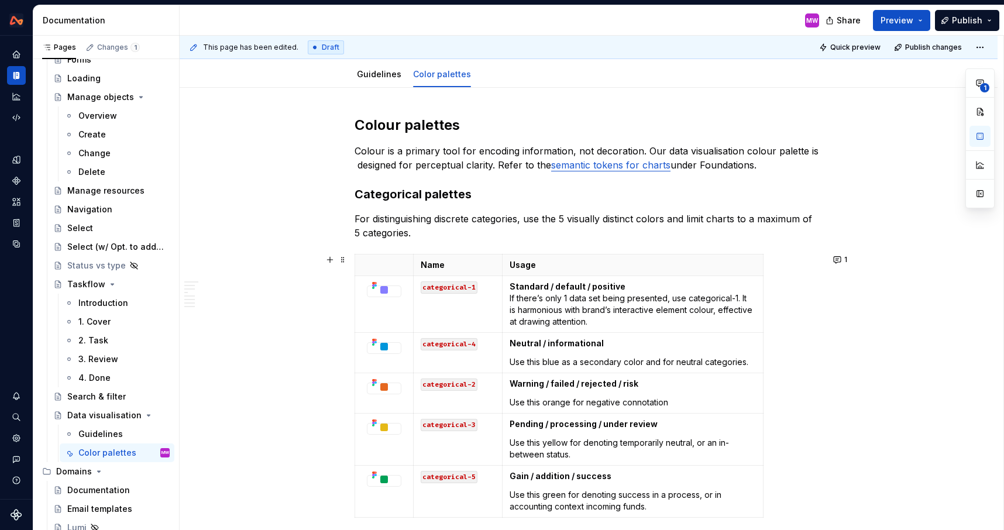
scroll to position [0, 0]
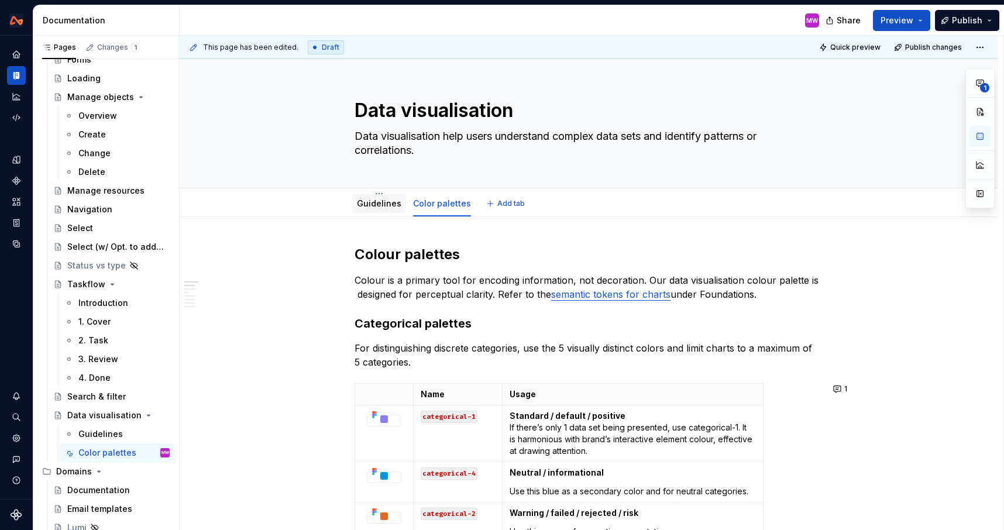
click at [385, 202] on link "Guidelines" at bounding box center [379, 203] width 44 height 10
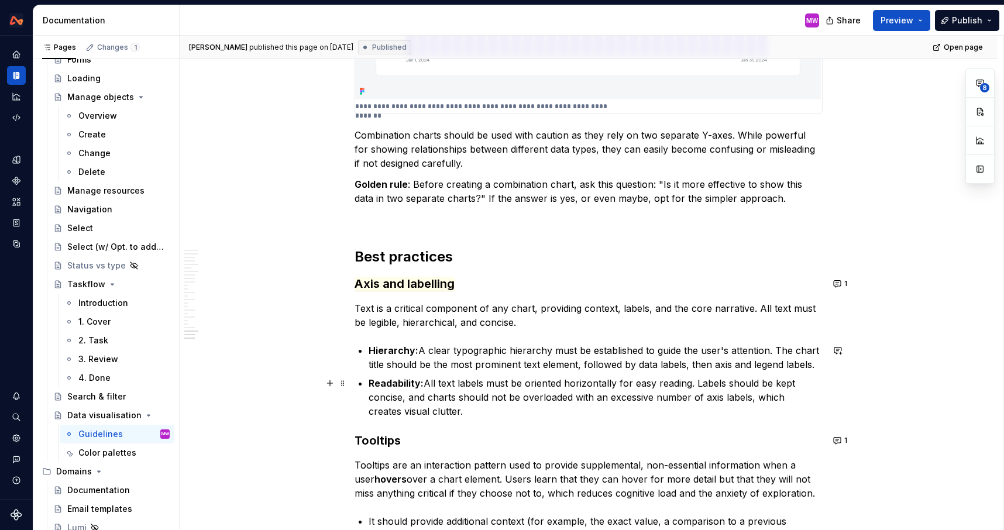
scroll to position [6011, 0]
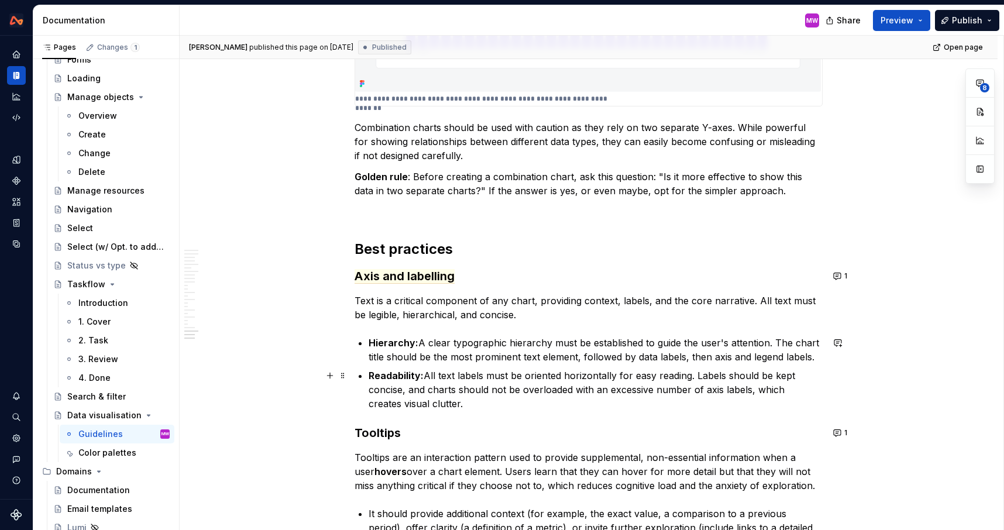
click at [454, 401] on p "Readability: All text labels must be oriented horizontally for easy reading. La…" at bounding box center [595, 389] width 454 height 42
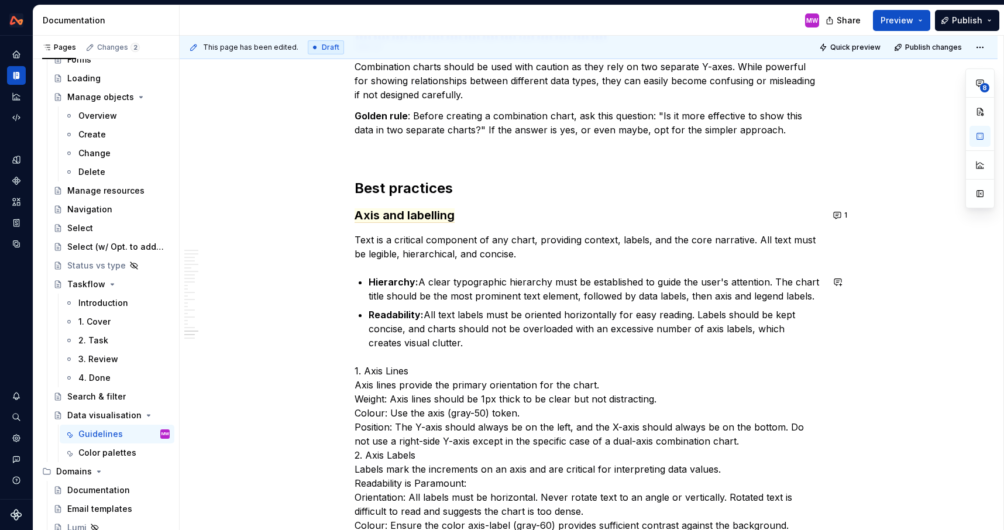
scroll to position [6080, 0]
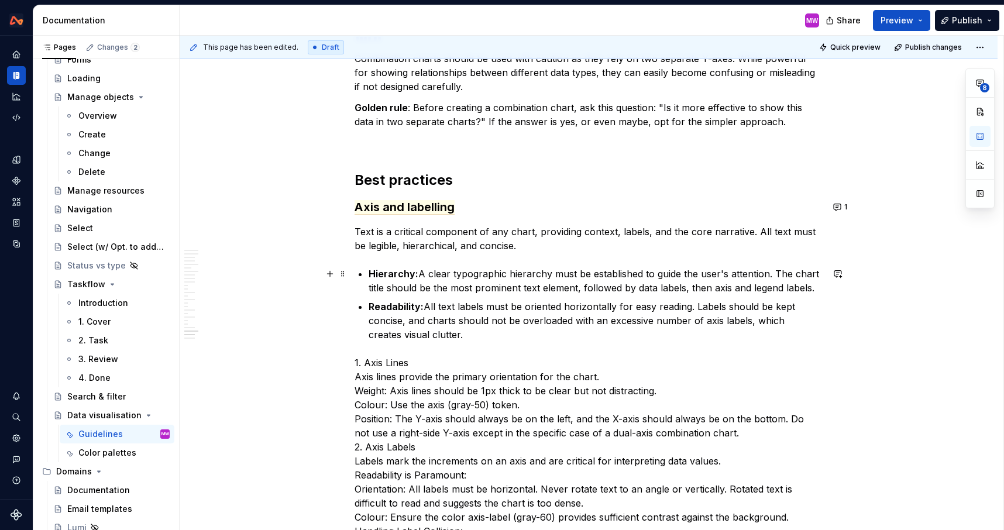
click at [461, 268] on p "Hierarchy: A clear typographic hierarchy must be established to guide the user'…" at bounding box center [595, 281] width 454 height 28
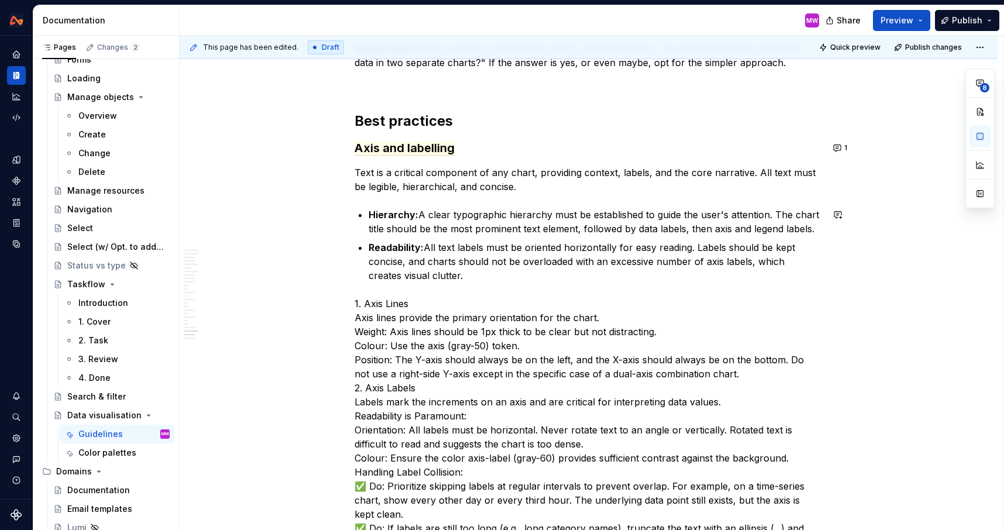
scroll to position [6168, 0]
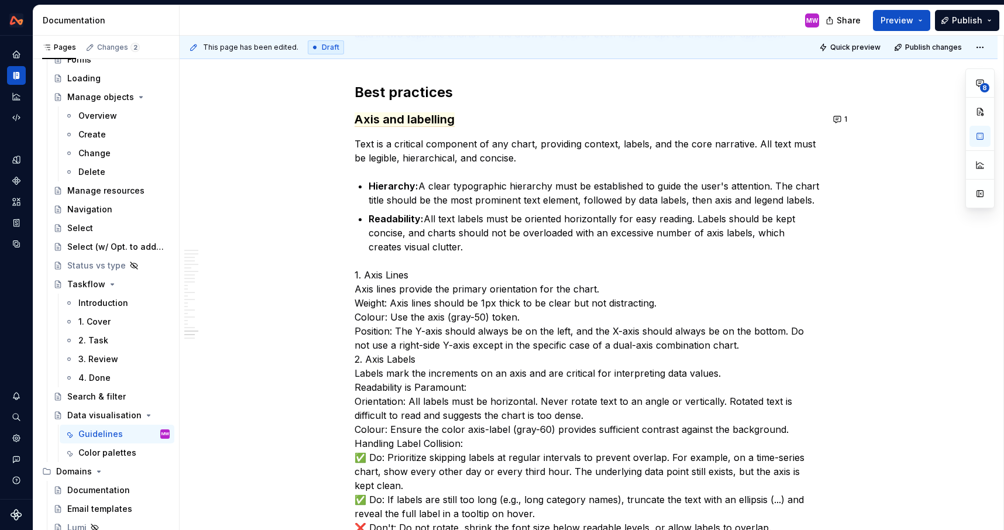
click at [448, 118] on span "Axis and labelling" at bounding box center [404, 119] width 100 height 15
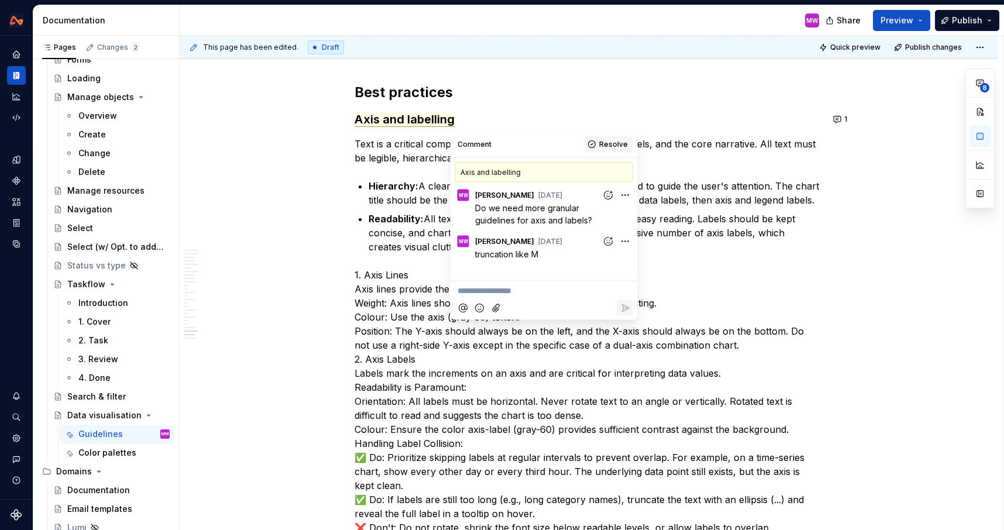
click at [603, 141] on span "Resolve" at bounding box center [613, 144] width 29 height 9
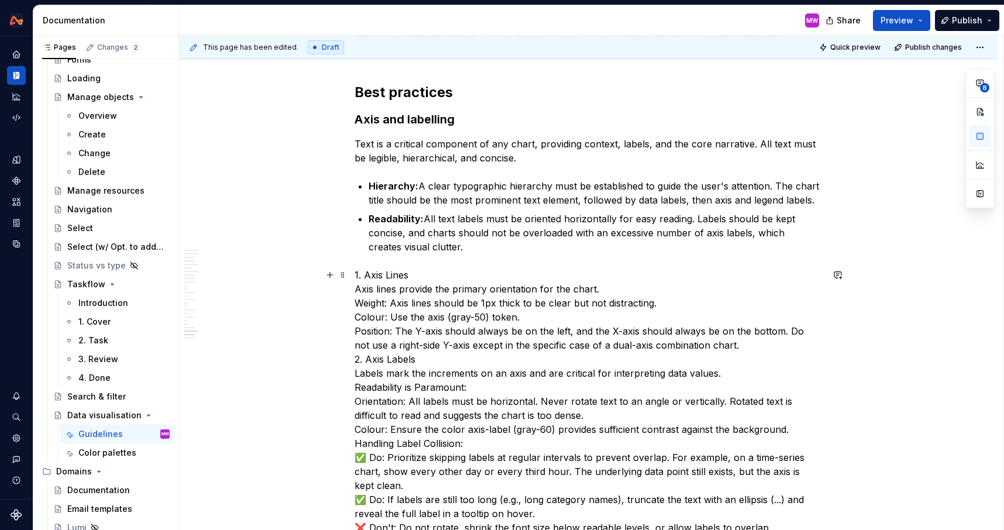
type textarea "*"
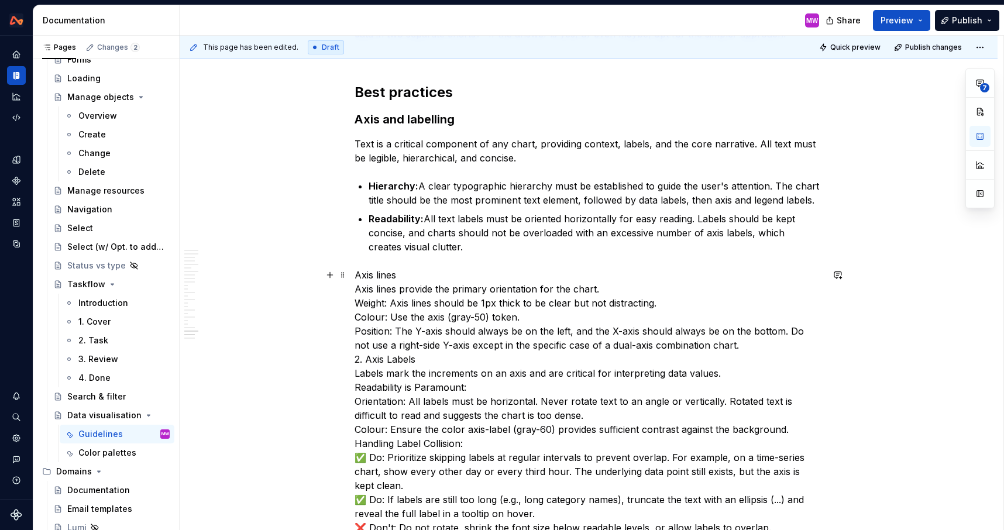
click at [984, 137] on button "button" at bounding box center [979, 136] width 21 height 21
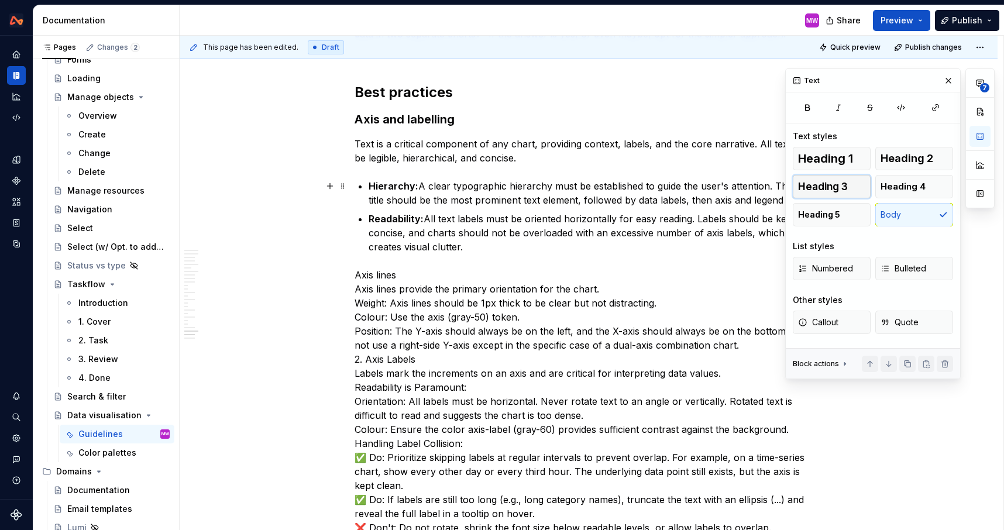
click at [849, 191] on button "Heading 3" at bounding box center [831, 186] width 78 height 23
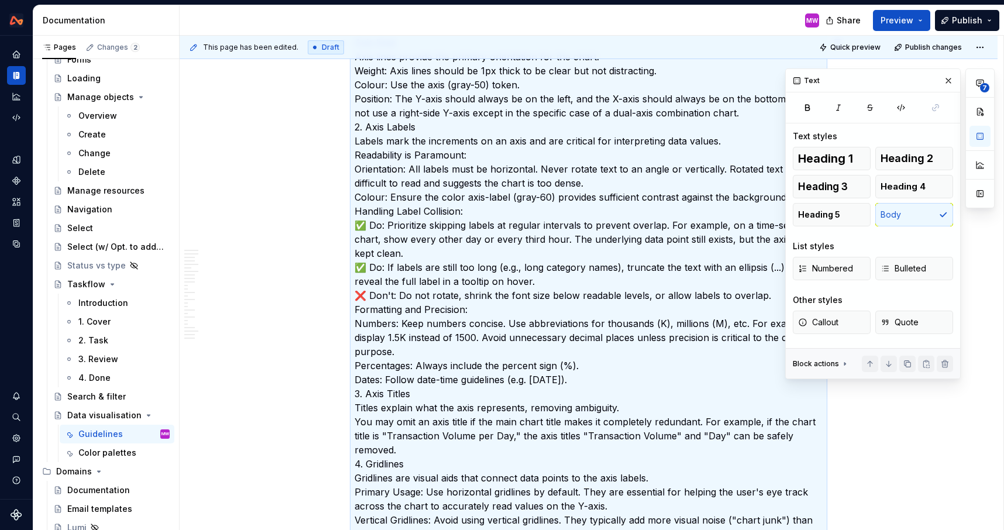
click at [518, 213] on p "Axis lines Axis lines provide the primary orientation for the chart. Weight: Ax…" at bounding box center [588, 331] width 468 height 590
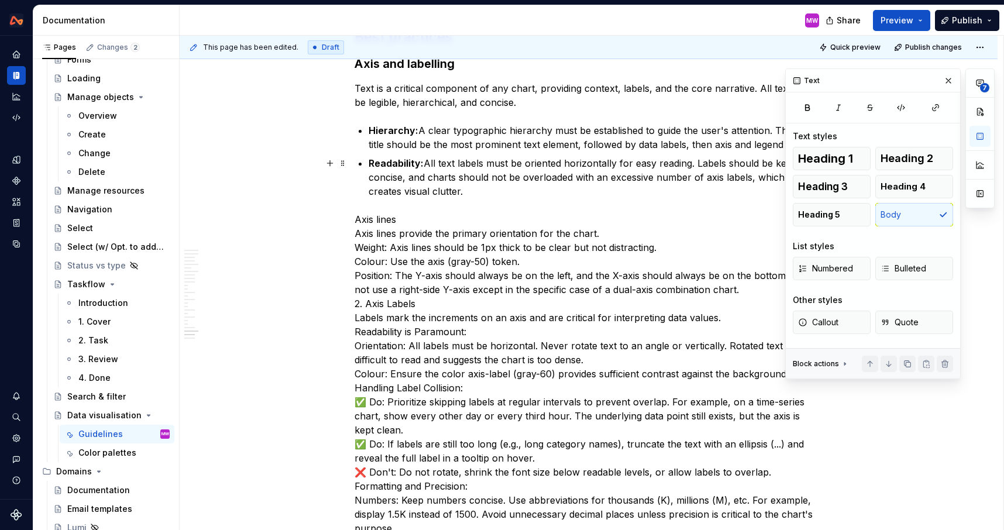
scroll to position [6168, 0]
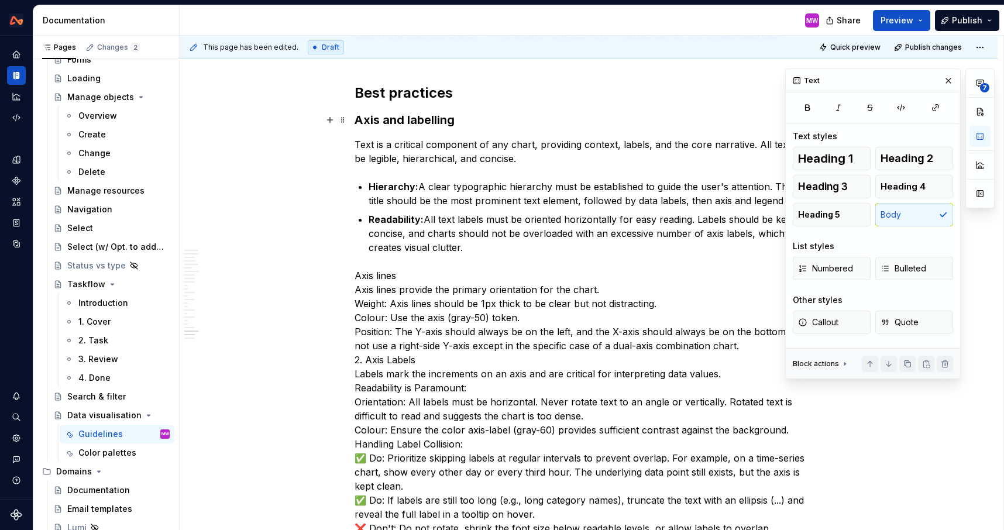
click at [474, 123] on h3 "Axis and labelling" at bounding box center [588, 120] width 468 height 16
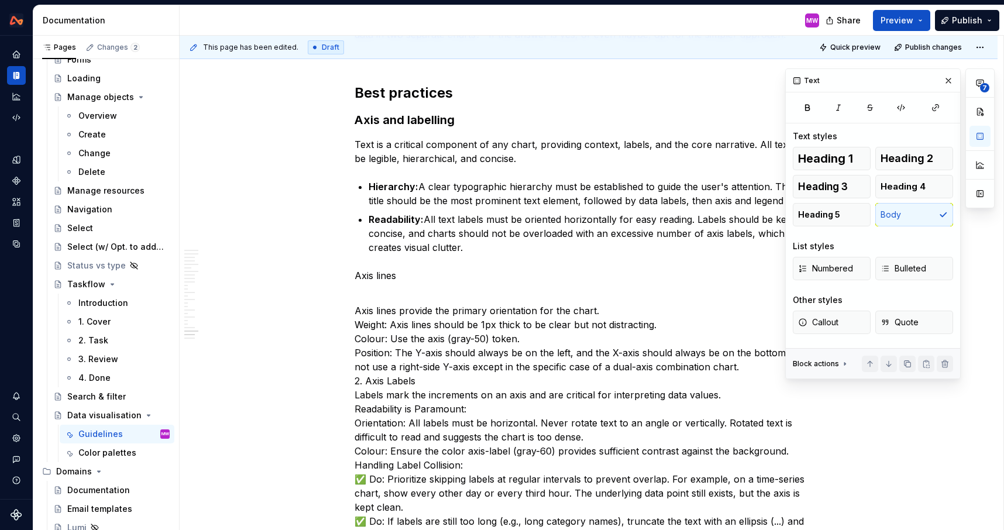
click at [406, 275] on p "Axis lines" at bounding box center [588, 275] width 468 height 14
click at [818, 214] on span "Heading 5" at bounding box center [819, 215] width 42 height 12
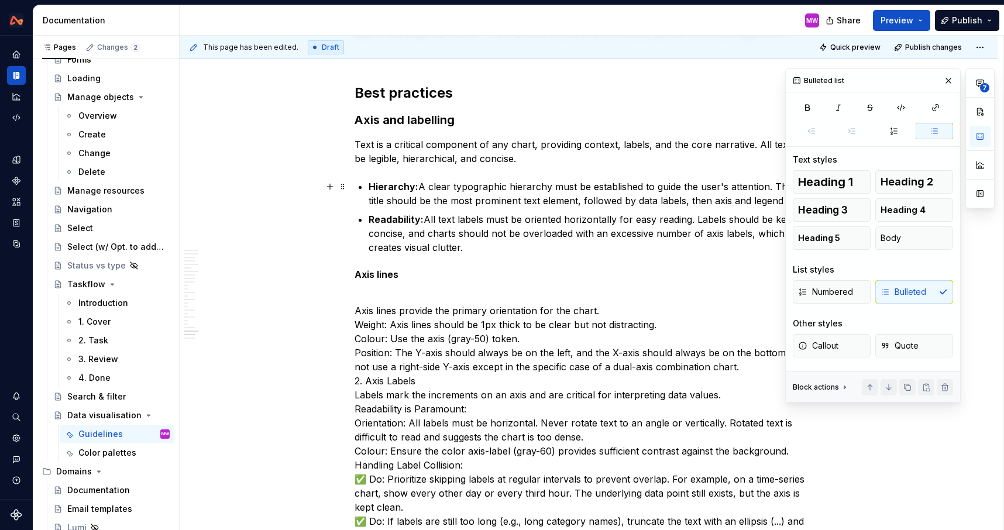
click at [414, 203] on p "Hierarchy: A clear typographic hierarchy must be established to guide the user'…" at bounding box center [595, 194] width 454 height 28
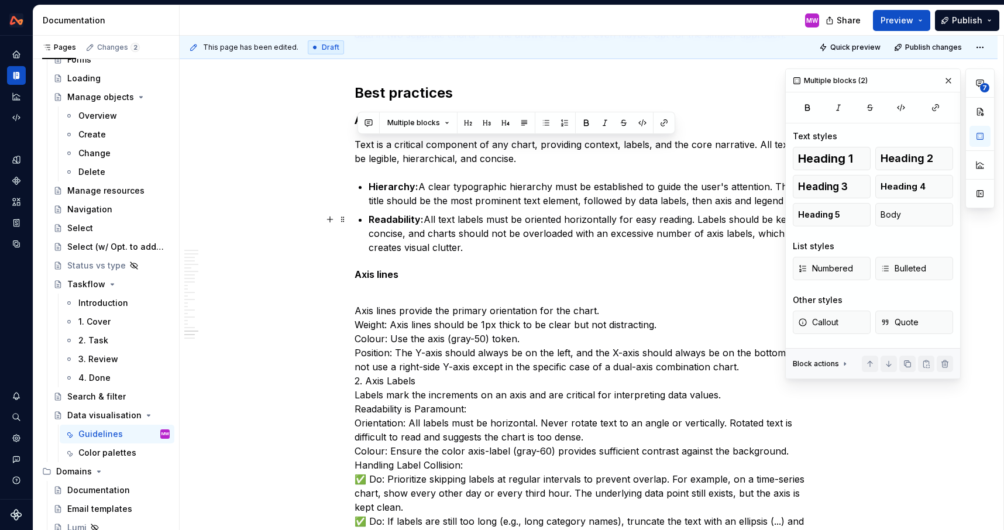
drag, startPoint x: 357, startPoint y: 143, endPoint x: 444, endPoint y: 242, distance: 130.9
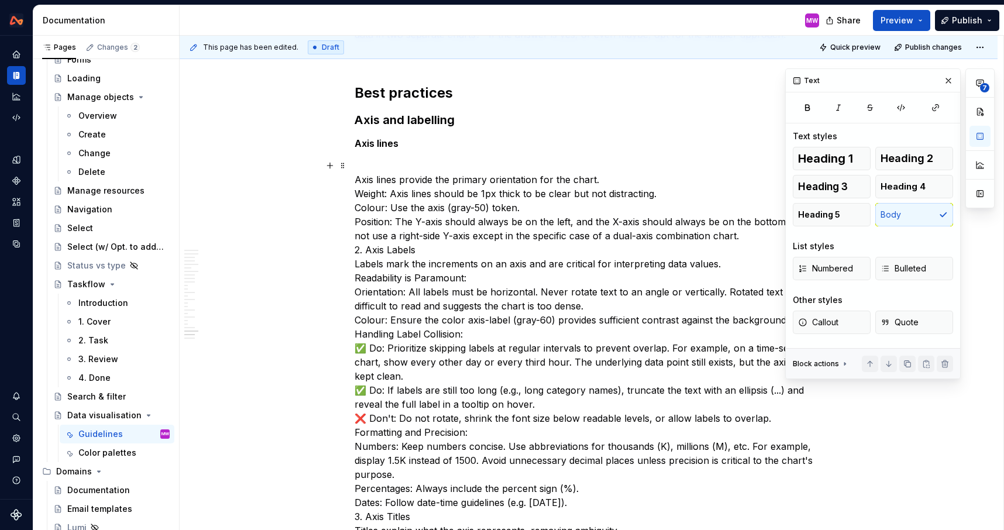
click at [358, 178] on p "Axis lines provide the primary orientation for the chart. Weight: Axis lines sh…" at bounding box center [588, 453] width 468 height 590
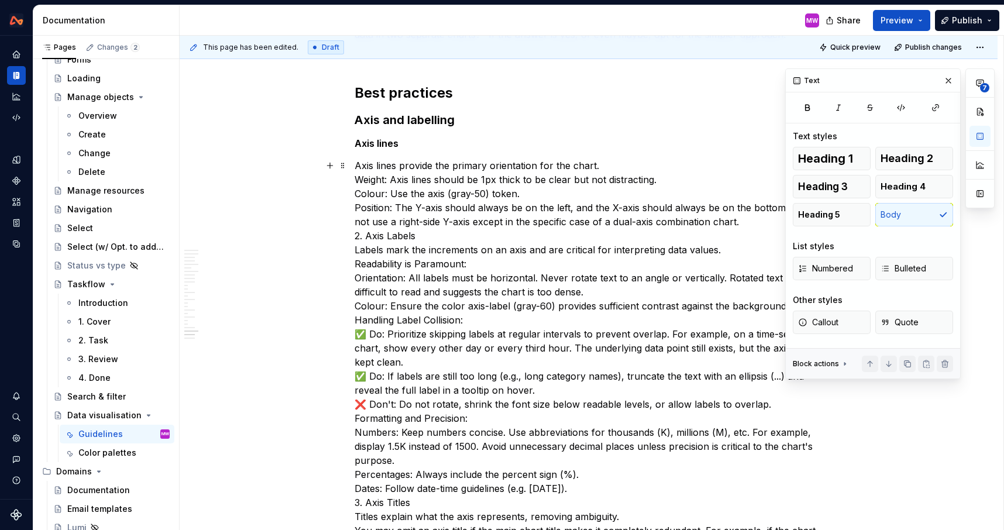
click at [634, 163] on p "Axis lines provide the primary orientation for the chart. Weight: Axis lines sh…" at bounding box center [588, 445] width 468 height 575
drag, startPoint x: 437, startPoint y: 178, endPoint x: 357, endPoint y: 178, distance: 80.1
click at [357, 178] on p "Axis lines provide the primary orientation for the chart. Weight: Axis lines sh…" at bounding box center [588, 445] width 468 height 575
click at [743, 222] on p "Axis lines provide the primary orientation for the chart. They should be 1px th…" at bounding box center [588, 445] width 468 height 575
click at [370, 233] on p "Axis lines provide the primary orientation for the chart. They should be 1px th…" at bounding box center [588, 445] width 468 height 575
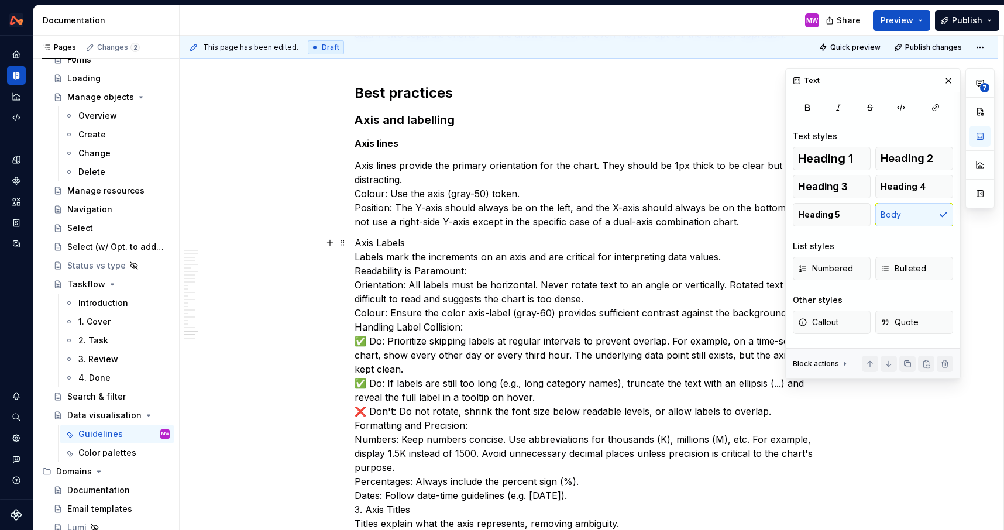
click at [384, 239] on p "Axis Labels Labels mark the increments on an axis and are critical for interpre…" at bounding box center [588, 488] width 468 height 505
click at [426, 238] on p "Axis labels Labels mark the increments on an axis and are critical for interpre…" at bounding box center [588, 488] width 468 height 505
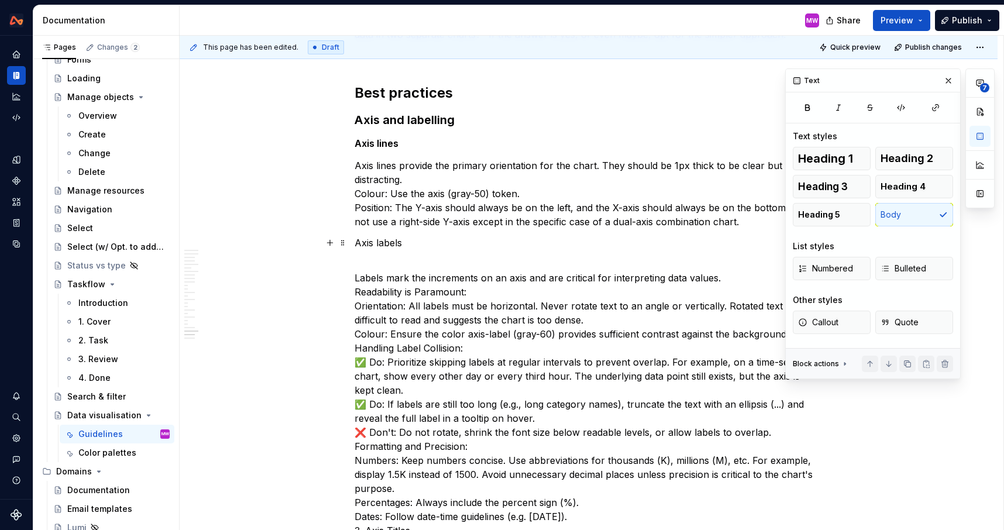
click at [435, 239] on p "Axis labels" at bounding box center [588, 243] width 468 height 14
click at [795, 216] on button "Heading 5" at bounding box center [831, 214] width 78 height 23
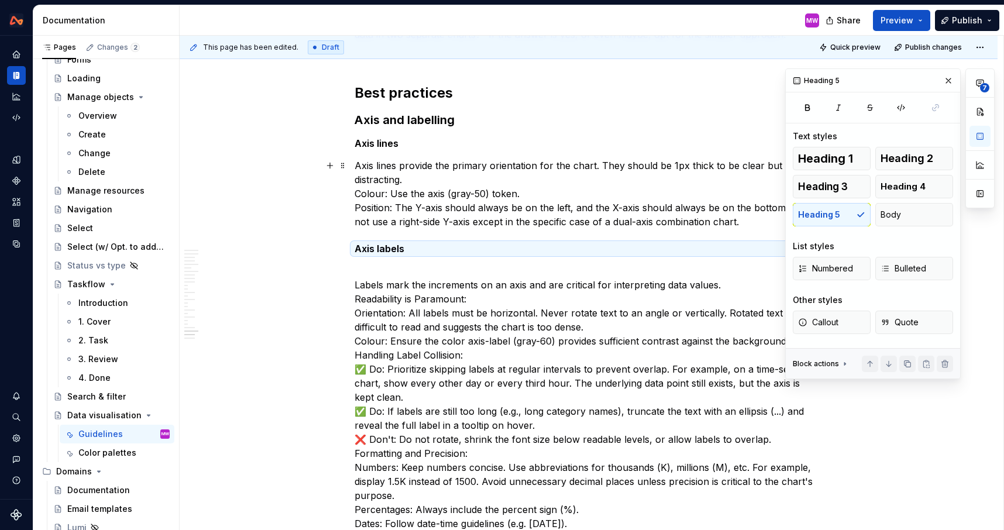
click at [523, 193] on p "Axis lines provide the primary orientation for the chart. They should be 1px th…" at bounding box center [588, 193] width 468 height 70
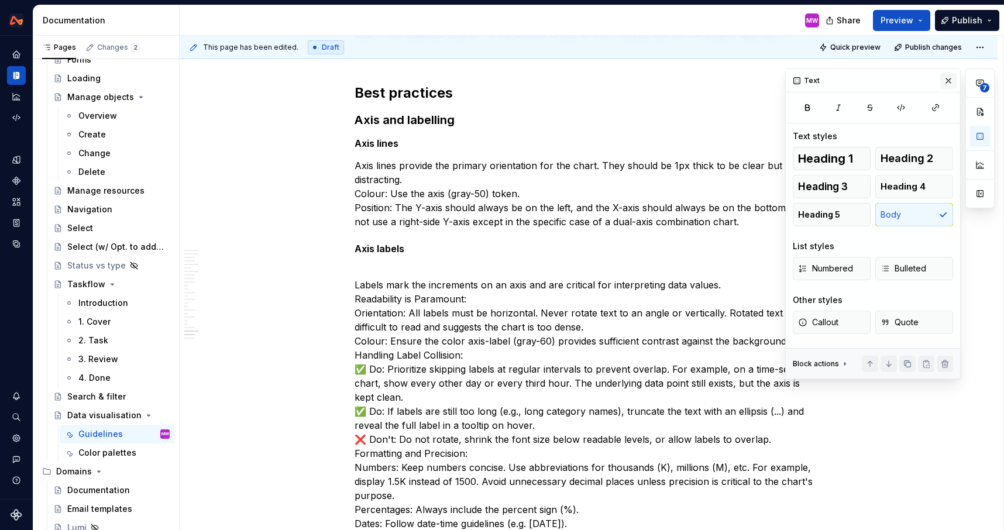
click at [944, 81] on button "button" at bounding box center [948, 81] width 16 height 16
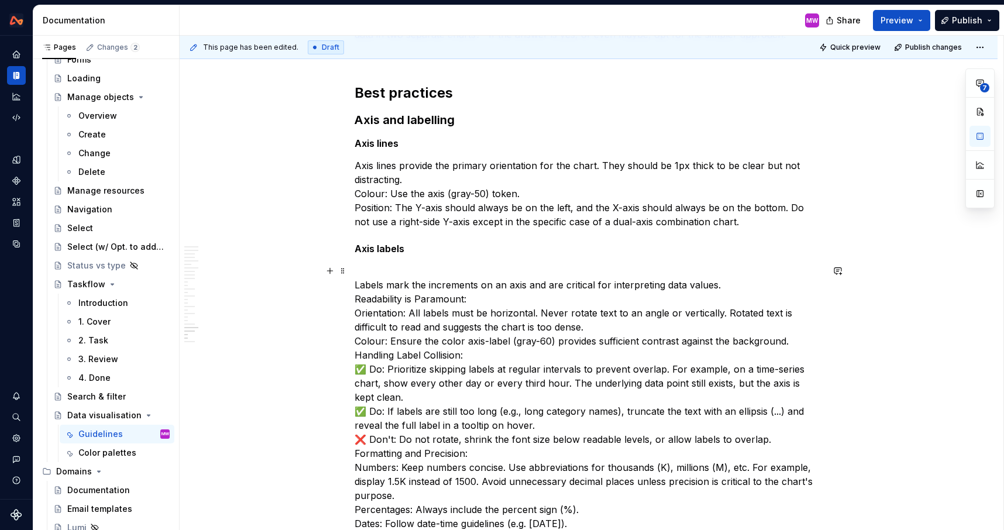
click at [492, 296] on p "Labels mark the increments on an axis and are critical for interpreting data va…" at bounding box center [588, 516] width 468 height 505
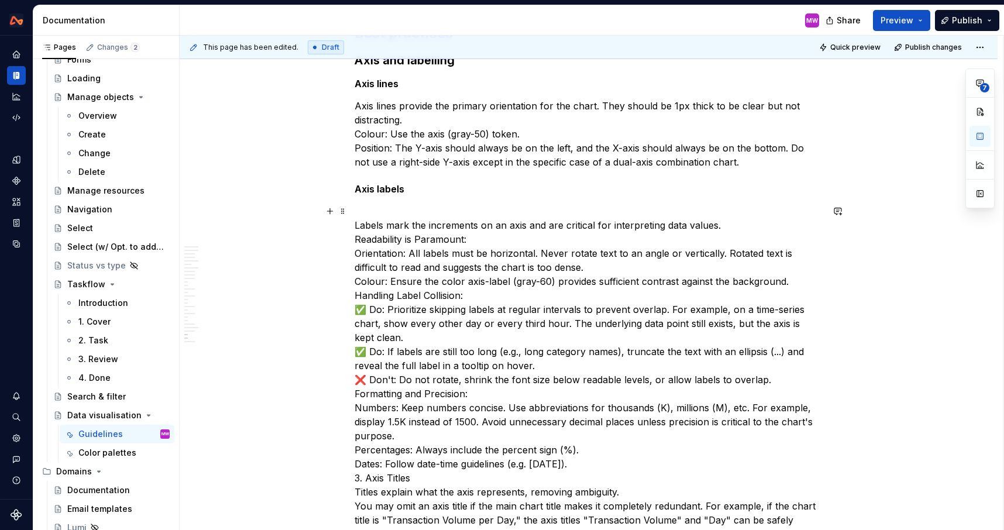
scroll to position [6287, 0]
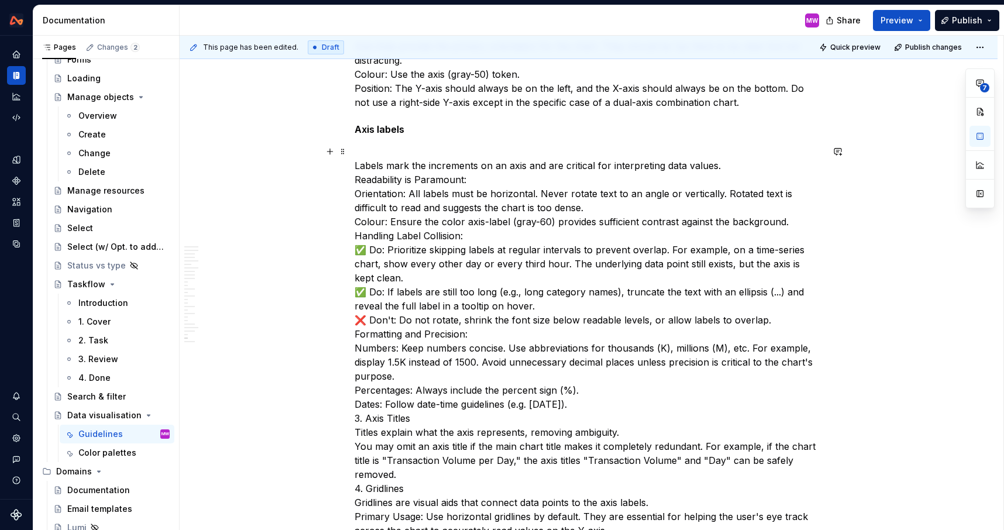
click at [358, 145] on p "Labels mark the increments on an axis and are critical for interpreting data va…" at bounding box center [588, 396] width 468 height 505
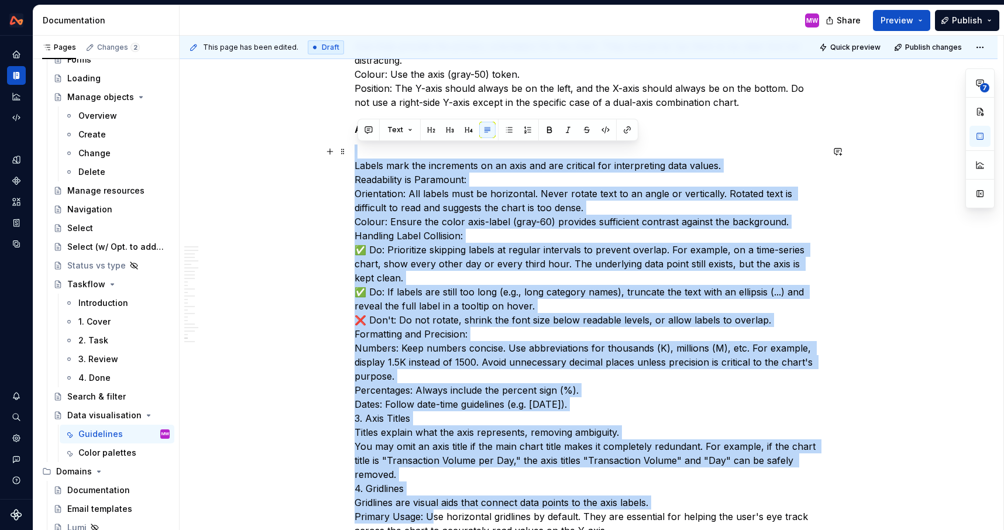
scroll to position [7110, 0]
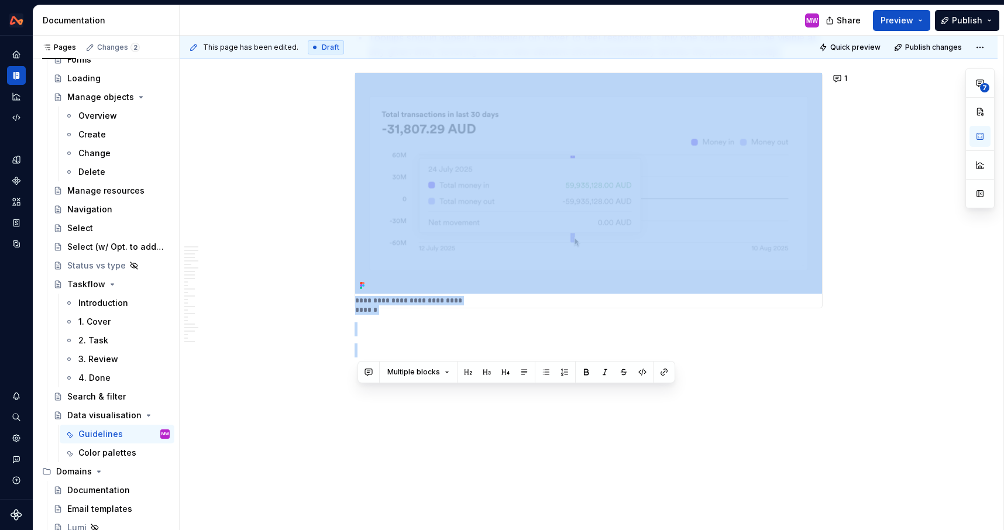
drag, startPoint x: 358, startPoint y: 145, endPoint x: 461, endPoint y: 580, distance: 446.5
click at [461, 529] on html "Design System MW Design system data Documentation MW Share Preview Publish Page…" at bounding box center [502, 265] width 1004 height 530
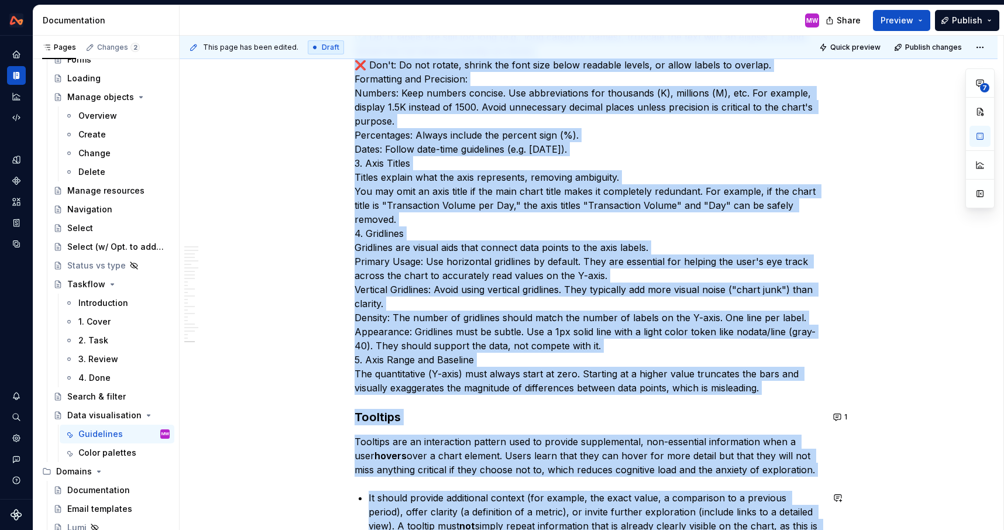
scroll to position [6484, 0]
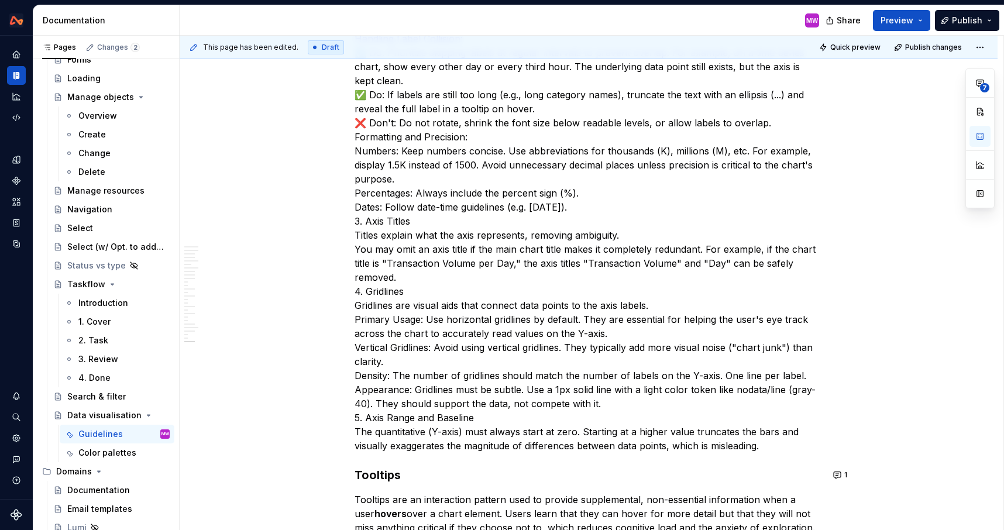
click at [575, 445] on p "Labels mark the increments on an axis and are critical for interpreting data va…" at bounding box center [588, 199] width 468 height 505
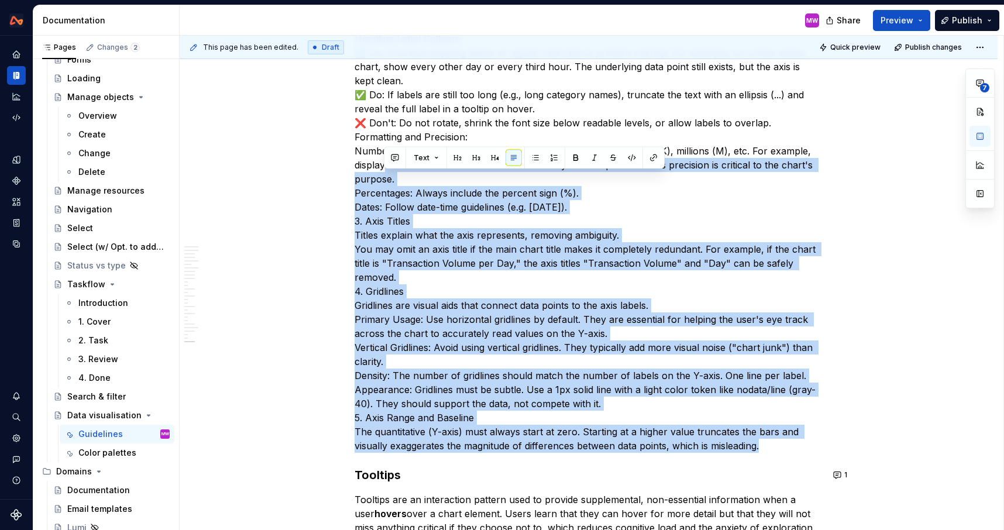
drag, startPoint x: 767, startPoint y: 448, endPoint x: 387, endPoint y: 162, distance: 475.2
click at [387, 162] on p "Labels mark the increments on an axis and are critical for interpreting data va…" at bounding box center [588, 199] width 468 height 505
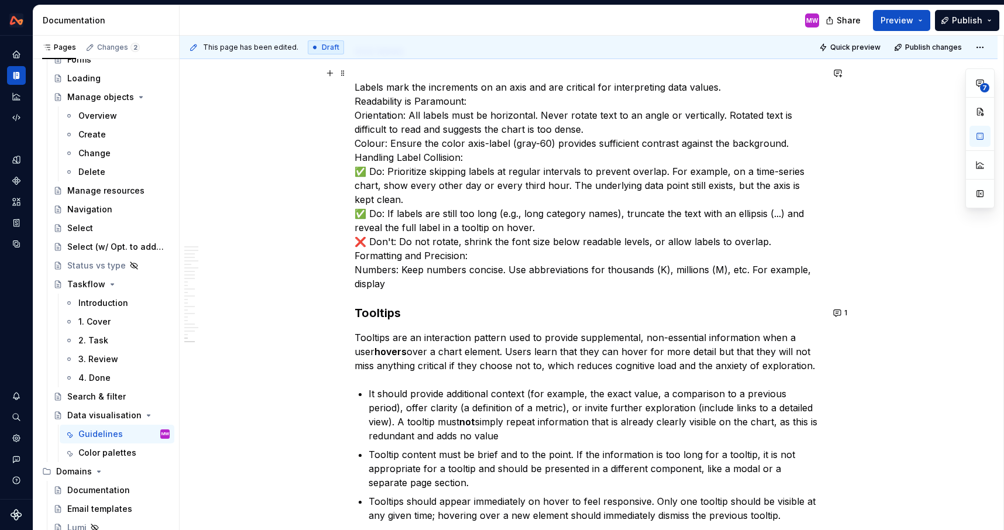
scroll to position [6287, 0]
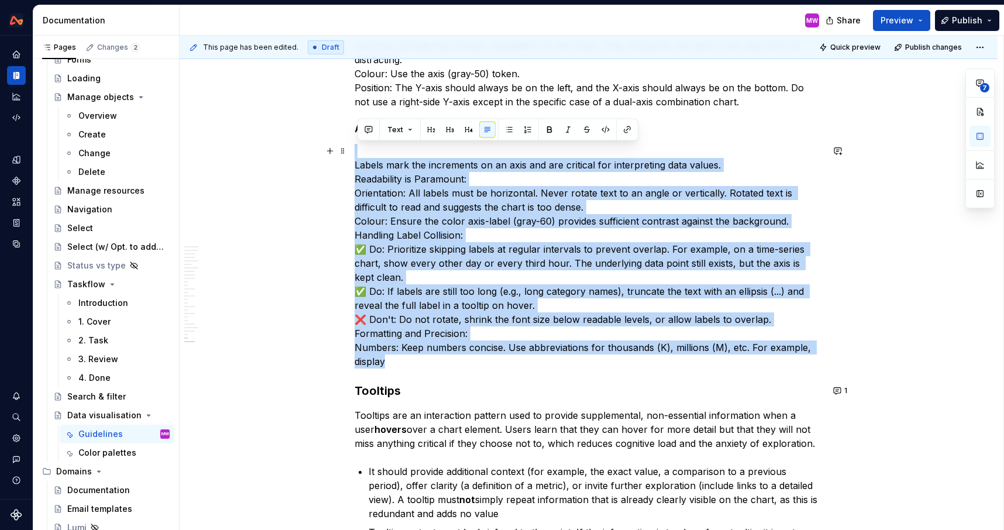
drag, startPoint x: 359, startPoint y: 149, endPoint x: 421, endPoint y: 356, distance: 216.1
click at [421, 356] on p "Labels mark the increments on an axis and are critical for interpreting data va…" at bounding box center [588, 256] width 468 height 225
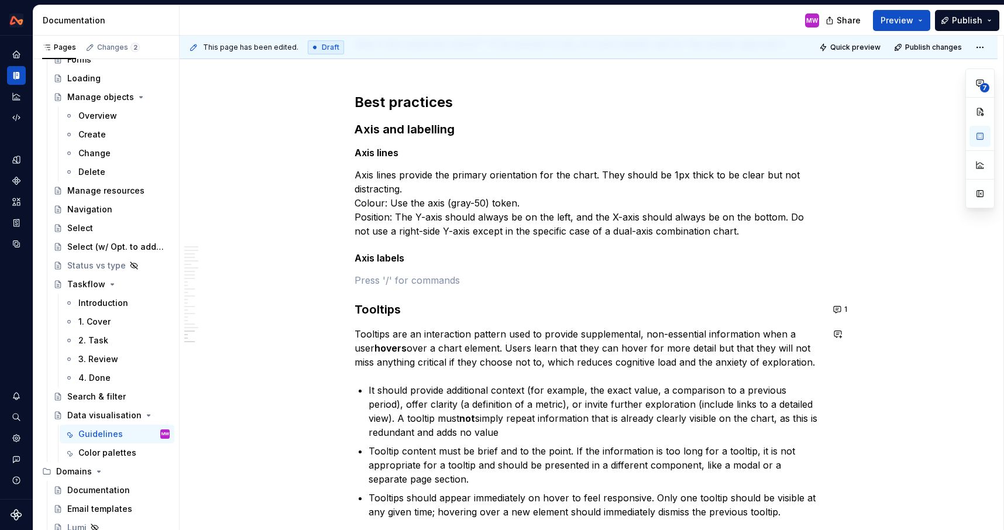
scroll to position [6116, 0]
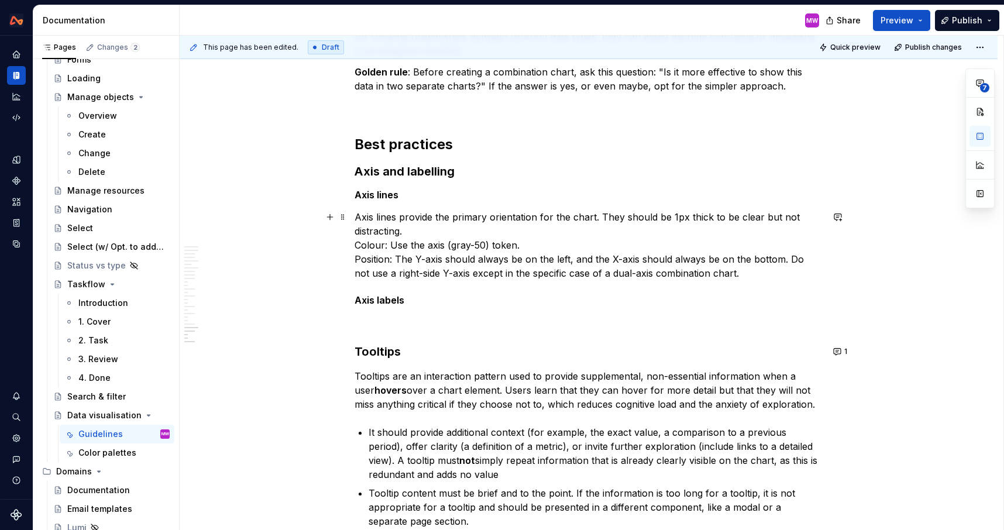
click at [392, 244] on p "Axis lines provide the primary orientation for the chart. They should be 1px th…" at bounding box center [588, 245] width 468 height 70
click at [770, 274] on p "Axis lines provide the primary orientation for the chart. They should be 1px th…" at bounding box center [588, 245] width 468 height 70
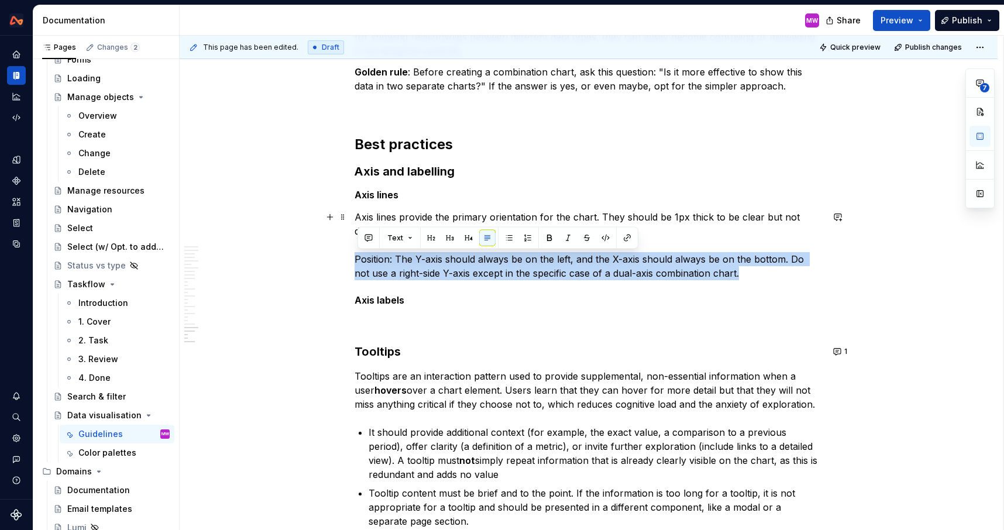
drag, startPoint x: 770, startPoint y: 274, endPoint x: 346, endPoint y: 258, distance: 424.9
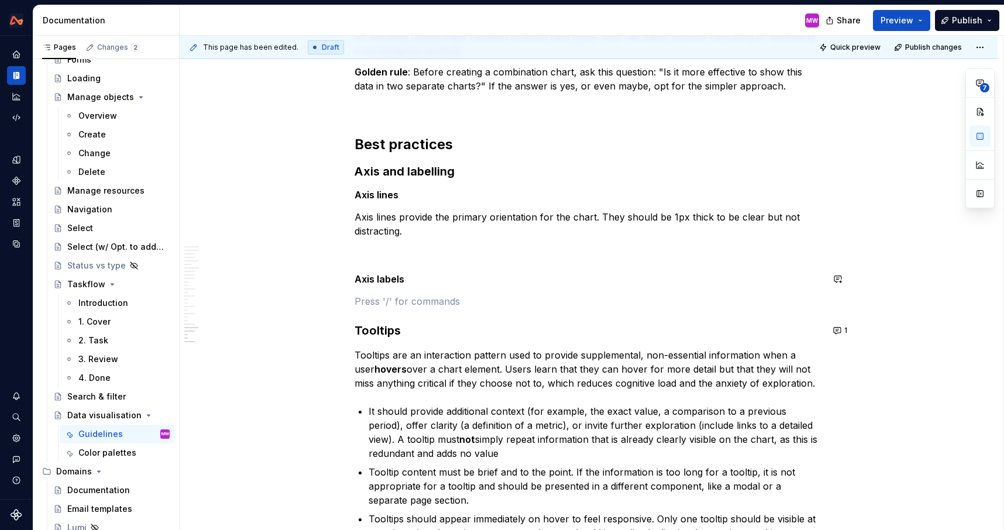
click at [946, 23] on button "Publish" at bounding box center [967, 20] width 64 height 21
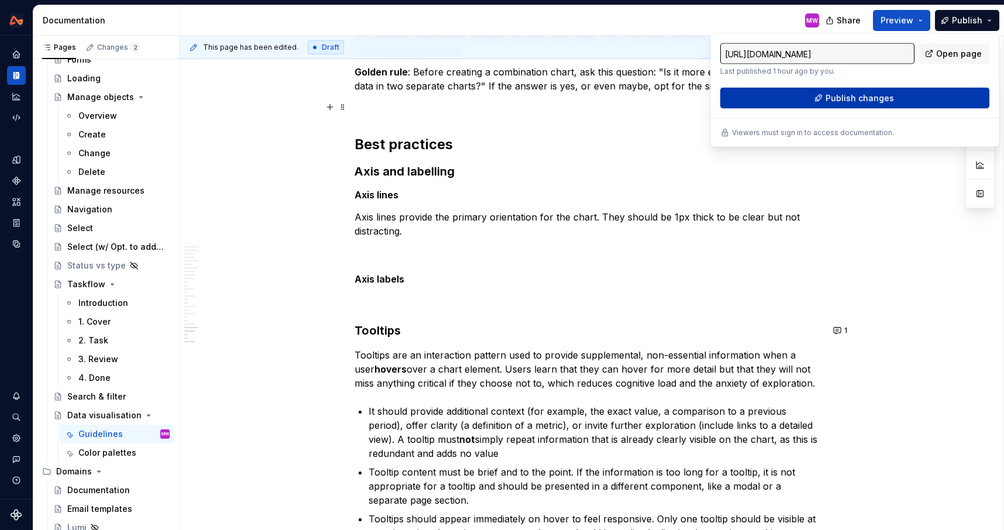
click at [856, 97] on span "Publish changes" at bounding box center [859, 98] width 68 height 12
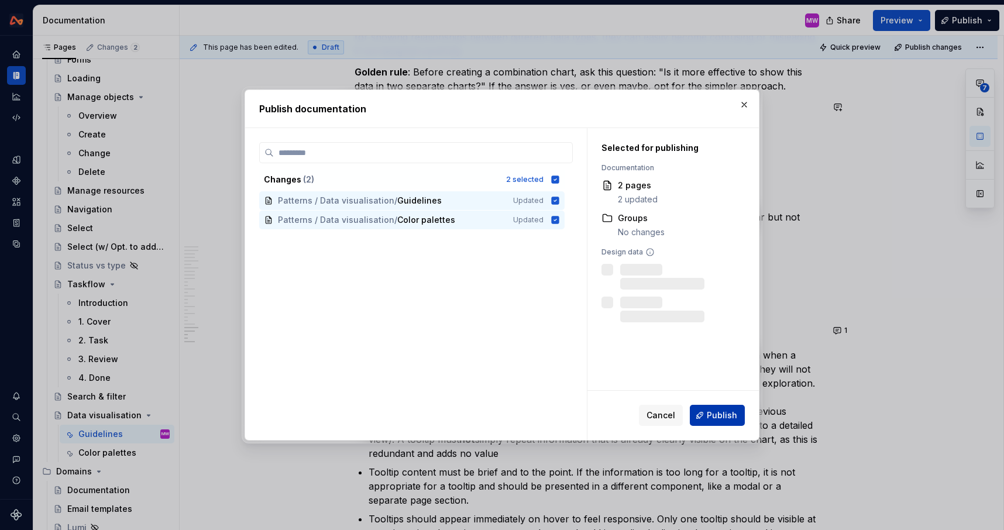
click at [713, 411] on span "Publish" at bounding box center [721, 415] width 30 height 12
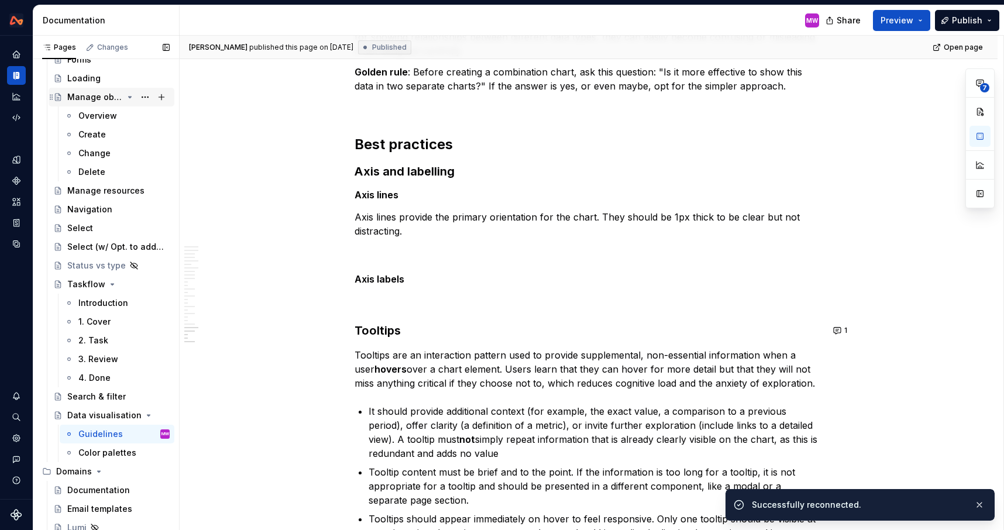
type textarea "*"
